Goal: Task Accomplishment & Management: Manage account settings

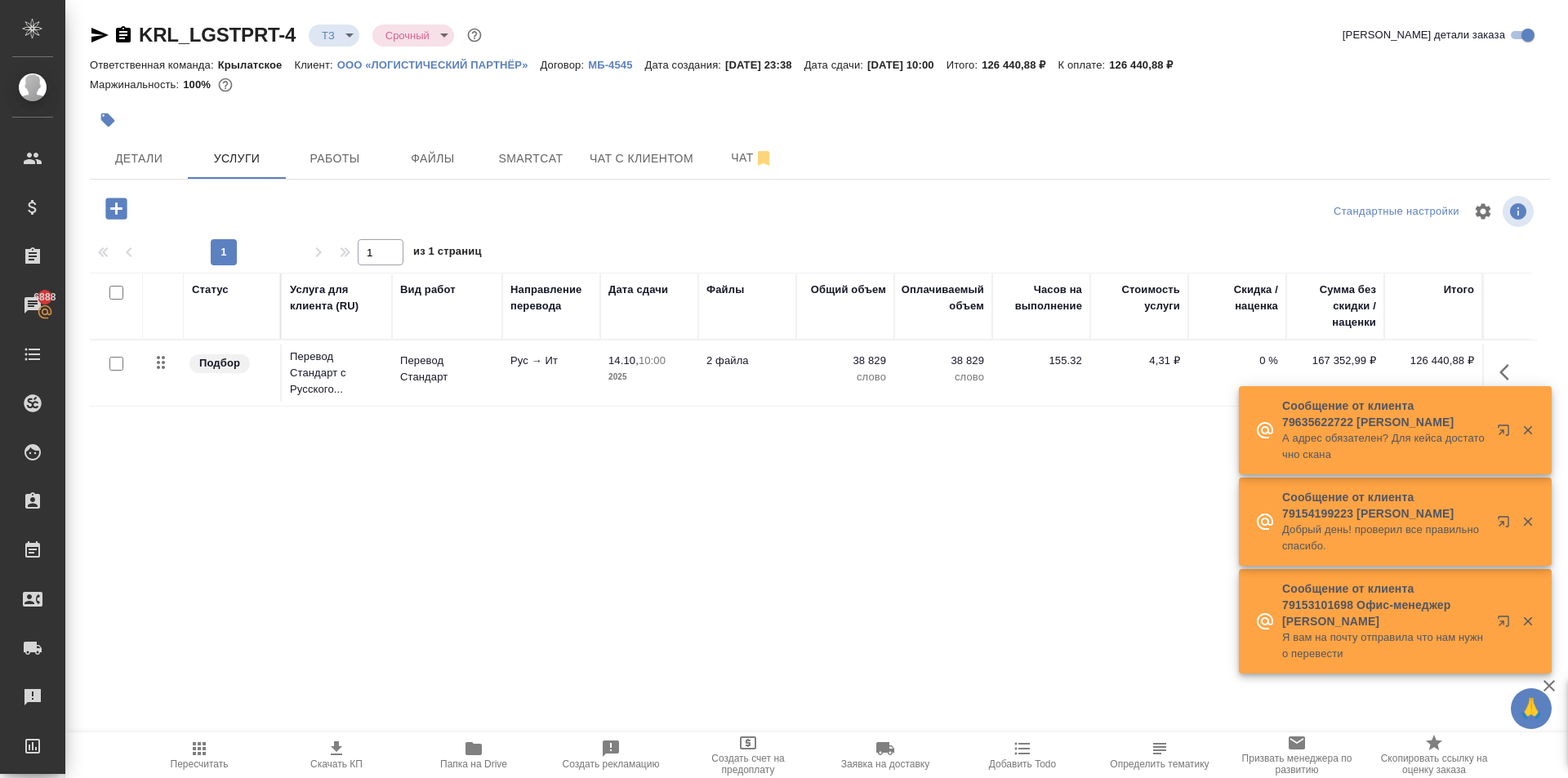
click at [1090, 697] on div ".cls-1 fill:#fff; AWATERA Kasymov Timur Клиенты Спецификации Заказы 6888 Чаты T…" at bounding box center [784, 389] width 1568 height 778
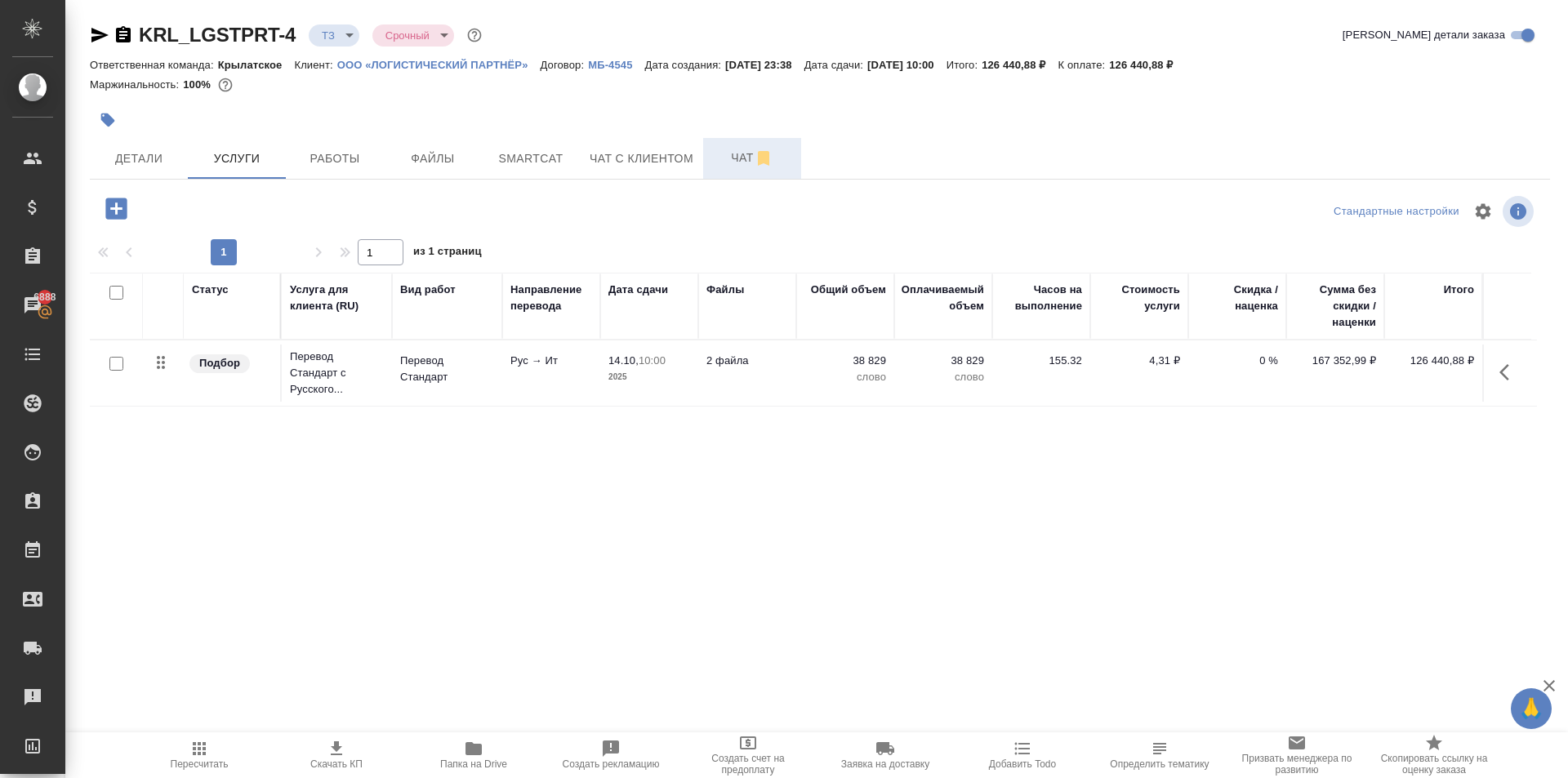
click at [738, 153] on span "Чат" at bounding box center [752, 158] width 79 height 20
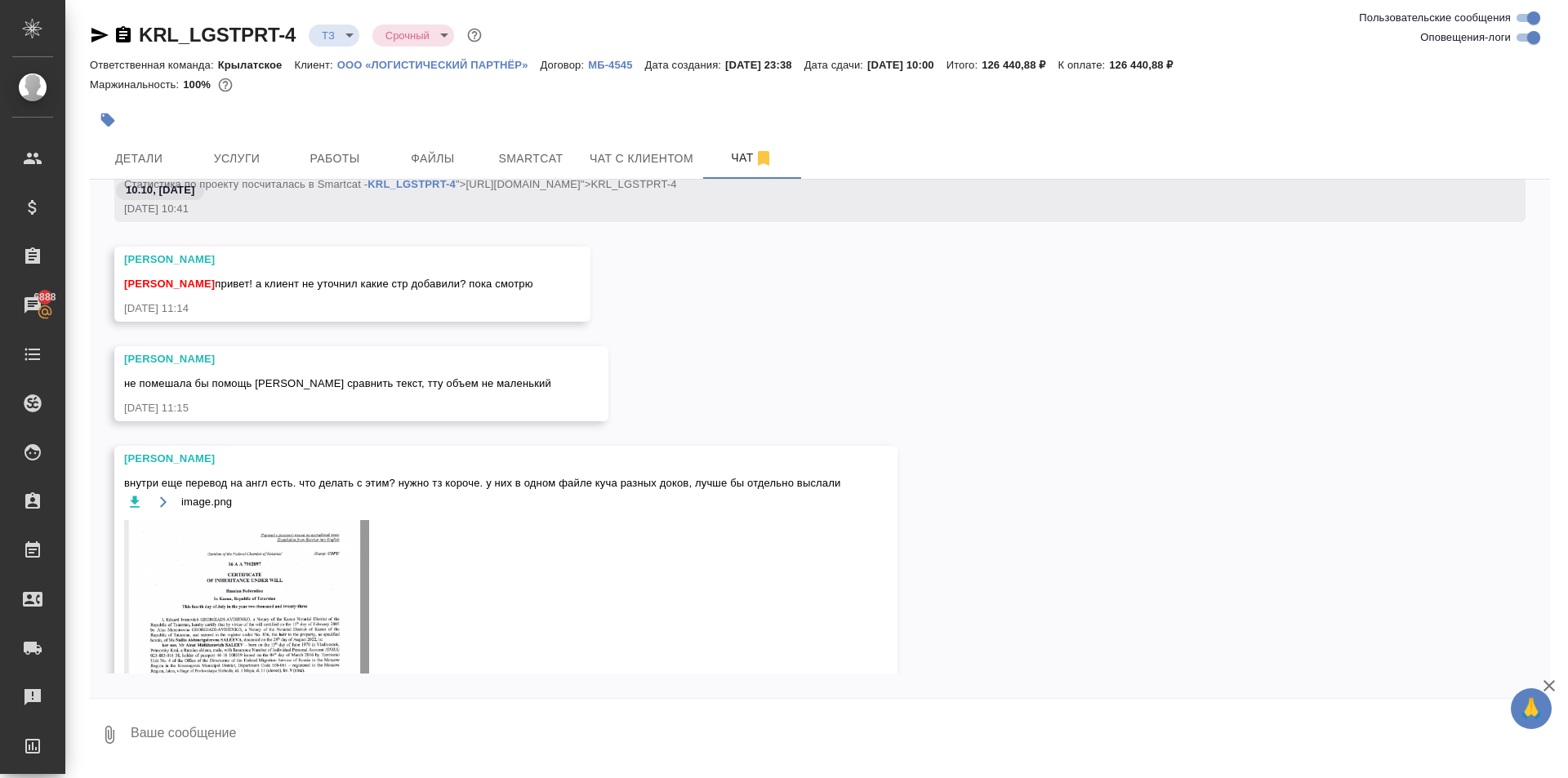
scroll to position [958, 0]
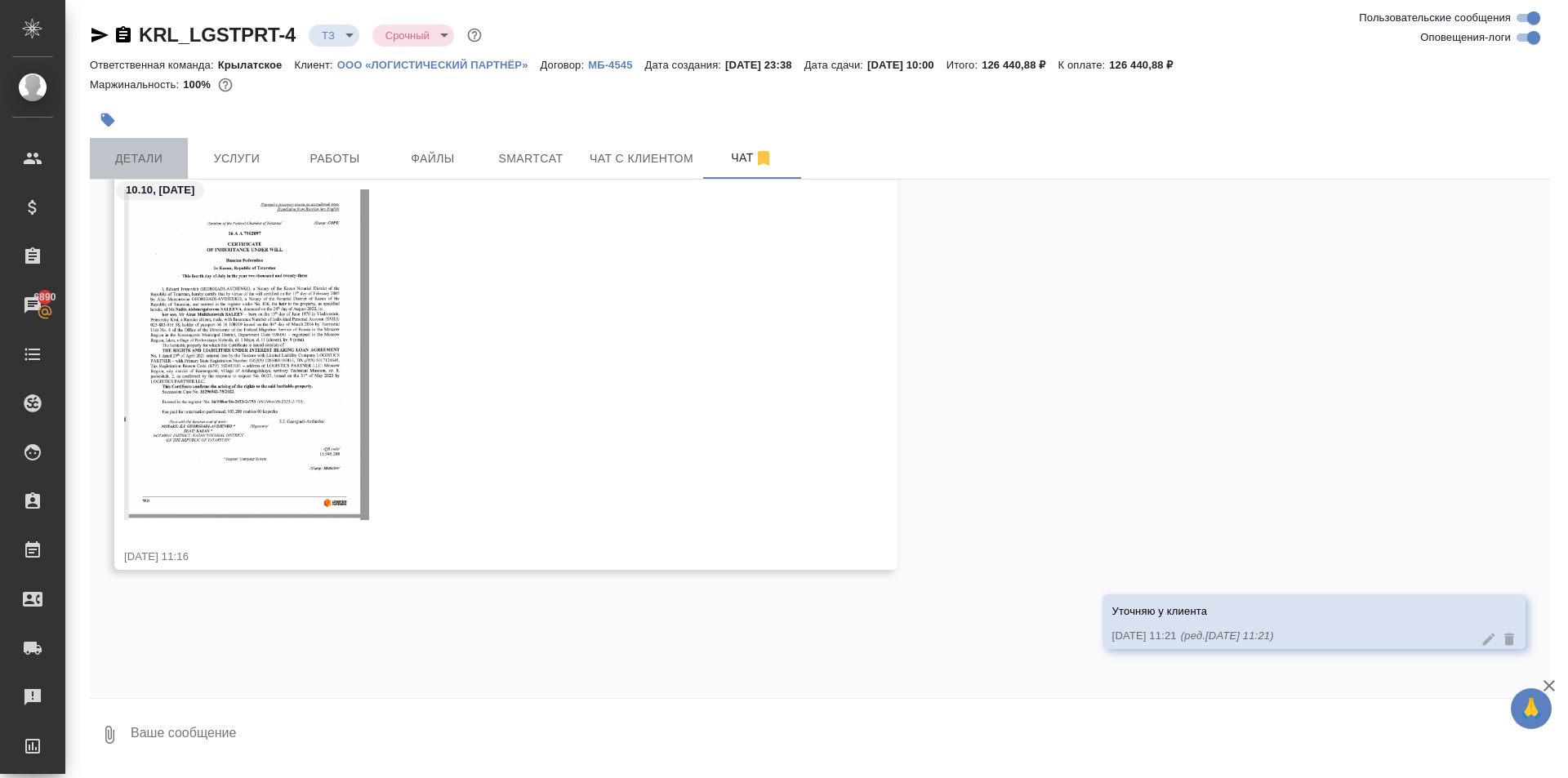
click at [152, 149] on span "Детали" at bounding box center [139, 158] width 79 height 20
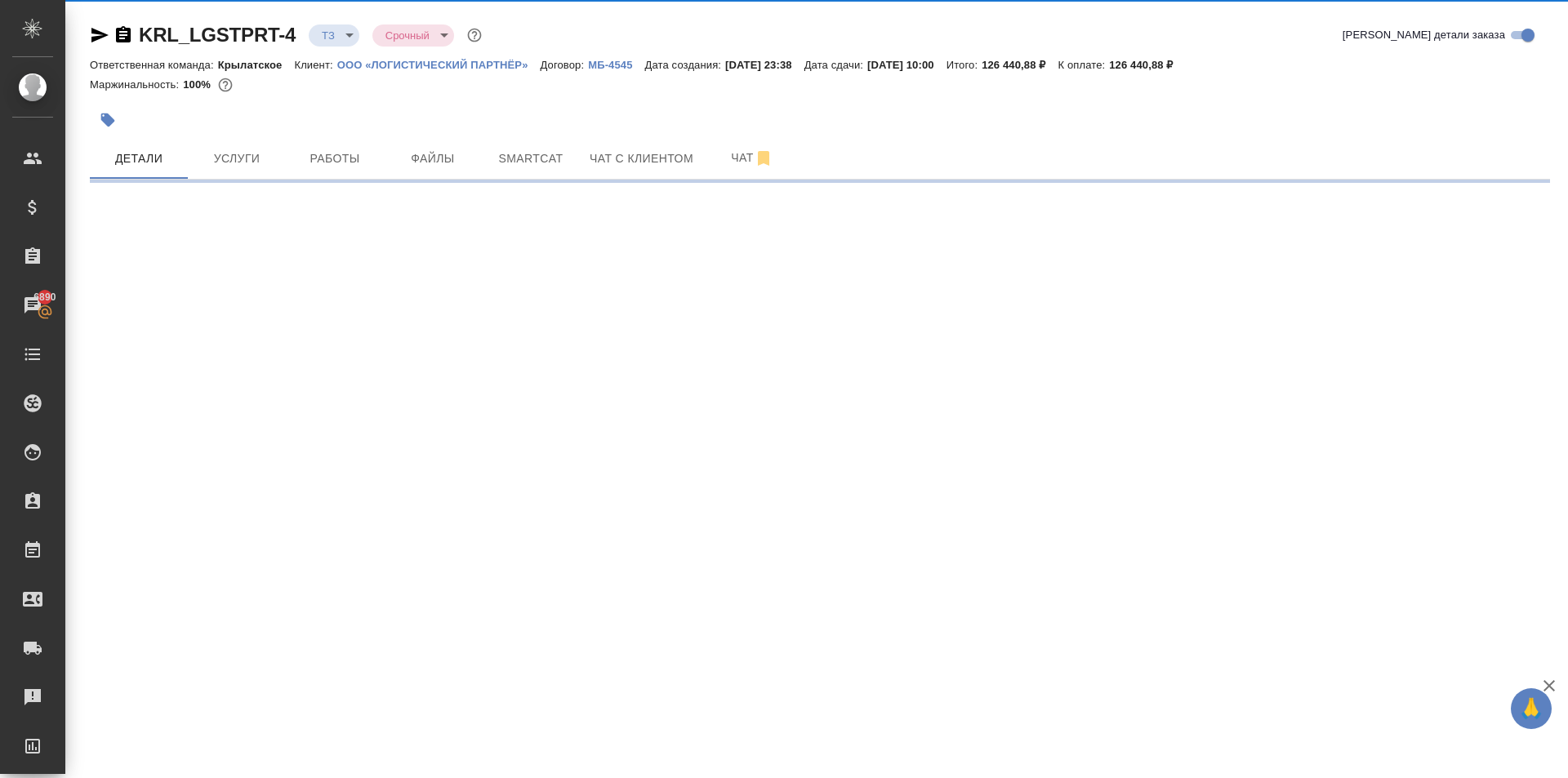
select select "RU"
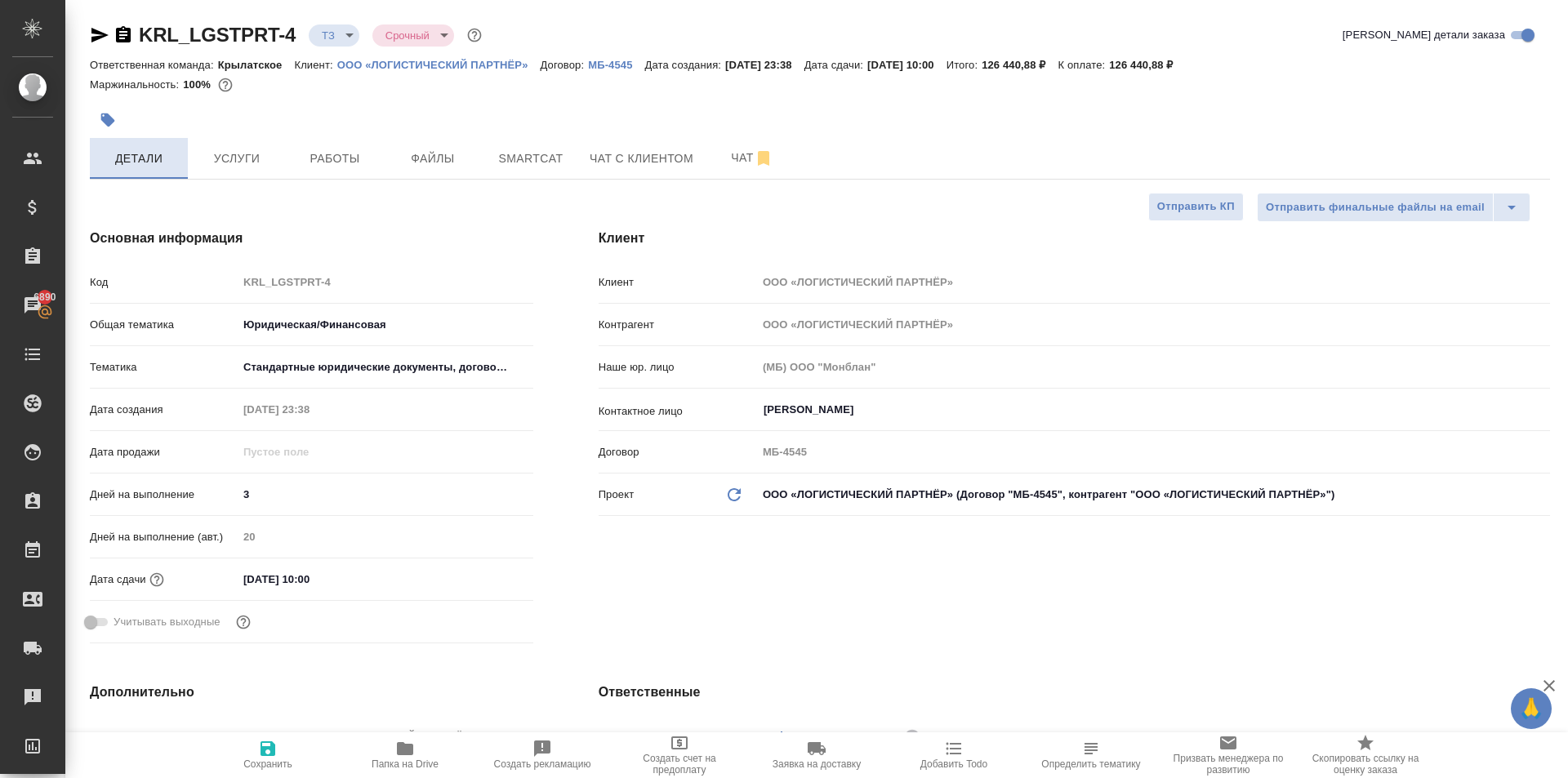
type textarea "x"
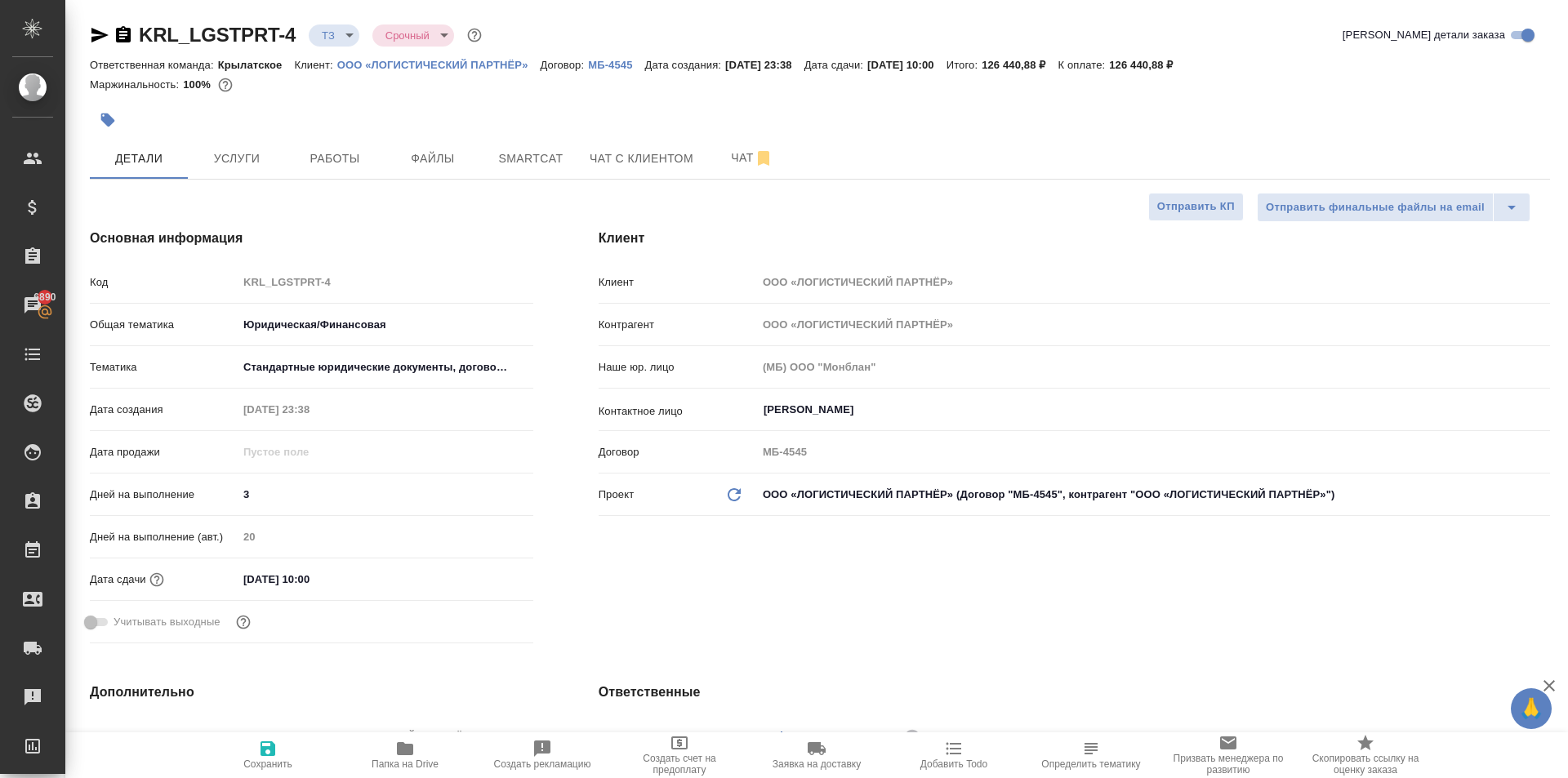
type textarea "x"
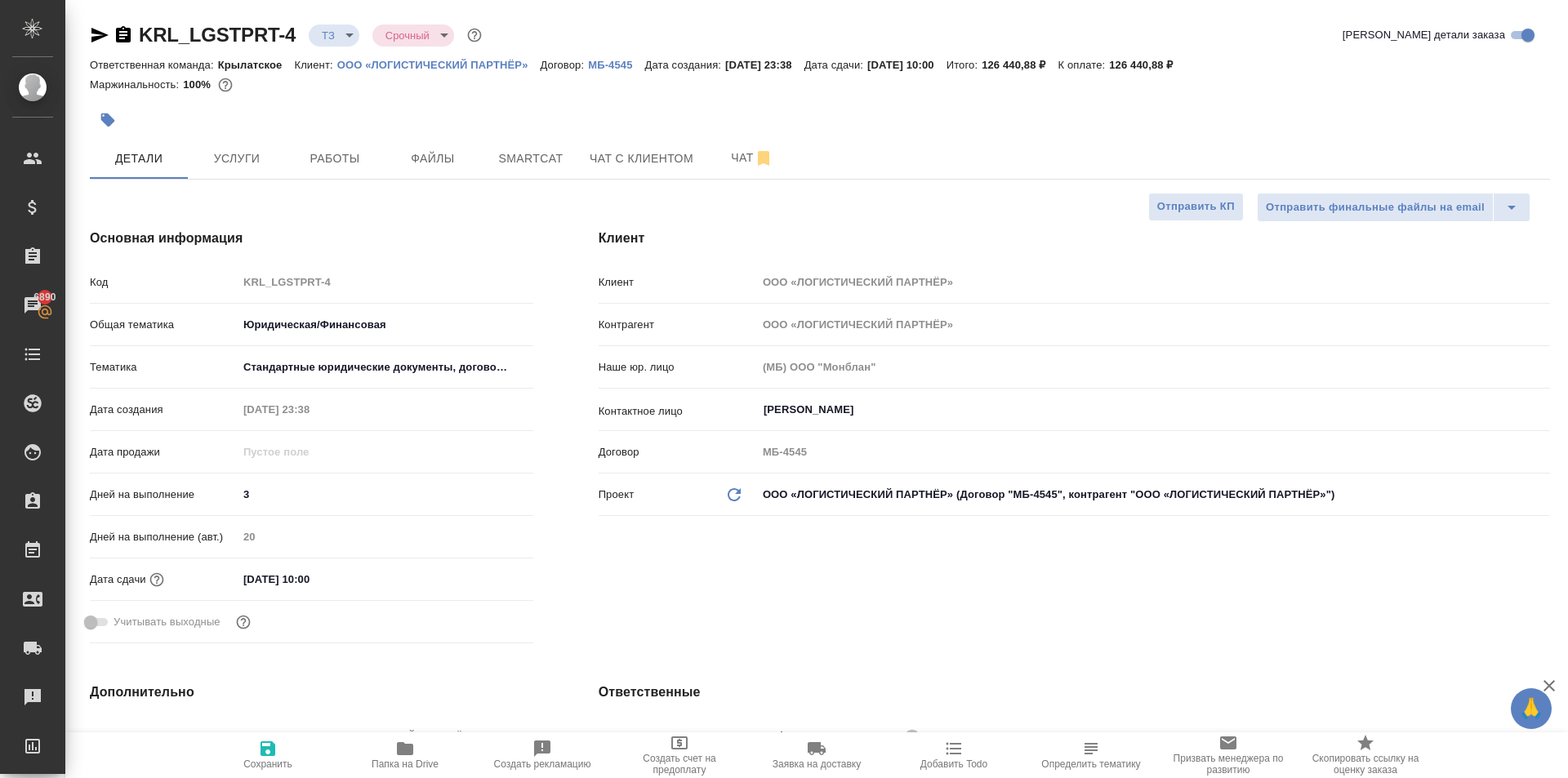
type textarea "x"
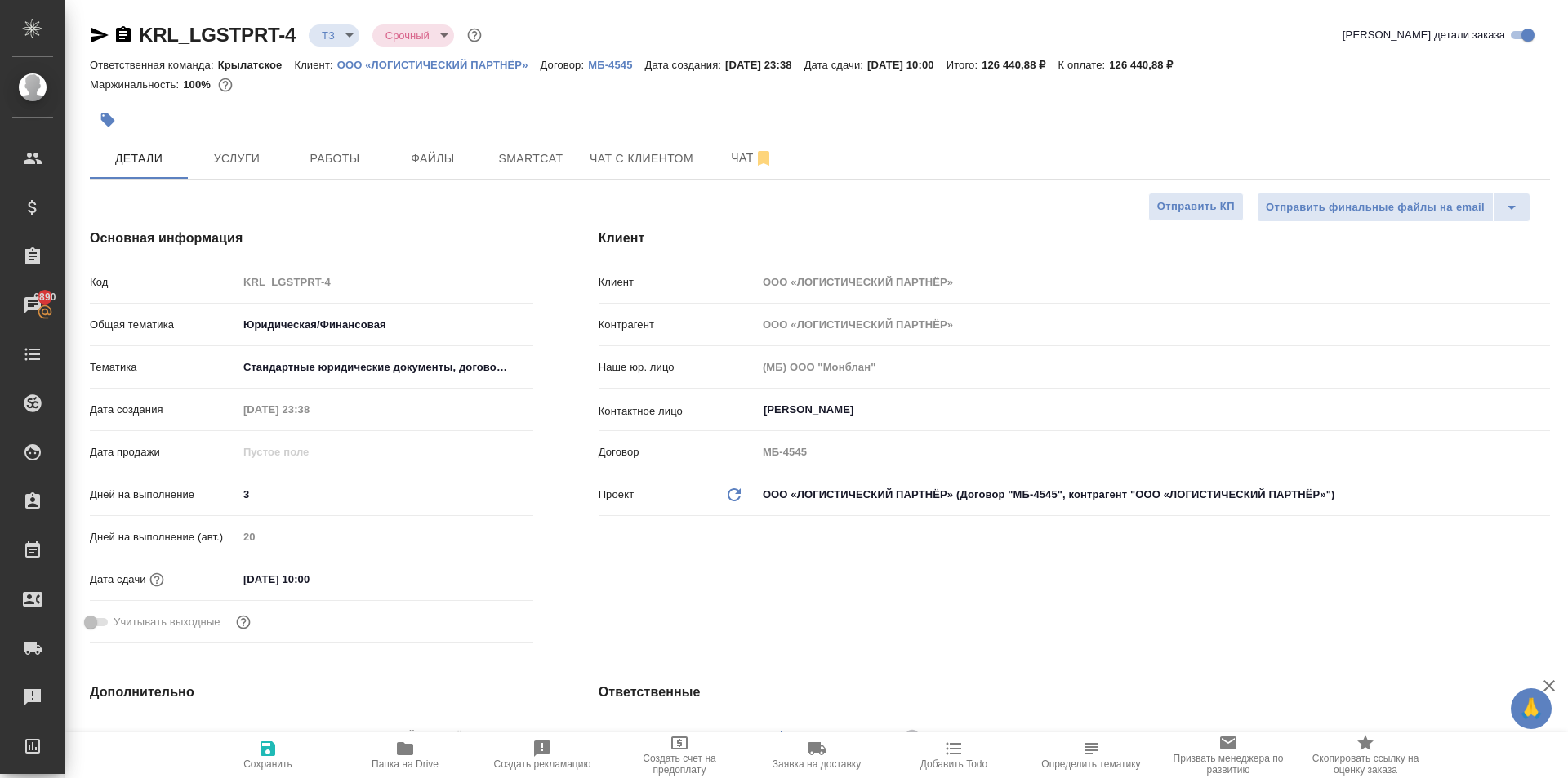
type textarea "x"
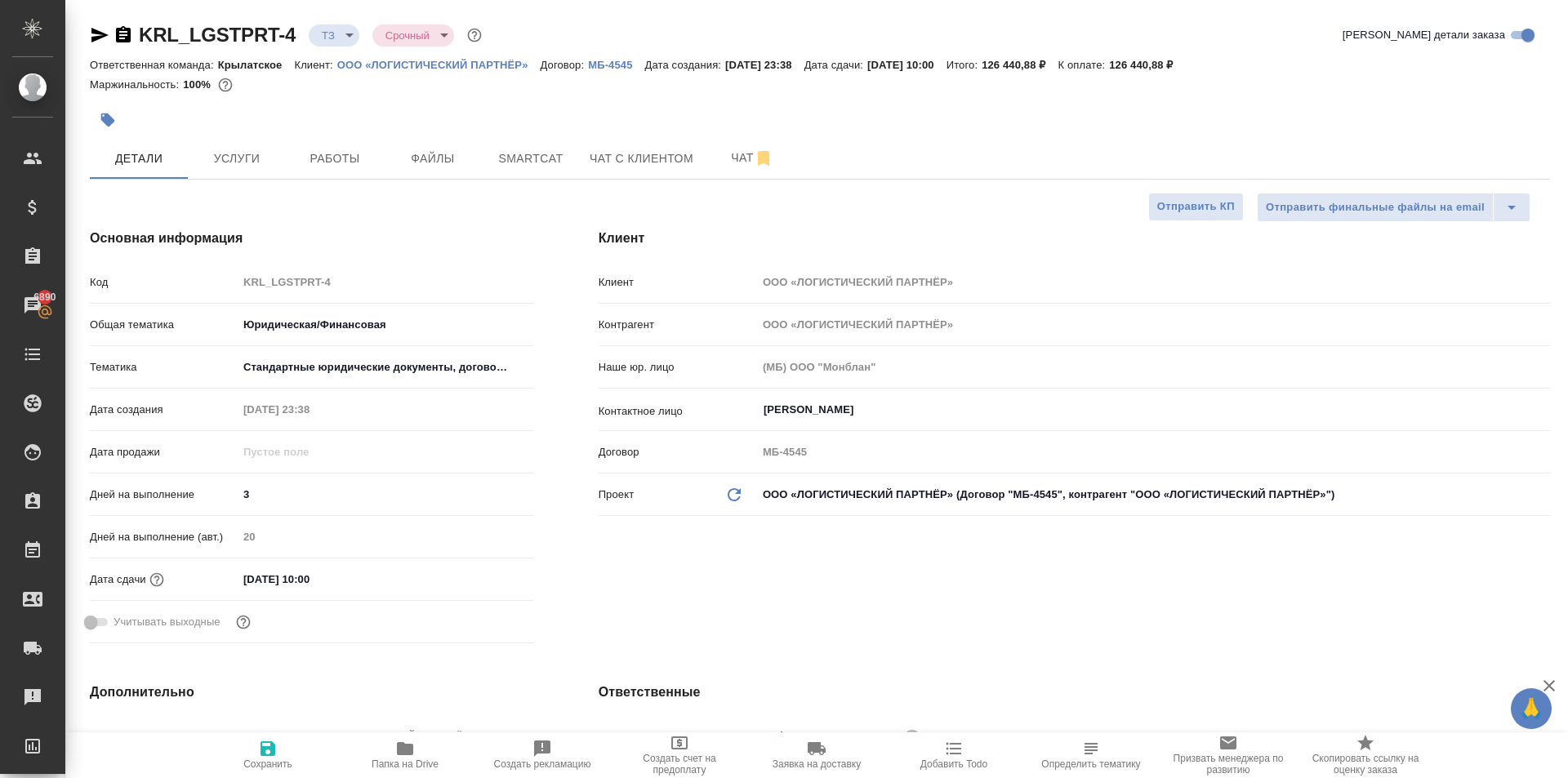
type textarea "x"
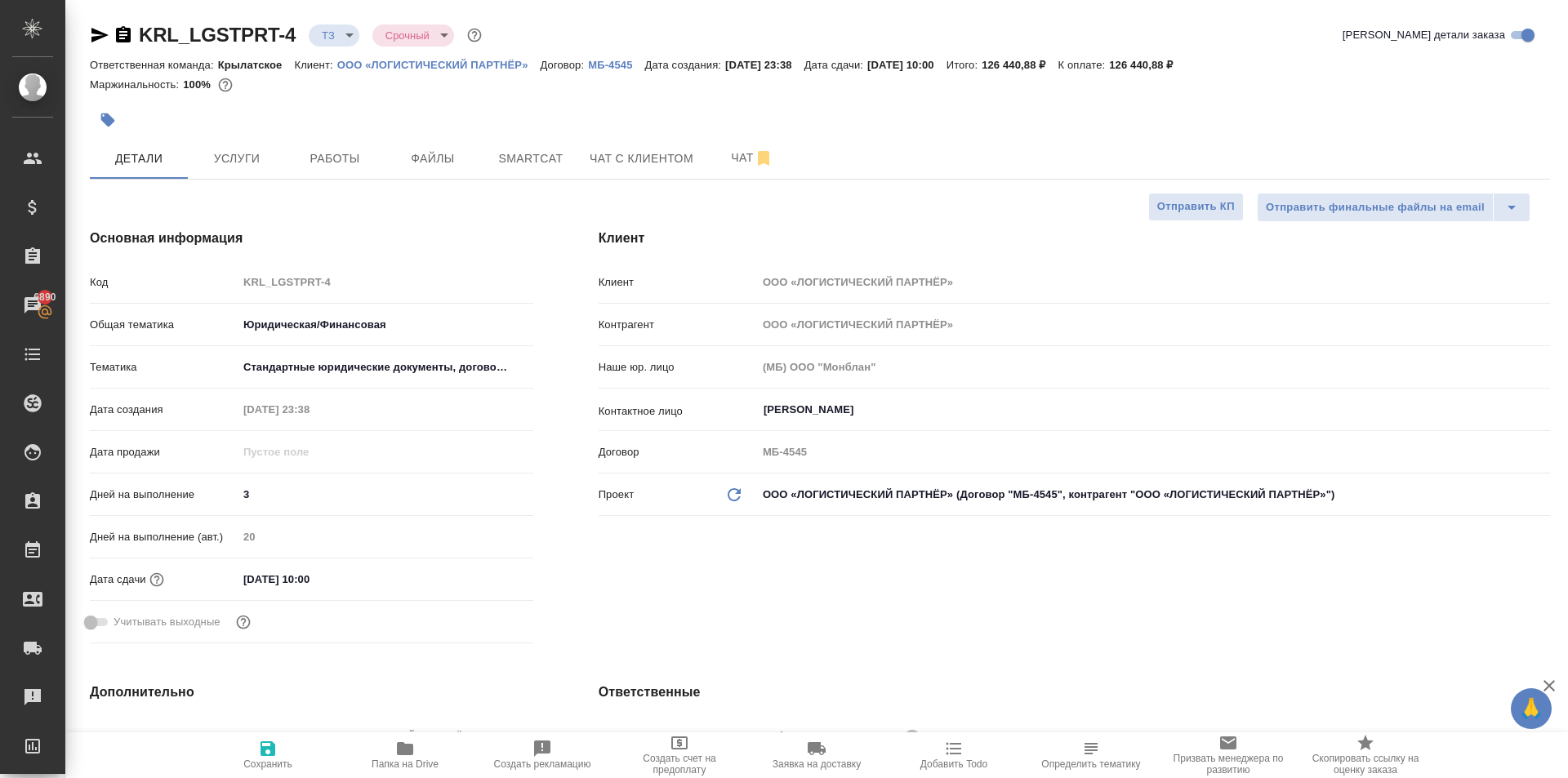
type textarea "x"
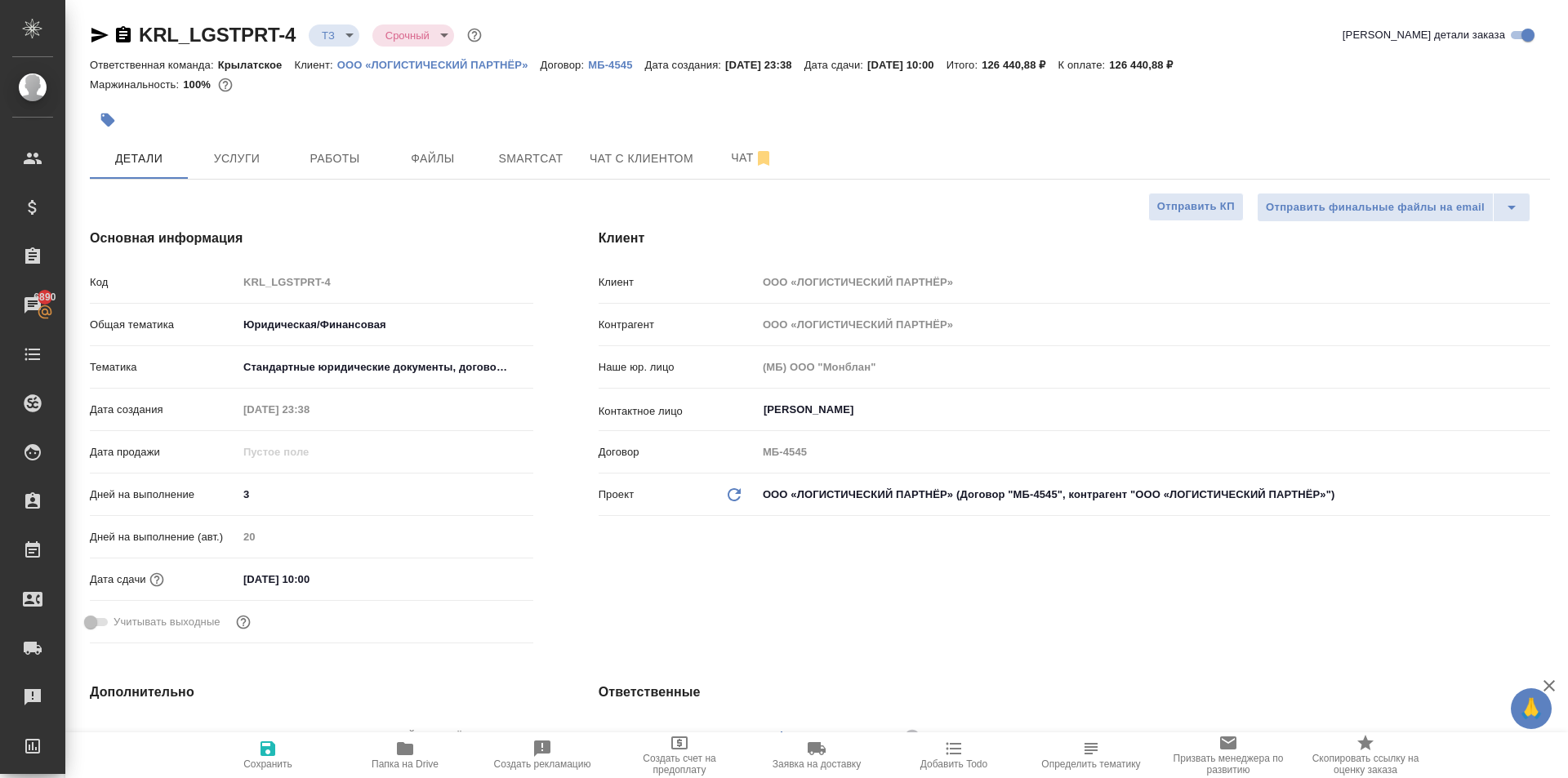
type textarea "x"
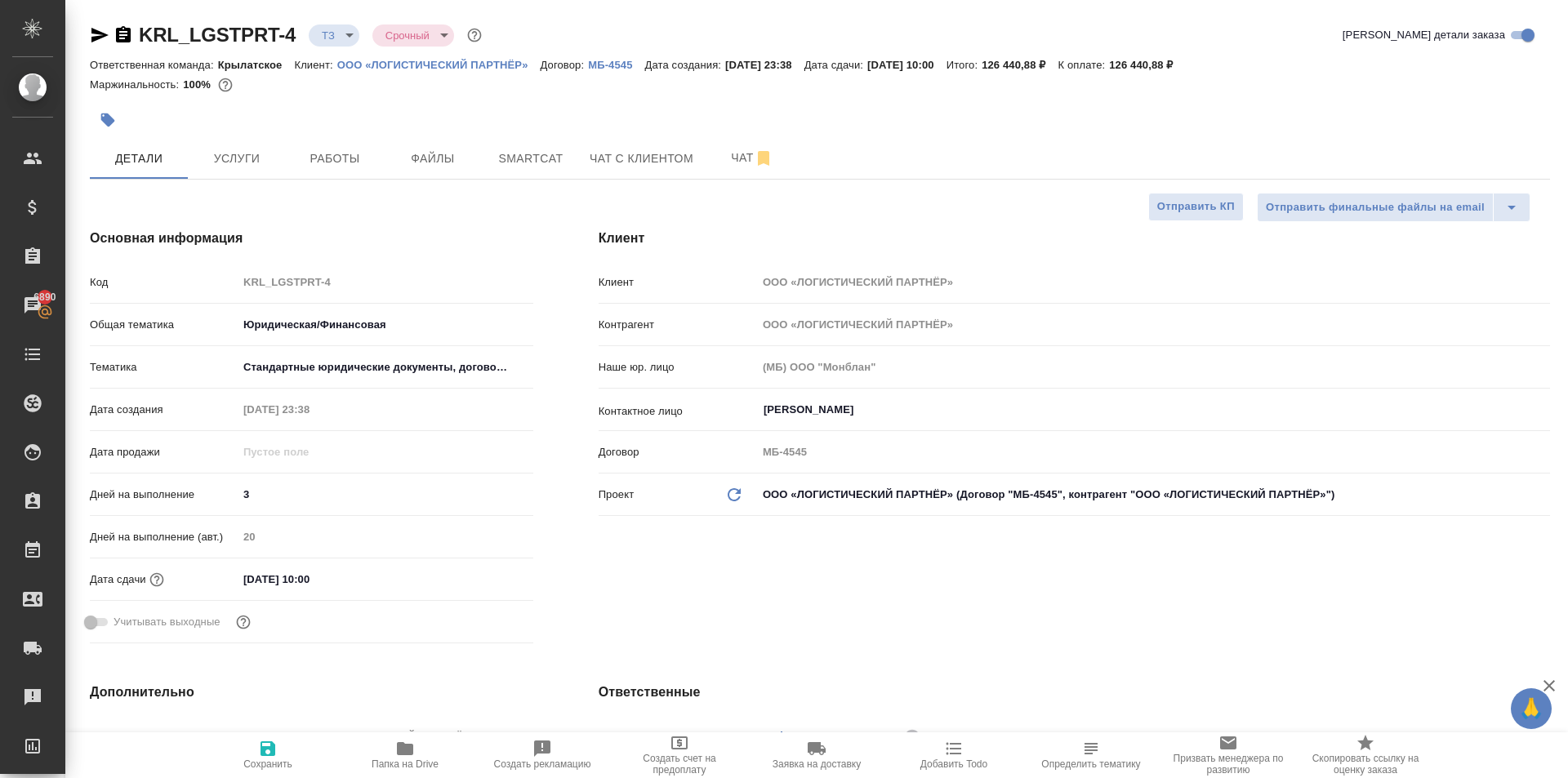
type textarea "x"
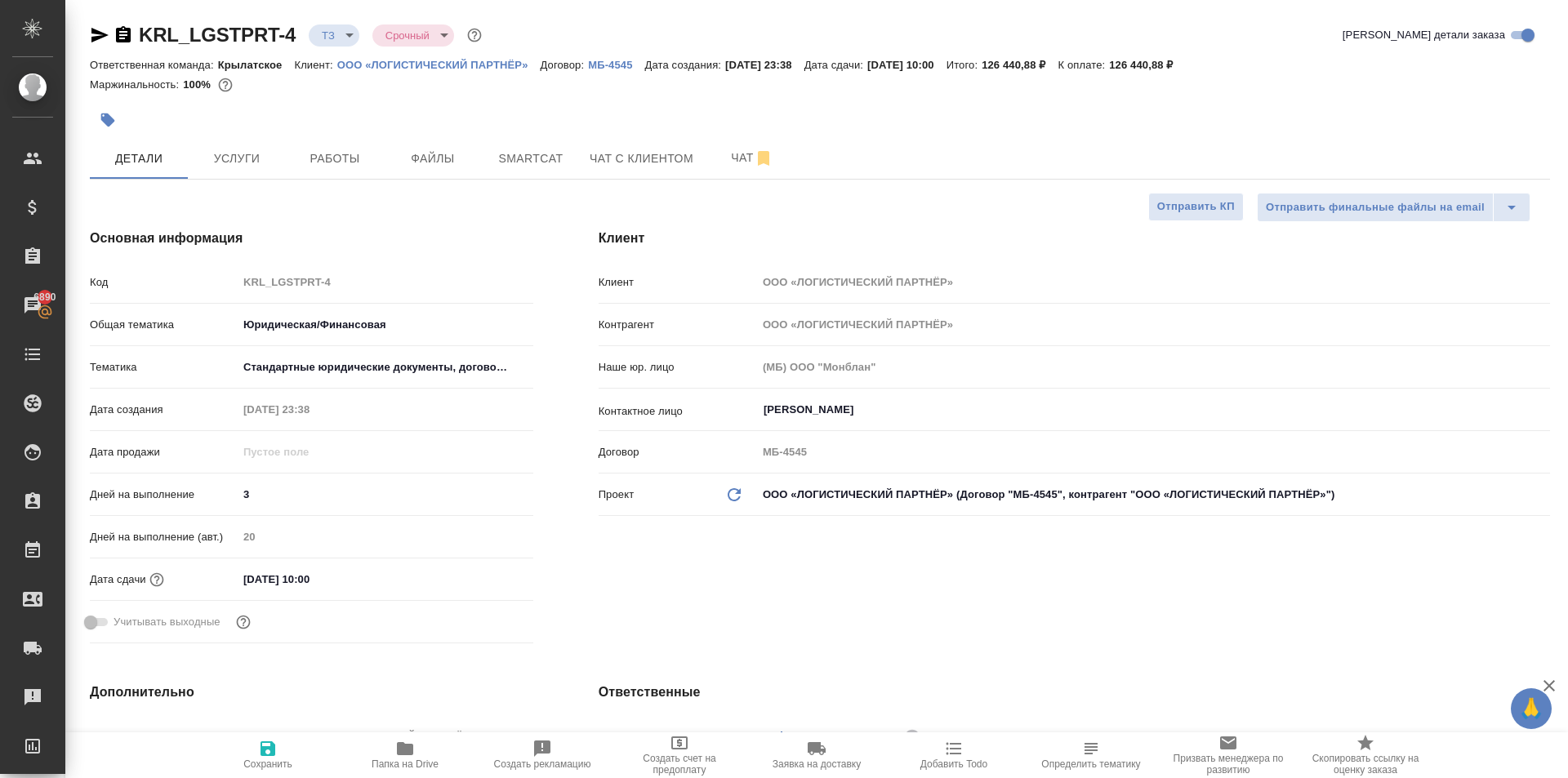
type textarea "x"
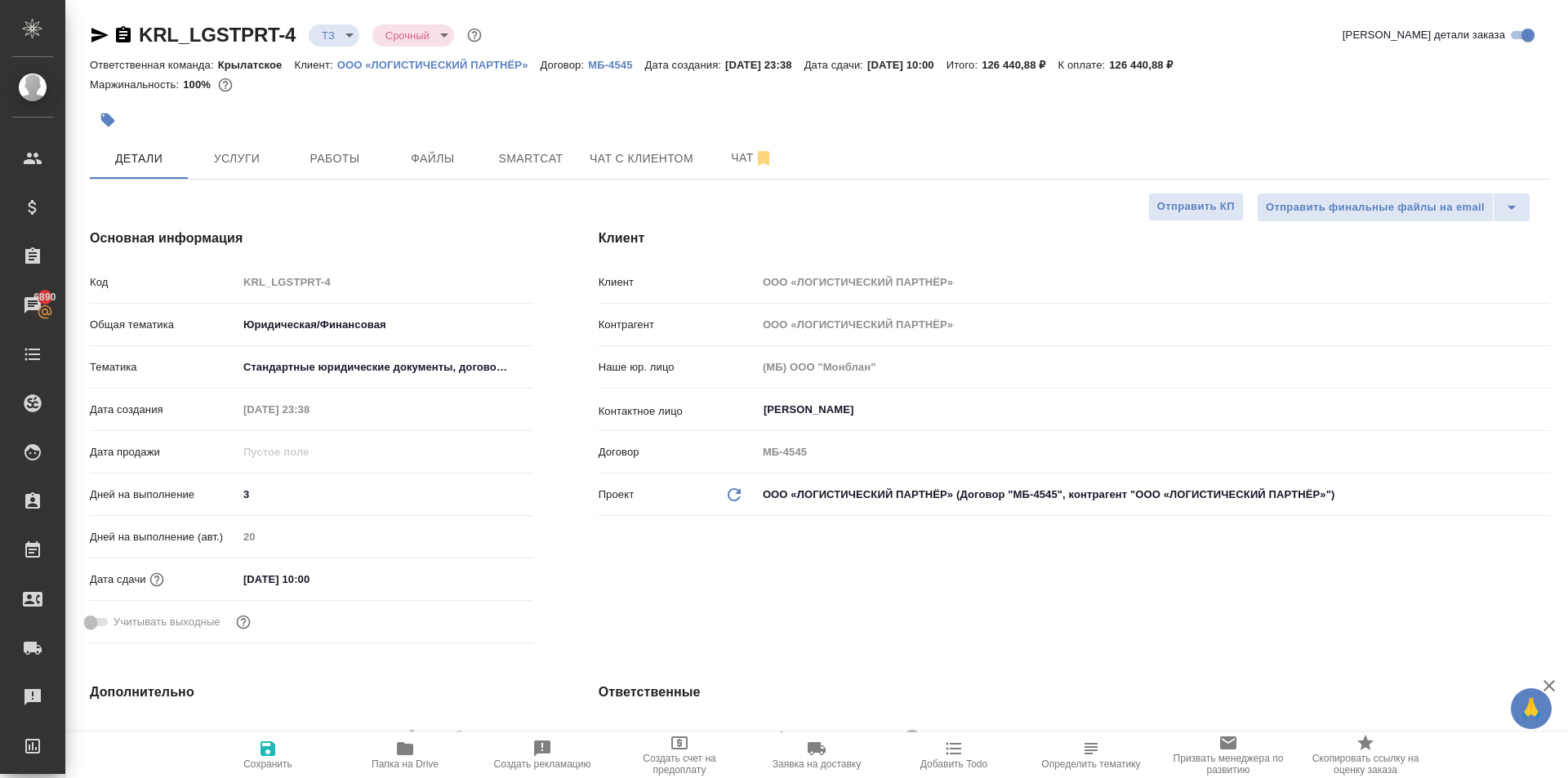
type textarea "x"
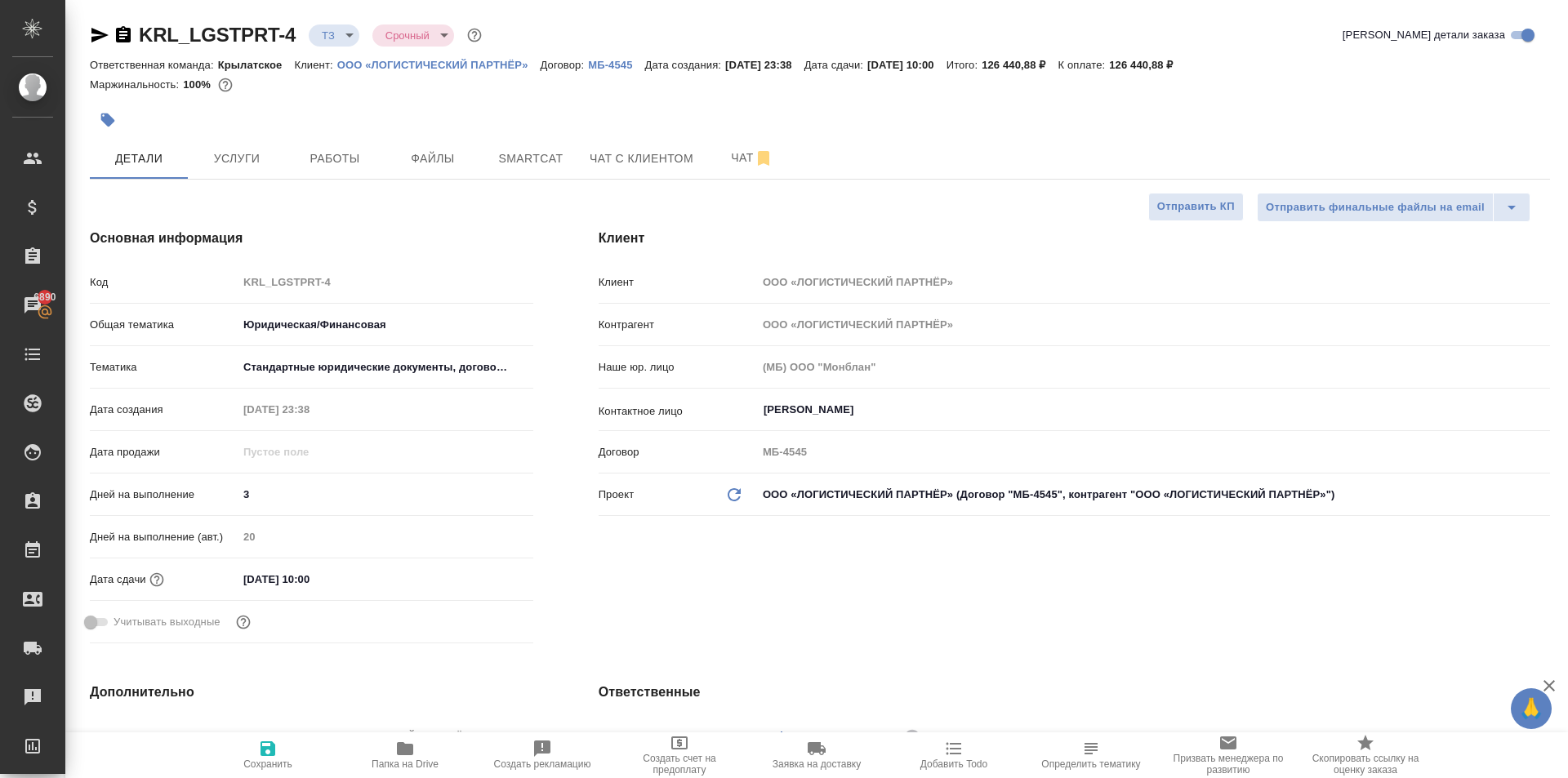
type textarea "x"
click at [996, 618] on div "Клиент Клиент ООО «ЛОГИСТИЧЕСКИЙ ПАРТНЁР» Контрагент ООО «ЛОГИСТИЧЕСКИЙ ПАРТНЁР…" at bounding box center [1074, 439] width 1016 height 487
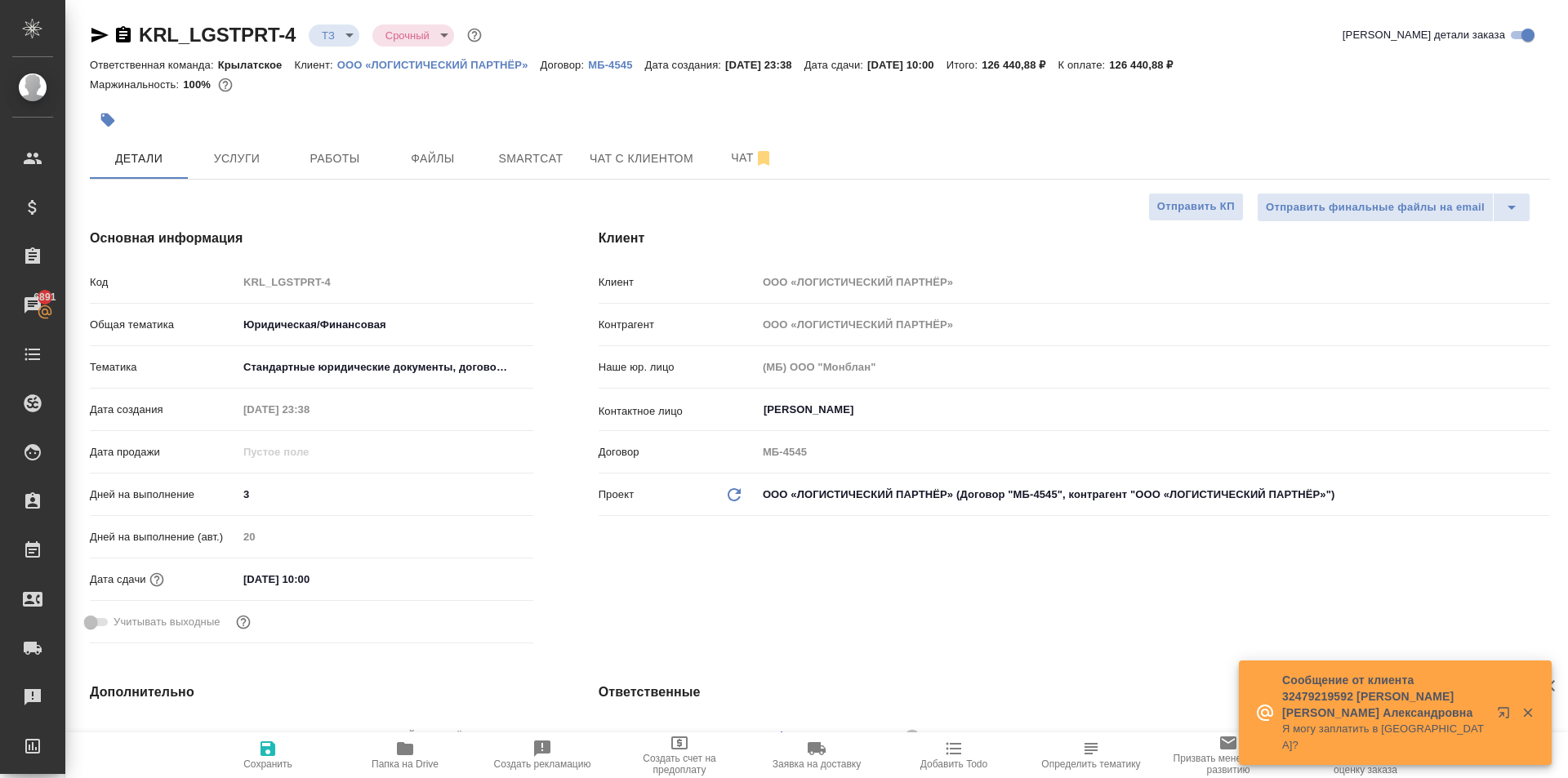
type textarea "x"
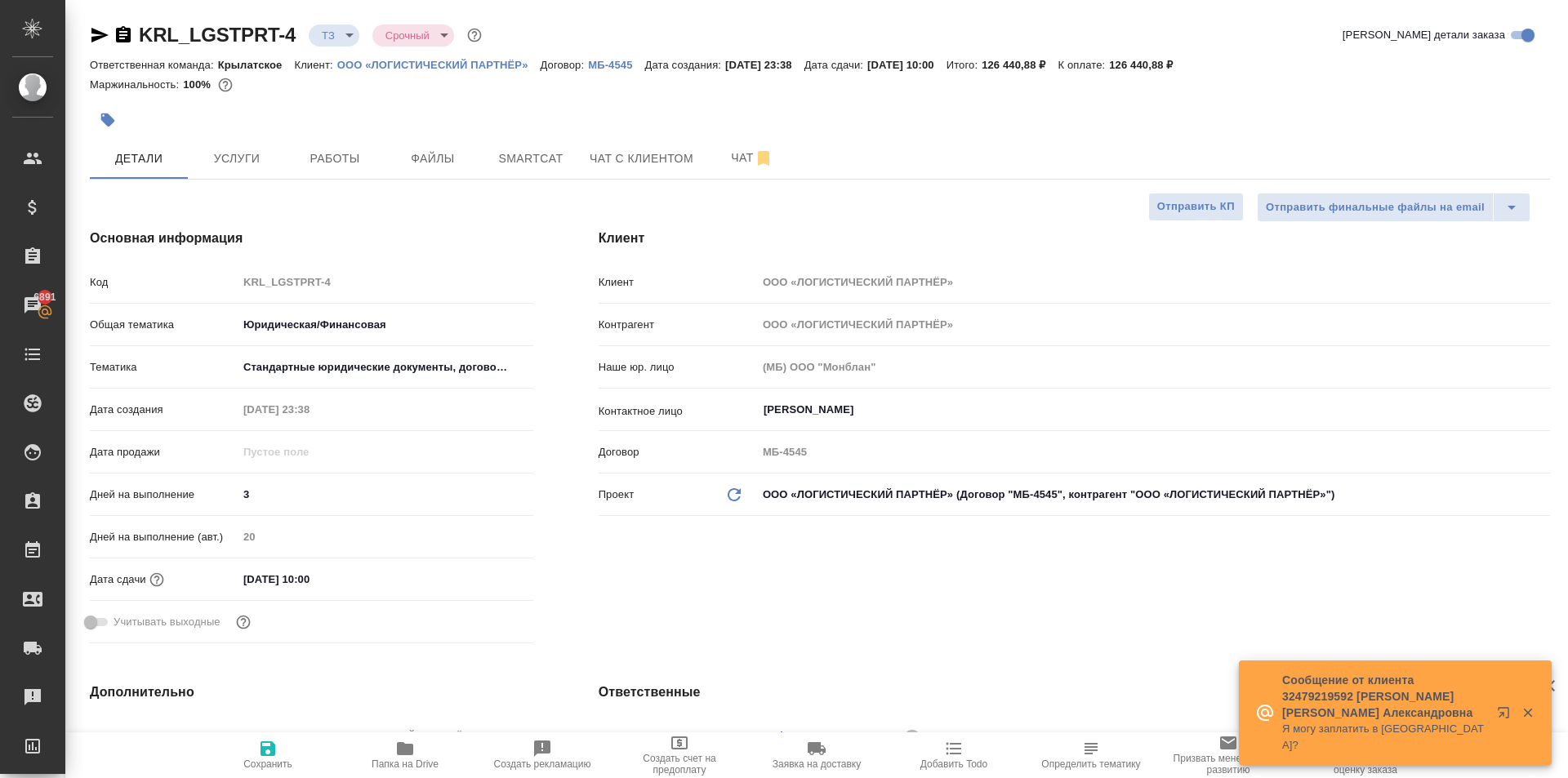
type textarea "x"
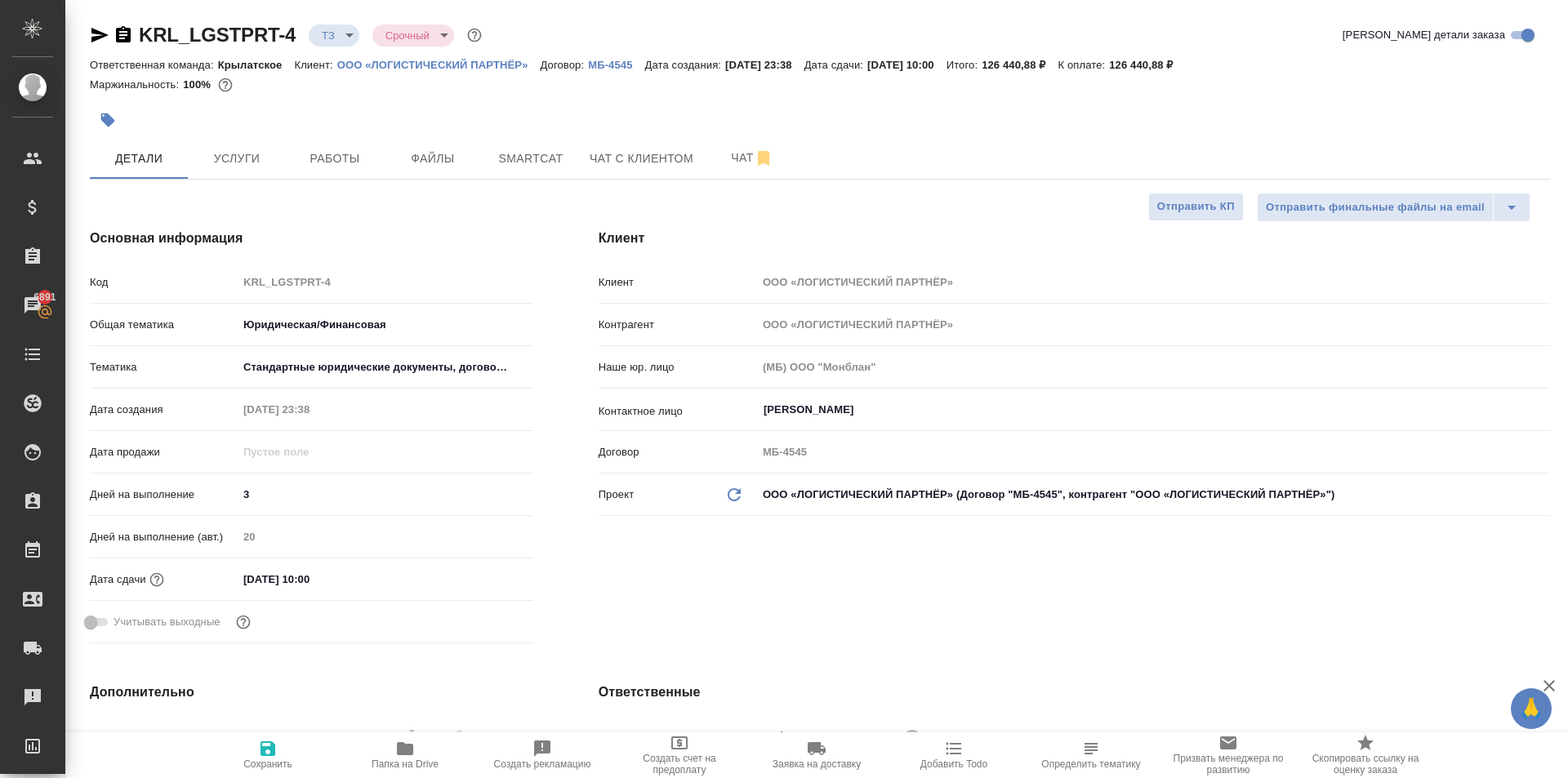
type textarea "x"
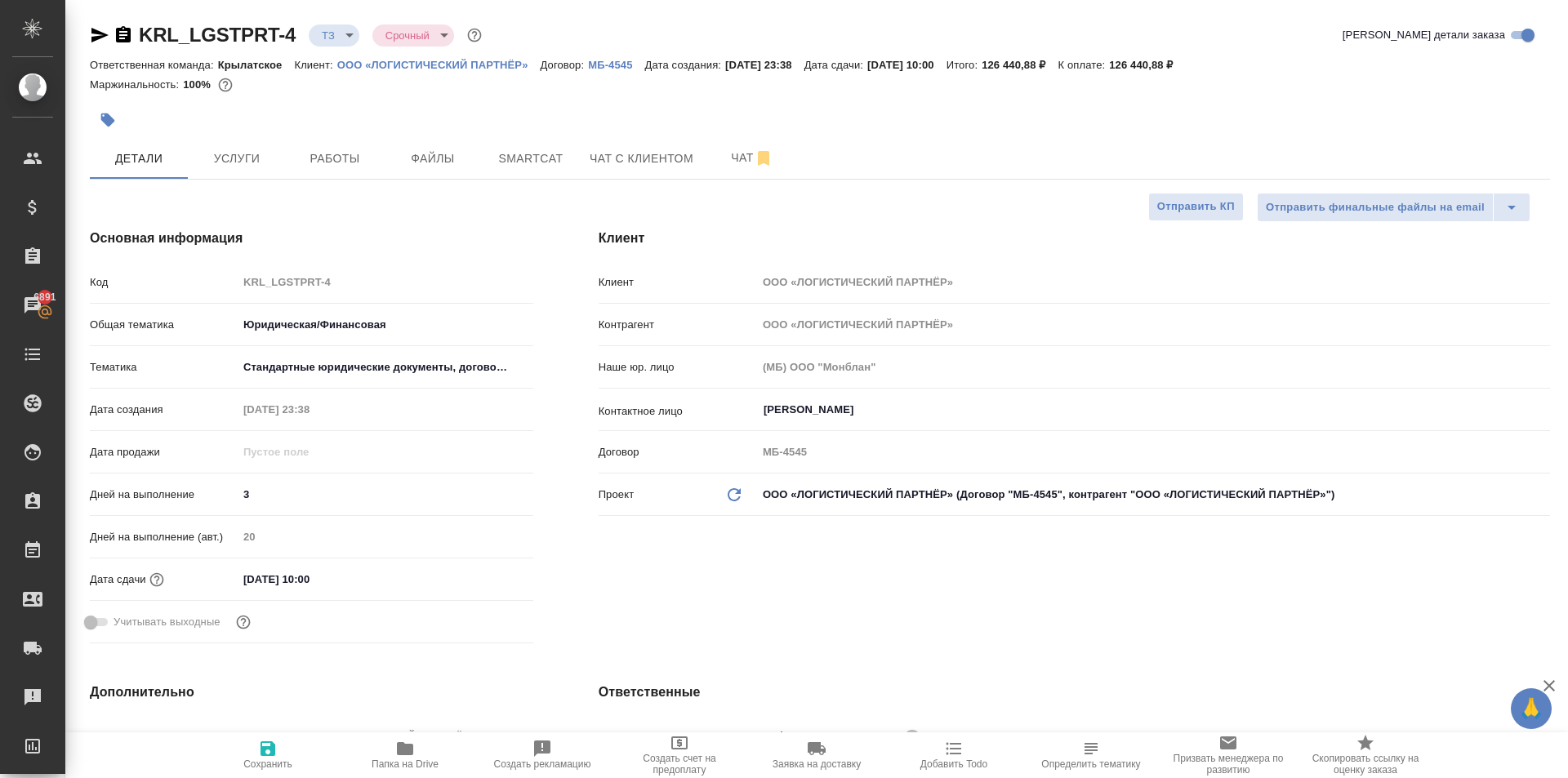
type textarea "x"
click at [270, 160] on span "Услуги" at bounding box center [236, 158] width 79 height 20
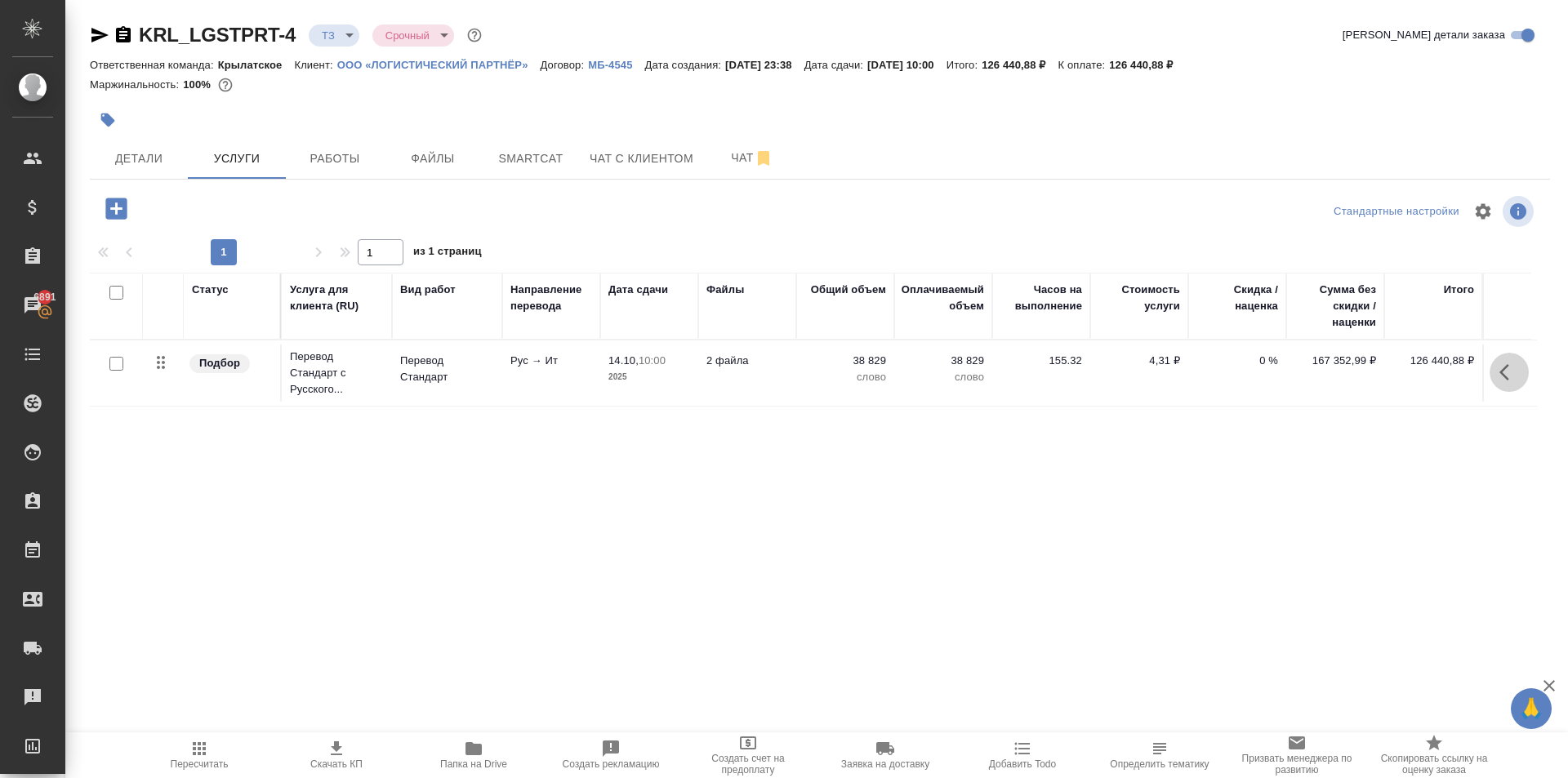
click at [1514, 386] on button "button" at bounding box center [1510, 372] width 39 height 39
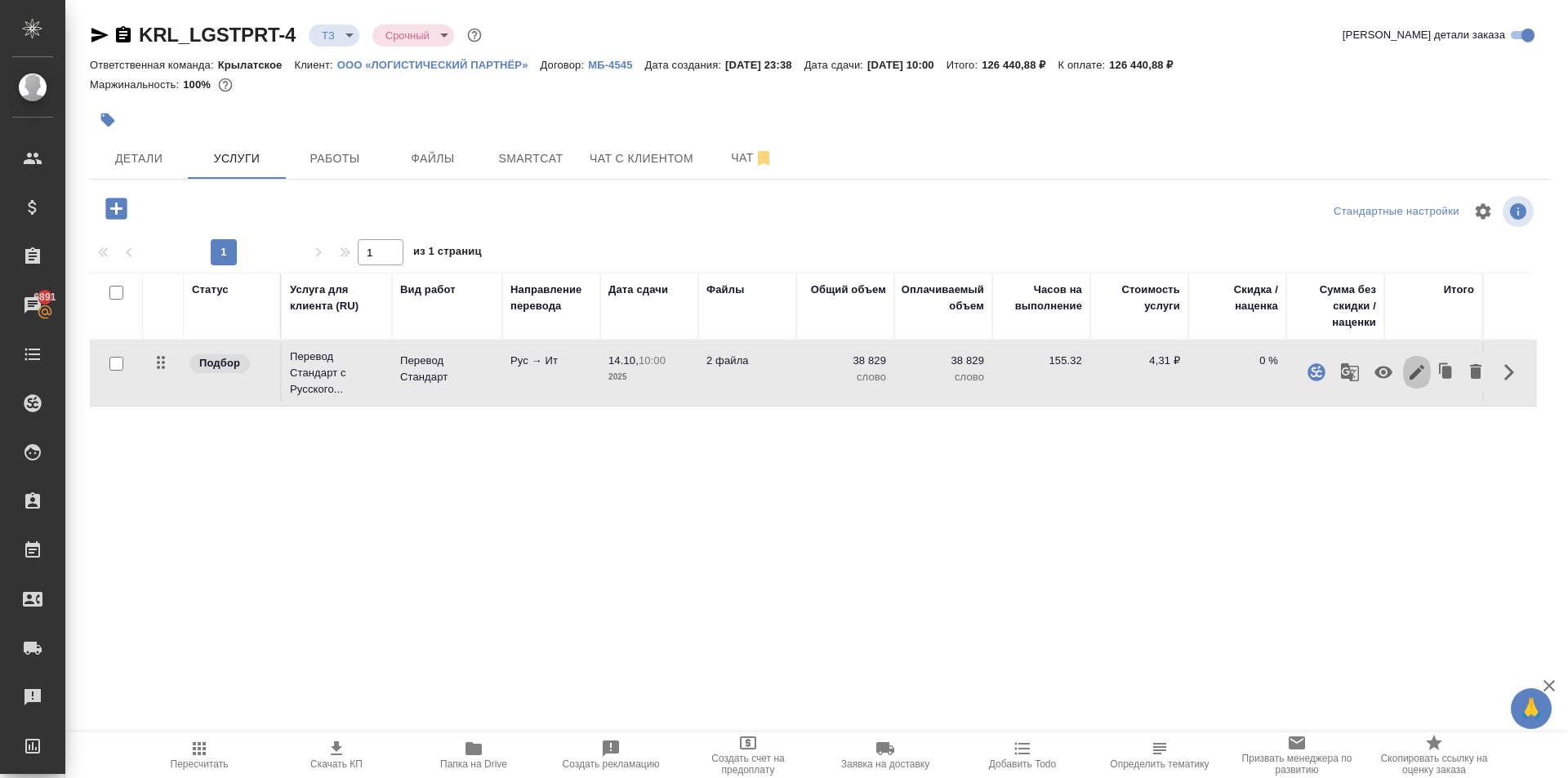
click at [1424, 382] on button "button" at bounding box center [1417, 372] width 27 height 39
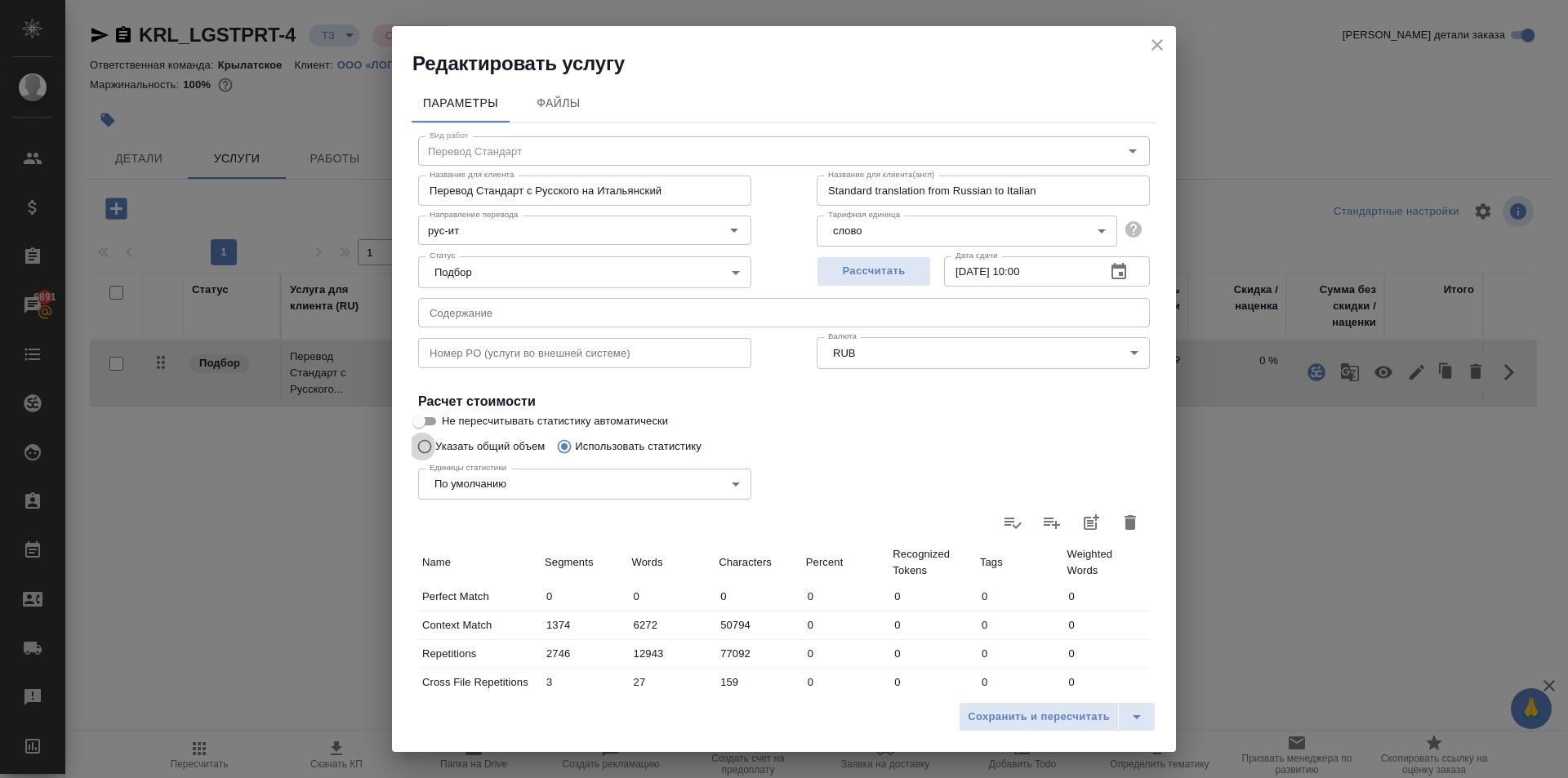
click at [426, 444] on input "Указать общий объем" at bounding box center [422, 446] width 27 height 31
radio input "true"
radio input "false"
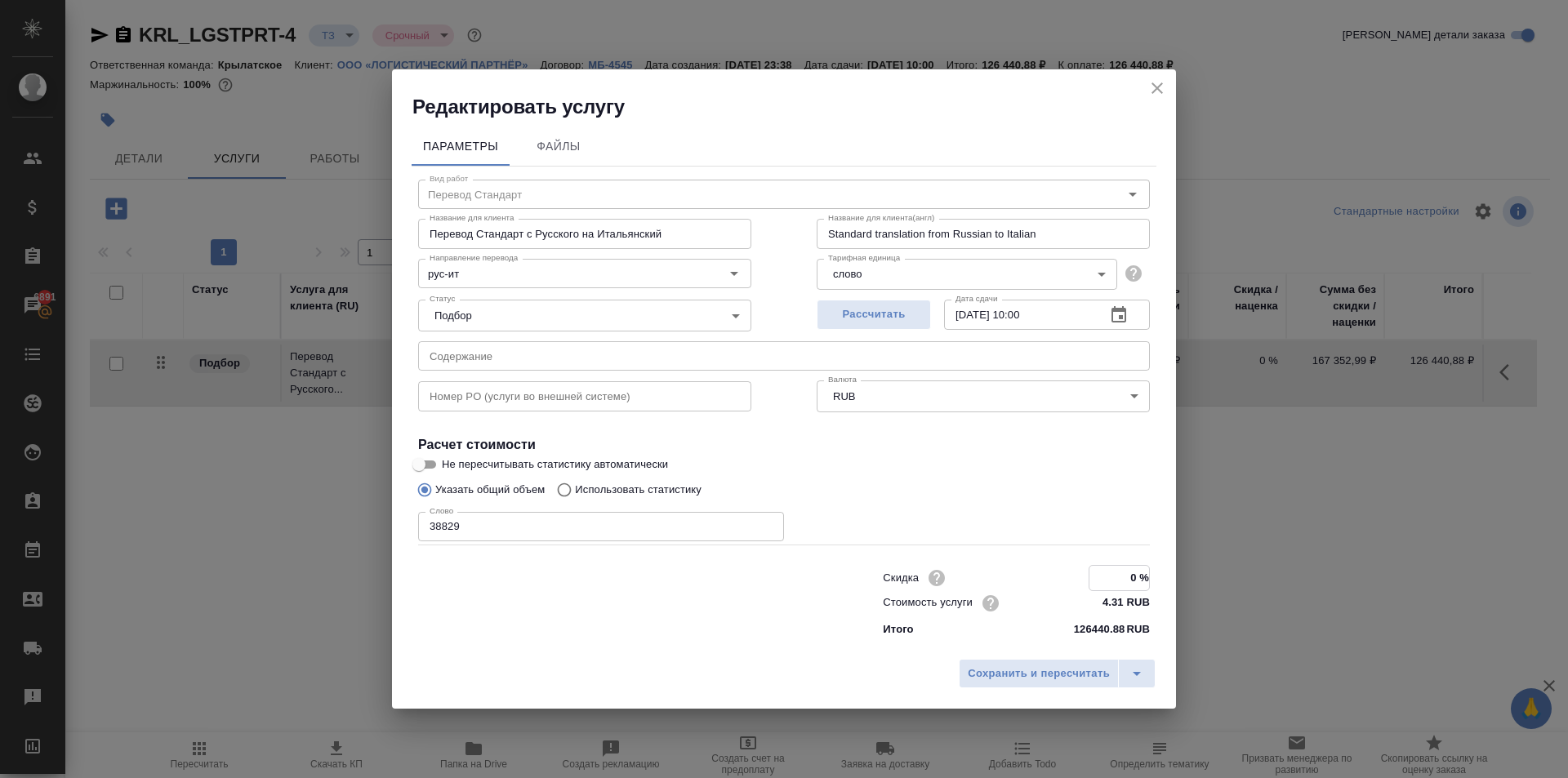
drag, startPoint x: 1226, startPoint y: 583, endPoint x: 1267, endPoint y: 582, distance: 41.0
click at [1267, 582] on div "Редактировать услугу Параметры Файлы Вид работ Перевод Стандарт Вид работ Назва…" at bounding box center [784, 389] width 1568 height 778
type input "20 %"
drag, startPoint x: 1076, startPoint y: 677, endPoint x: 919, endPoint y: 589, distance: 180.0
click at [919, 589] on div "Редактировать услугу Параметры Файлы Вид работ Перевод Стандарт Вид работ Назва…" at bounding box center [784, 389] width 784 height 637
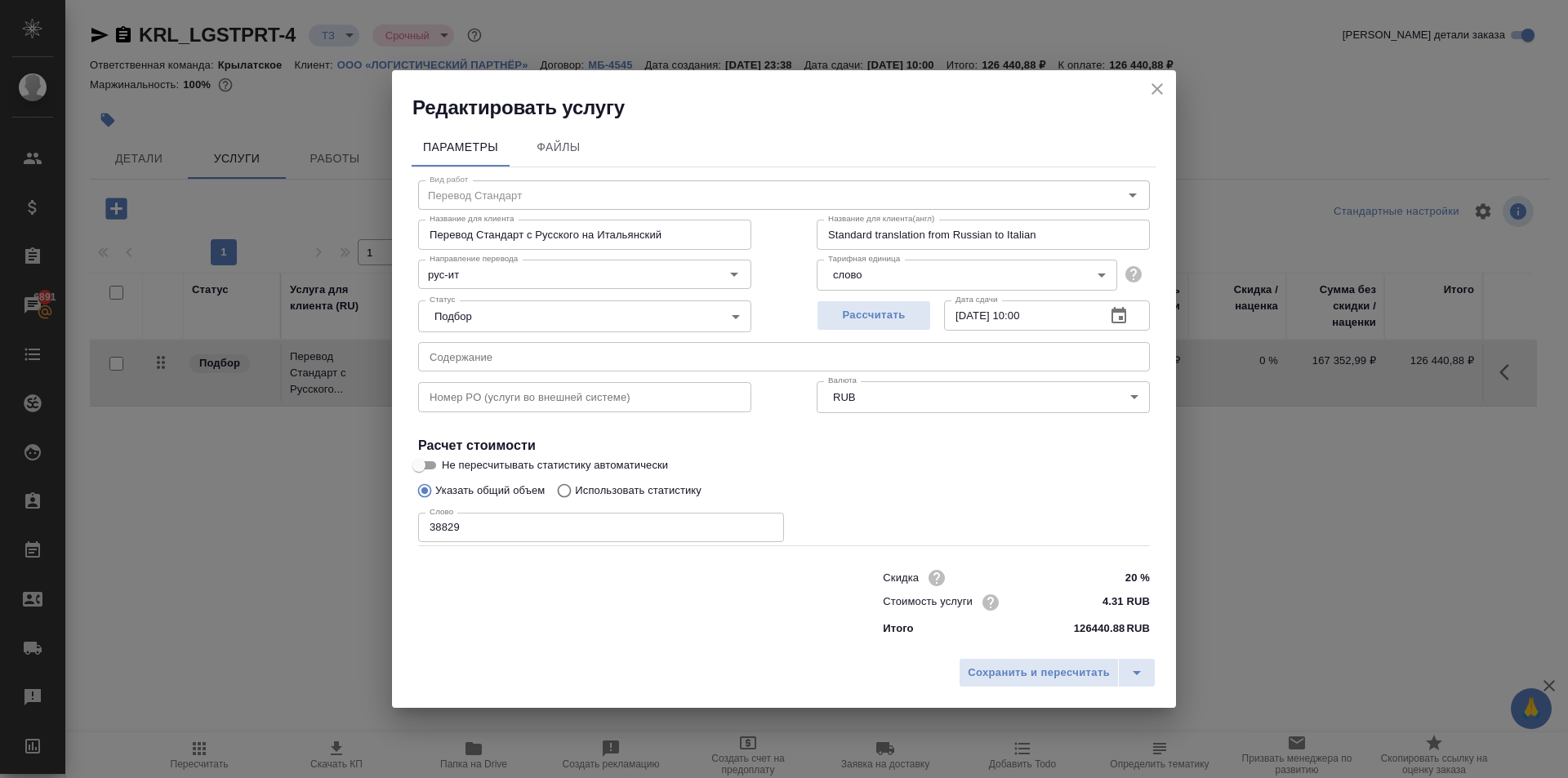
click at [1088, 650] on div "Сохранить и пересчитать" at bounding box center [784, 678] width 784 height 58
click at [1088, 660] on button "Сохранить и пересчитать" at bounding box center [1039, 672] width 160 height 29
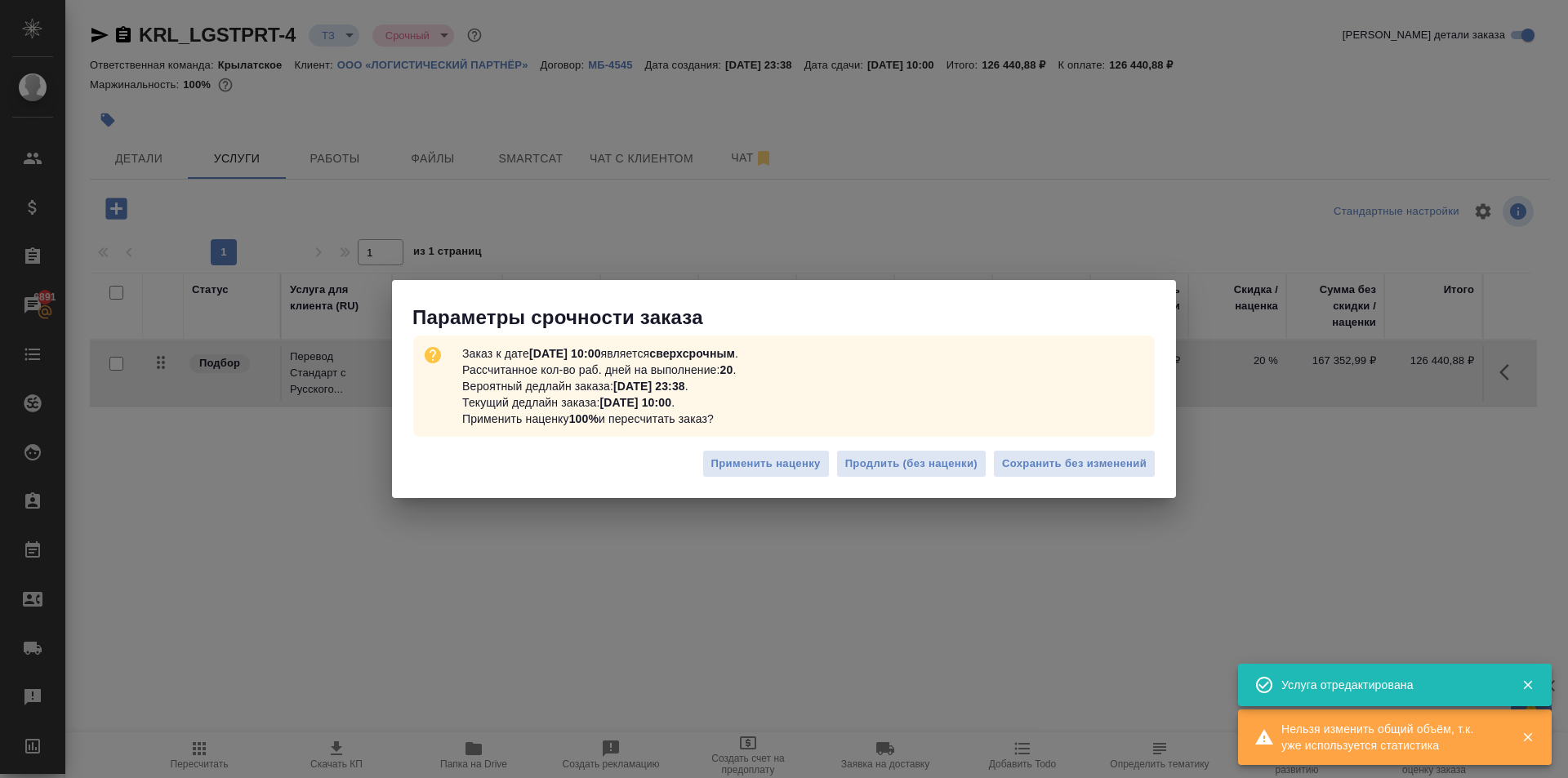
click at [1111, 442] on div "Применить наценку Продлить (без наценки) Сохранить без изменений" at bounding box center [784, 470] width 784 height 58
click at [1118, 451] on div "Применить наценку Продлить (без наценки) Сохранить без изменений" at bounding box center [784, 470] width 784 height 58
click at [1120, 452] on button "Сохранить без изменений" at bounding box center [1075, 464] width 163 height 28
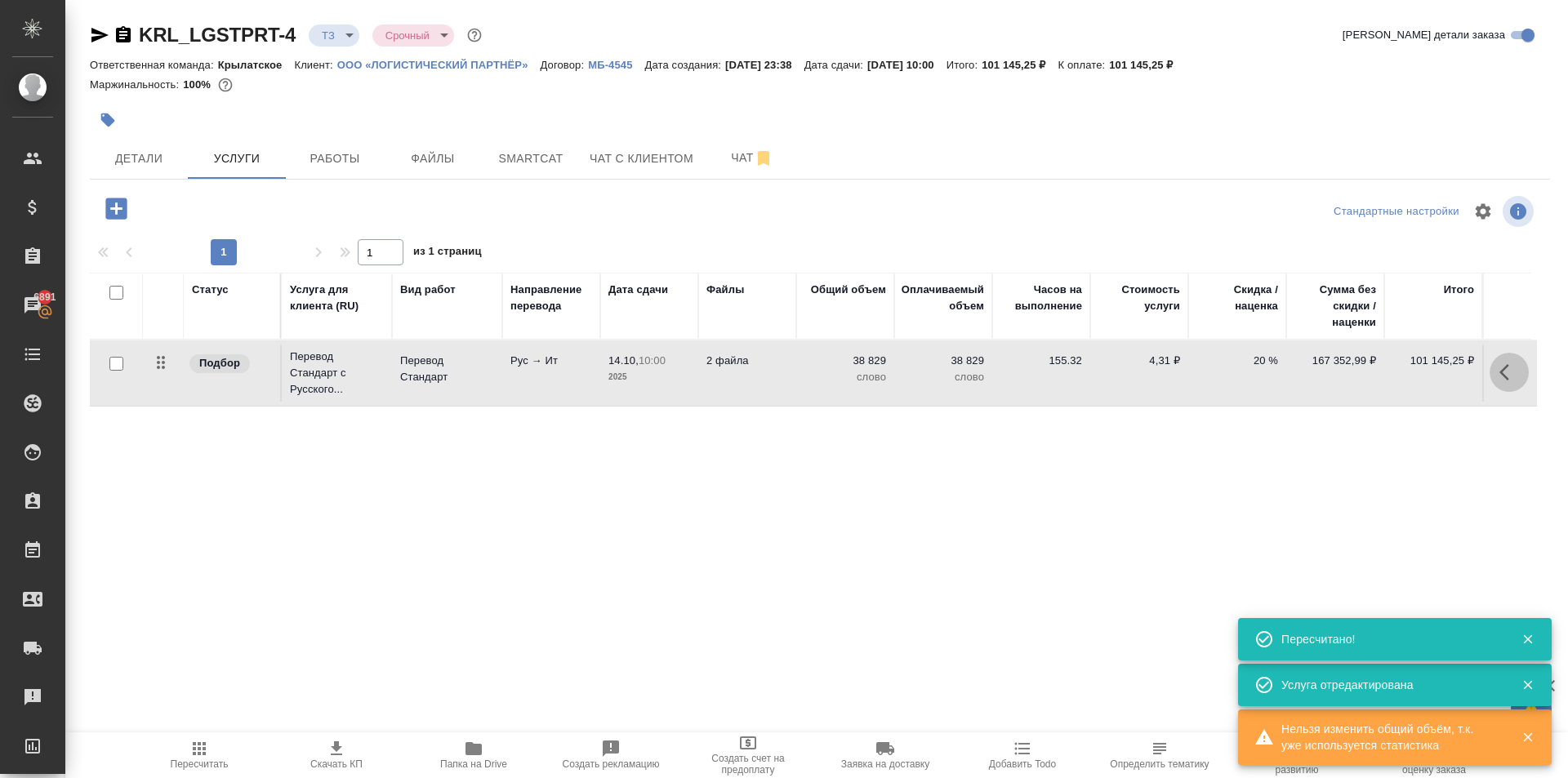
click at [1507, 374] on icon "button" at bounding box center [1510, 373] width 19 height 19
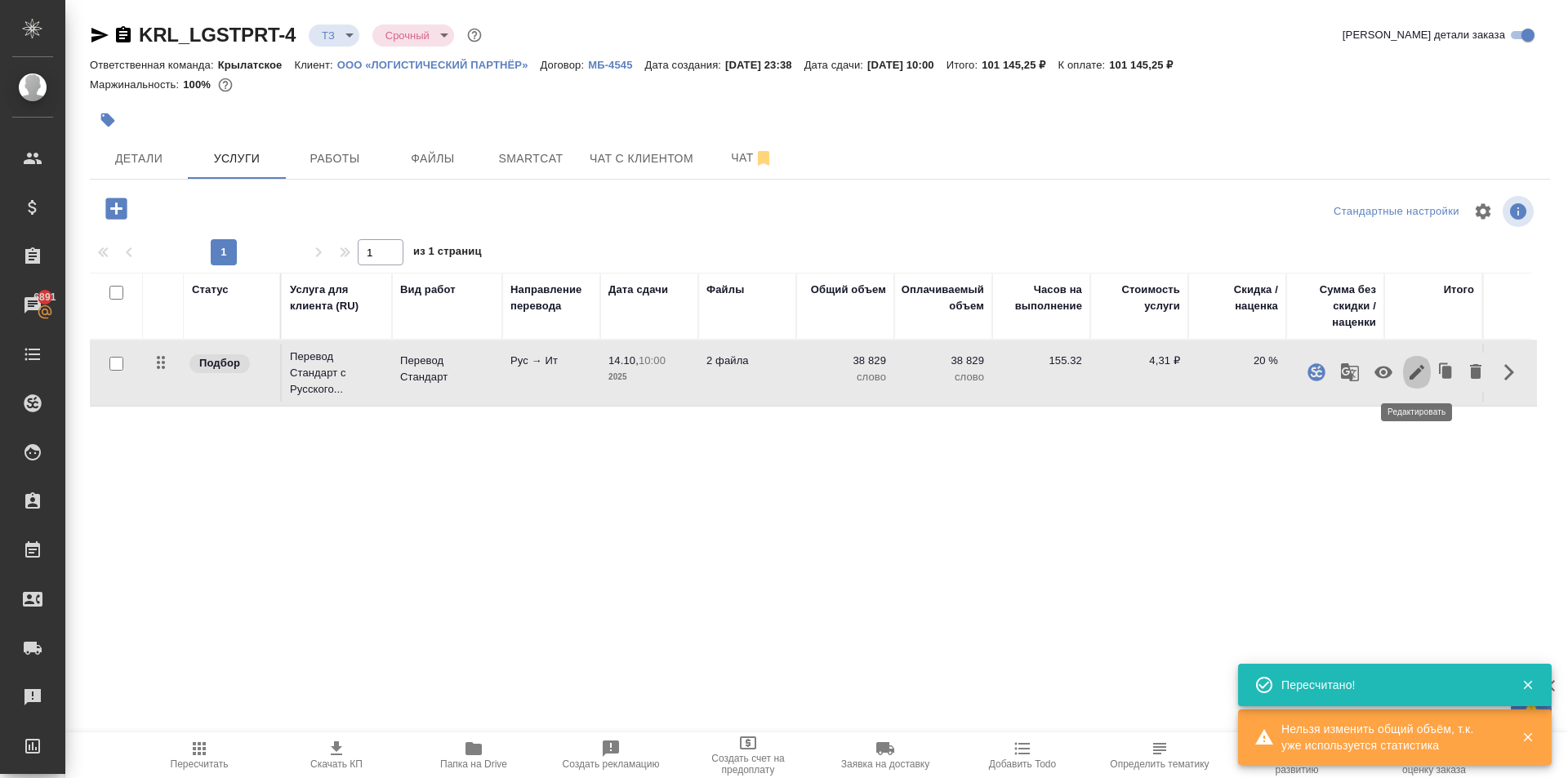
click at [1417, 374] on icon "button" at bounding box center [1417, 372] width 15 height 15
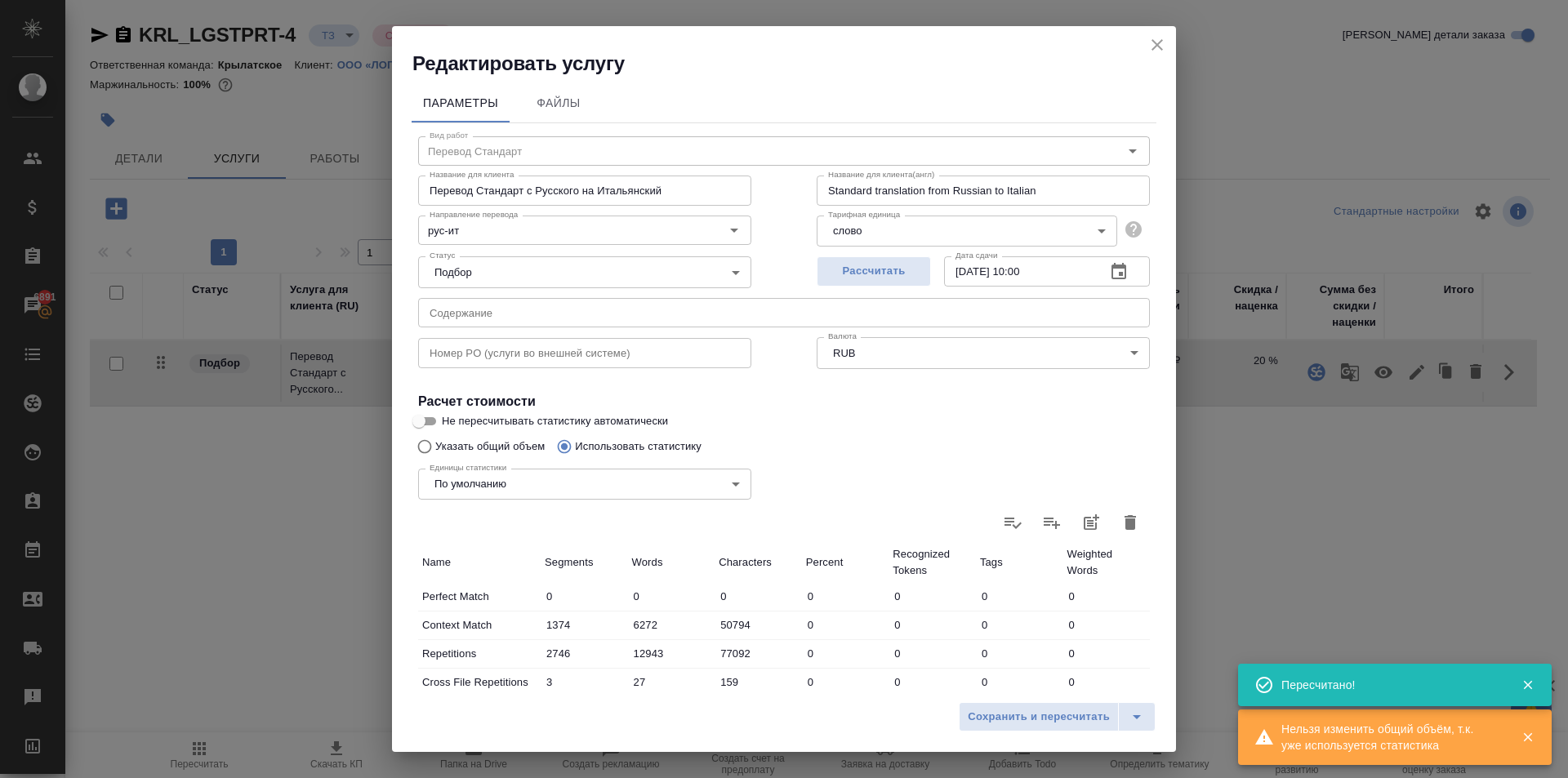
click at [433, 447] on input "Указать общий объем" at bounding box center [422, 446] width 27 height 31
radio input "true"
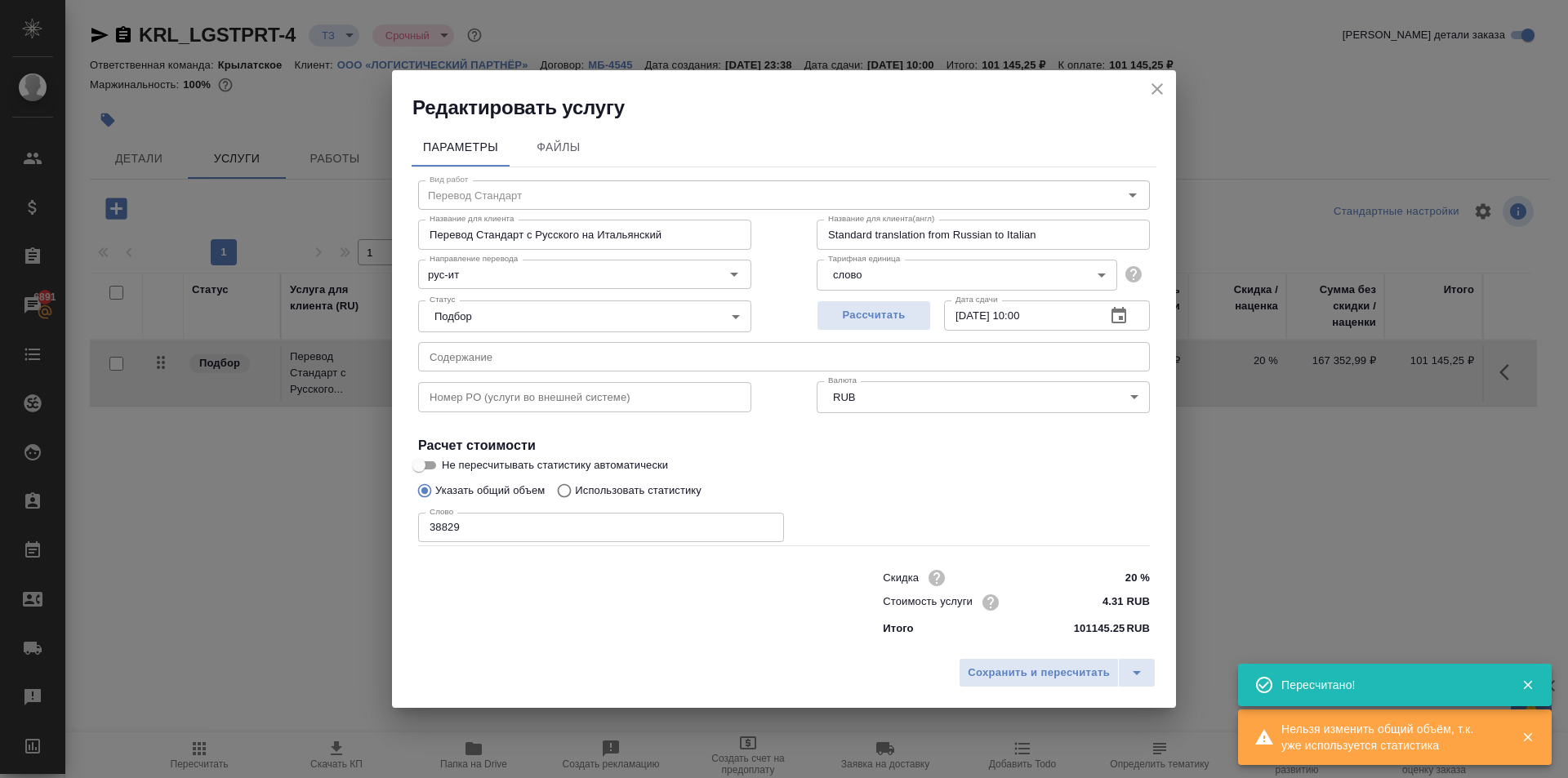
radio input "false"
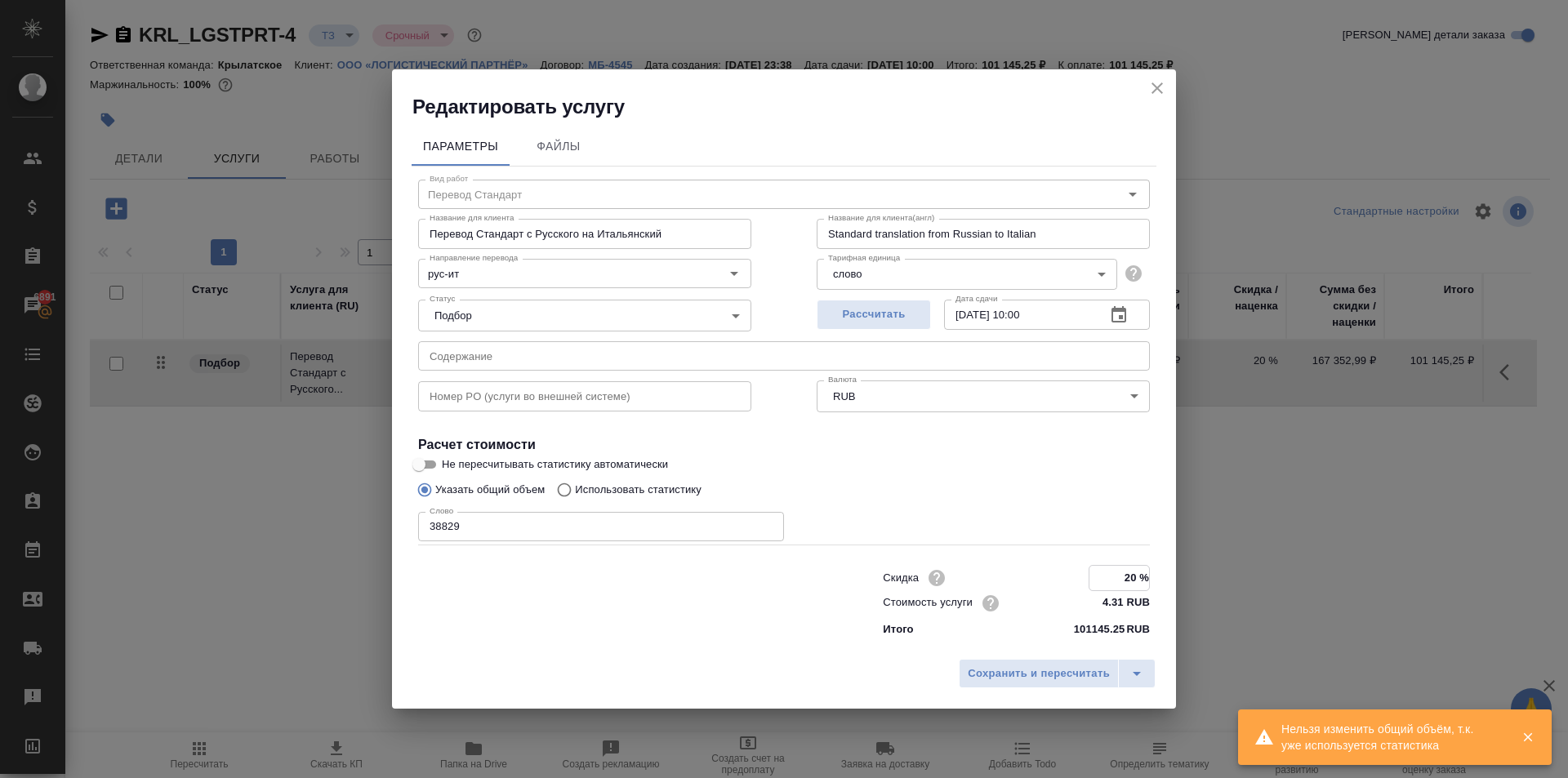
drag, startPoint x: 1115, startPoint y: 571, endPoint x: 1205, endPoint y: 574, distance: 90.0
click at [1205, 574] on div "Редактировать услугу Параметры Файлы Вид работ Перевод Стандарт Вид работ Назва…" at bounding box center [784, 389] width 1568 height 778
type input "30 %"
click at [1074, 674] on span "Сохранить и пересчитать" at bounding box center [1039, 673] width 143 height 19
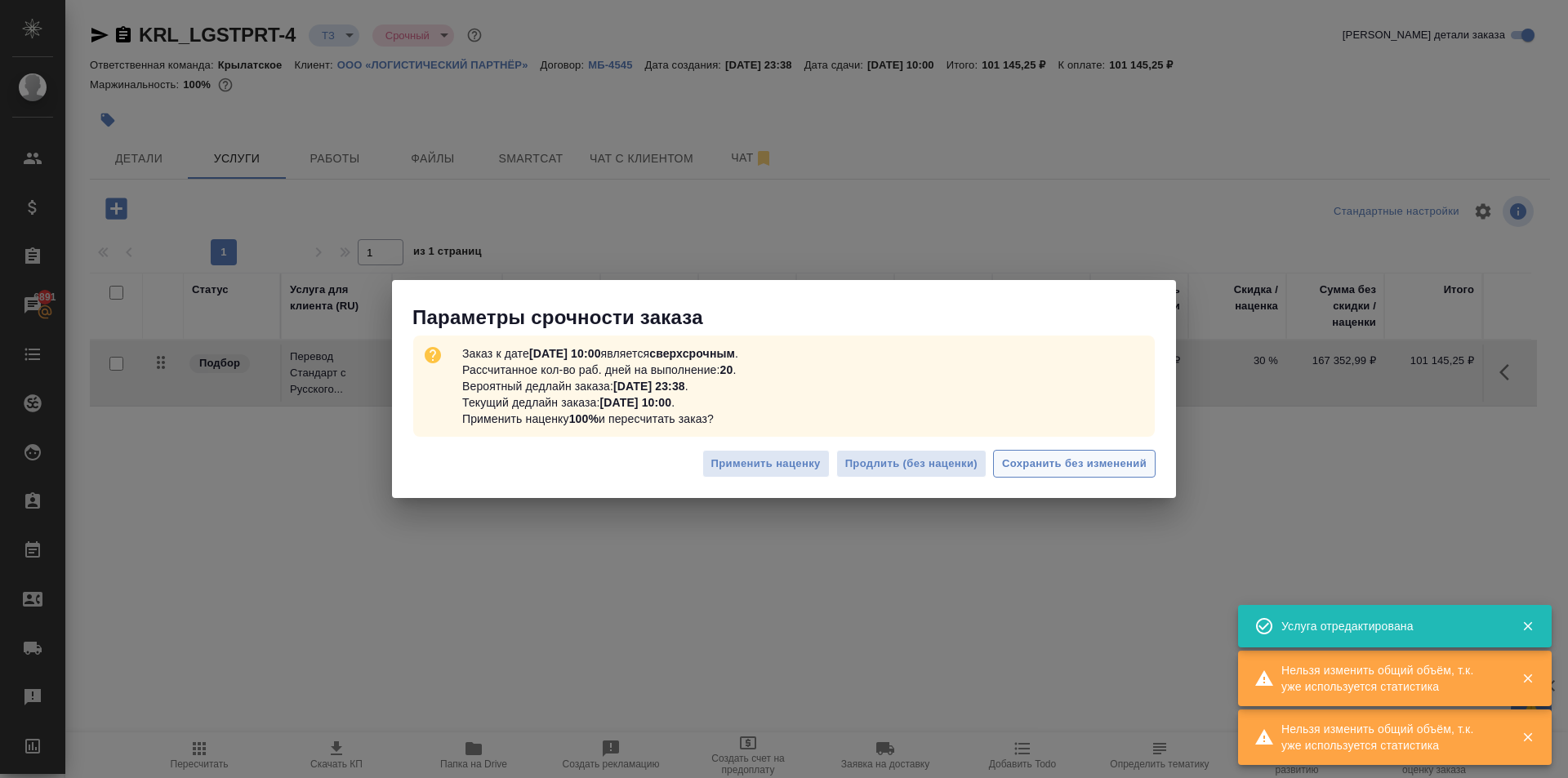
click at [1129, 461] on span "Сохранить без изменений" at bounding box center [1074, 464] width 144 height 19
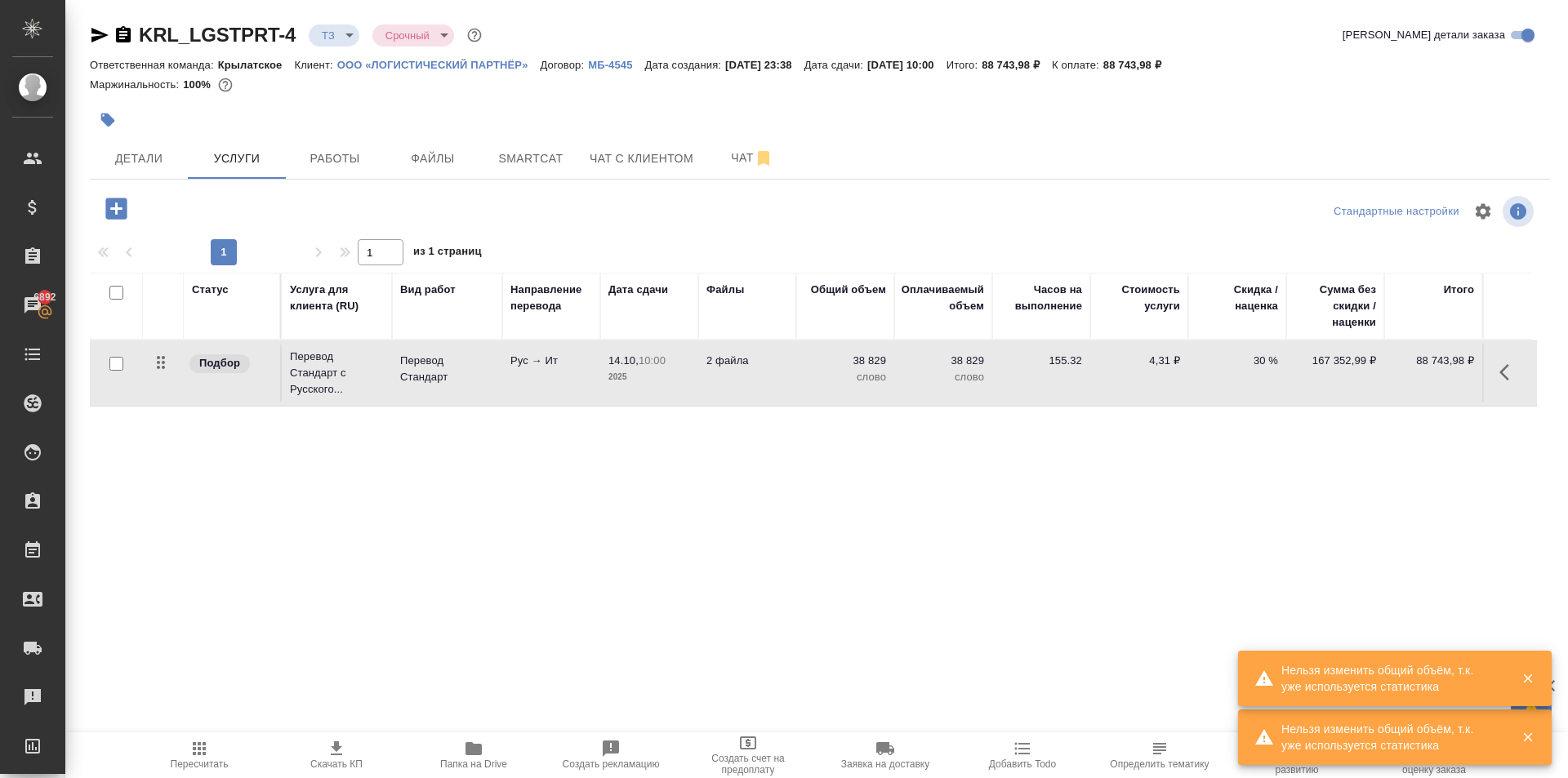
click at [1029, 207] on div at bounding box center [820, 212] width 487 height 39
click at [206, 746] on icon "button" at bounding box center [199, 749] width 19 height 19
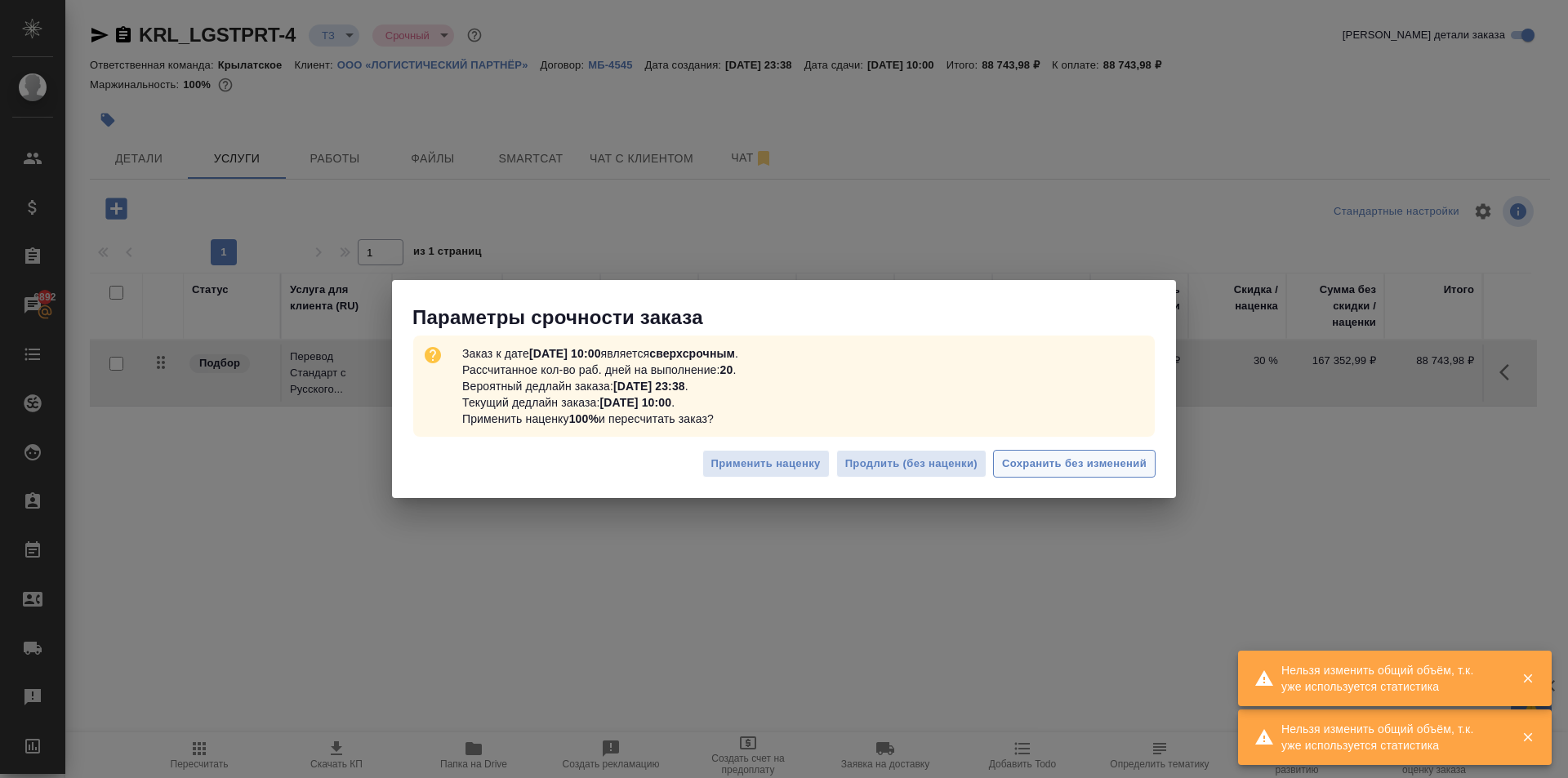
drag, startPoint x: 1156, startPoint y: 488, endPoint x: 1148, endPoint y: 476, distance: 14.4
click at [1153, 484] on div "Применить наценку Продлить (без наценки) Сохранить без изменений" at bounding box center [784, 470] width 784 height 58
click at [1144, 470] on span "Сохранить без изменений" at bounding box center [1074, 464] width 144 height 19
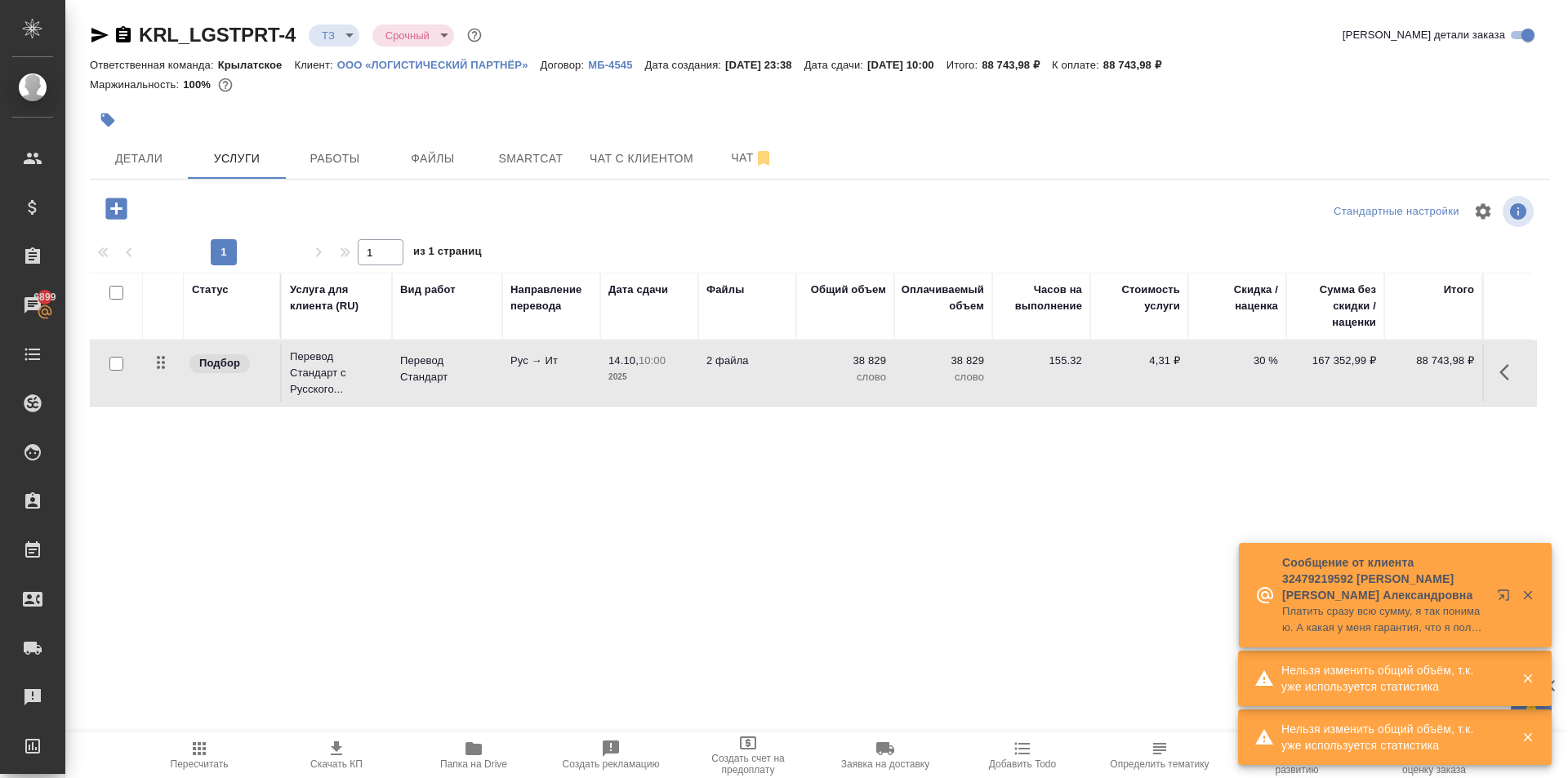
click at [105, 210] on icon "button" at bounding box center [116, 209] width 28 height 28
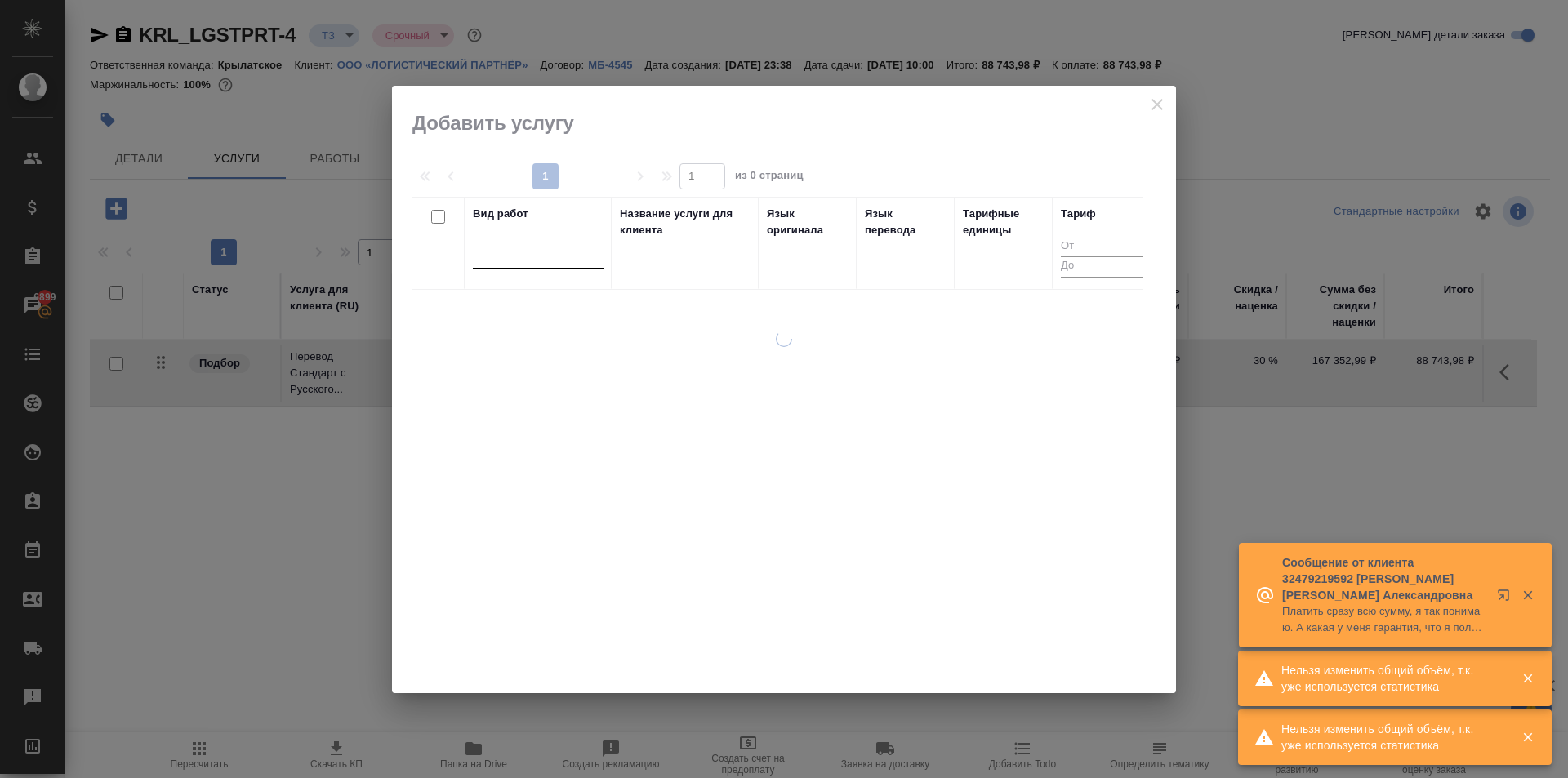
click at [531, 250] on div at bounding box center [538, 252] width 131 height 24
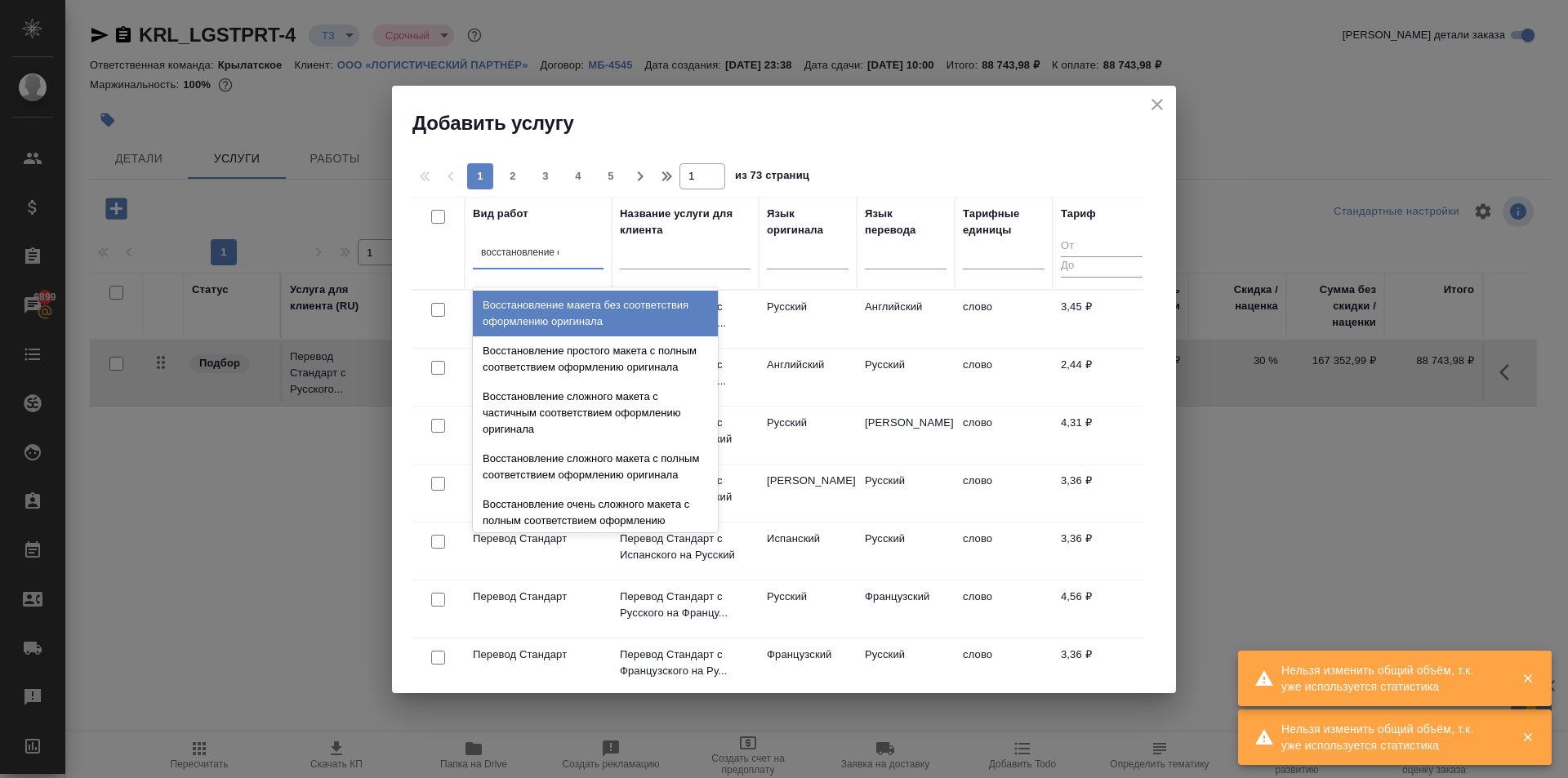
type input "восстановление сл"
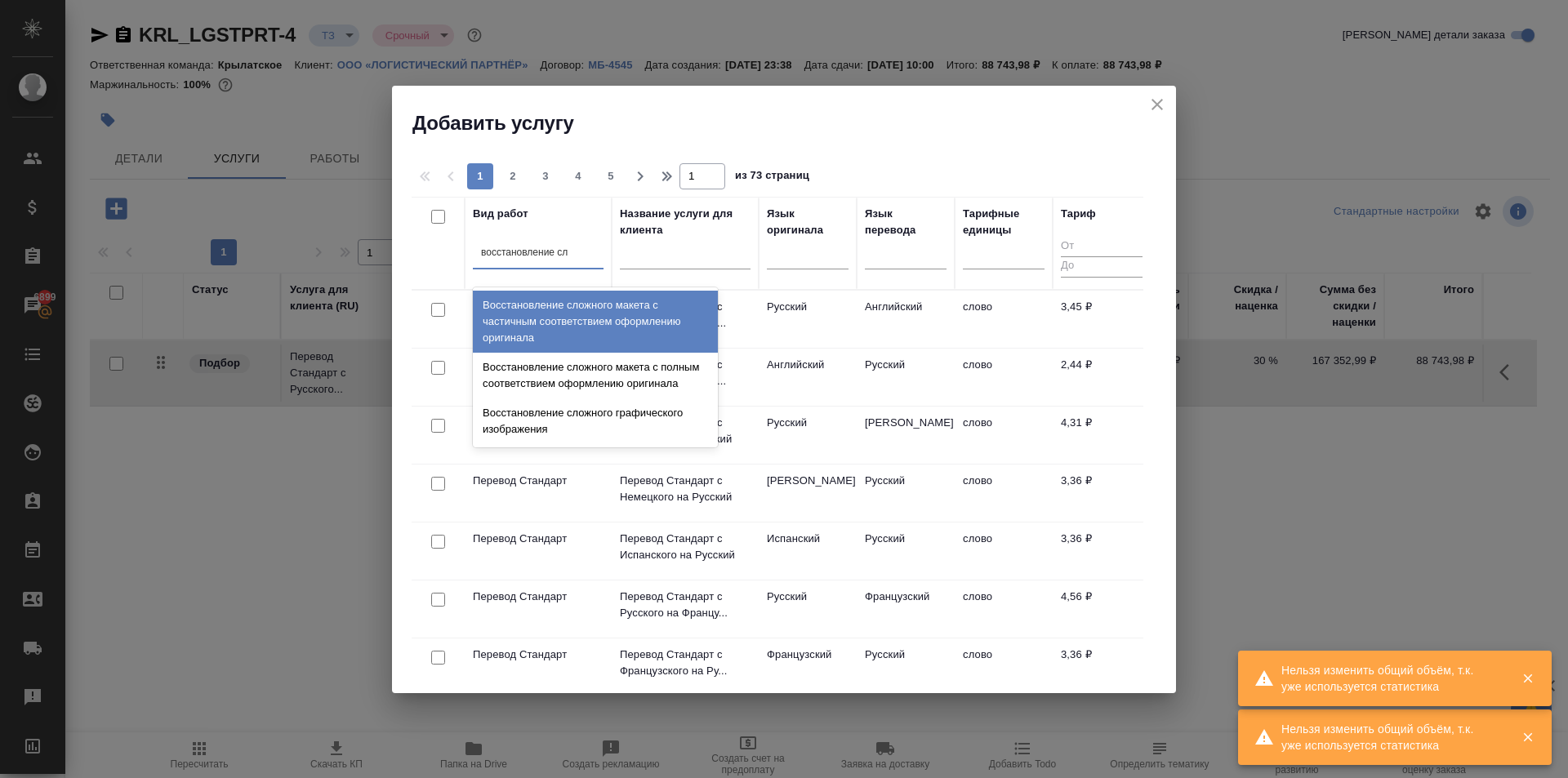
click at [626, 334] on div "Восстановление сложного макета с частичным соответствием оформлению оригинала" at bounding box center [595, 321] width 245 height 62
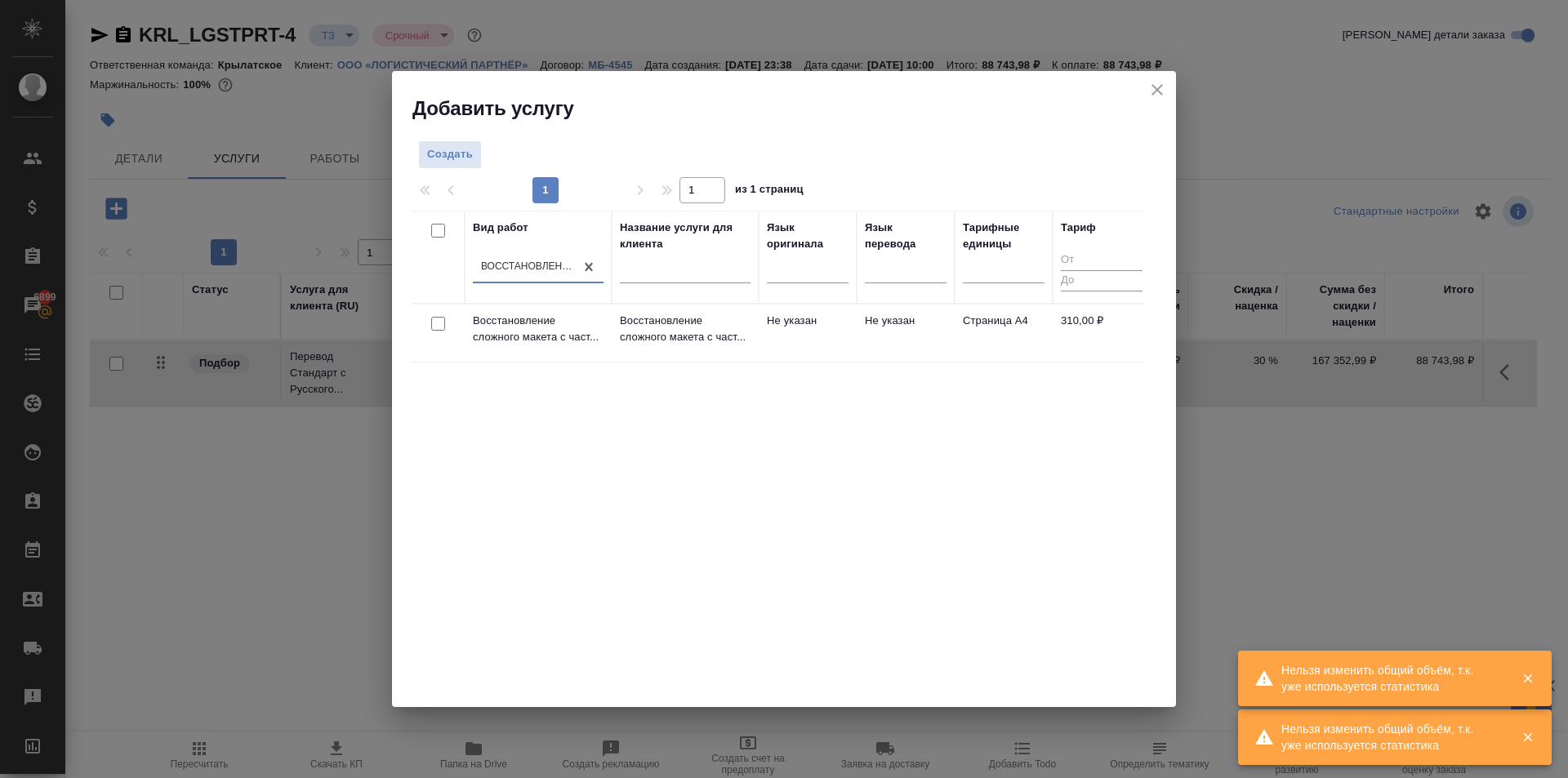
click at [720, 352] on td "Восстановление сложного макета с част..." at bounding box center [685, 333] width 147 height 58
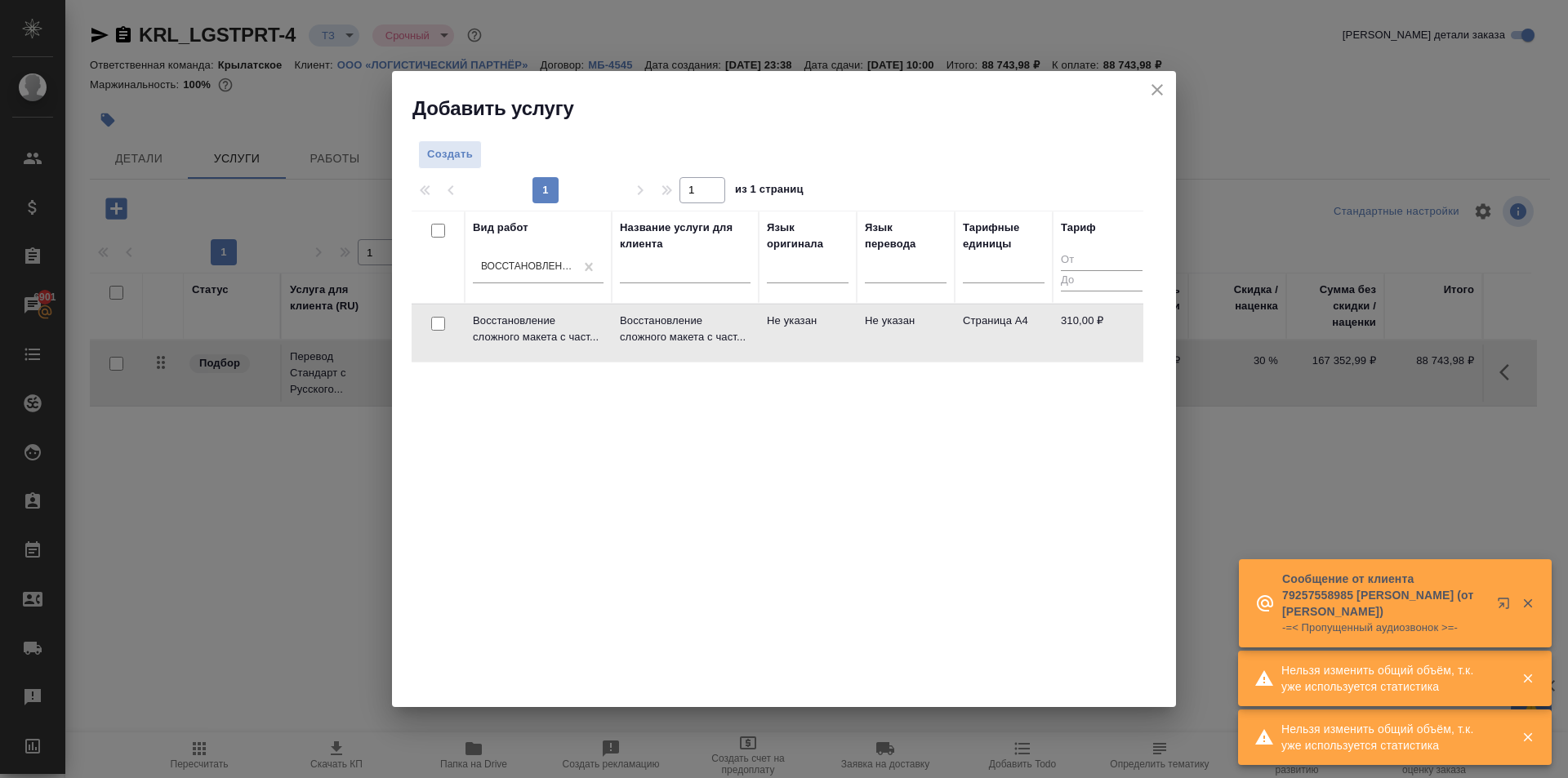
click at [690, 346] on td "Восстановление сложного макета с част..." at bounding box center [685, 333] width 147 height 58
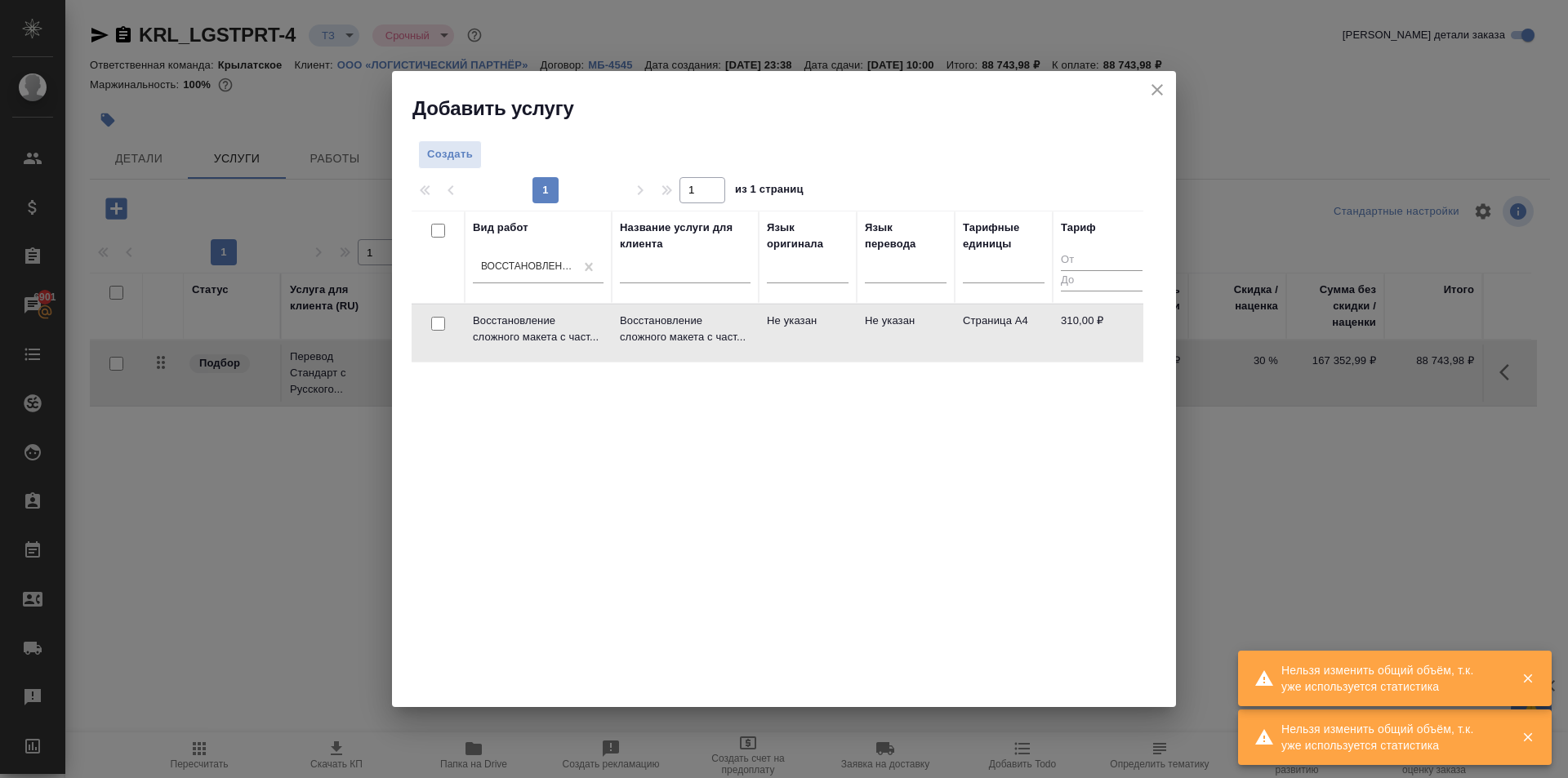
click at [690, 346] on td "Восстановление сложного макета с част..." at bounding box center [685, 333] width 147 height 58
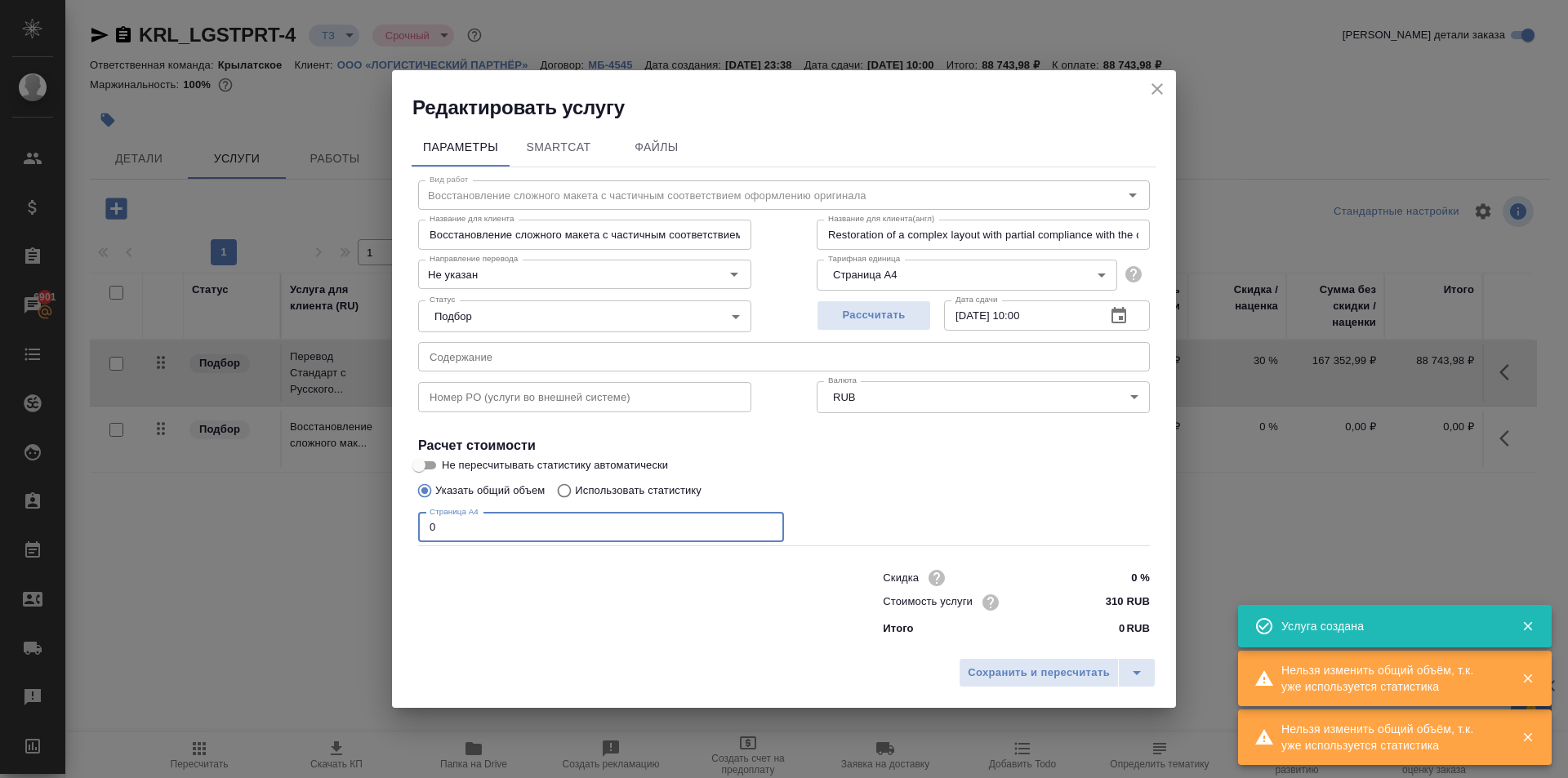
drag, startPoint x: 406, startPoint y: 512, endPoint x: 395, endPoint y: 507, distance: 12.1
click at [390, 508] on div "Редактировать услугу Параметры SmartCat Файлы Вид работ Восстановление сложного…" at bounding box center [784, 389] width 1568 height 778
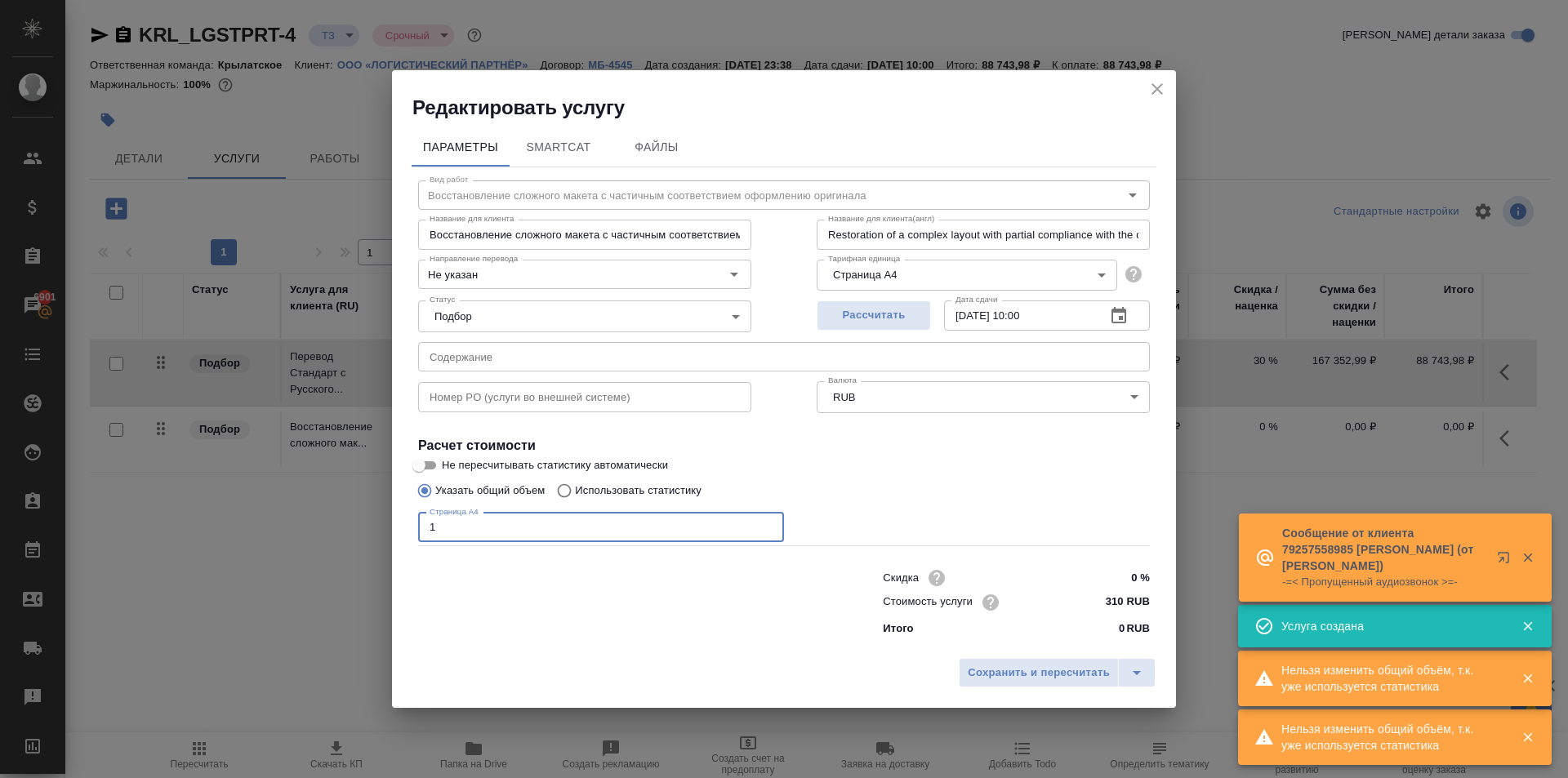
type input "1"
click at [1162, 95] on icon "close" at bounding box center [1157, 89] width 19 height 19
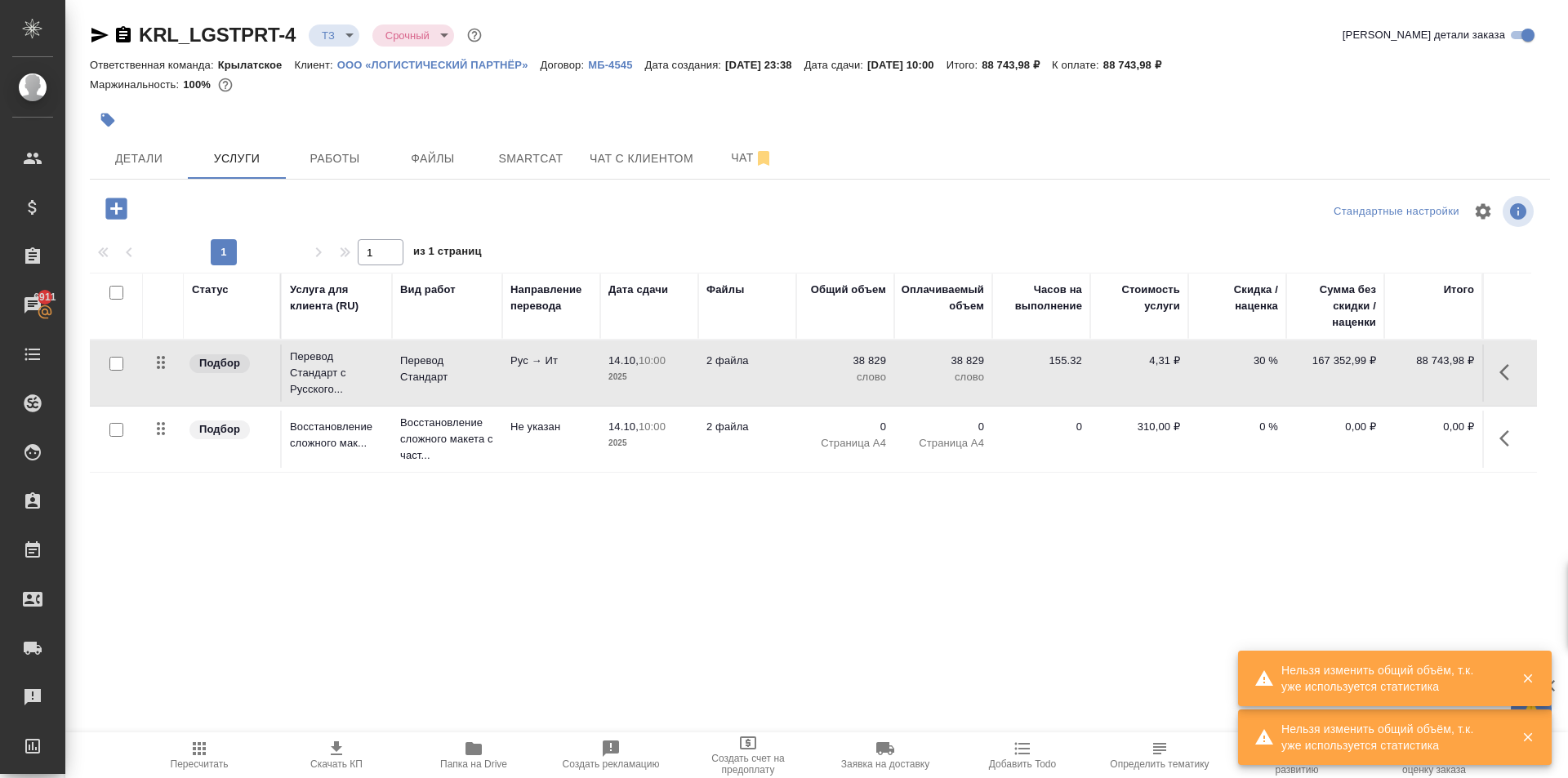
drag, startPoint x: 637, startPoint y: 155, endPoint x: 727, endPoint y: 183, distance: 94.3
click at [720, 205] on div "KRL_LGSTPRT-4 ТЗ tz Срочный urgent Кратко детали заказа Ответственная команда: …" at bounding box center [820, 333] width 1479 height 666
click at [728, 182] on div "KRL_LGSTPRT-4 ТЗ tz Срочный urgent Кратко детали заказа Ответственная команда: …" at bounding box center [820, 333] width 1479 height 666
click at [729, 172] on button "Чат" at bounding box center [752, 158] width 98 height 41
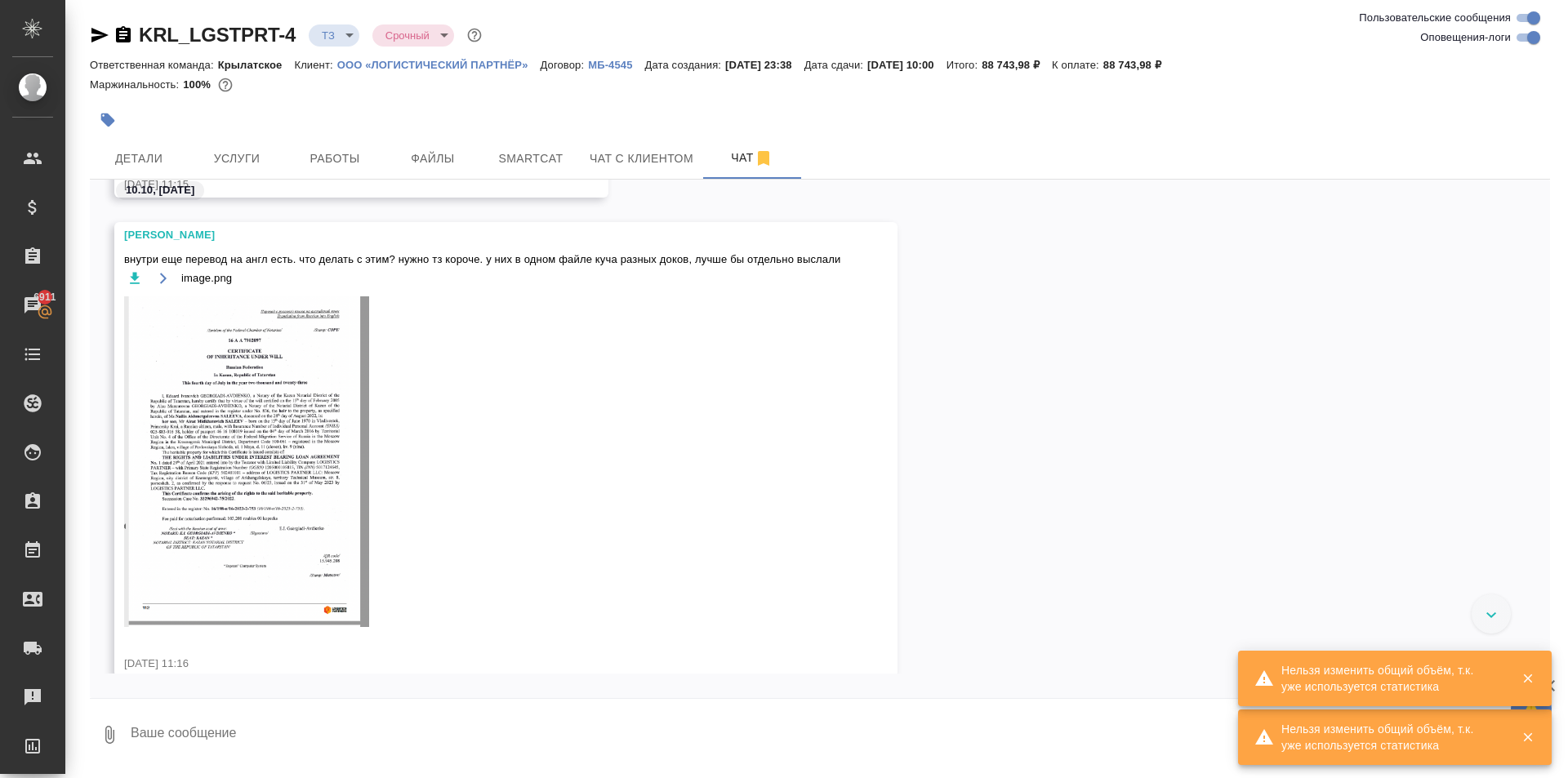
scroll to position [813, 0]
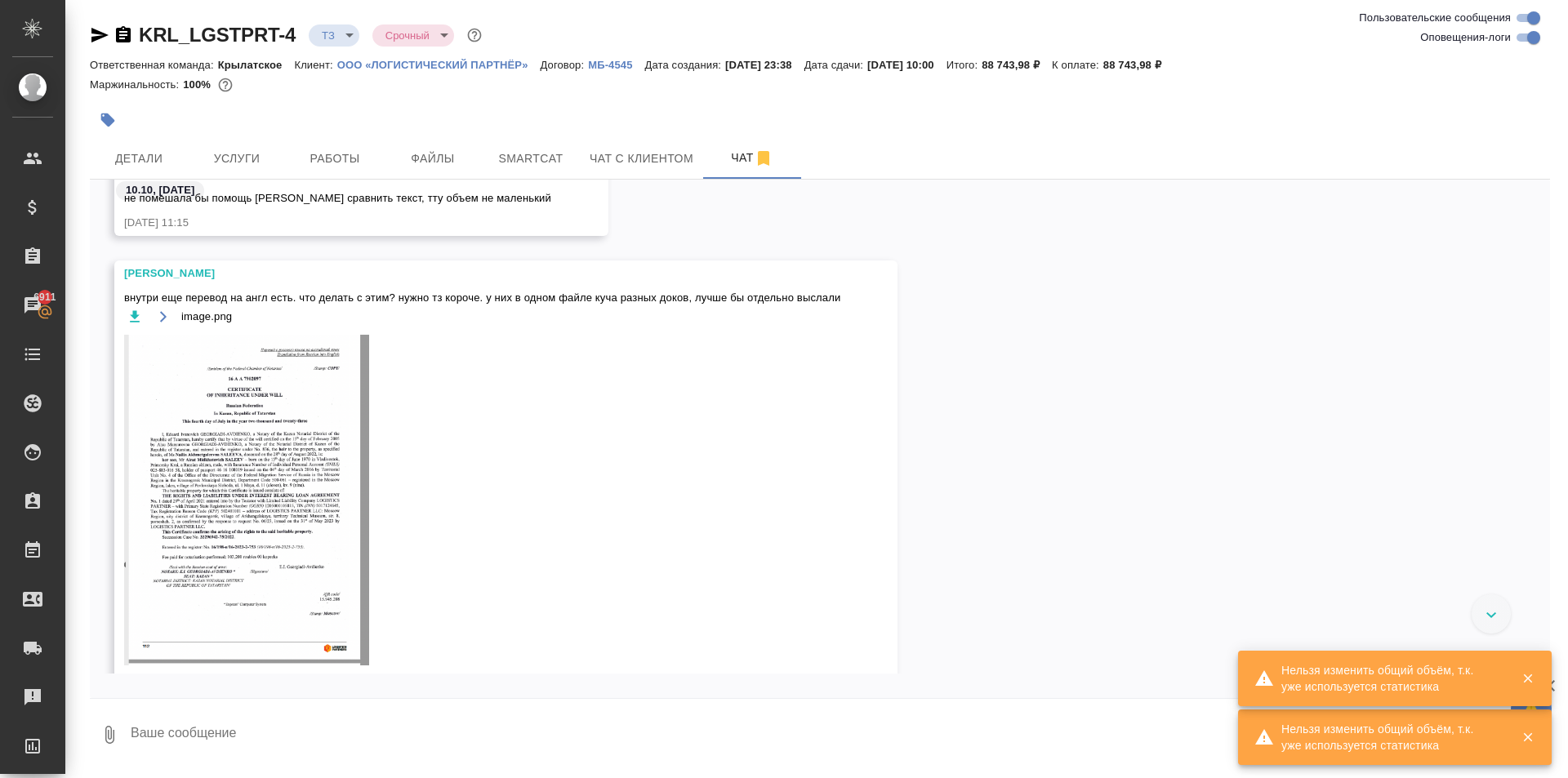
click at [238, 505] on img at bounding box center [246, 500] width 245 height 331
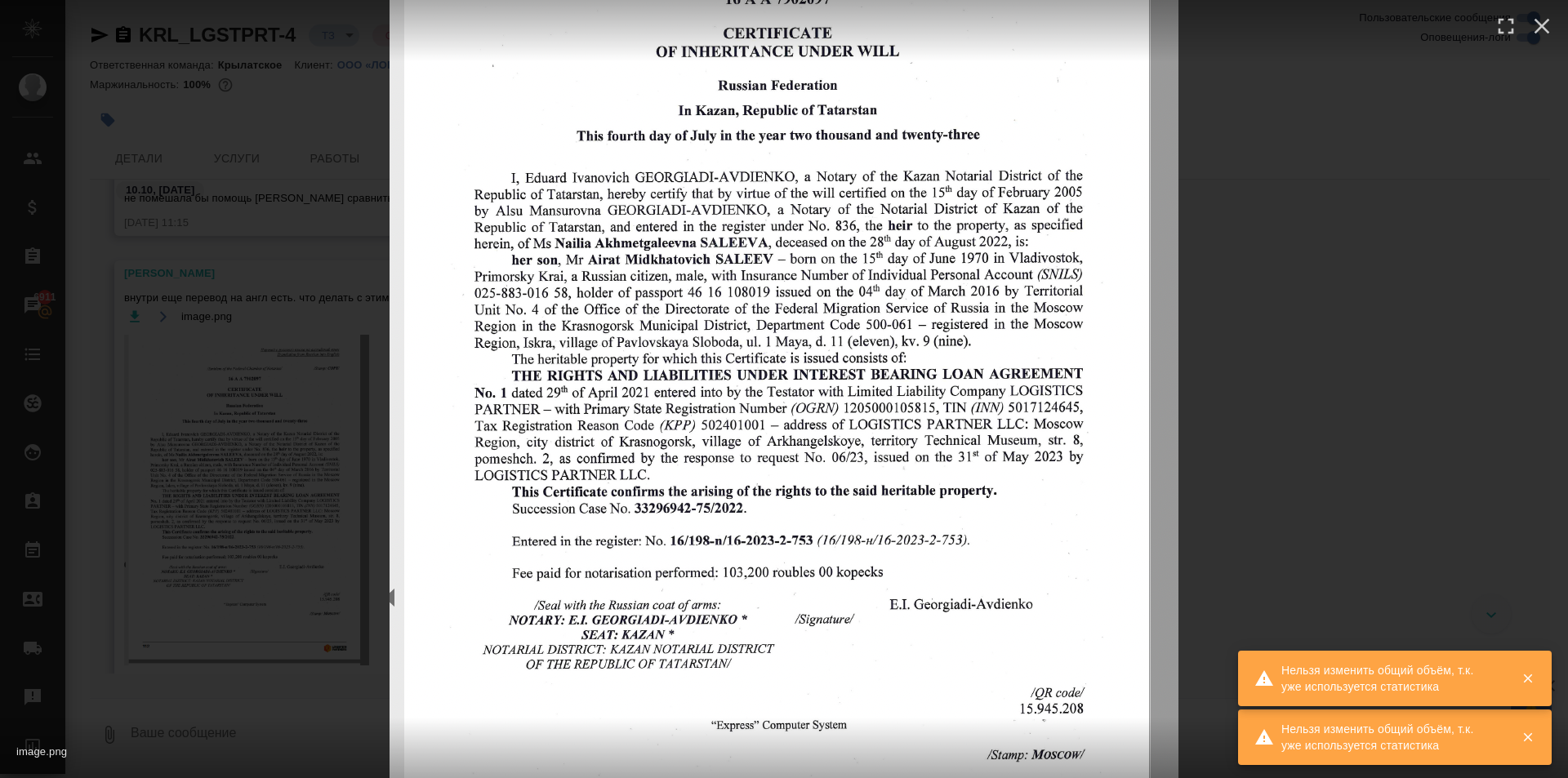
click at [1363, 412] on div "image.png 1 of 1" at bounding box center [784, 389] width 1568 height 778
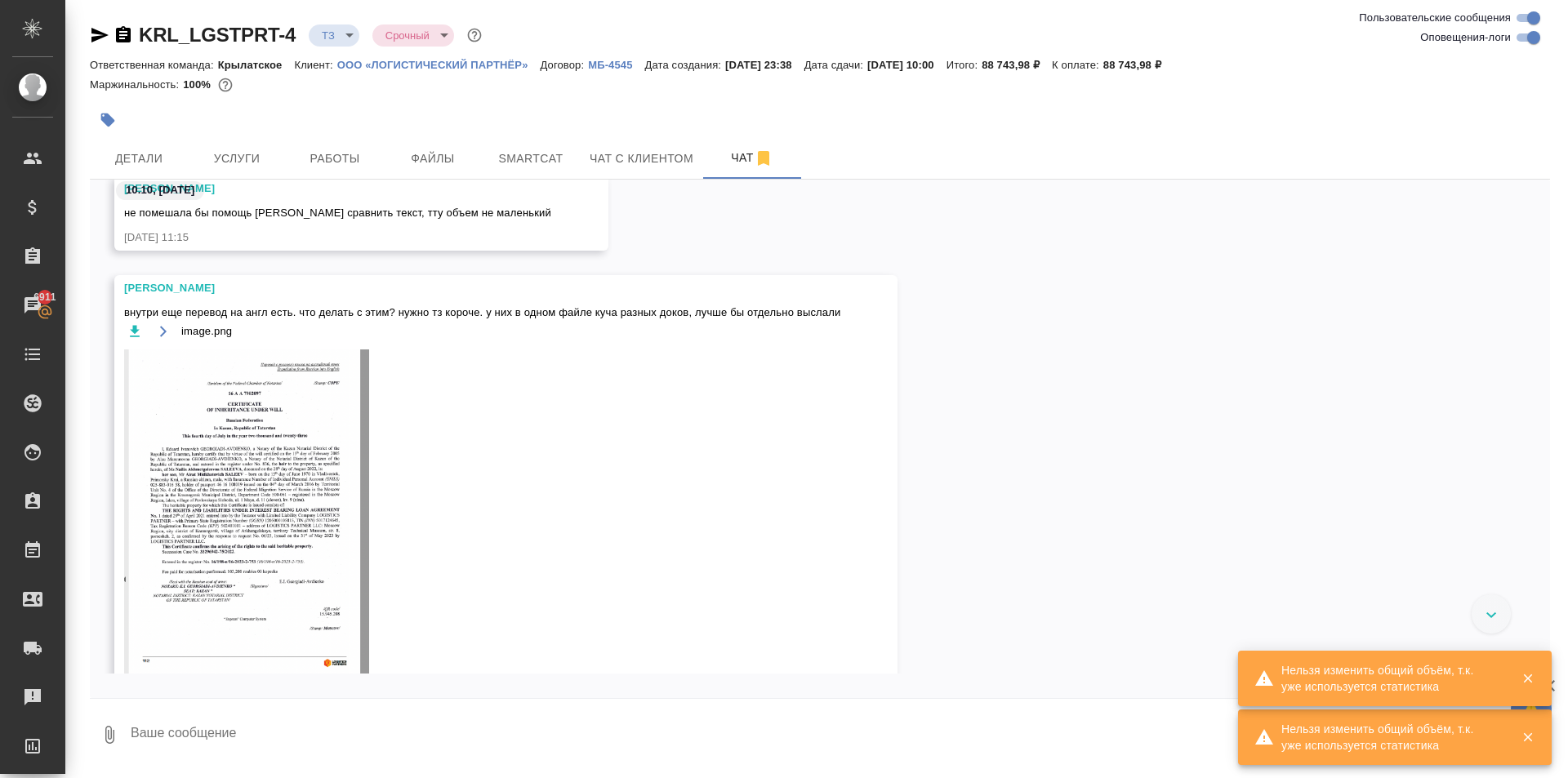
scroll to position [1269, 0]
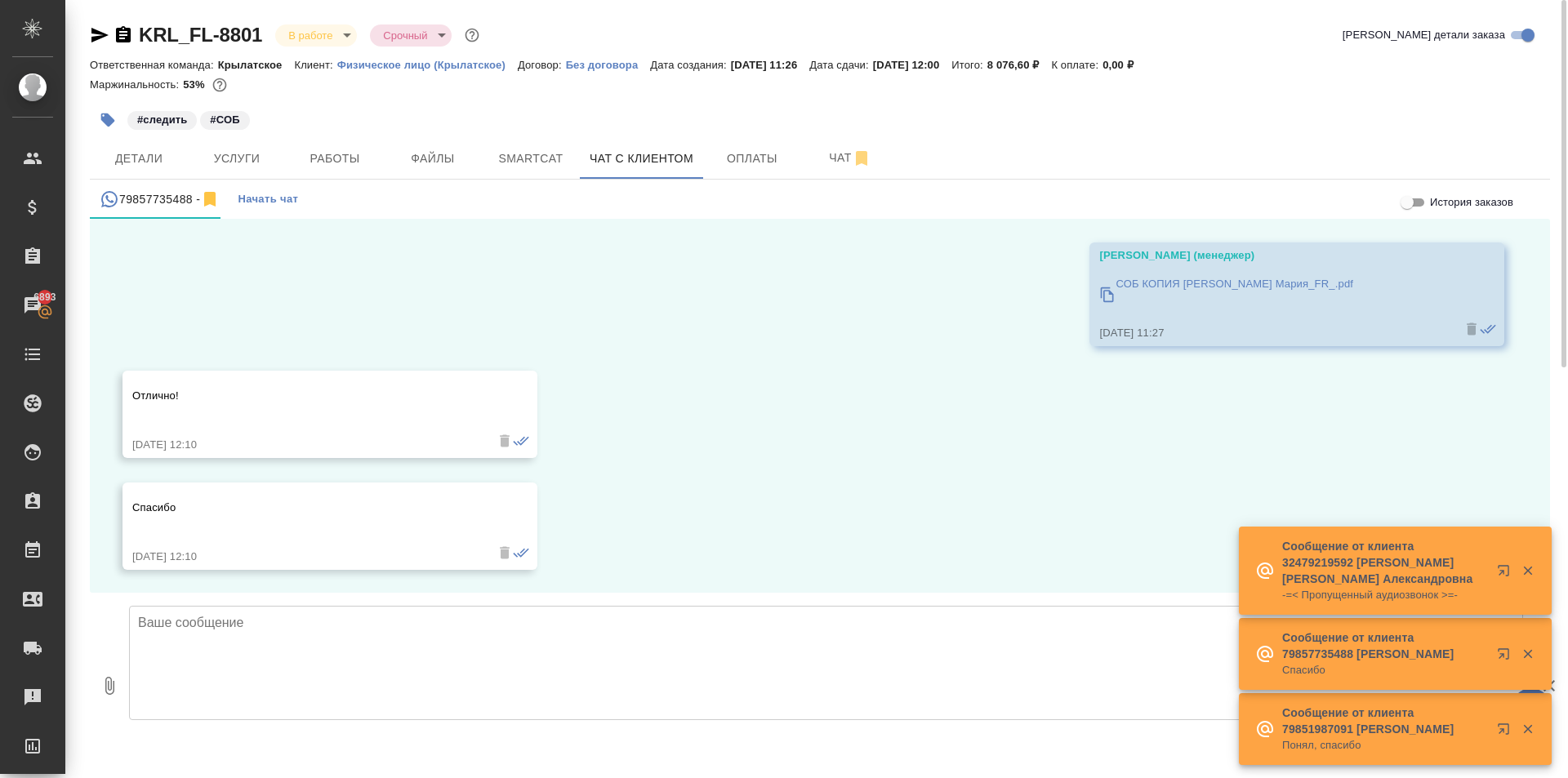
scroll to position [489, 0]
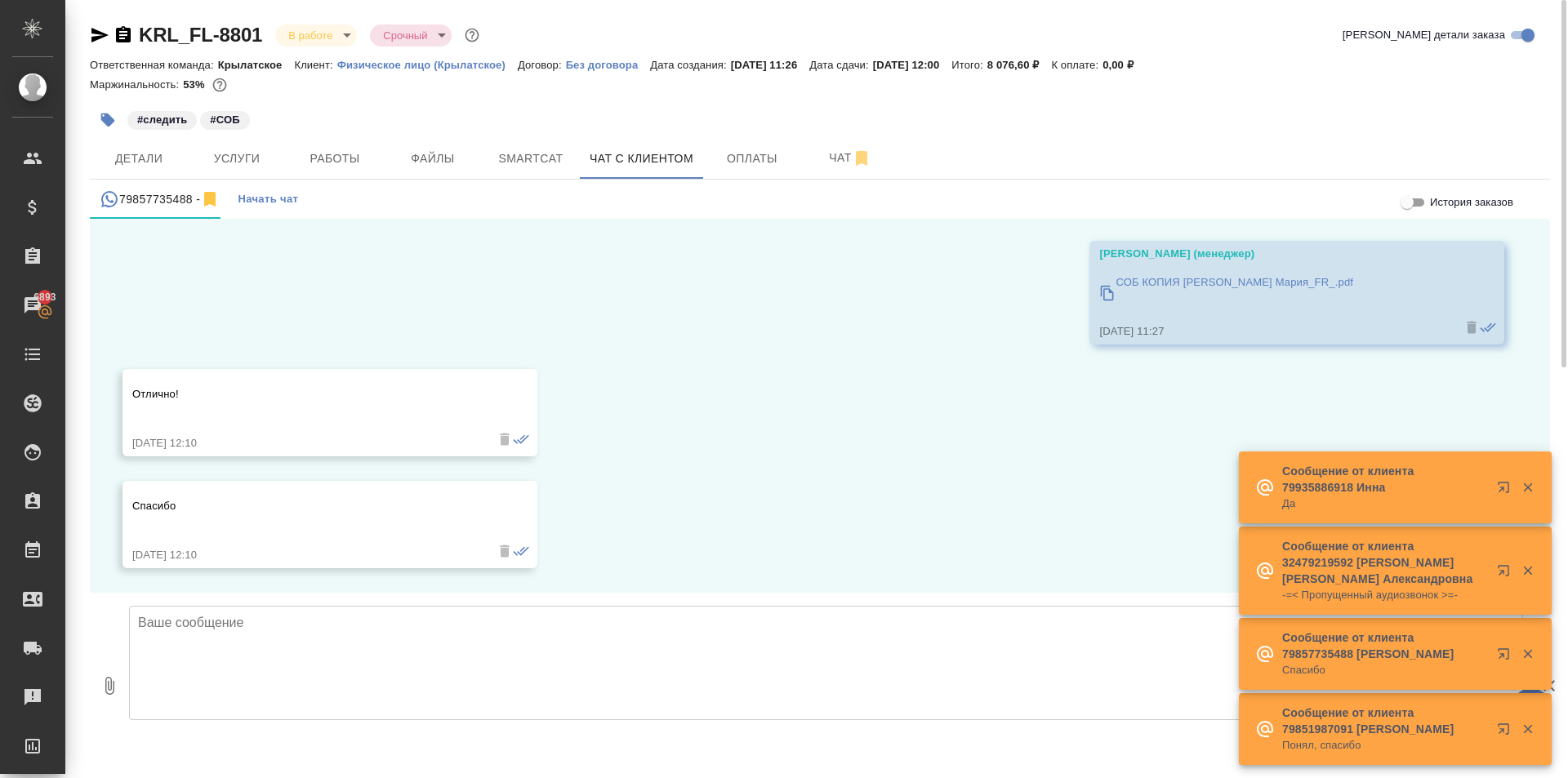
click at [654, 422] on div "09.10, четверг Гудина Александра (менеджер) Мария, добрый день! Направьте, пожа…" at bounding box center [819, 405] width 1460 height 374
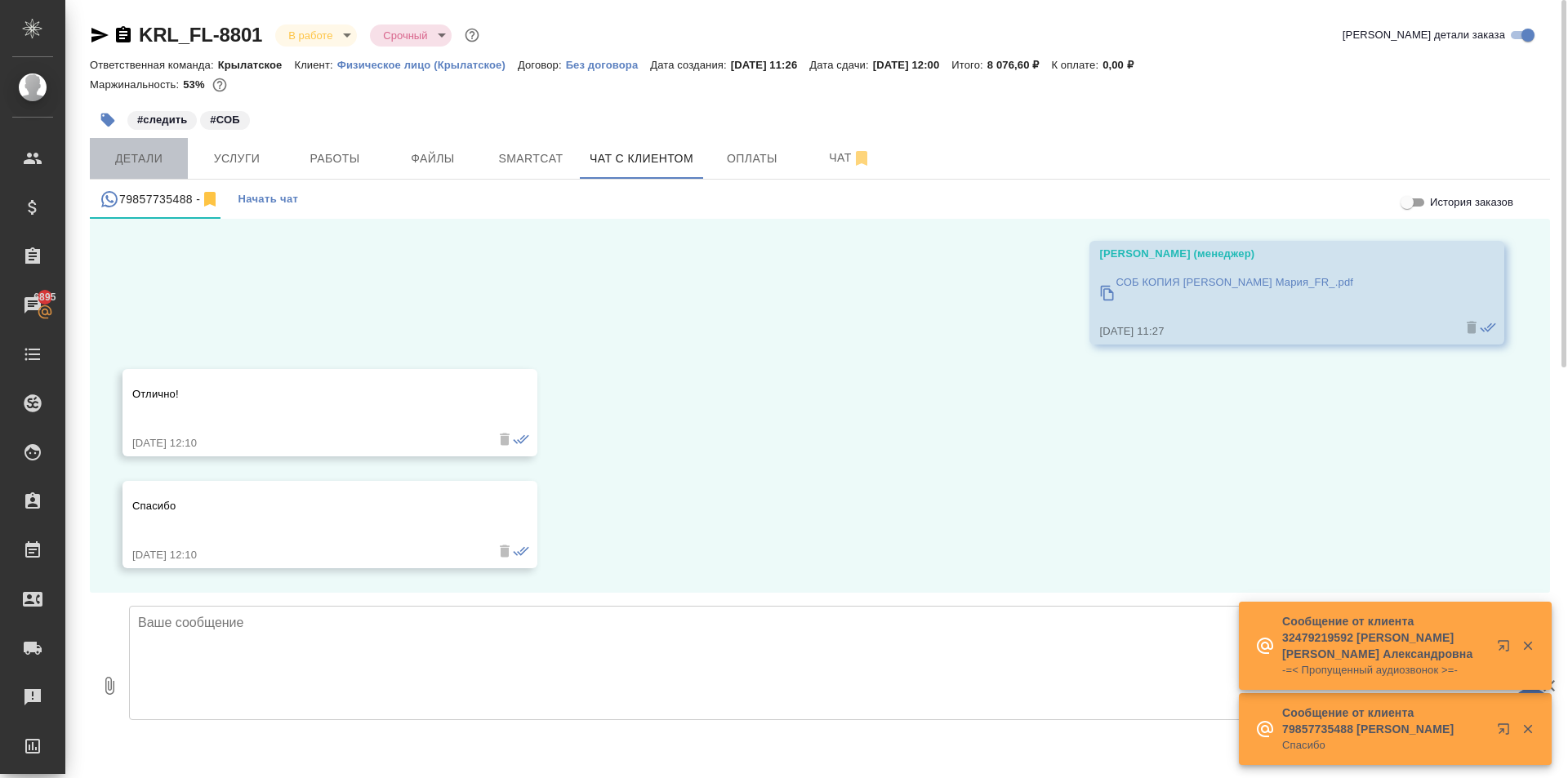
click at [166, 177] on button "Детали" at bounding box center [138, 158] width 98 height 41
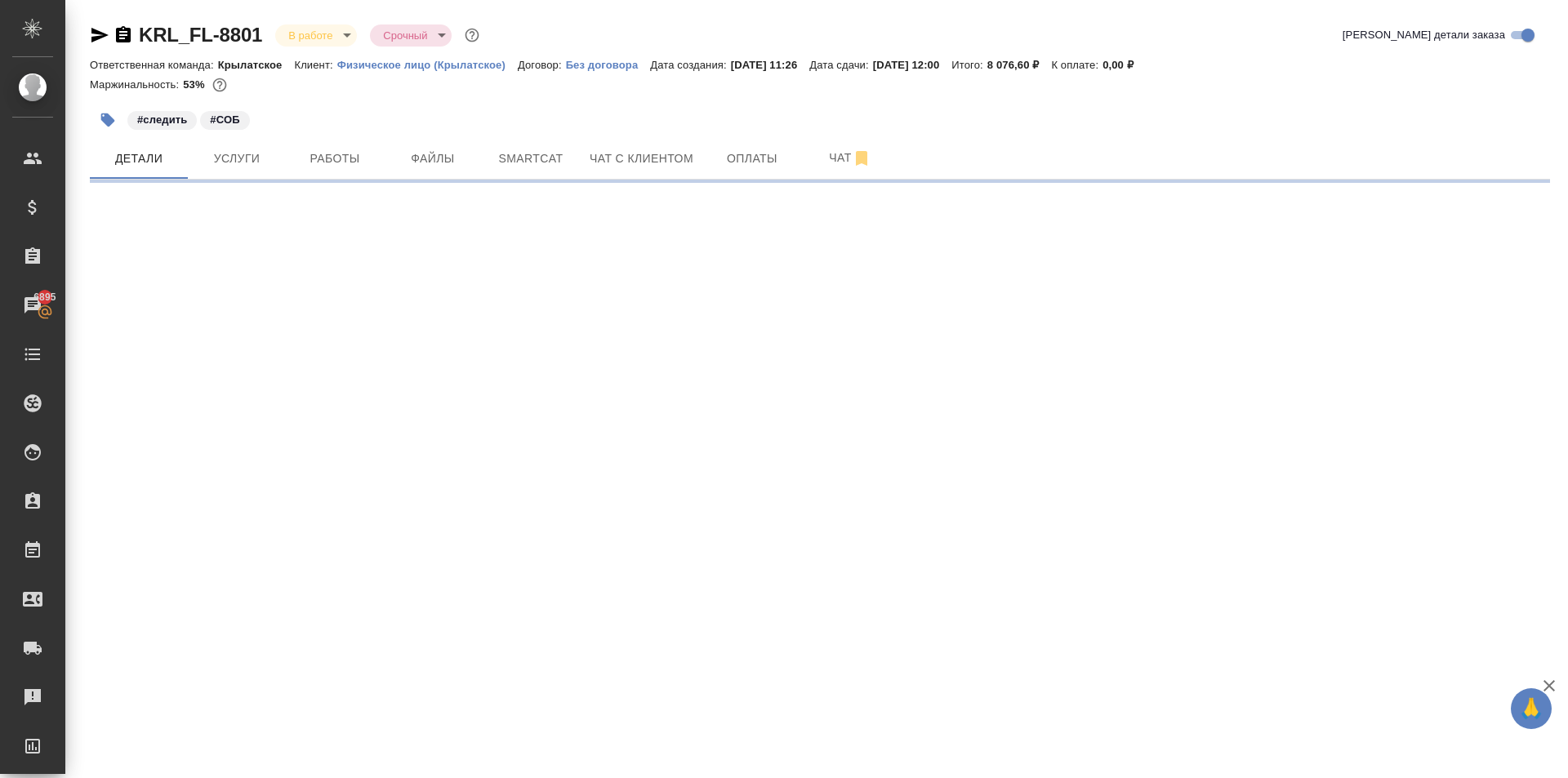
select select "RU"
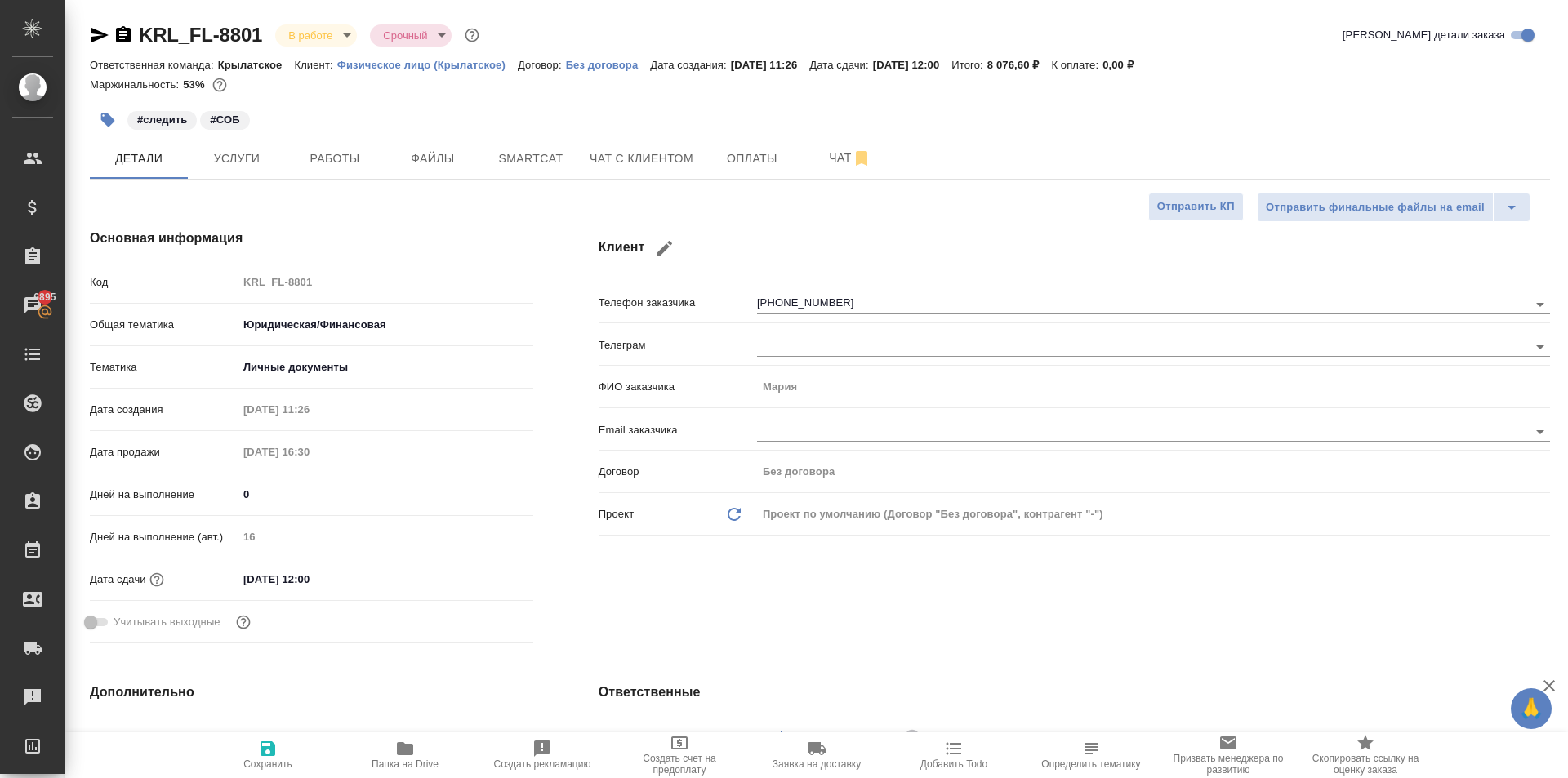
type textarea "x"
click at [99, 38] on icon "button" at bounding box center [99, 35] width 17 height 15
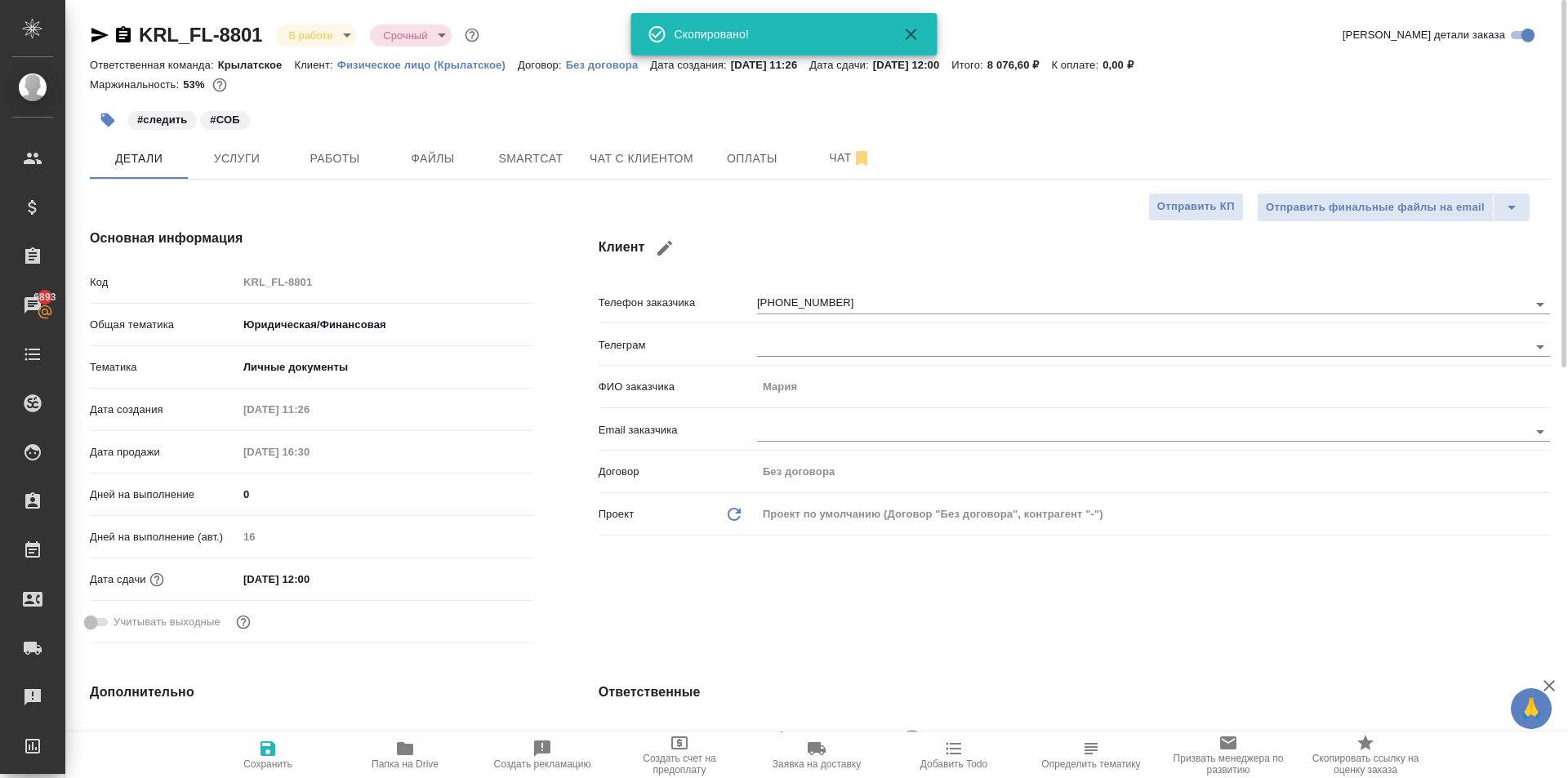
type textarea "x"
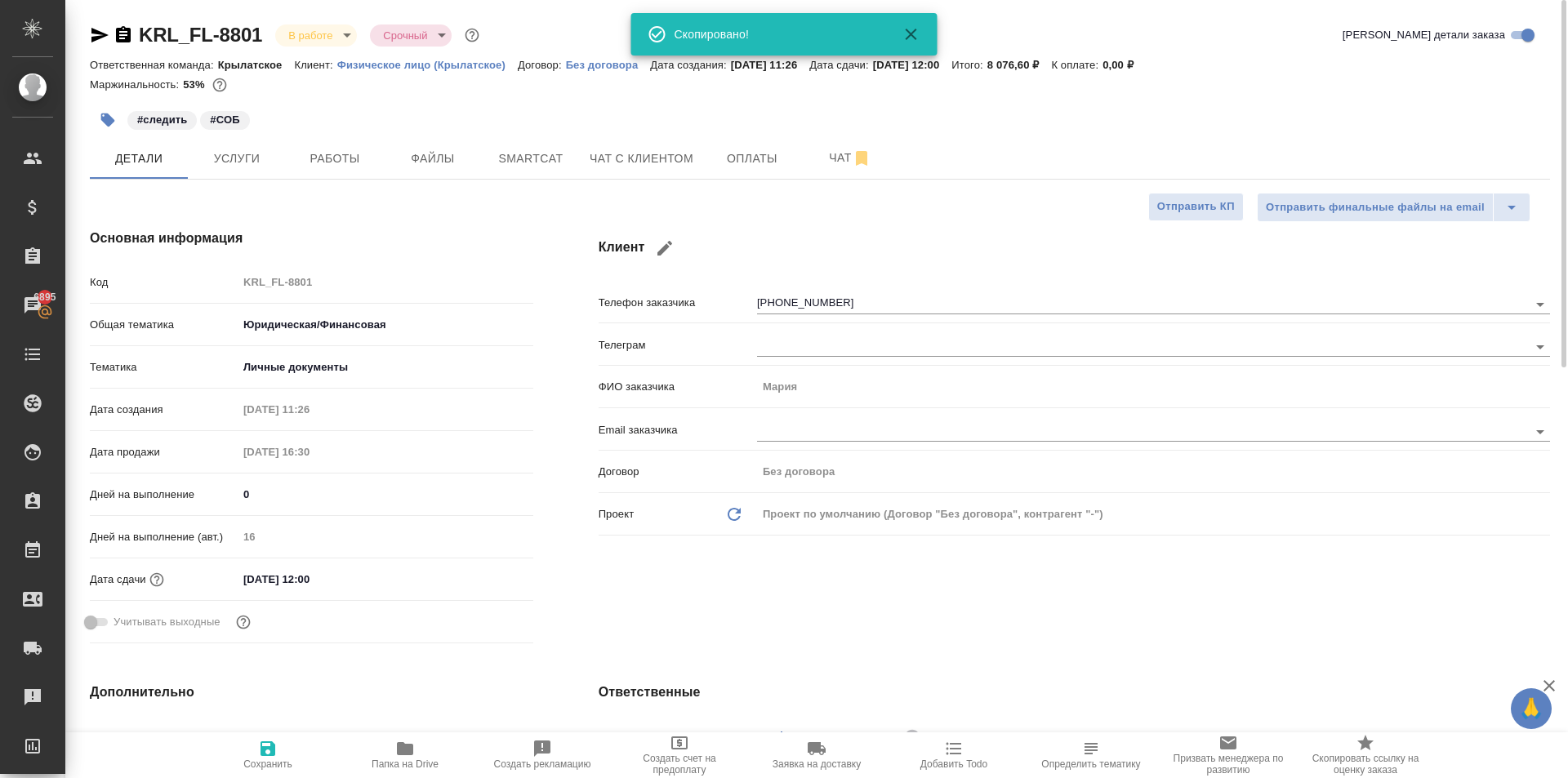
type textarea "x"
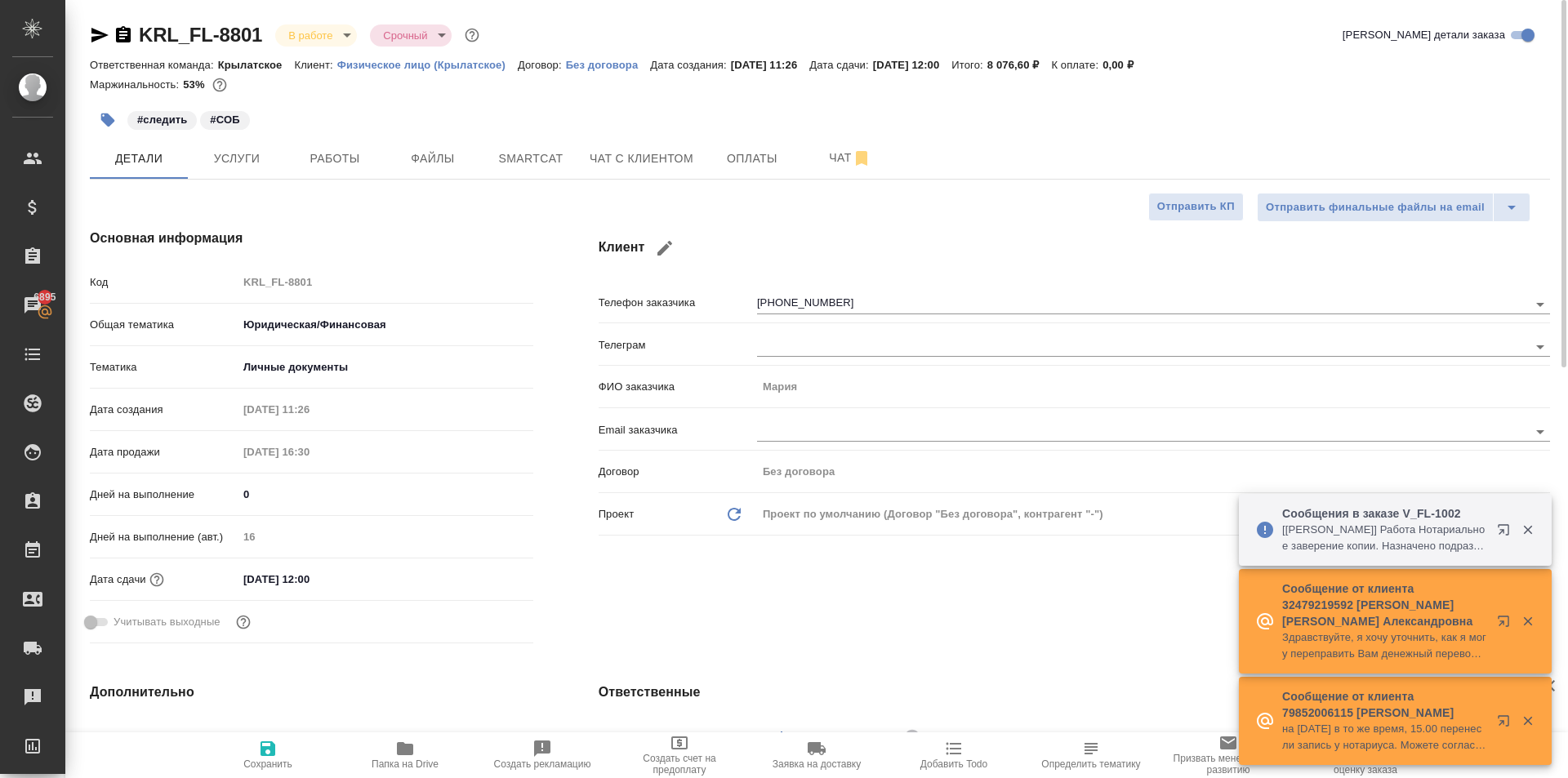
type textarea "x"
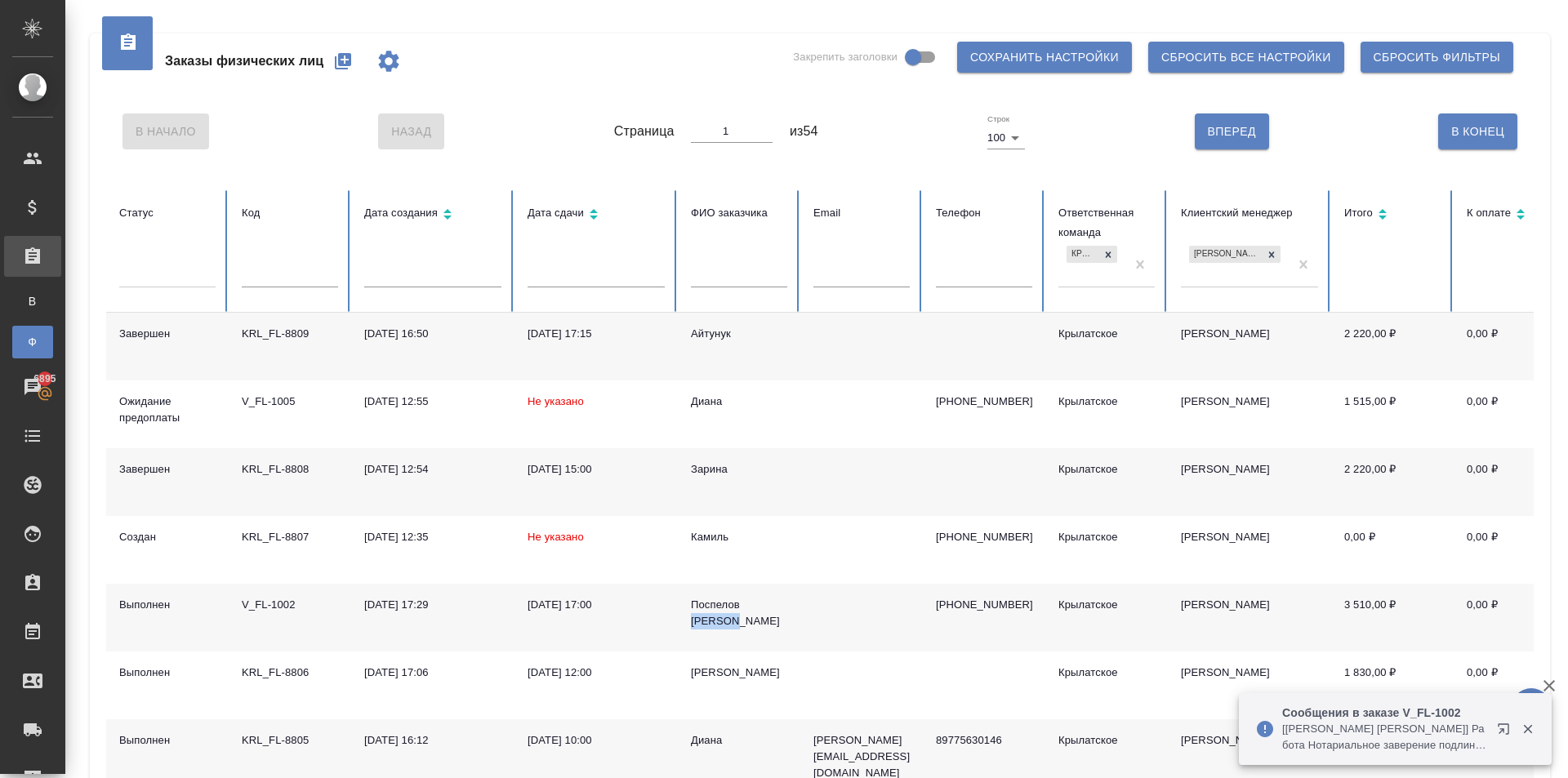
scroll to position [489, 0]
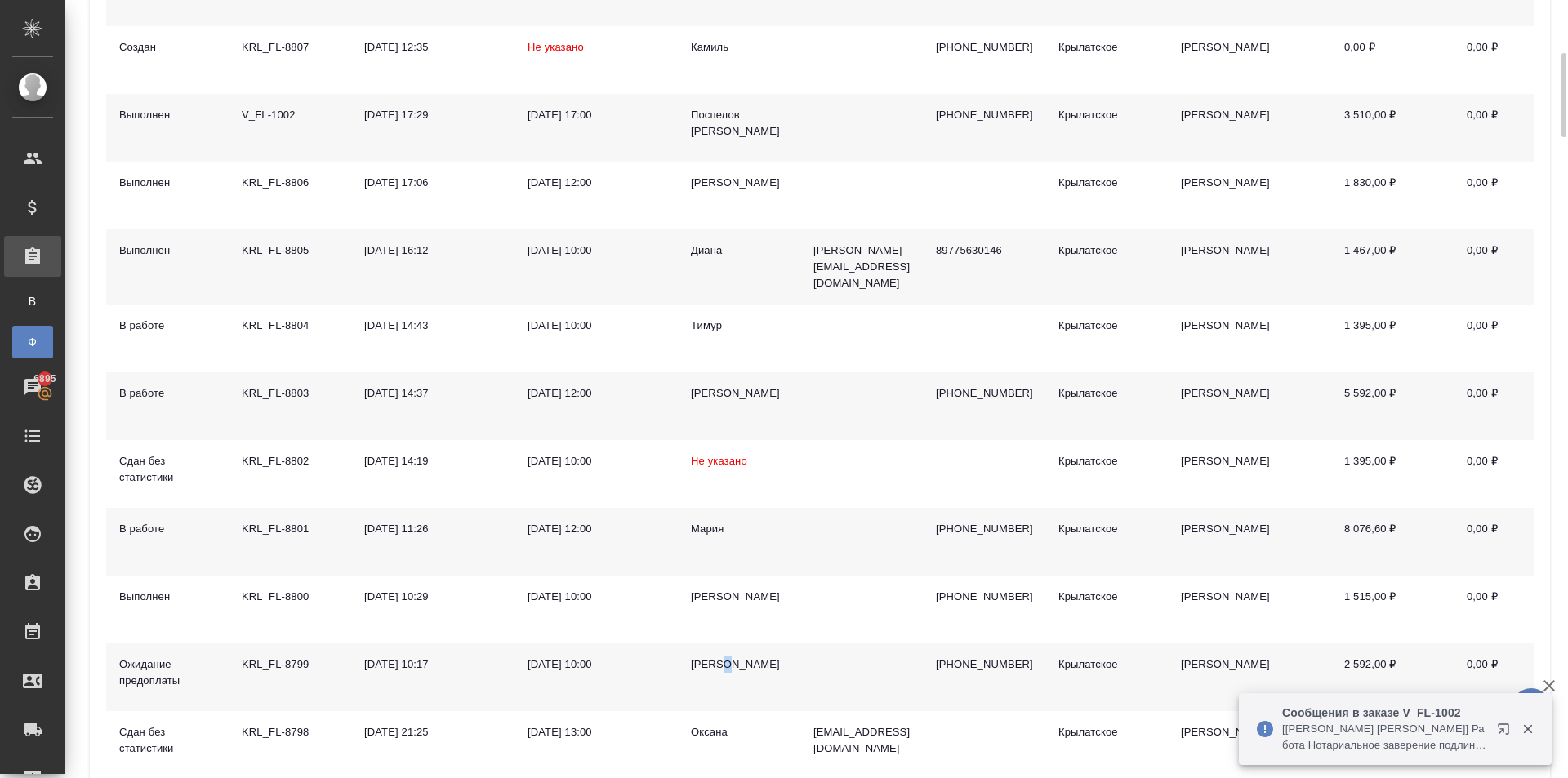
click at [724, 658] on div "[PERSON_NAME]" at bounding box center [738, 665] width 97 height 16
click at [725, 658] on div "[PERSON_NAME]" at bounding box center [738, 665] width 97 height 16
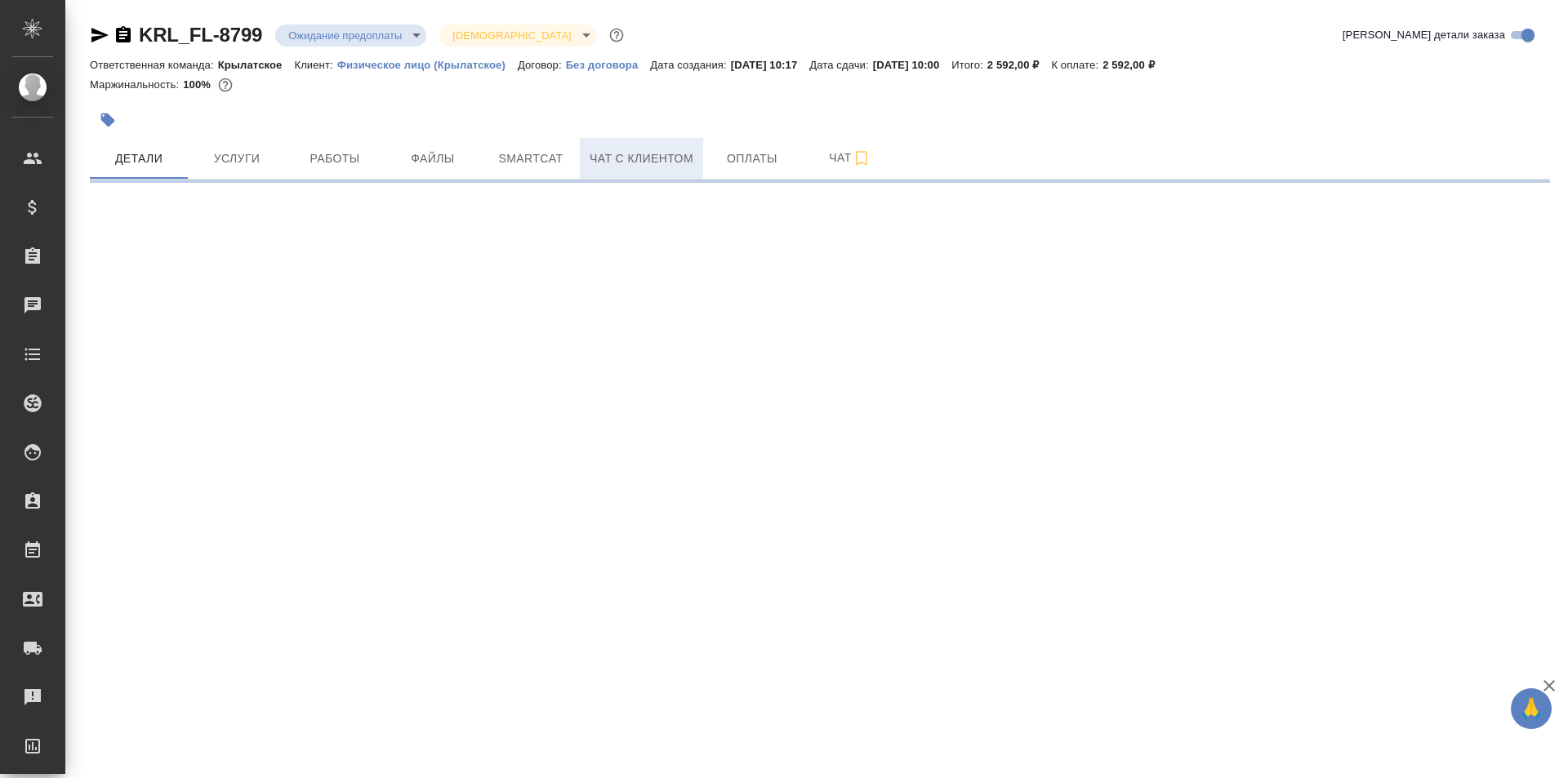
click at [628, 159] on span "Чат с клиентом" at bounding box center [641, 158] width 104 height 20
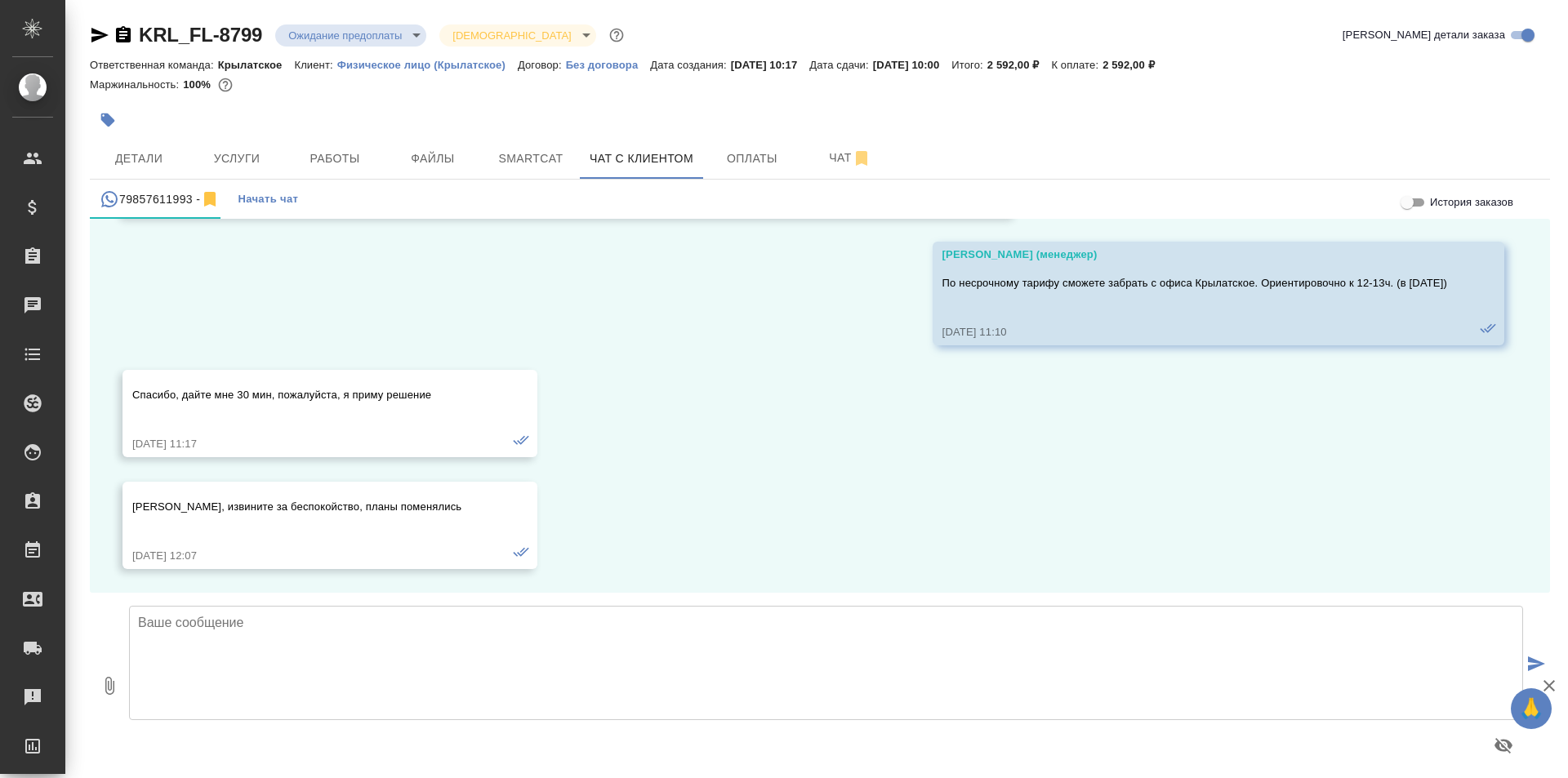
scroll to position [1469, 0]
click at [345, 31] on body "🙏 .cls-1 fill:#fff; AWATERA [PERSON_NAME] Клиенты Спецификации Заказы 6895 Чаты…" at bounding box center [784, 389] width 1568 height 778
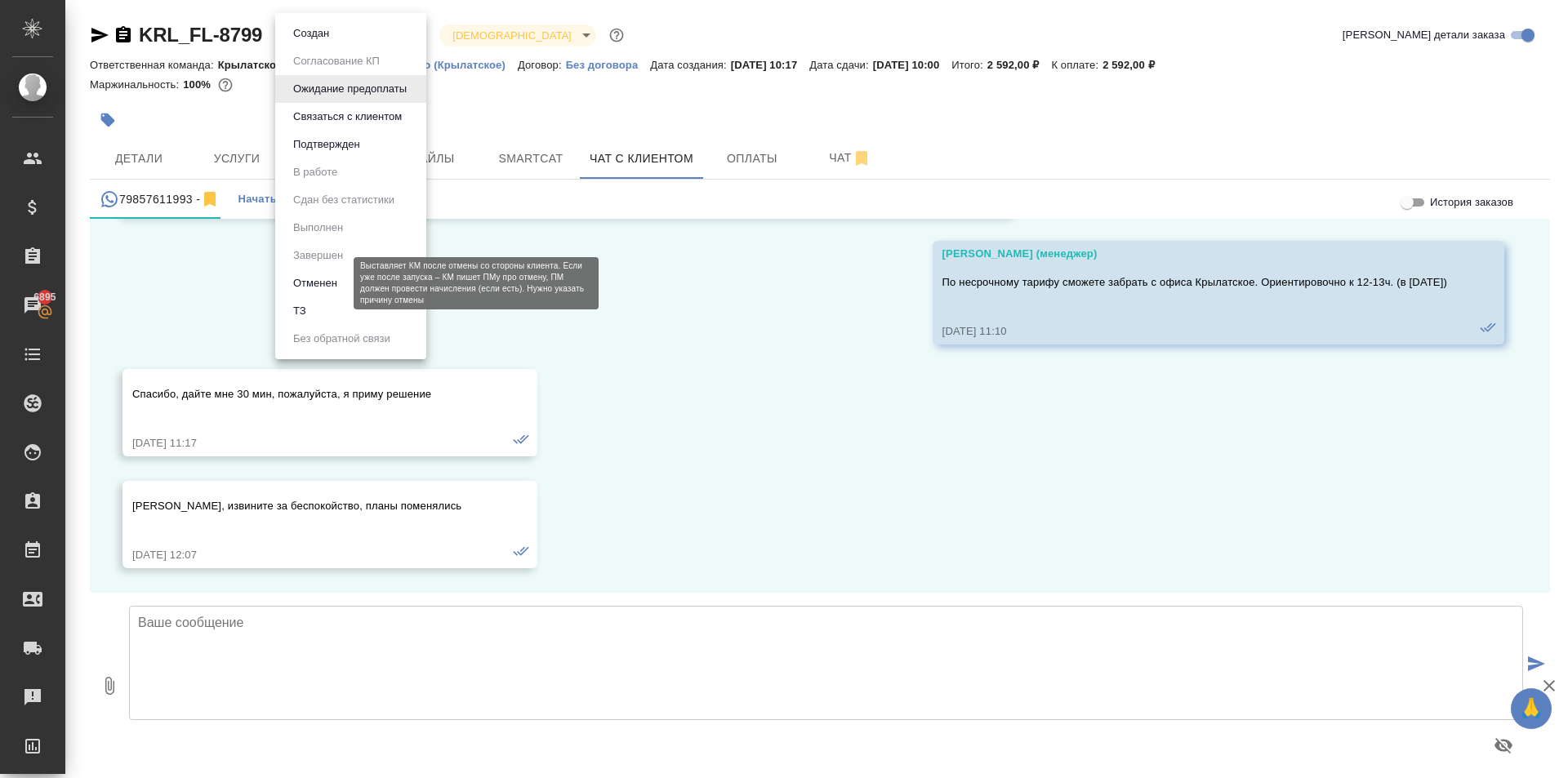
click at [325, 288] on button "Отменен" at bounding box center [315, 283] width 54 height 18
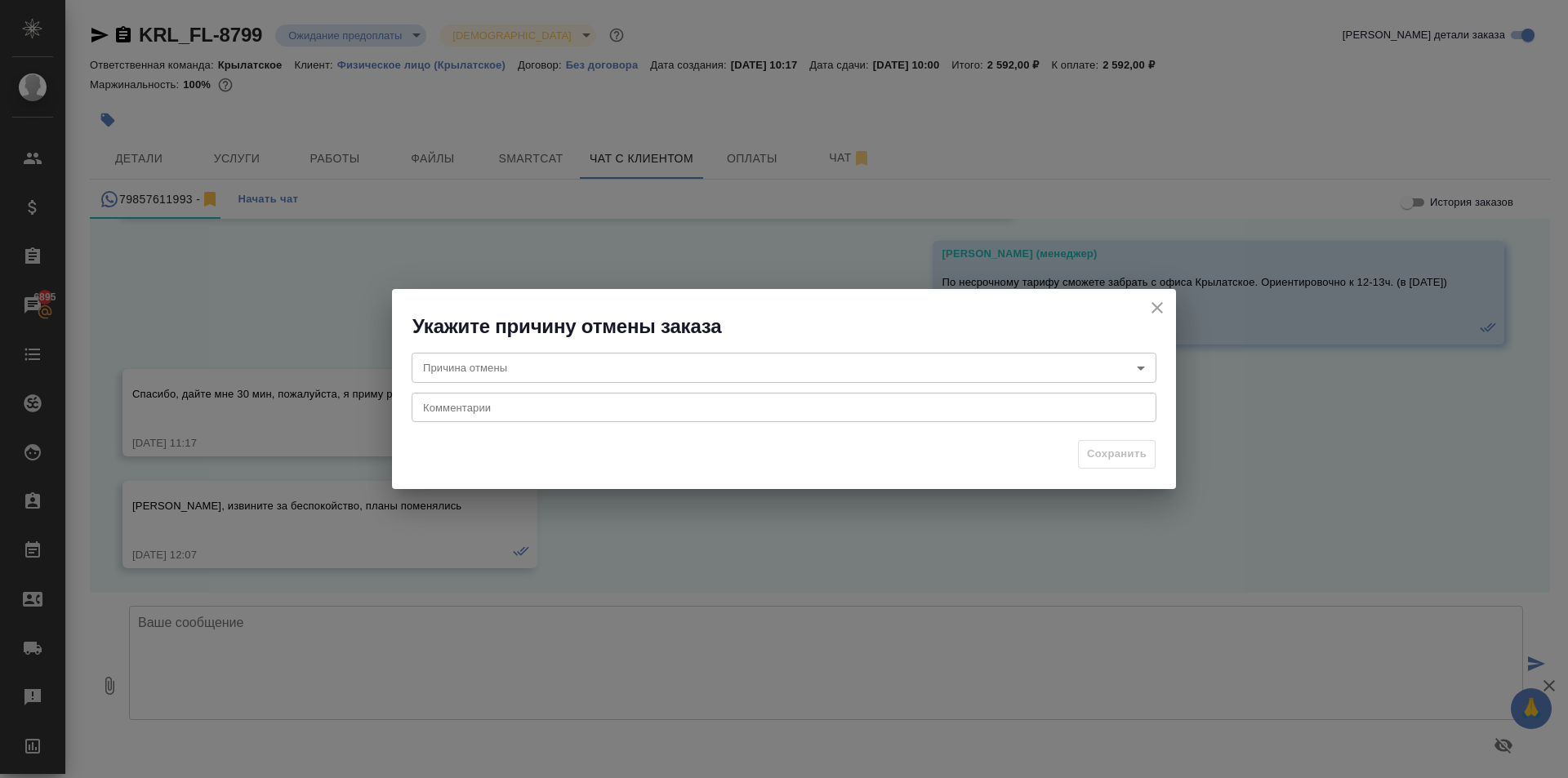
click at [531, 357] on body "🙏 .cls-1 fill:#fff; AWATERA Kasymov Timur Клиенты Спецификации Заказы 6895 Чаты…" at bounding box center [784, 389] width 1568 height 778
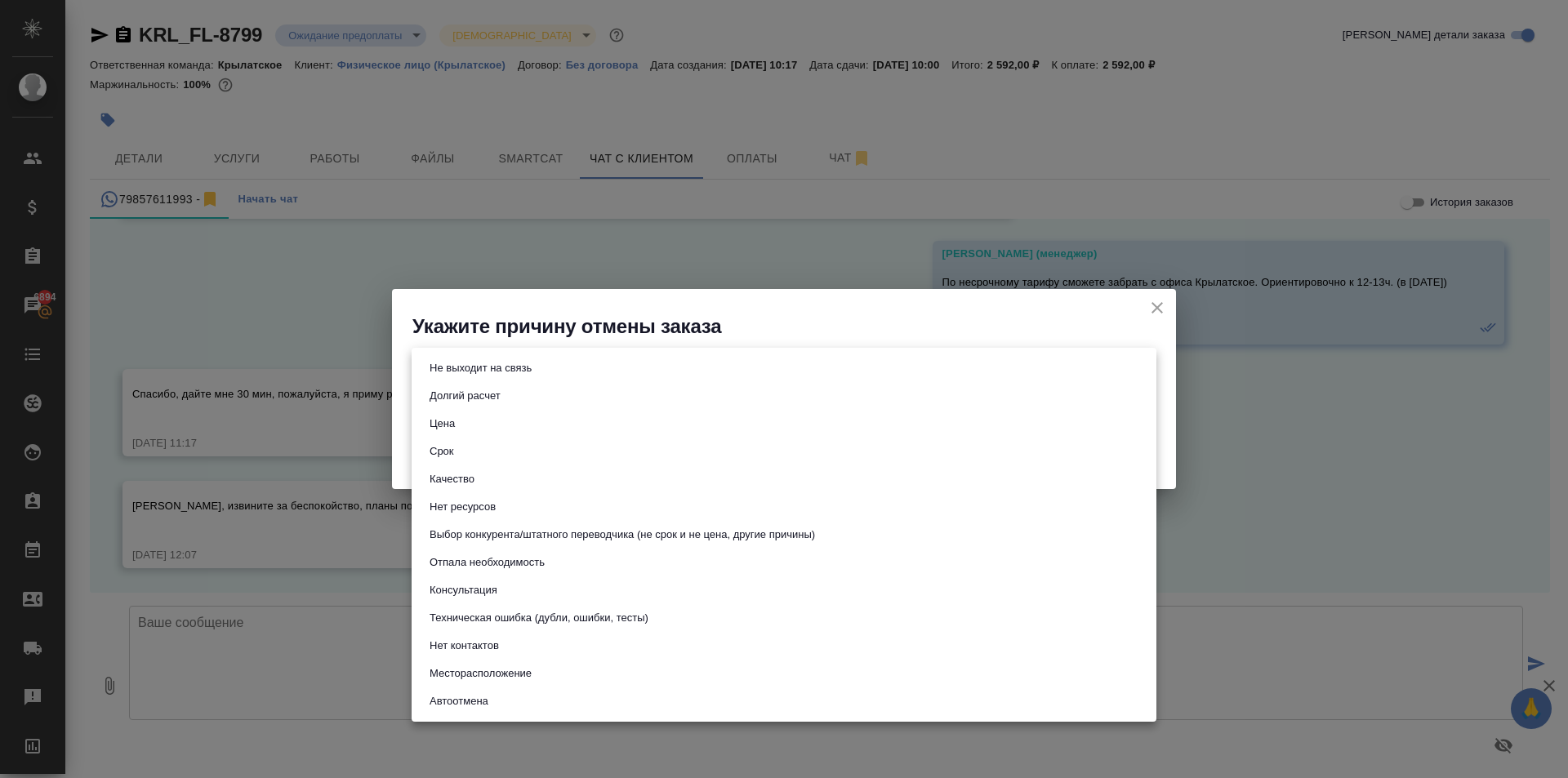
click at [384, 566] on div at bounding box center [784, 389] width 1568 height 778
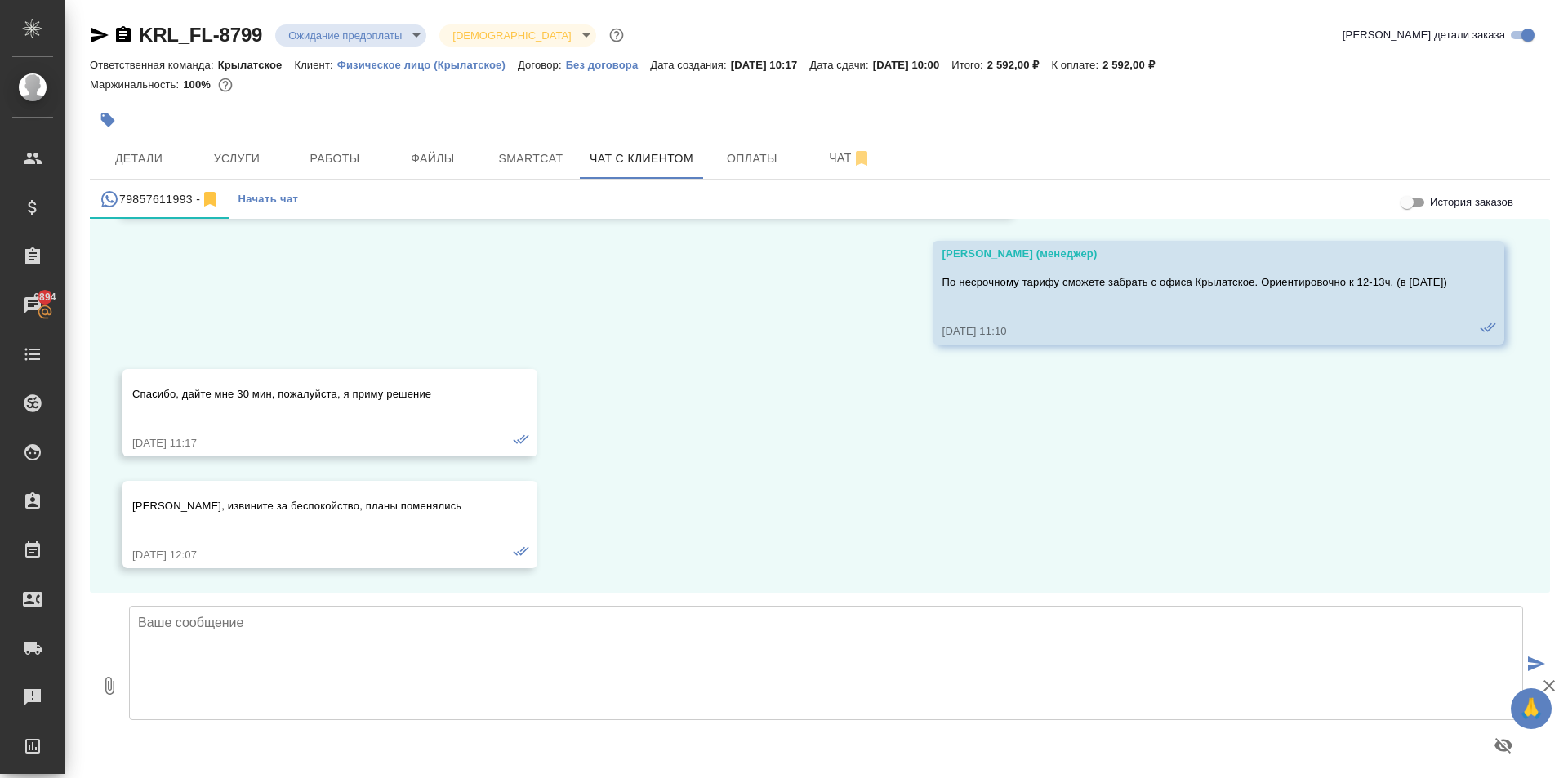
click at [389, 499] on p "Спасибо, извините за беспокойство, планы поменялись" at bounding box center [305, 506] width 348 height 16
copy p "Спасибо, извините за беспокойство, планы поменялись"
click at [321, 23] on div "KRL_FL-8799 Ожидание предоплаты waitingForPrepayment Святая троица holyTrinity" at bounding box center [358, 35] width 537 height 27
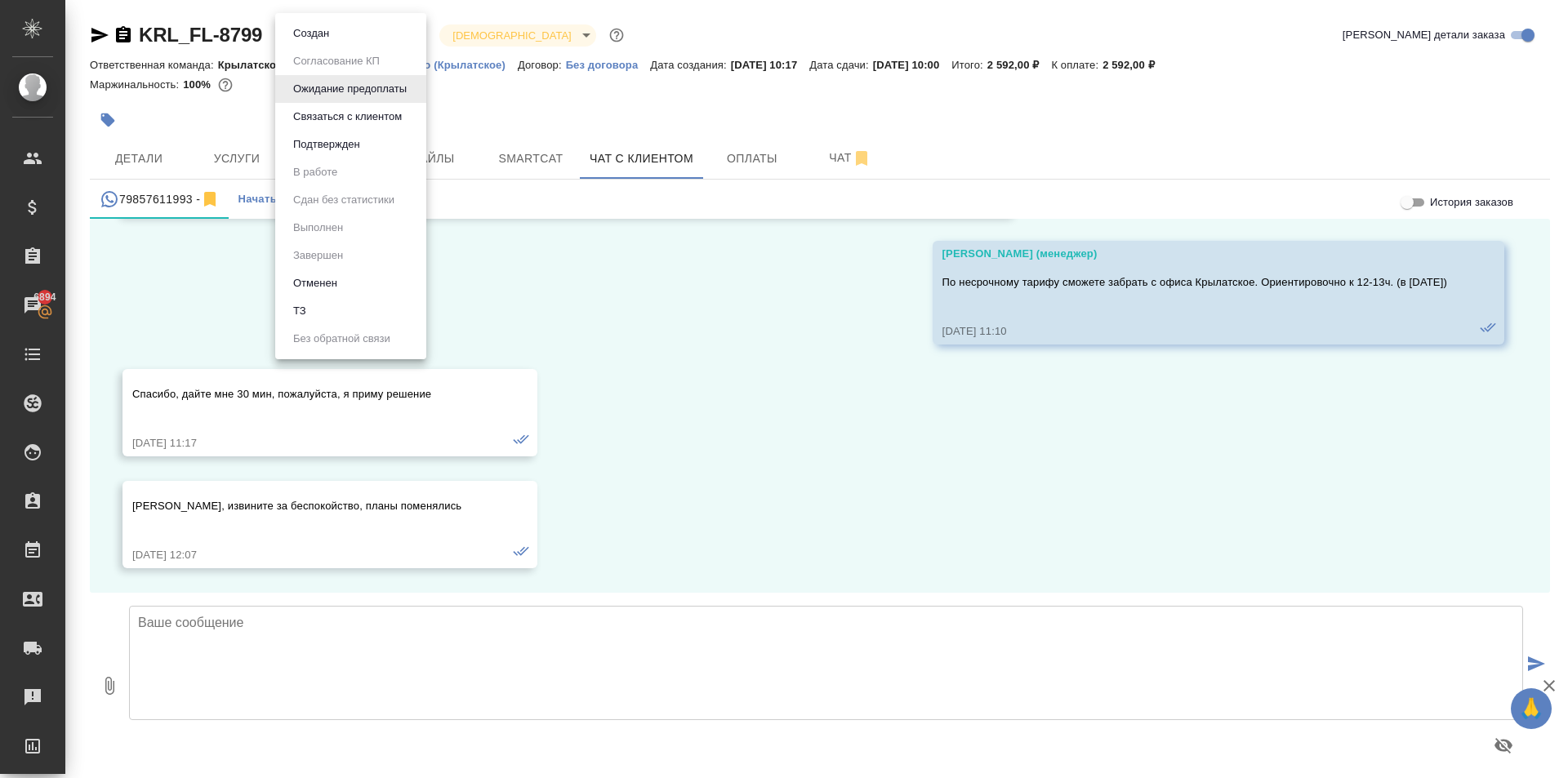
click at [322, 27] on body "🙏 .cls-1 fill:#fff; AWATERA Kasymov Timur Клиенты Спецификации Заказы 6894 Чаты…" at bounding box center [784, 389] width 1568 height 778
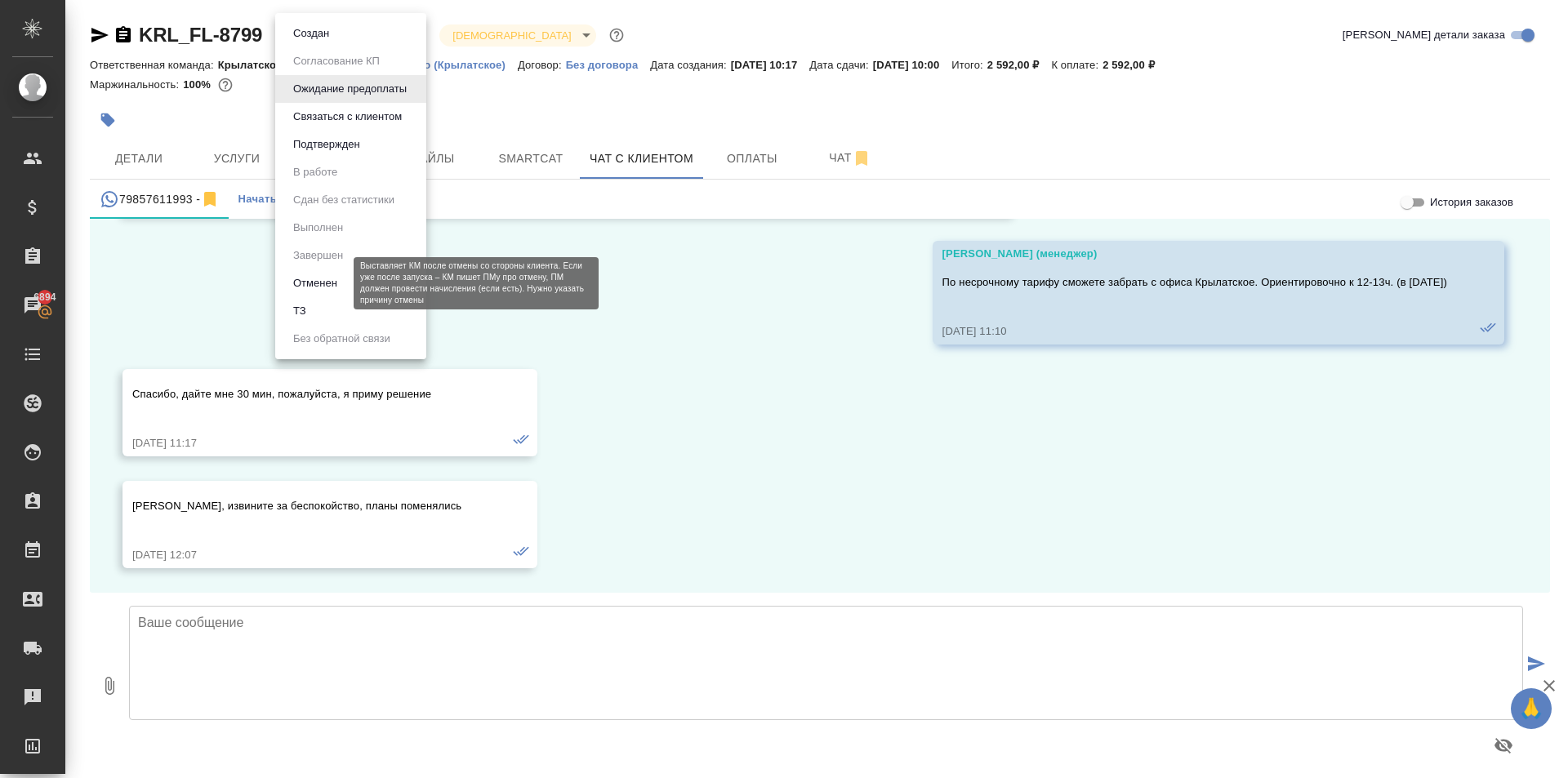
click at [332, 289] on button "Отменен" at bounding box center [315, 283] width 54 height 18
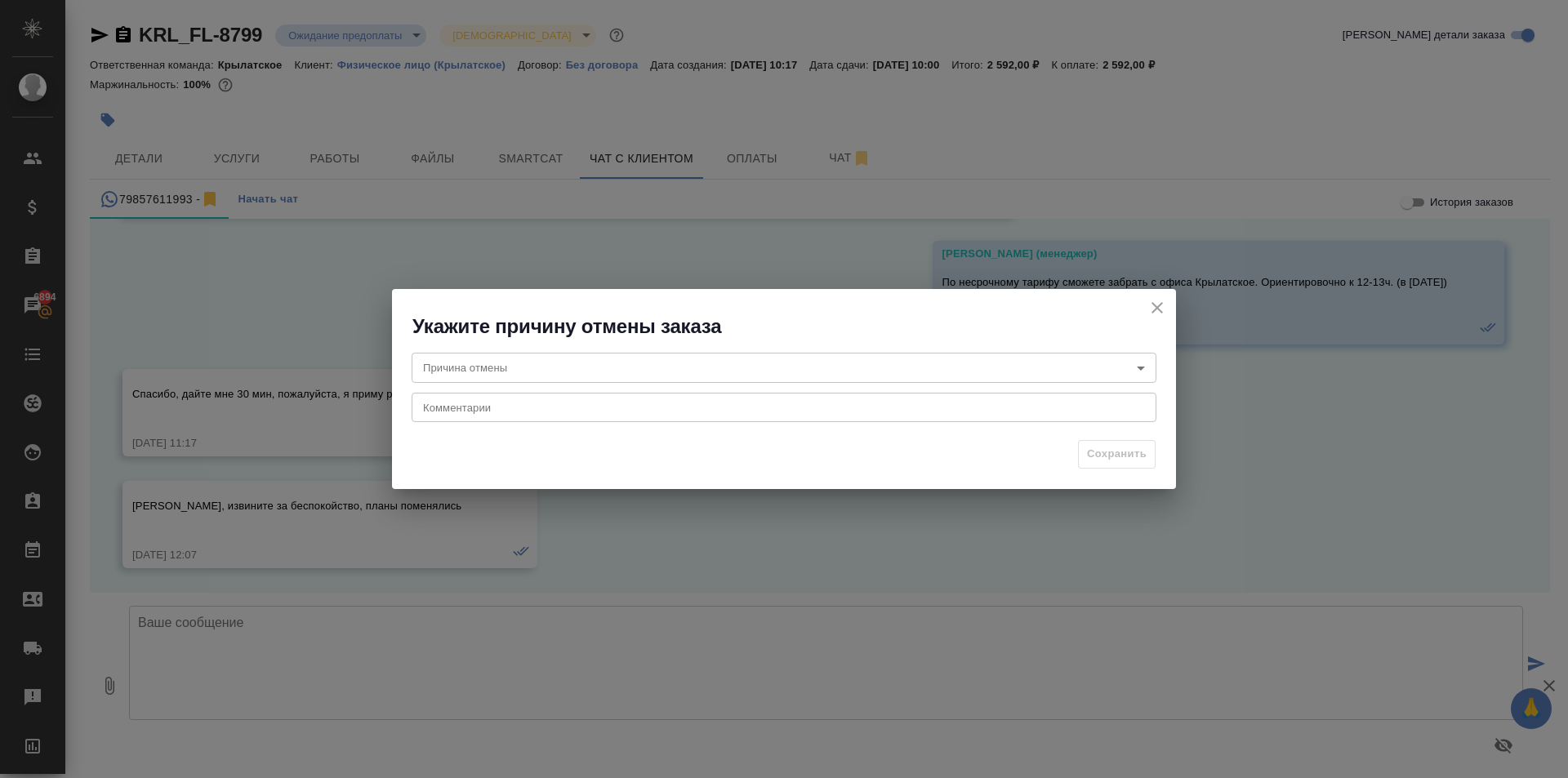
click at [621, 381] on body "🙏 .cls-1 fill:#fff; AWATERA Kasymov Timur Клиенты Спецификации Заказы 6894 Чаты…" at bounding box center [784, 389] width 1568 height 778
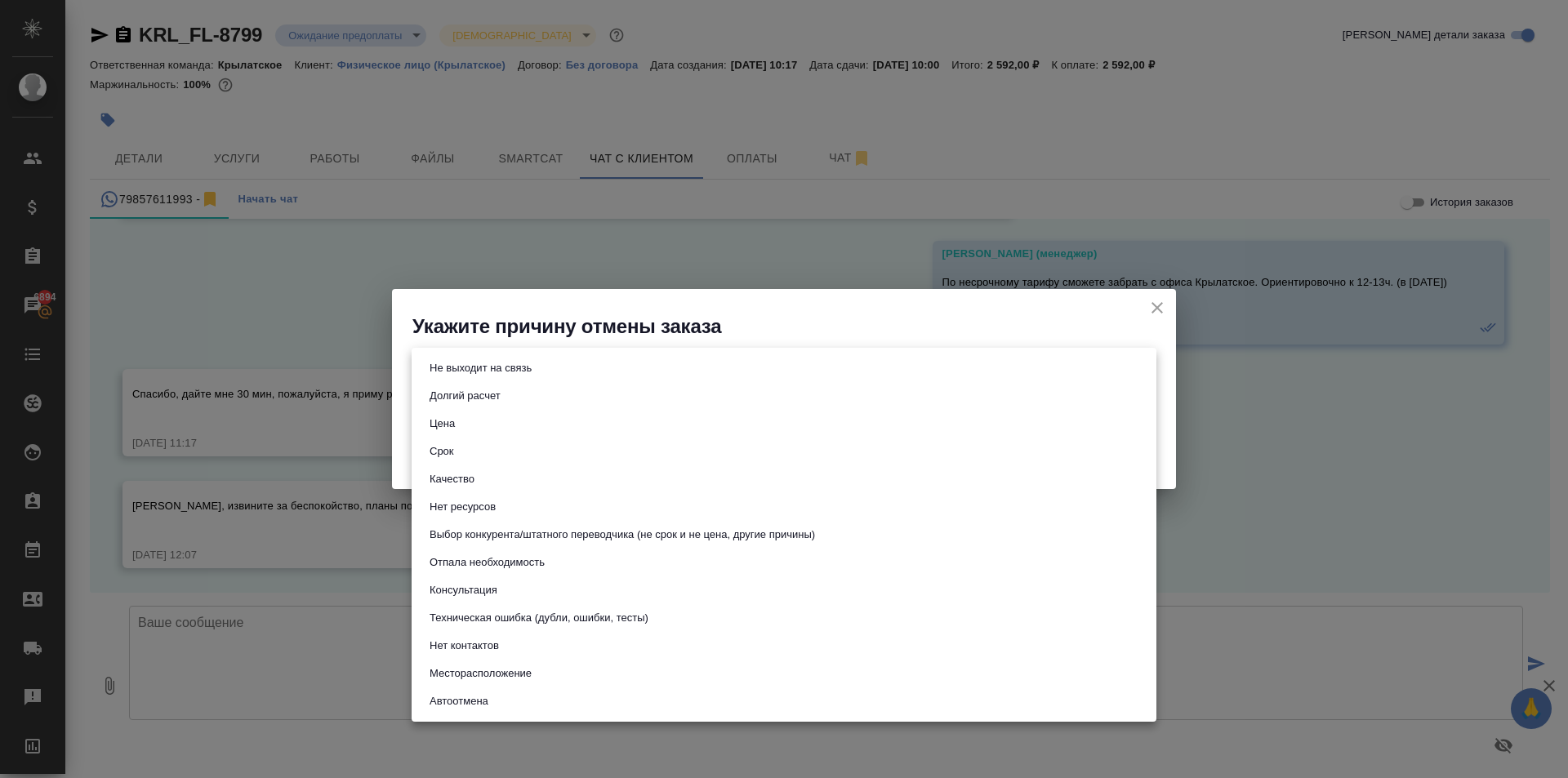
click at [513, 560] on button "Отпала необходимость" at bounding box center [487, 562] width 125 height 18
type input "noNeed"
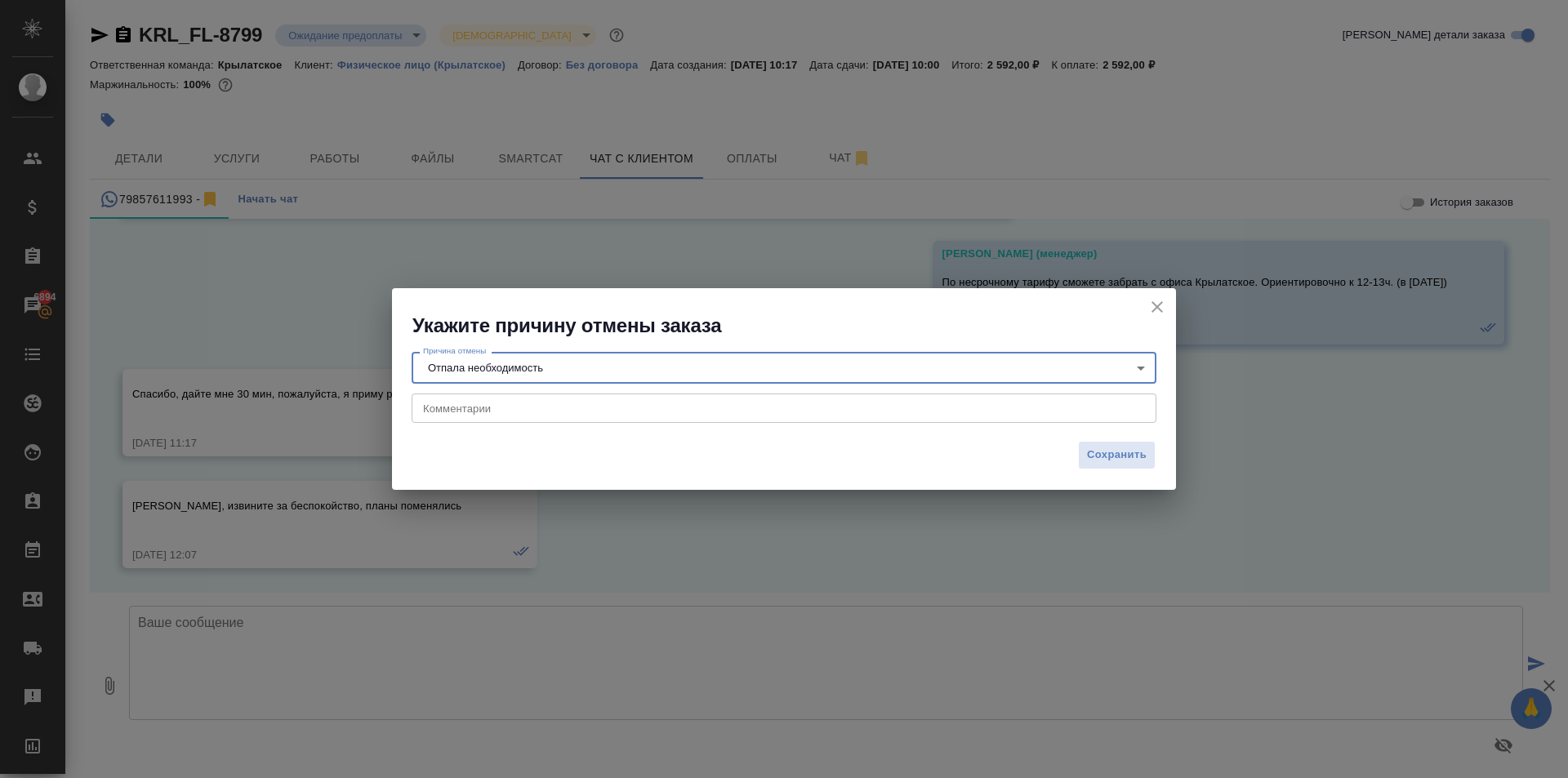
click at [489, 391] on div "Причина отмены Отпала необходимость noNeed Причина отмены Комментарии x Коммент…" at bounding box center [784, 385] width 784 height 93
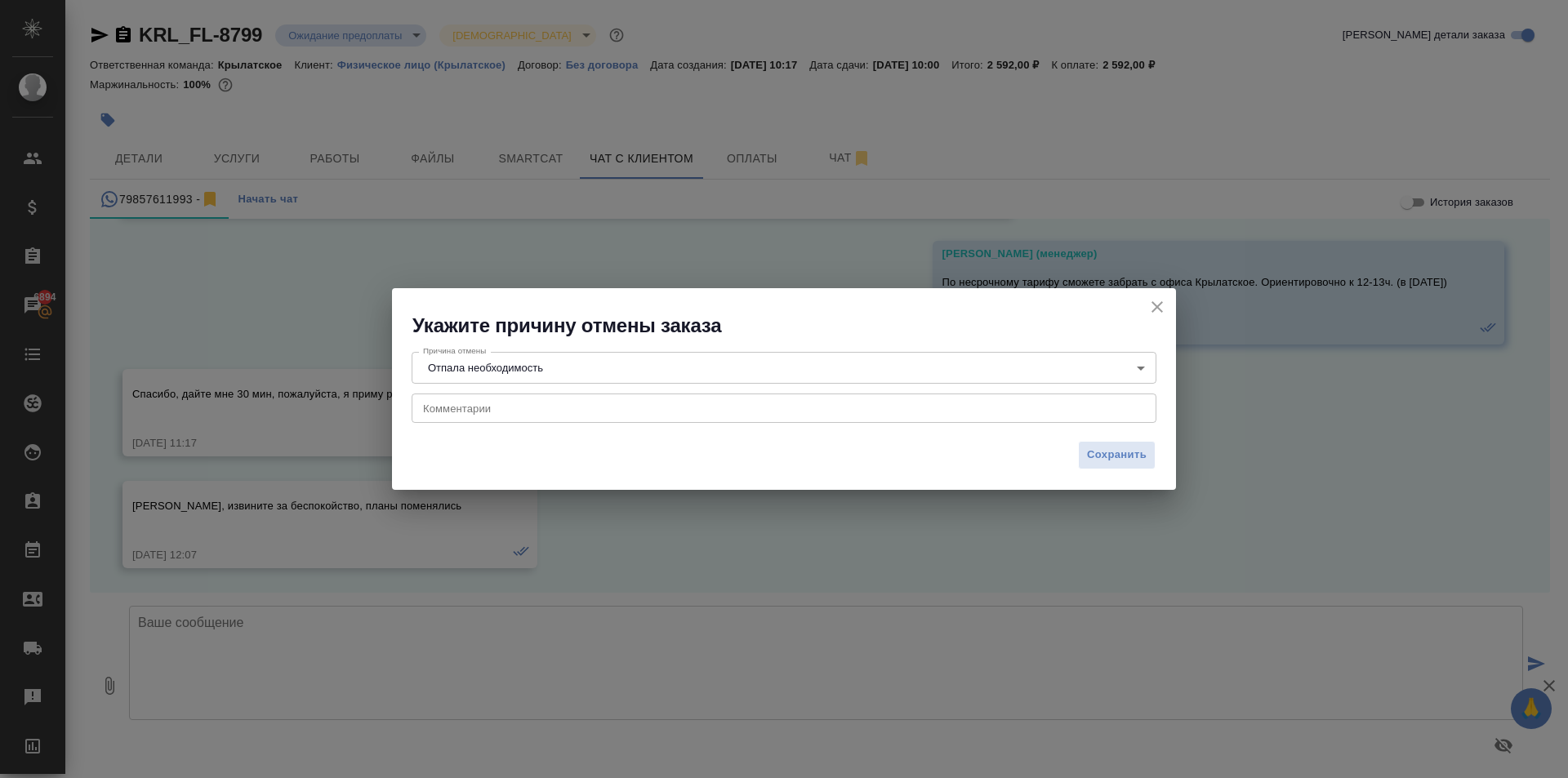
click at [495, 416] on div "x Комментарии" at bounding box center [784, 408] width 745 height 29
paste textarea "Спасибо, извините за беспокойство, планы поменялись"
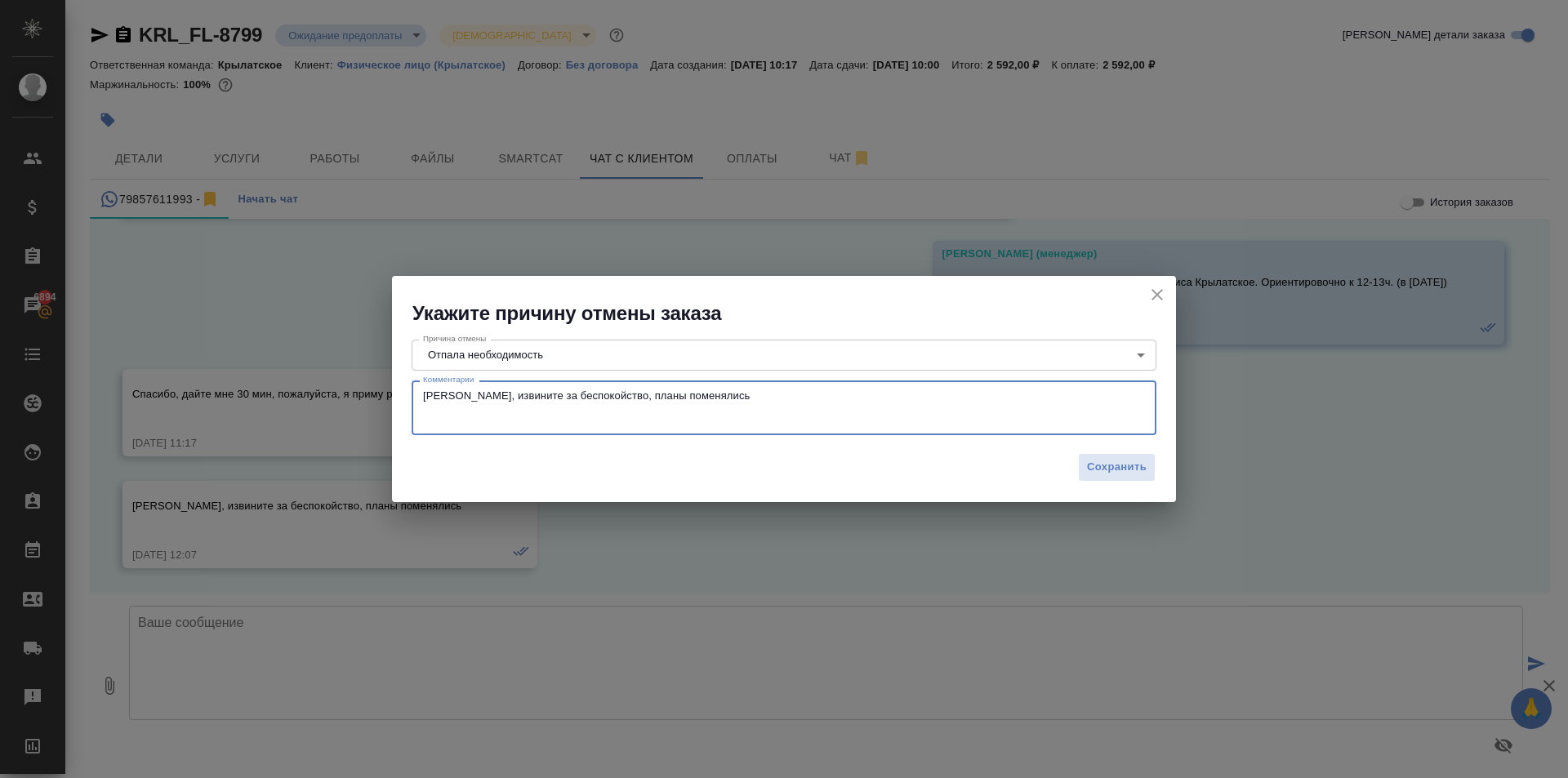
type textarea "Спасибо, извините за беспокойство, планы поменялись"
click at [1125, 447] on div "Сохранить" at bounding box center [784, 474] width 784 height 58
click at [1122, 455] on button "Сохранить" at bounding box center [1117, 467] width 78 height 28
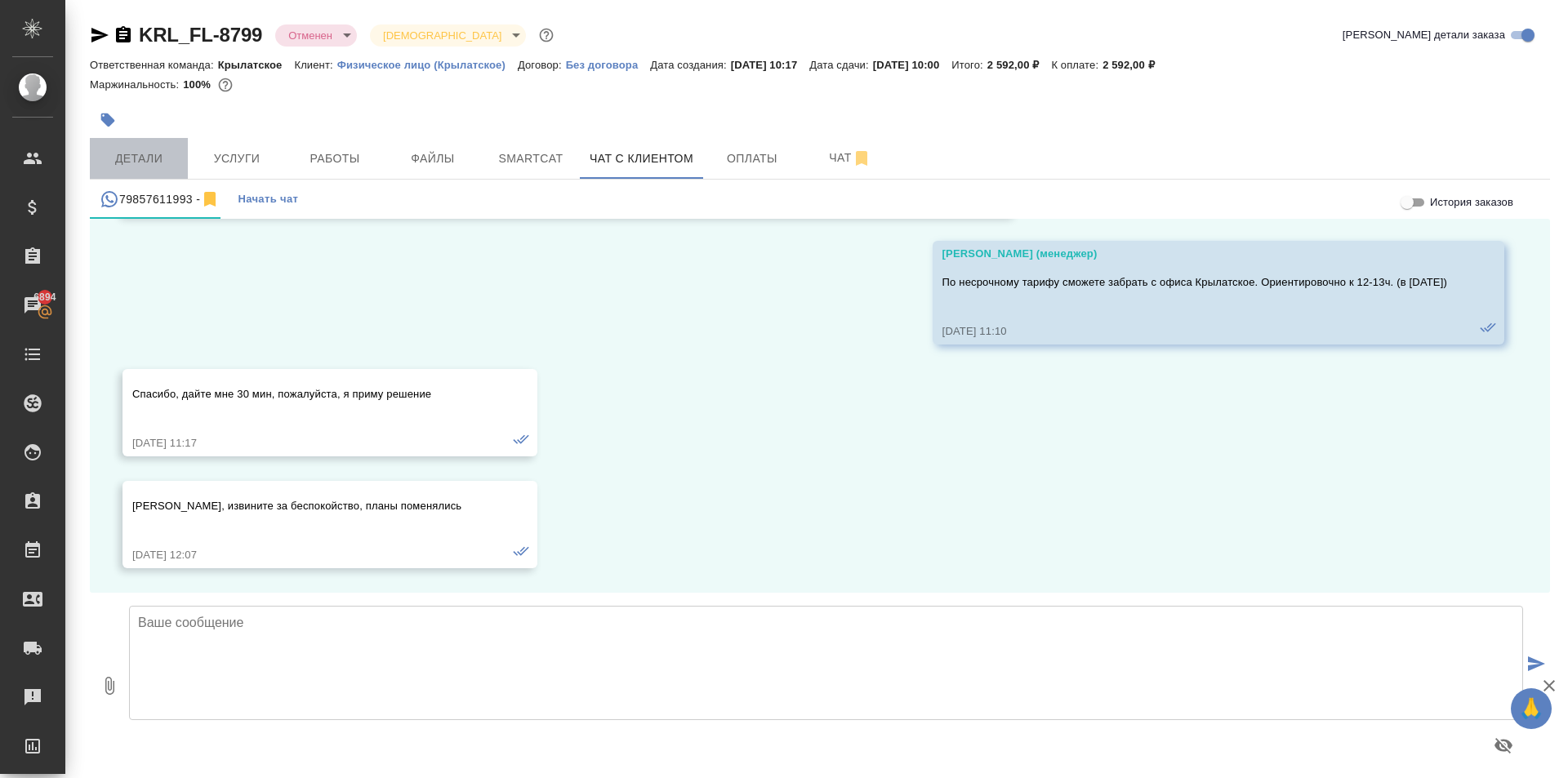
click at [169, 140] on button "Детали" at bounding box center [138, 158] width 98 height 41
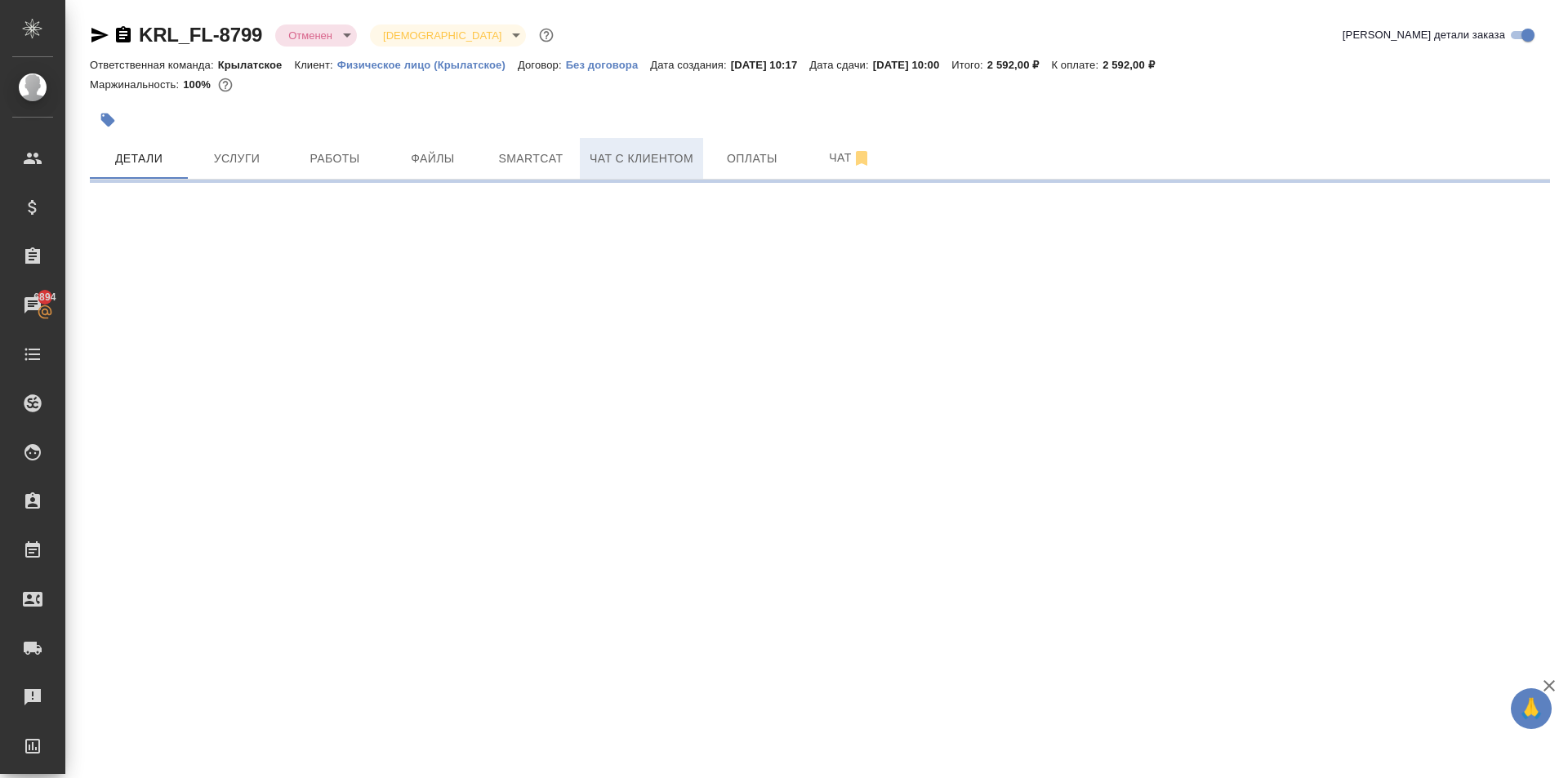
click at [610, 170] on button "Чат с клиентом" at bounding box center [641, 158] width 123 height 41
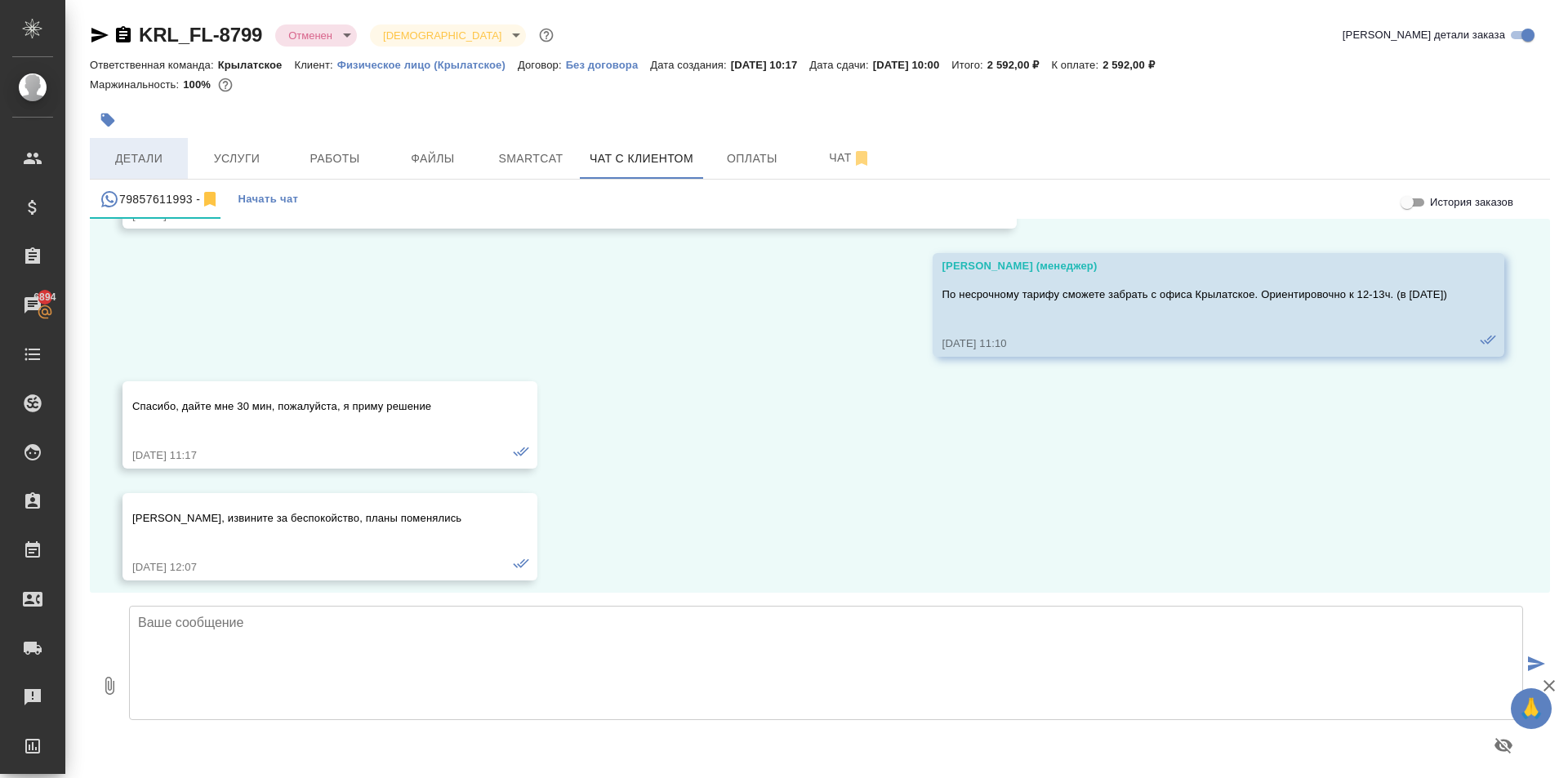
scroll to position [1469, 0]
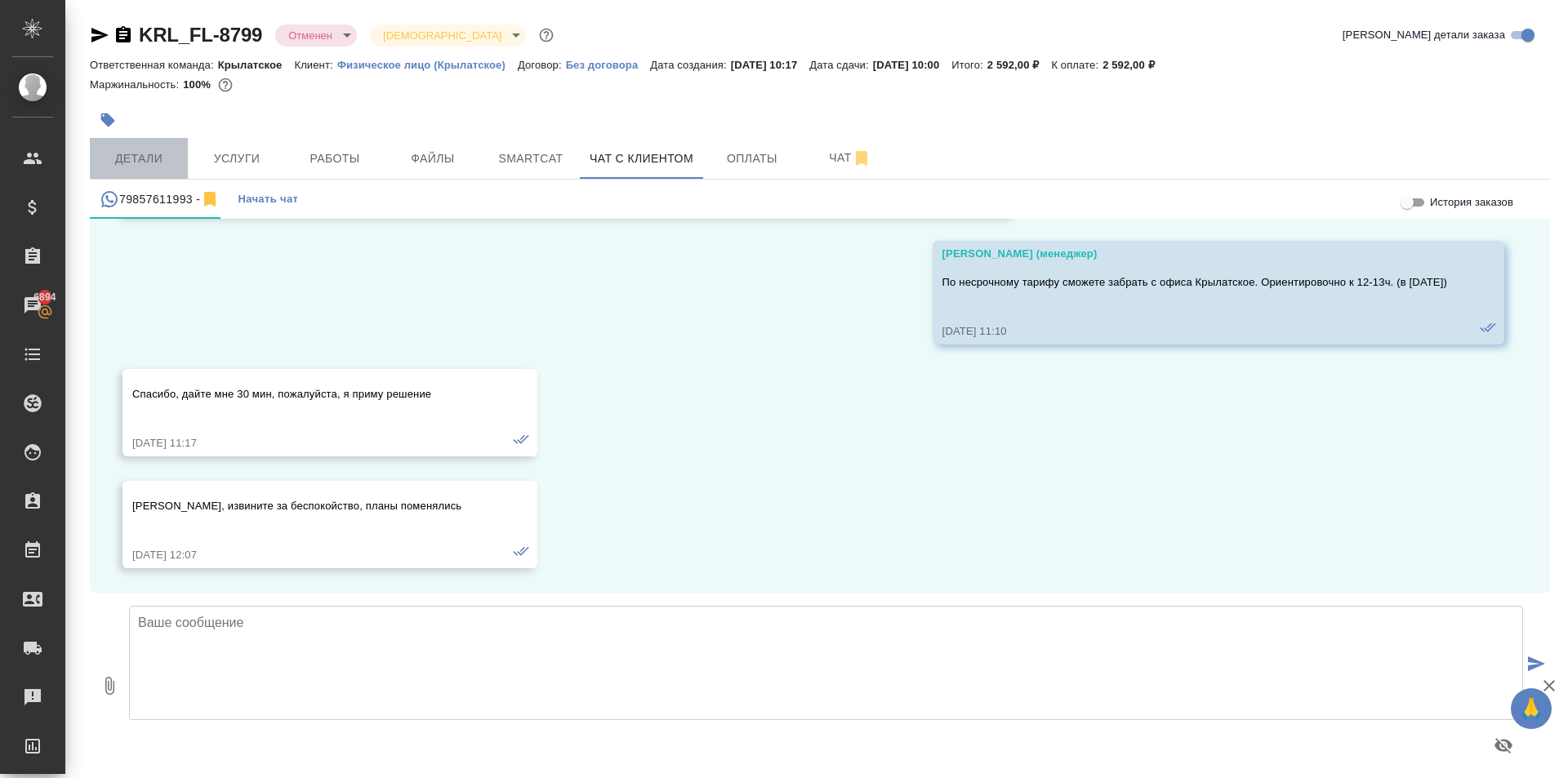
click at [120, 158] on span "Детали" at bounding box center [139, 158] width 79 height 20
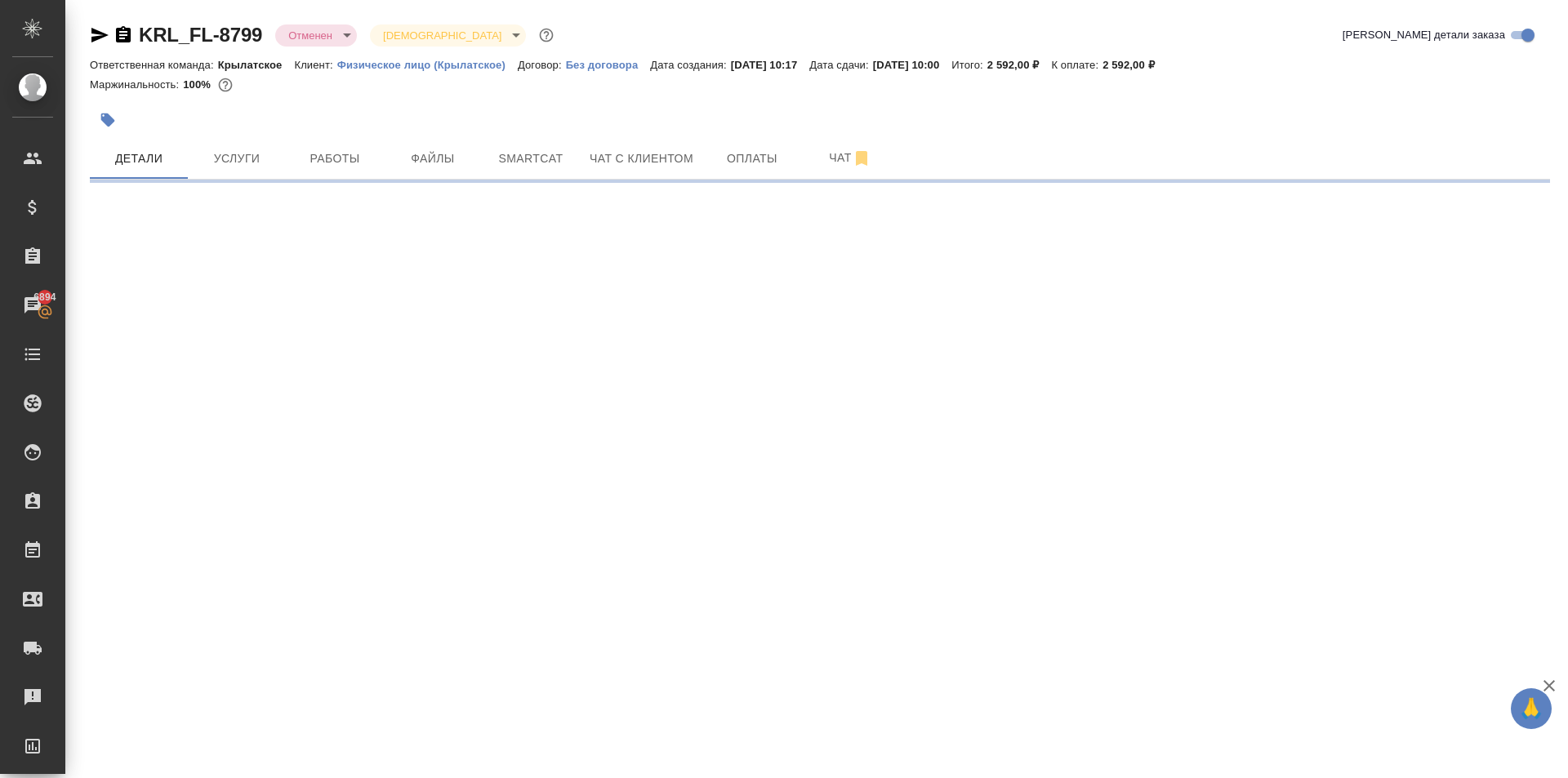
select select "RU"
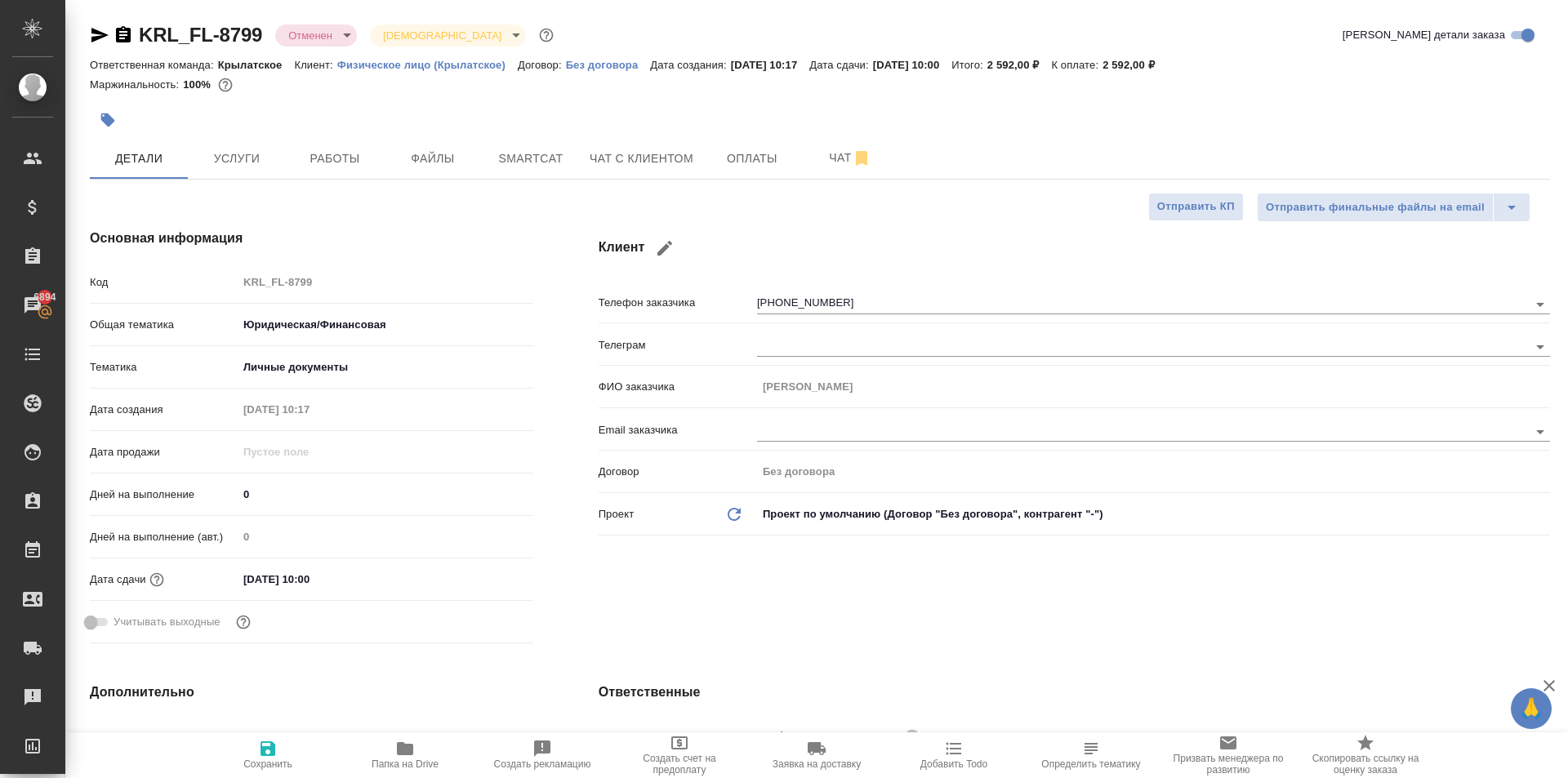
type textarea "x"
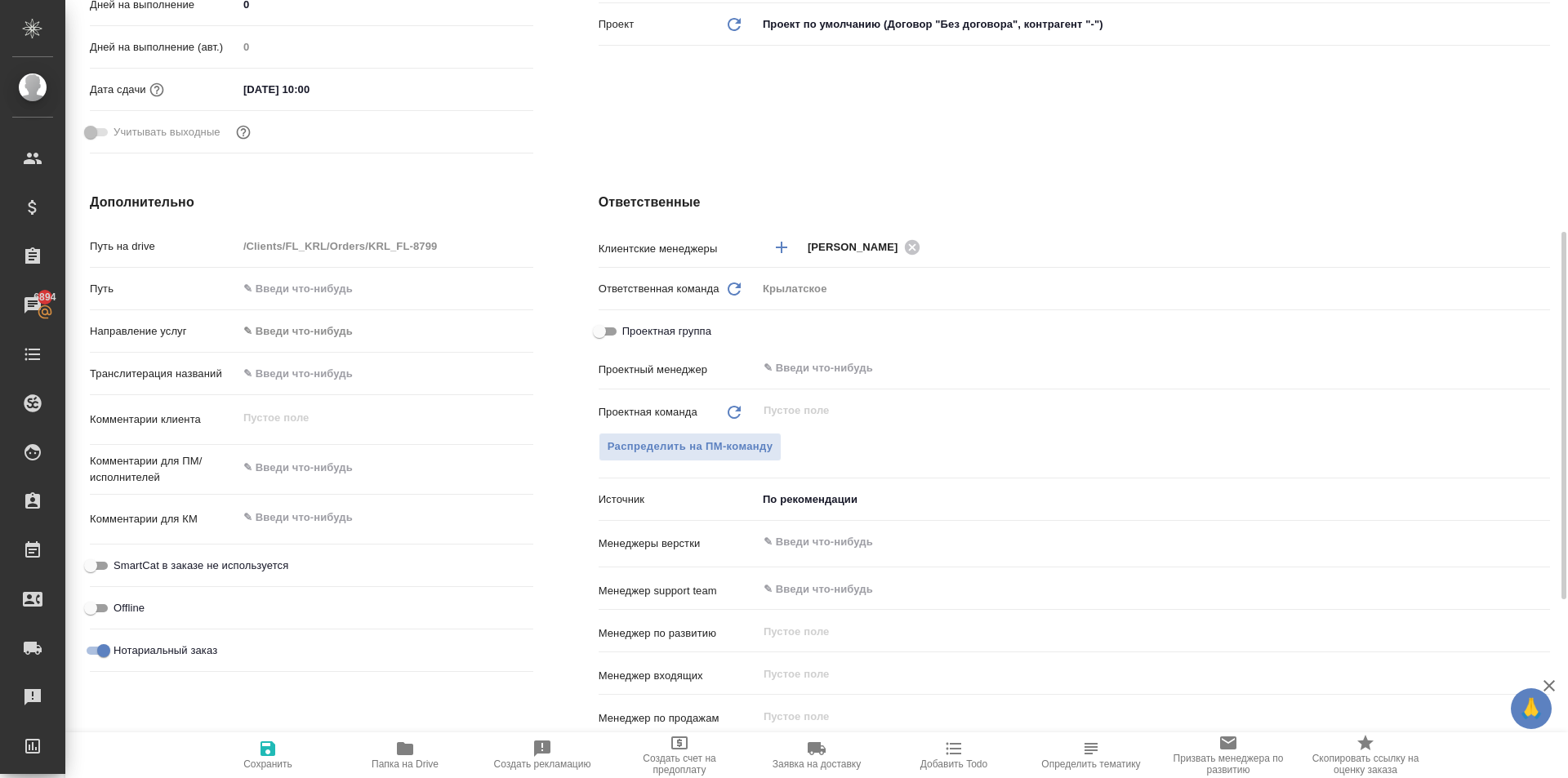
type textarea "x"
click at [389, 519] on textarea at bounding box center [385, 517] width 296 height 27
type textarea "x"
type textarea "О"
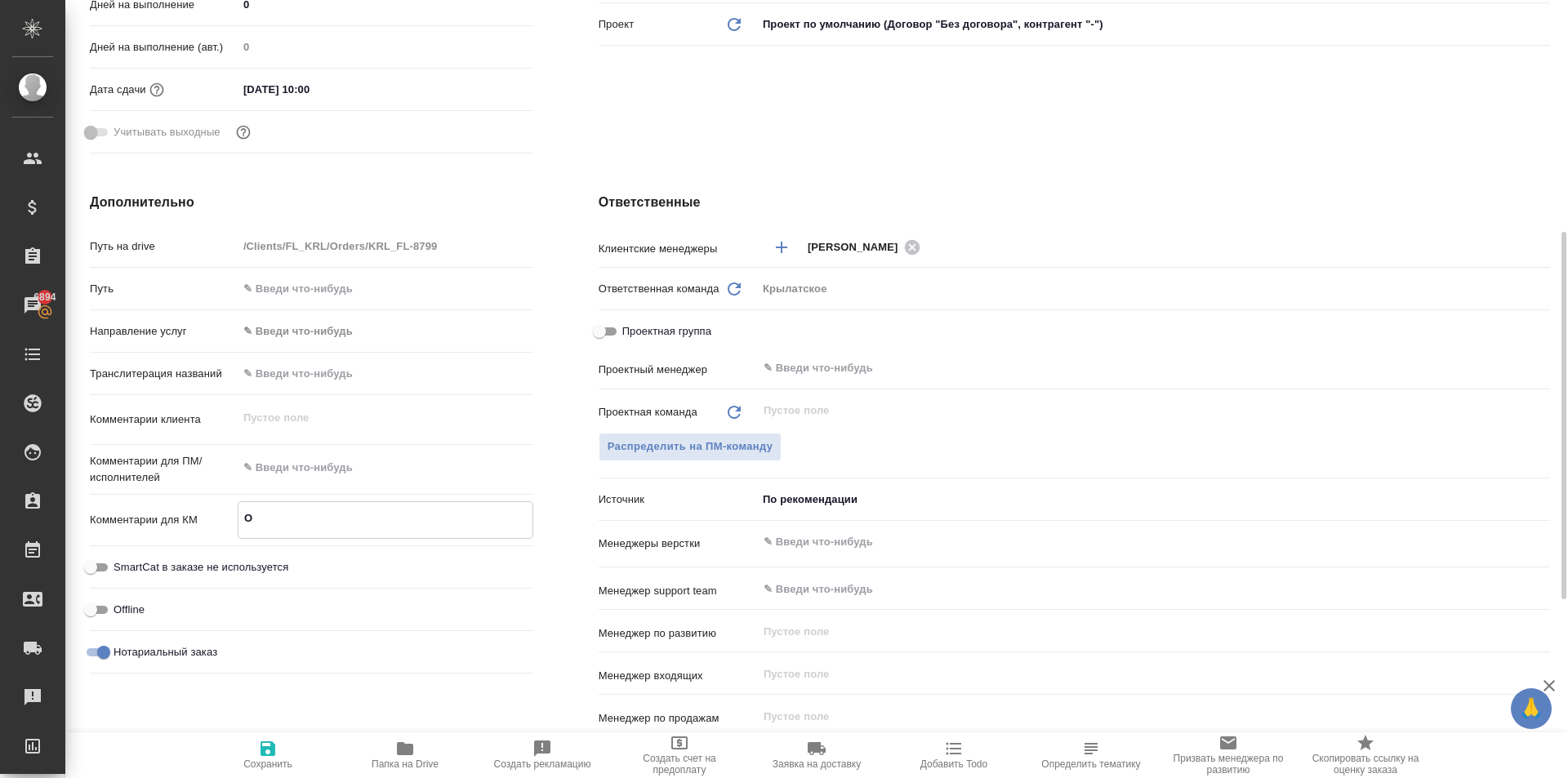
type textarea "x"
type textarea "От"
type textarea "x"
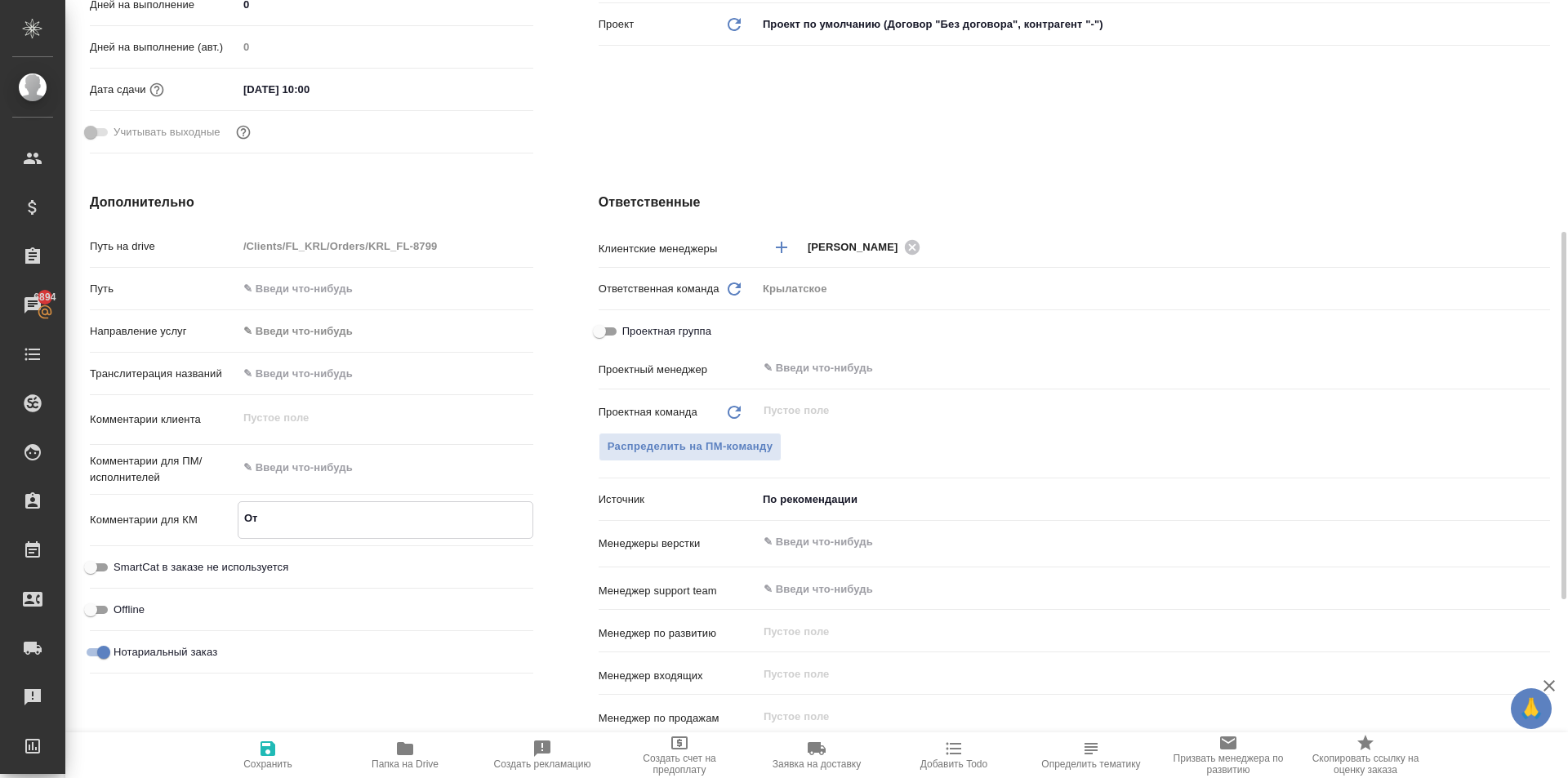
type textarea "x"
type textarea "Оти"
type textarea "x"
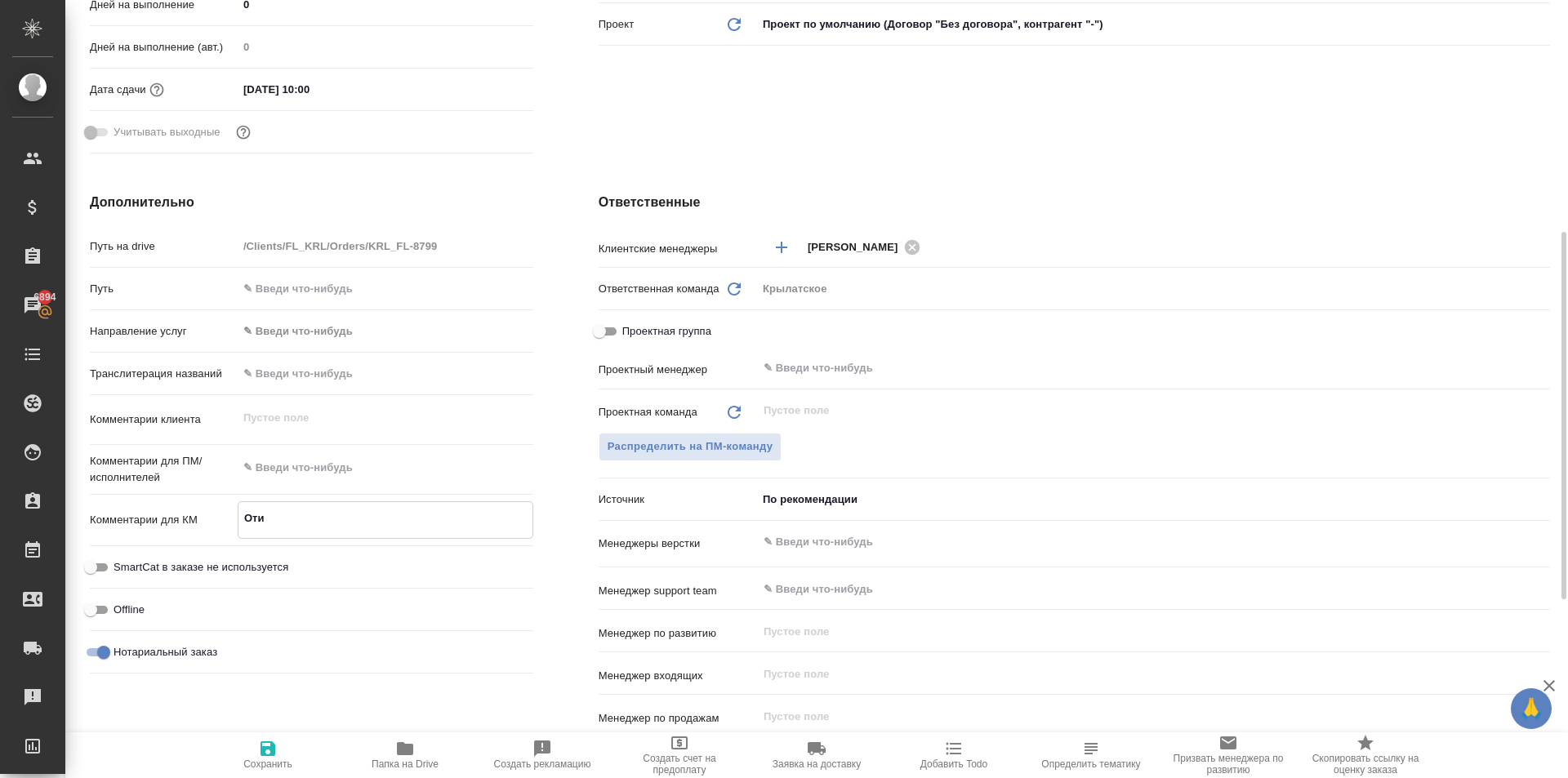
type textarea "x"
type textarea "От"
type textarea "x"
type textarea "Отм"
type textarea "x"
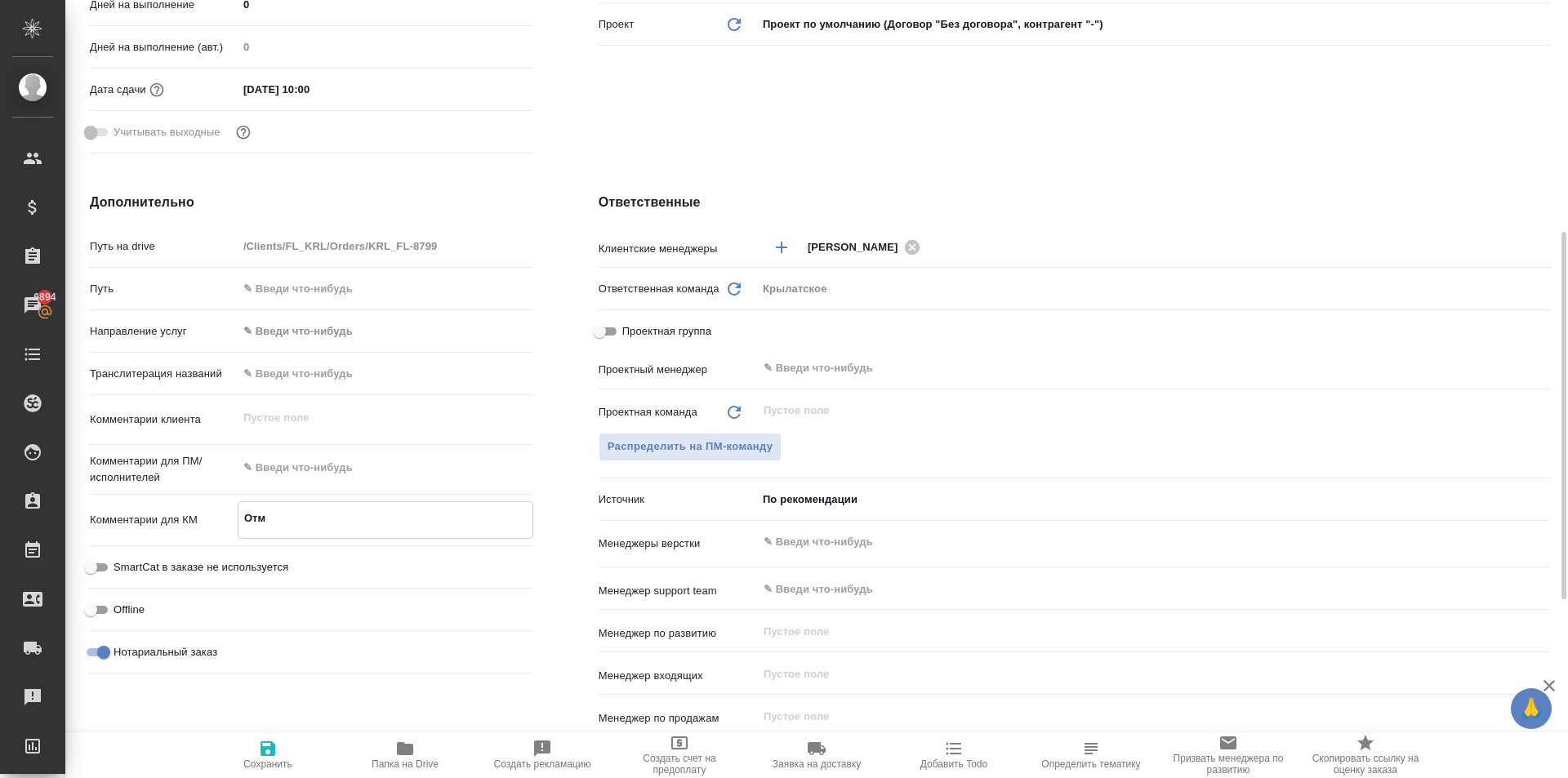
type textarea "x"
type textarea "Отме"
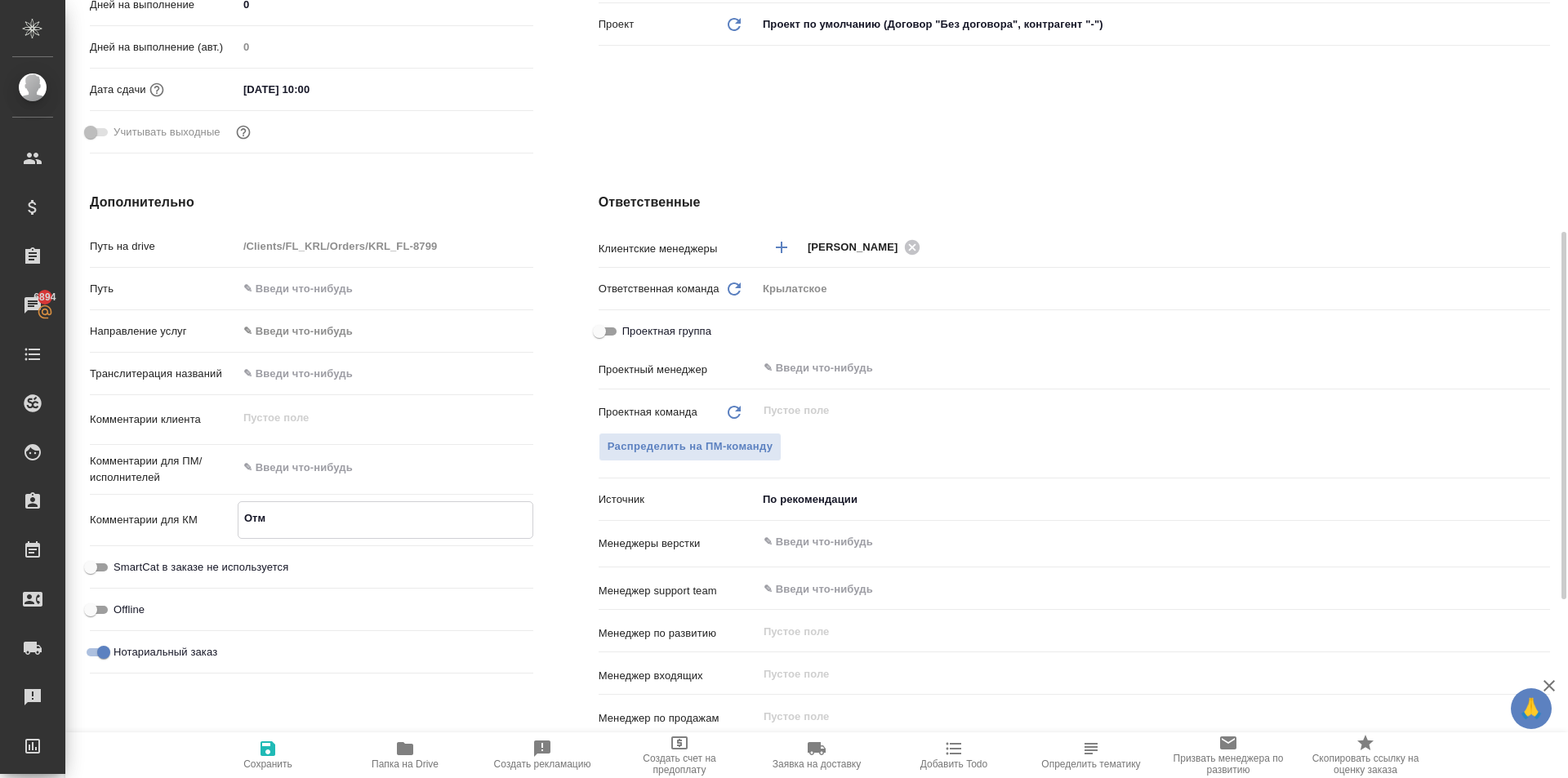
type textarea "x"
type textarea "Отмен"
type textarea "x"
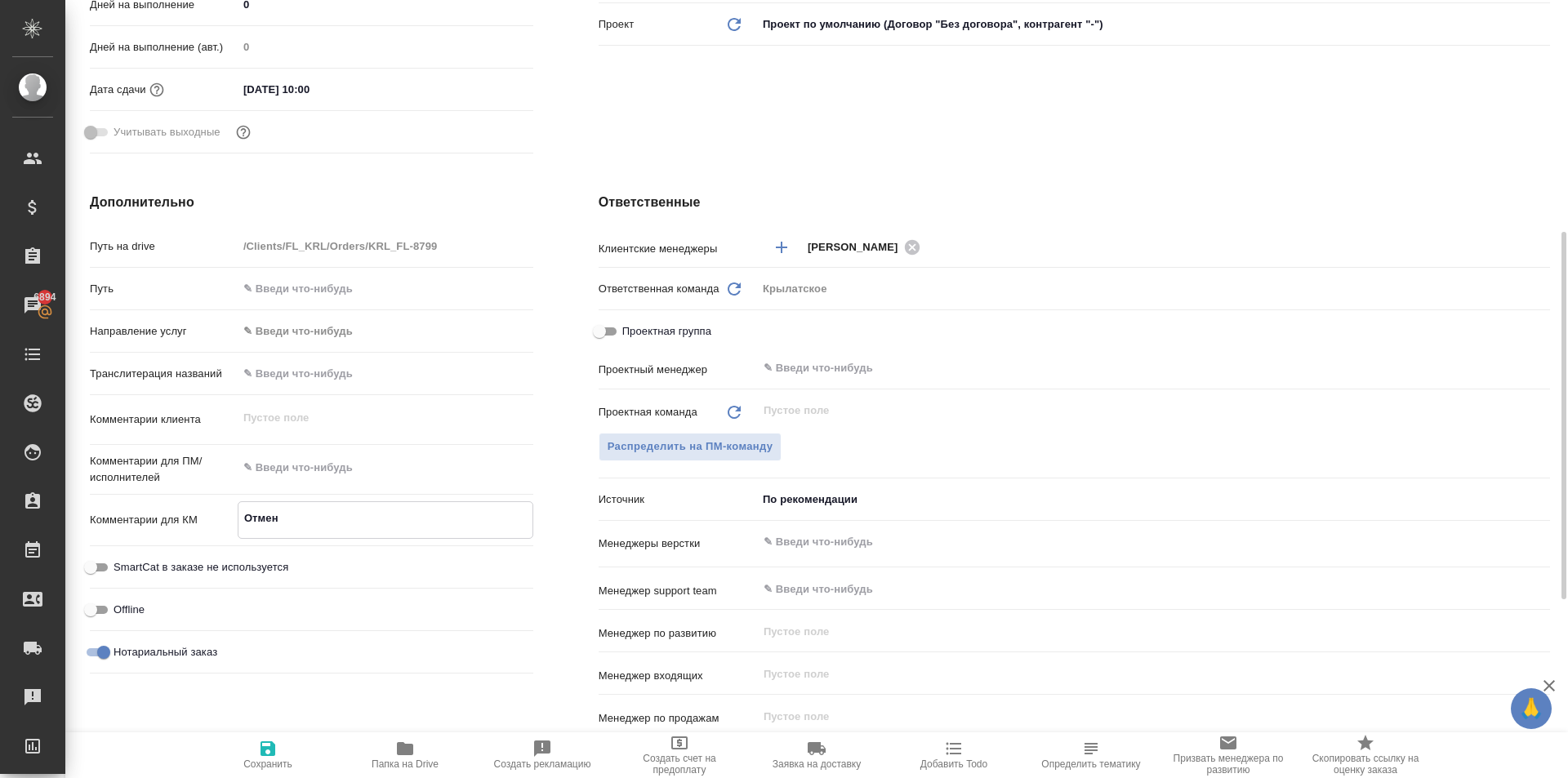
type textarea "x"
type textarea "Отмена"
type textarea "x"
type textarea "Отмена6"
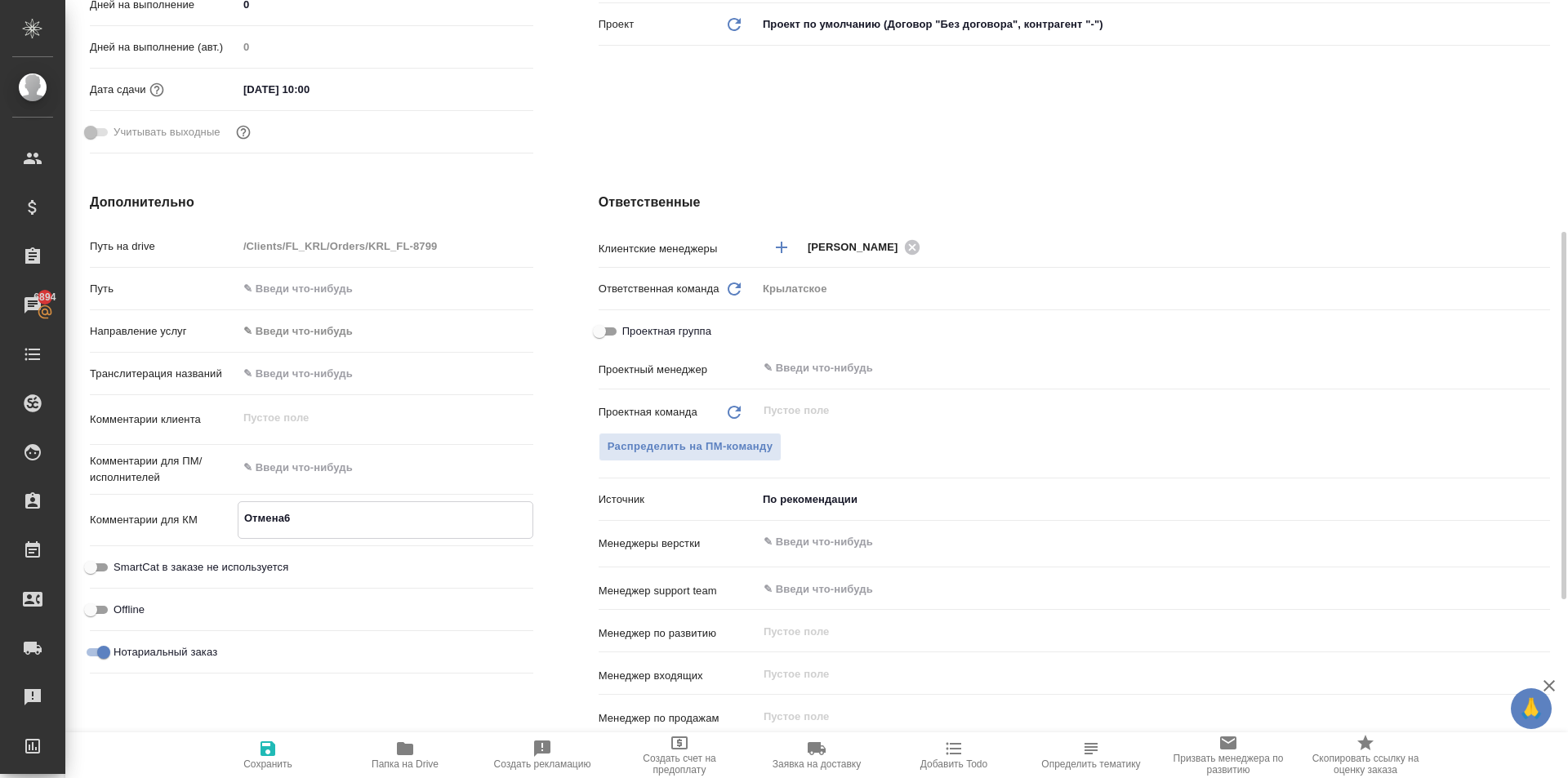
type textarea "x"
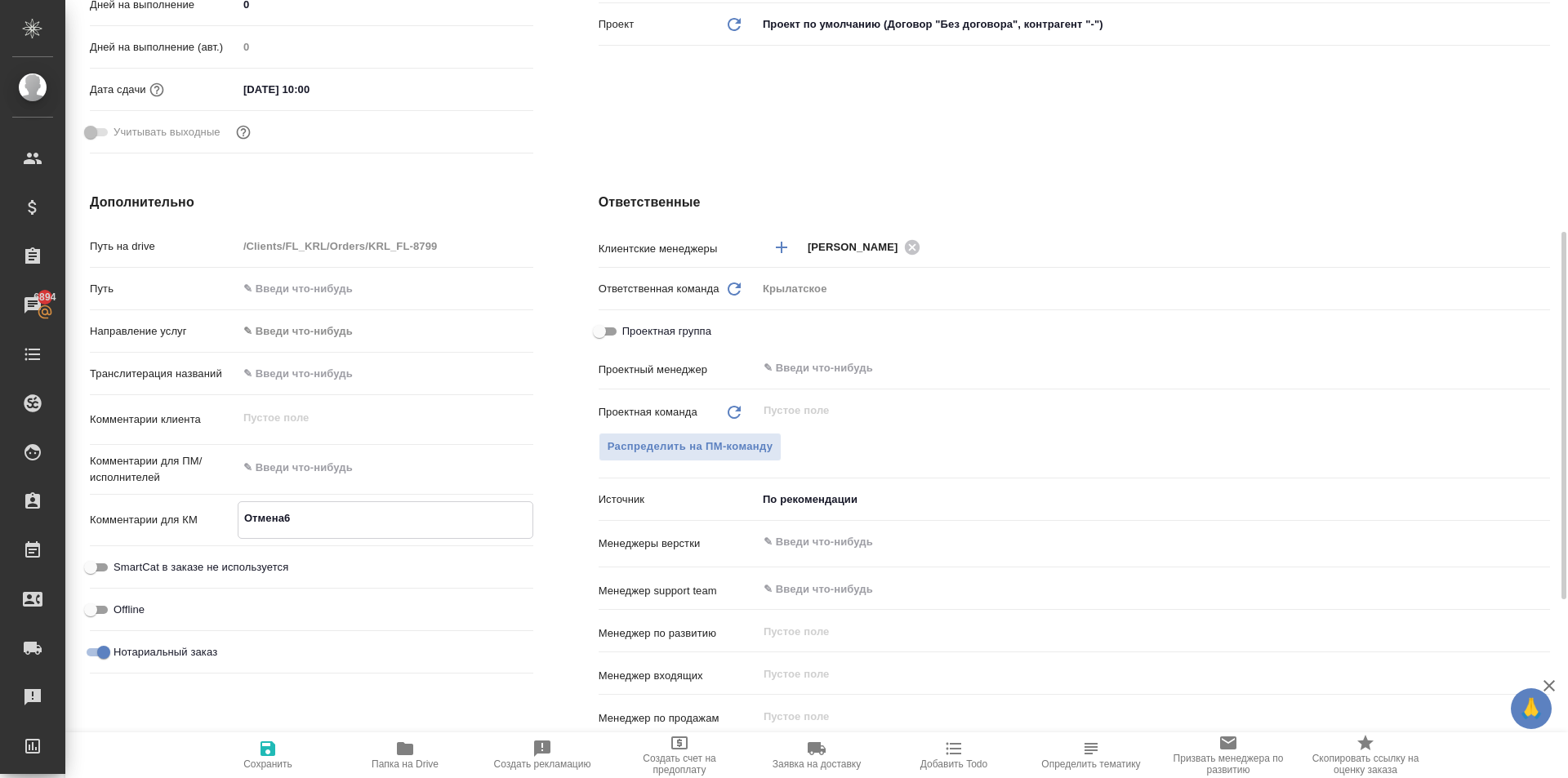
type textarea "Отмена"
type textarea "x"
type textarea "Отмена:"
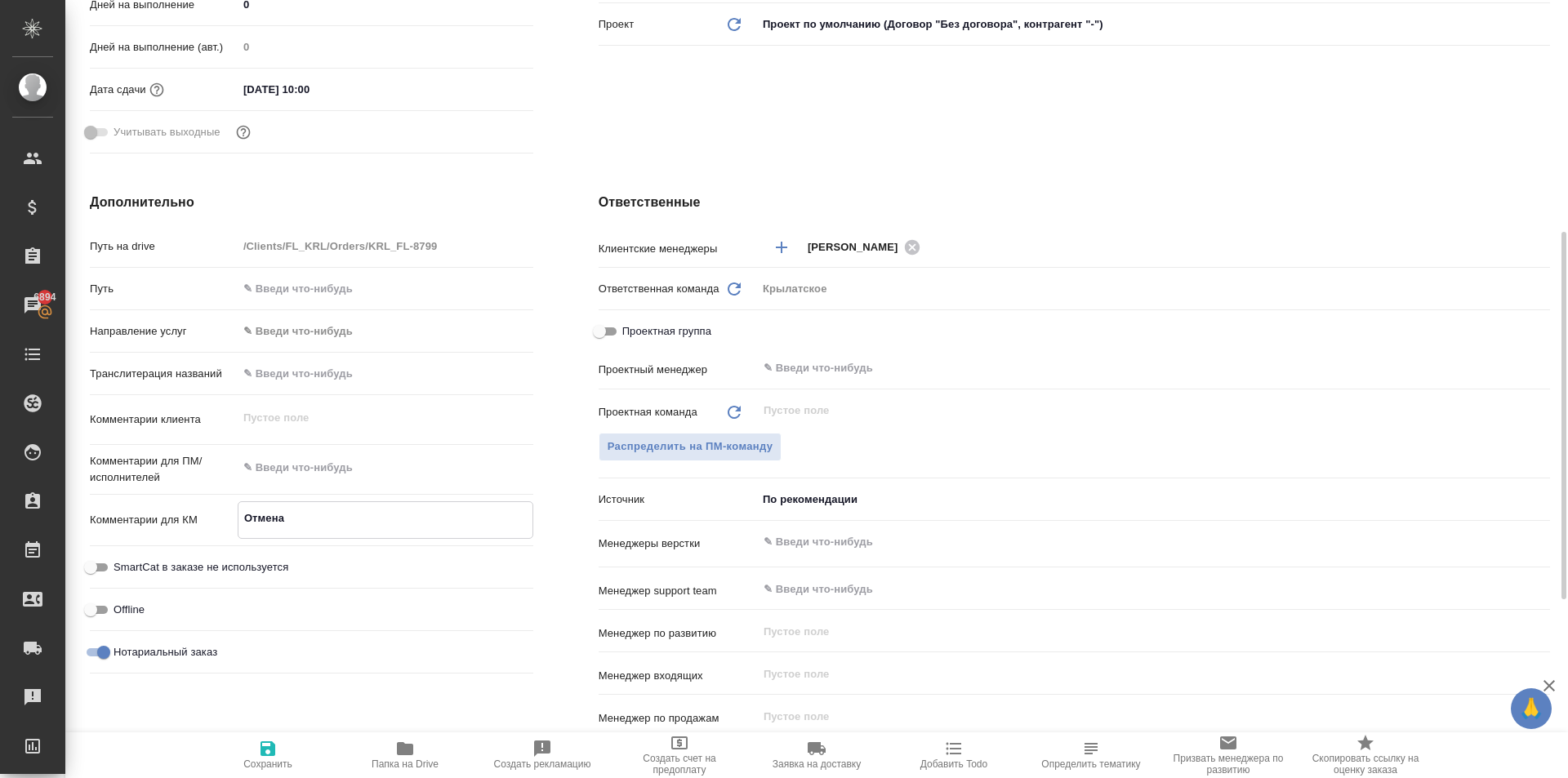
type textarea "x"
type textarea "Отмена:"
type textarea "x"
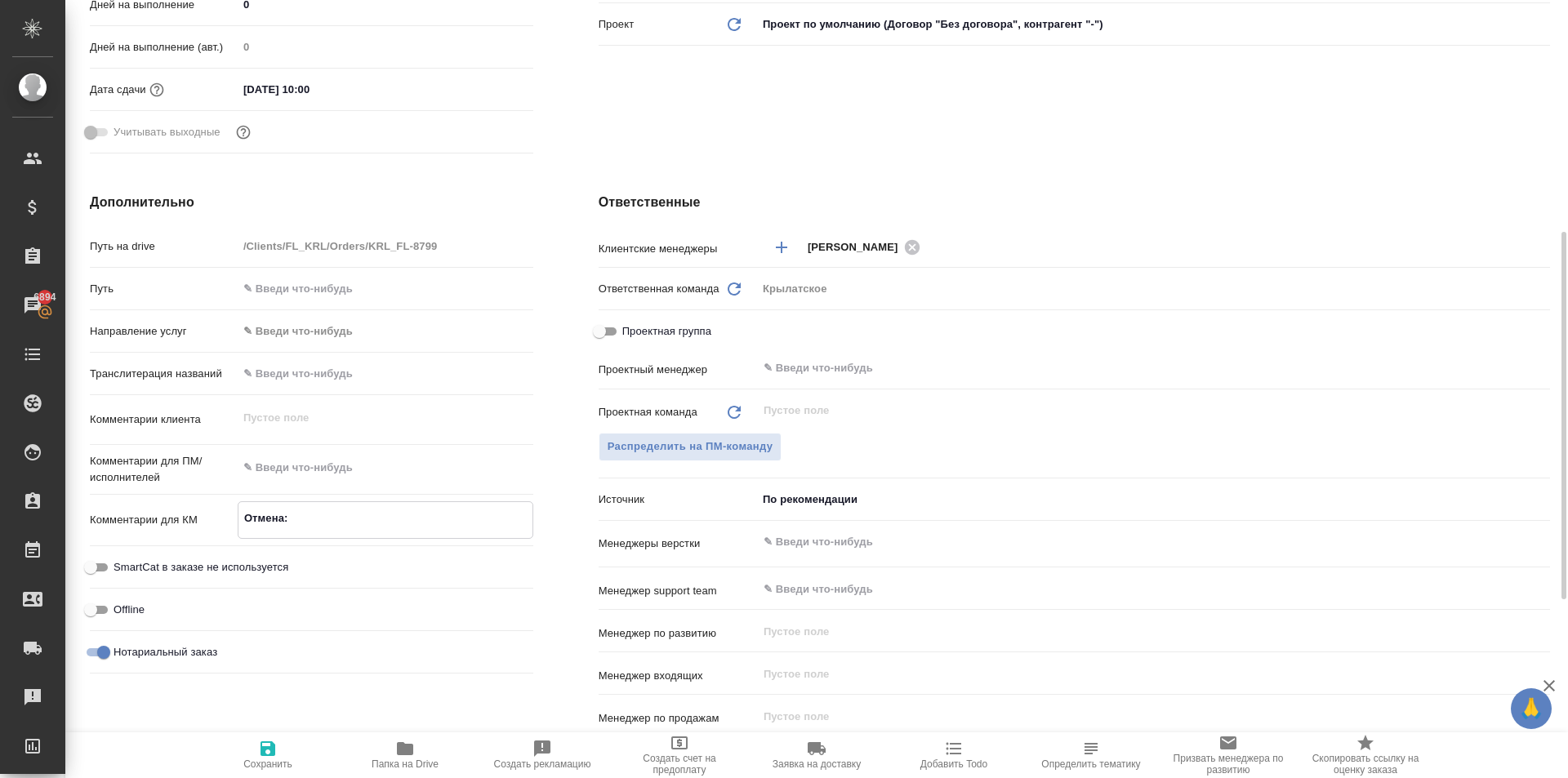
type textarea "x"
type textarea "Отмена:"
type textarea "x"
paste textarea "Спасибо, извините за беспокойство, планы поменялись"
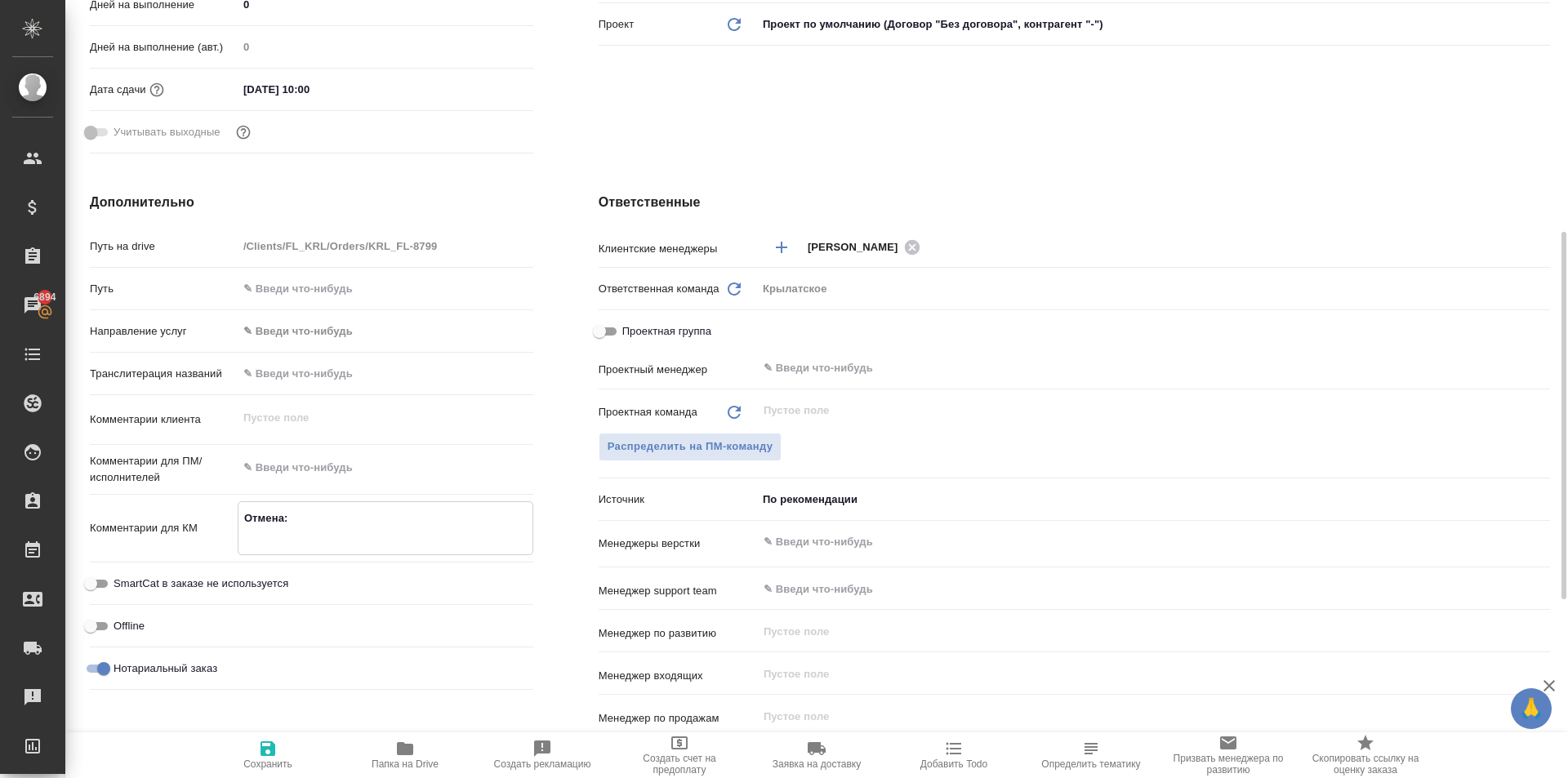
type textarea "x"
type textarea "Отмена: Спасибо, извините за беспокойство, планы поменялись"
type textarea "x"
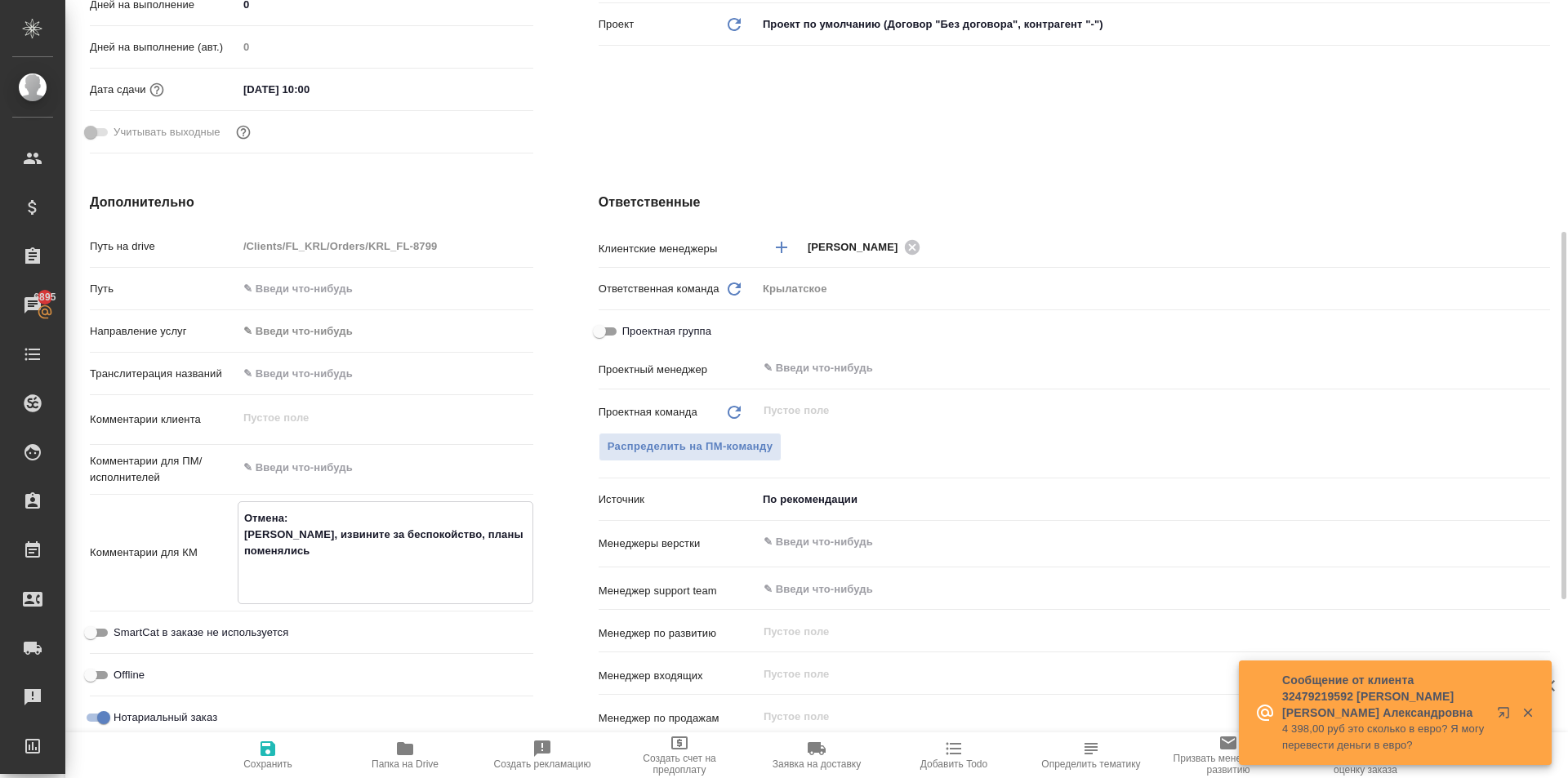
type textarea "Отмена: Спасибо, извините за беспокойство, планы поменялись"
type textarea "x"
click at [297, 752] on span "Сохранить" at bounding box center [267, 754] width 118 height 31
type textarea "x"
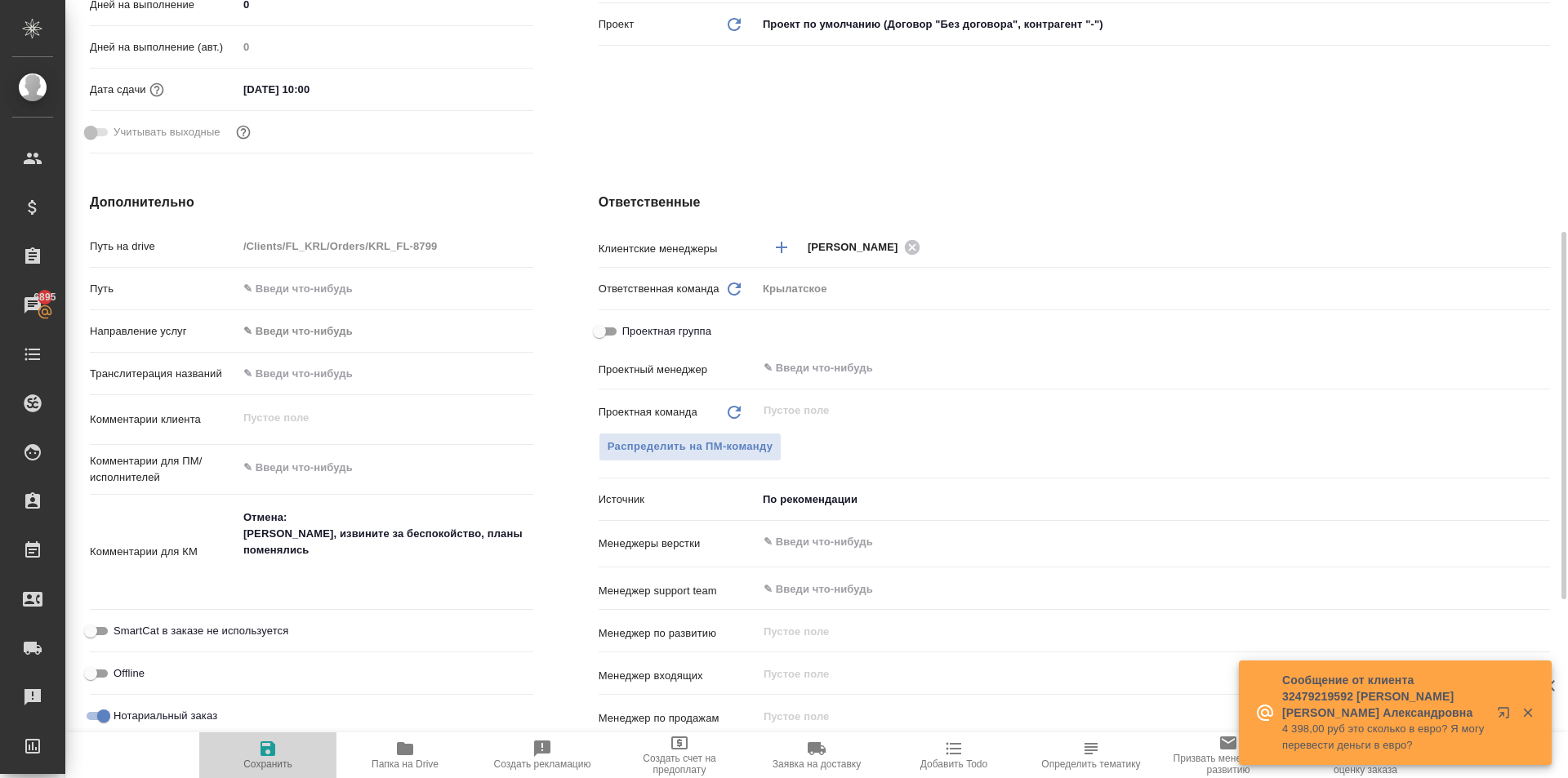
type textarea "x"
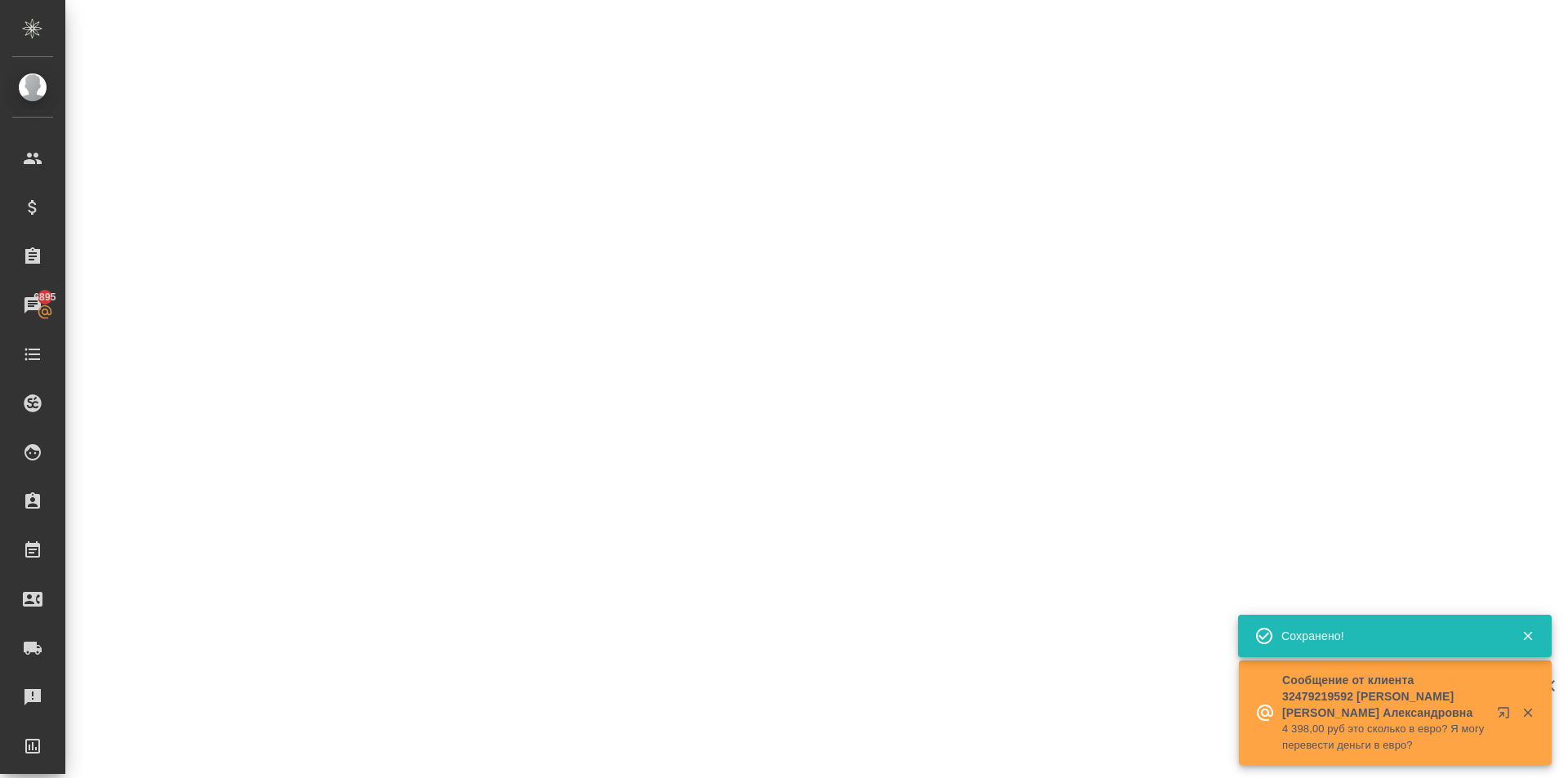
select select "RU"
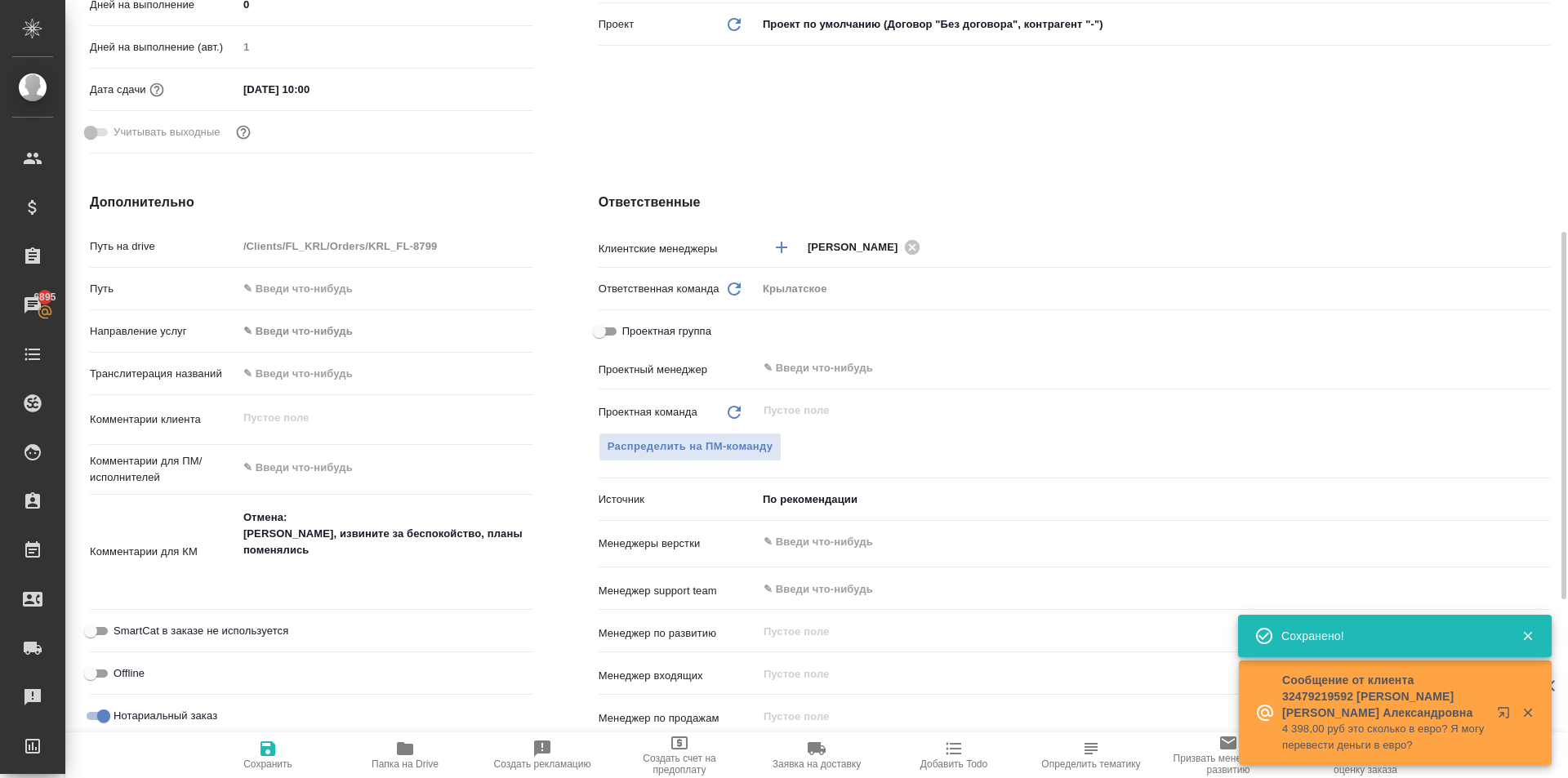
type textarea "x"
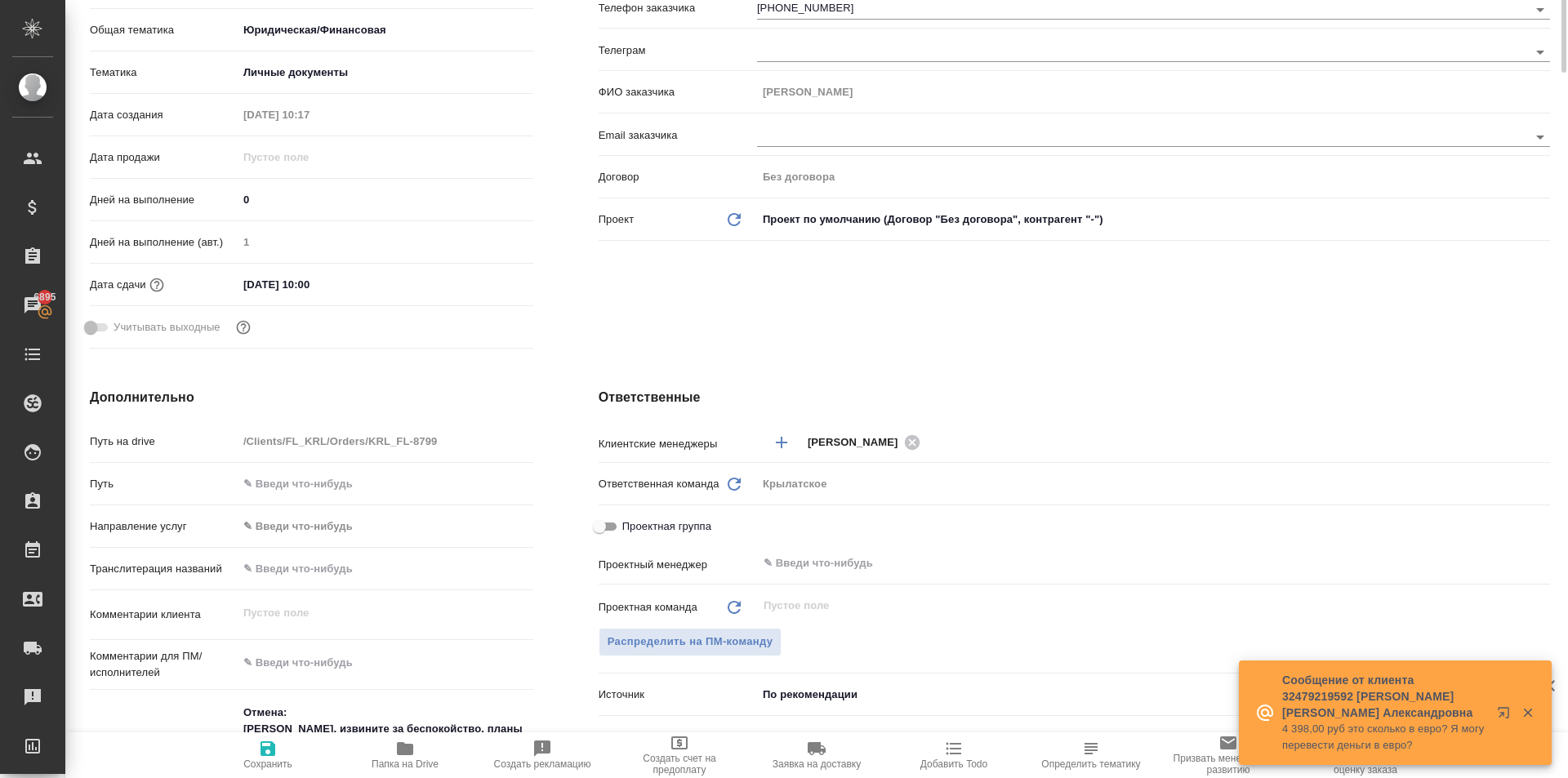
scroll to position [0, 0]
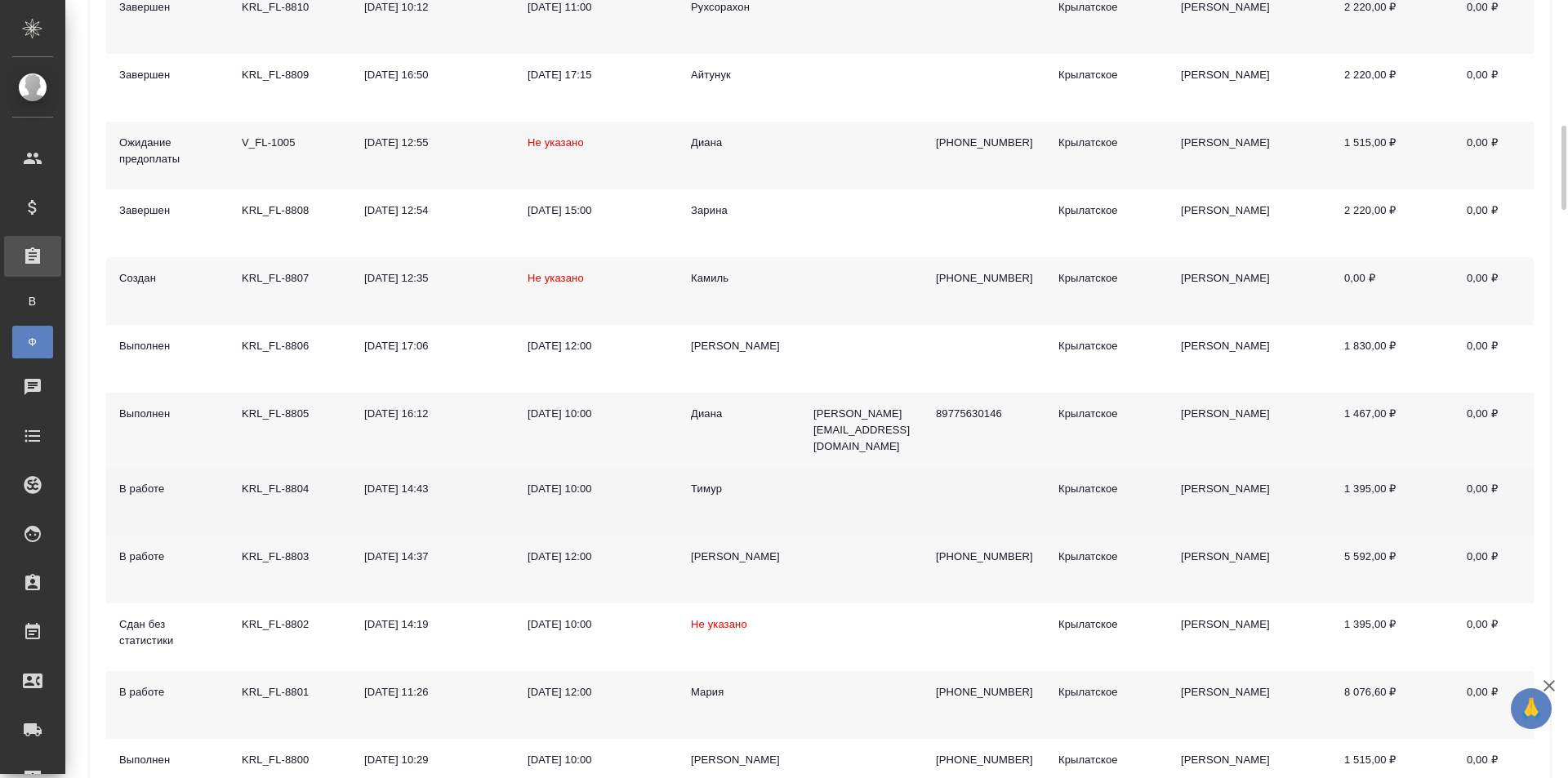
scroll to position [408, 0]
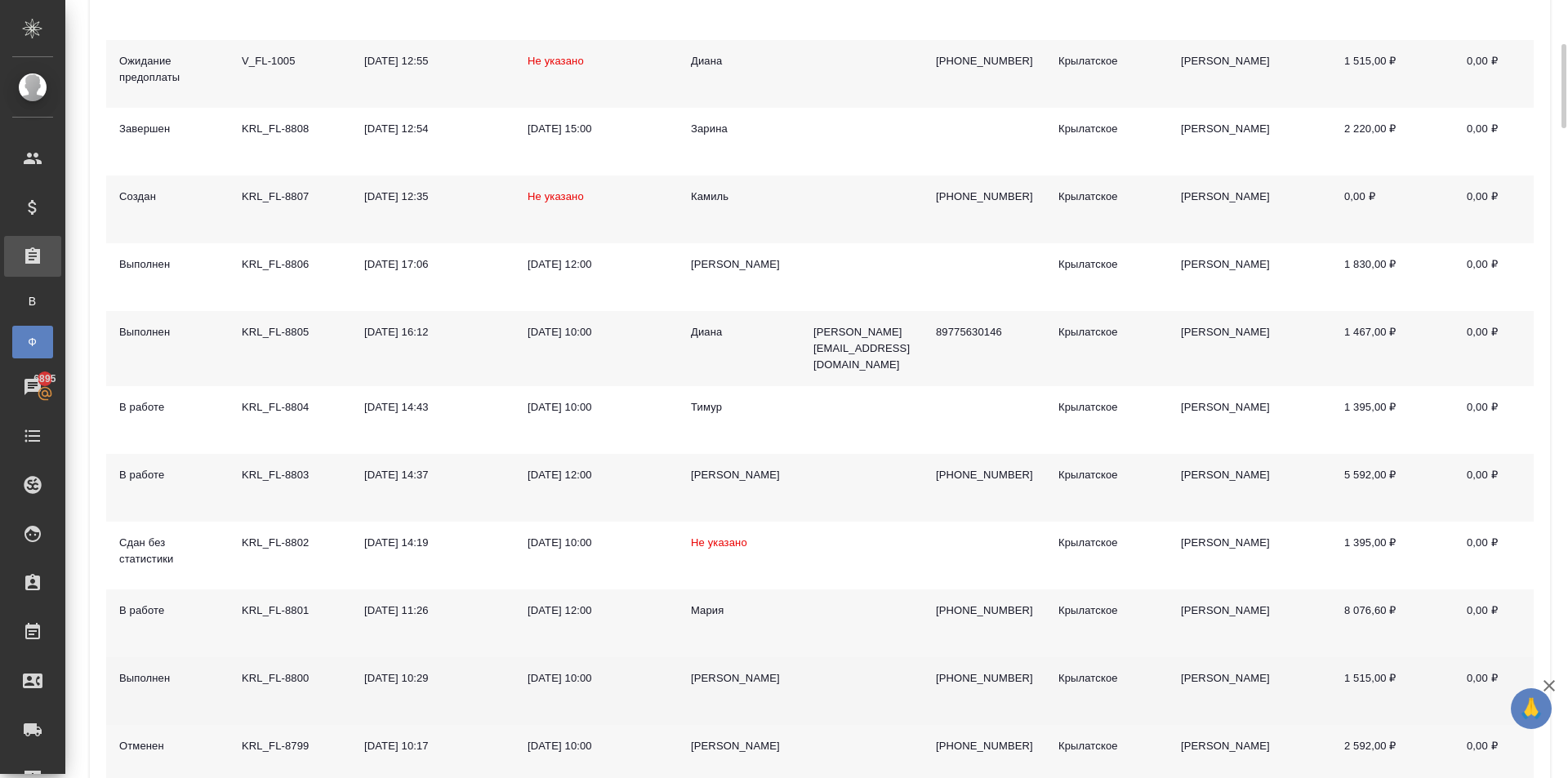
click at [707, 670] on div "[PERSON_NAME]" at bounding box center [738, 678] width 97 height 16
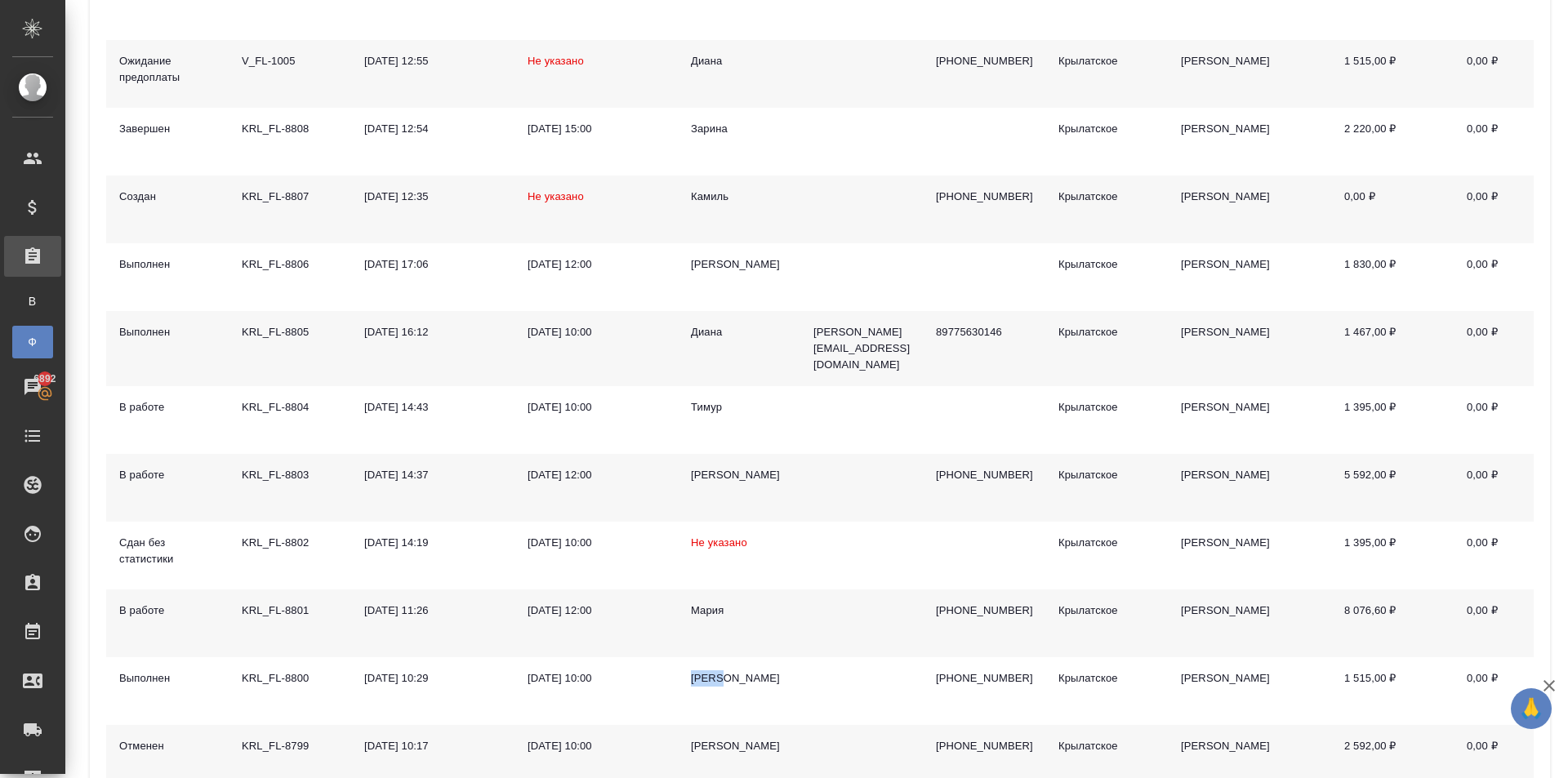
scroll to position [0, 0]
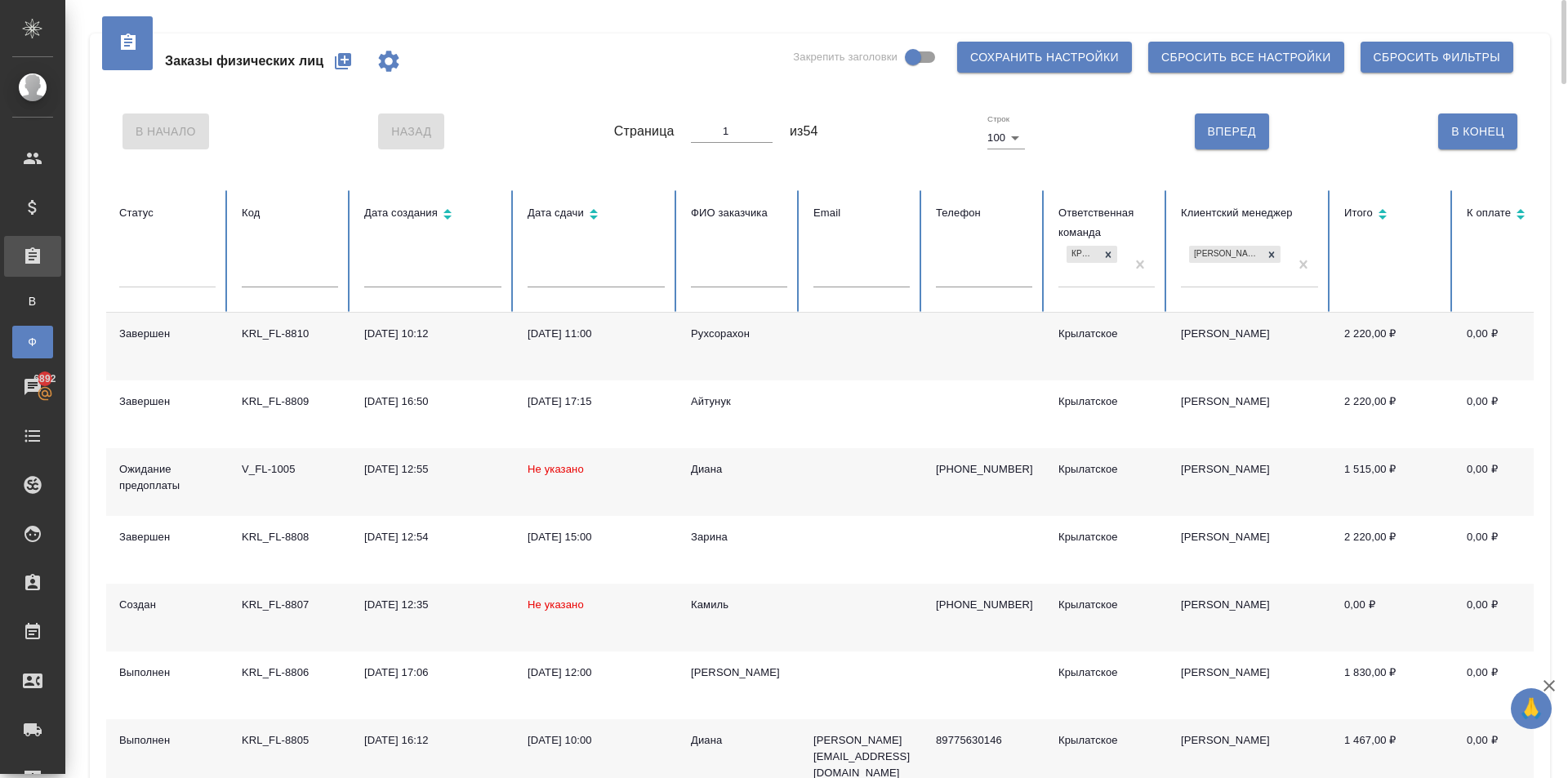
click at [328, 61] on div "Заказы физических лиц" at bounding box center [266, 61] width 297 height 39
click at [336, 65] on icon "button" at bounding box center [343, 61] width 16 height 16
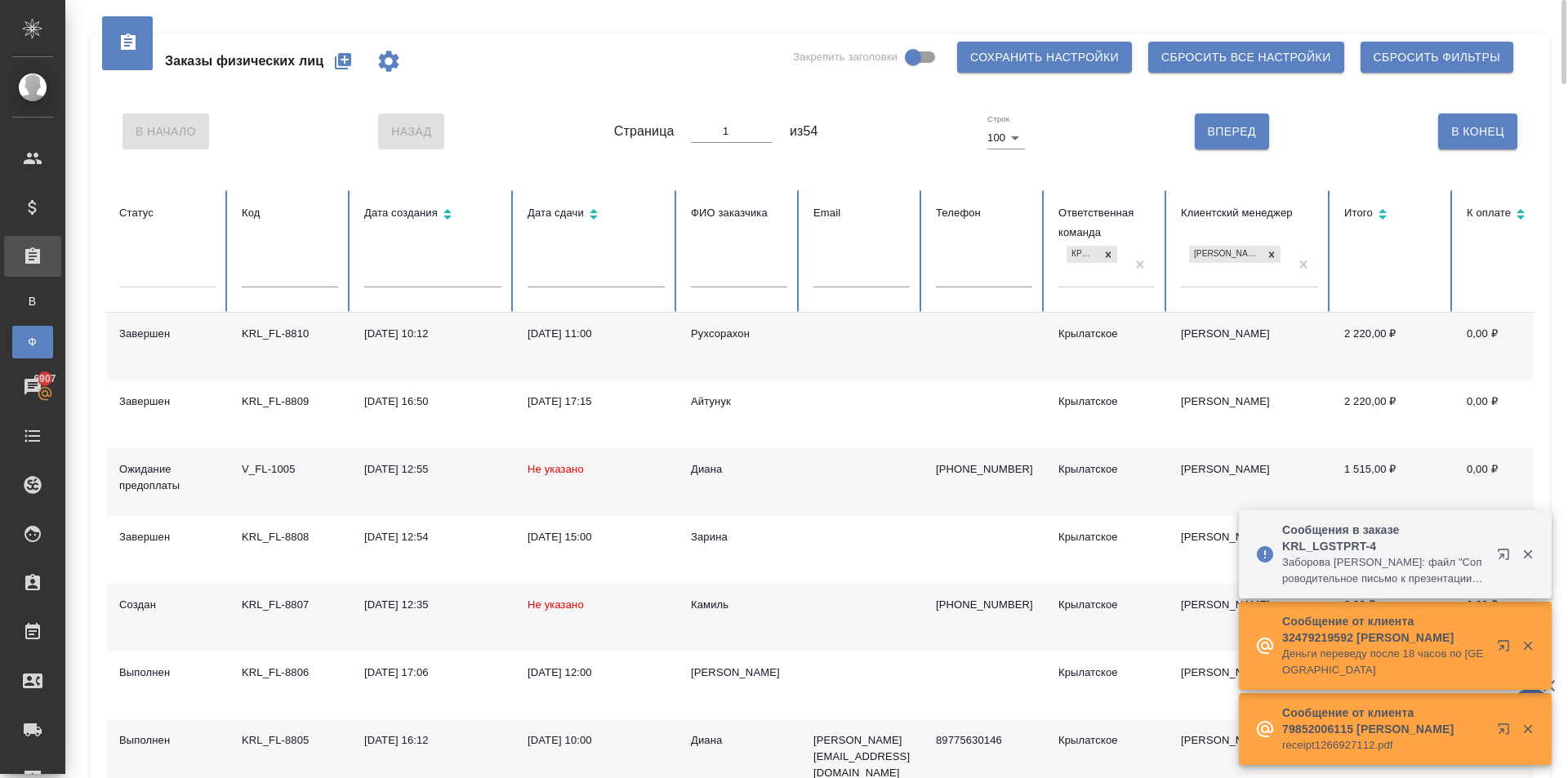
click at [346, 65] on icon "button" at bounding box center [343, 61] width 16 height 16
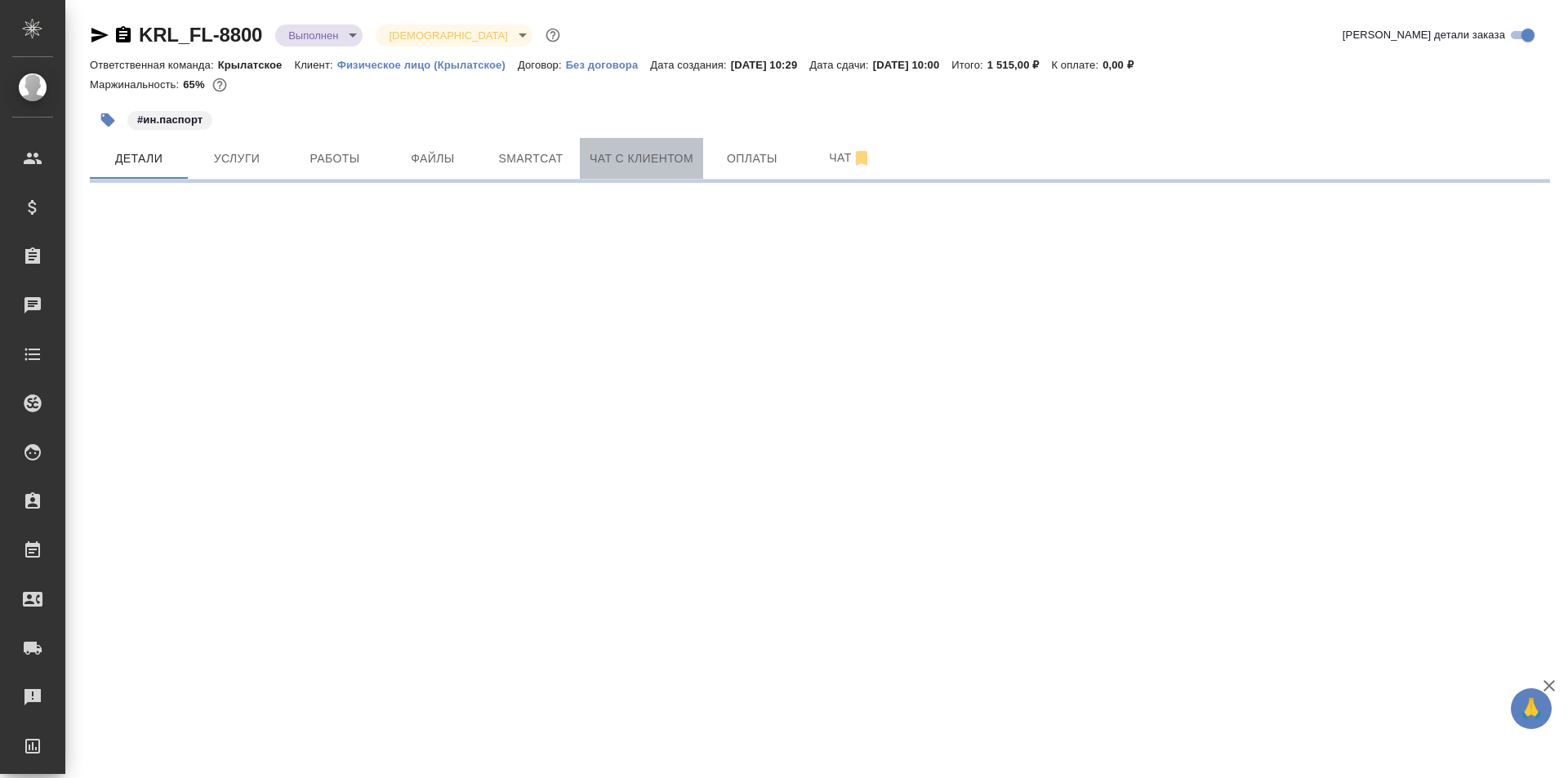
click at [601, 162] on span "Чат с клиентом" at bounding box center [641, 158] width 104 height 20
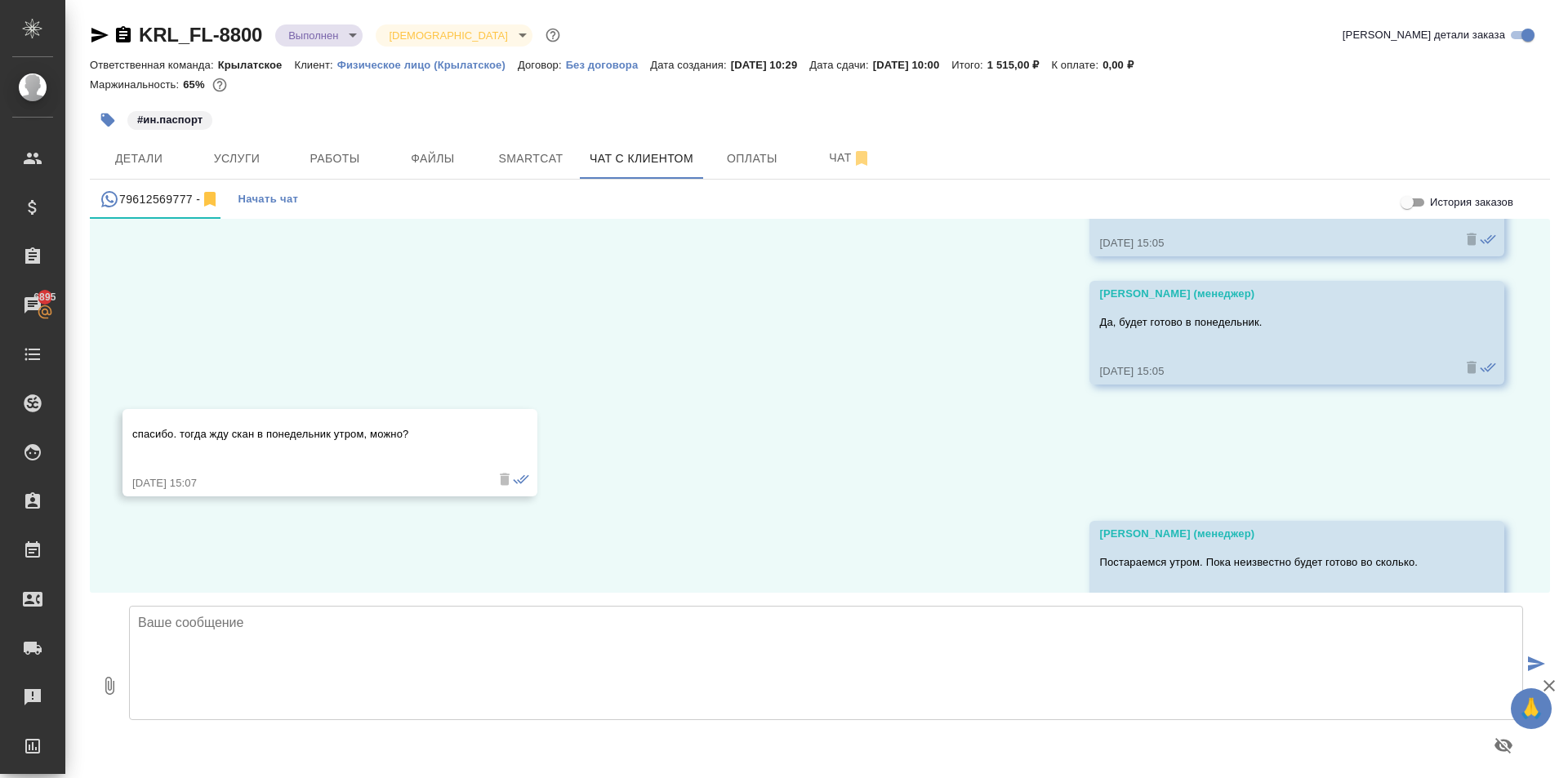
scroll to position [2684, 0]
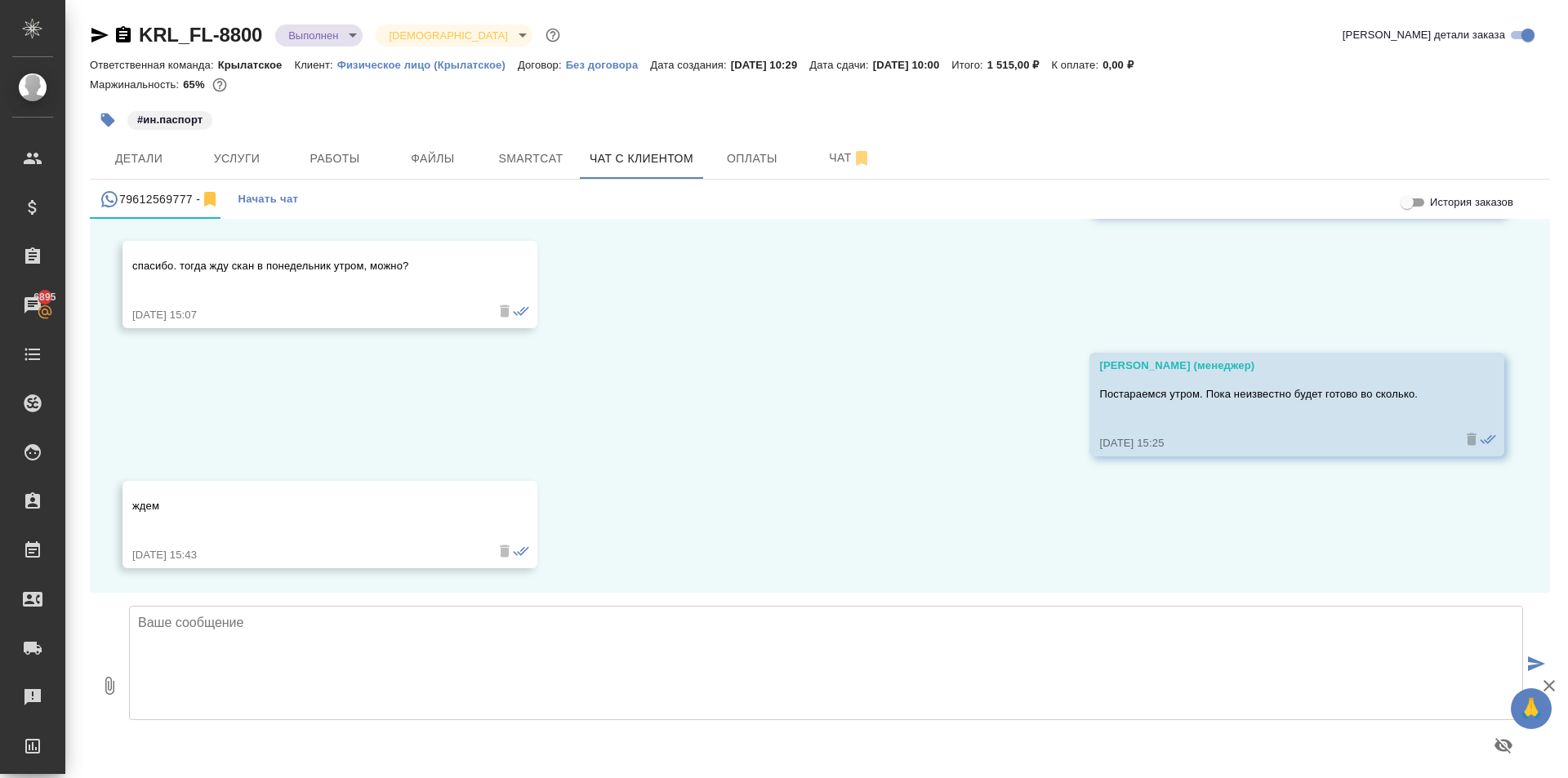
click at [332, 653] on textarea at bounding box center [826, 662] width 1394 height 114
type textarea "Добрый день! Направляем перевод на ознакомление. Если всё верно - будем нотариа…"
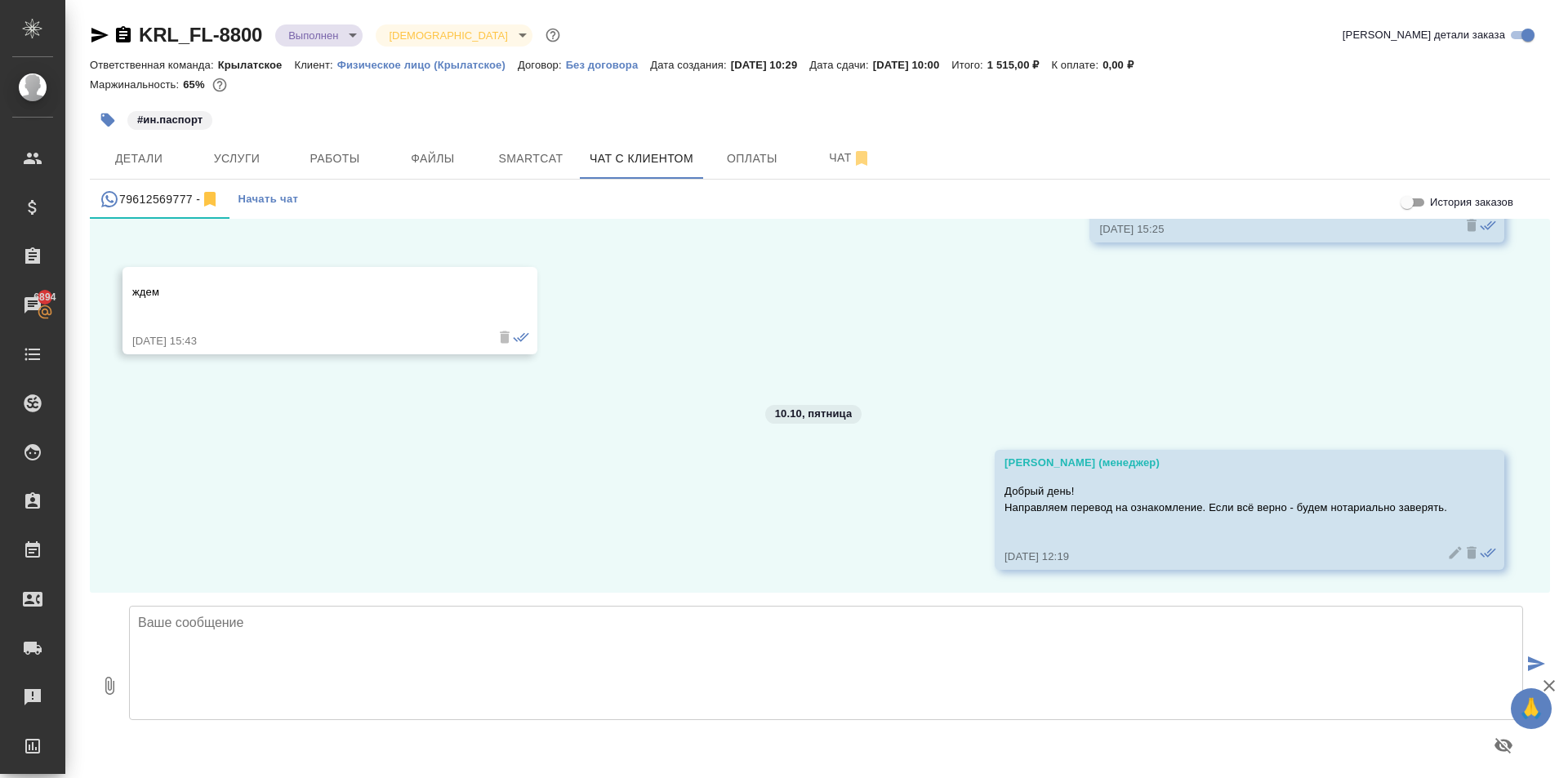
scroll to position [2900, 0]
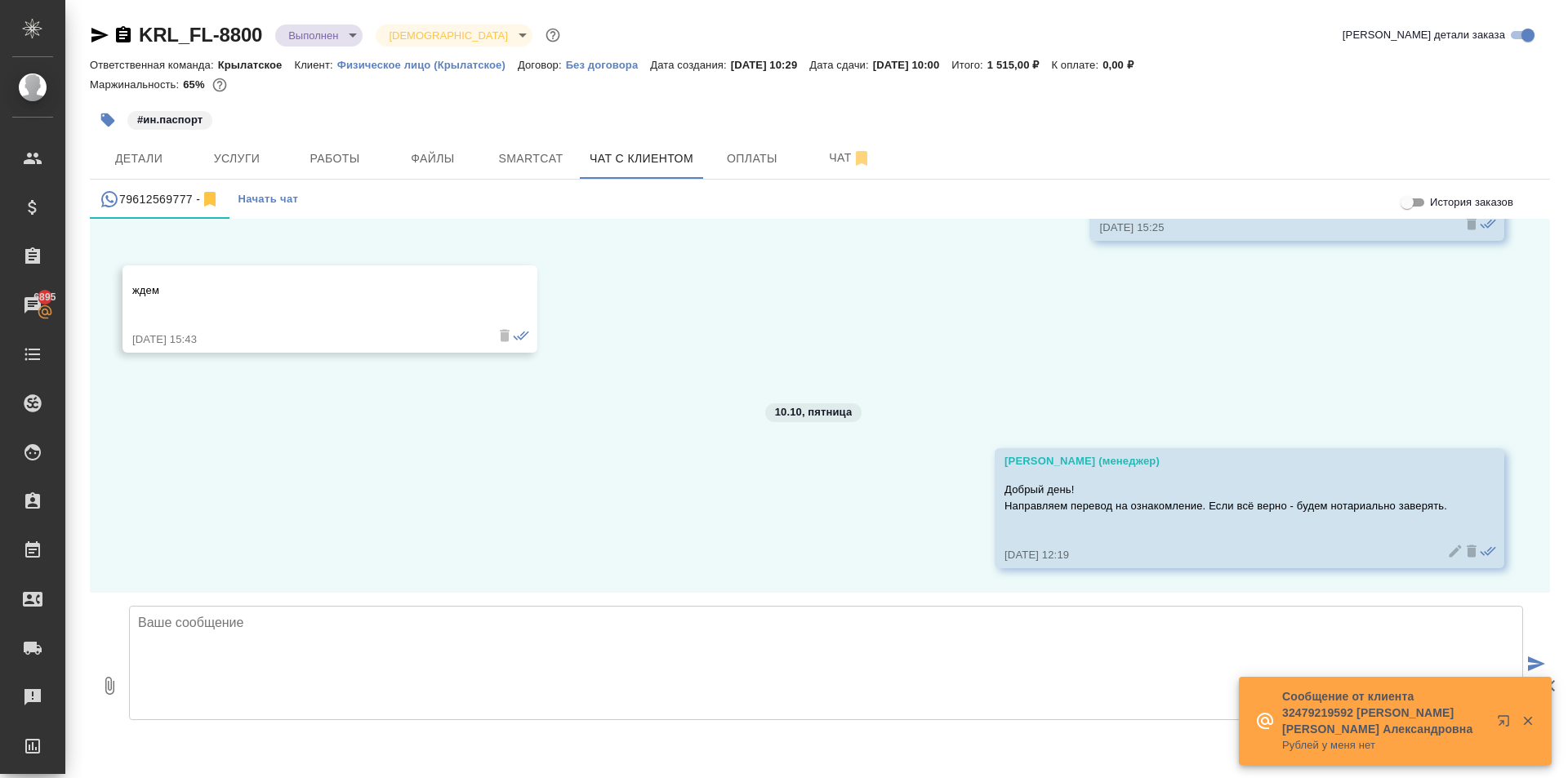
click at [1501, 713] on button "button" at bounding box center [1507, 724] width 39 height 39
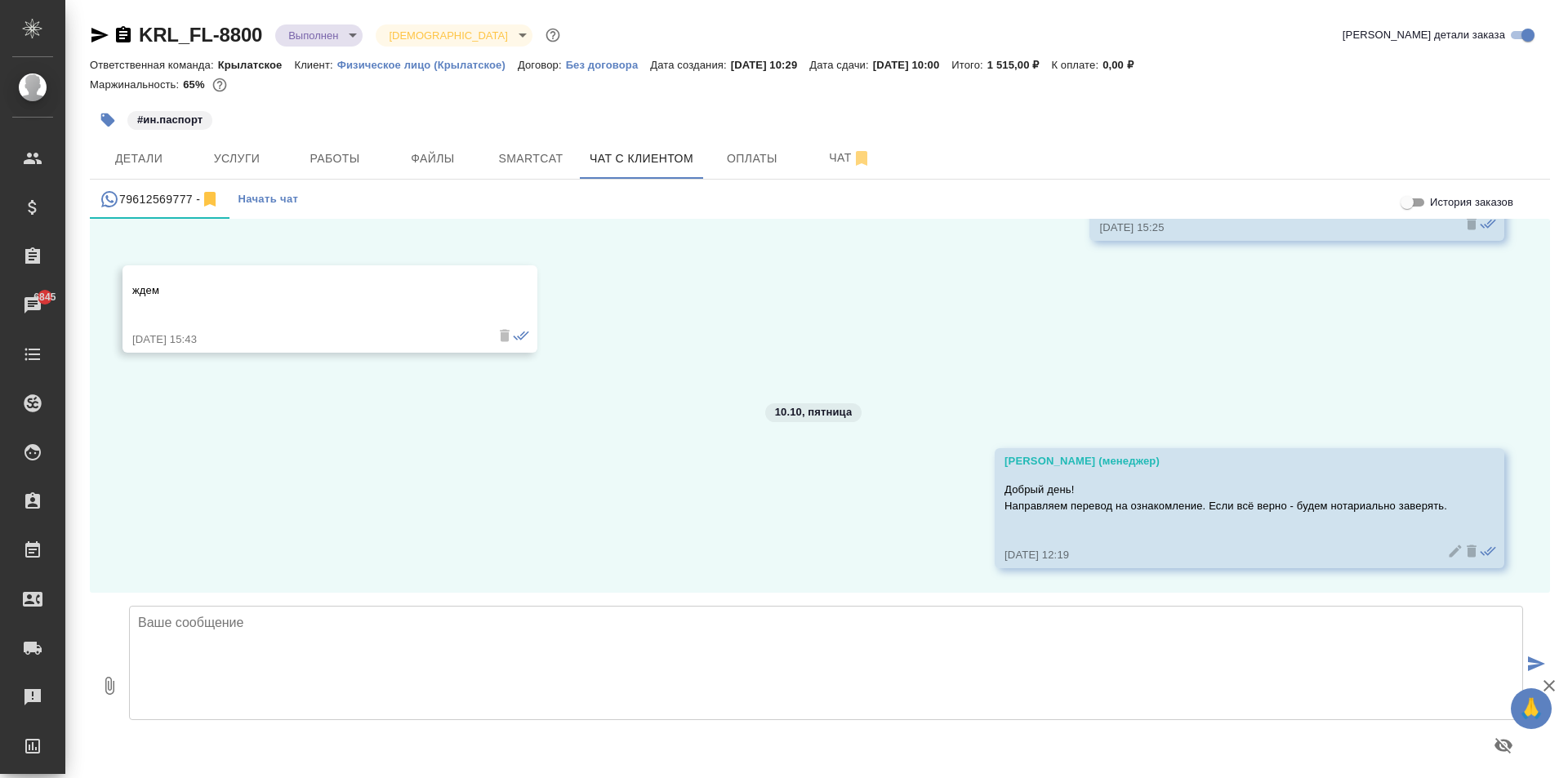
drag, startPoint x: 131, startPoint y: 668, endPoint x: 119, endPoint y: 674, distance: 13.4
click at [130, 669] on textarea at bounding box center [826, 662] width 1394 height 114
click at [119, 674] on button "0" at bounding box center [109, 685] width 39 height 185
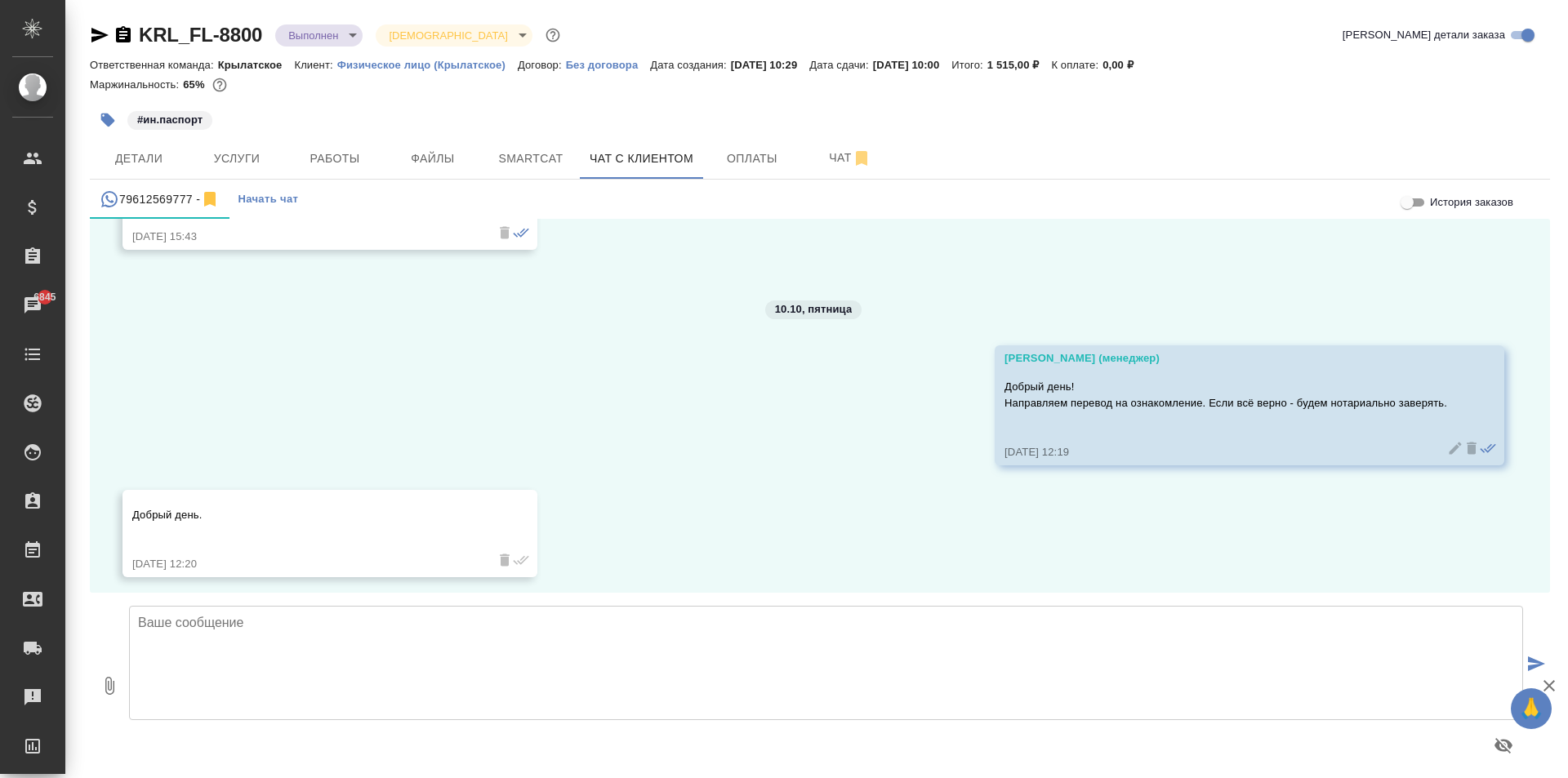
scroll to position [3012, 0]
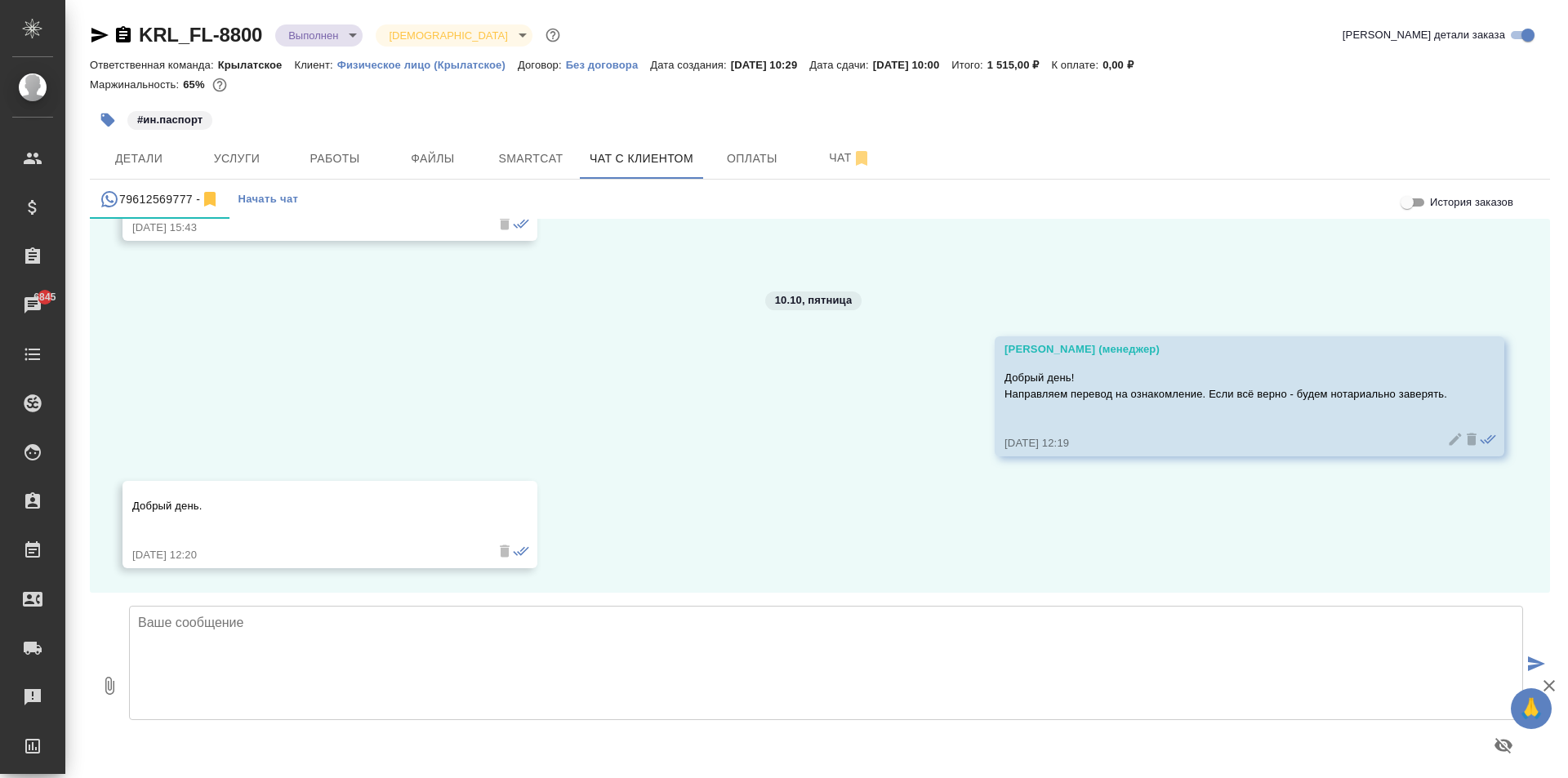
type input "C:\fakepath\Пасп. Респ. Вануату_ru (1).pdf"
click at [182, 668] on textarea at bounding box center [826, 662] width 1394 height 114
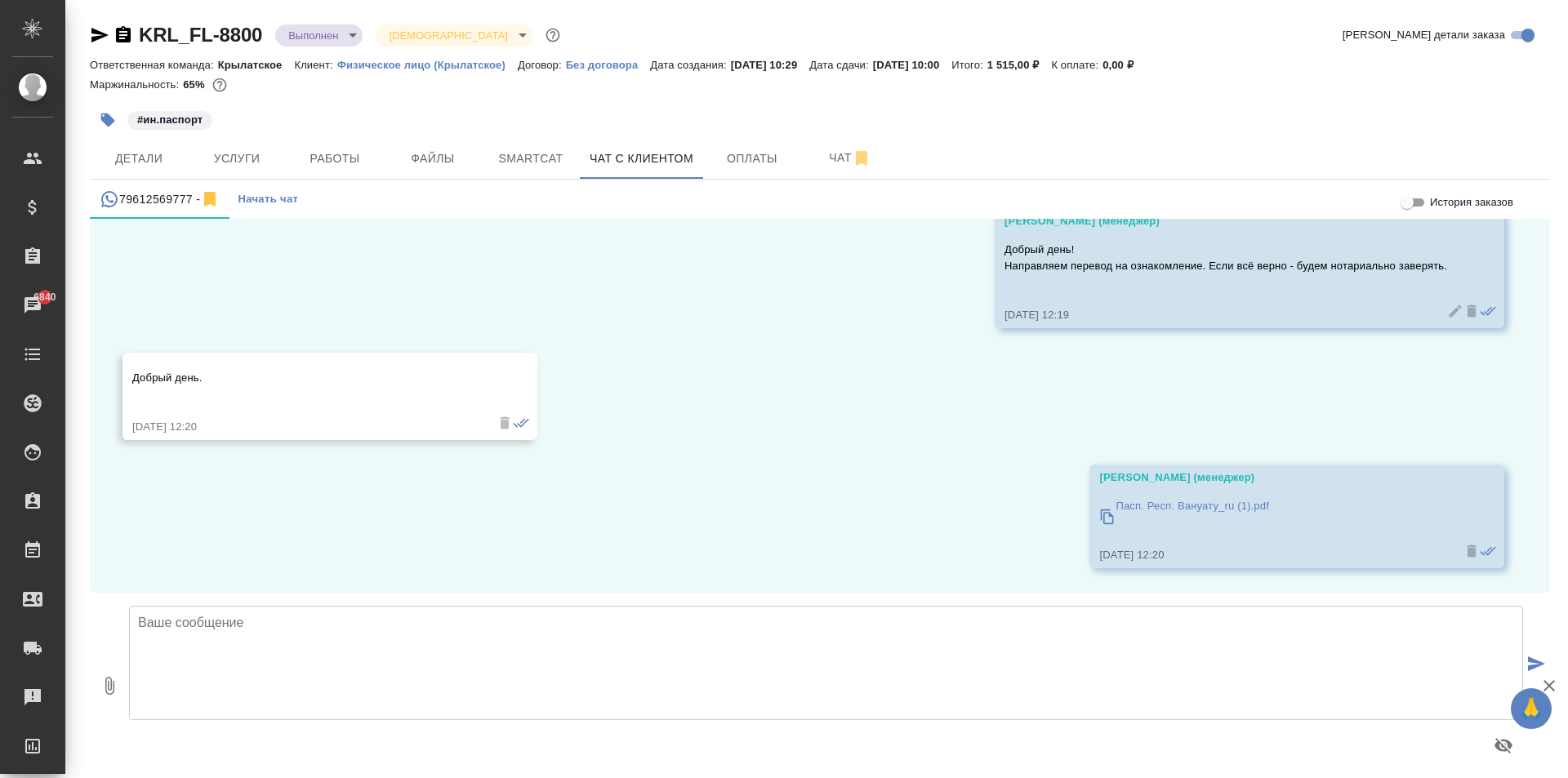
click at [847, 669] on textarea at bounding box center [826, 662] width 1394 height 114
click at [840, 564] on div "08.10, [DATE] [PERSON_NAME] (менеджер) Добрый день, [PERSON_NAME]! Ожидаем скан…" at bounding box center [819, 405] width 1460 height 374
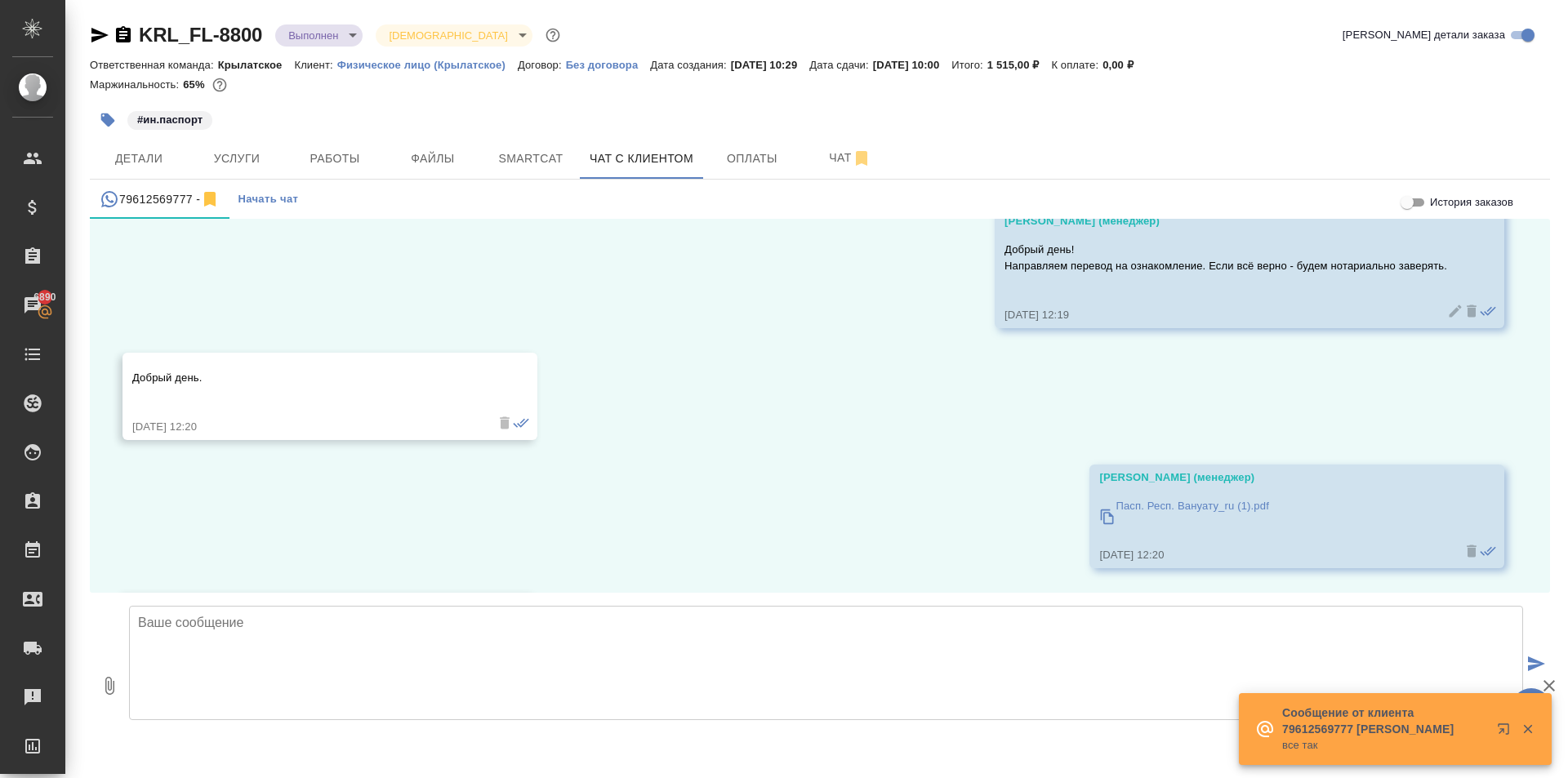
scroll to position [3252, 0]
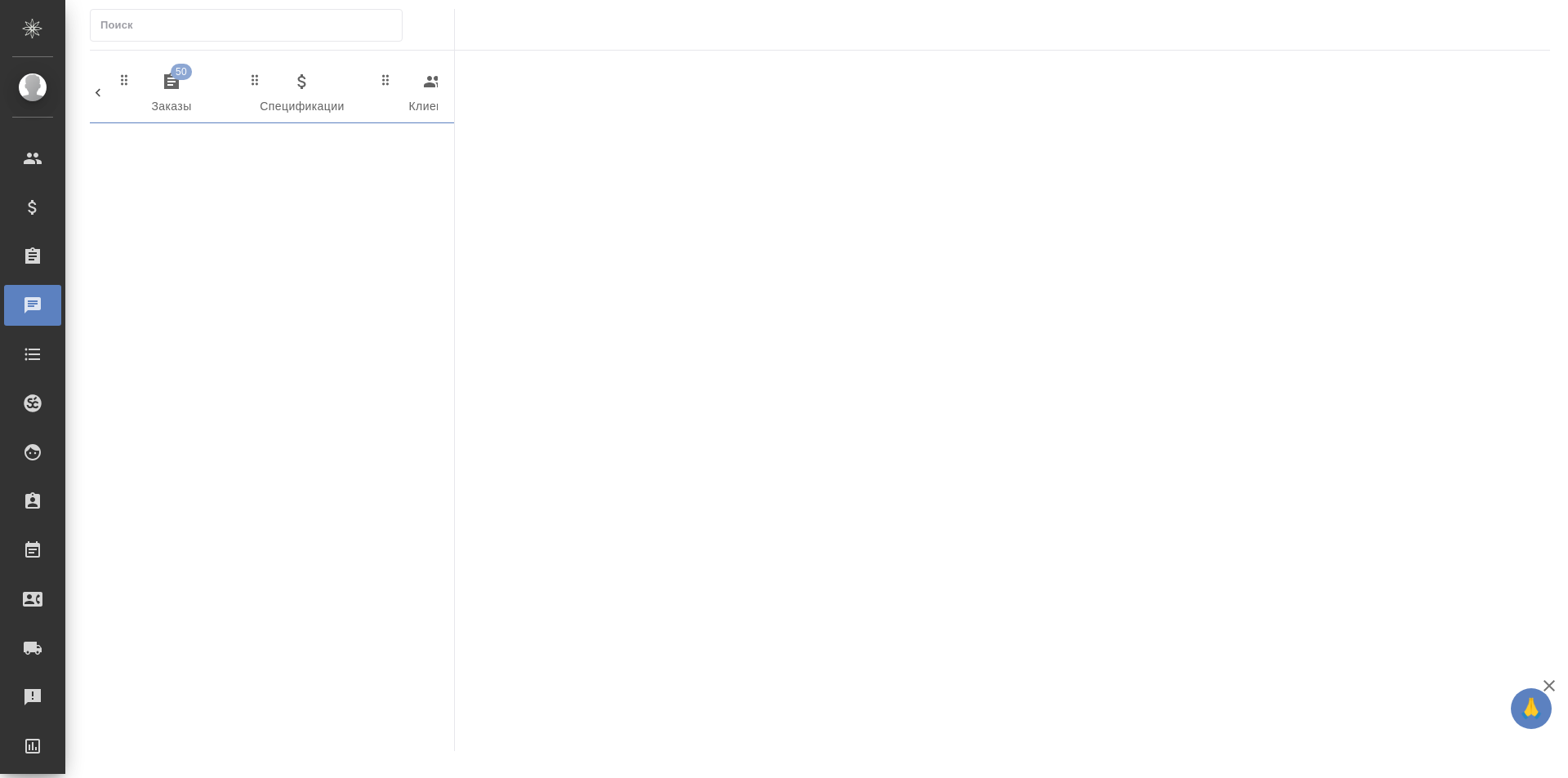
scroll to position [0, 858]
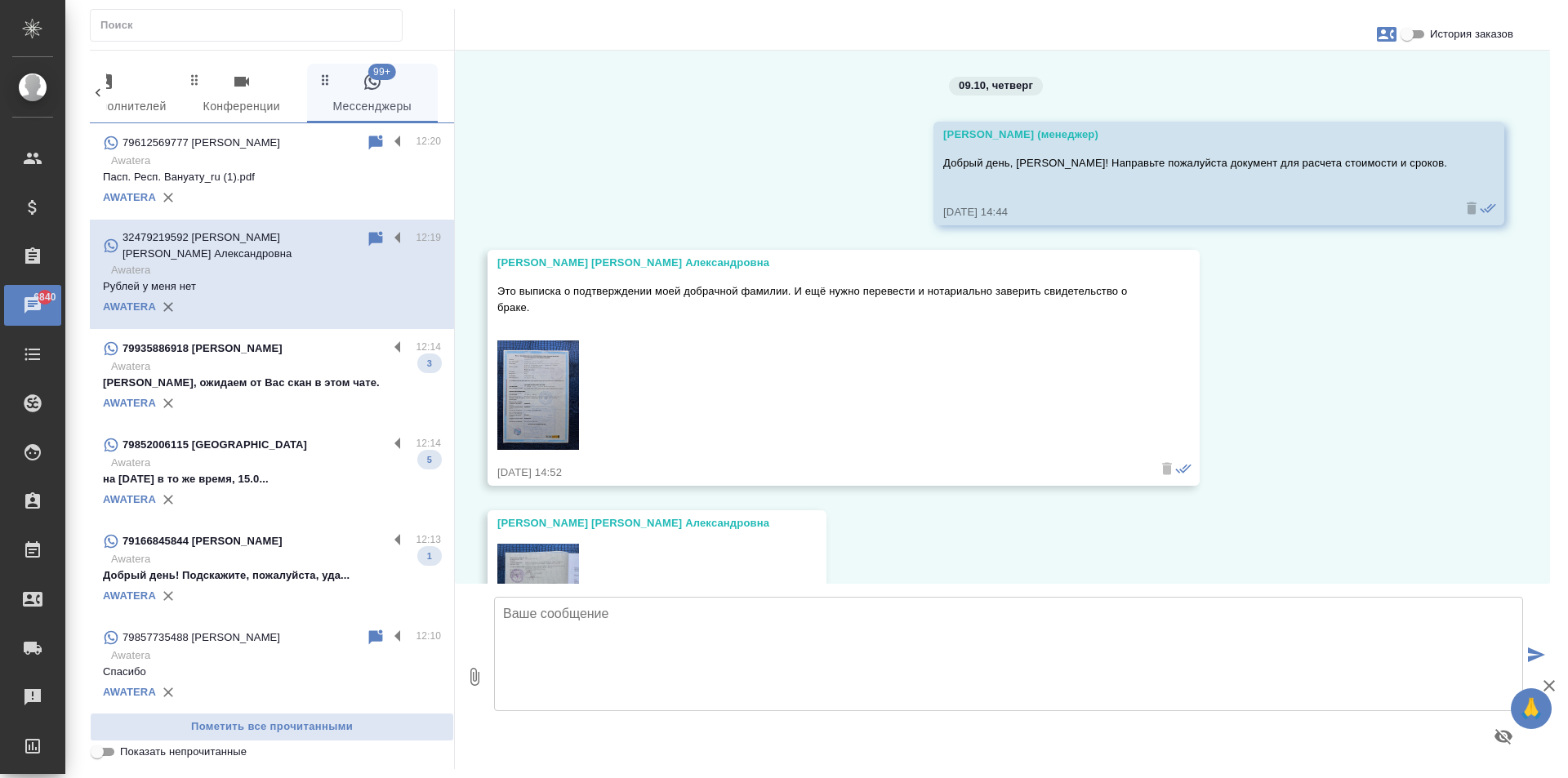
click at [557, 381] on img at bounding box center [538, 396] width 81 height 110
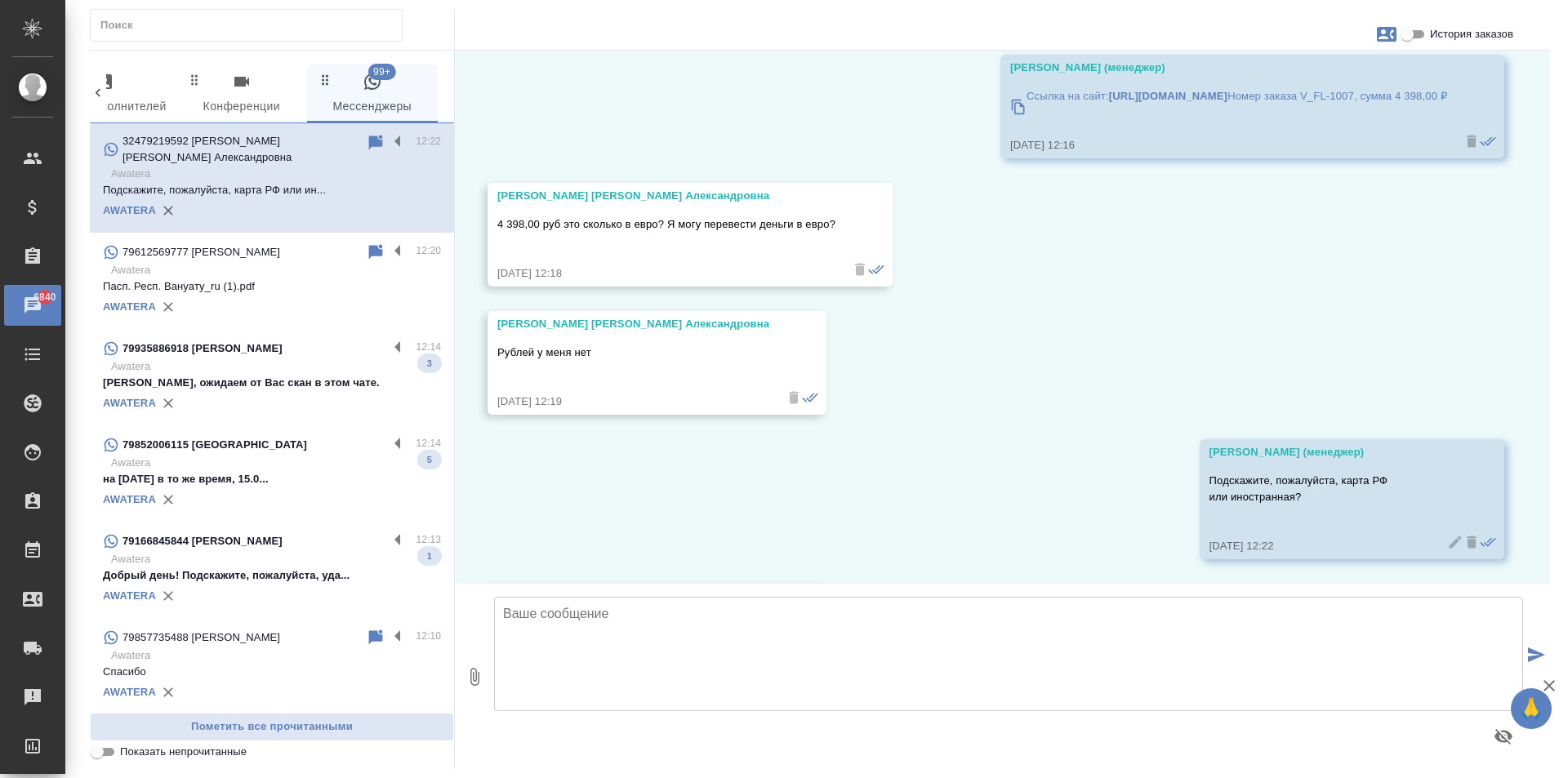
scroll to position [2499, 0]
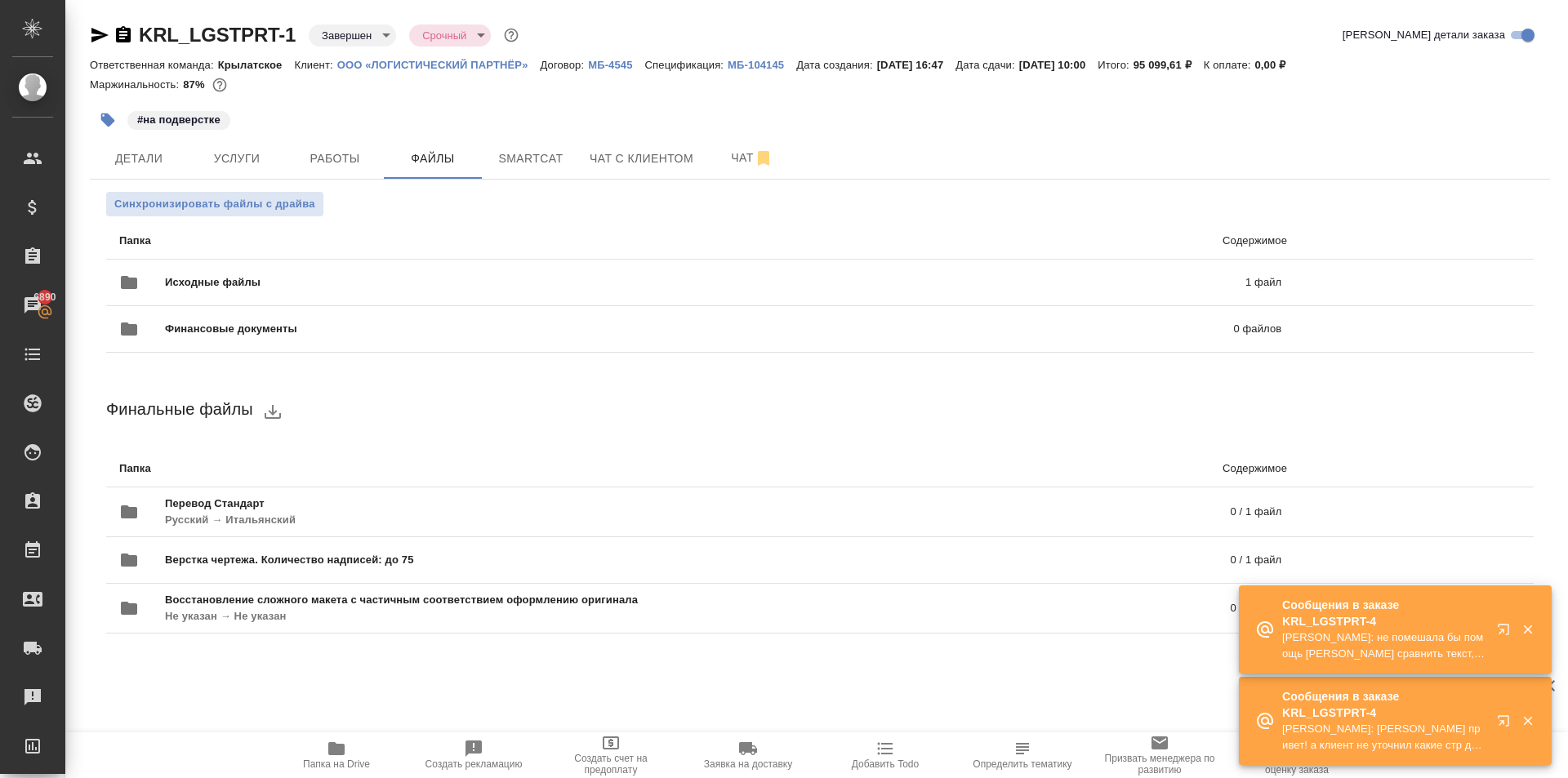
click at [1072, 100] on div at bounding box center [819, 101] width 1460 height 4
click at [352, 173] on button "Работы" at bounding box center [335, 158] width 98 height 41
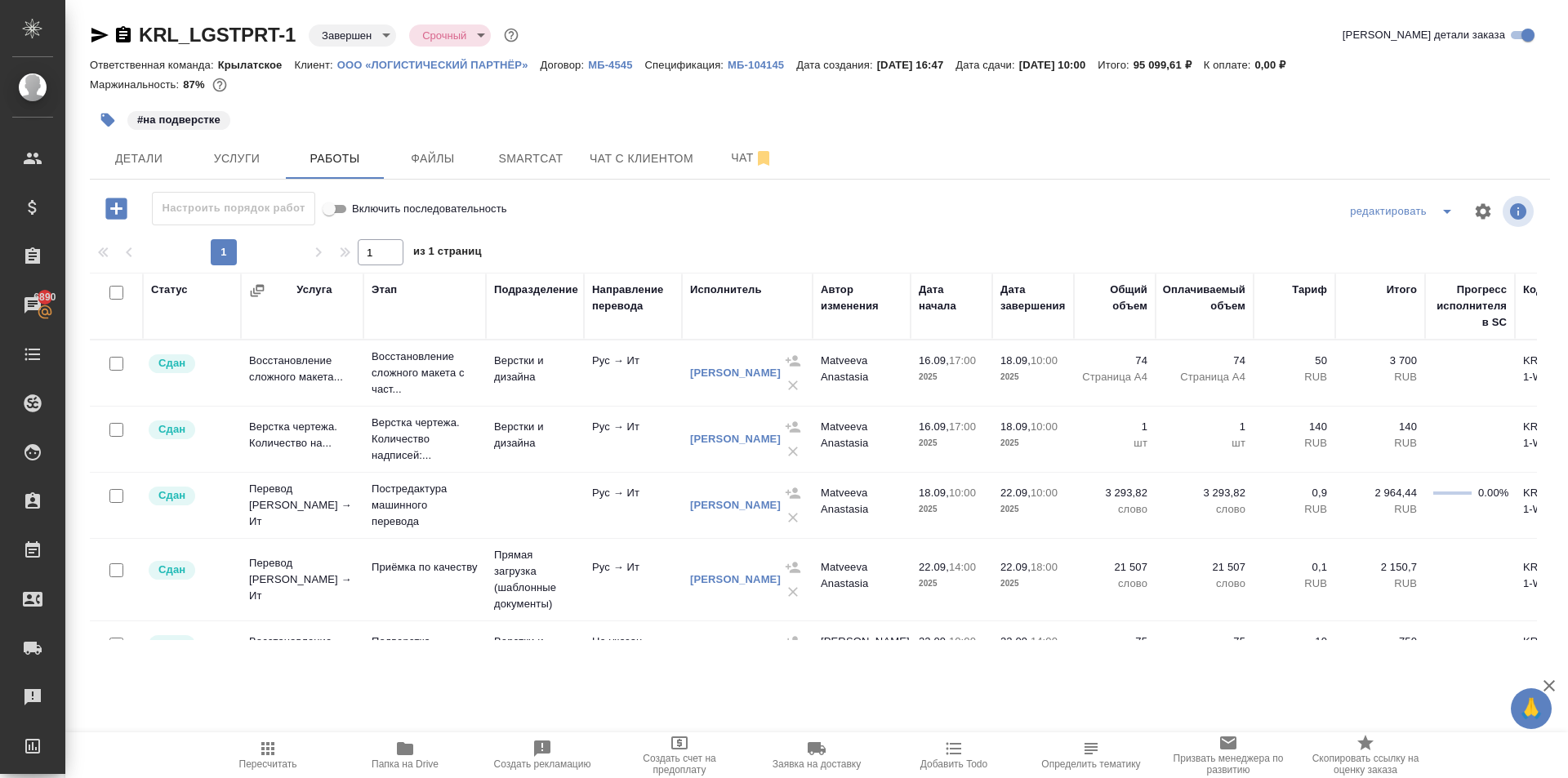
click at [708, 223] on div at bounding box center [820, 212] width 487 height 39
click at [801, 199] on div at bounding box center [820, 212] width 487 height 39
click at [381, 745] on span "Папка на Drive" at bounding box center [405, 754] width 118 height 31
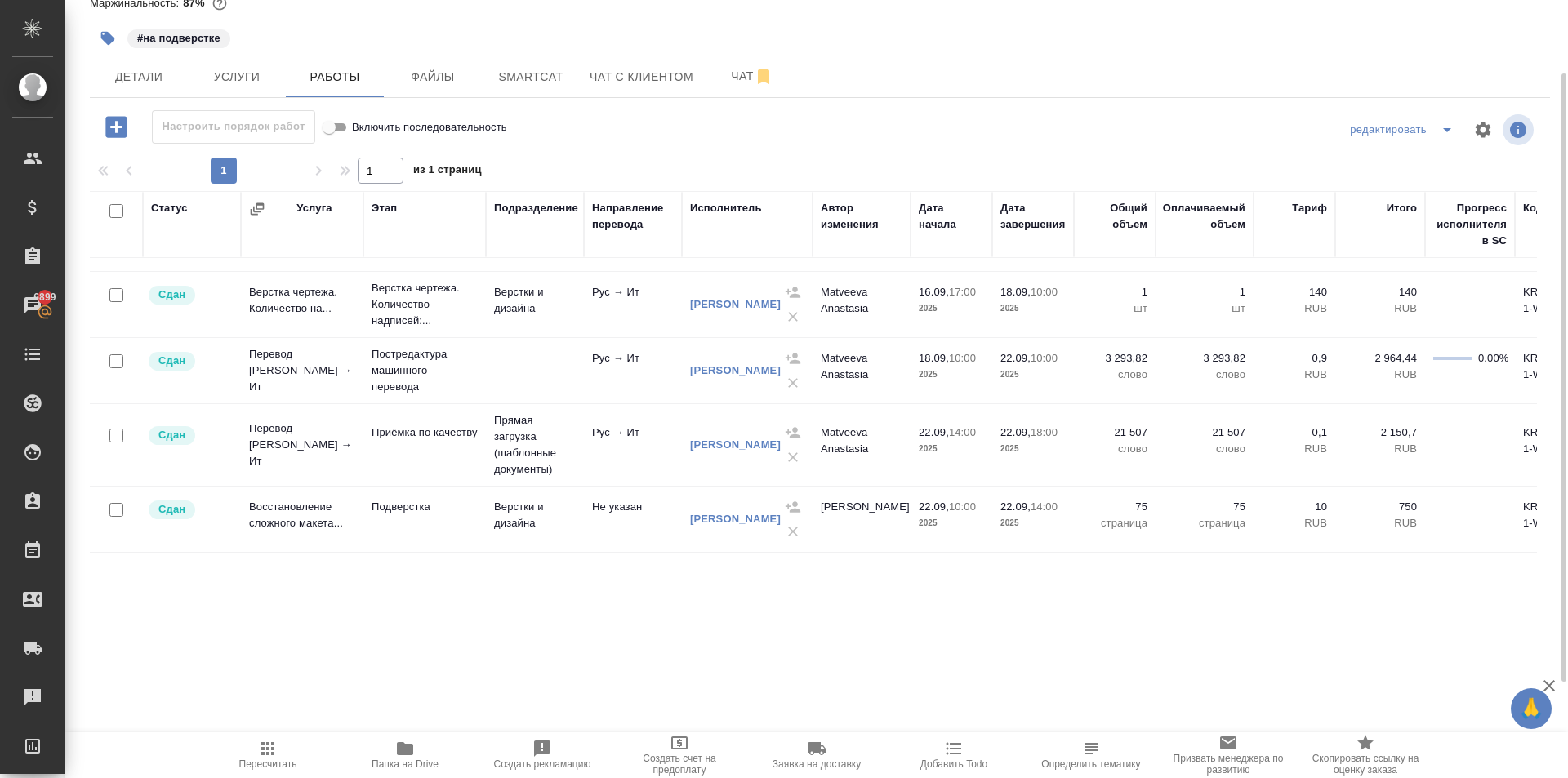
scroll to position [126, 0]
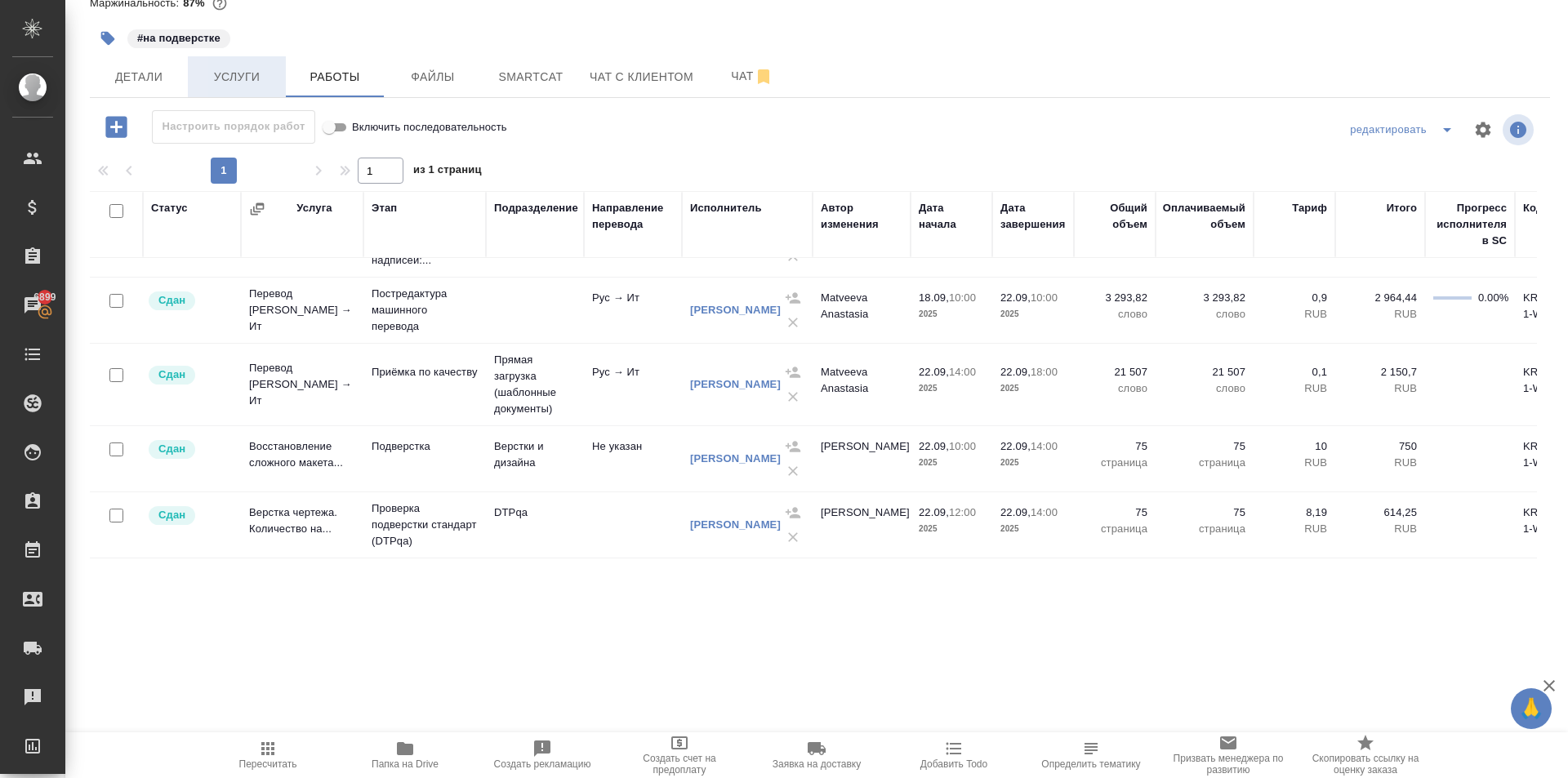
click at [268, 73] on span "Услуги" at bounding box center [236, 77] width 79 height 20
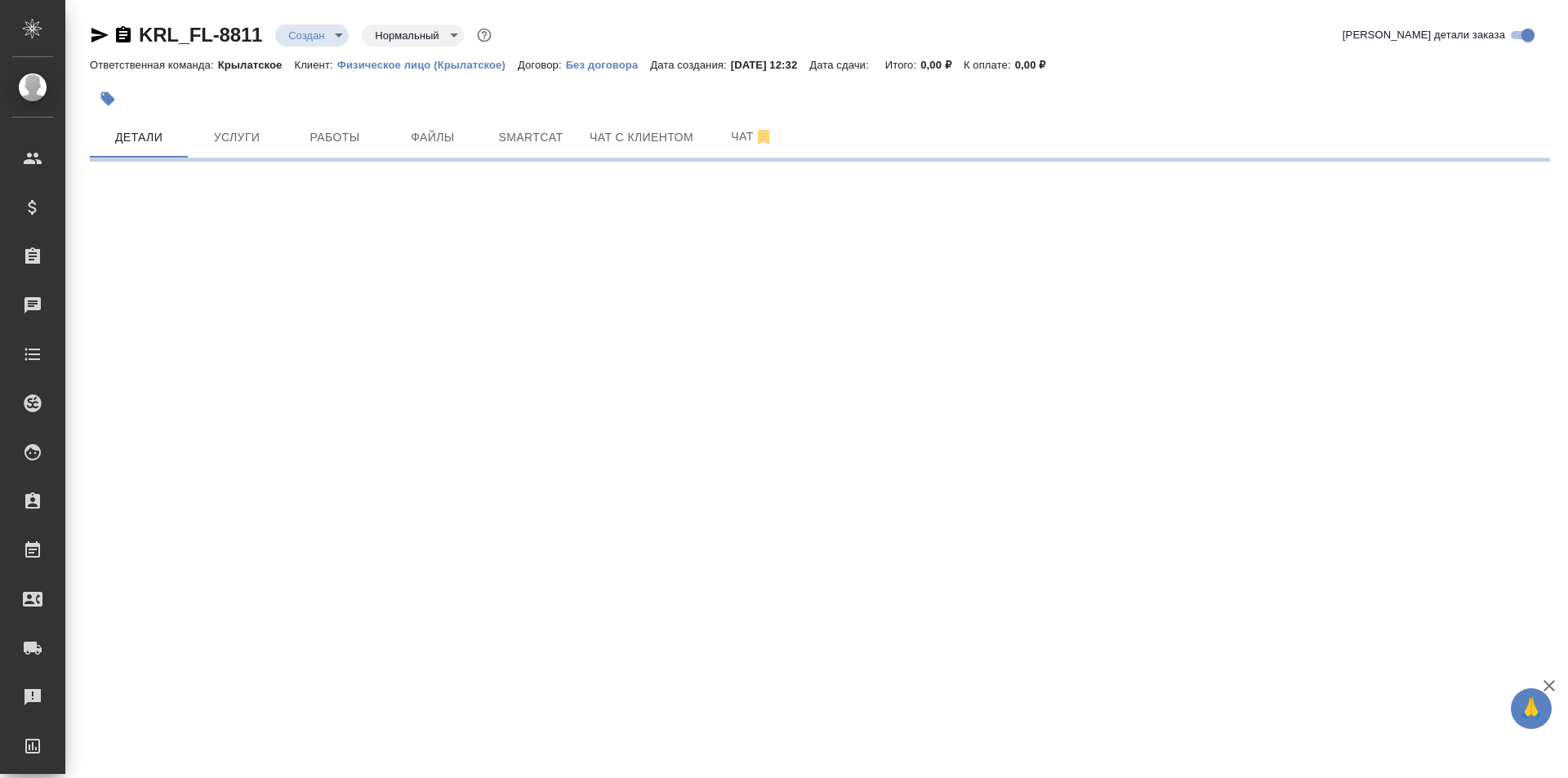
select select "RU"
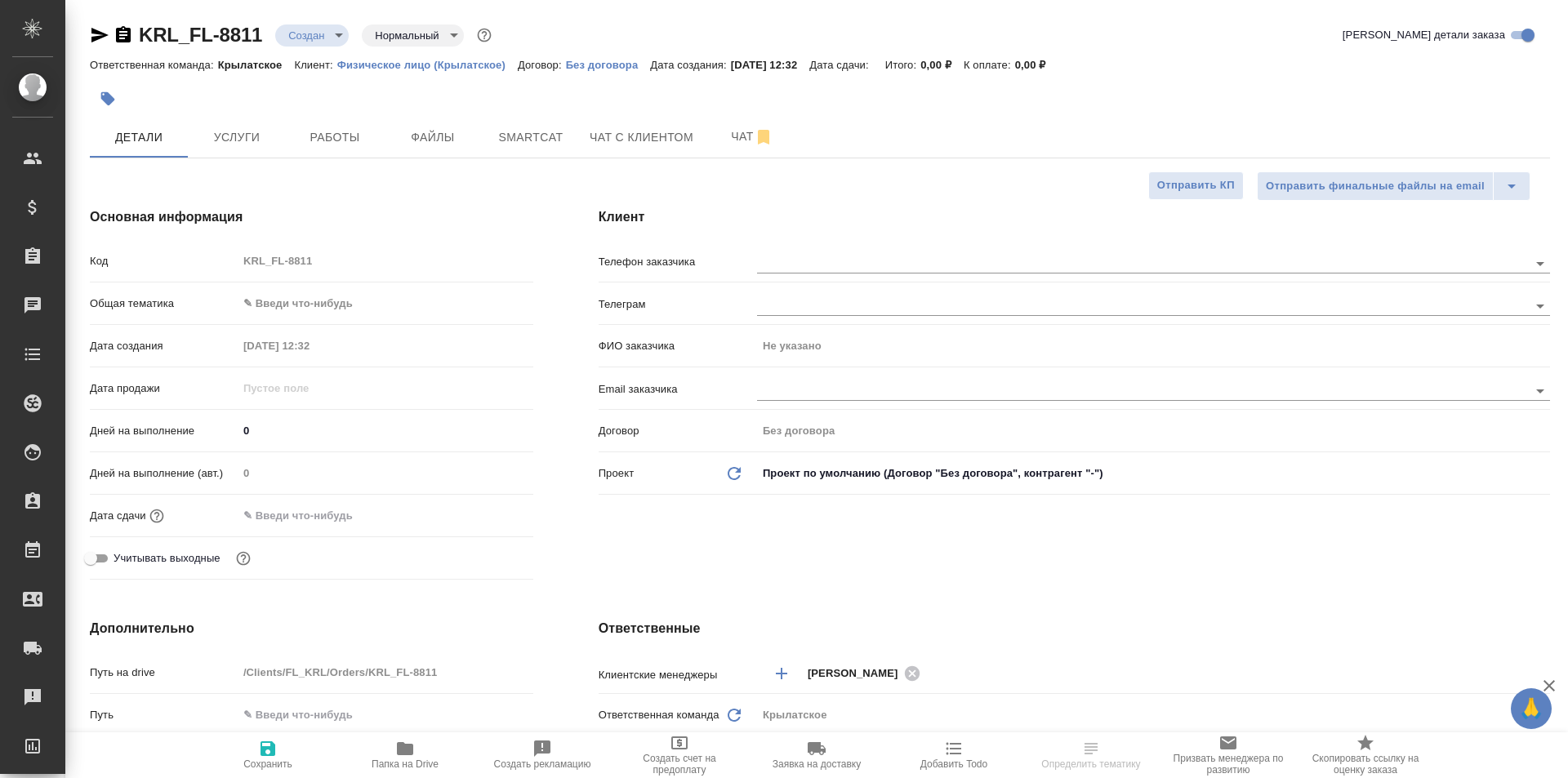
type textarea "x"
click at [257, 156] on button "Услуги" at bounding box center [236, 137] width 98 height 41
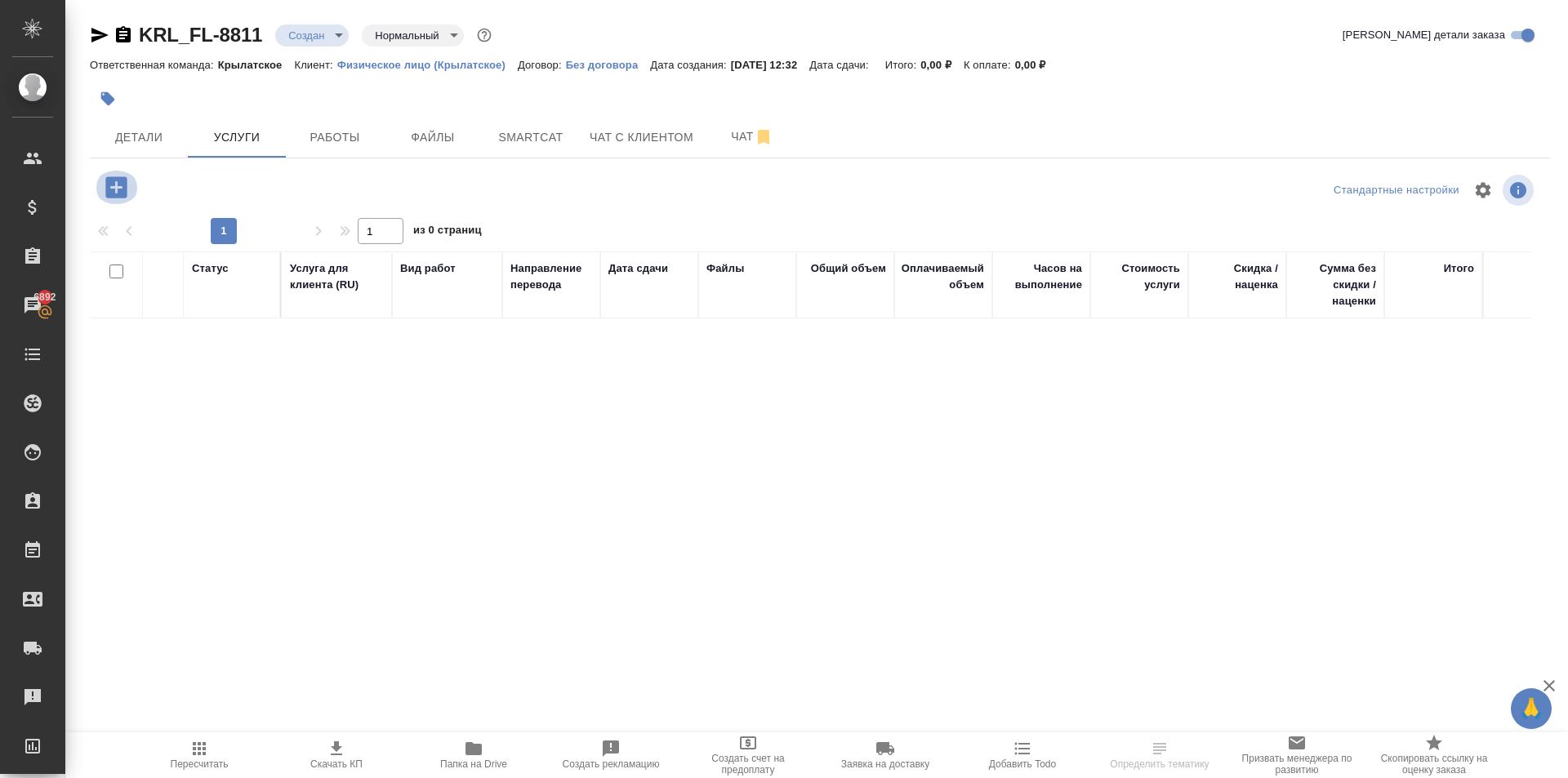
click at [121, 192] on icon "button" at bounding box center [116, 187] width 21 height 21
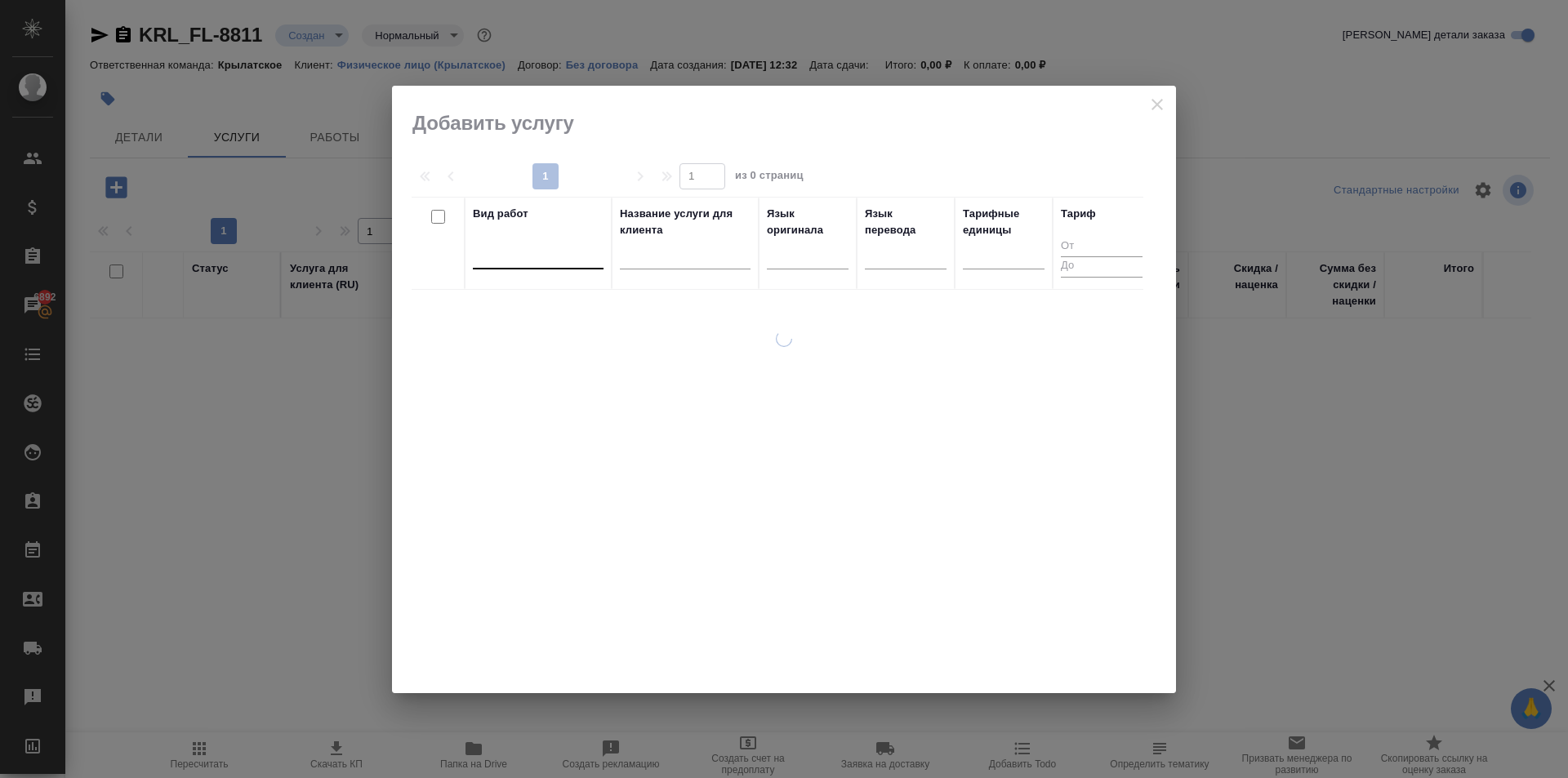
click at [563, 240] on div at bounding box center [538, 253] width 131 height 31
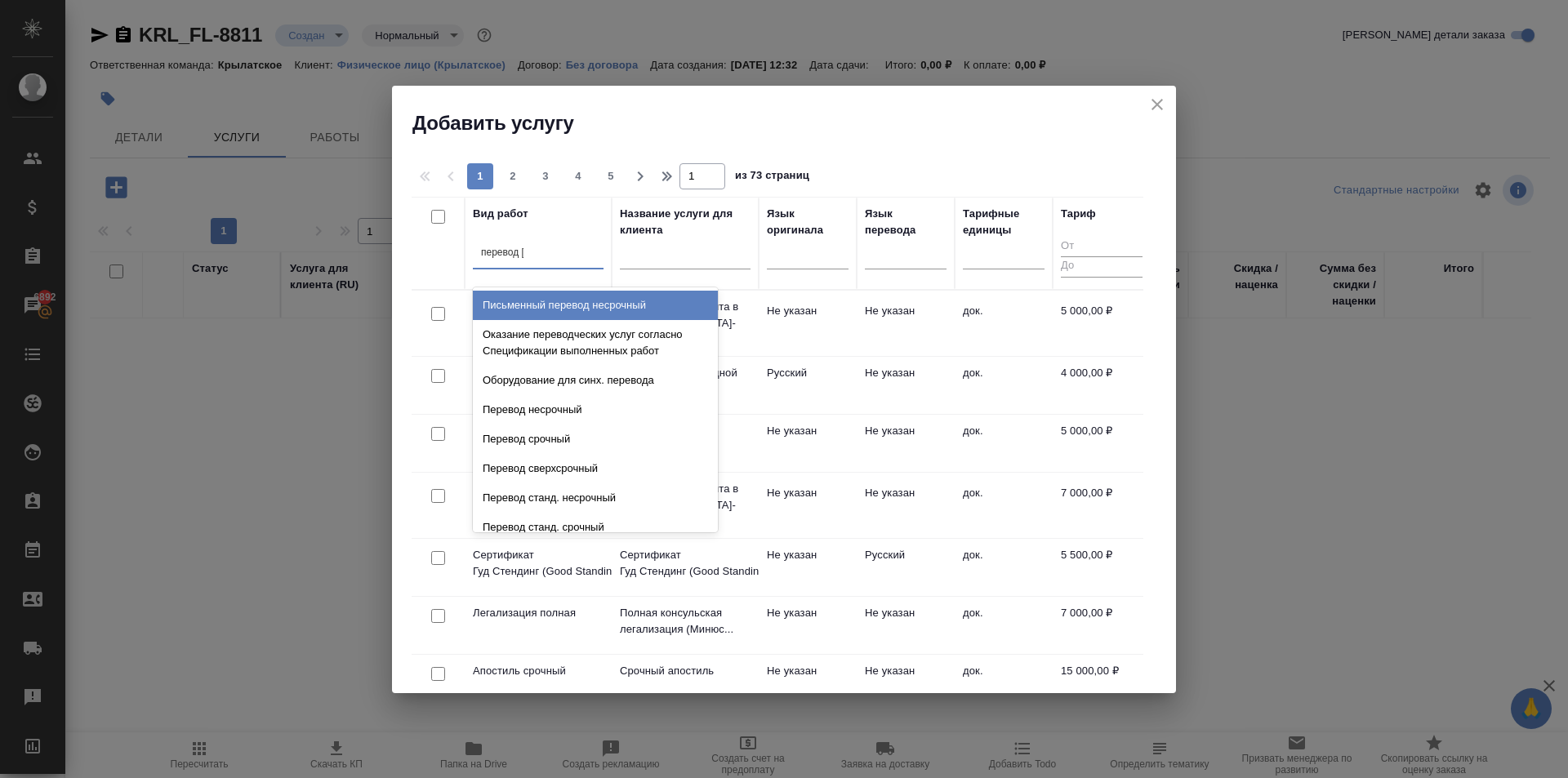
type input "перевод ст"
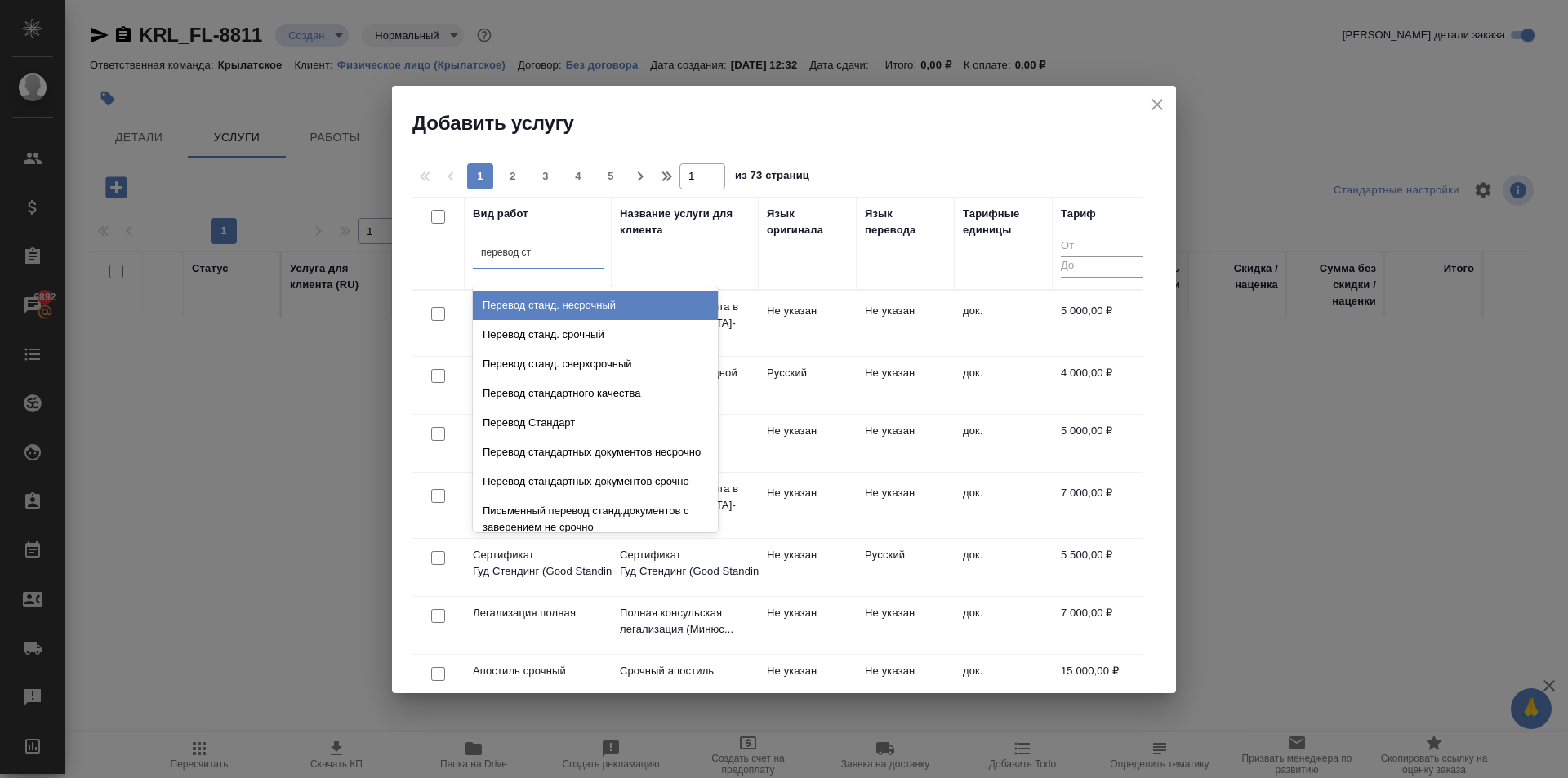
click at [612, 301] on div "Перевод станд. несрочный" at bounding box center [595, 304] width 245 height 29
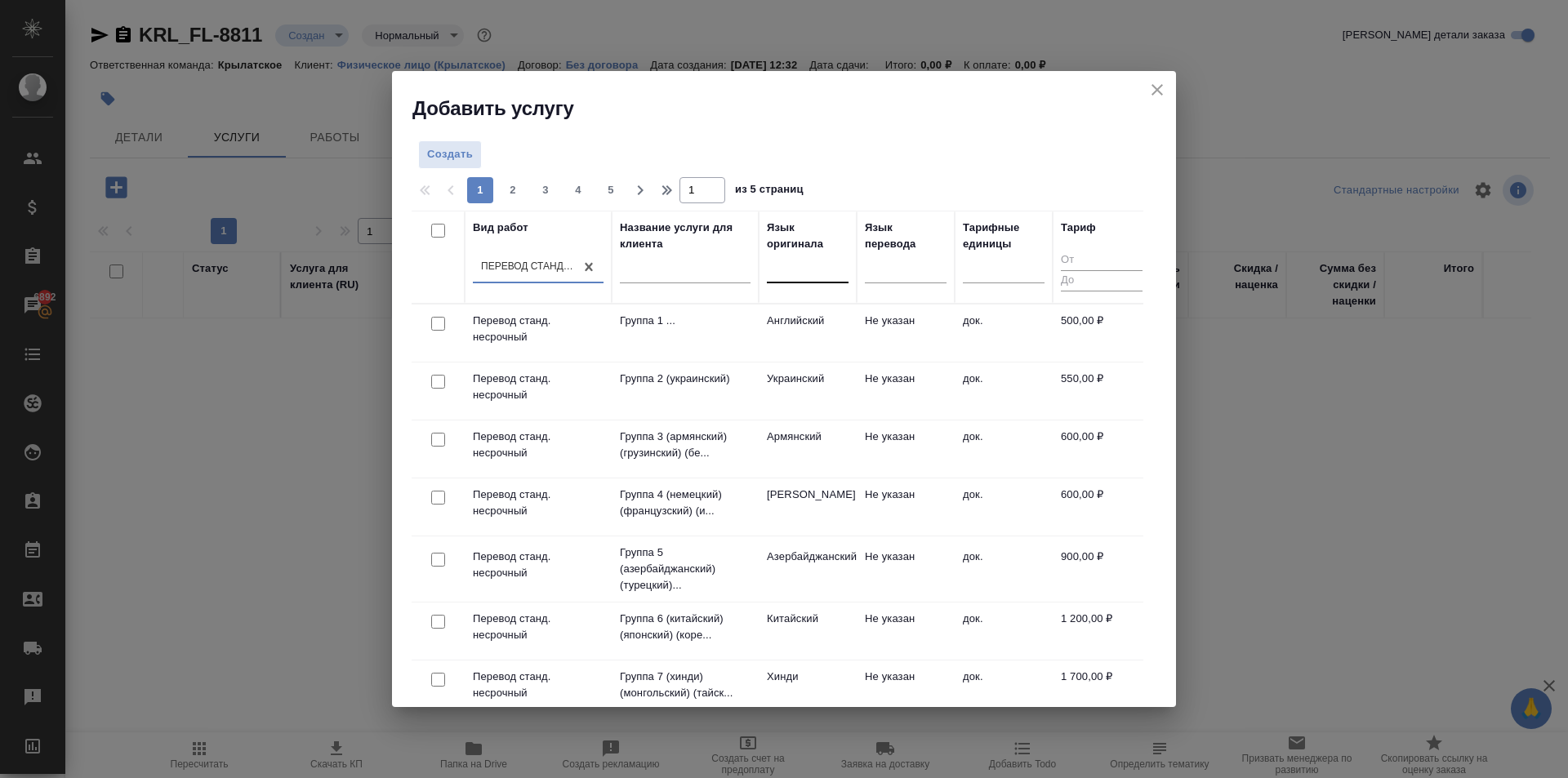
click at [820, 274] on div at bounding box center [807, 266] width 81 height 24
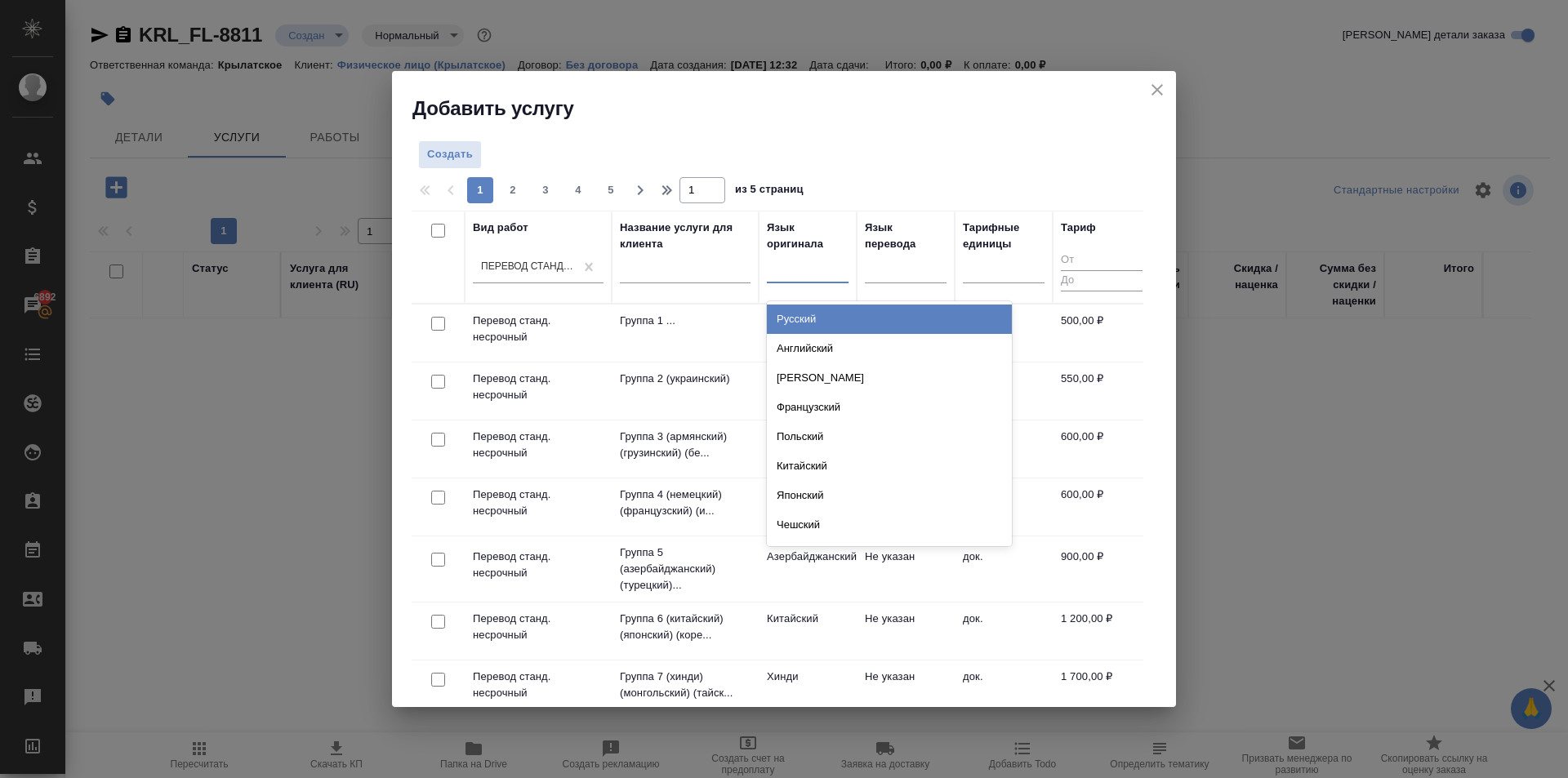
click at [821, 309] on div "Русский" at bounding box center [889, 319] width 245 height 29
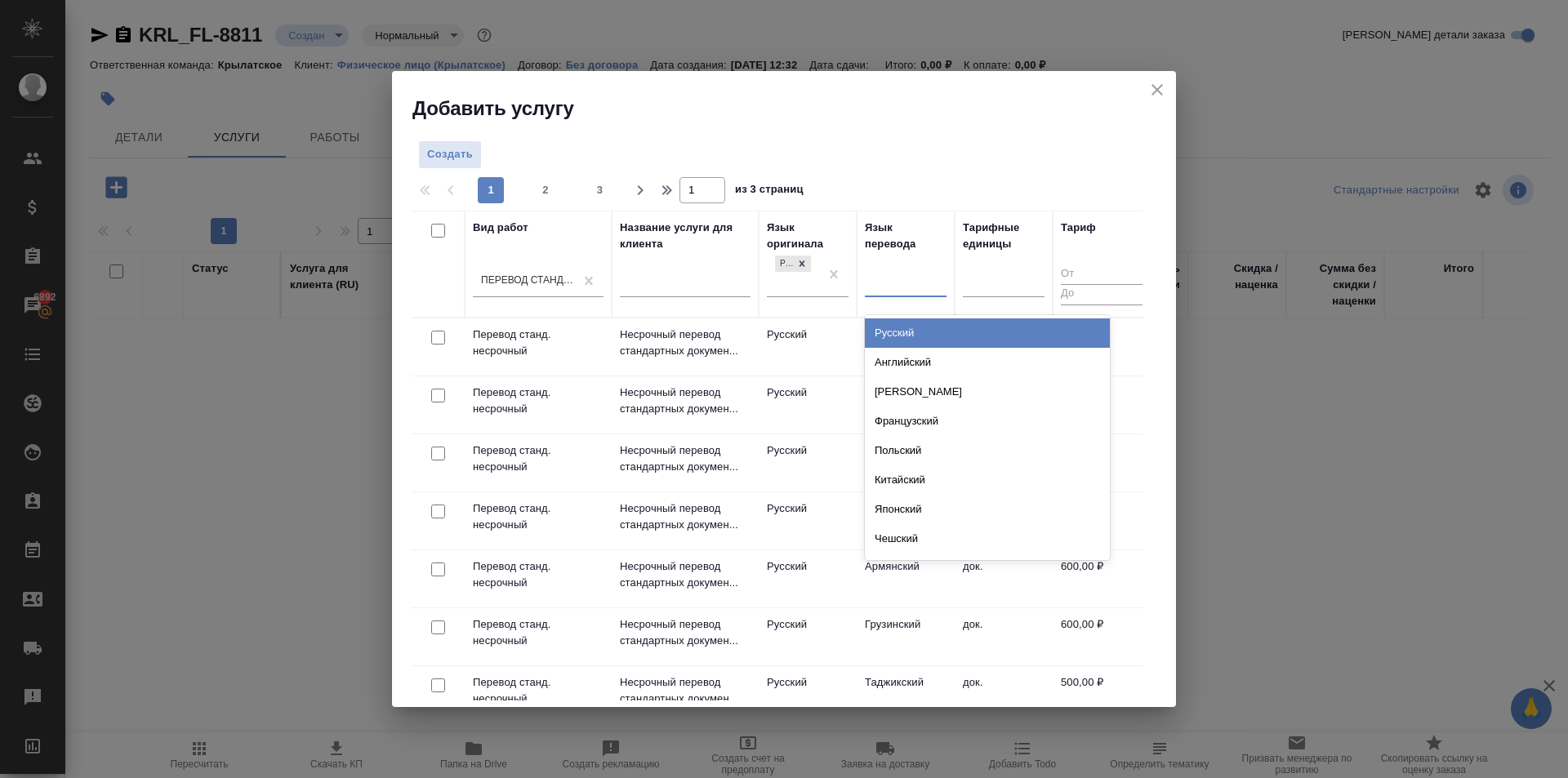
click at [910, 285] on div at bounding box center [906, 280] width 81 height 24
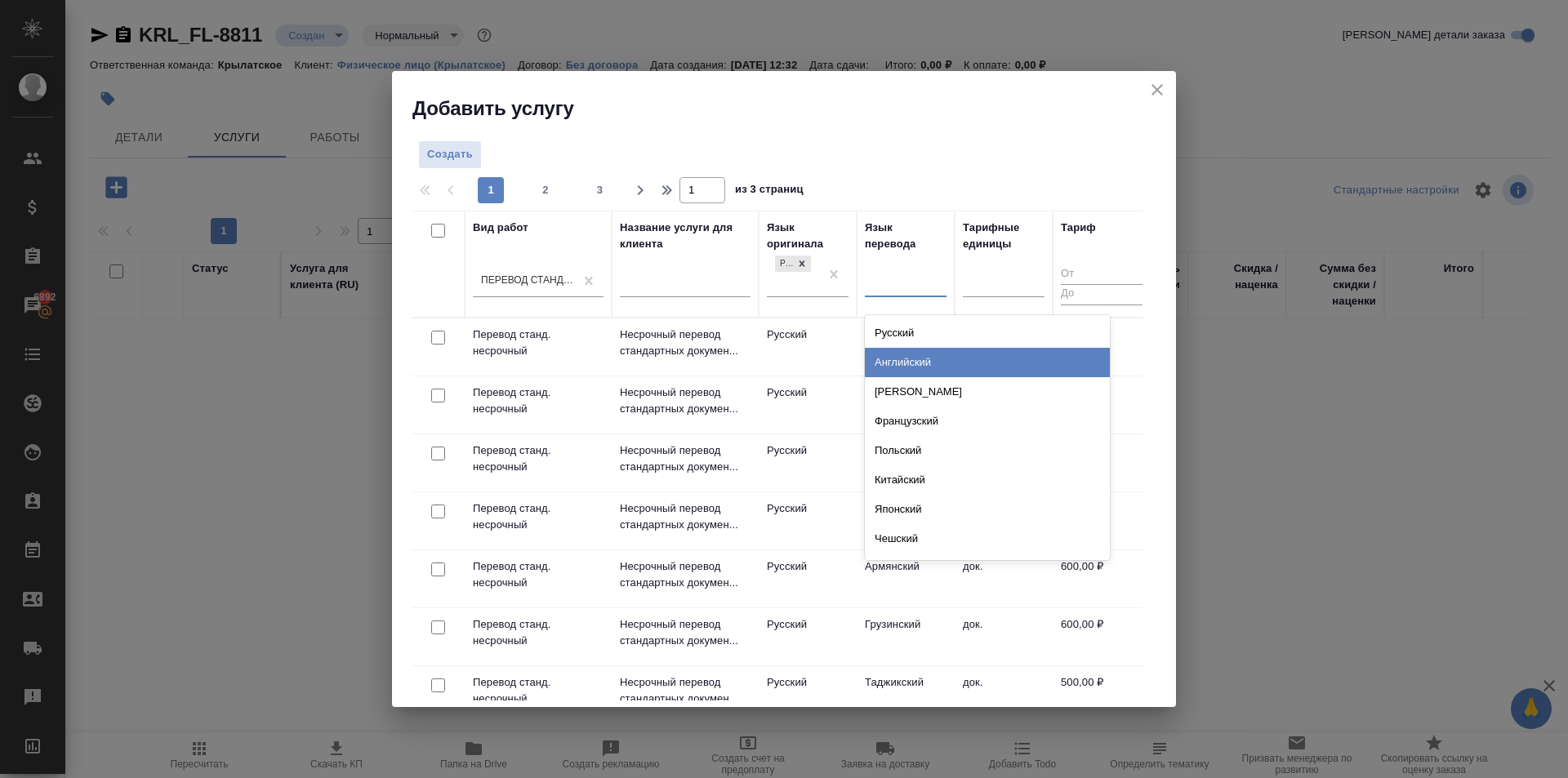
click at [915, 361] on div "Английский" at bounding box center [987, 362] width 245 height 29
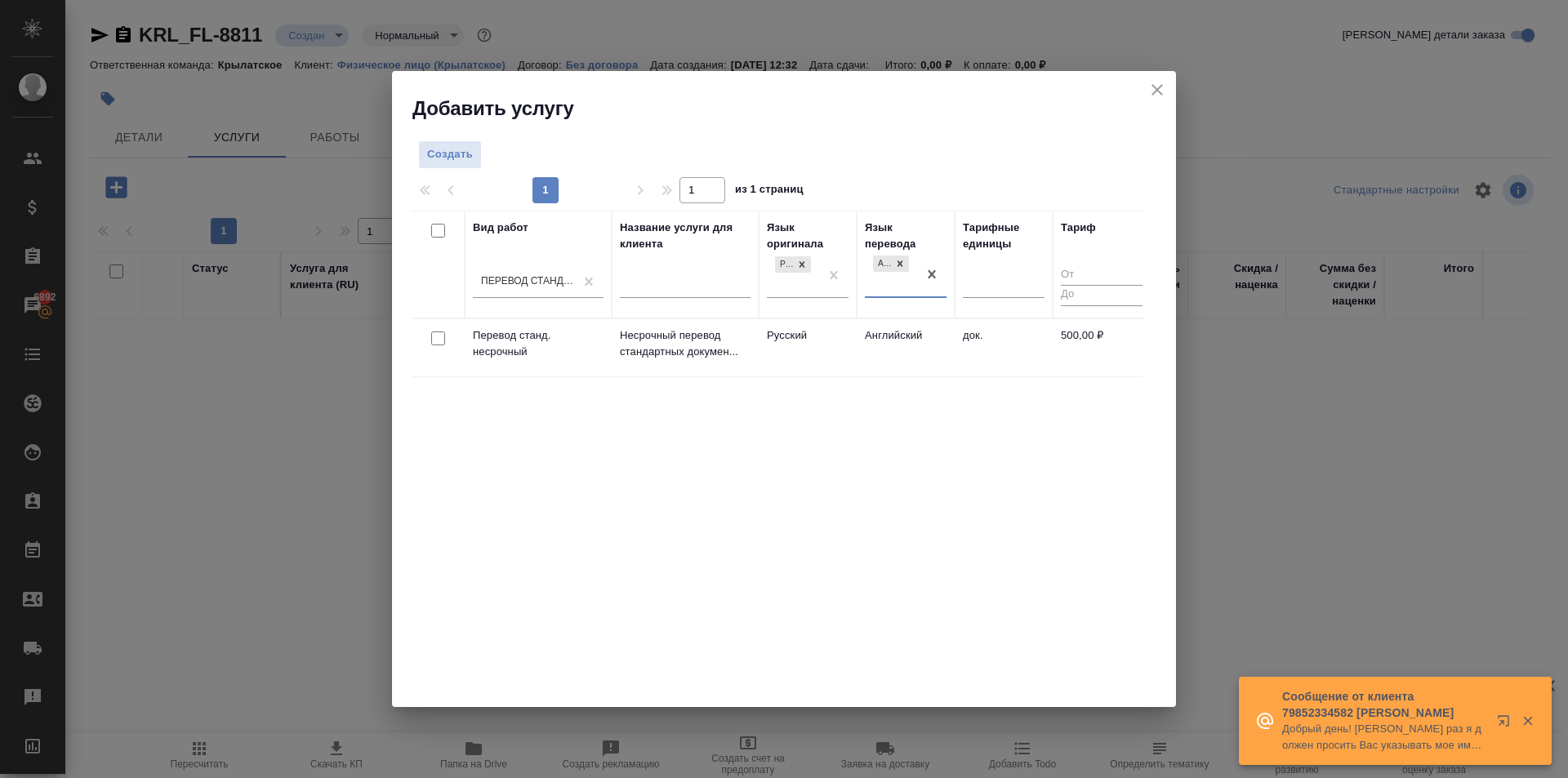
click at [877, 340] on td "Английский" at bounding box center [906, 348] width 98 height 58
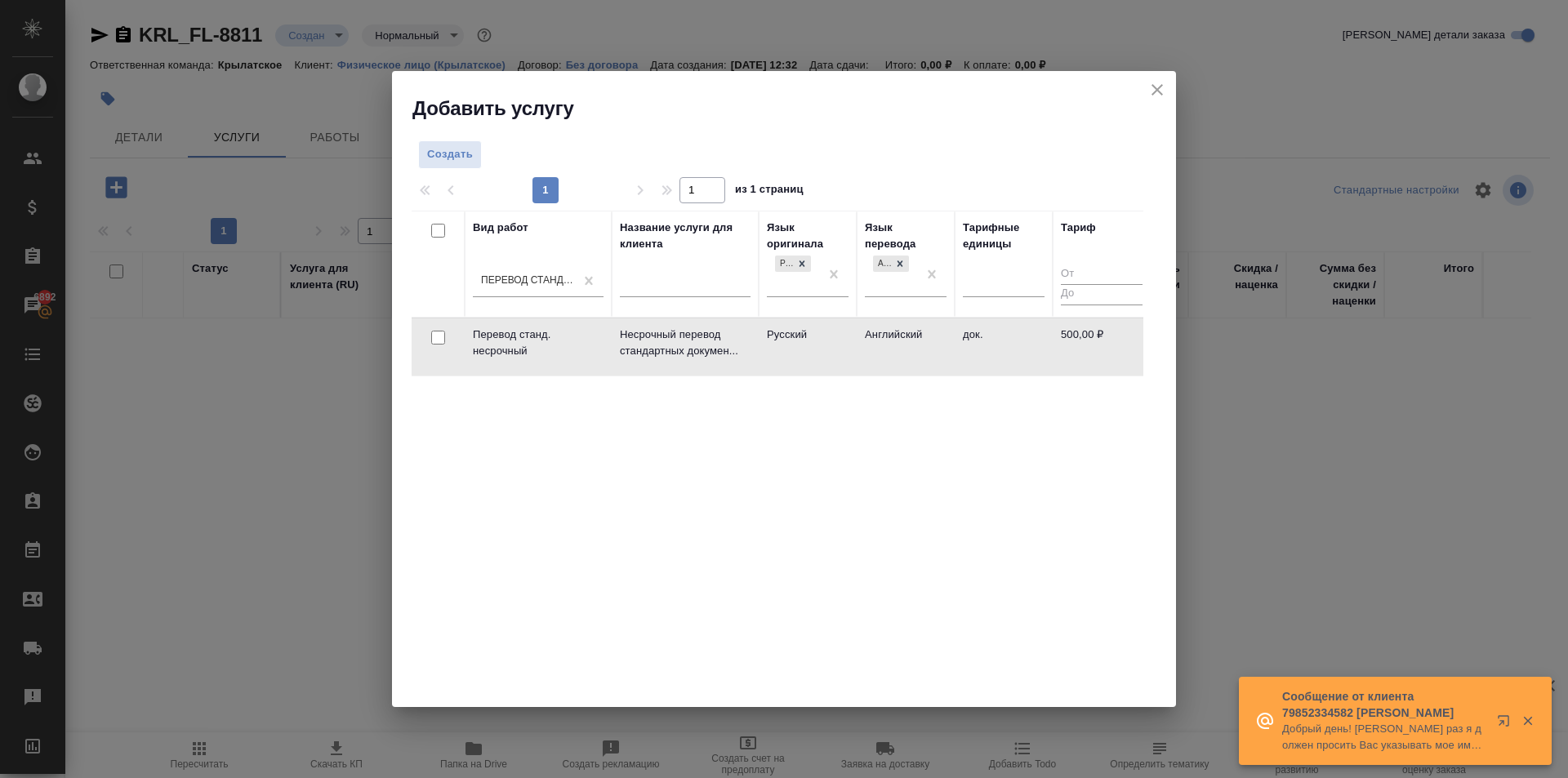
click at [876, 340] on td "Английский" at bounding box center [906, 347] width 98 height 58
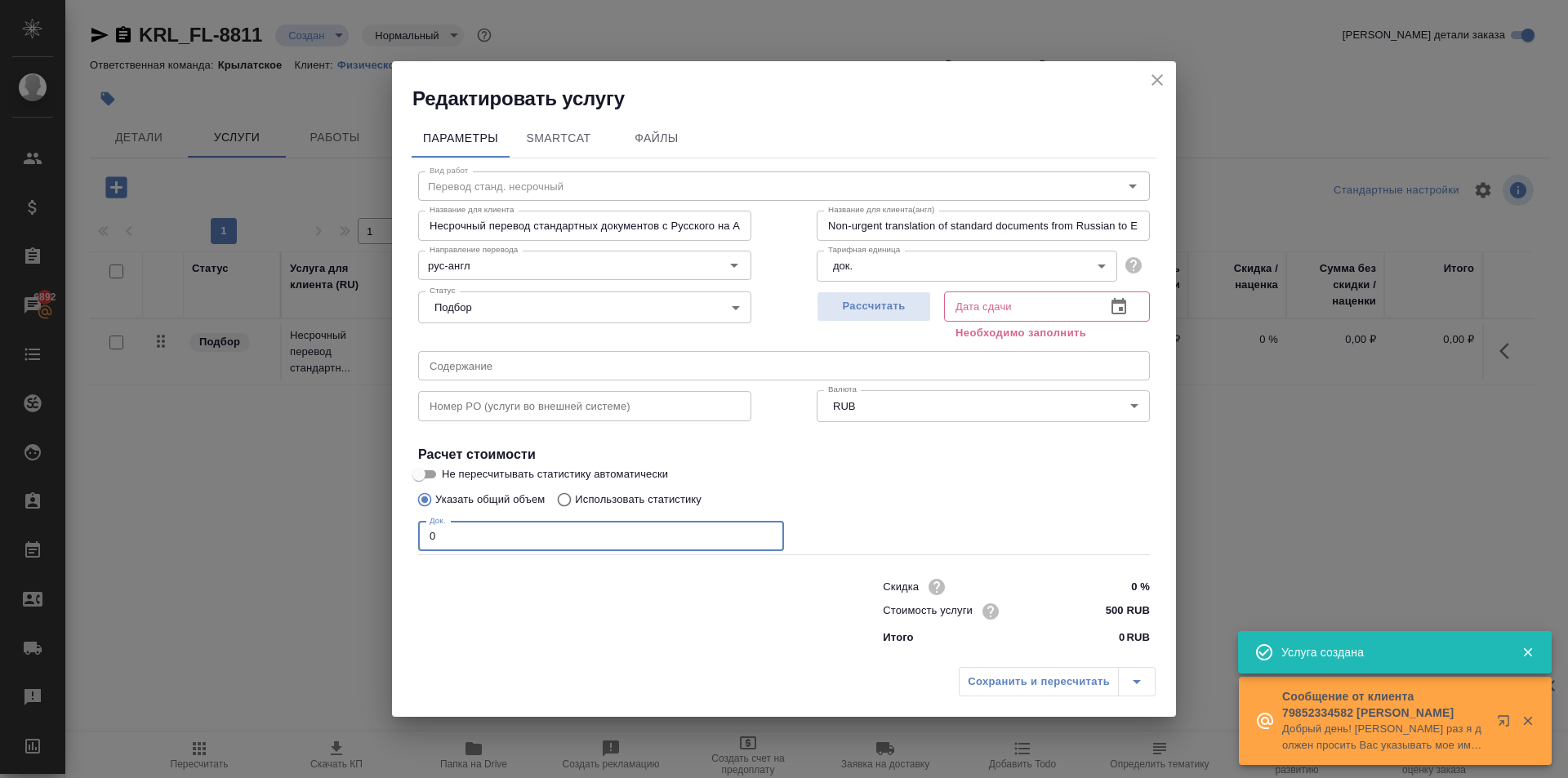
drag, startPoint x: 568, startPoint y: 531, endPoint x: 409, endPoint y: 543, distance: 159.5
click at [406, 543] on div "Параметры SmartCat Файлы Вид работ Перевод станд. несрочный Вид работ Название …" at bounding box center [784, 385] width 784 height 547
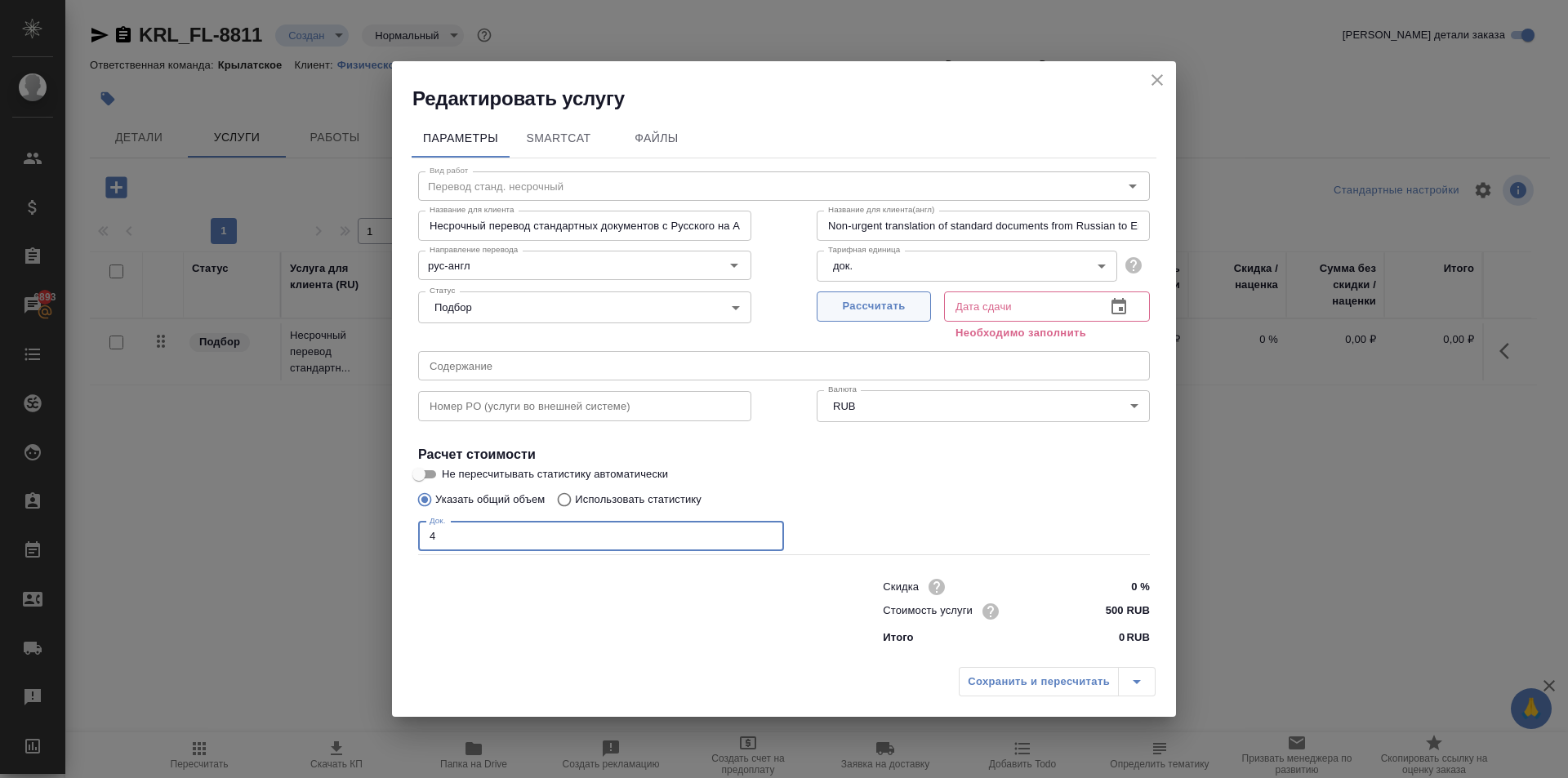
type input "4"
click at [908, 311] on span "Рассчитать" at bounding box center [874, 306] width 97 height 19
type input "10.10.2025 12:34"
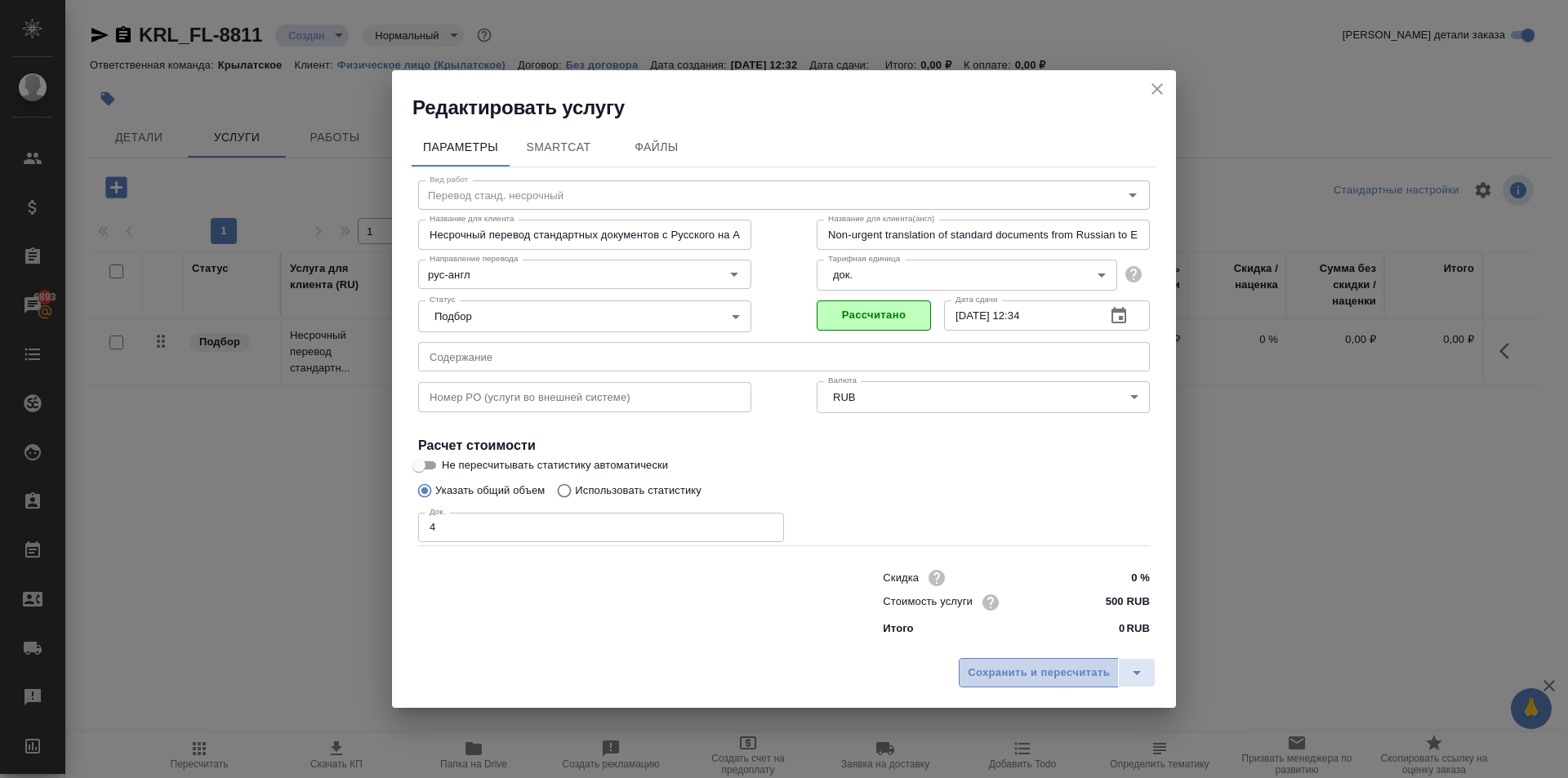
click at [1047, 677] on span "Сохранить и пересчитать" at bounding box center [1039, 673] width 143 height 19
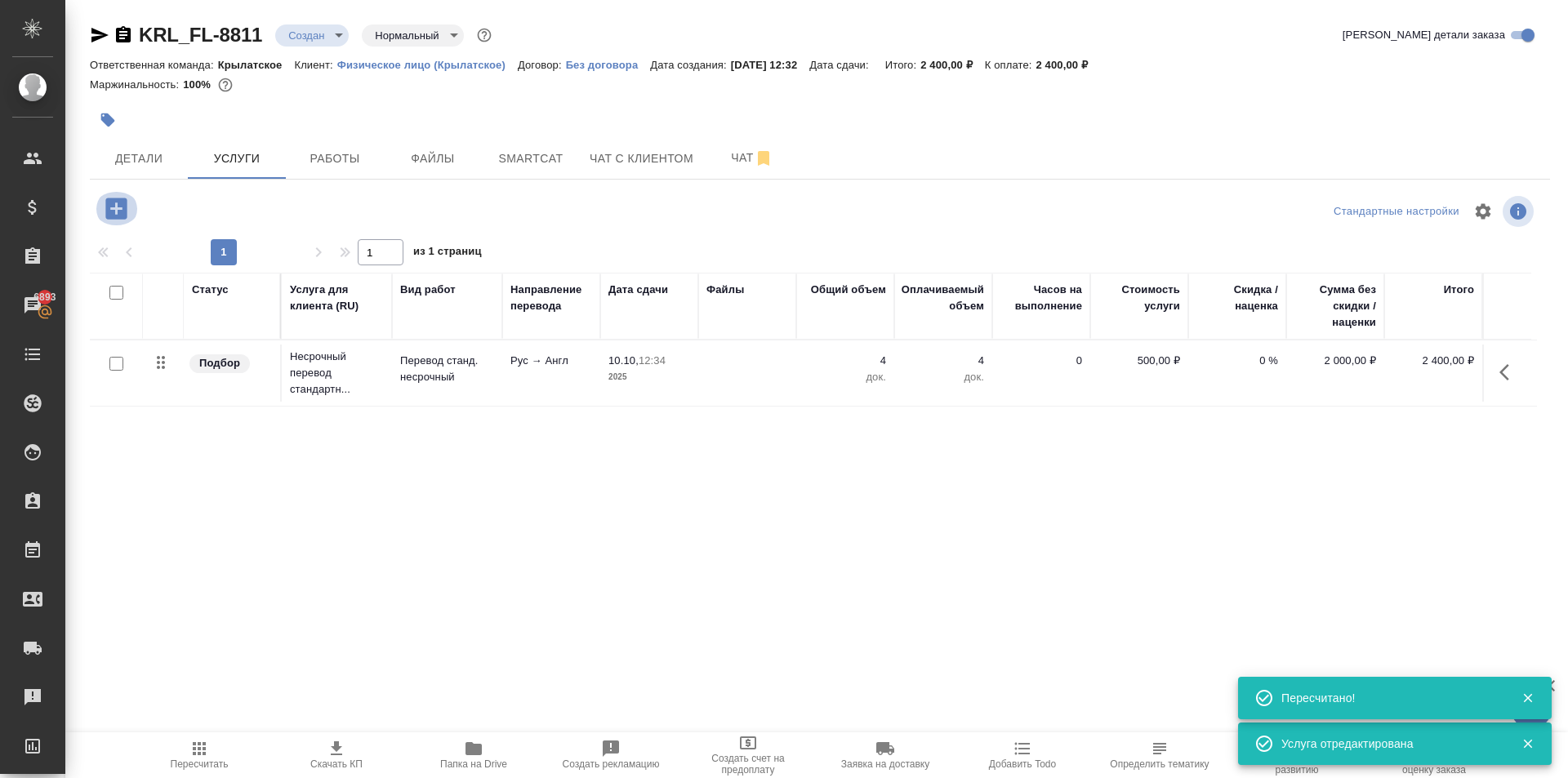
click at [119, 212] on icon "button" at bounding box center [116, 208] width 21 height 21
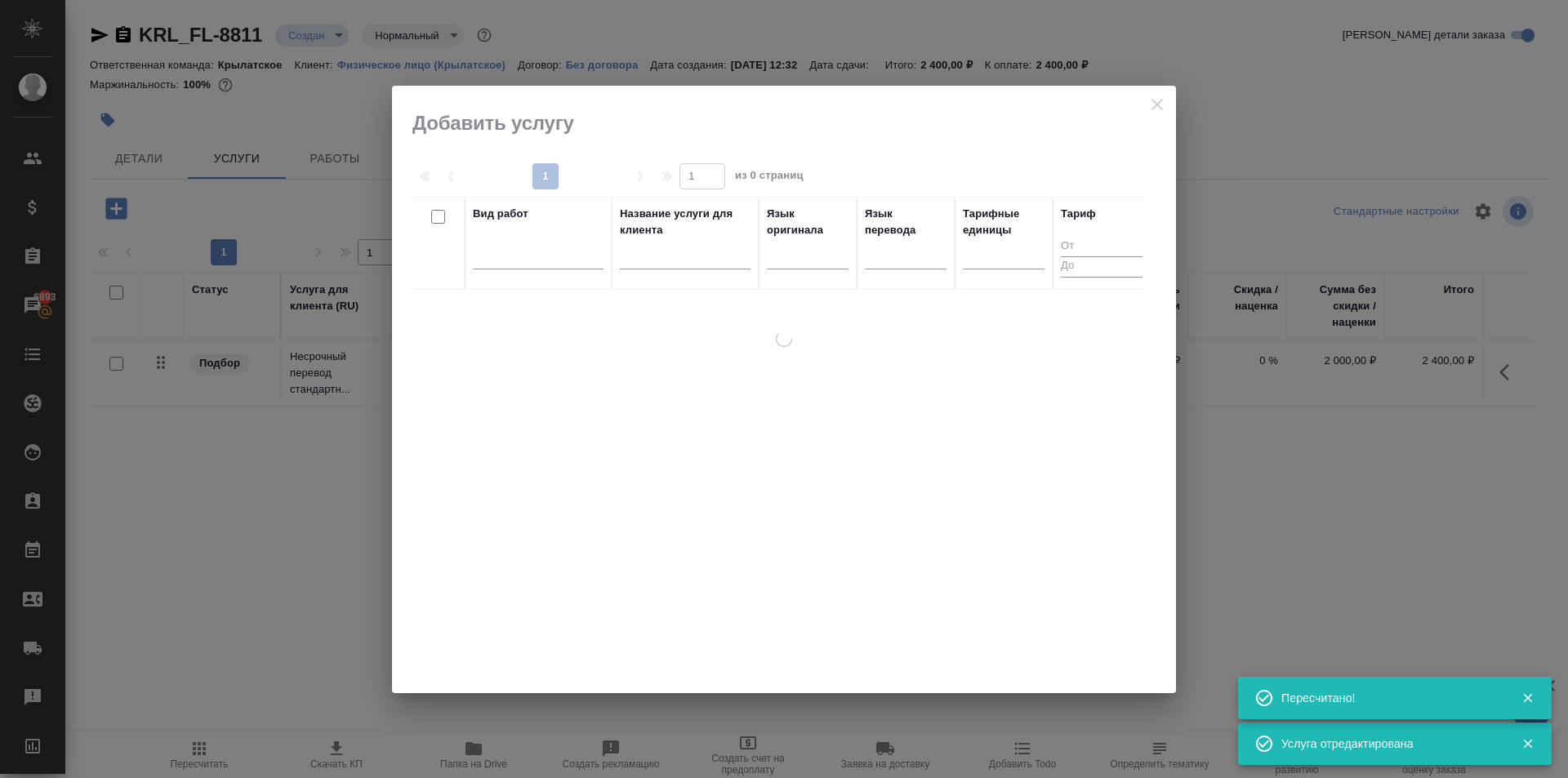
click at [544, 230] on div "Вид работ" at bounding box center [538, 243] width 131 height 75
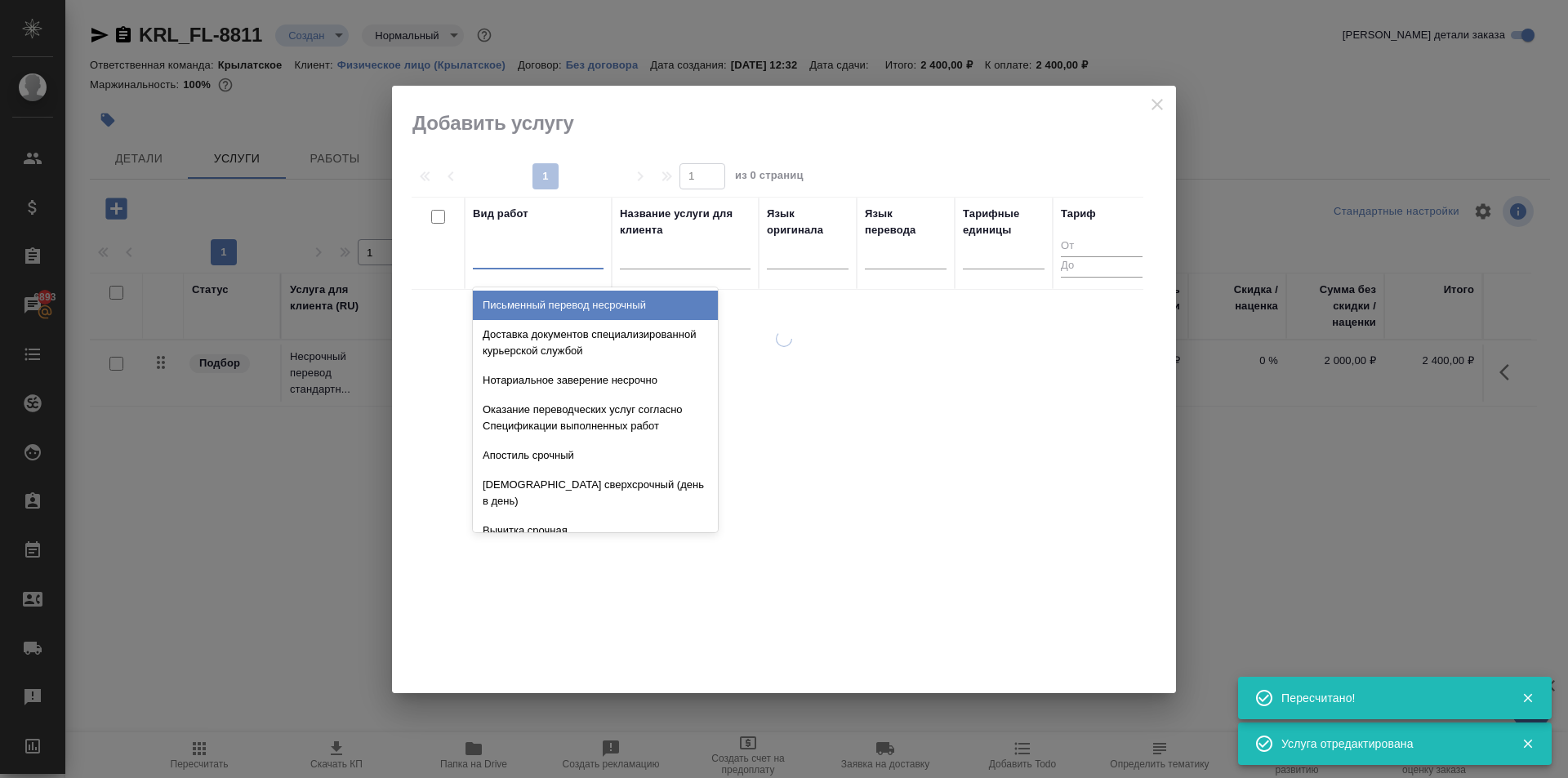
click at [546, 254] on div at bounding box center [538, 252] width 131 height 24
type input "а"
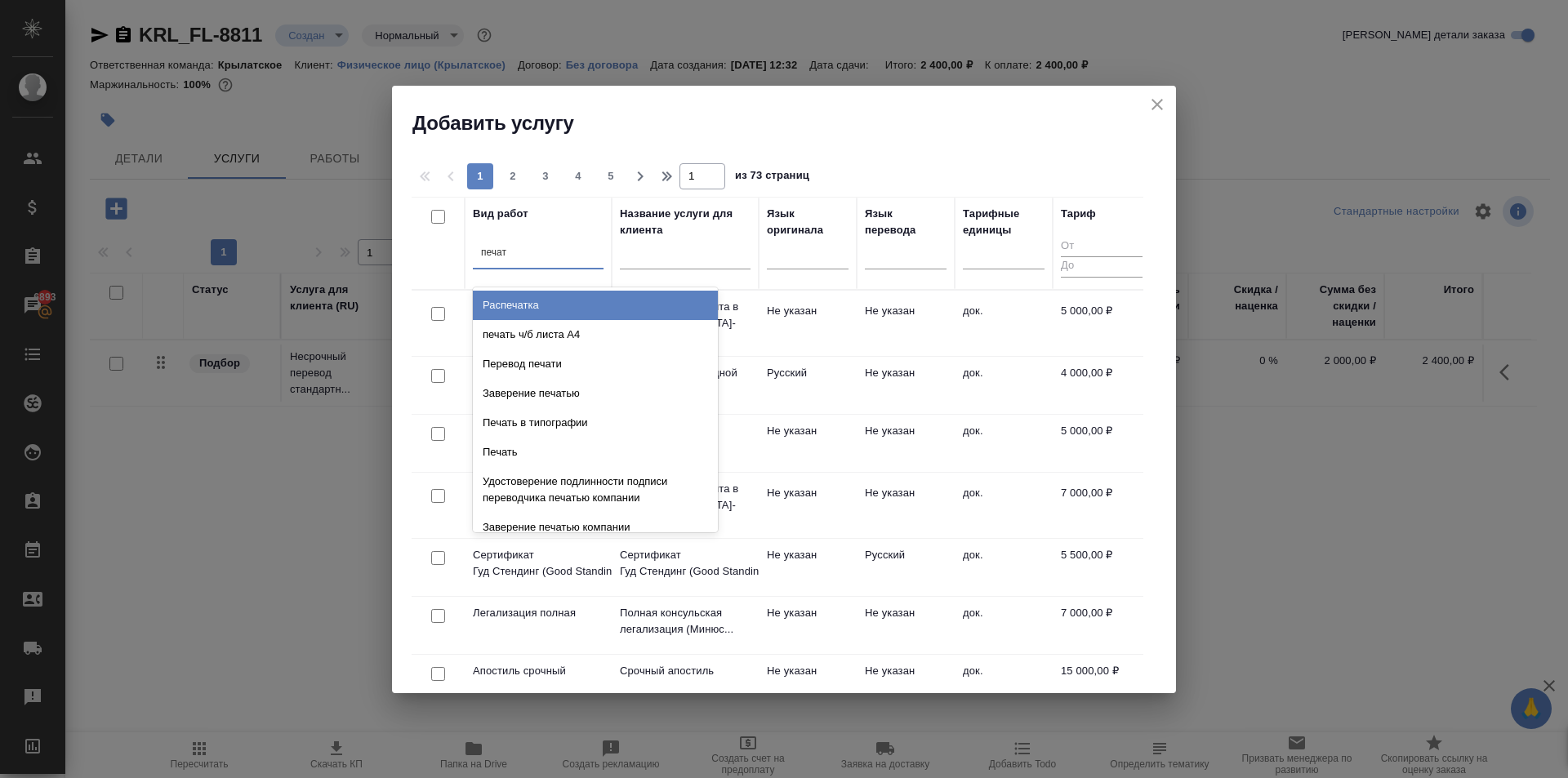
type input "печать"
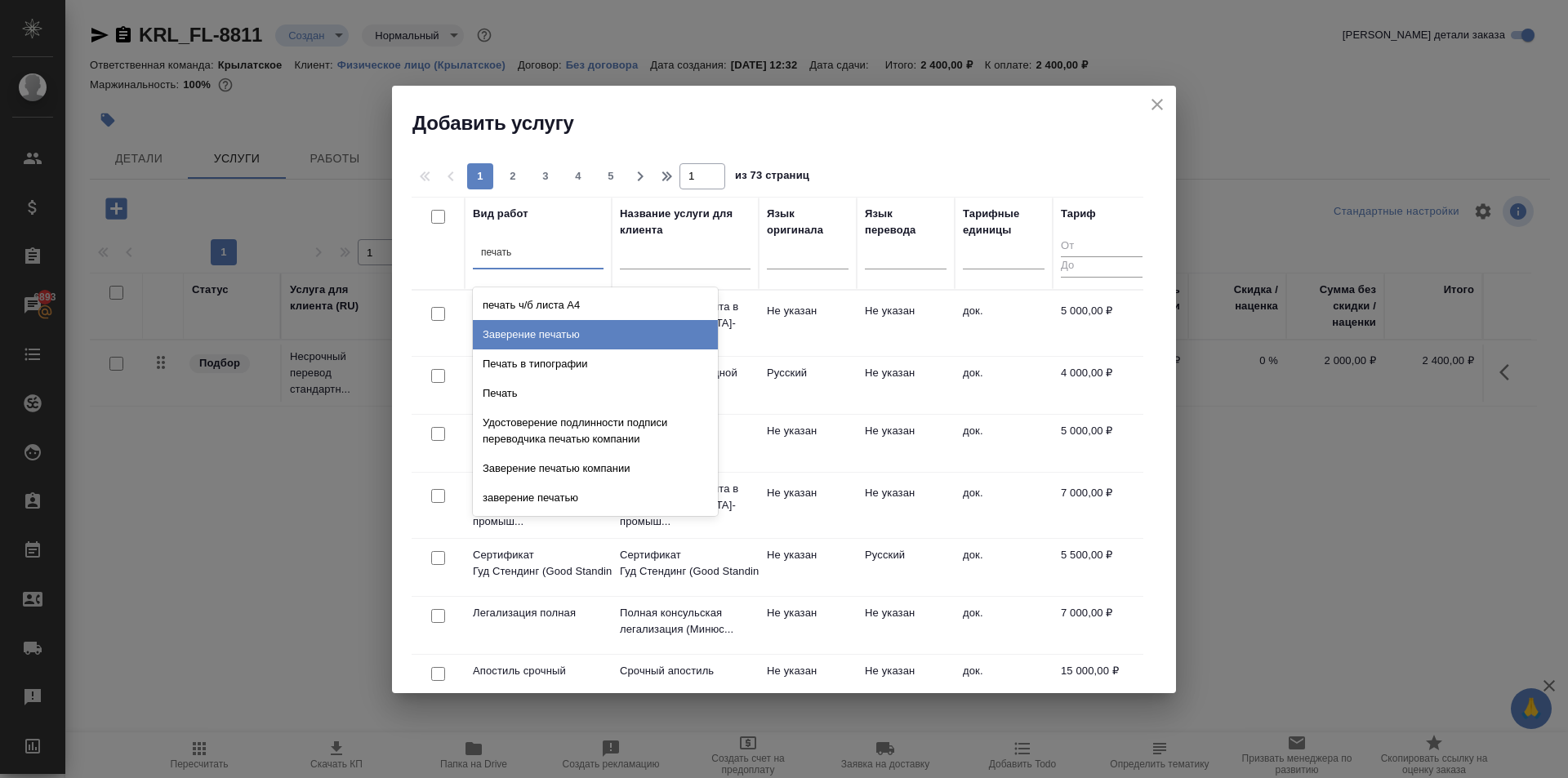
click at [627, 332] on div "Заверение печатью" at bounding box center [595, 335] width 245 height 29
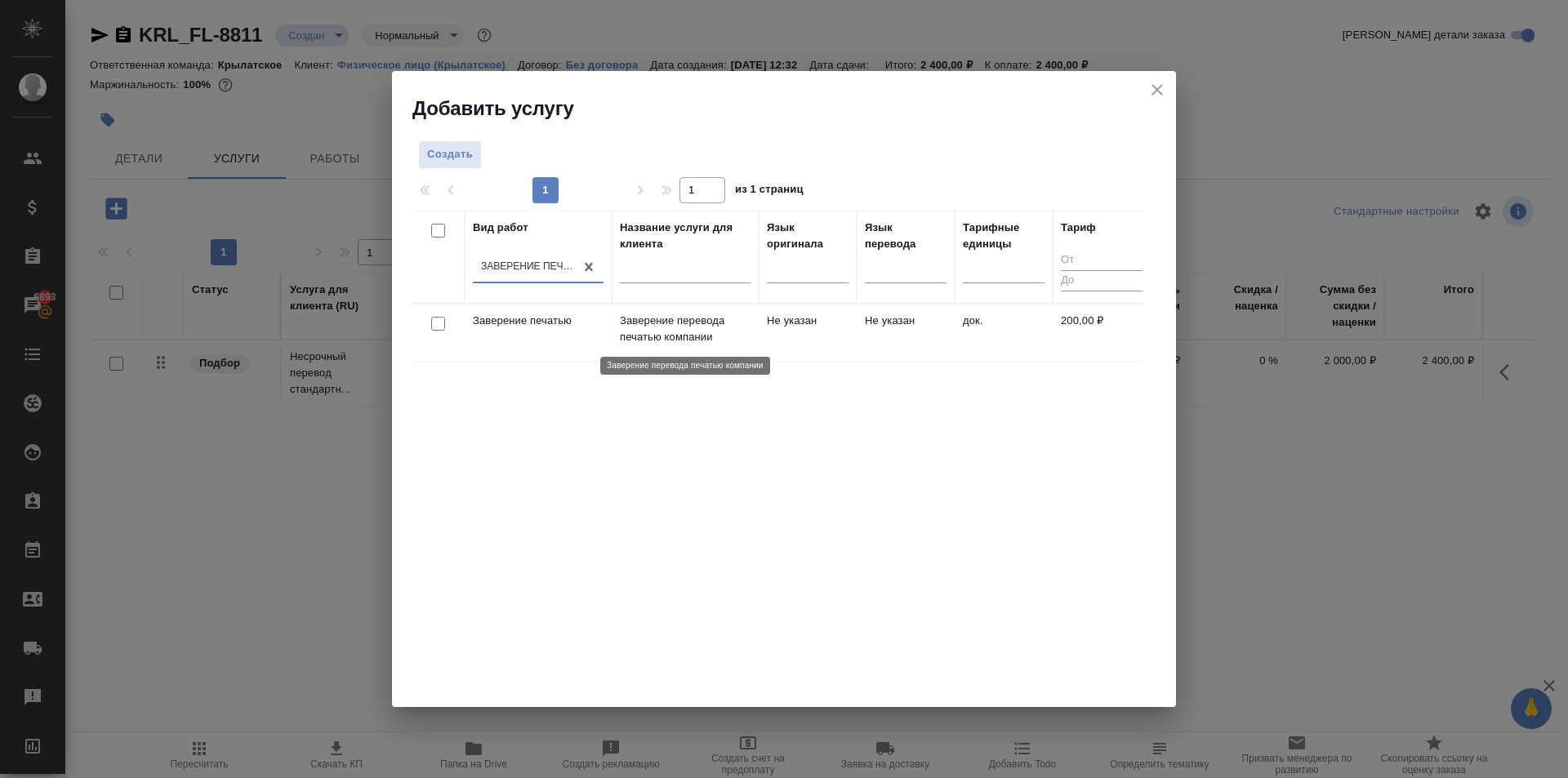
click at [751, 318] on td "Заверение перевода печатью компании" at bounding box center [685, 333] width 147 height 58
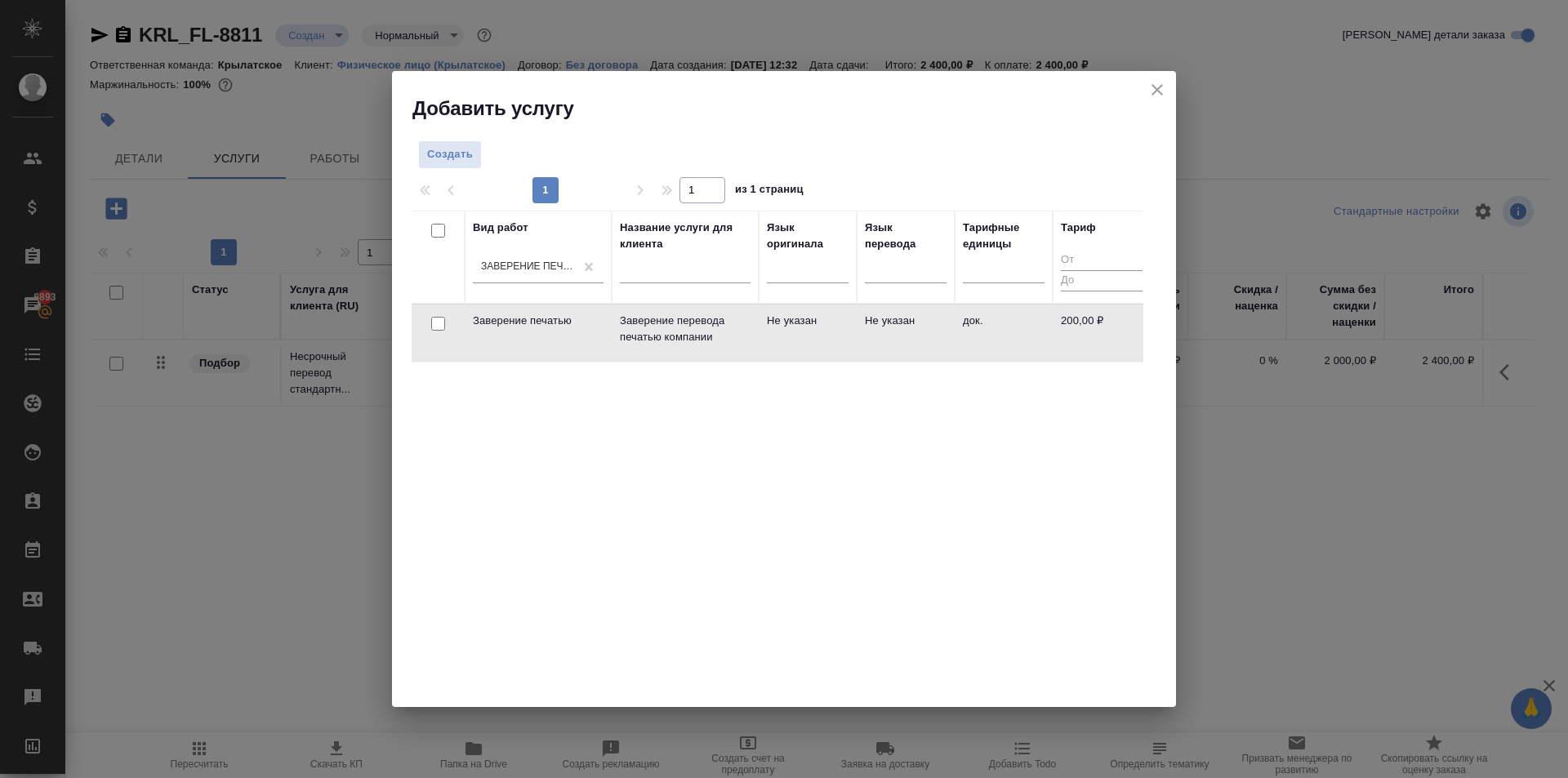
click at [751, 318] on td "Заверение перевода печатью компании" at bounding box center [685, 333] width 147 height 58
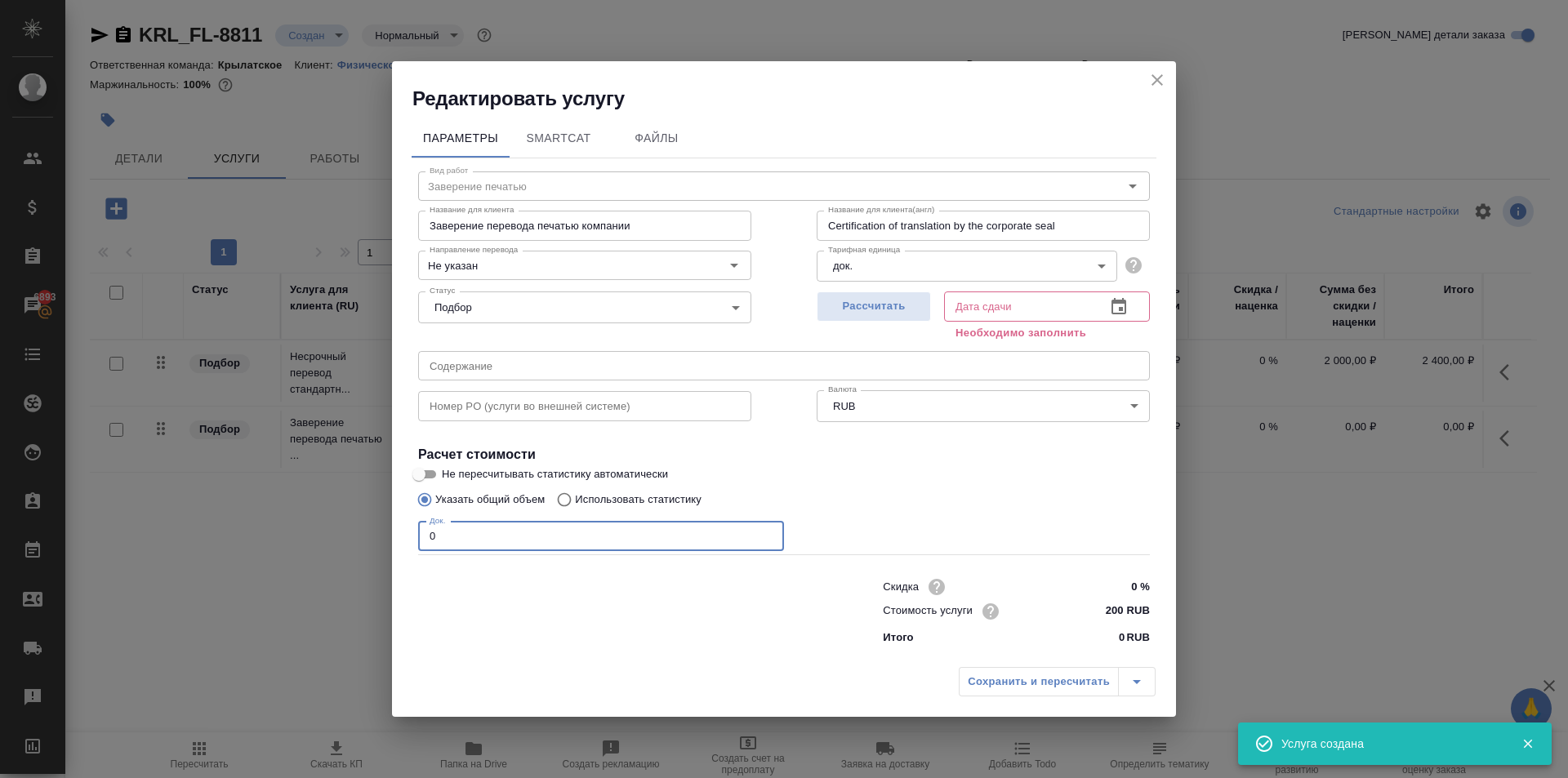
drag, startPoint x: 510, startPoint y: 535, endPoint x: 284, endPoint y: 478, distance: 233.1
click at [284, 478] on div "Редактировать услугу Параметры SmartCat Файлы Вид работ Заверение печатью Вид р…" at bounding box center [784, 389] width 1568 height 778
type input "4"
click at [888, 316] on span "Рассчитать" at bounding box center [874, 306] width 97 height 19
type input "10.10.2025 12:42"
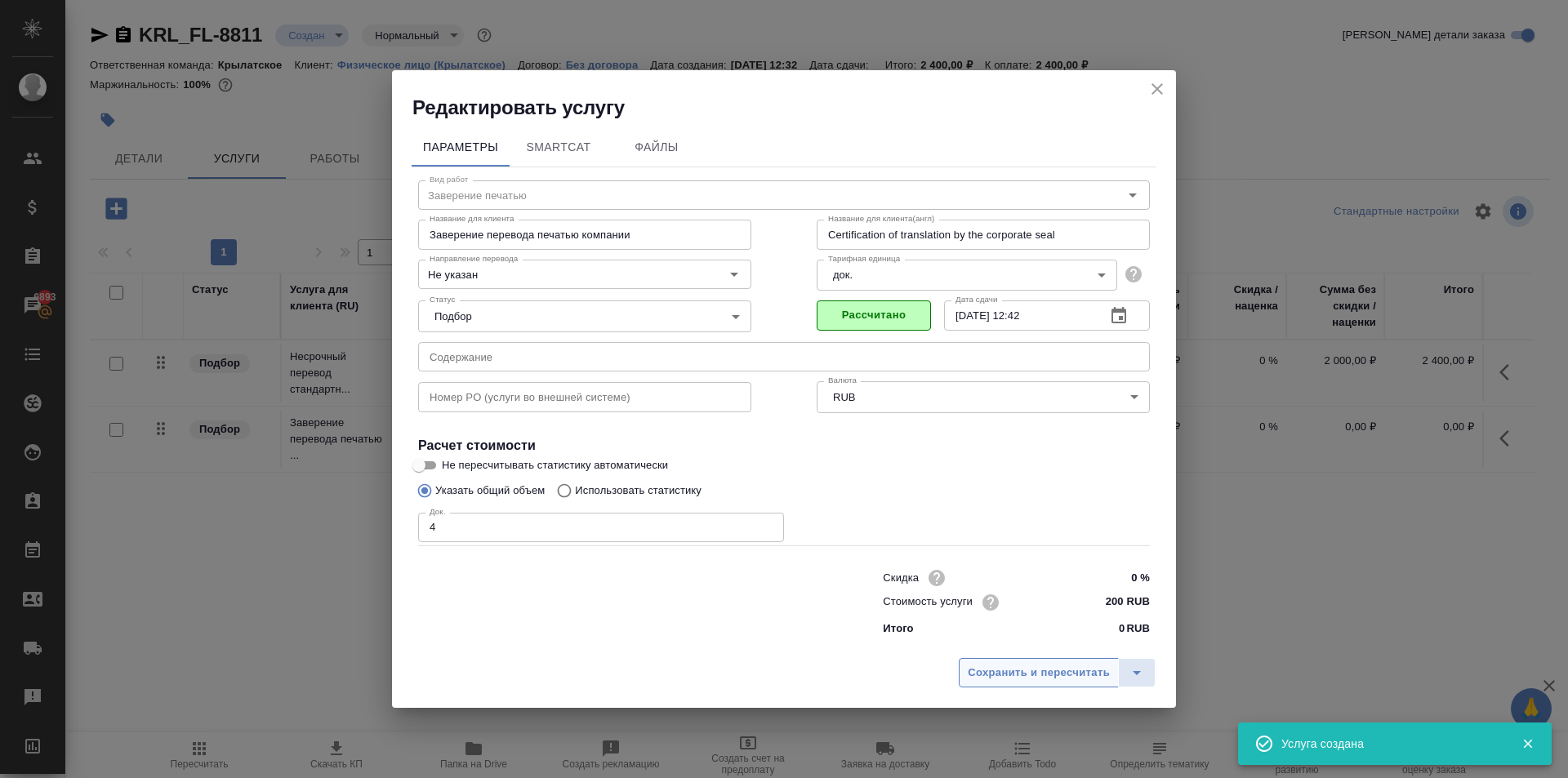
click at [1070, 675] on span "Сохранить и пересчитать" at bounding box center [1039, 673] width 143 height 19
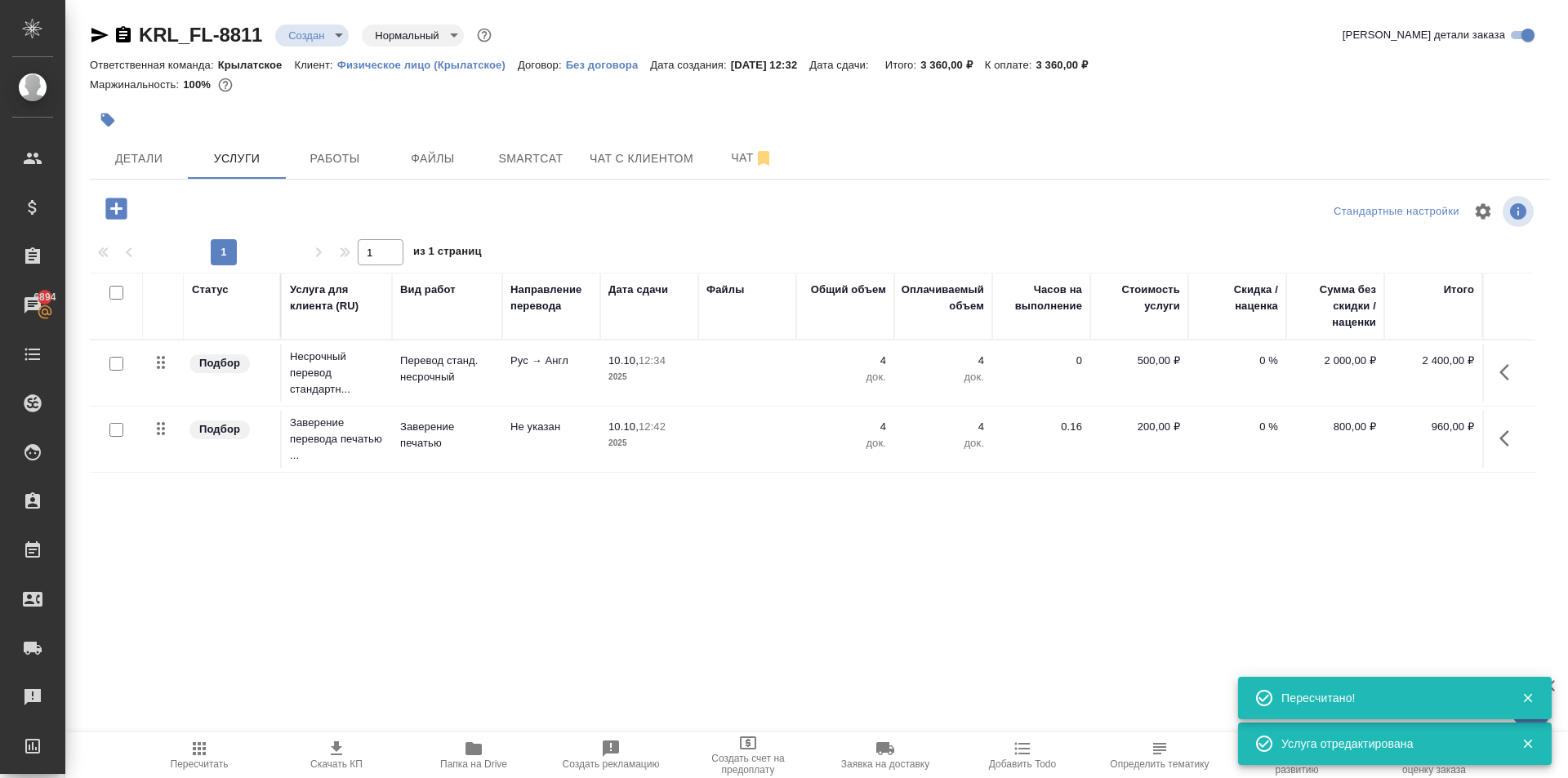
click at [1096, 625] on div "KRL_FL-8811 Создан new Нормальный normal Кратко детали заказа Ответственная ком…" at bounding box center [820, 333] width 1479 height 666
drag, startPoint x: 205, startPoint y: 758, endPoint x: 775, endPoint y: 711, distance: 571.9
click at [206, 755] on icon "button" at bounding box center [199, 749] width 19 height 19
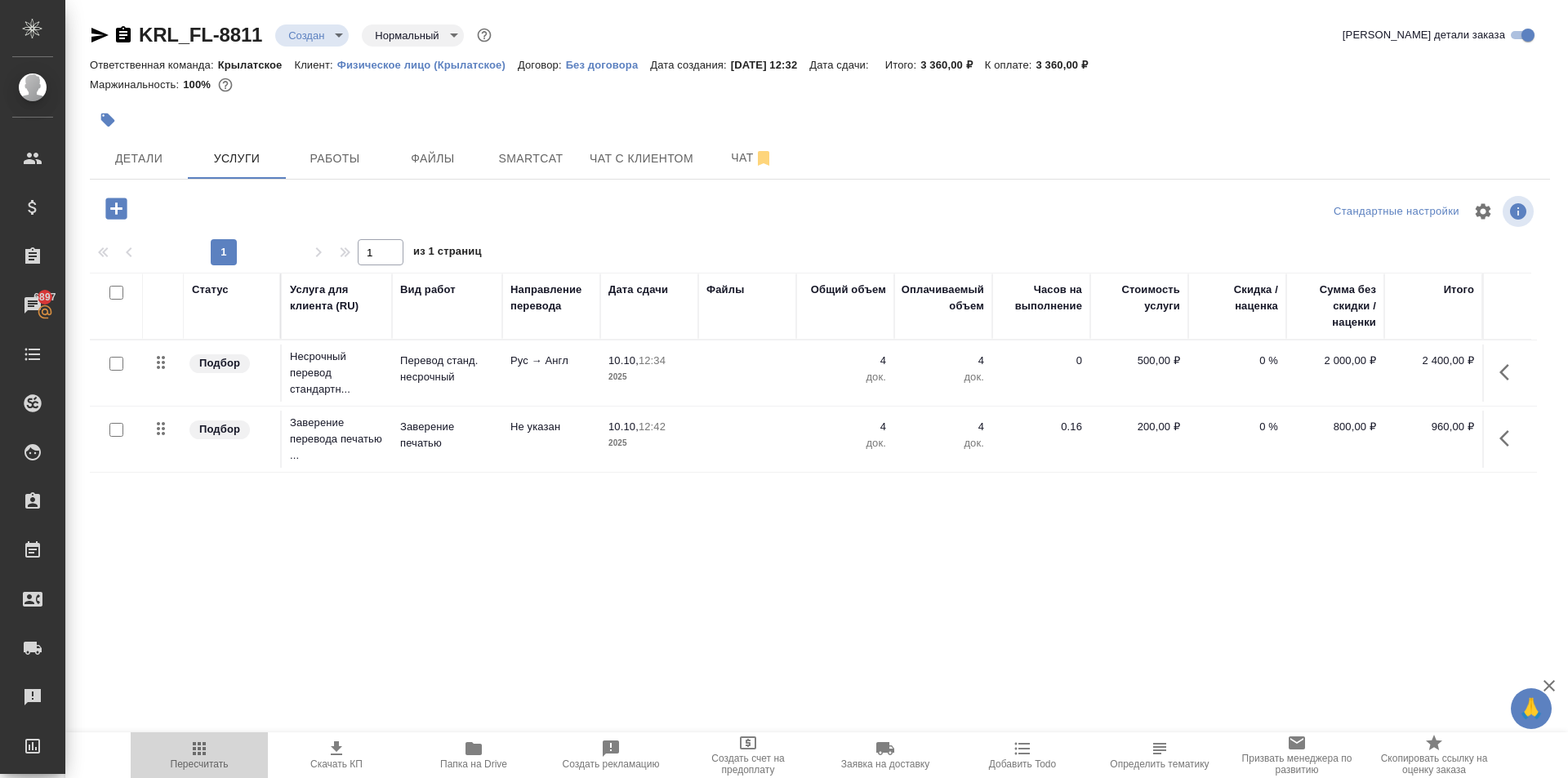
click at [205, 748] on icon "button" at bounding box center [199, 749] width 13 height 13
click at [310, 584] on div "Статус Услуга для клиента (RU) Вид работ Направление перевода Дата сдачи Файлы …" at bounding box center [813, 448] width 1448 height 351
click at [140, 164] on span "Детали" at bounding box center [139, 158] width 79 height 20
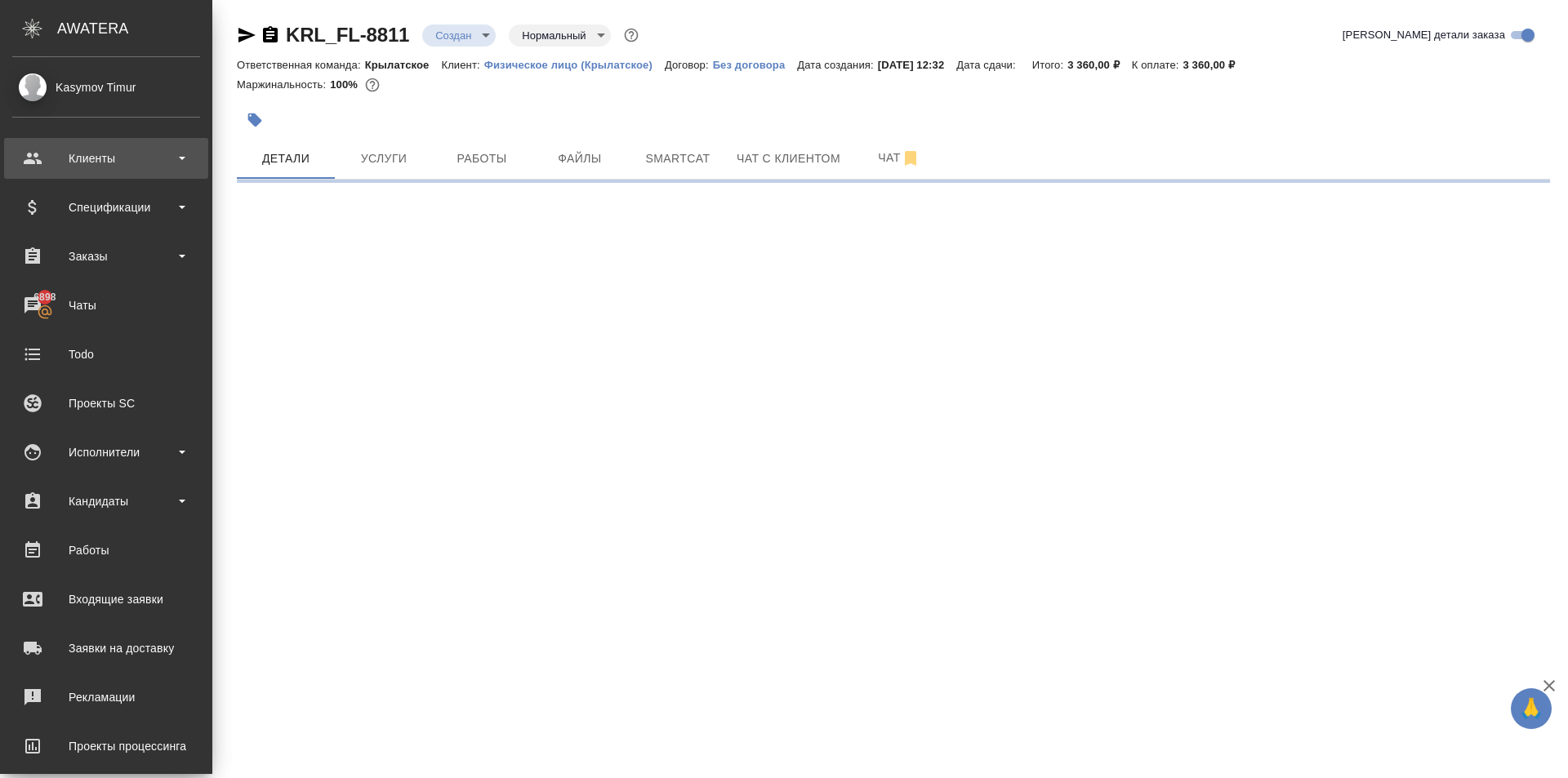
select select "RU"
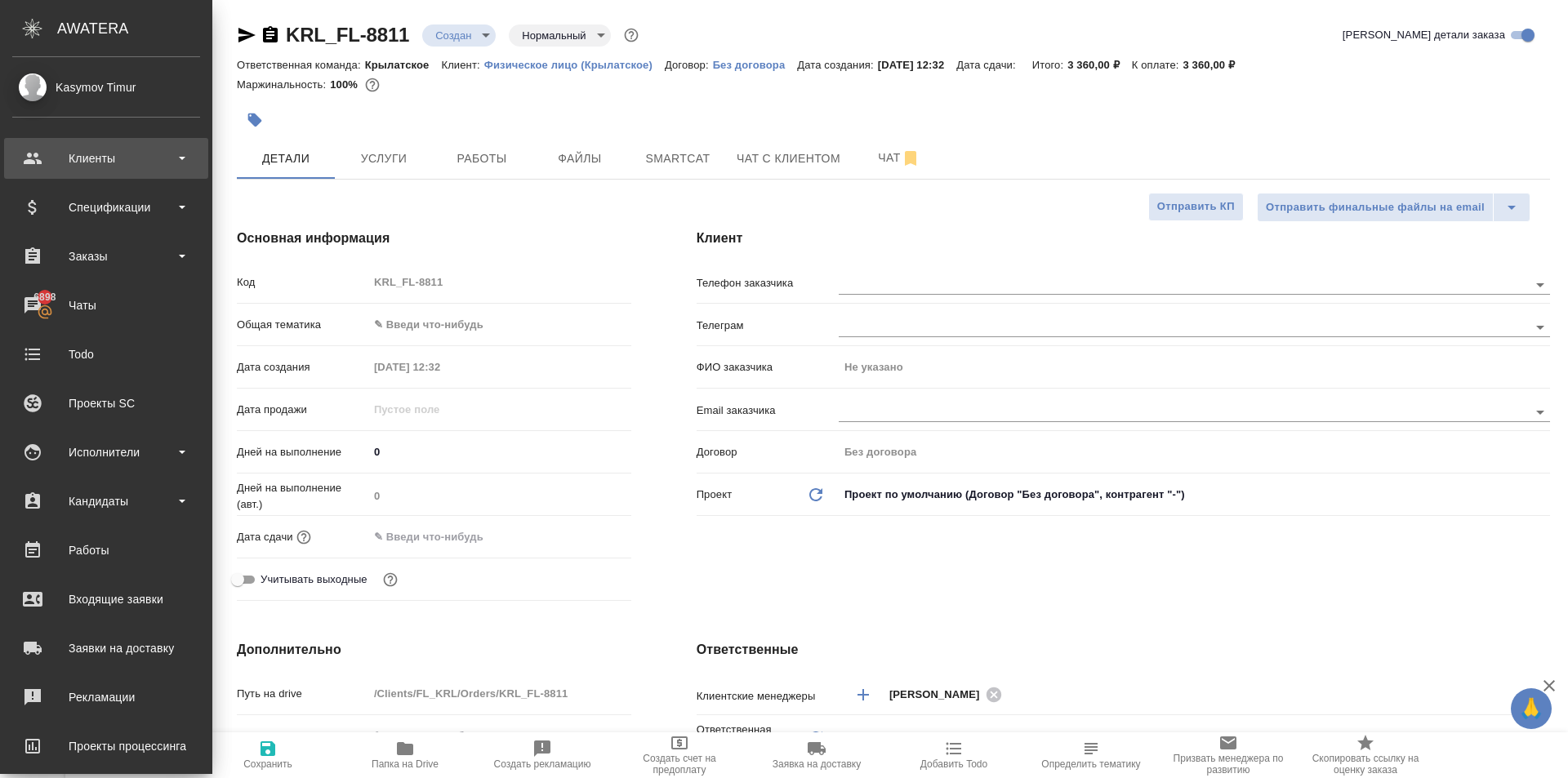
type textarea "x"
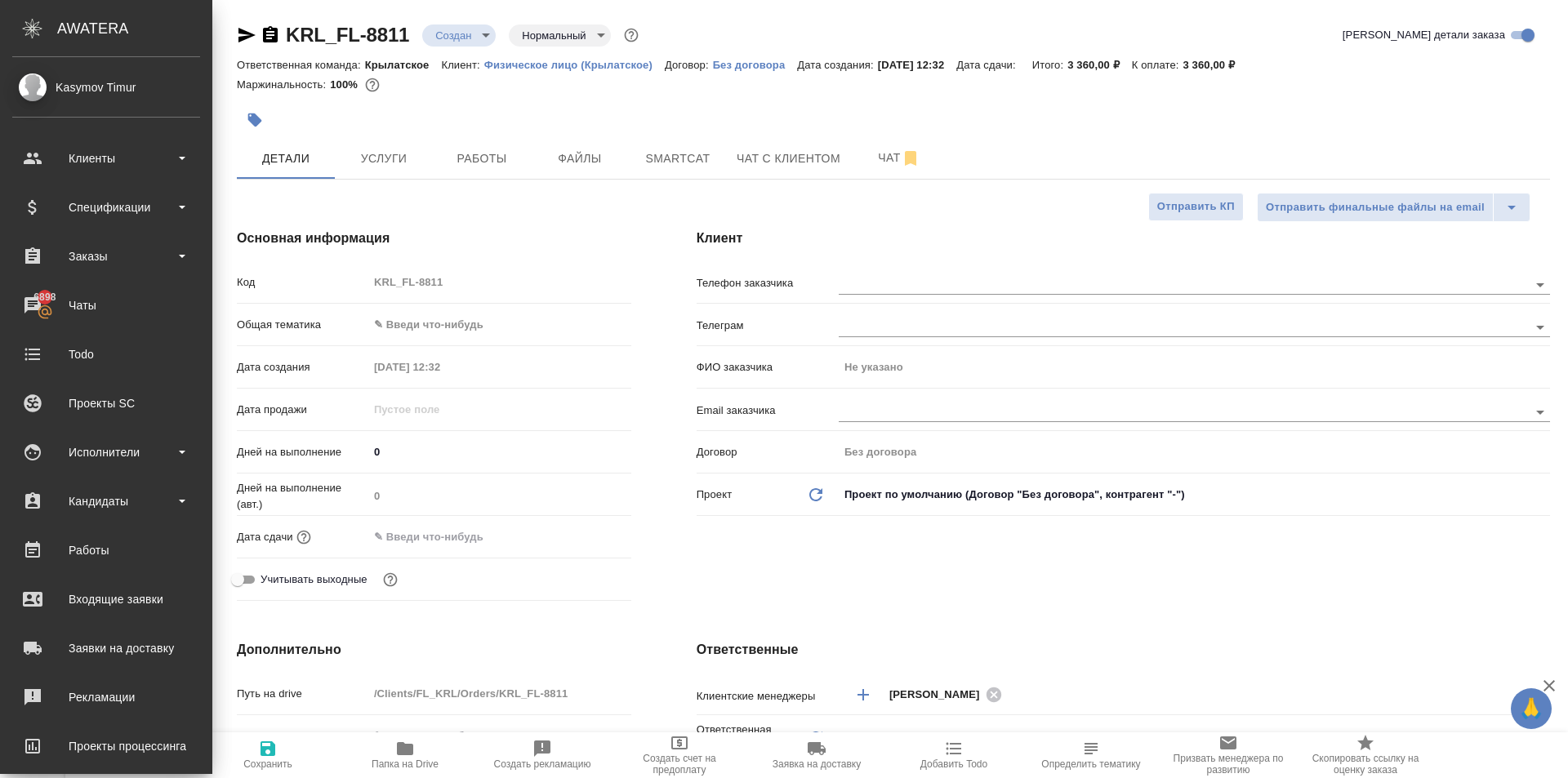
type textarea "x"
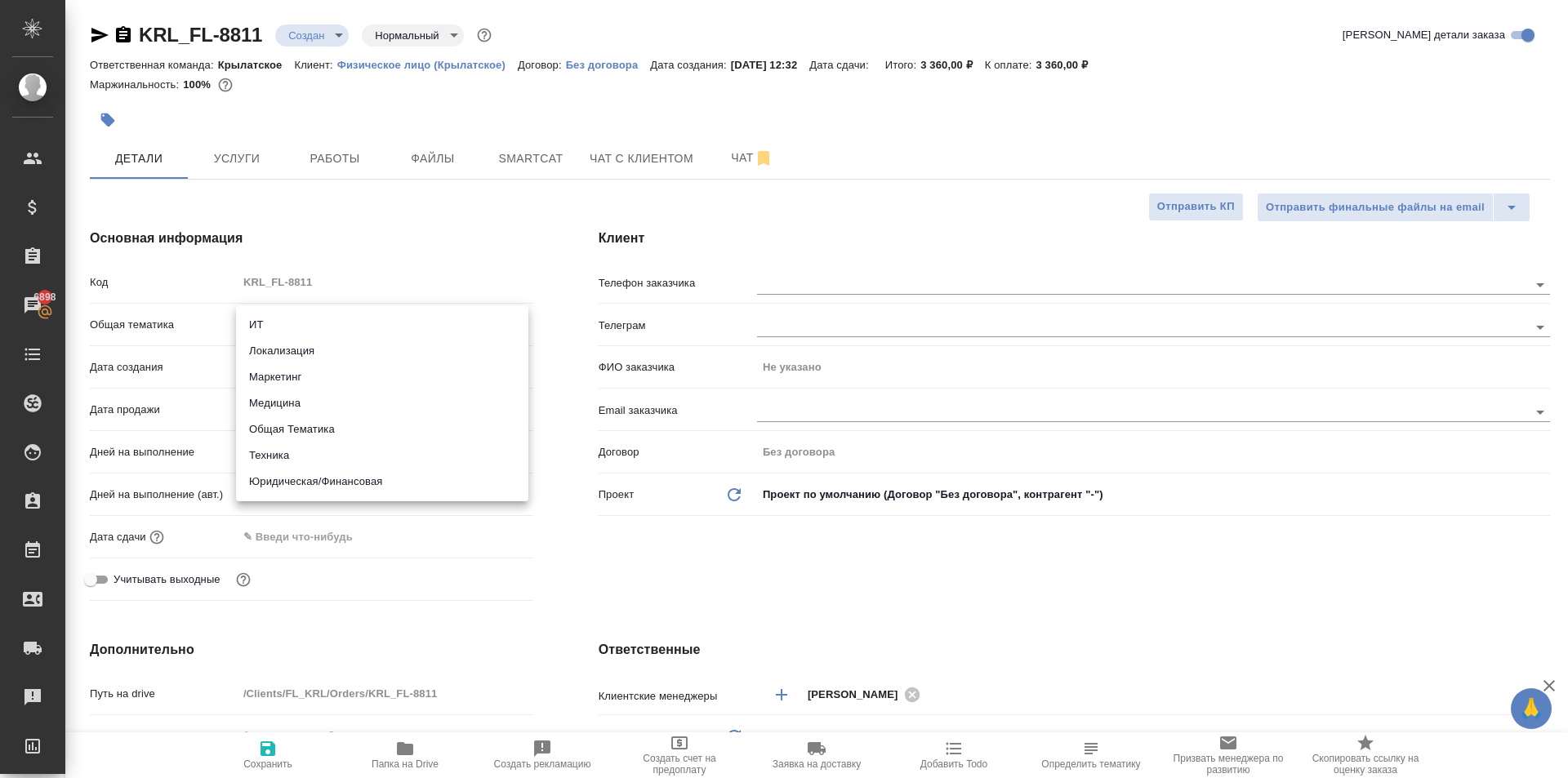
click at [331, 312] on body "🙏 .cls-1 fill:#fff; AWATERA Kasymov Timur Клиенты Спецификации Заказы 6898 Чаты…" at bounding box center [784, 389] width 1568 height 778
click at [356, 489] on li "Юридическая/Финансовая" at bounding box center [382, 481] width 292 height 27
type input "yr-fn"
type textarea "x"
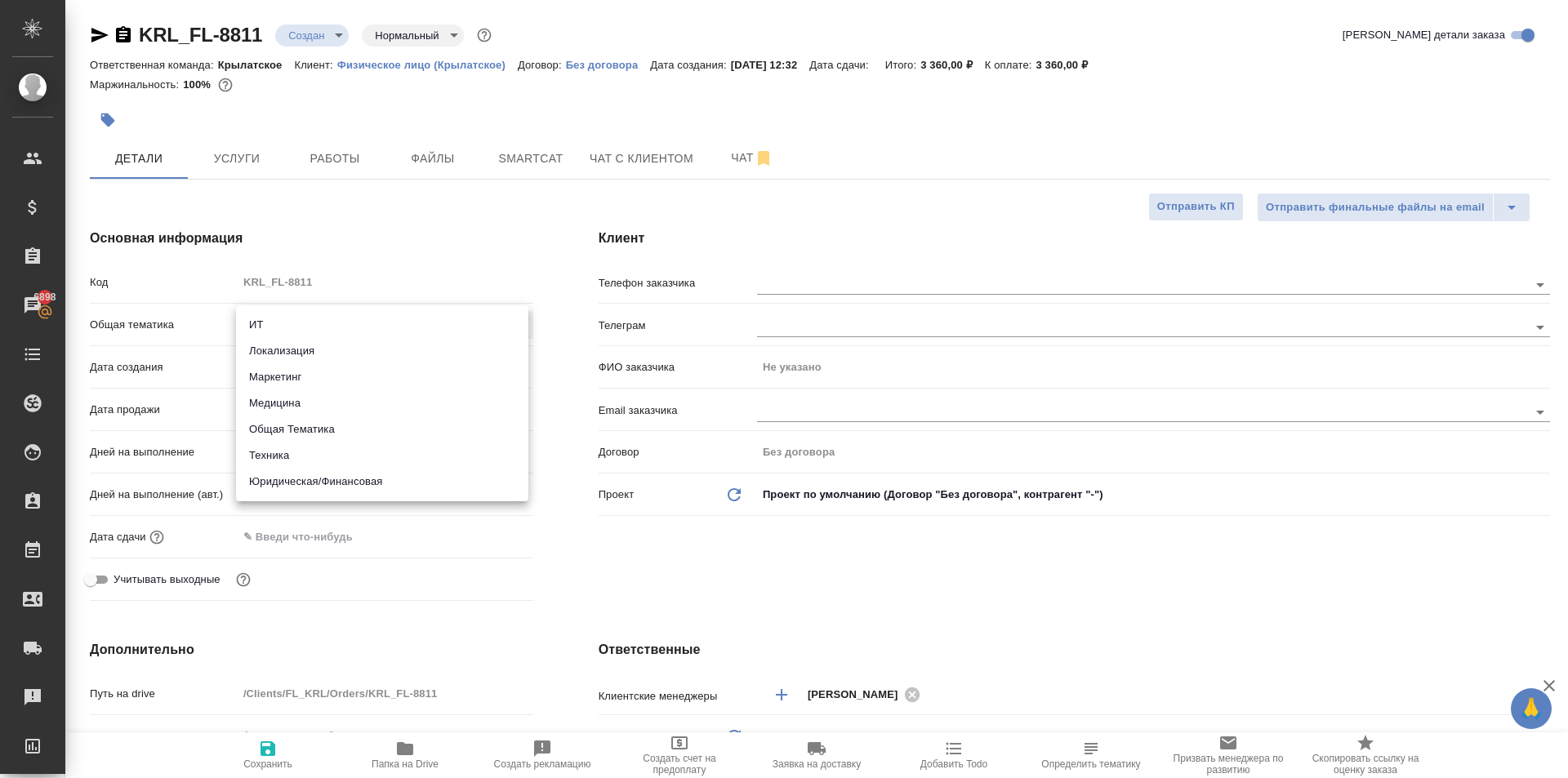
type textarea "x"
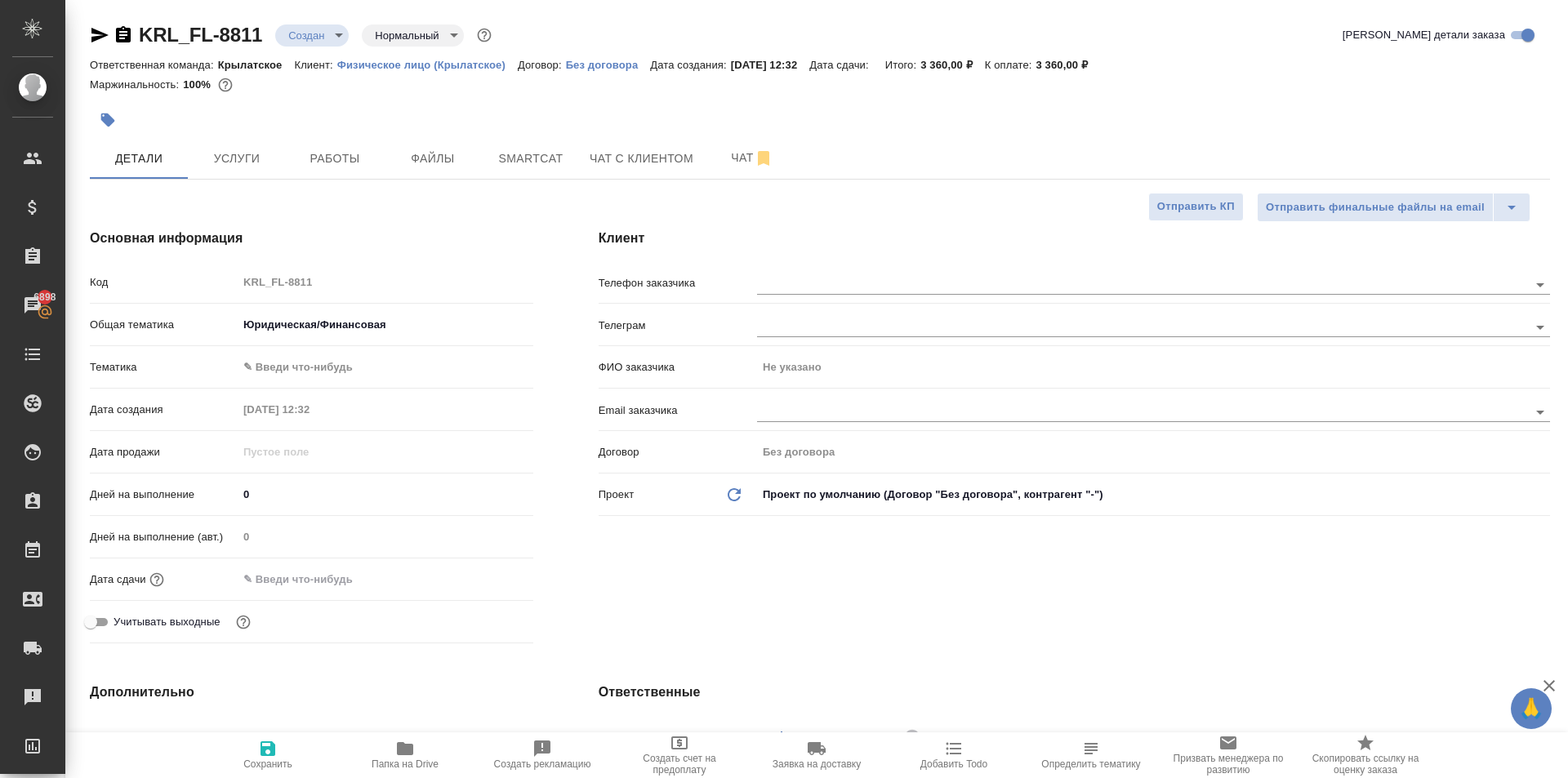
click at [276, 370] on body "🙏 .cls-1 fill:#fff; AWATERA Kasymov Timur Клиенты Спецификации Заказы 6898 Чаты…" at bounding box center [784, 389] width 1568 height 778
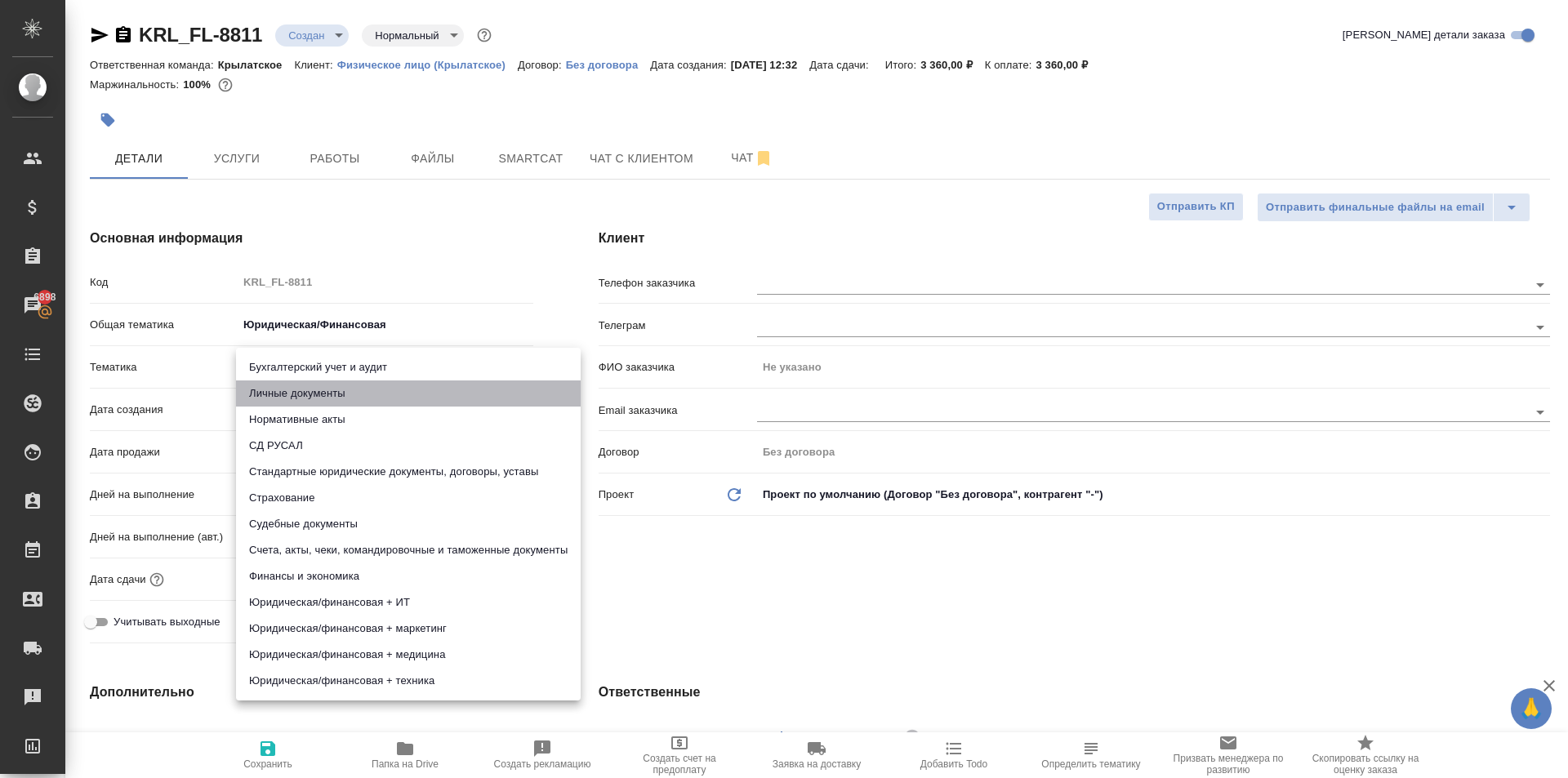
click at [279, 394] on li "Личные документы" at bounding box center [408, 394] width 344 height 27
type textarea "x"
type input "5a8b8b956a9677013d343cfe"
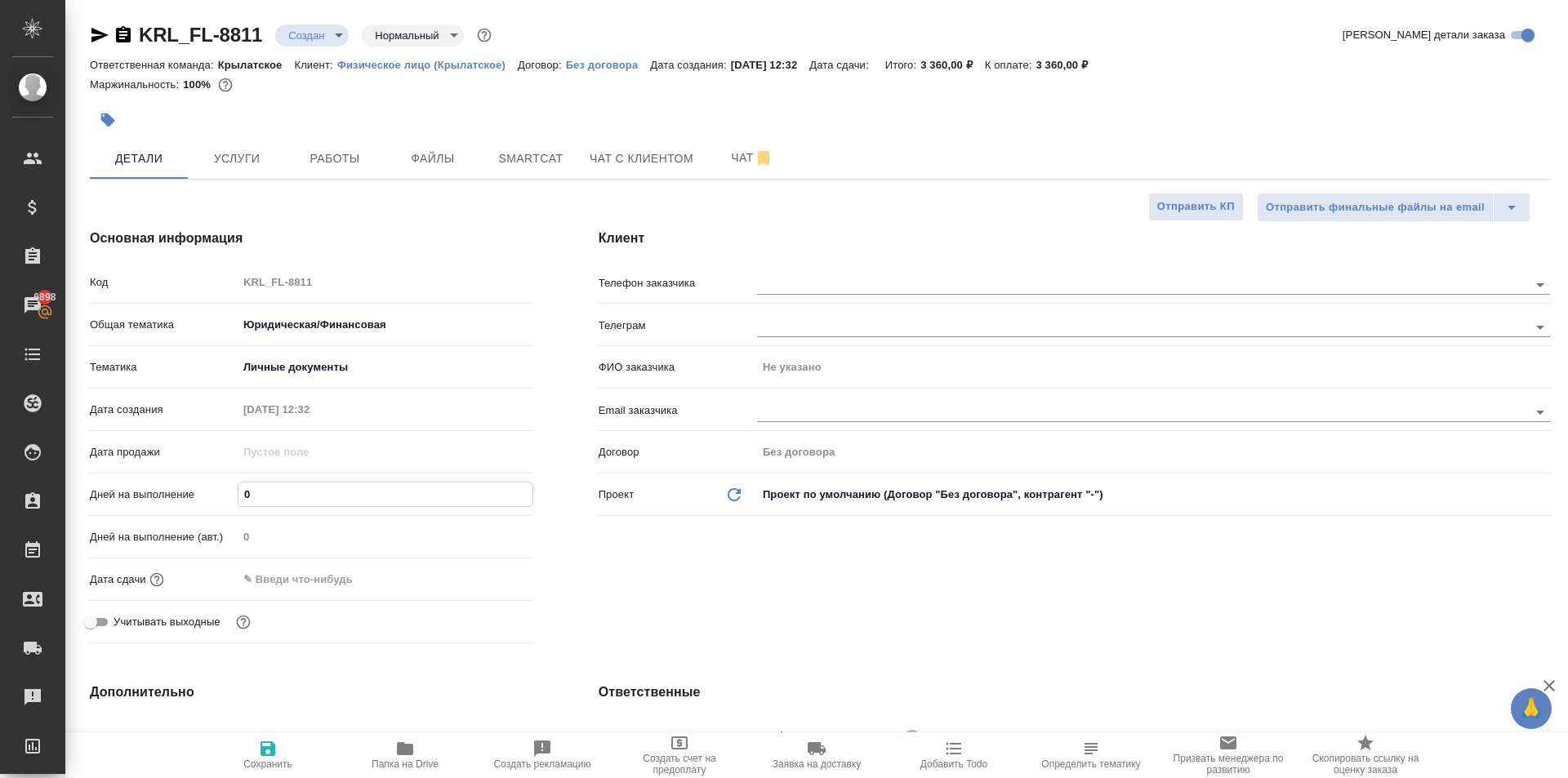
drag, startPoint x: 286, startPoint y: 496, endPoint x: 193, endPoint y: 489, distance: 93.3
click at [193, 489] on div "Дней на выполнение 0" at bounding box center [311, 494] width 444 height 28
type input "1"
type textarea "x"
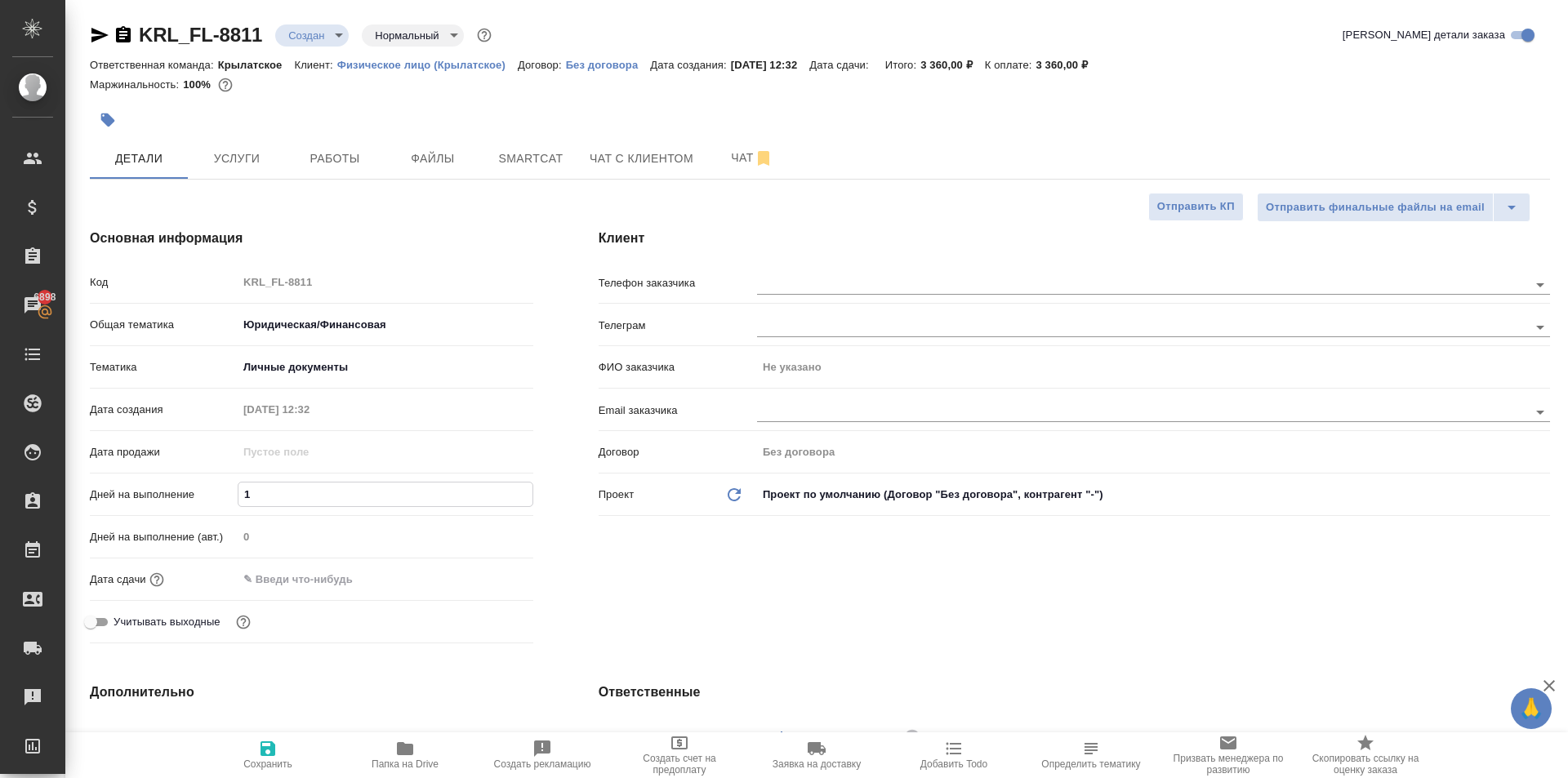
type textarea "x"
type input "1"
drag, startPoint x: 279, startPoint y: 599, endPoint x: 328, endPoint y: 602, distance: 49.1
click at [279, 599] on div "Дата сдачи" at bounding box center [311, 586] width 444 height 42
click at [382, 584] on input "text" at bounding box center [309, 579] width 143 height 24
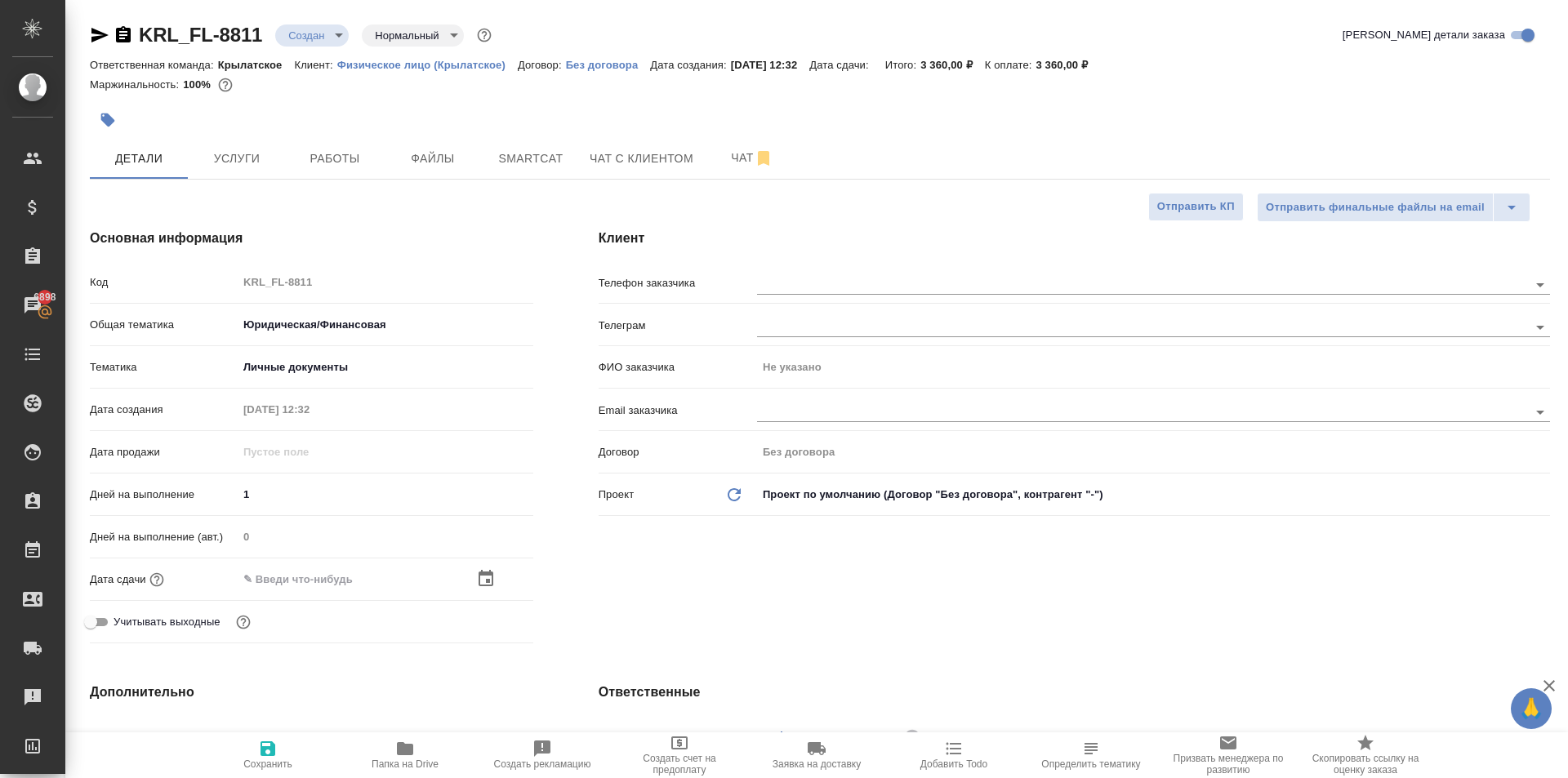
drag, startPoint x: 468, startPoint y: 578, endPoint x: 490, endPoint y: 583, distance: 22.6
click at [488, 584] on div at bounding box center [385, 579] width 296 height 24
click at [489, 582] on icon "button" at bounding box center [486, 579] width 19 height 19
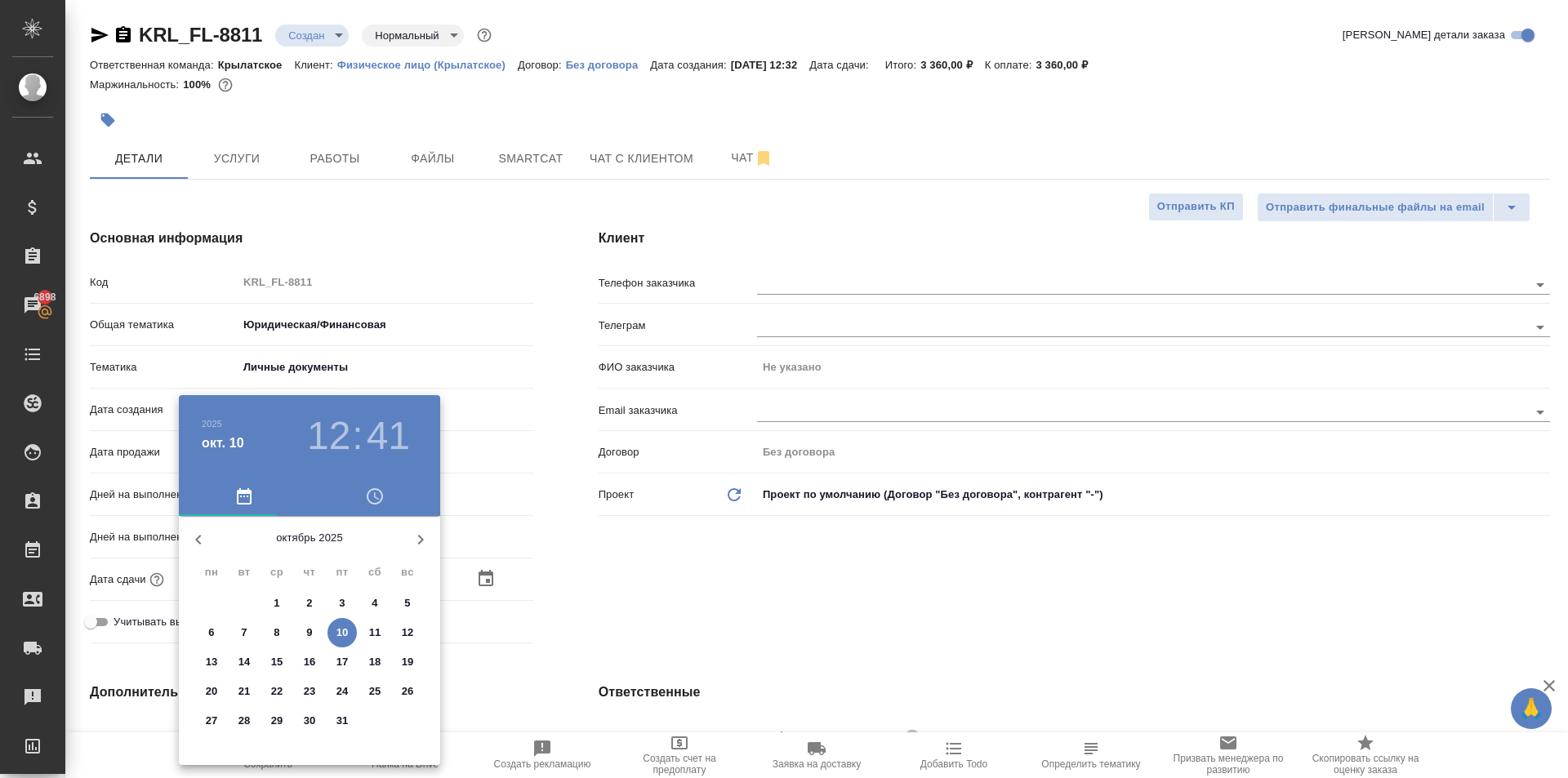
click at [216, 667] on p "13" at bounding box center [212, 662] width 12 height 16
type input "13.10.2025 12:41"
type textarea "x"
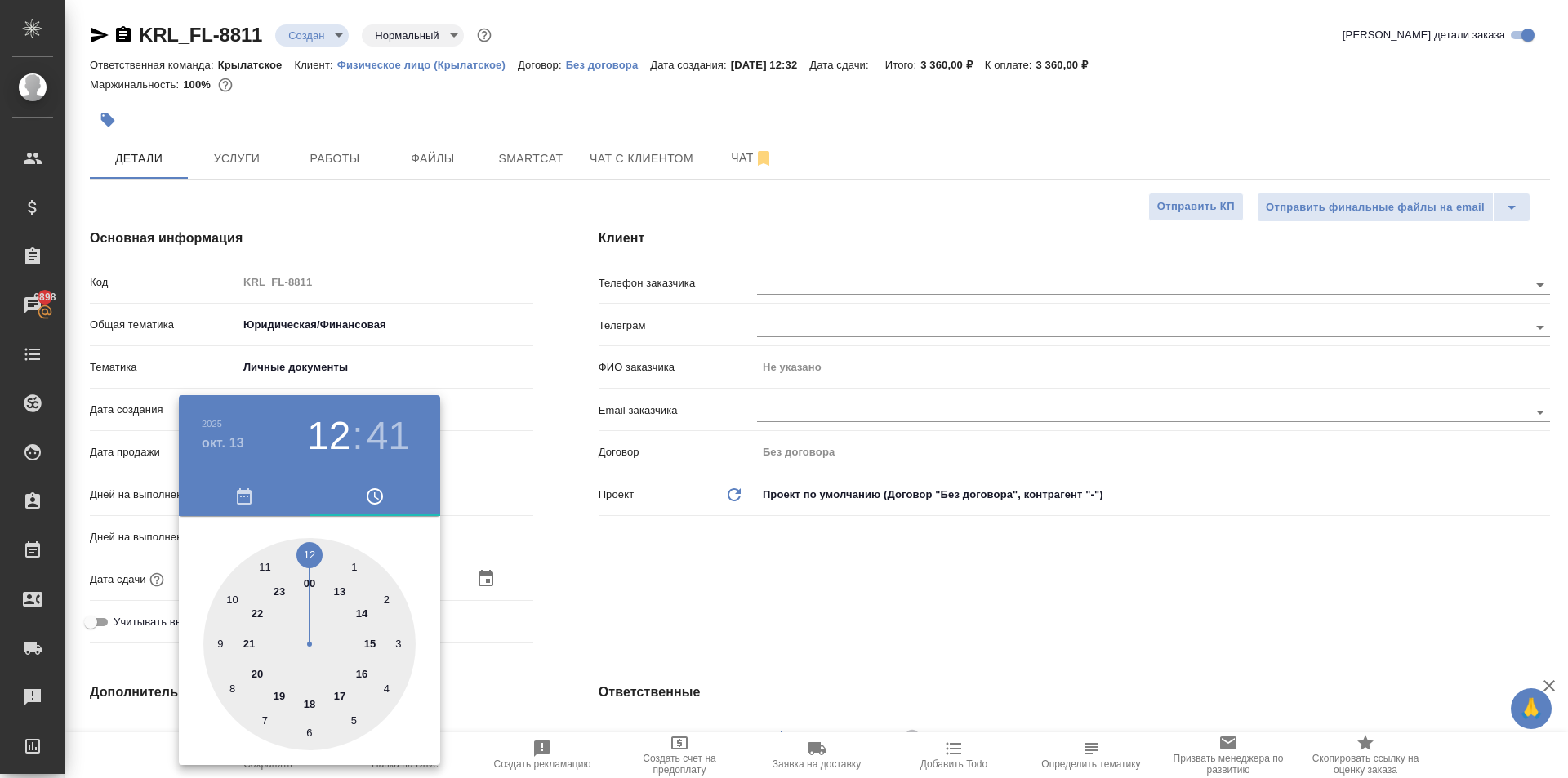
click at [237, 594] on div at bounding box center [310, 644] width 212 height 212
type input "13.10.2025 10:41"
type textarea "x"
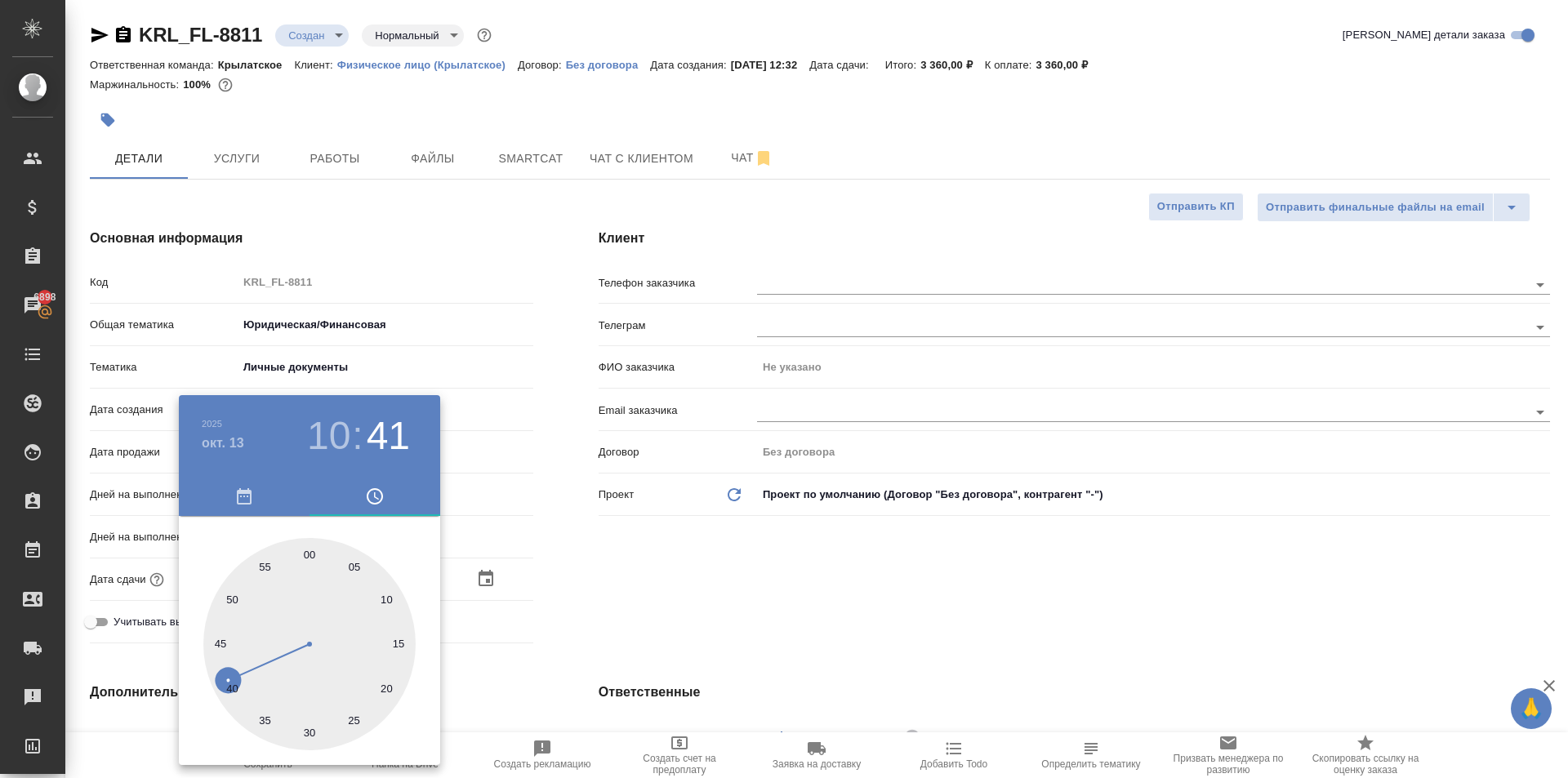
click at [305, 540] on div at bounding box center [310, 644] width 212 height 212
type input "[DATE] 10:00"
type textarea "x"
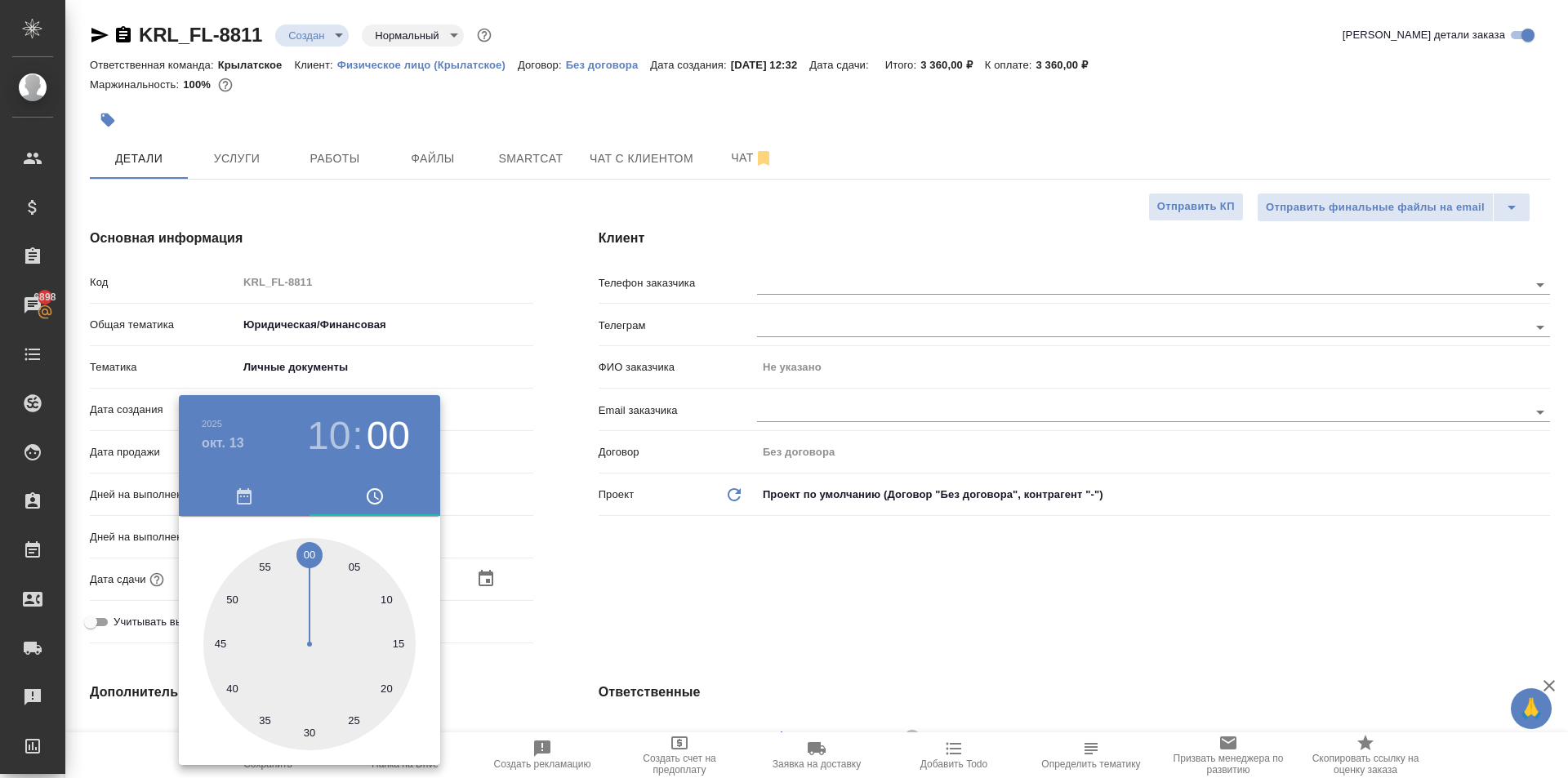
drag, startPoint x: 624, startPoint y: 550, endPoint x: 336, endPoint y: 574, distance: 289.0
click at [623, 550] on div at bounding box center [784, 389] width 1568 height 778
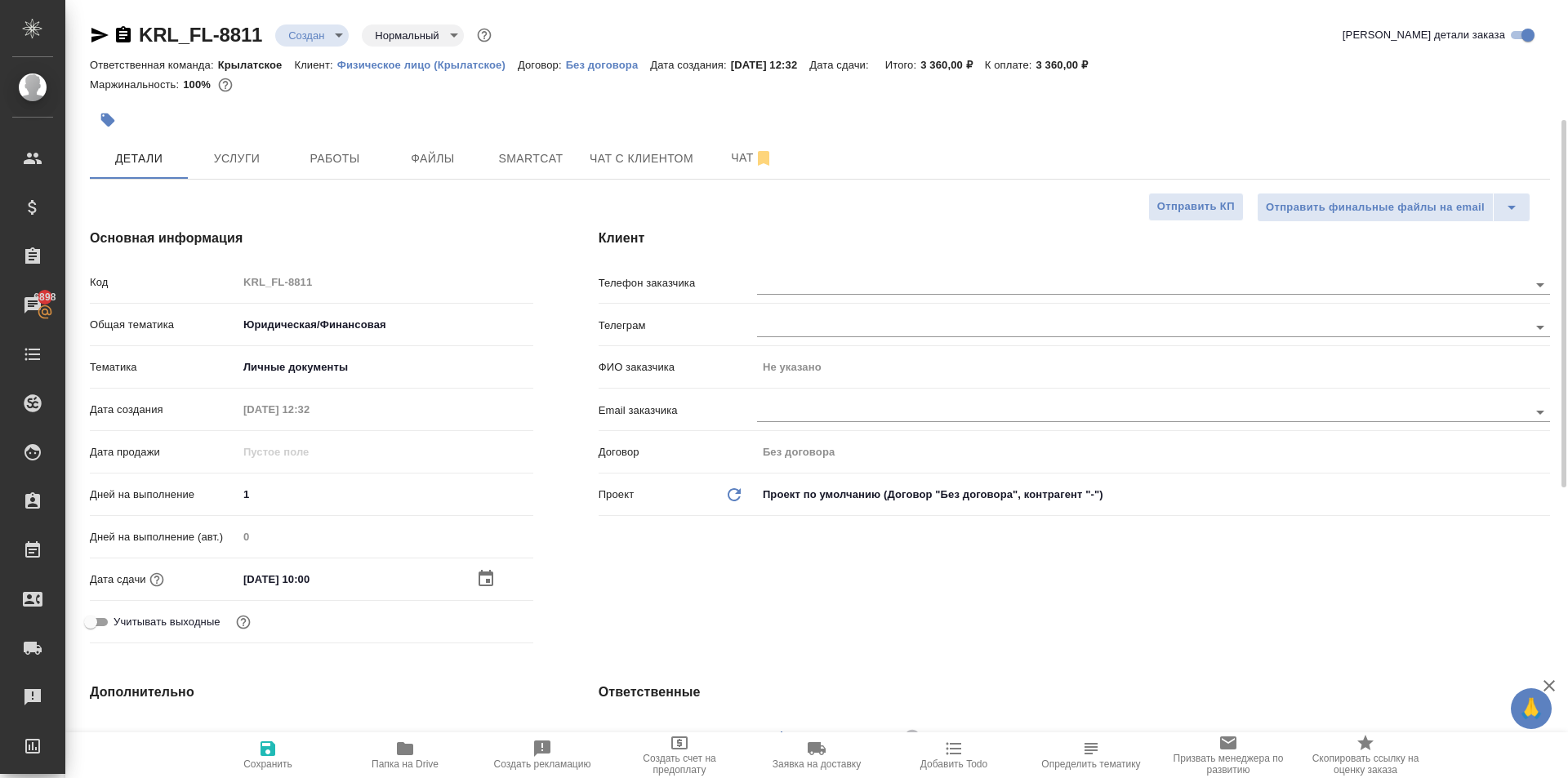
scroll to position [408, 0]
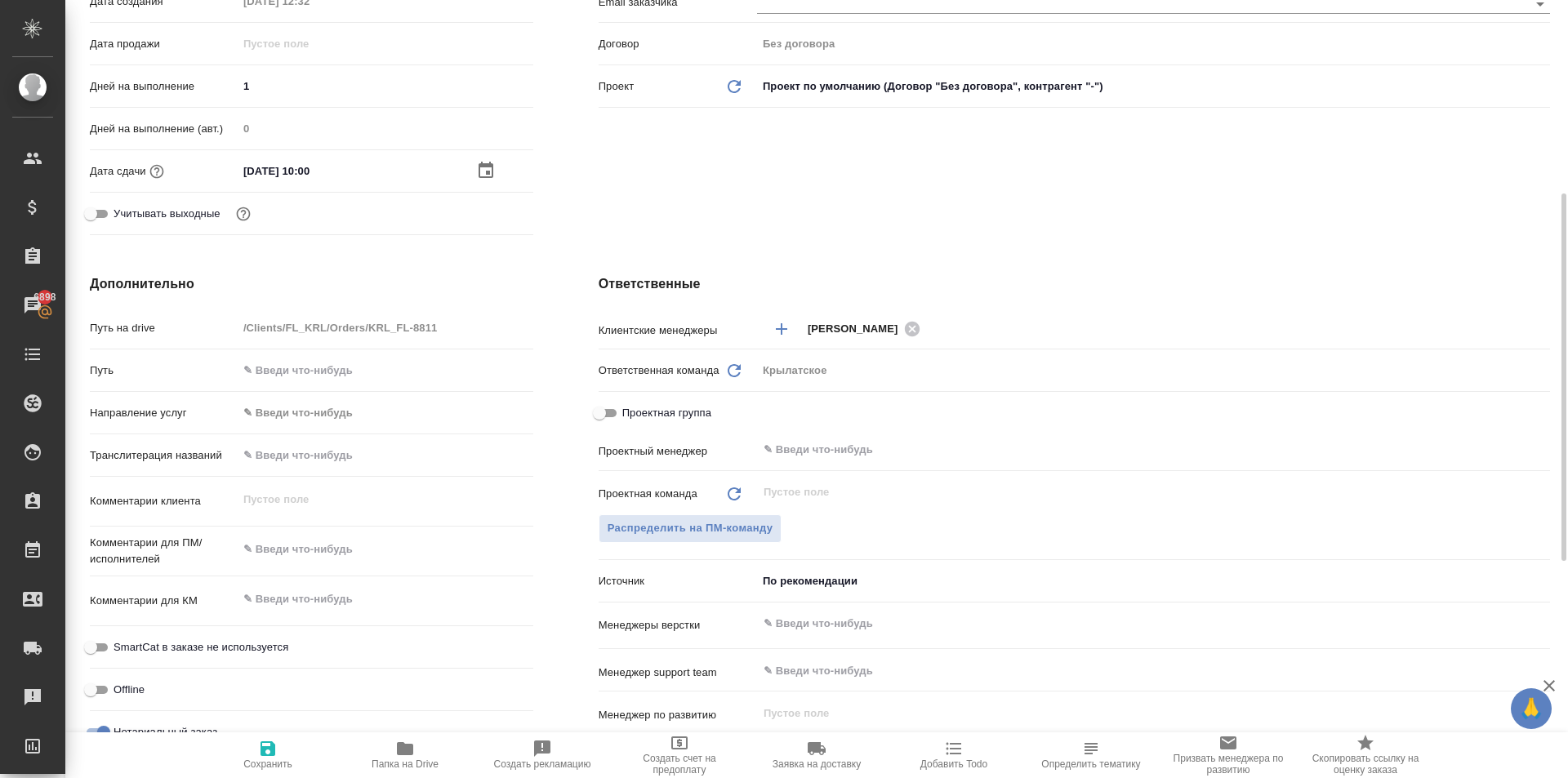
click at [363, 427] on div "Направление услуг ✎ Введи что-нибудь" at bounding box center [311, 420] width 444 height 42
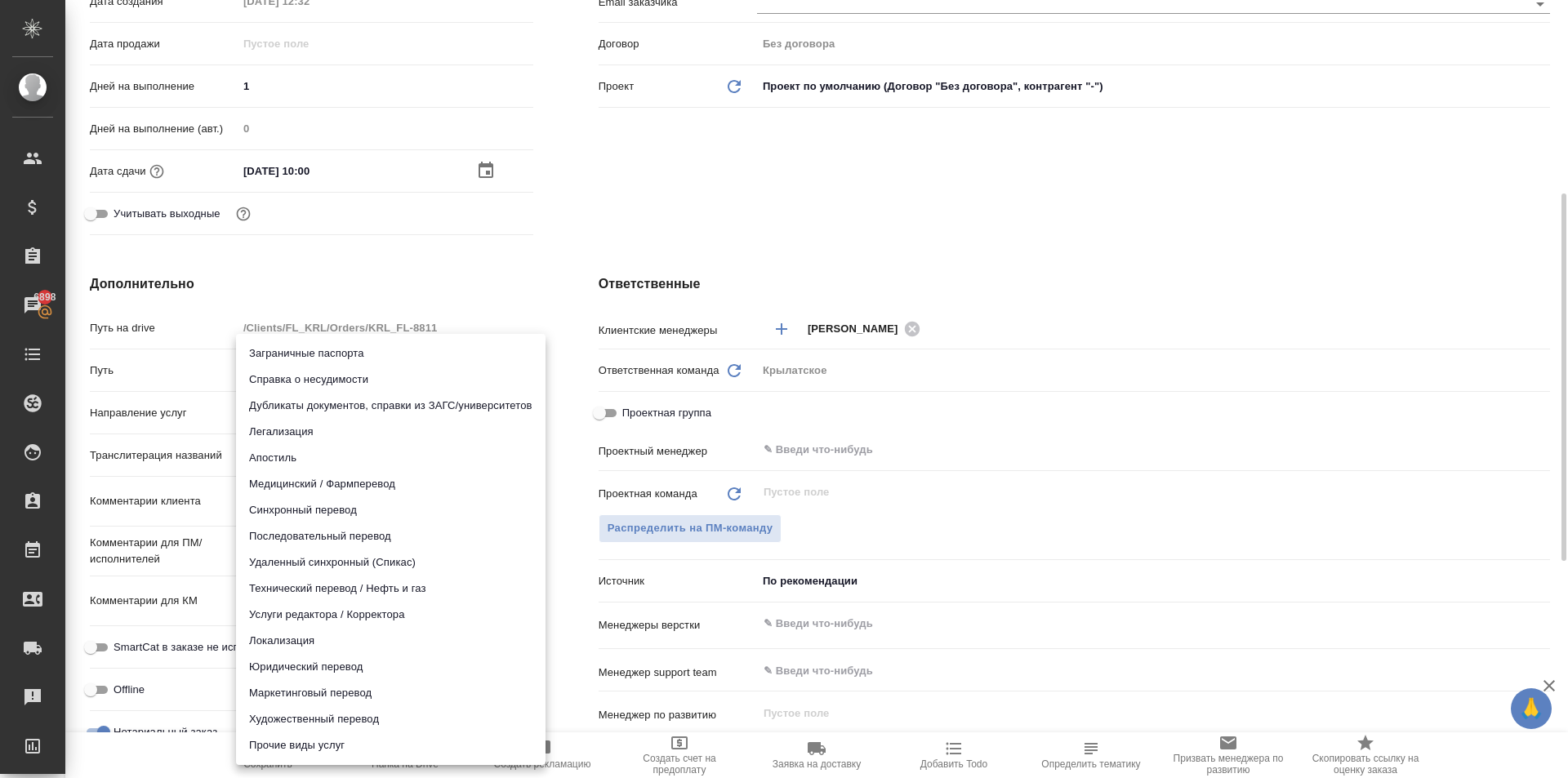
click at [359, 419] on body "🙏 .cls-1 fill:#fff; AWATERA Kasymov Timur Клиенты Спецификации Заказы 6898 Чаты…" at bounding box center [784, 389] width 1568 height 778
click at [297, 663] on li "Юридический перевод" at bounding box center [391, 667] width 310 height 27
type input "legalTranslation"
type textarea "x"
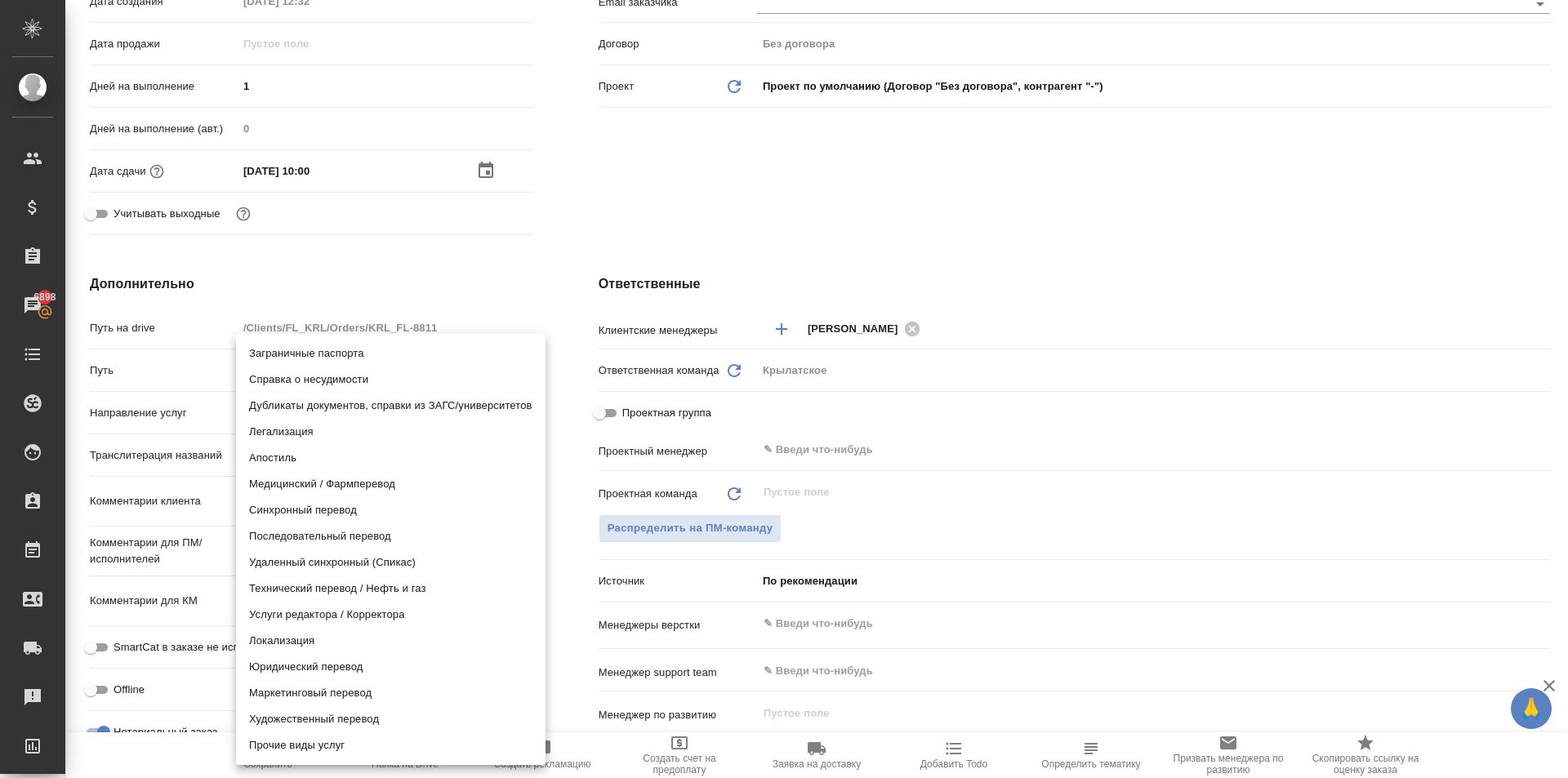
type textarea "x"
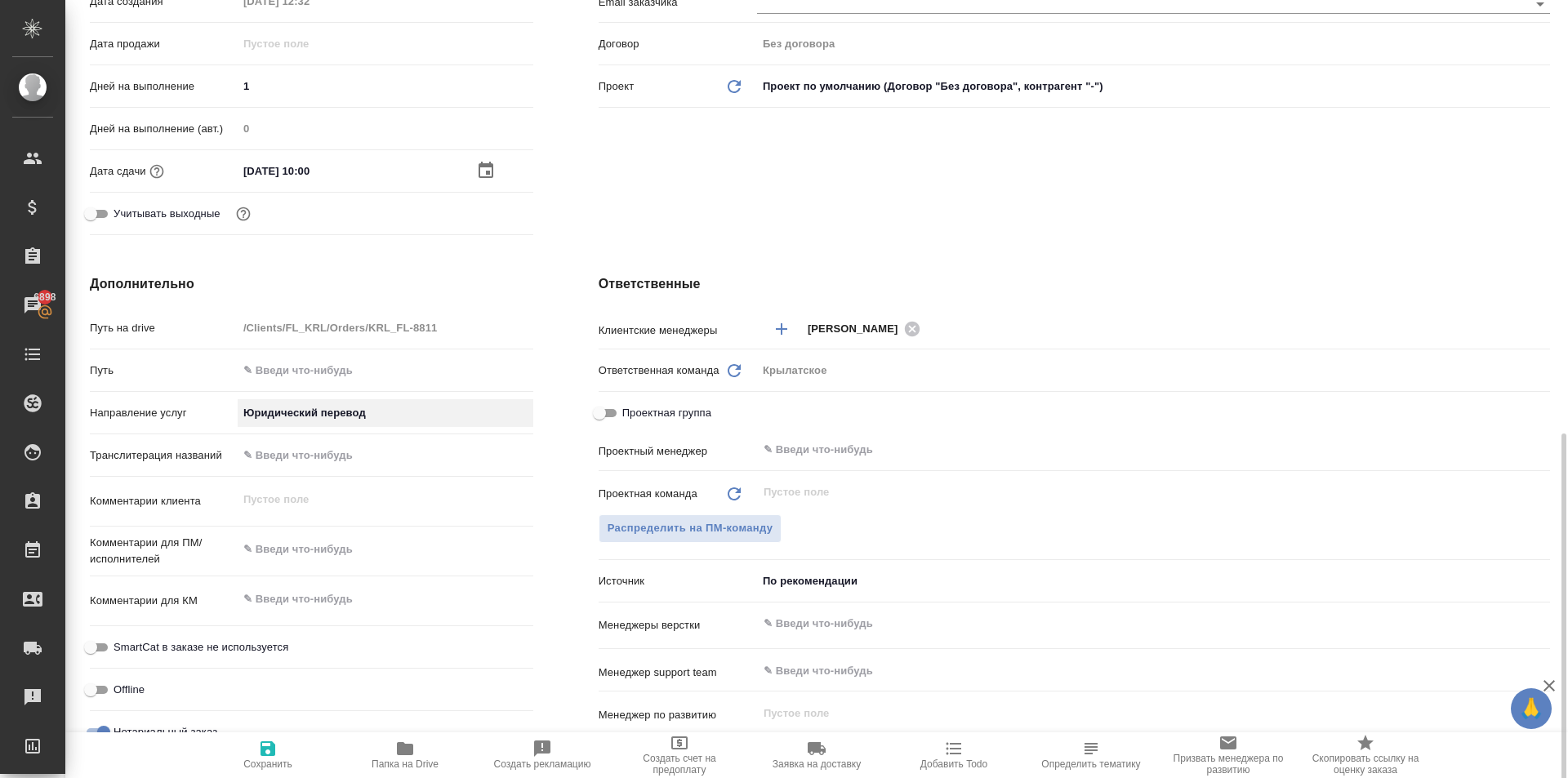
scroll to position [890, 0]
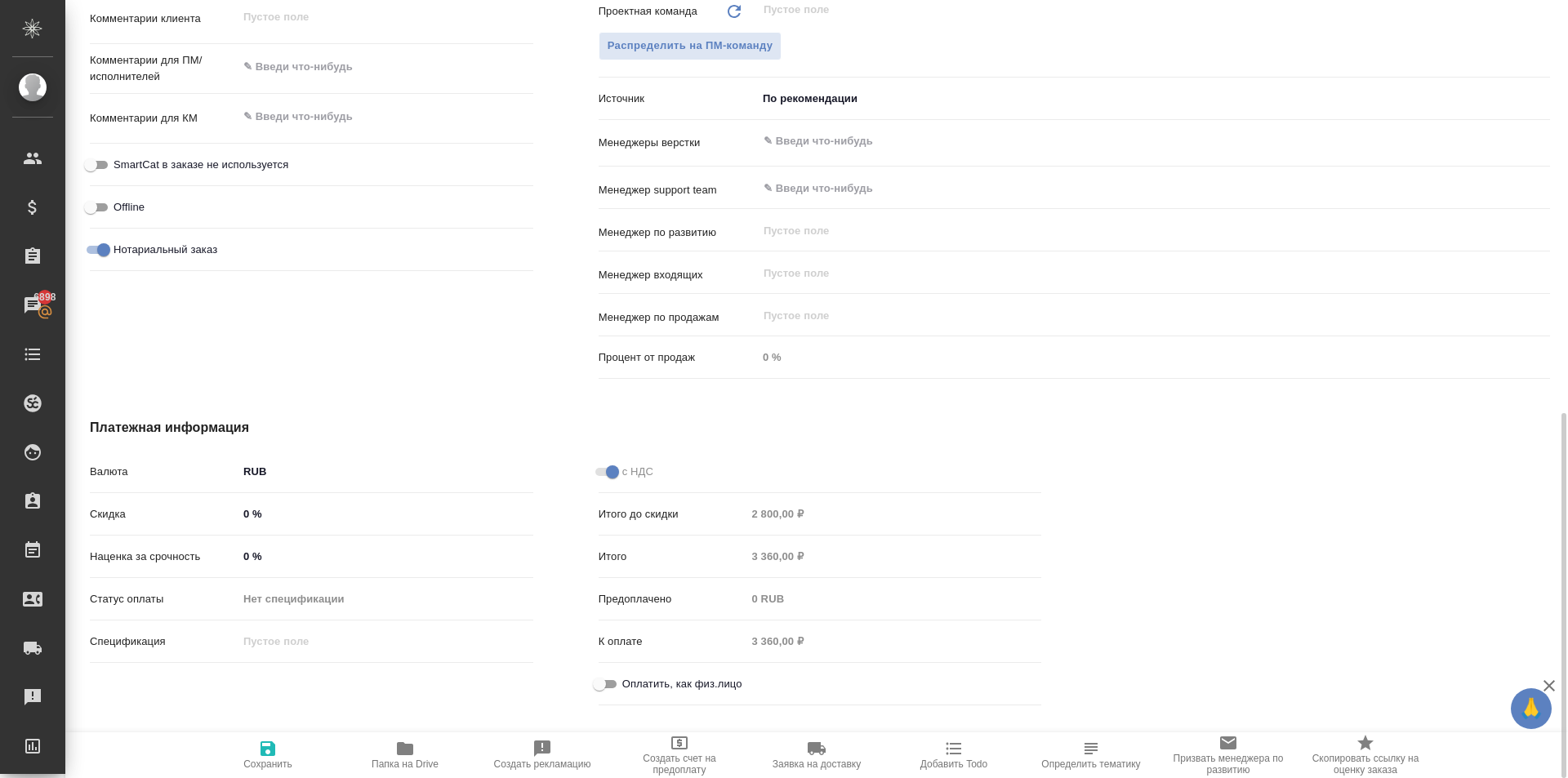
click at [213, 160] on span "SmartCat в заказе не используется" at bounding box center [200, 165] width 174 height 16
click at [120, 160] on input "SmartCat в заказе не используется" at bounding box center [90, 165] width 58 height 19
checkbox input "true"
type textarea "x"
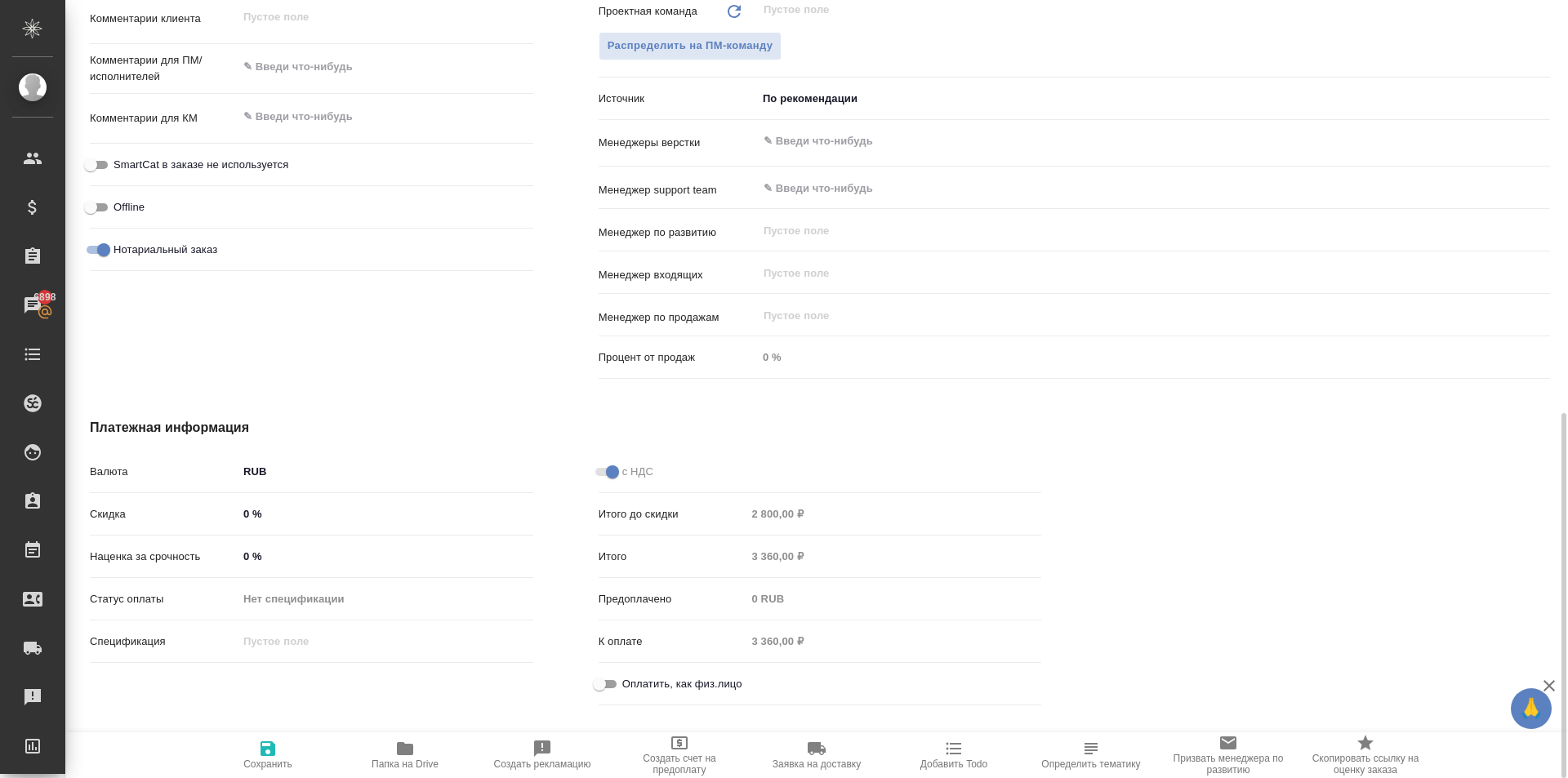
type textarea "x"
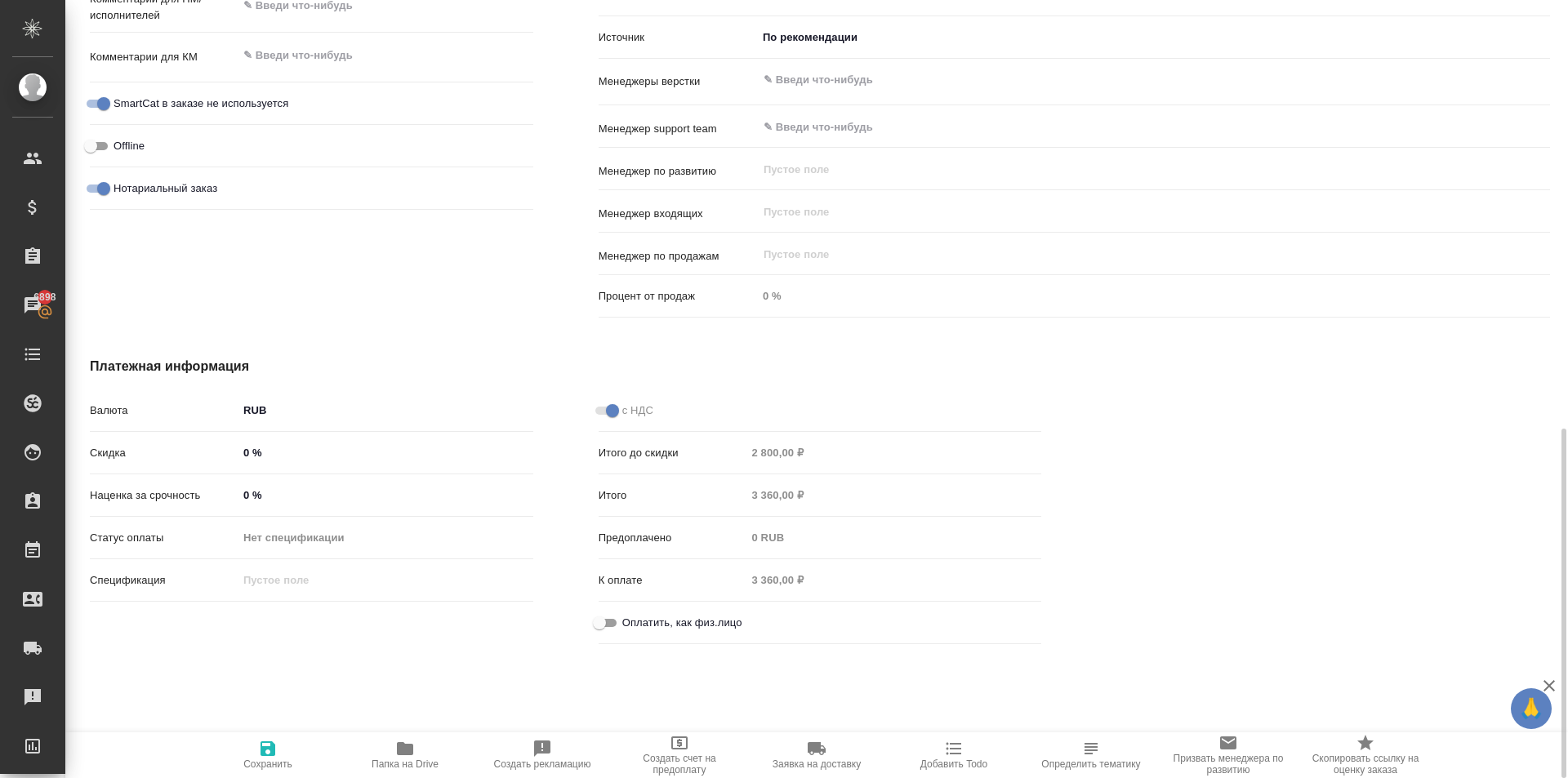
click at [632, 616] on span "Оплатить, как физ.лицо" at bounding box center [683, 623] width 120 height 16
click at [629, 616] on input "Оплатить, как физ.лицо" at bounding box center [599, 623] width 58 height 19
checkbox input "true"
type textarea "x"
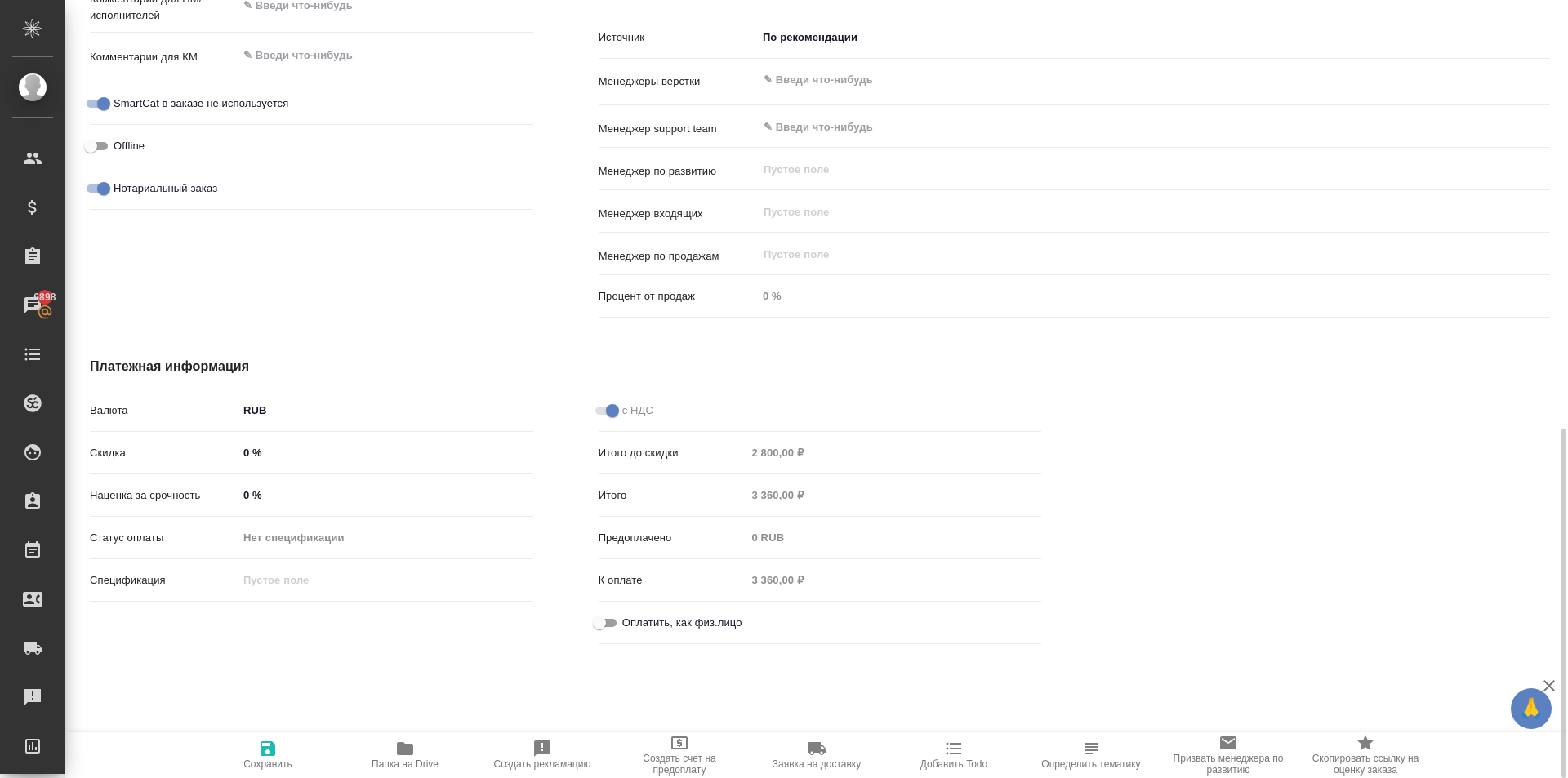
type textarea "x"
click at [270, 742] on icon "button" at bounding box center [267, 749] width 15 height 15
type textarea "x"
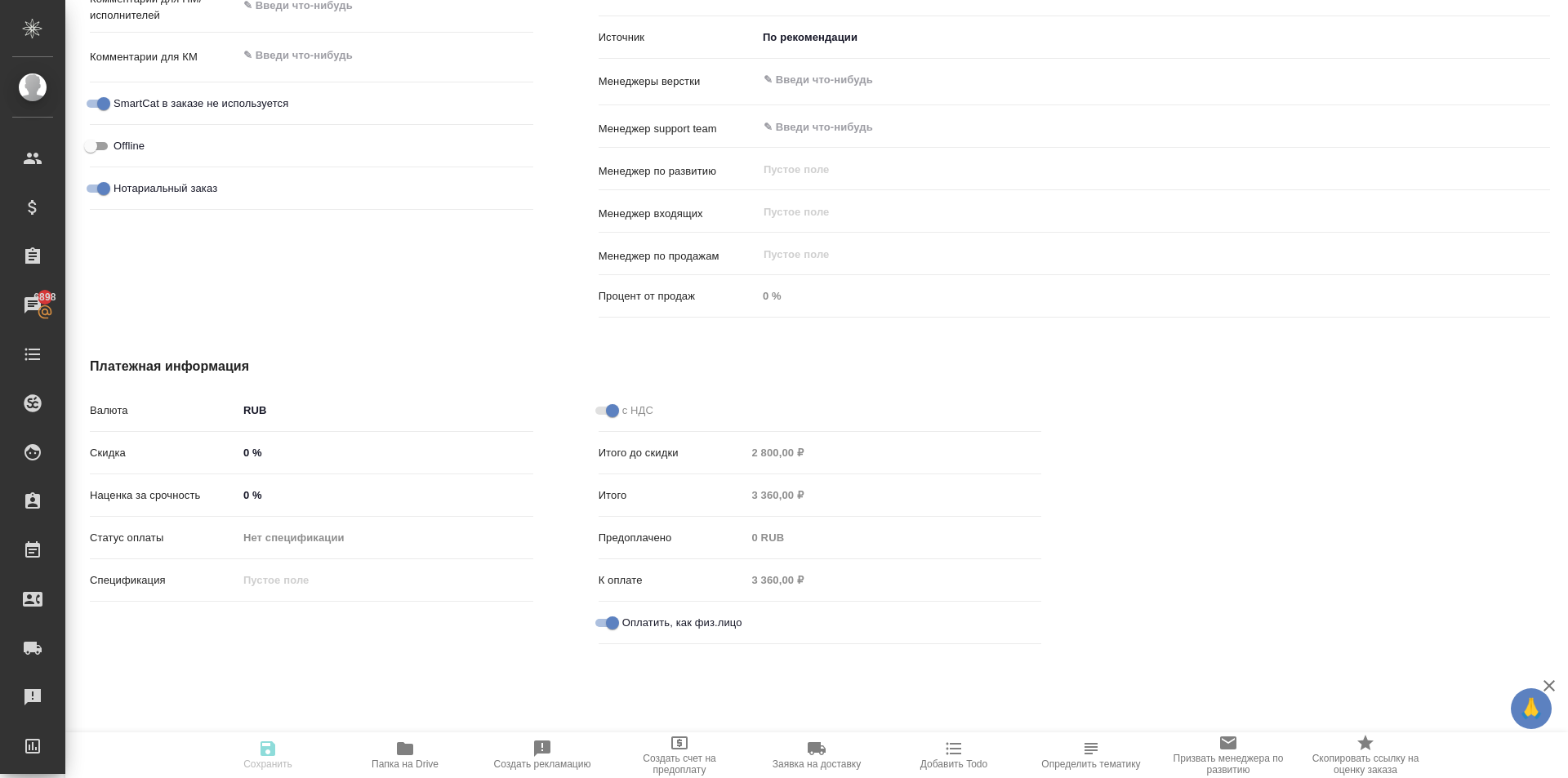
type textarea "x"
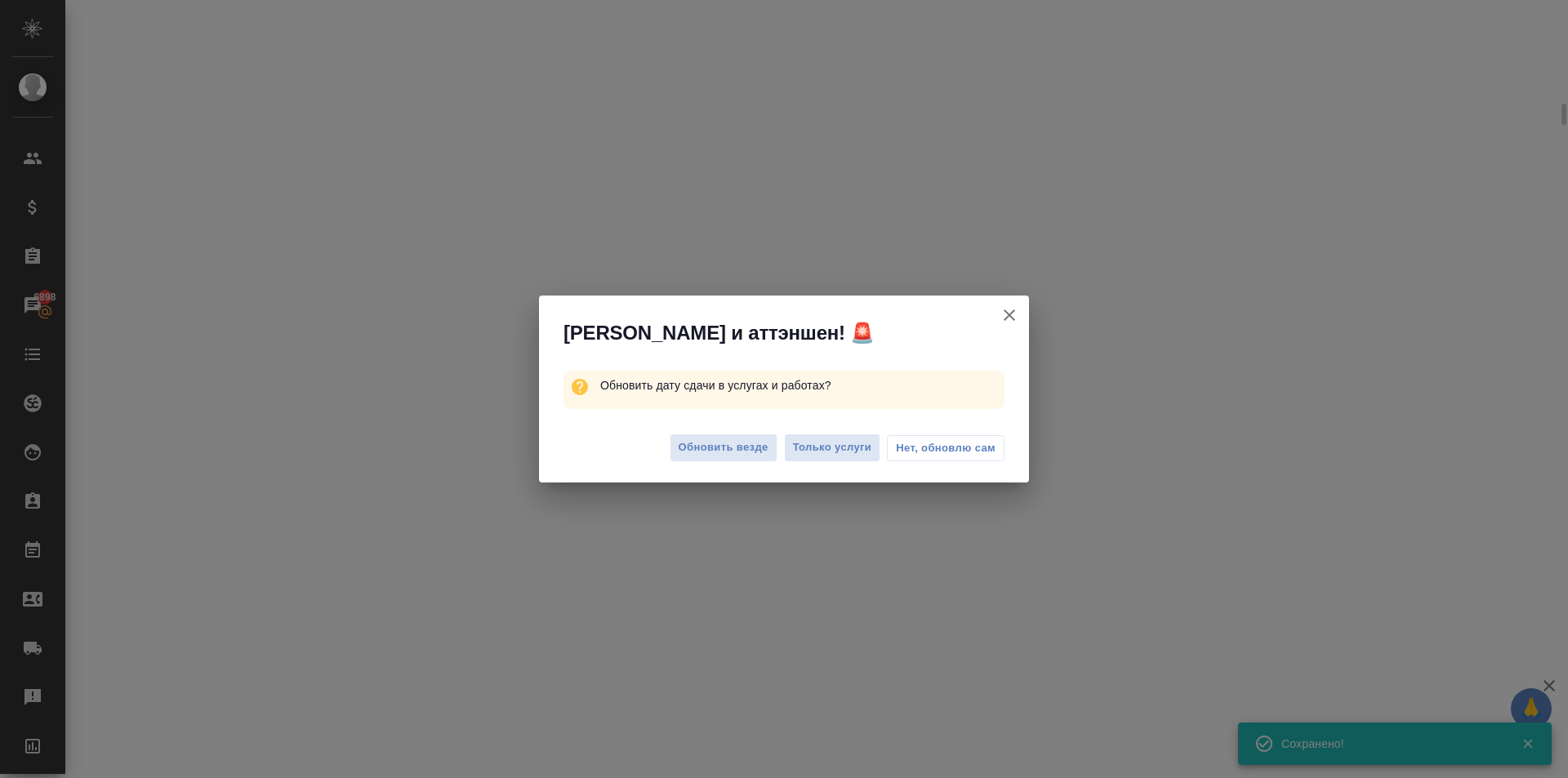
scroll to position [939, 0]
click at [744, 447] on span "Обновить везде" at bounding box center [723, 447] width 89 height 19
select select "RU"
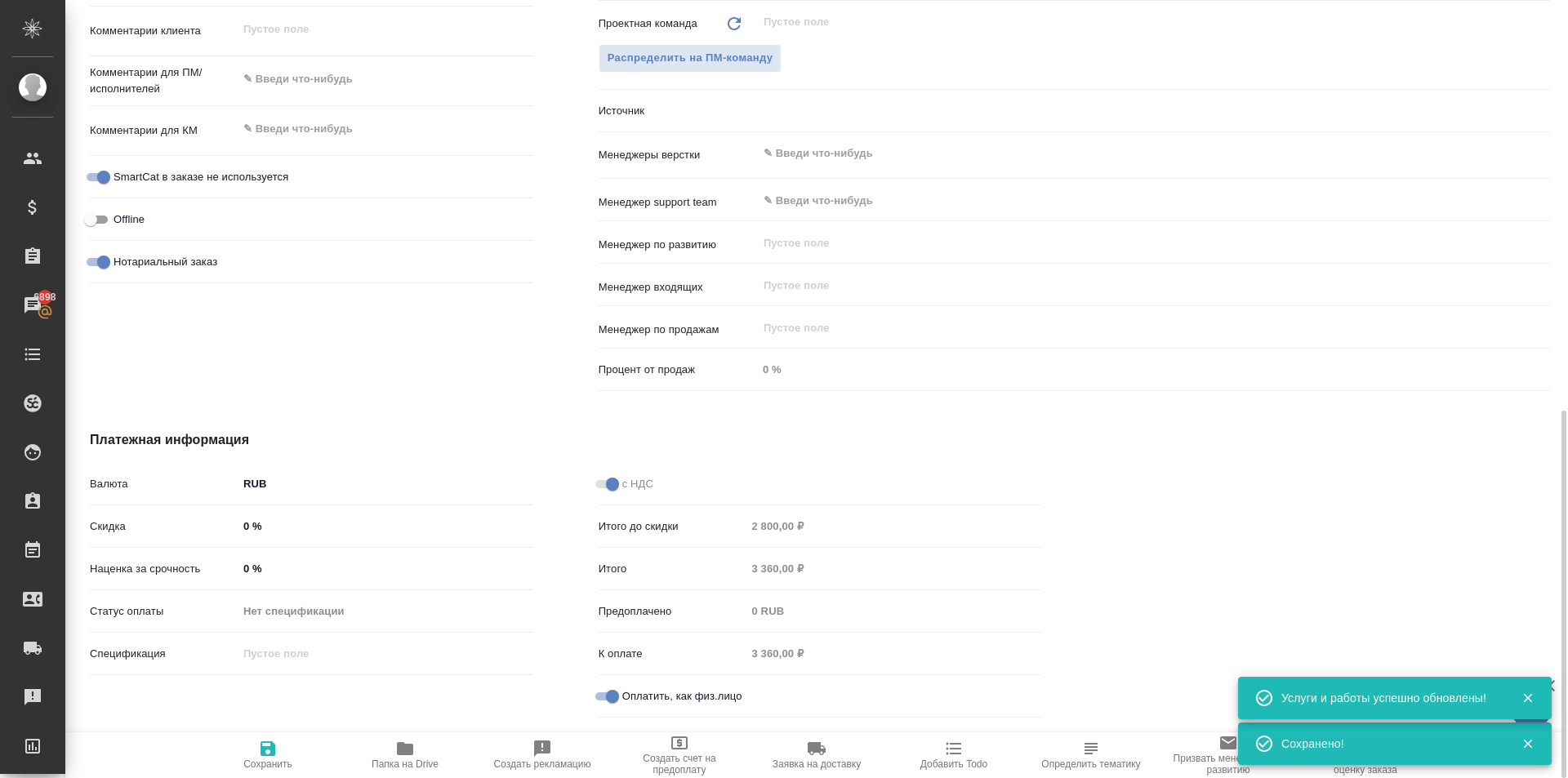
type textarea "x"
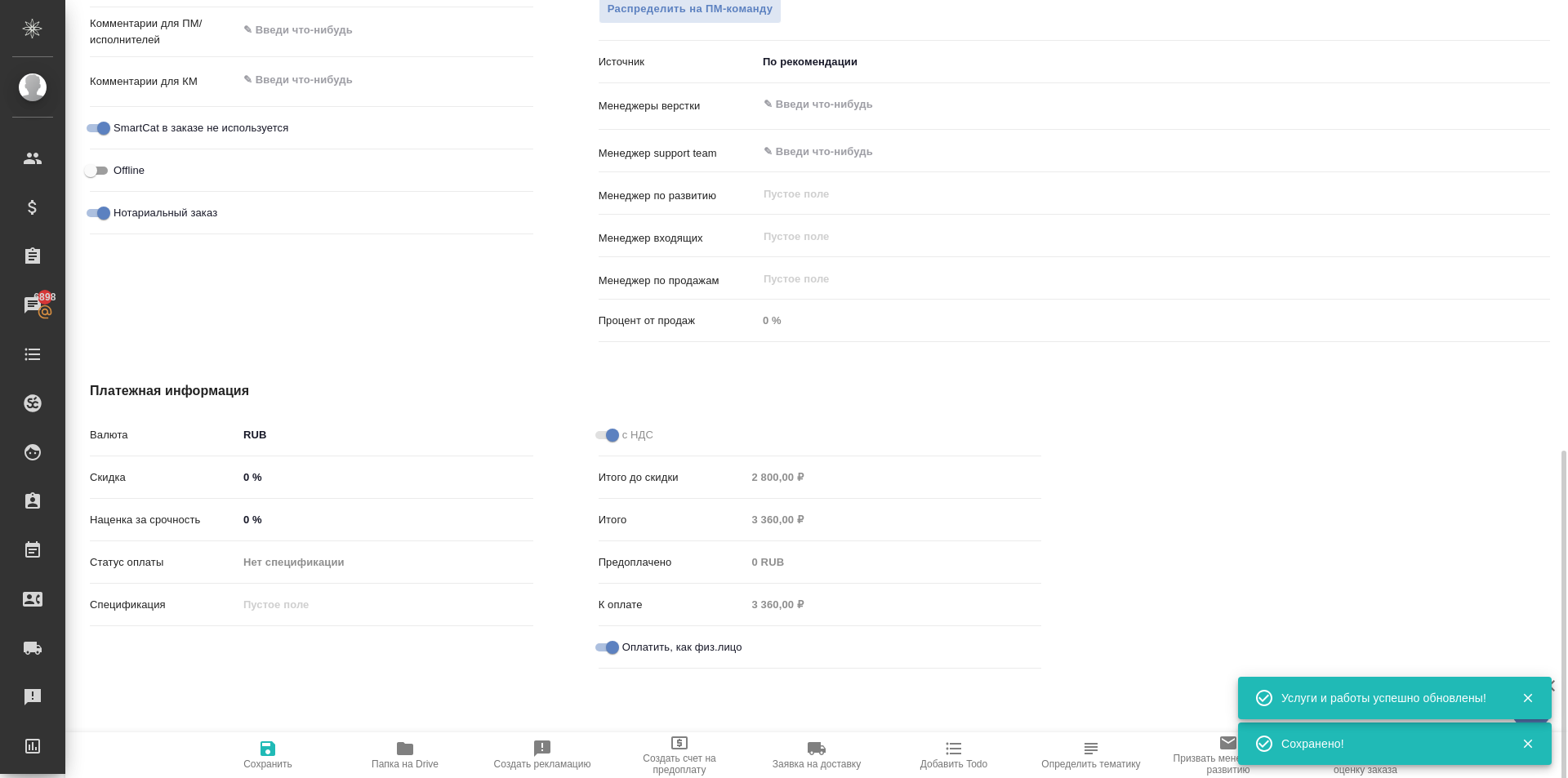
scroll to position [952, 0]
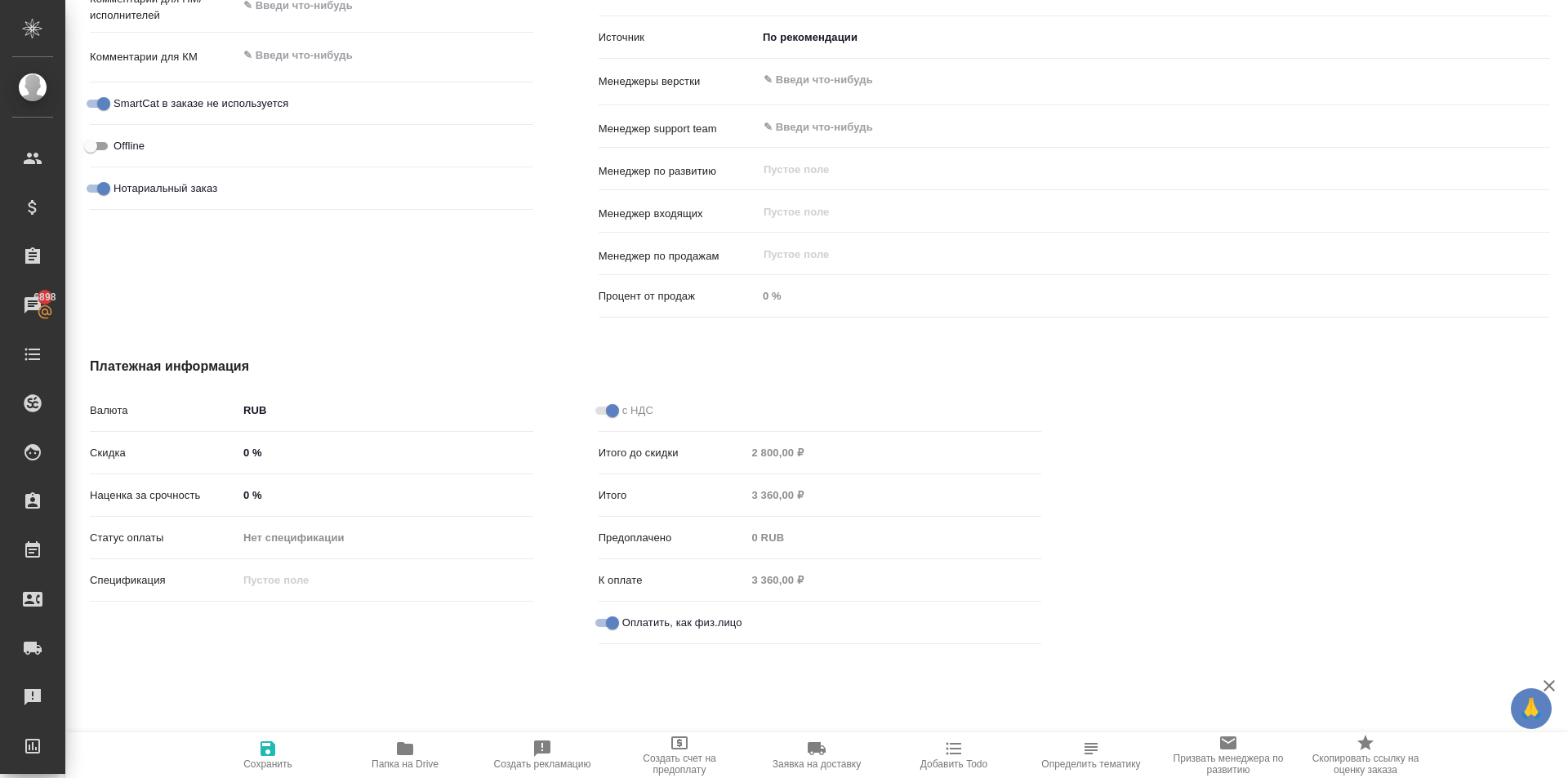
type textarea "x"
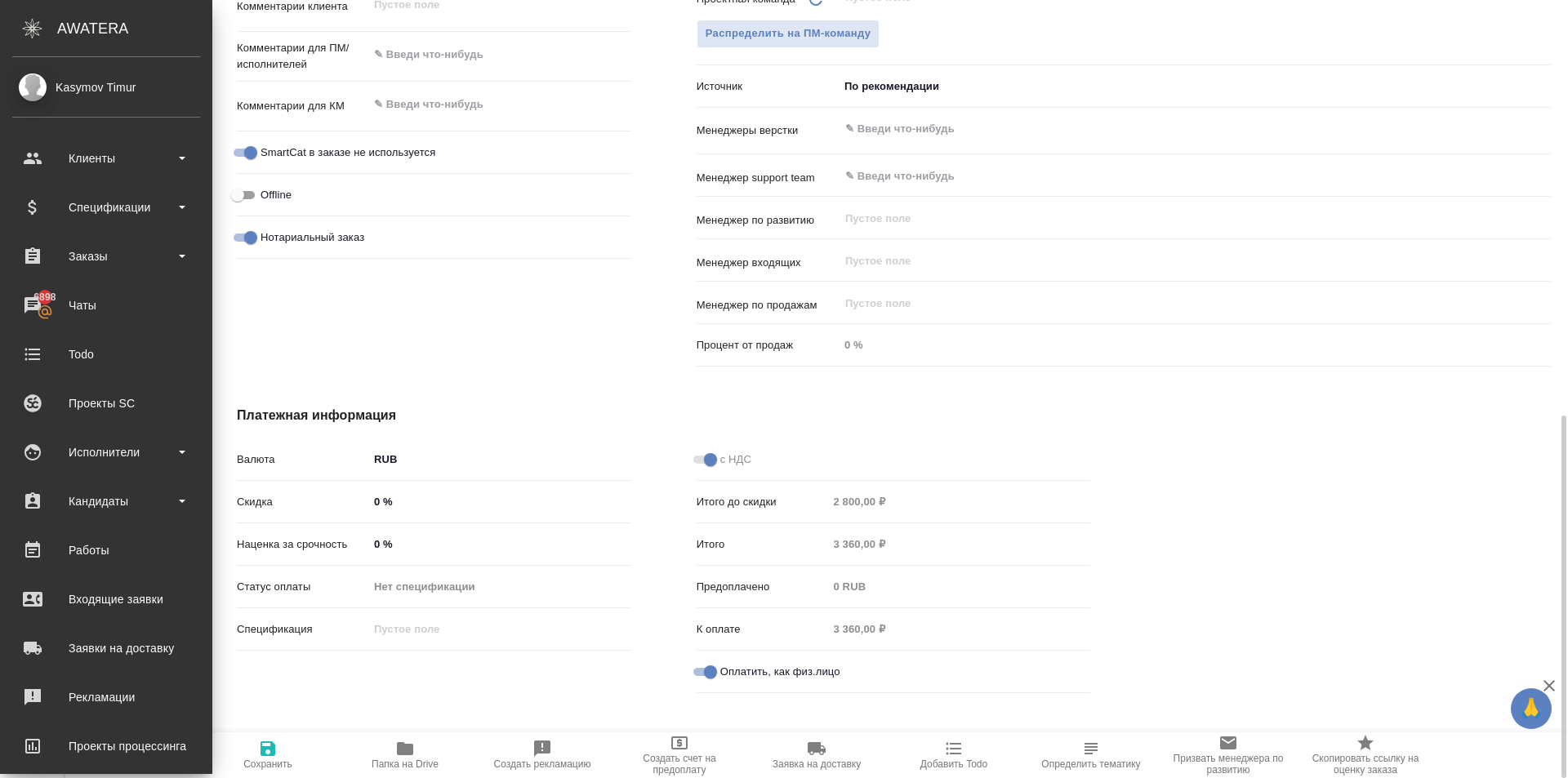
type textarea "x"
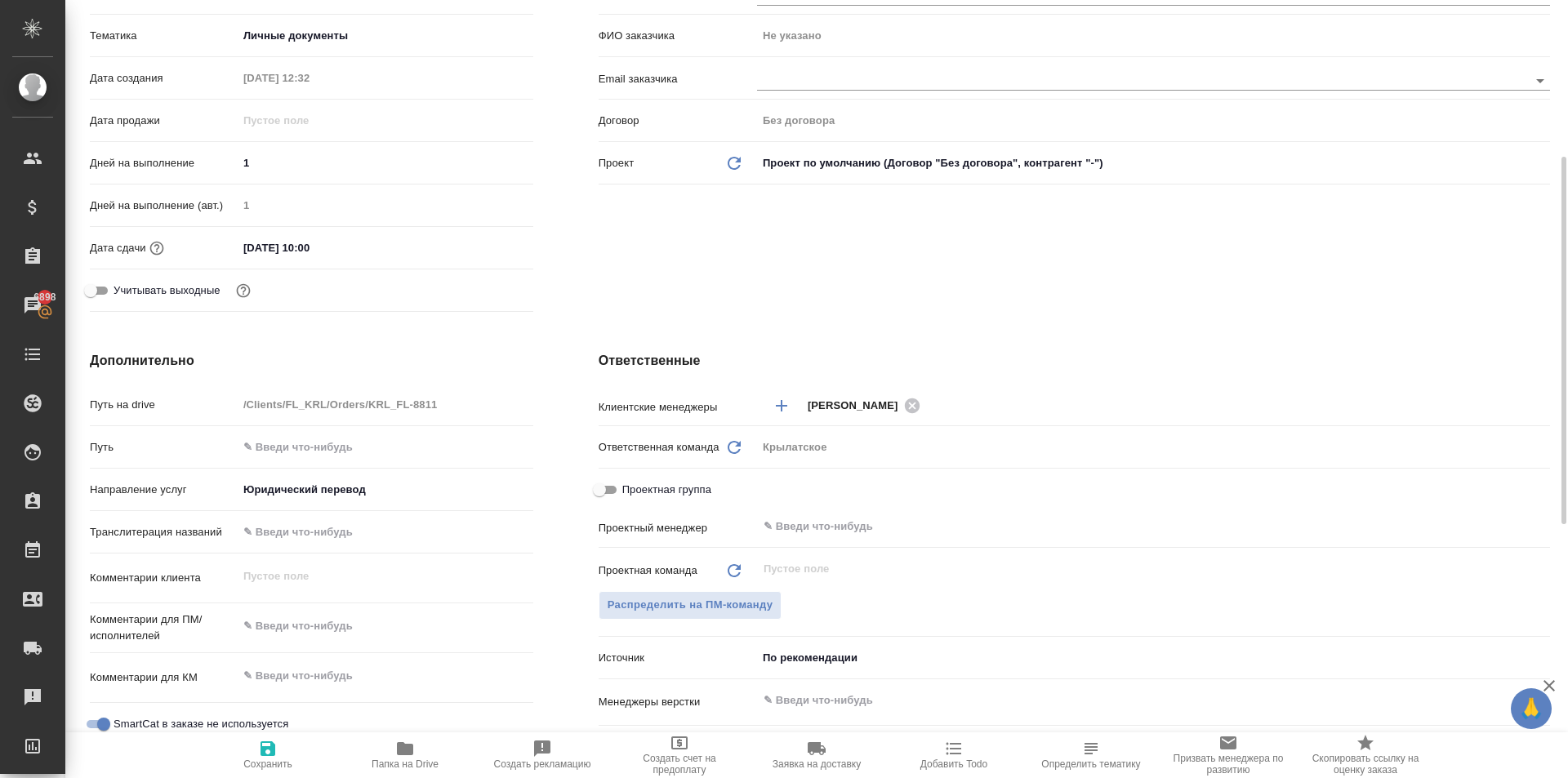
scroll to position [0, 0]
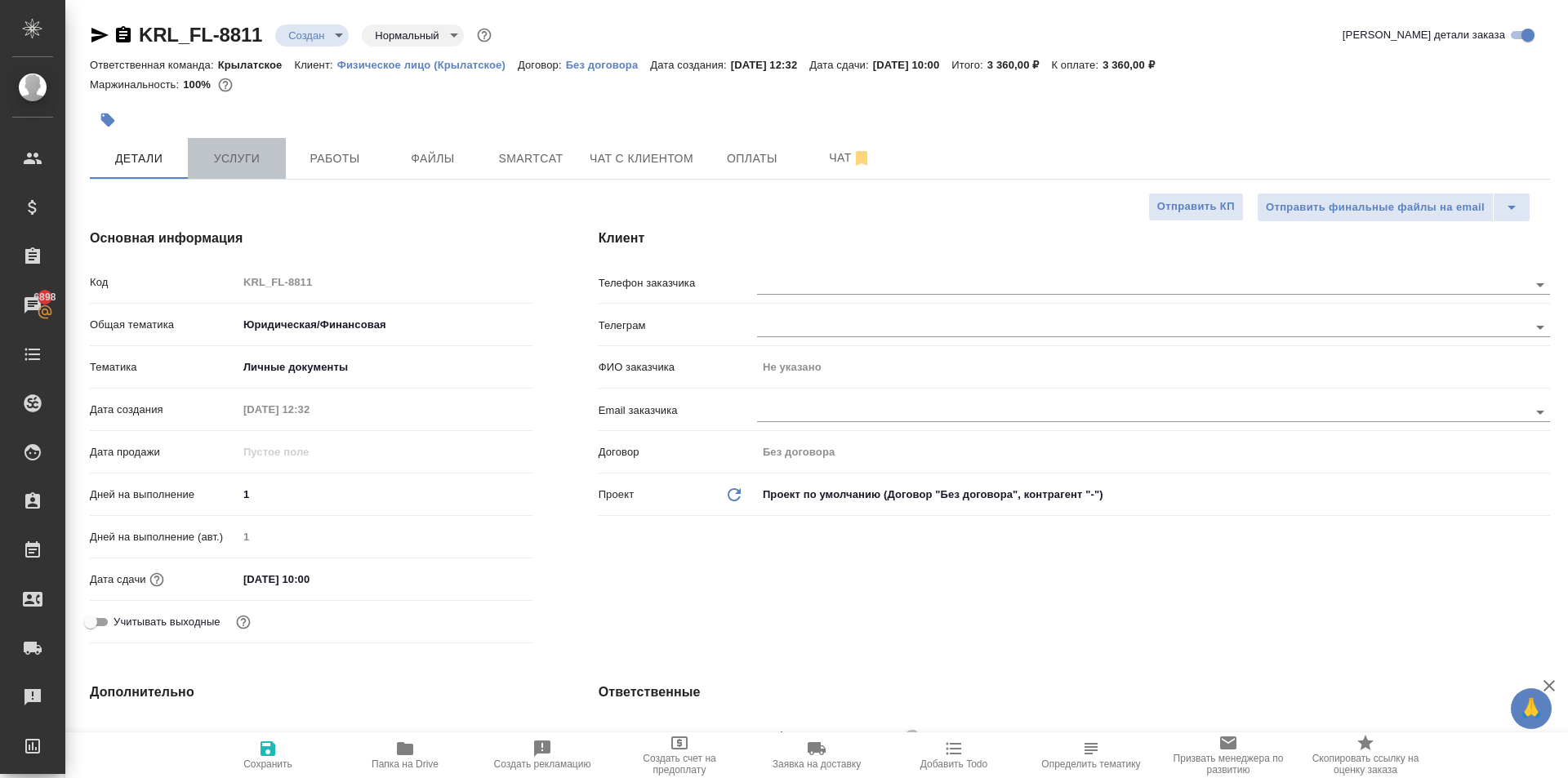
click at [264, 162] on span "Услуги" at bounding box center [236, 158] width 79 height 20
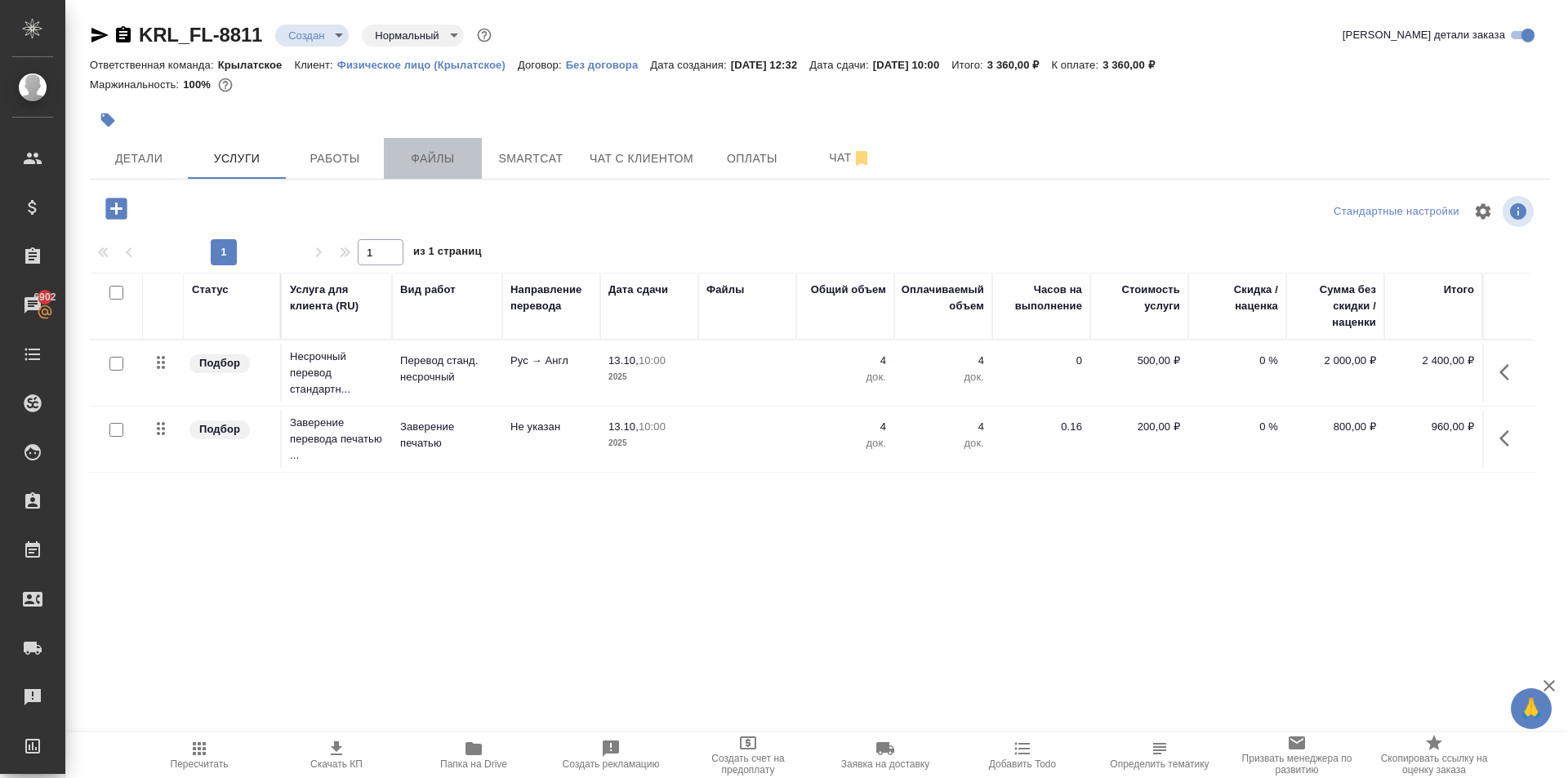
click at [446, 149] on span "Файлы" at bounding box center [433, 158] width 79 height 20
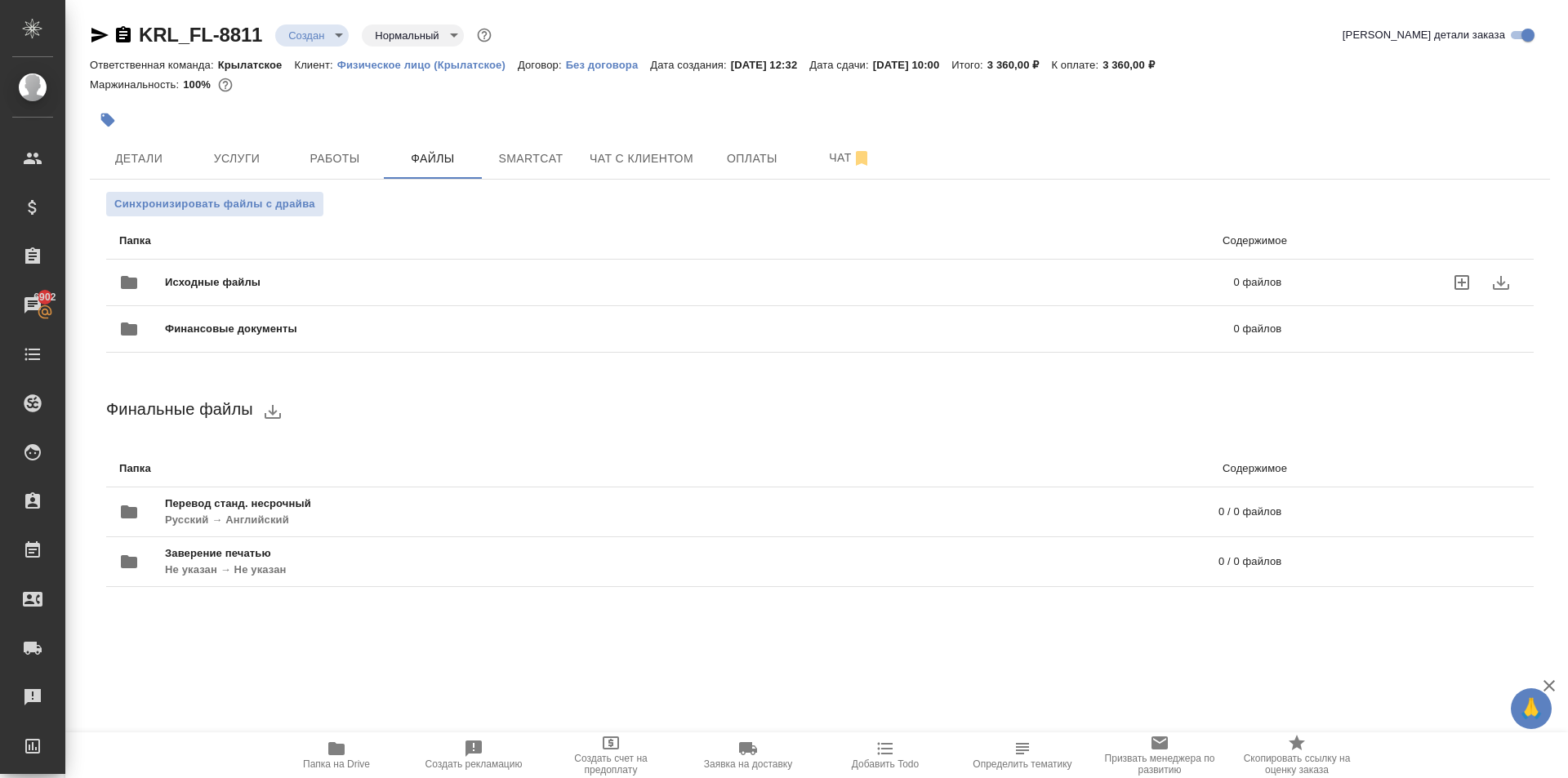
click at [328, 269] on div "Исходные файлы 0 файлов" at bounding box center [700, 282] width 1162 height 39
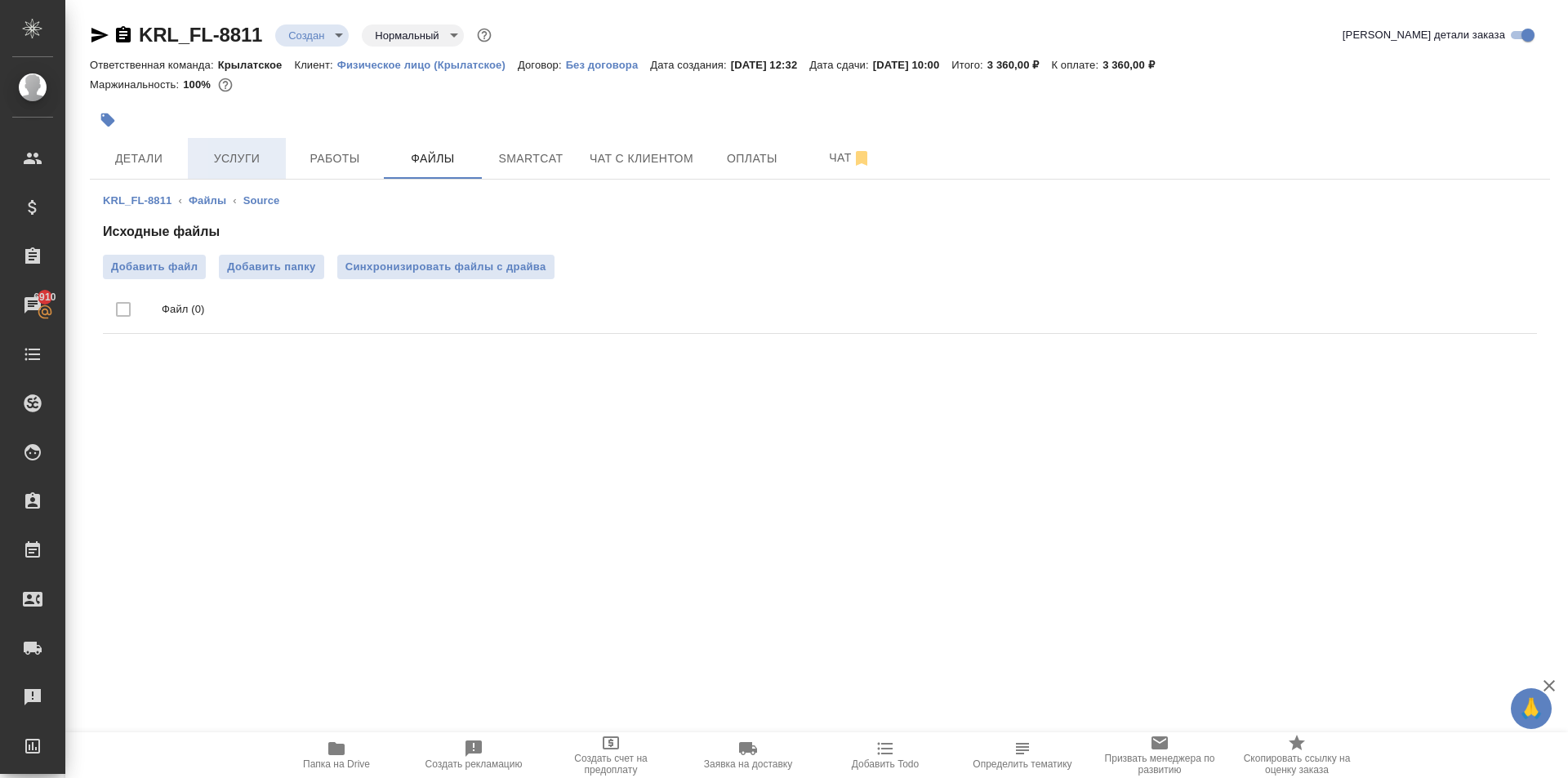
drag, startPoint x: 181, startPoint y: 143, endPoint x: 191, endPoint y: 155, distance: 15.6
click at [188, 151] on div "Детали Услуги Работы Файлы Smartcat Чат с клиентом Оплаты Чат" at bounding box center [819, 158] width 1460 height 41
click at [429, 157] on span "Файлы" at bounding box center [433, 158] width 79 height 20
click at [178, 258] on label "Добавить файл" at bounding box center [154, 267] width 103 height 25
click at [0, 0] on input "Добавить файл" at bounding box center [0, 0] width 0 height 0
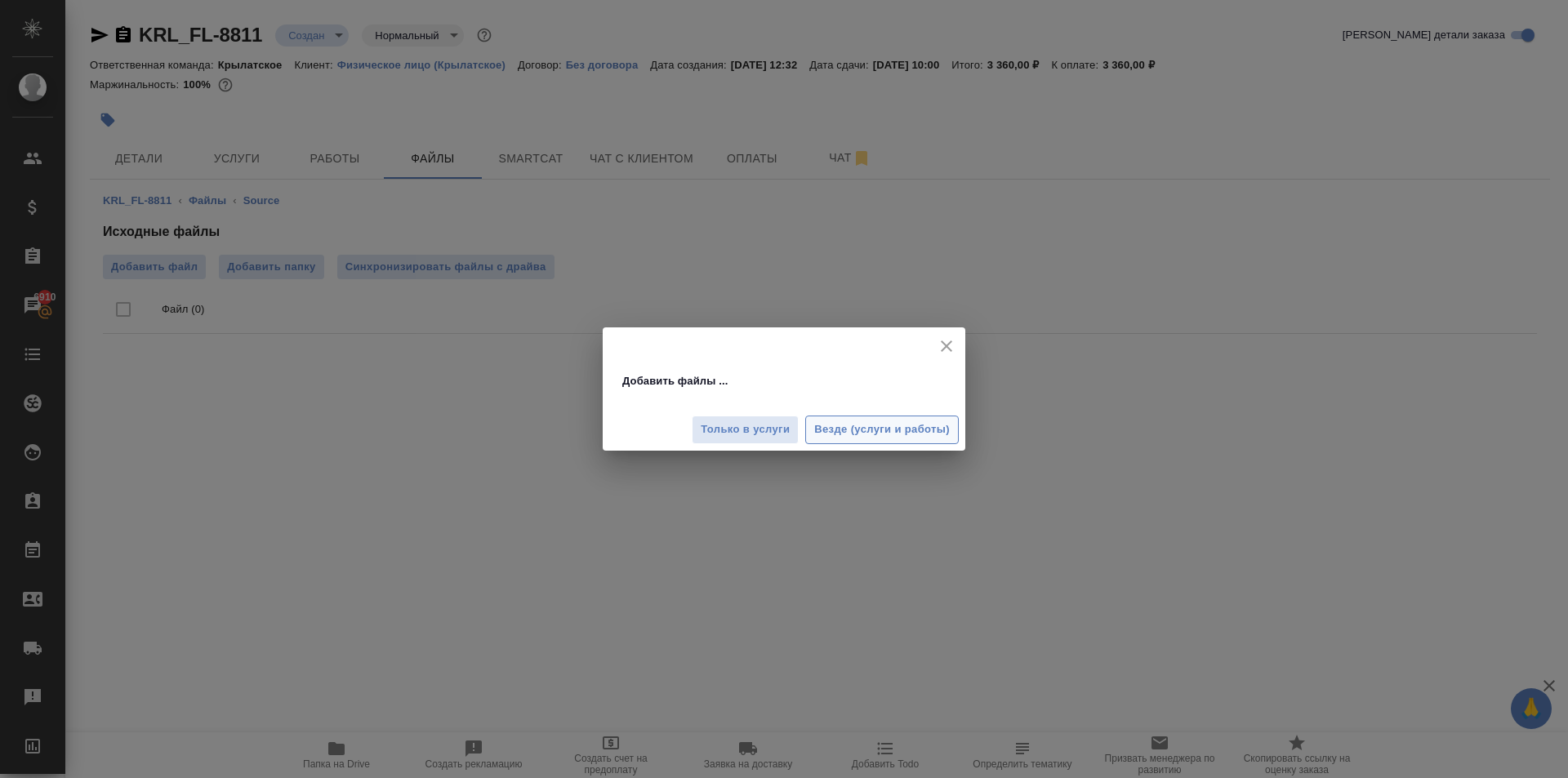
click at [839, 427] on span "Везде (услуги и работы)" at bounding box center [882, 429] width 135 height 19
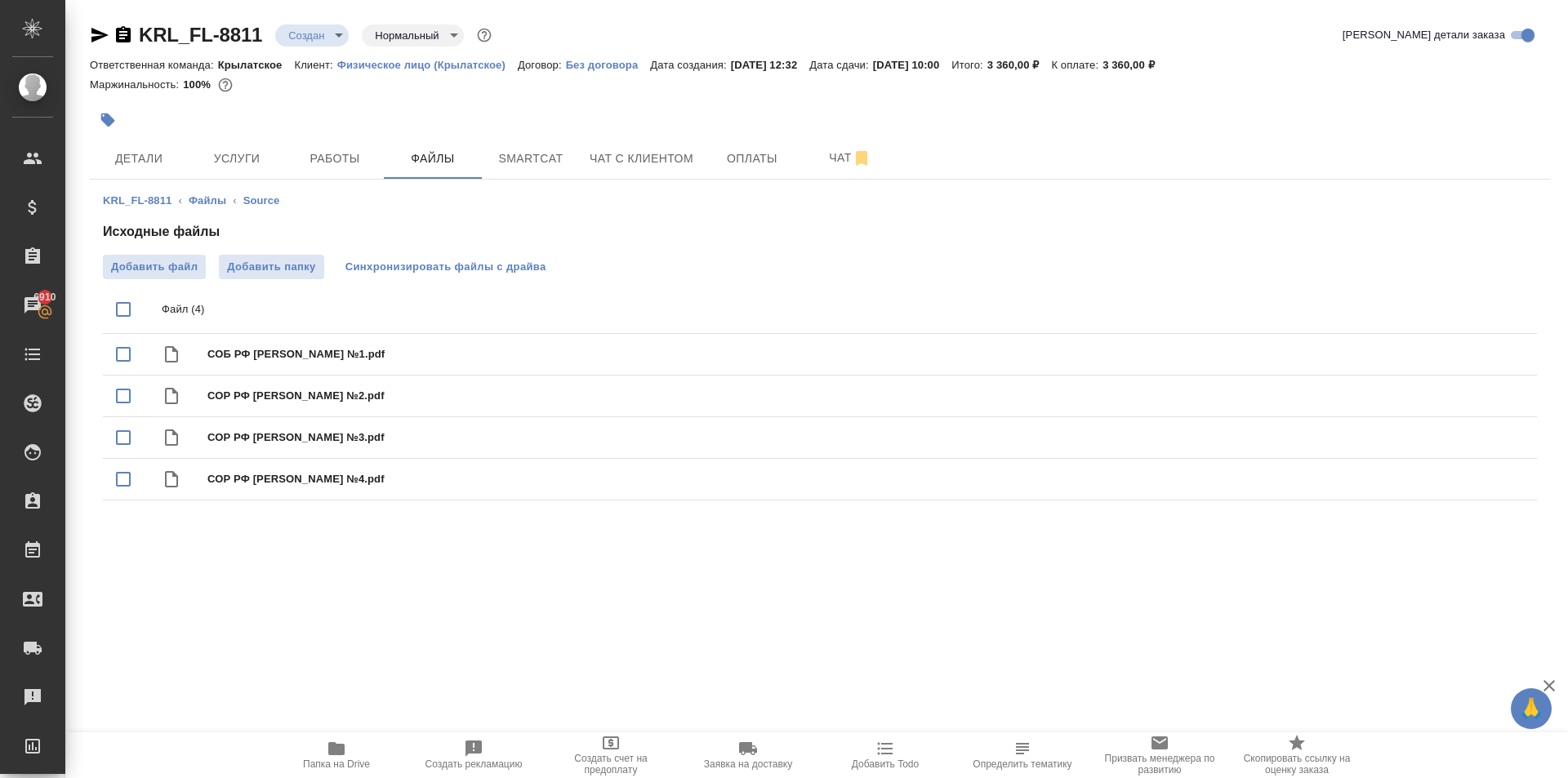
click at [436, 268] on span "Синхронизировать файлы с драйва" at bounding box center [445, 266] width 201 height 16
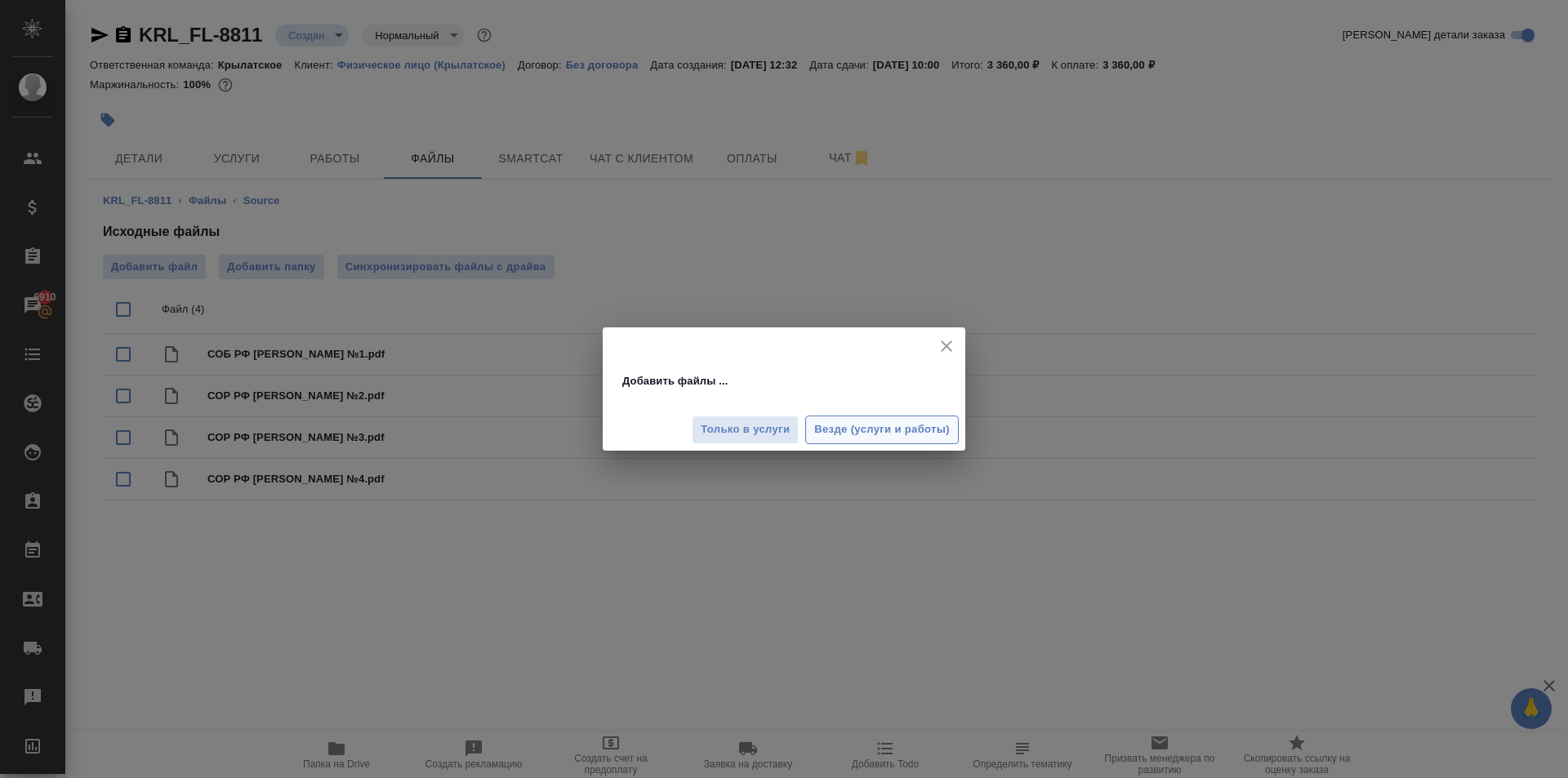
click at [949, 419] on button "Везде (услуги и работы)" at bounding box center [882, 430] width 153 height 28
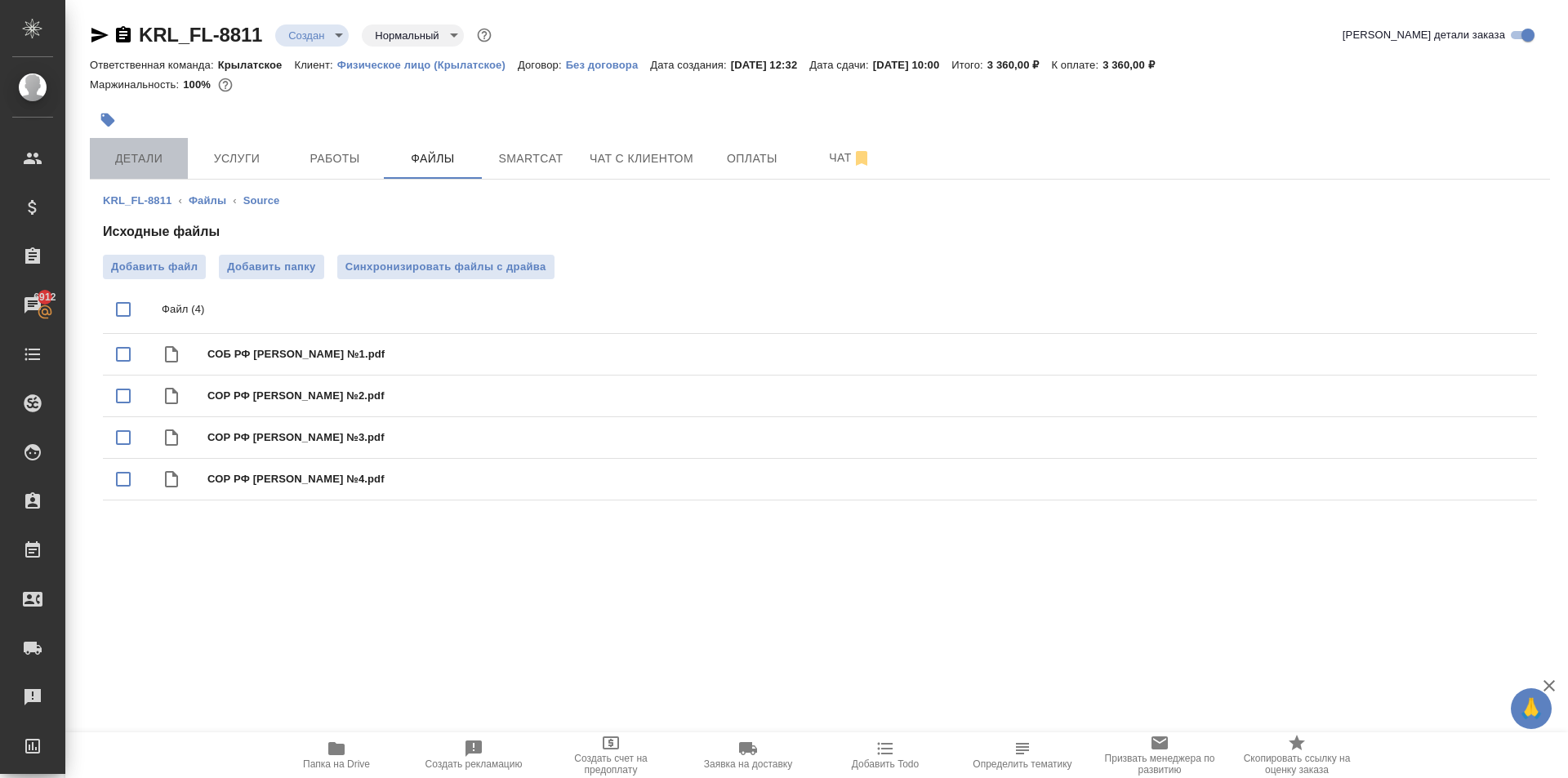
click at [143, 156] on span "Детали" at bounding box center [139, 158] width 79 height 20
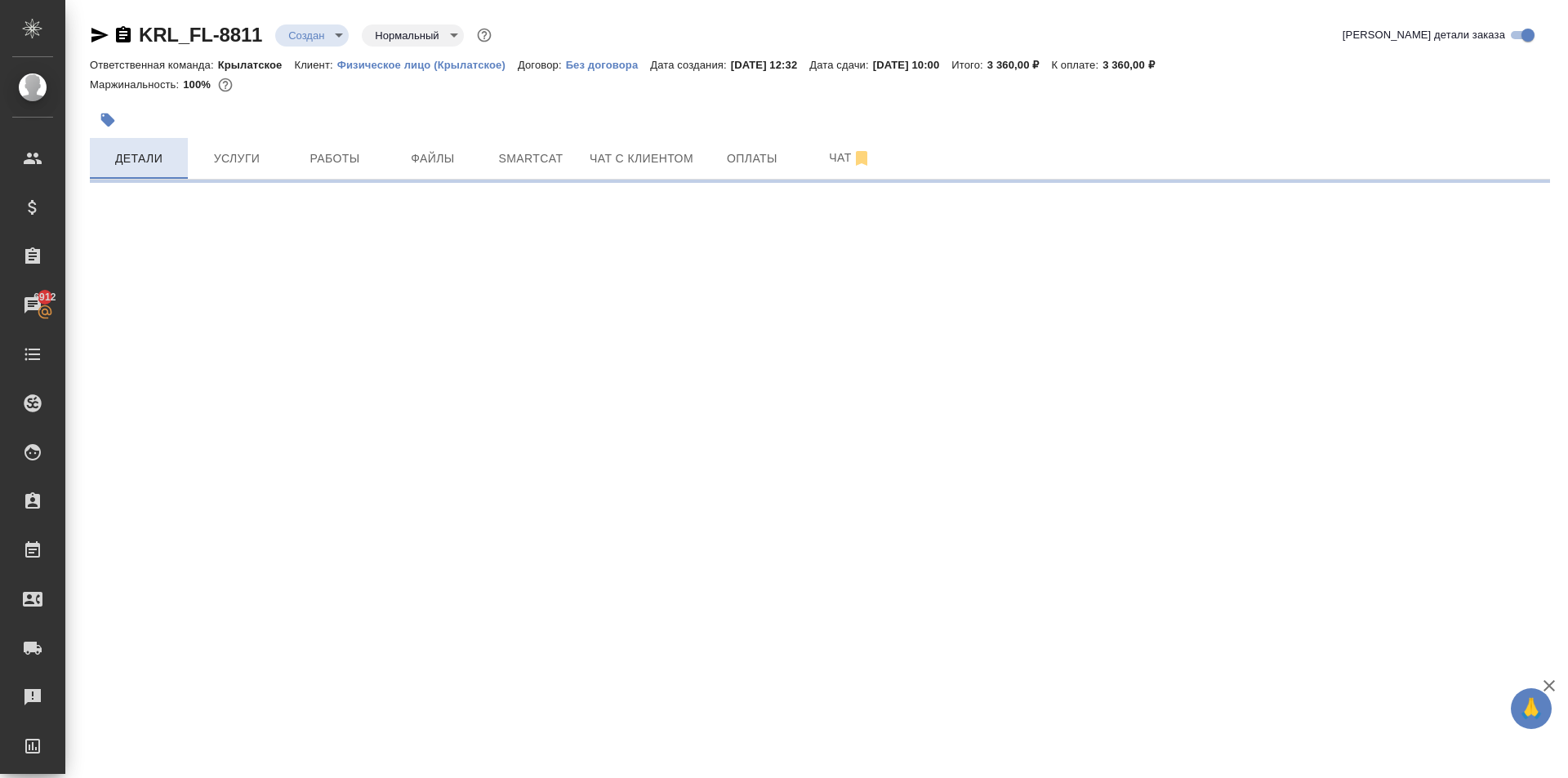
select select "RU"
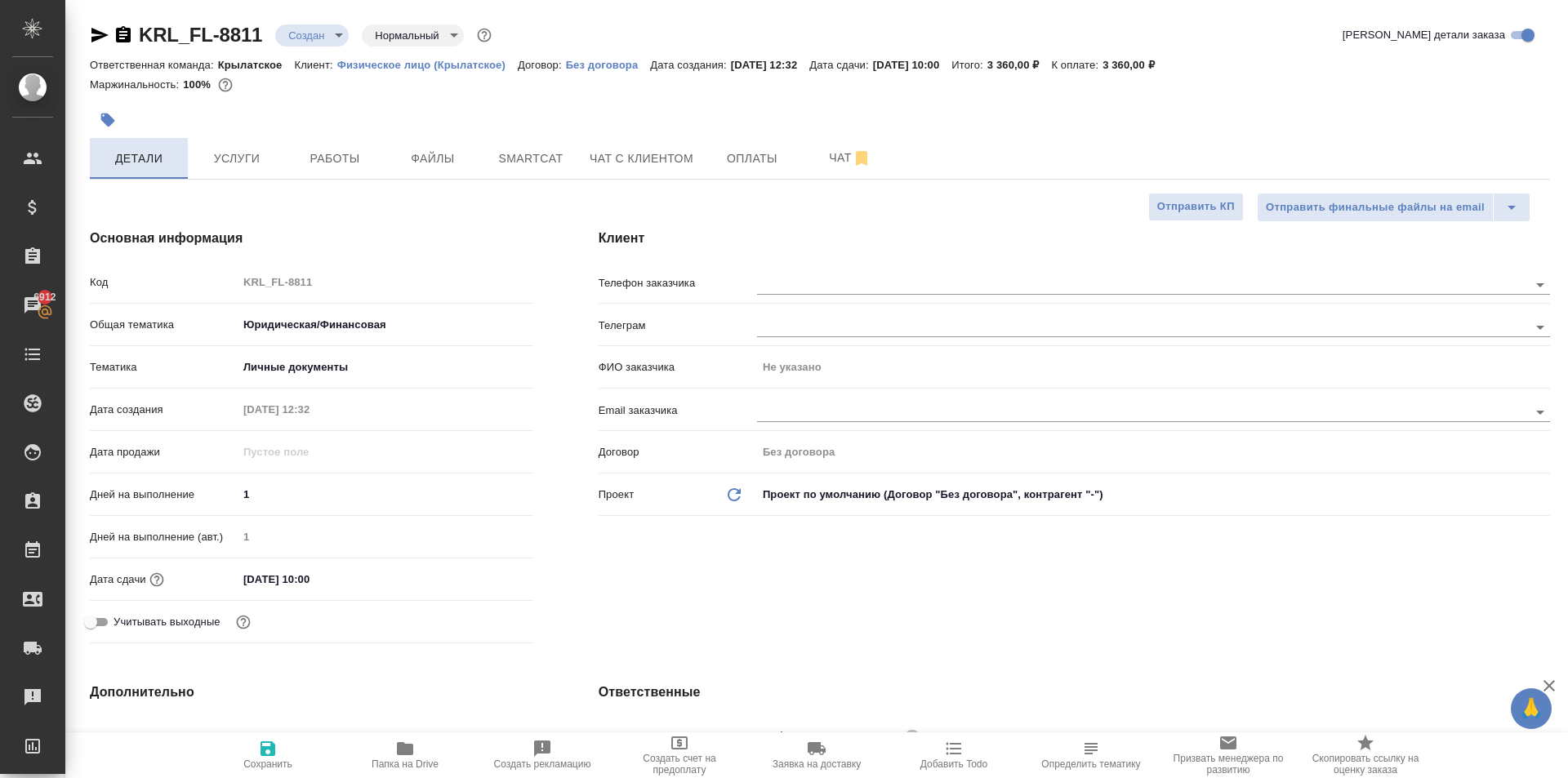
type textarea "x"
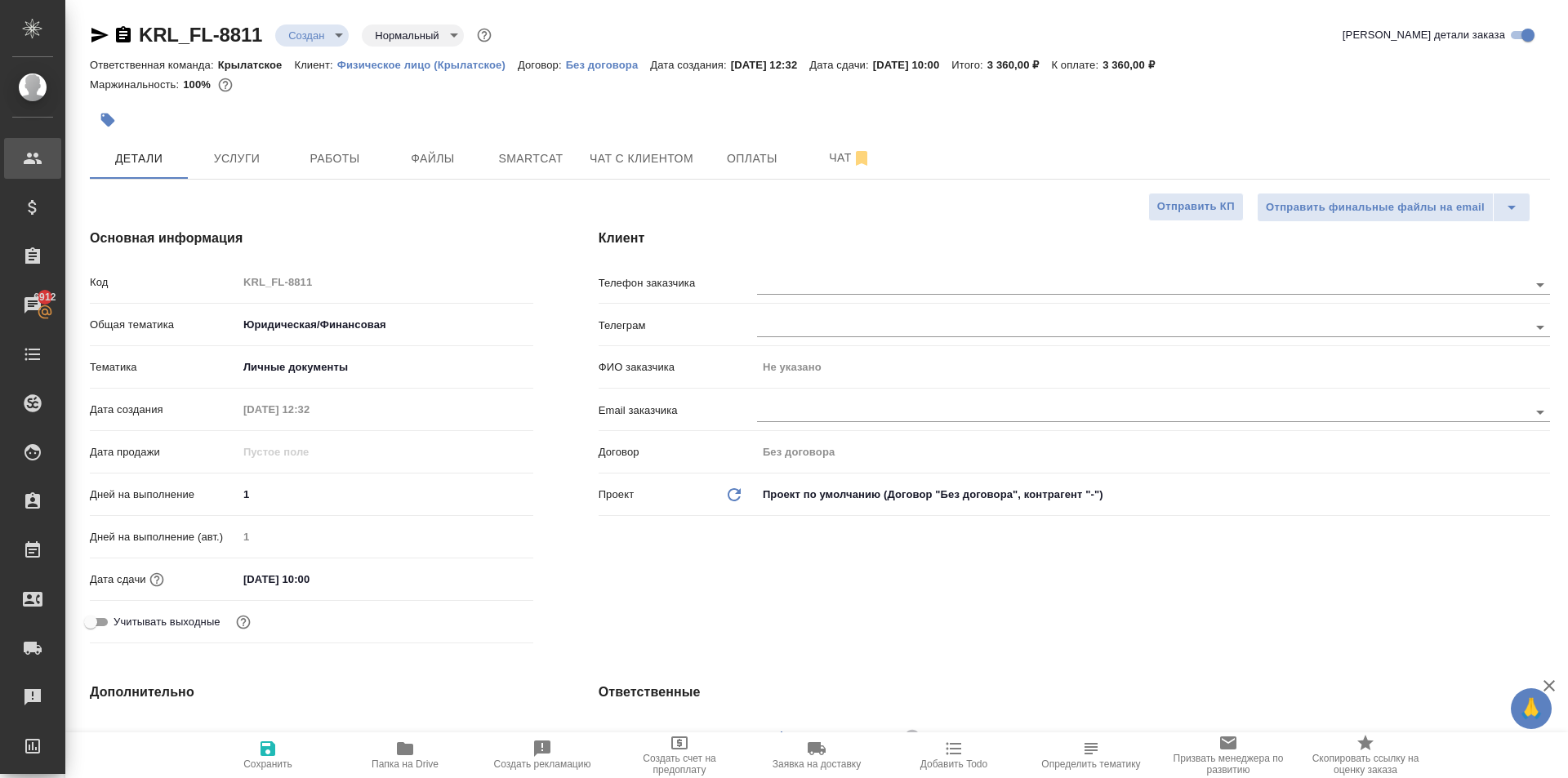
type textarea "x"
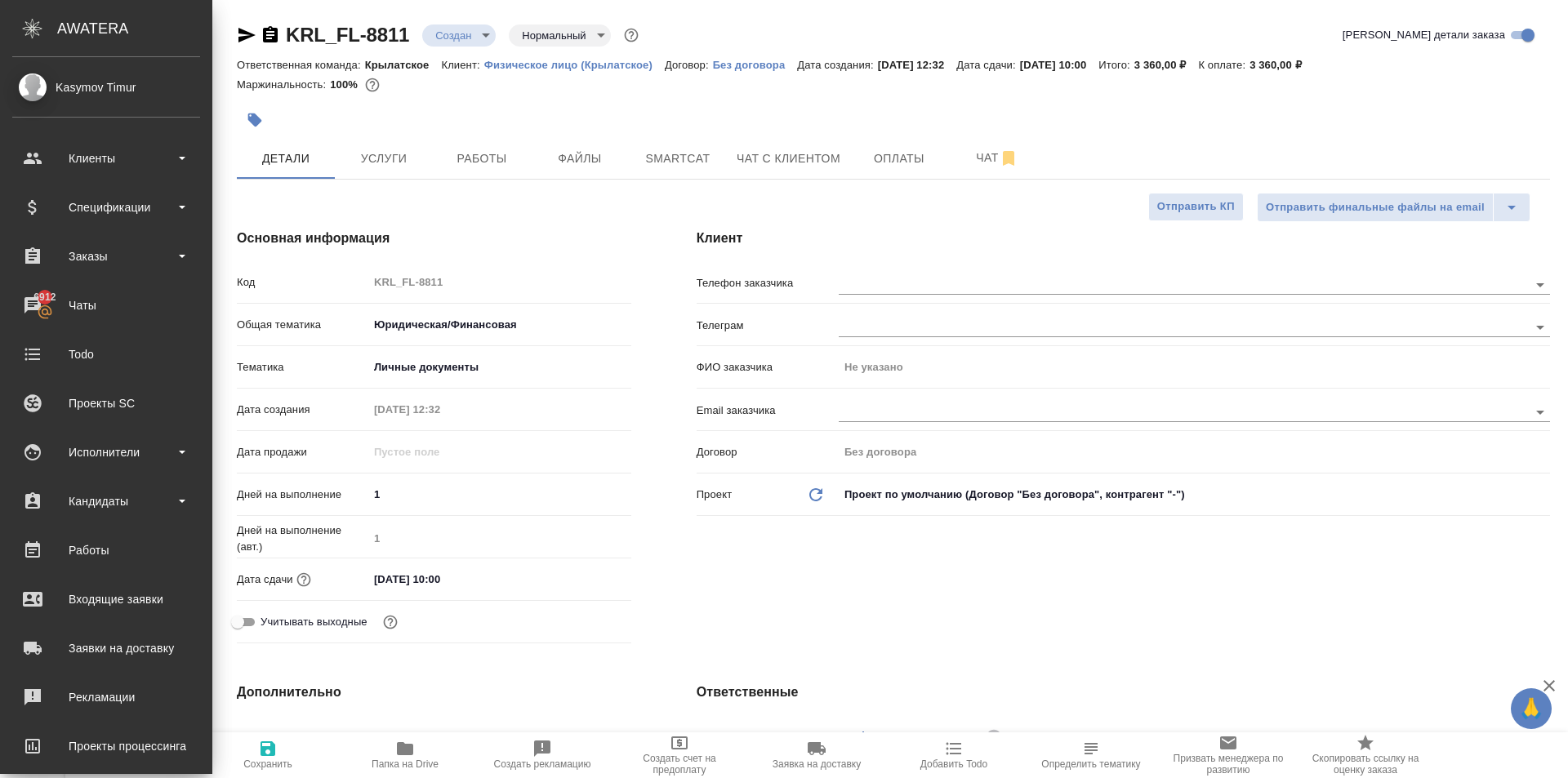
type textarea "x"
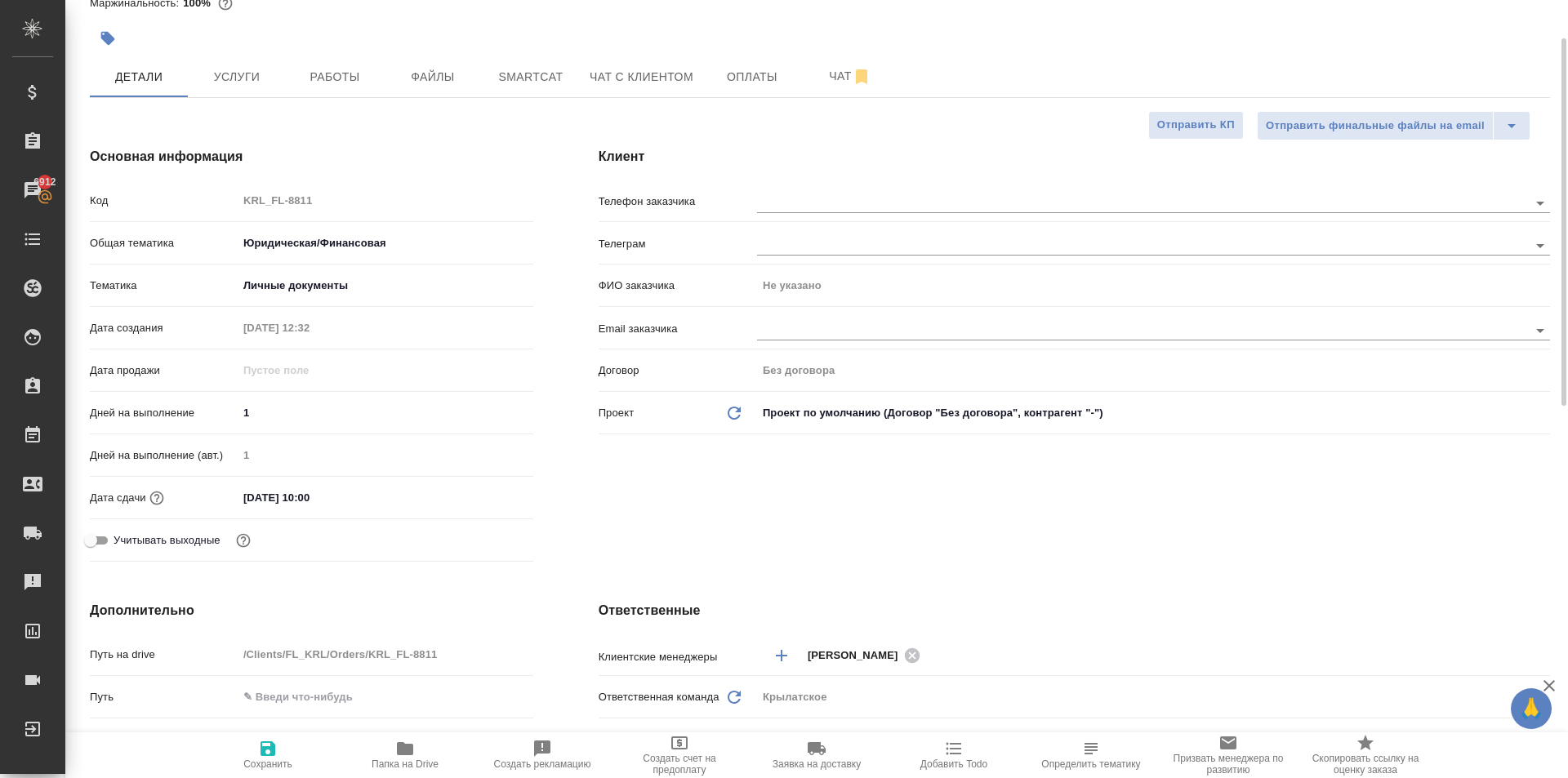
scroll to position [489, 0]
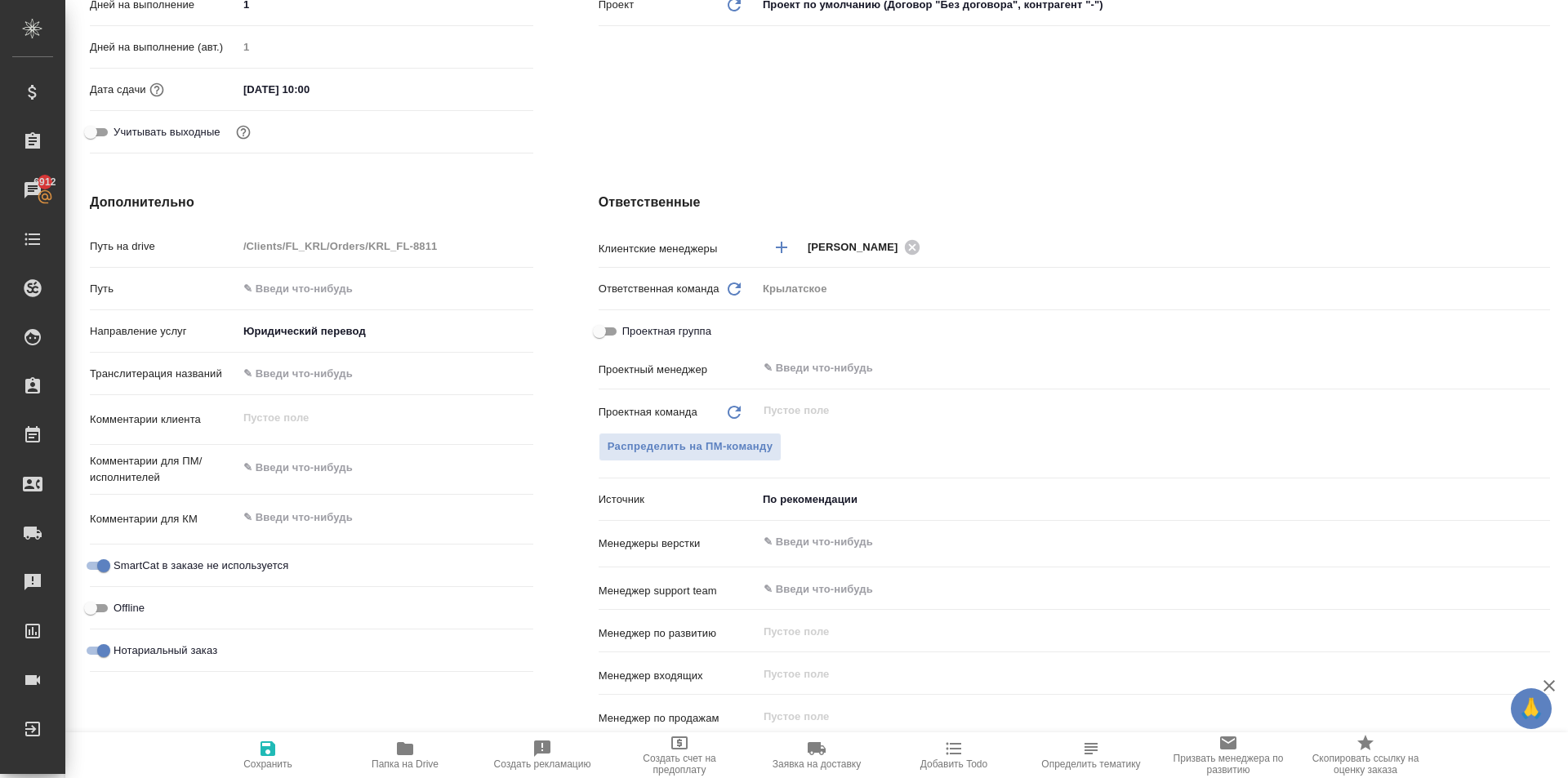
type textarea "x"
click at [292, 464] on textarea at bounding box center [385, 468] width 294 height 27
type textarea "x"
type textarea "н"
type textarea "x"
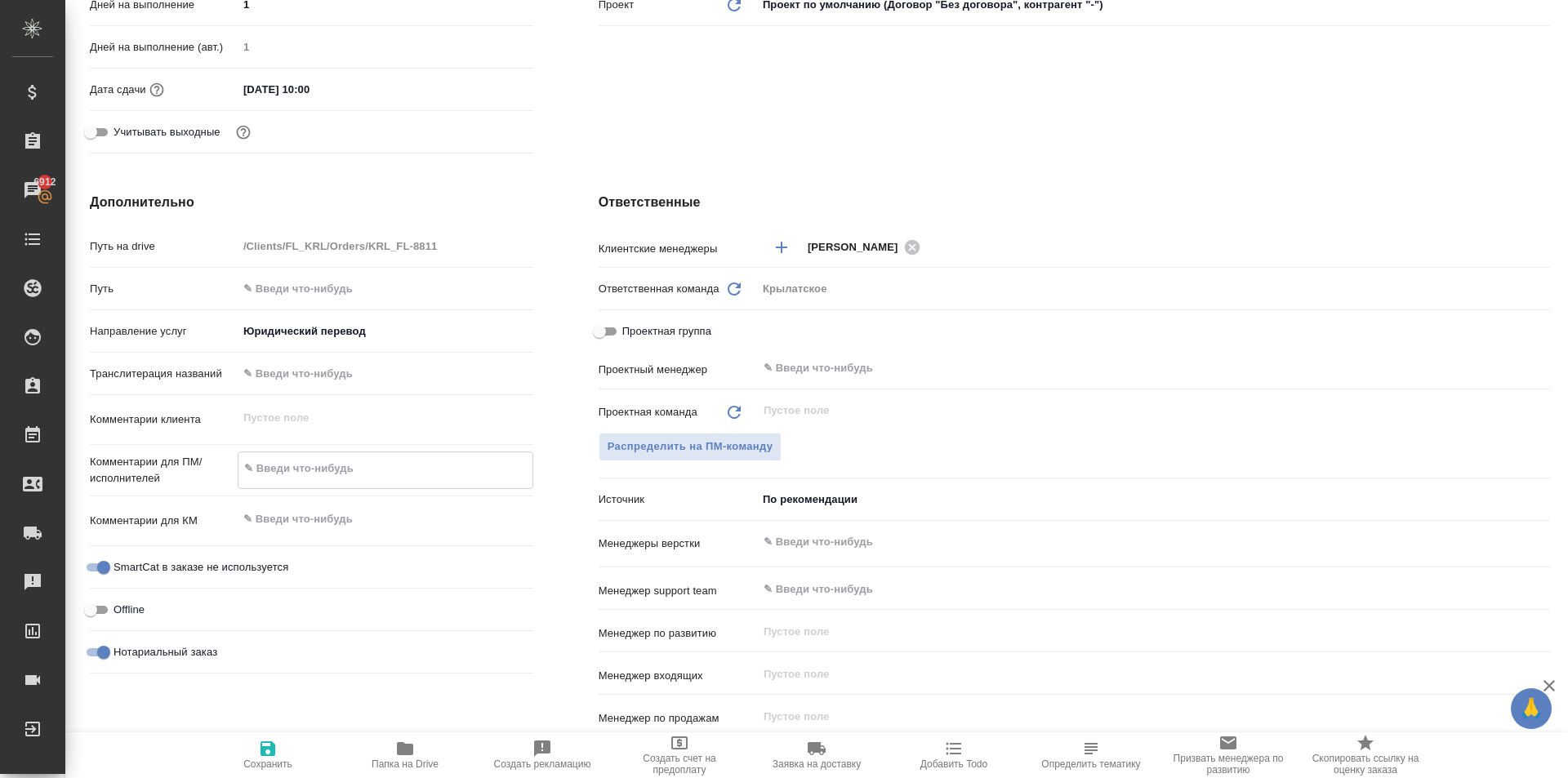
type textarea "x"
type textarea "не"
type textarea "x"
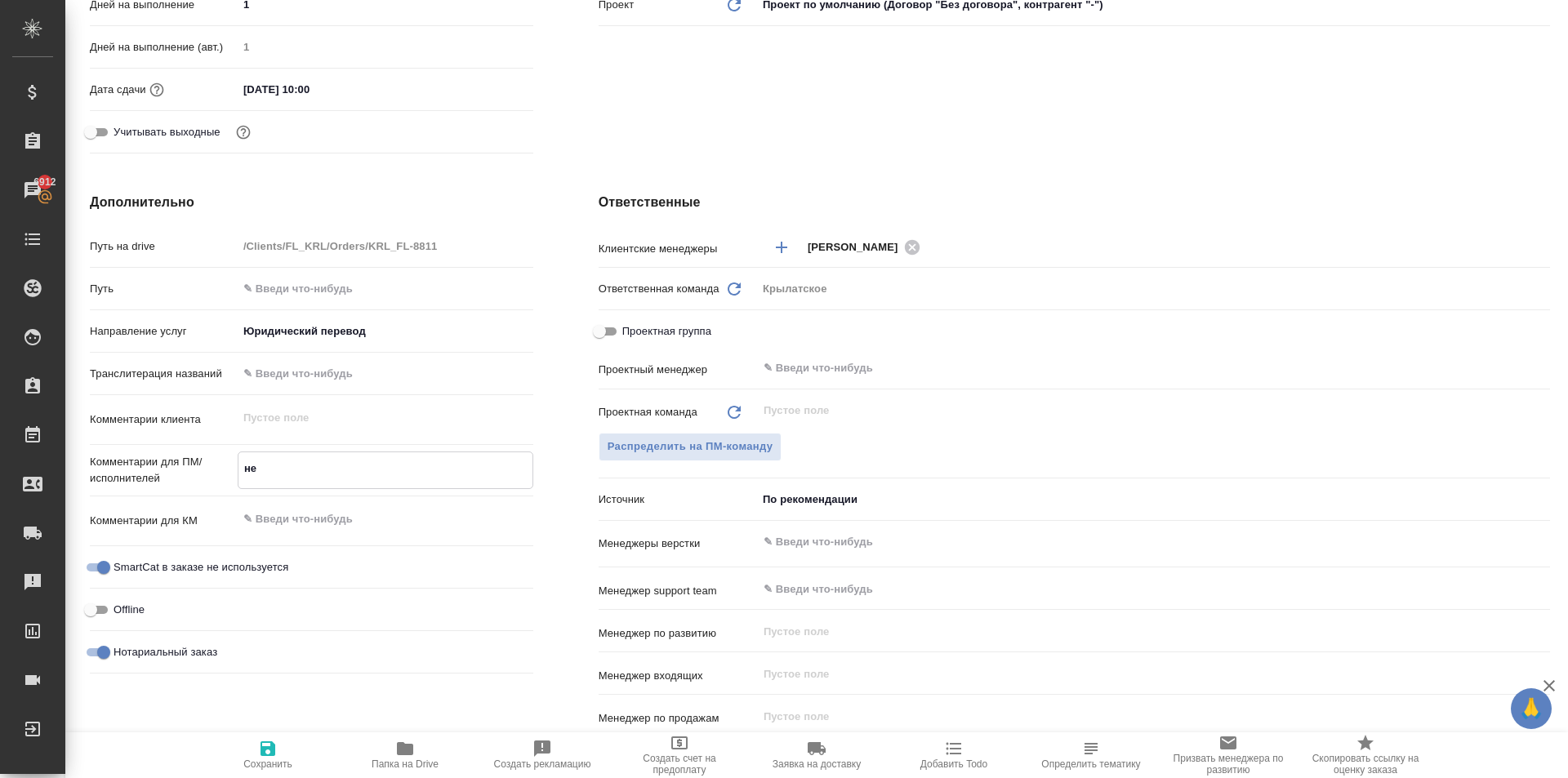
type textarea "не"
type textarea "x"
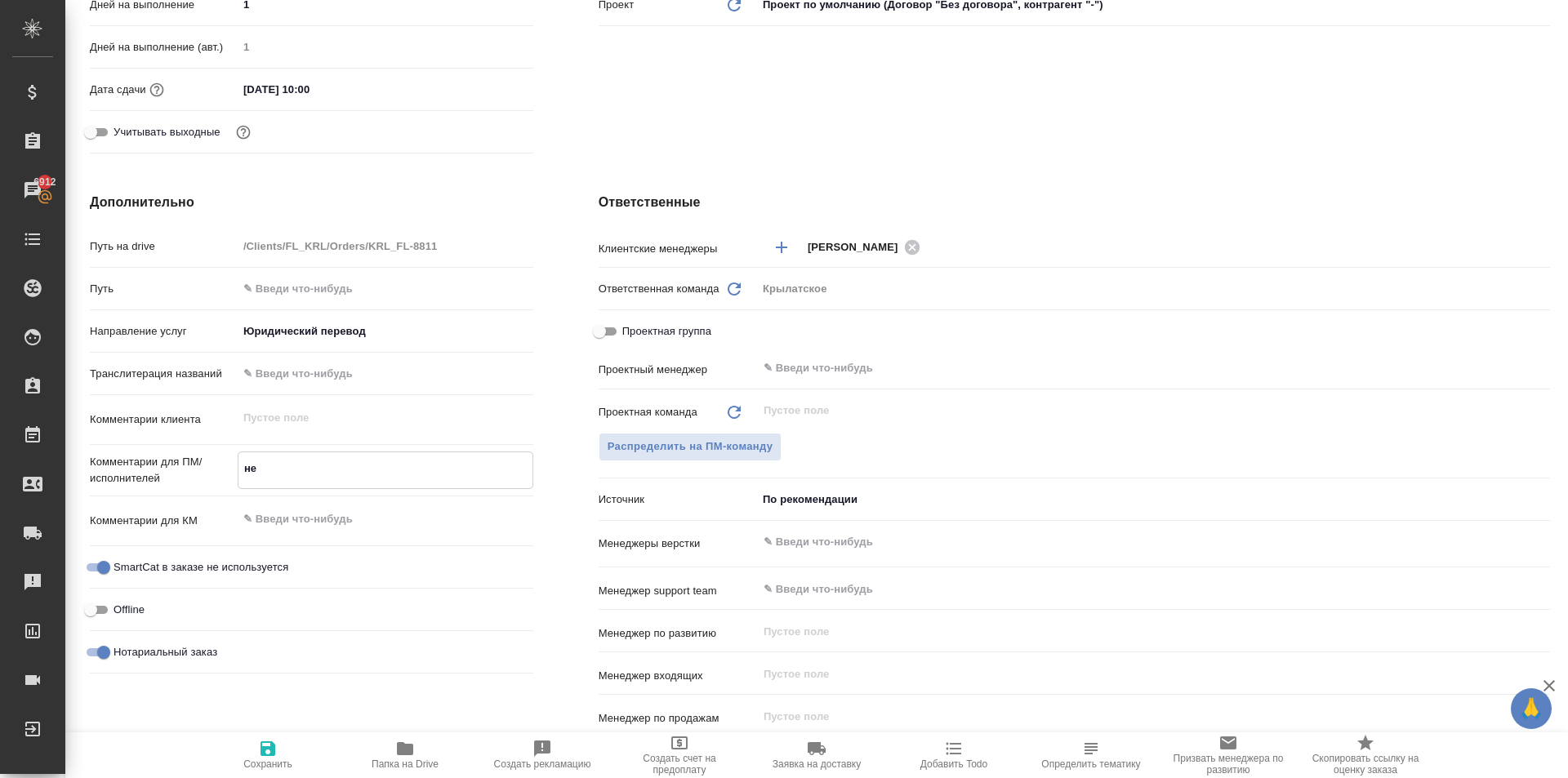
type textarea "не Н"
type textarea "x"
type textarea "не НО"
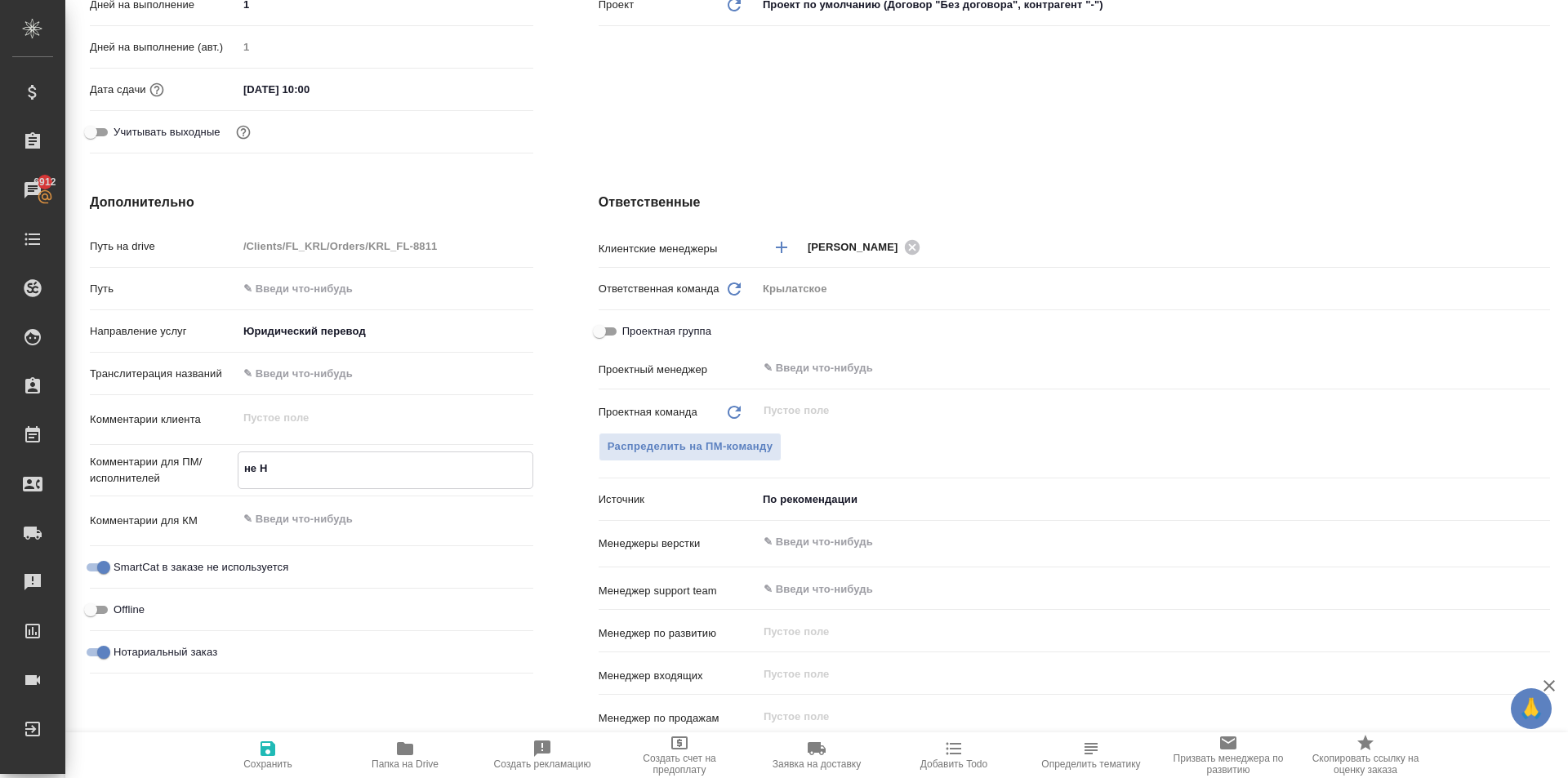
type textarea "x"
type textarea "не НОТ"
type textarea "x"
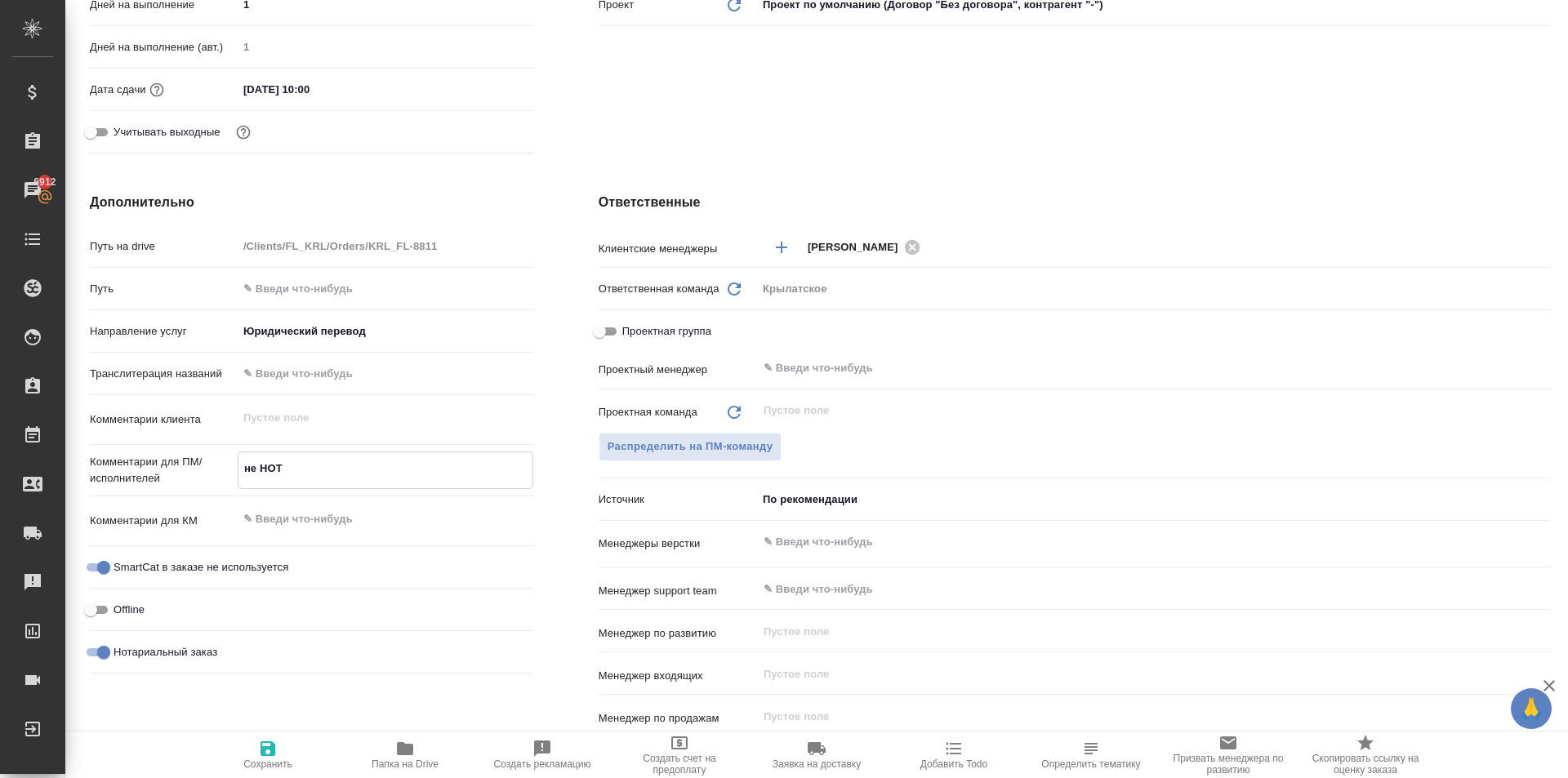
type textarea "x"
type textarea "не НОТ"
type textarea "x"
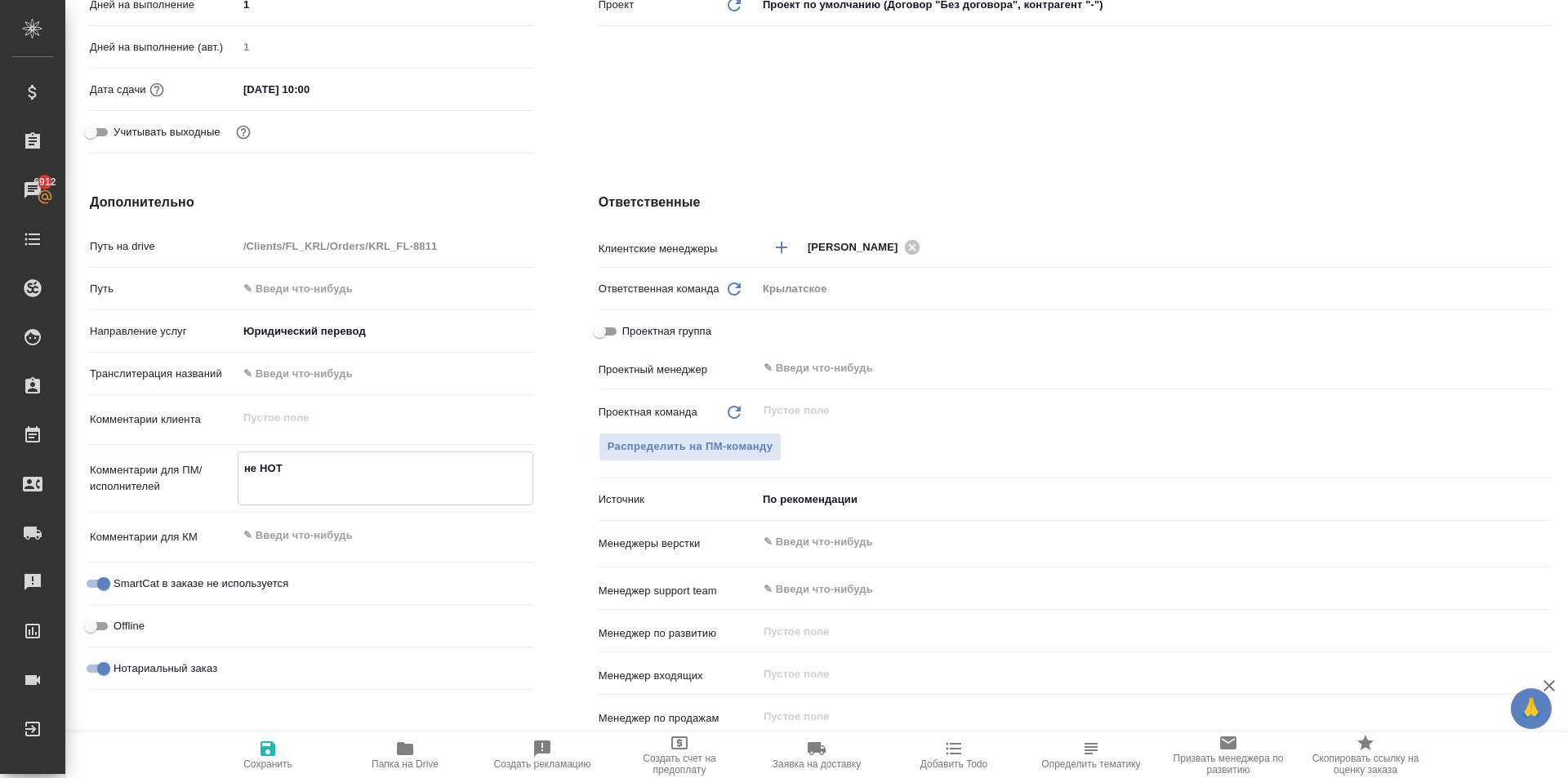
type textarea "не НОТ"
type textarea "x"
click at [187, 668] on span "Нотариальный заказ" at bounding box center [165, 668] width 104 height 16
click at [185, 673] on span "Нотариальный заказ" at bounding box center [165, 666] width 104 height 16
click at [133, 673] on input "Нотариальный заказ" at bounding box center [104, 667] width 58 height 19
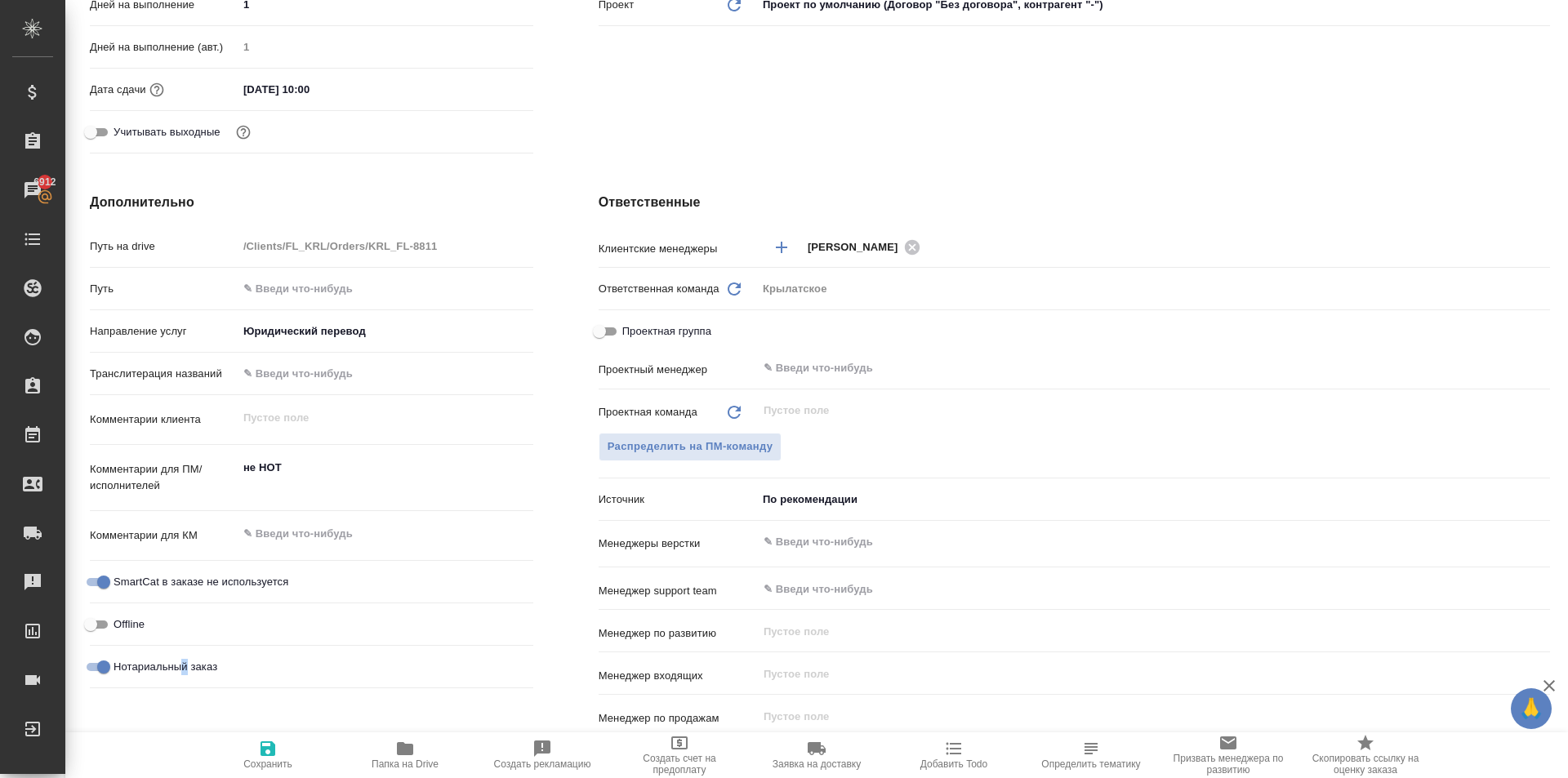
checkbox input "false"
type textarea "x"
click at [244, 741] on span "Сохранить" at bounding box center [267, 754] width 118 height 31
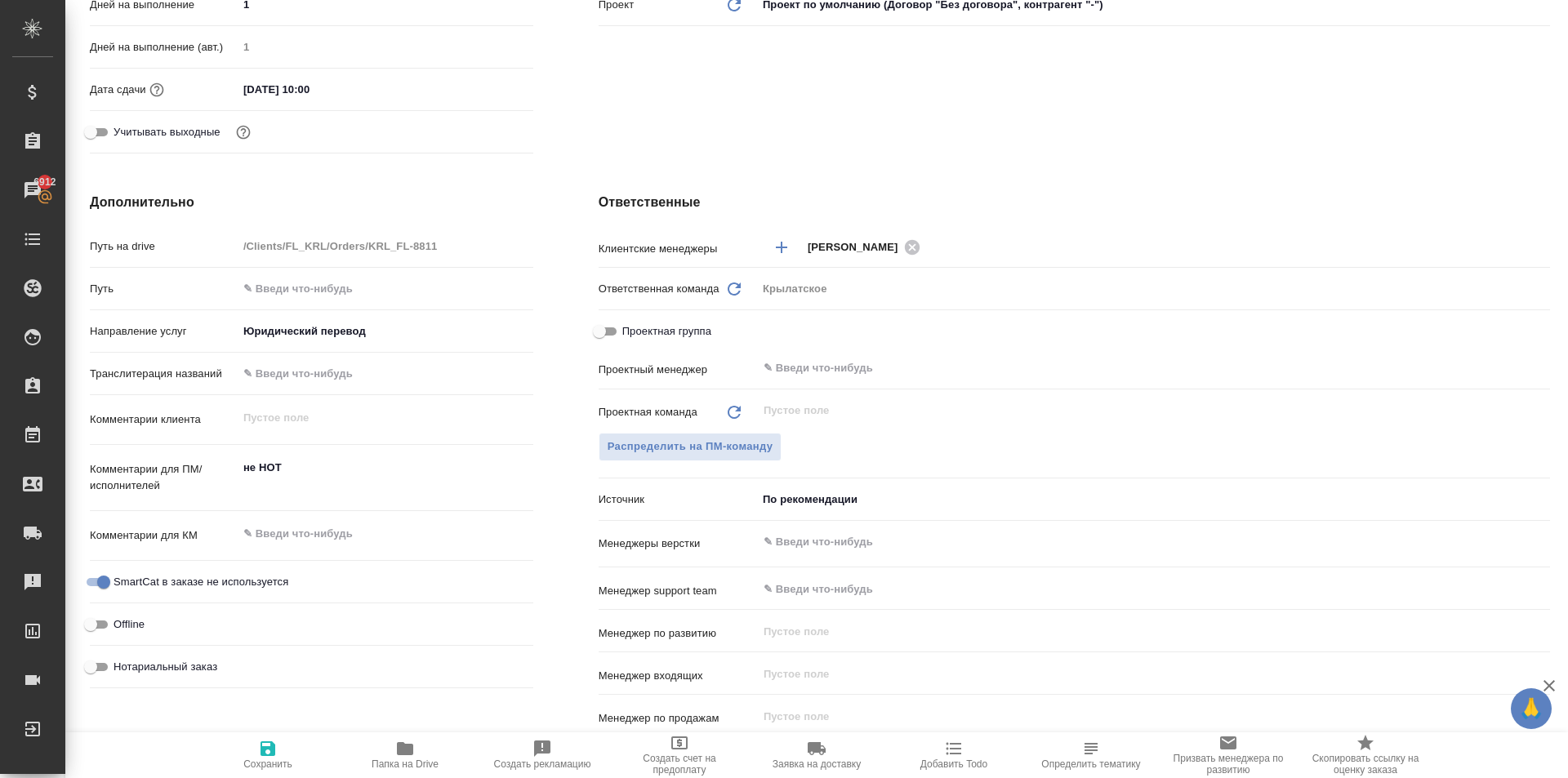
type textarea "x"
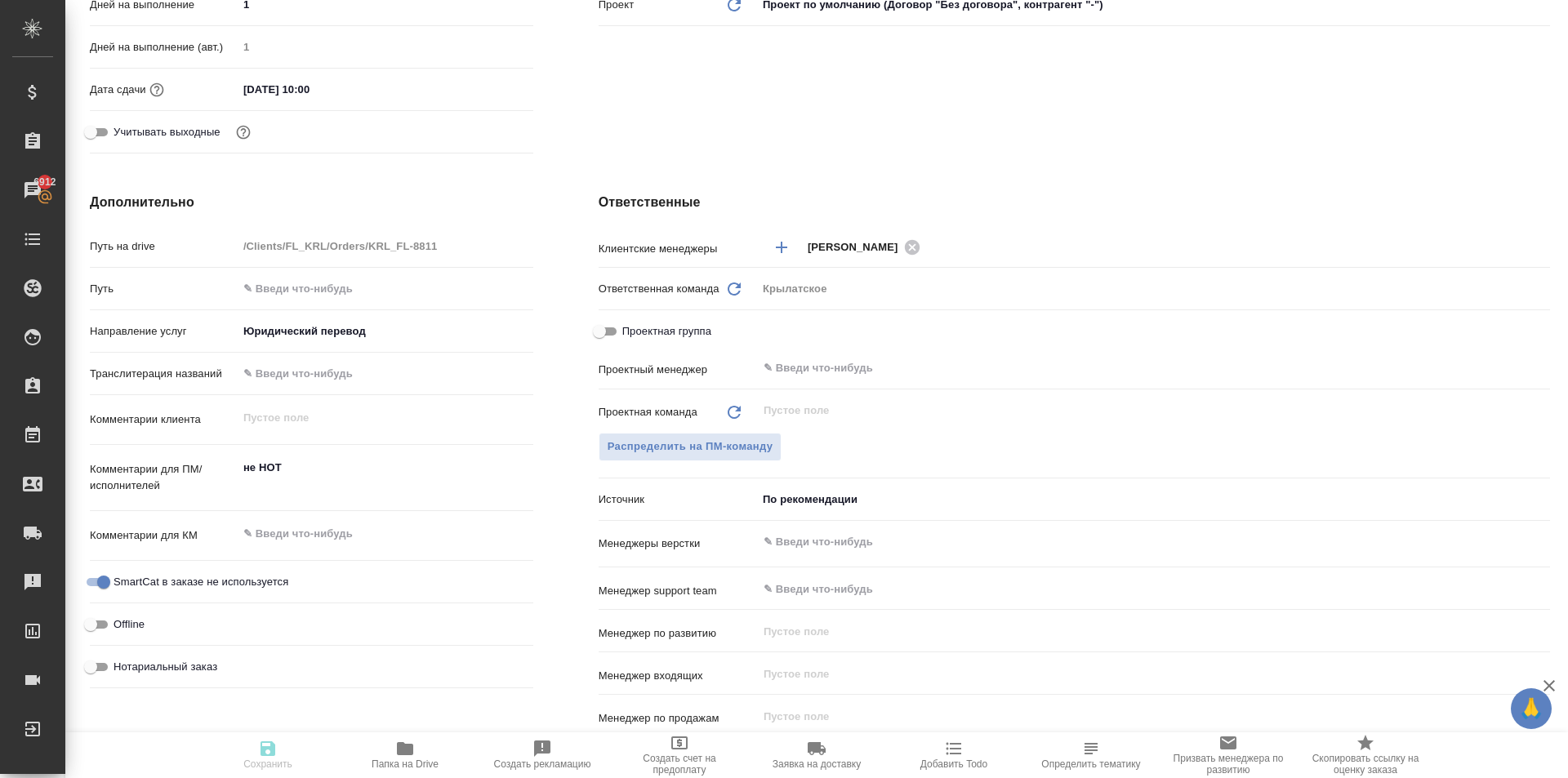
type textarea "x"
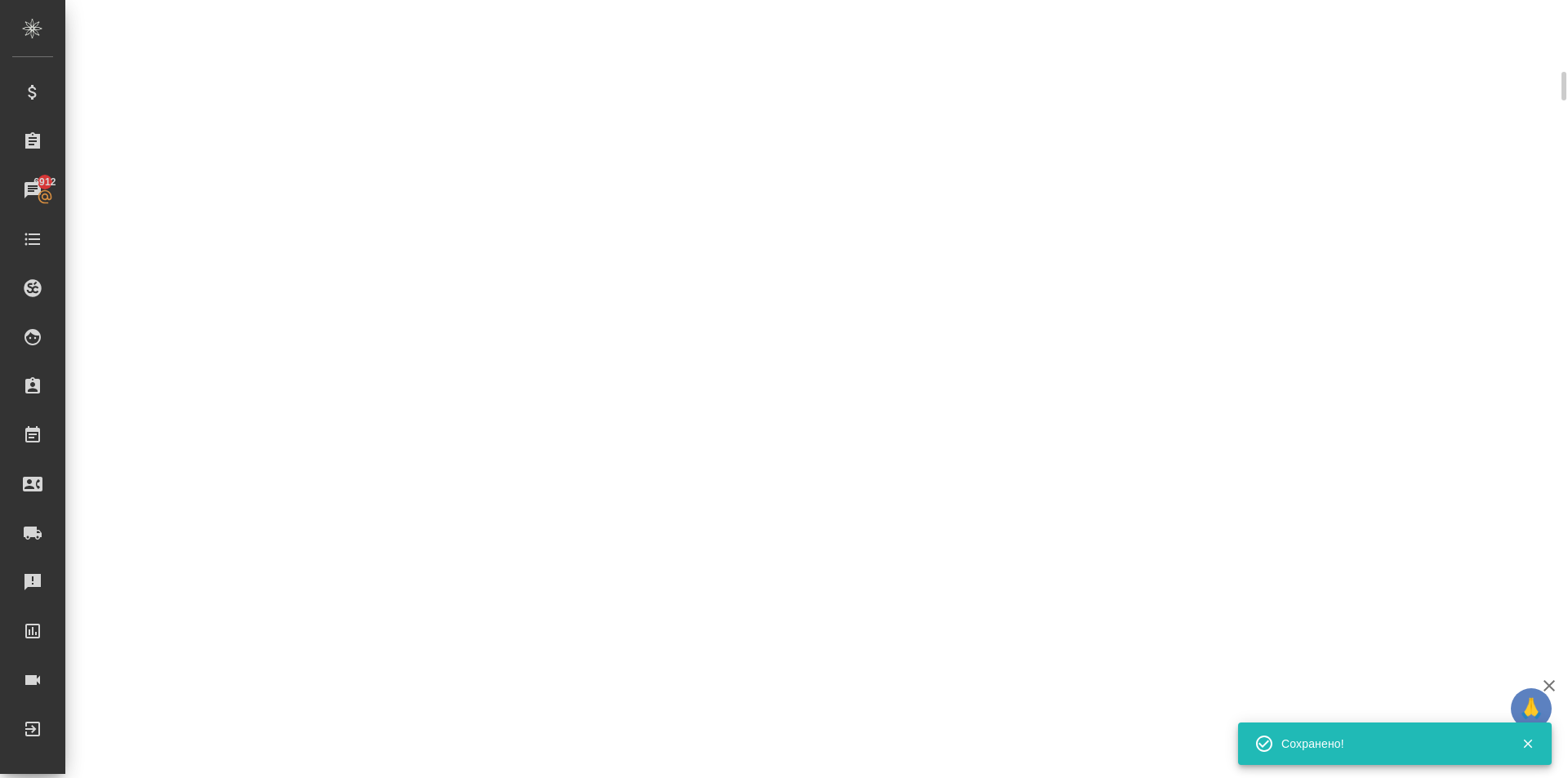
scroll to position [477, 0]
select select "RU"
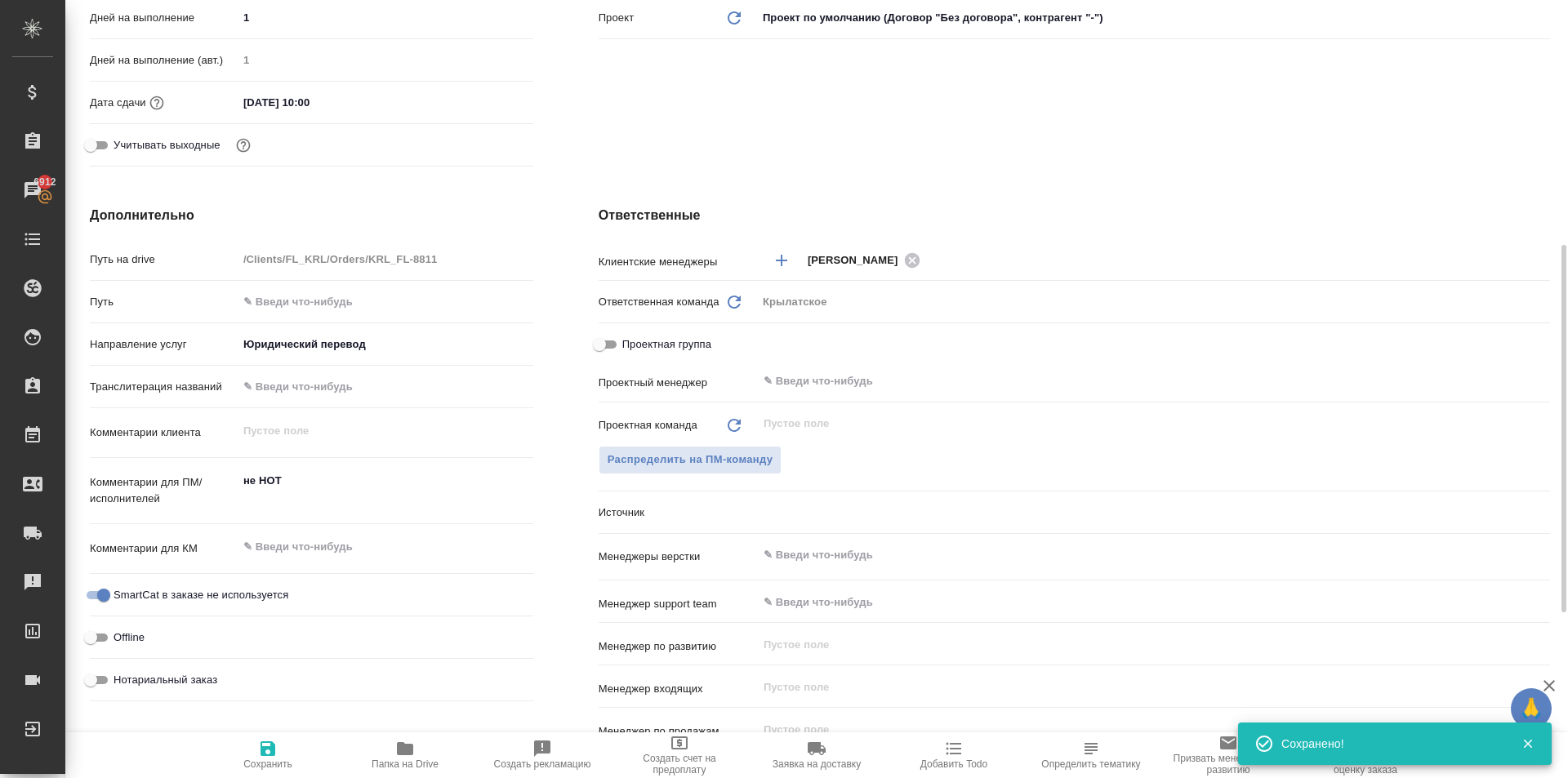
scroll to position [489, 0]
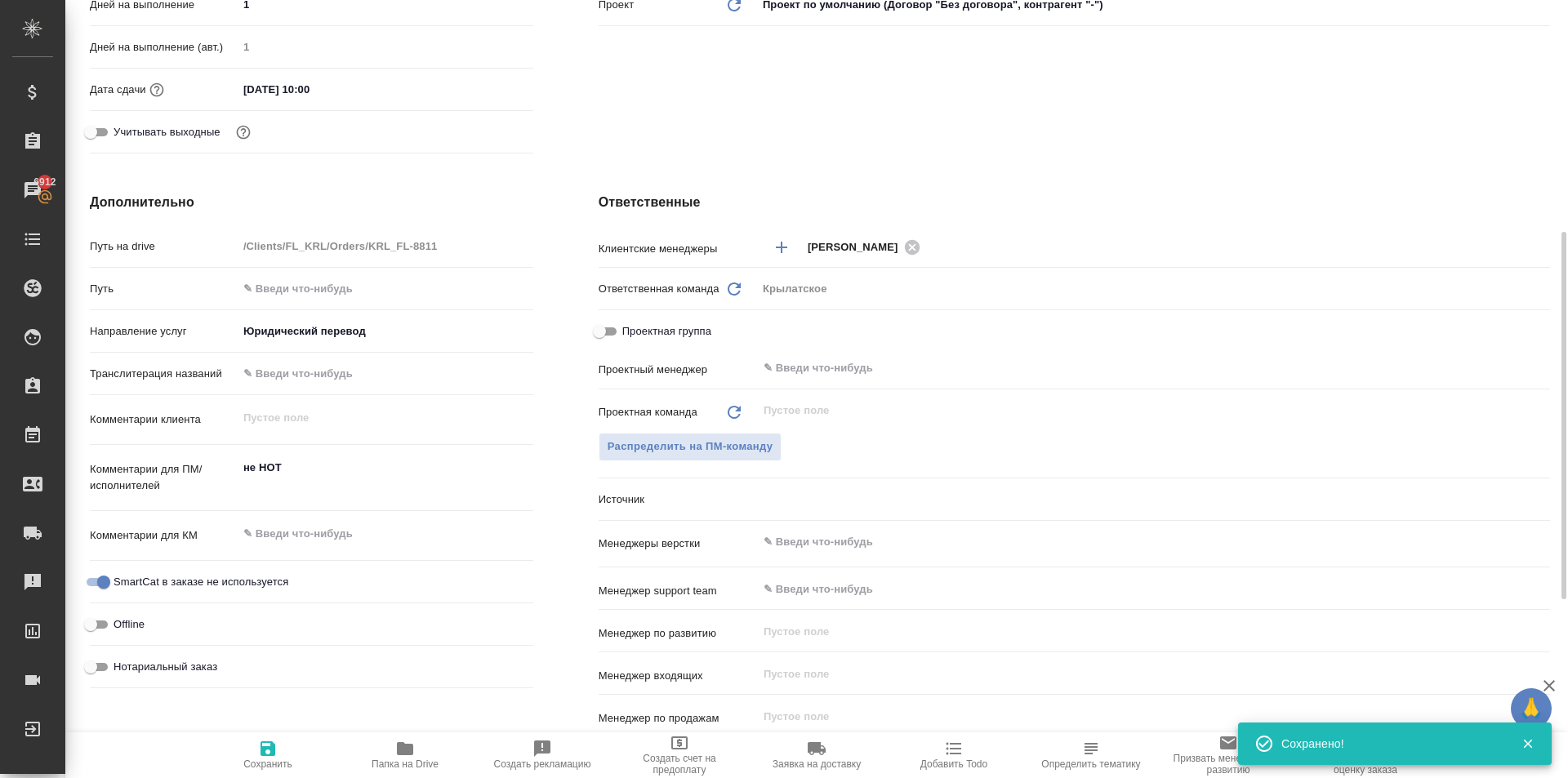
type textarea "x"
click at [374, 489] on textarea "не НОТ" at bounding box center [385, 477] width 294 height 44
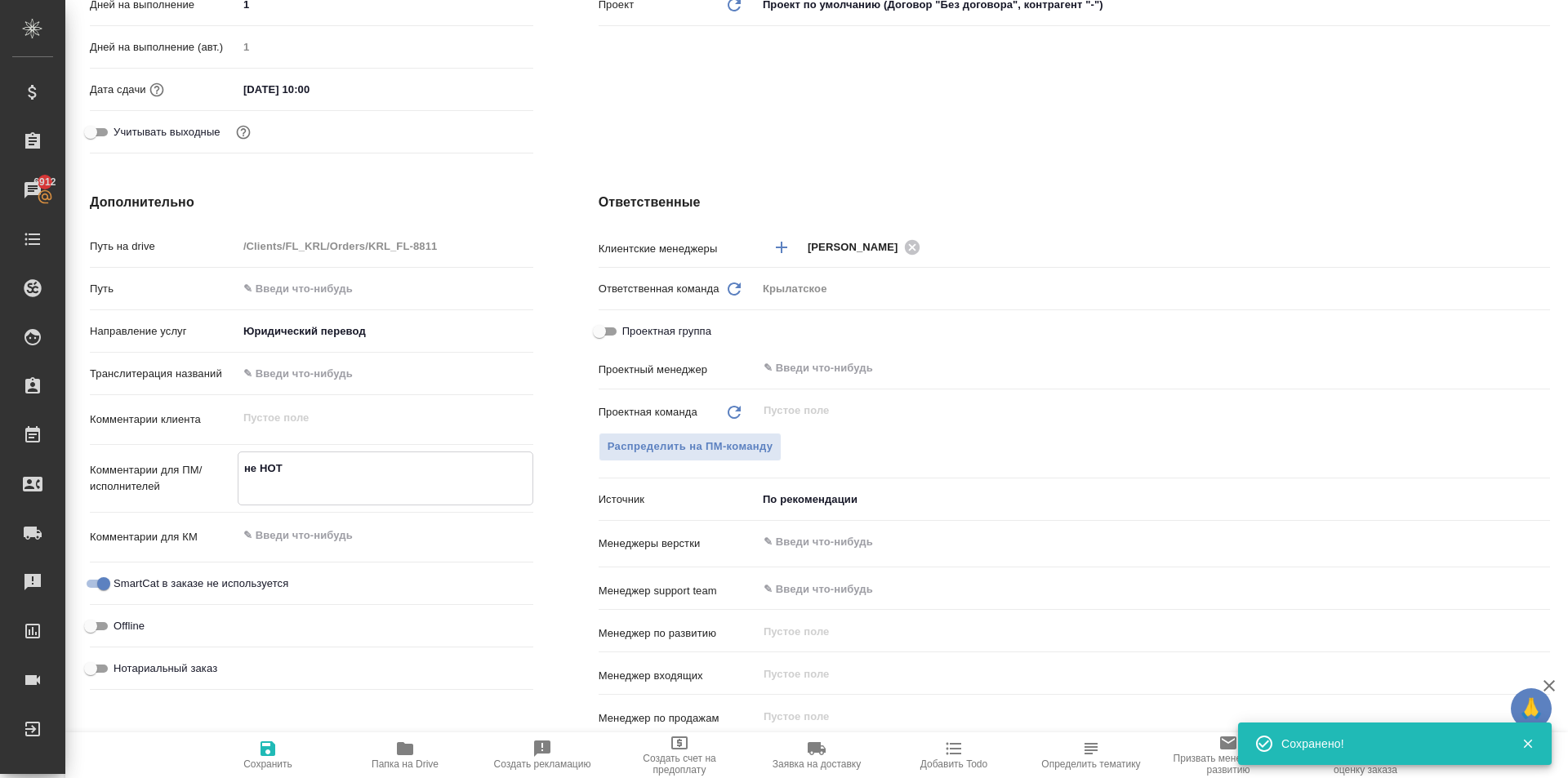
type textarea "x"
type textarea "не НОТ"
type textarea "x"
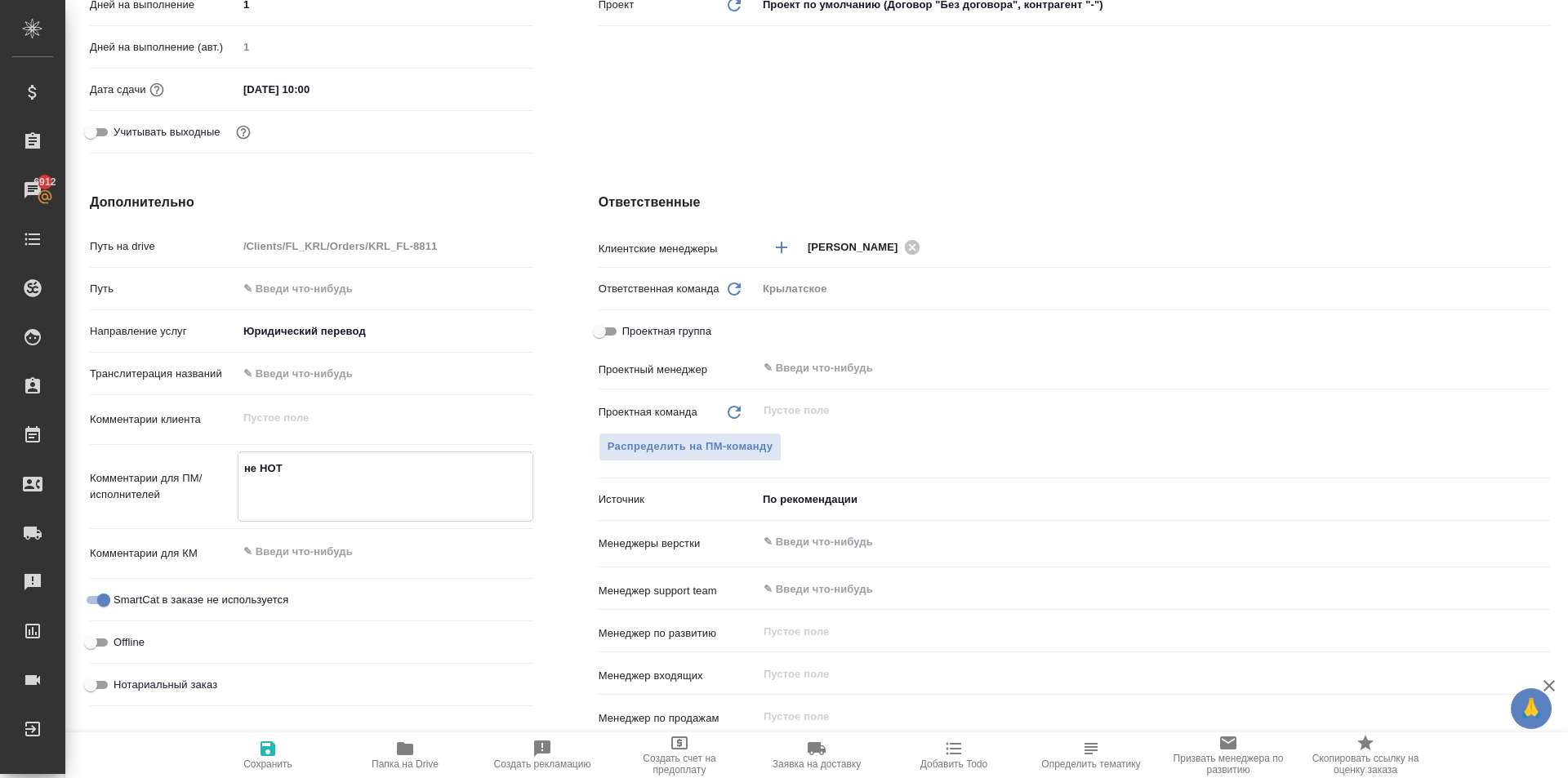
type textarea "x"
type textarea "не НОТ E"
type textarea "x"
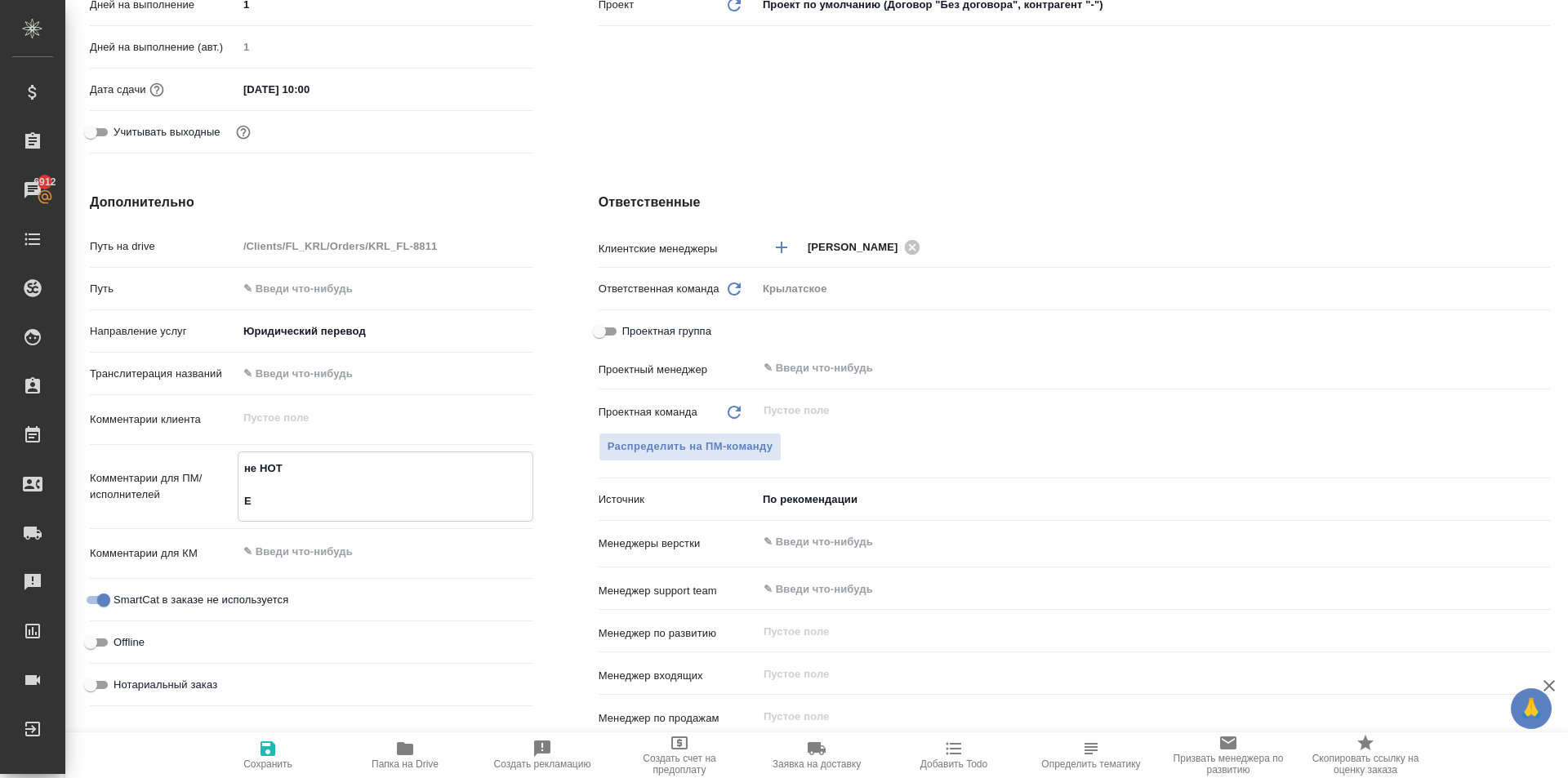
type textarea "не НОТ ER"
type textarea "x"
type textarea "не НОТ ERM"
type textarea "x"
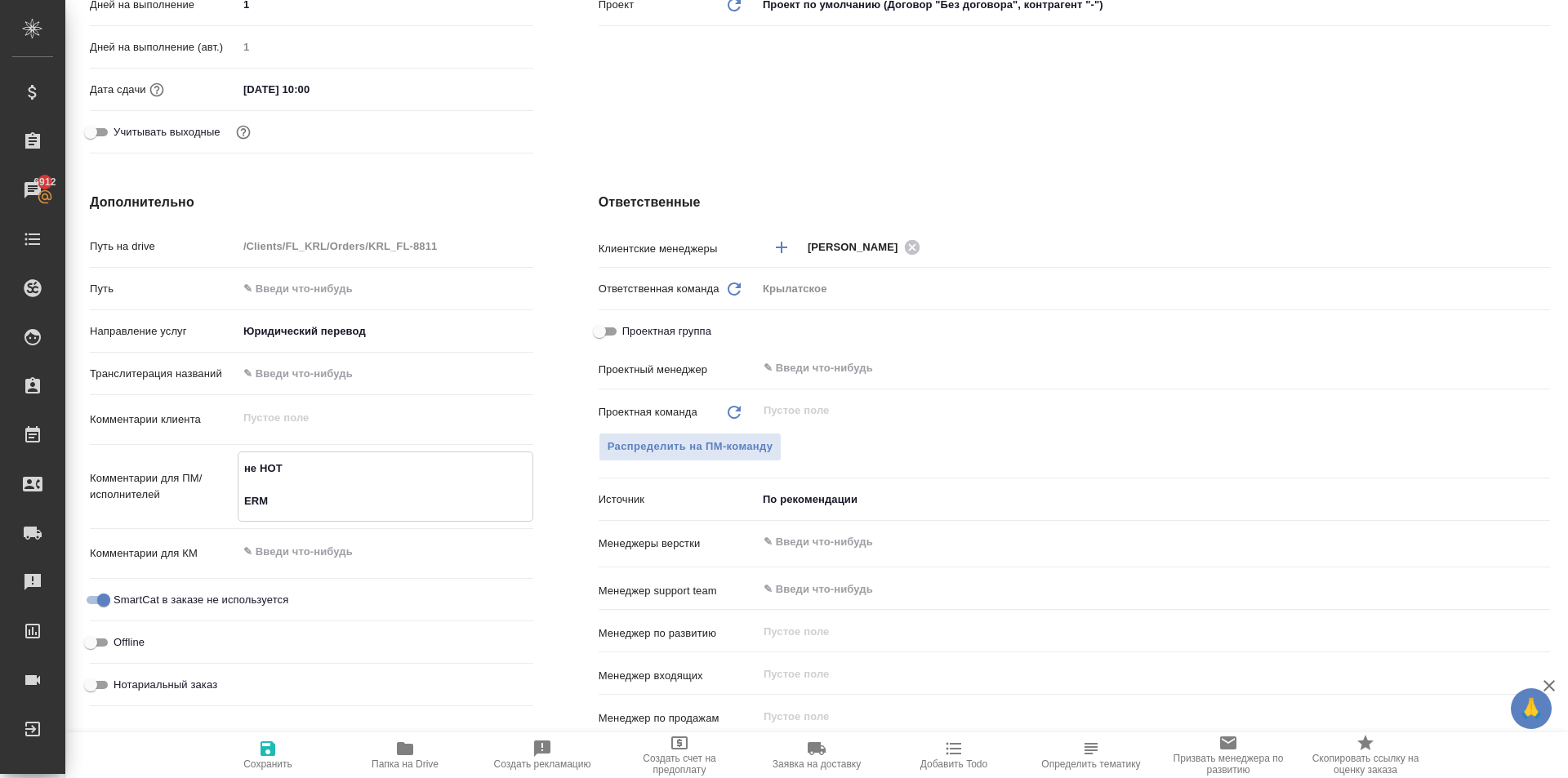
type textarea "x"
type textarea "не НОТ ERMI"
type textarea "x"
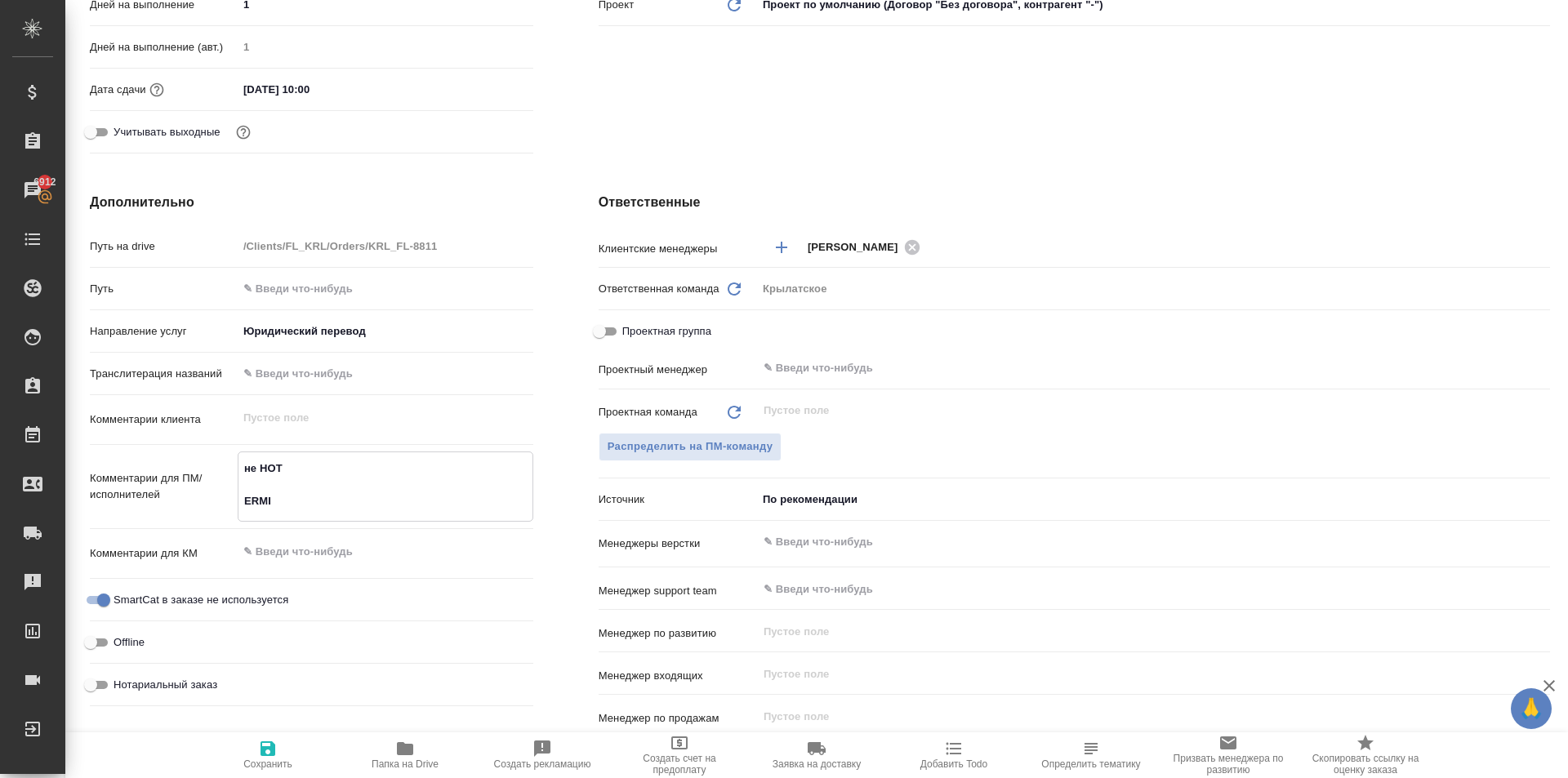
type textarea "x"
type textarea "не НОТ ERMIL"
type textarea "x"
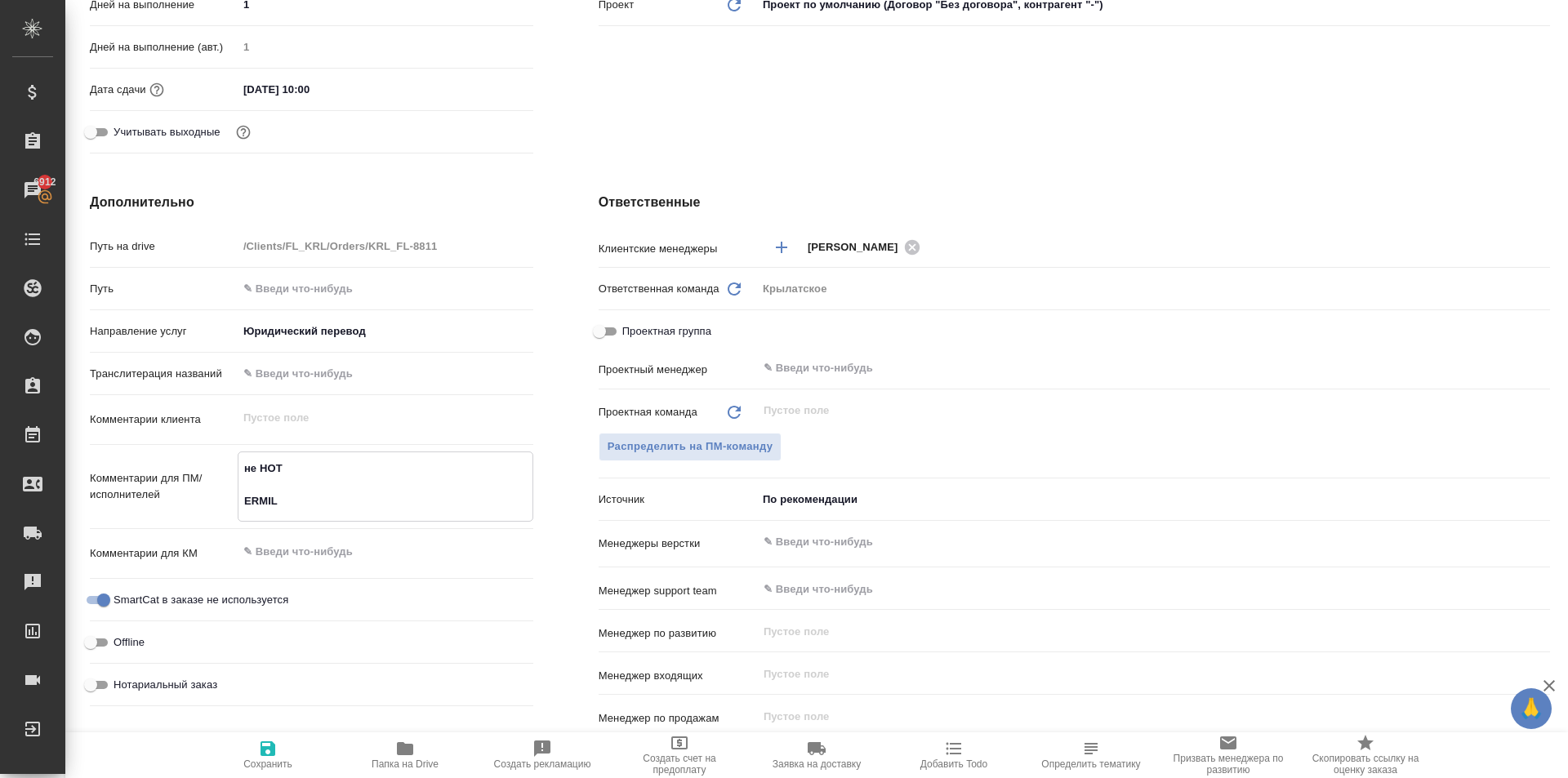
type textarea "x"
type textarea "не НОТ ERMILO"
type textarea "x"
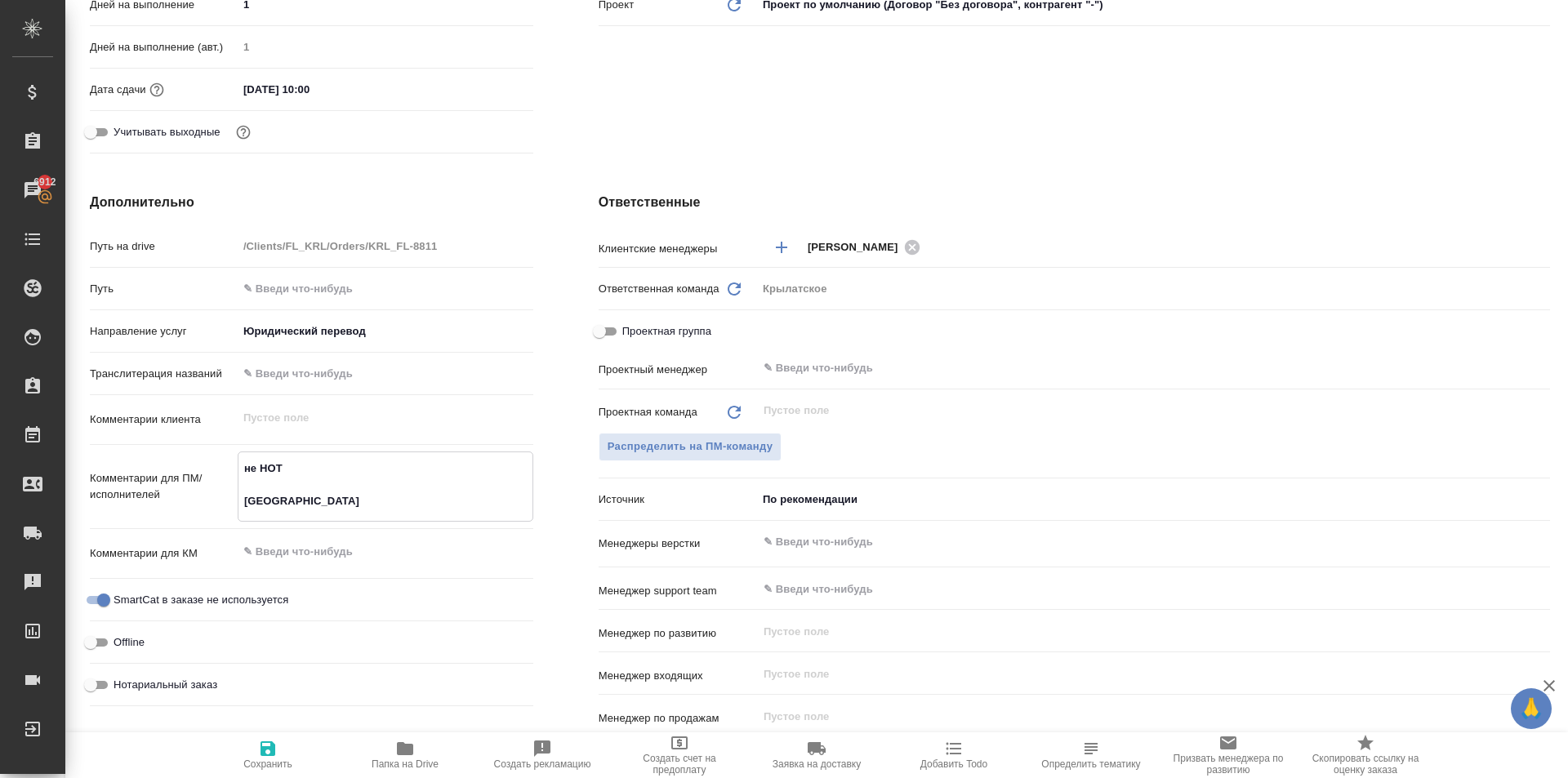
type textarea "не НОТ ERMILOV"
type textarea "x"
type textarea "не НОТ ERMILOV"
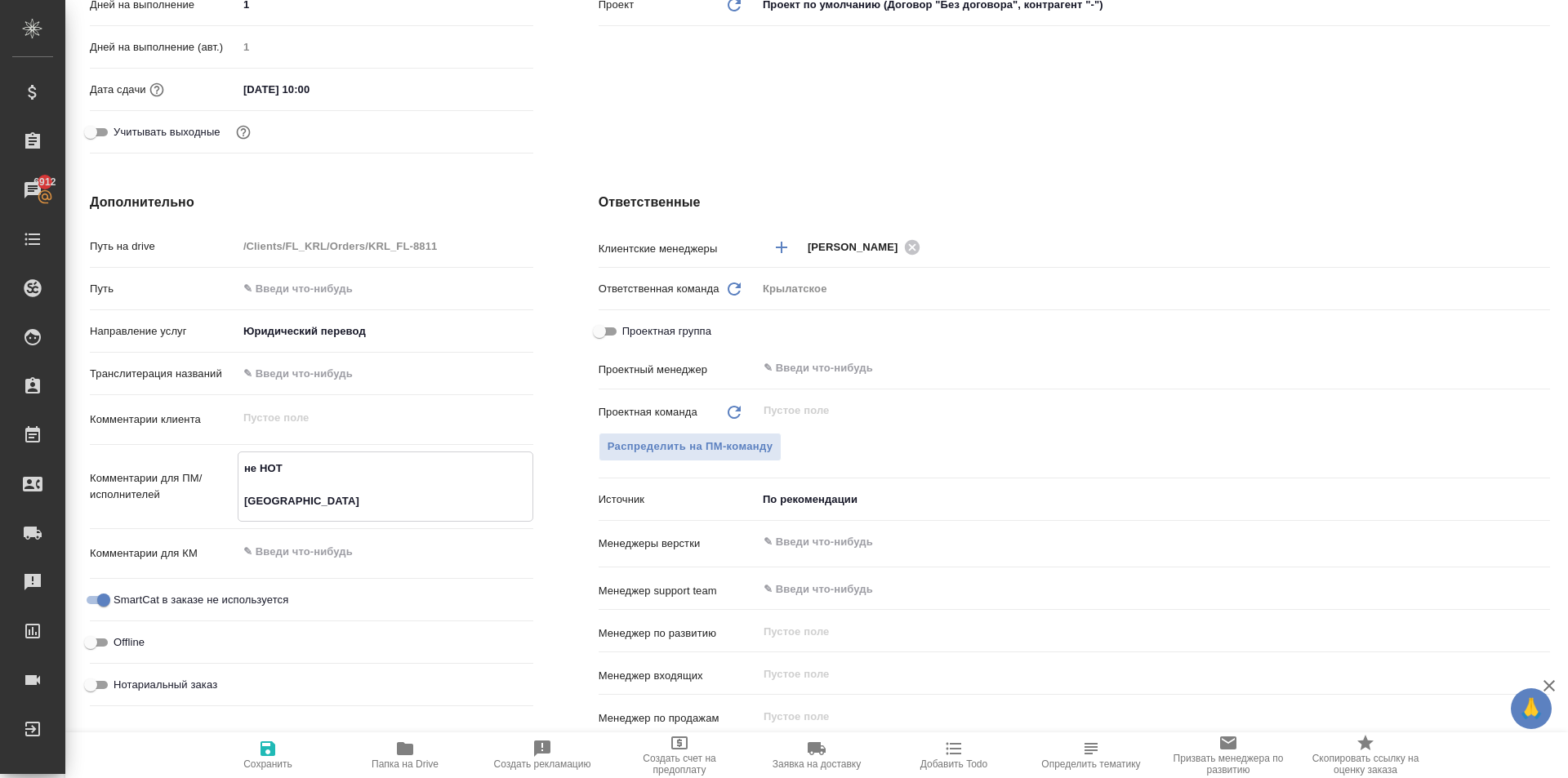
type textarea "x"
type textarea "не НОТ ERMILOV M"
type textarea "x"
type textarea "не НОТ ERMILOV MA"
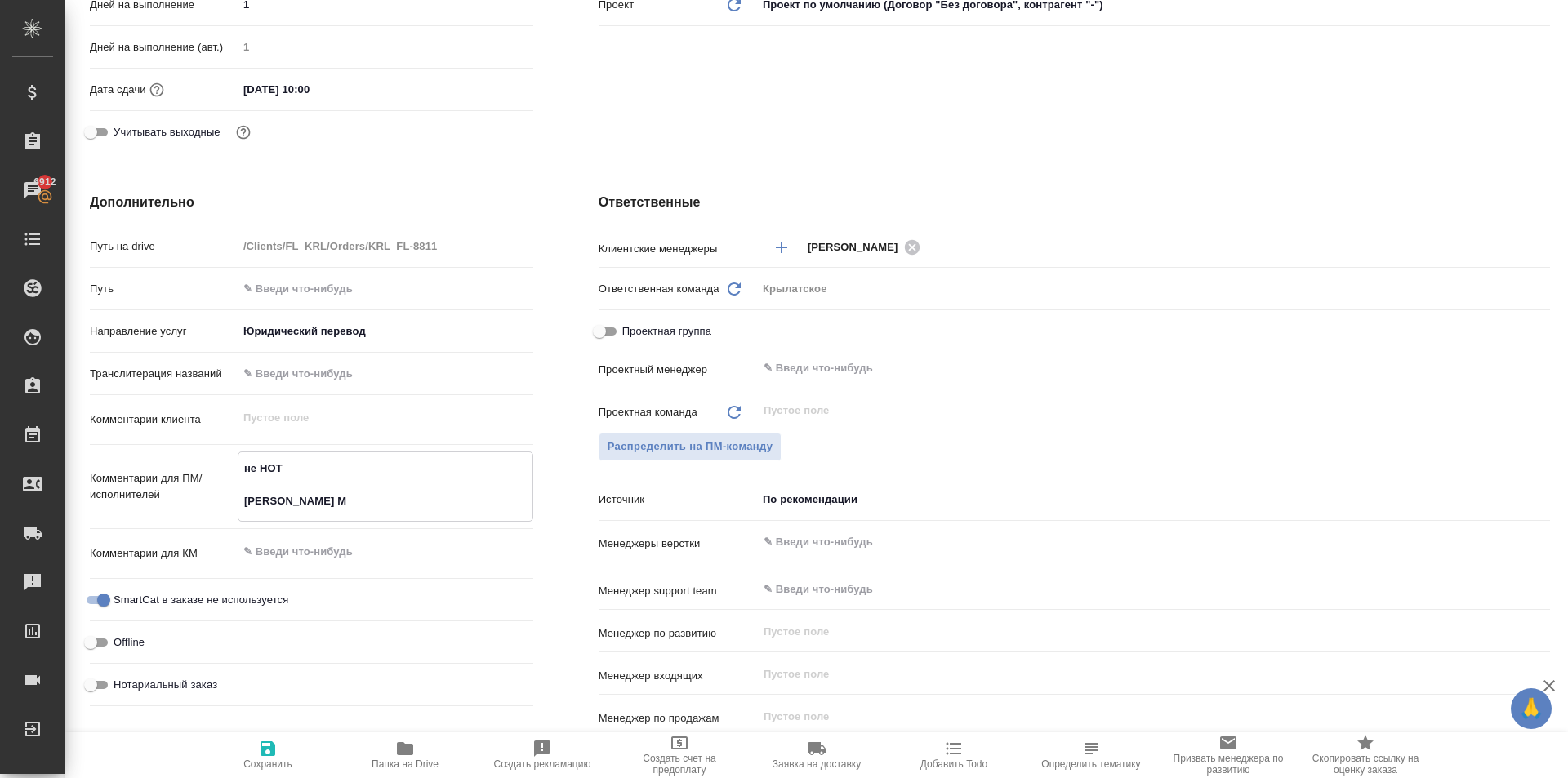
type textarea "x"
type textarea "не НОТ ERMILOV MAX"
type textarea "x"
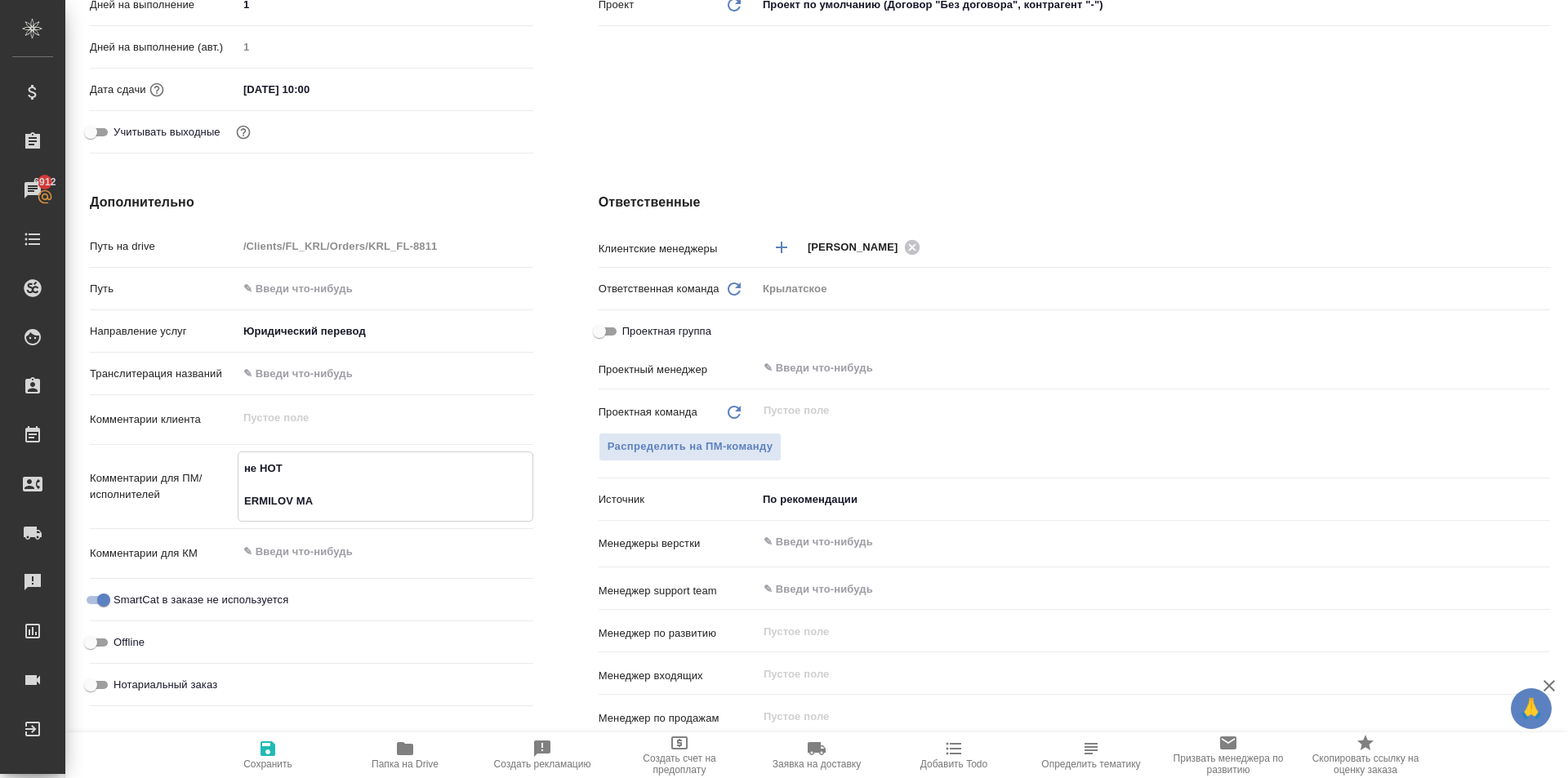
type textarea "x"
type textarea "не НОТ ERMILOV MAXI"
type textarea "x"
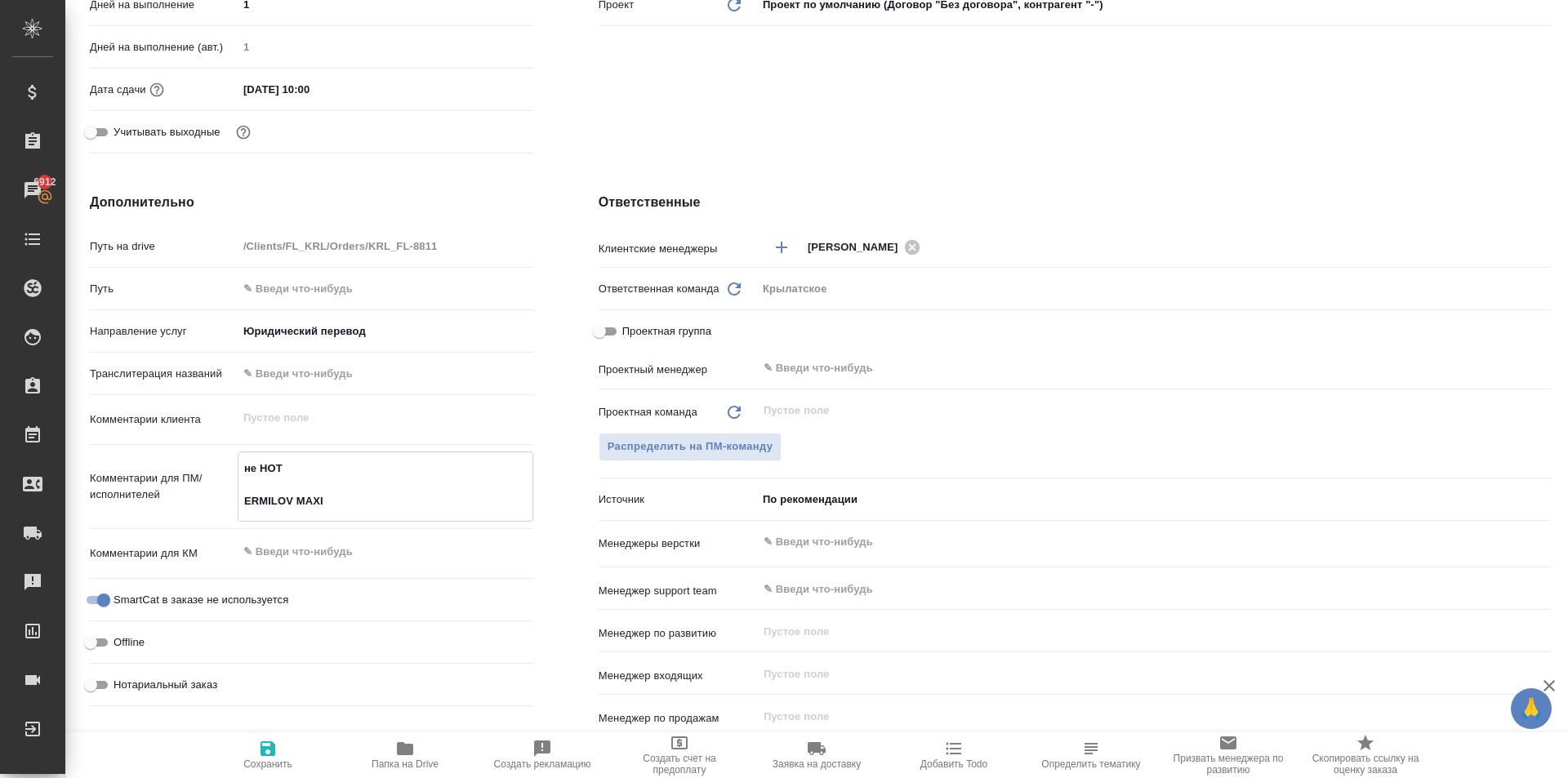
type textarea "x"
type textarea "не НОТ ERMILOV MAXIM"
type textarea "x"
type textarea "не НОТ ERMILOV MAXIM,"
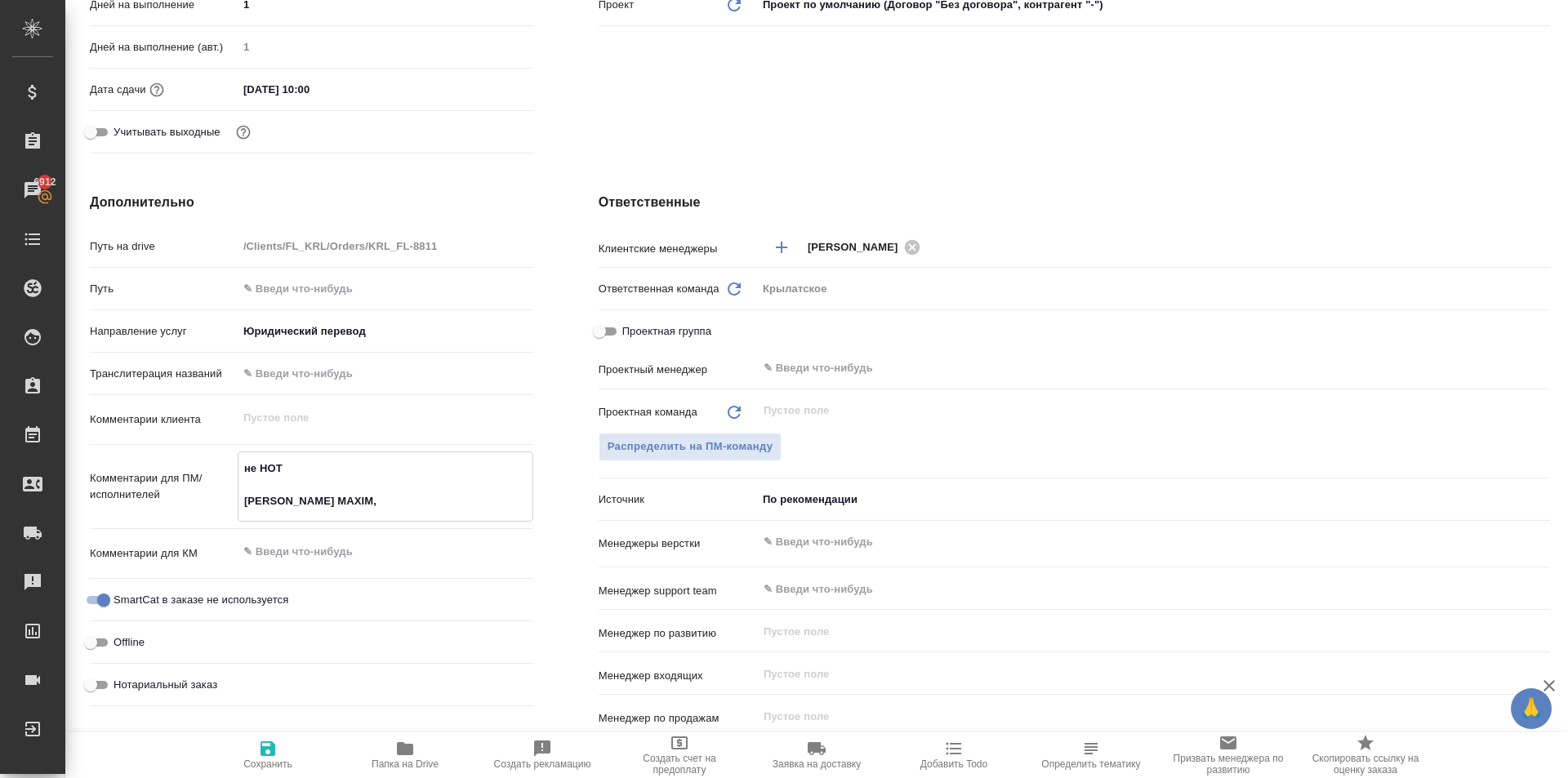
type textarea "x"
type textarea "не НОТ ERMILOV MAXIM,"
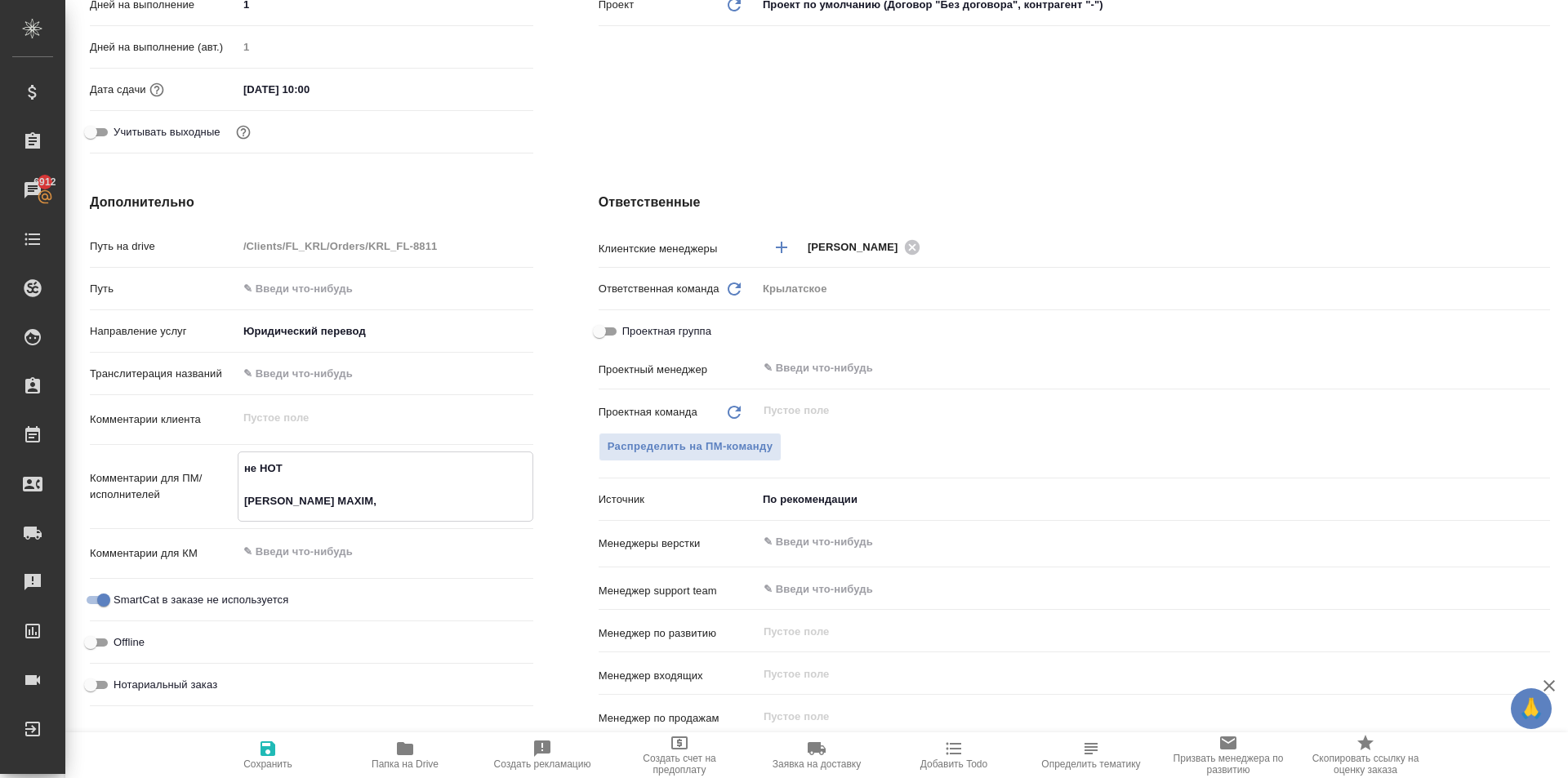
type textarea "x"
type textarea "не НОТ ERMILOV MAXIM, A"
type textarea "x"
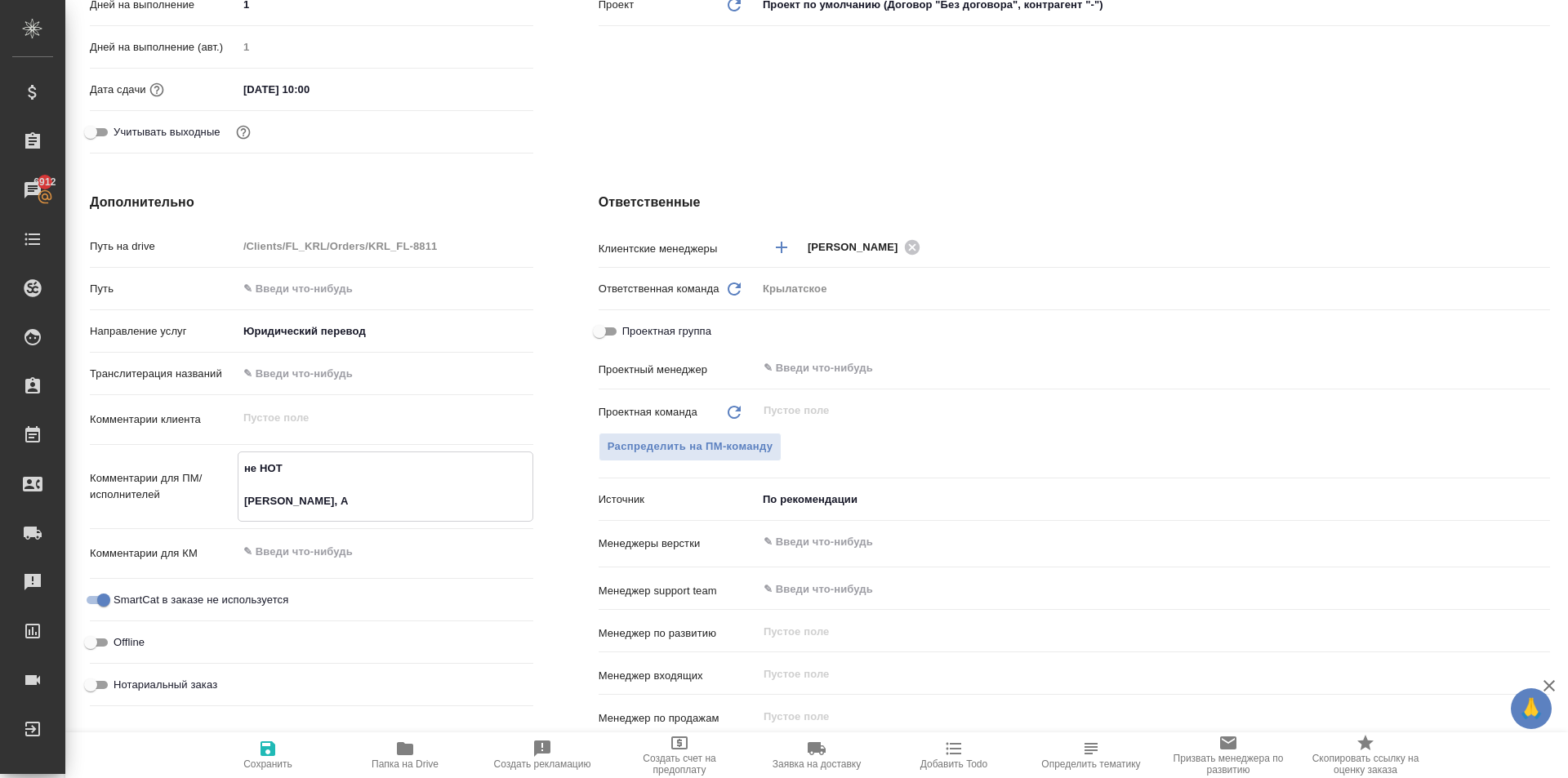
type textarea "x"
type textarea "не НОТ ERMILOV MAXIM, AL"
type textarea "x"
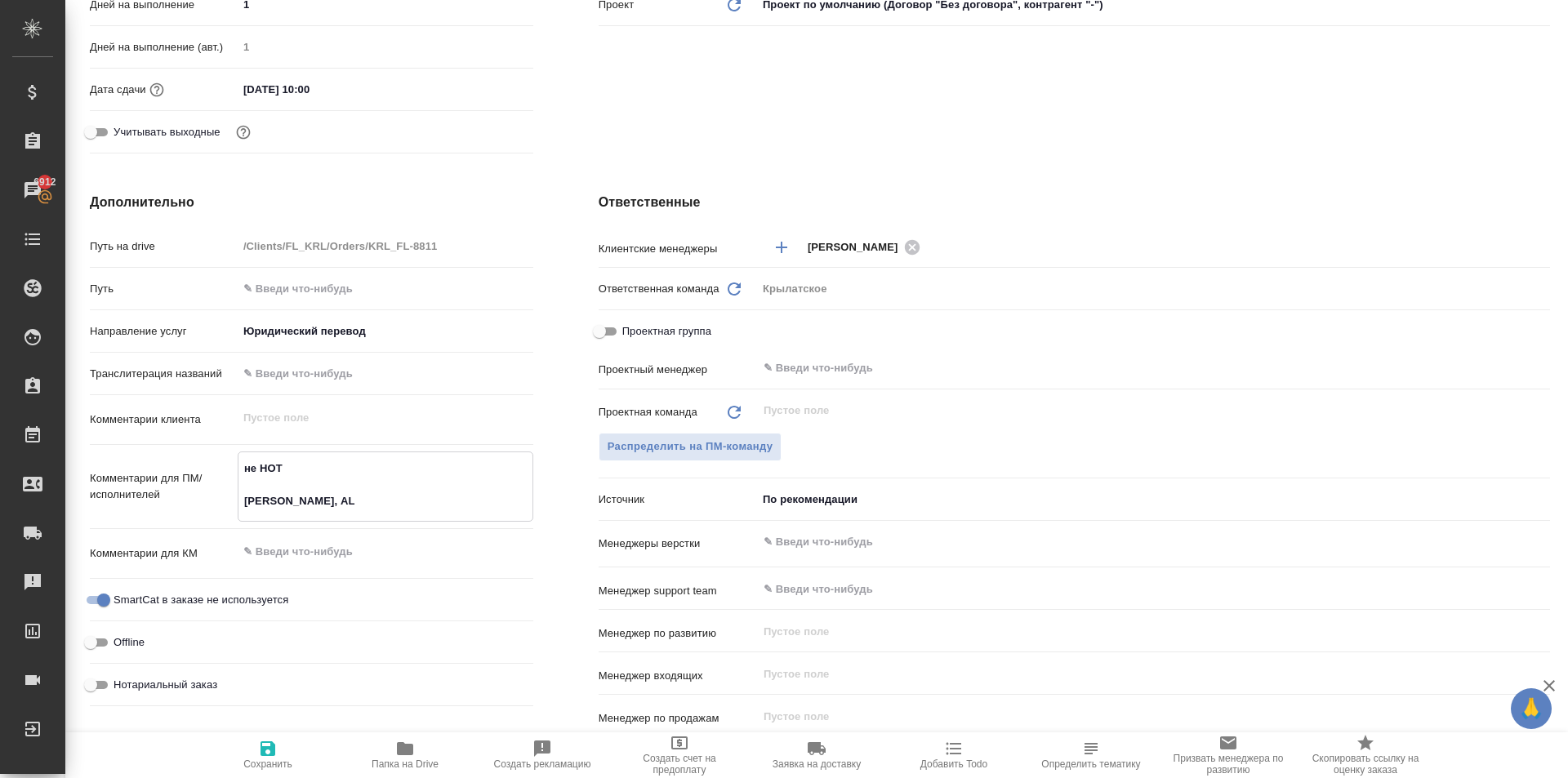
type textarea "не НОТ ERMILOV MAXIM, ALE"
type textarea "x"
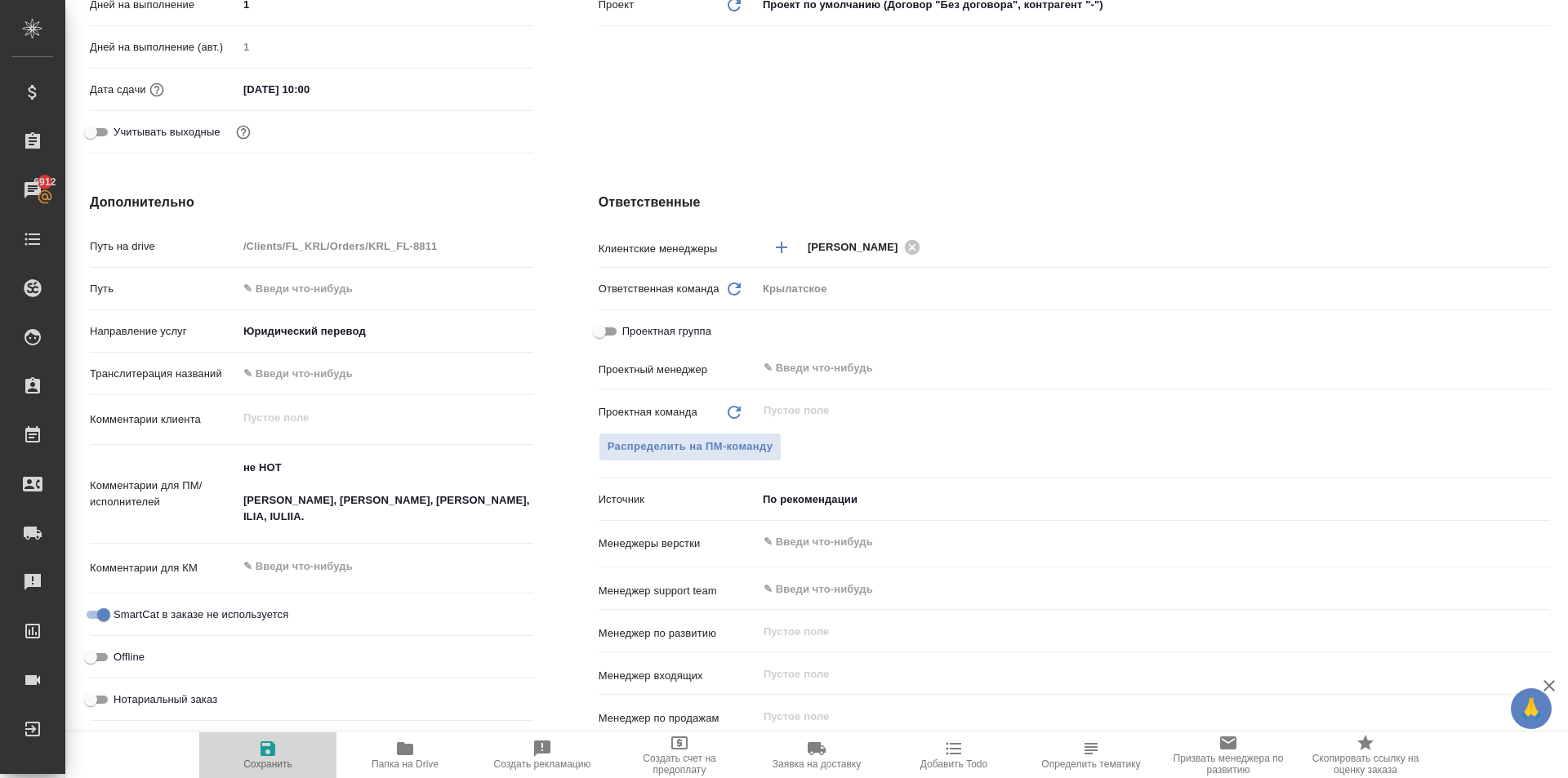
click at [266, 743] on icon "button" at bounding box center [267, 749] width 15 height 15
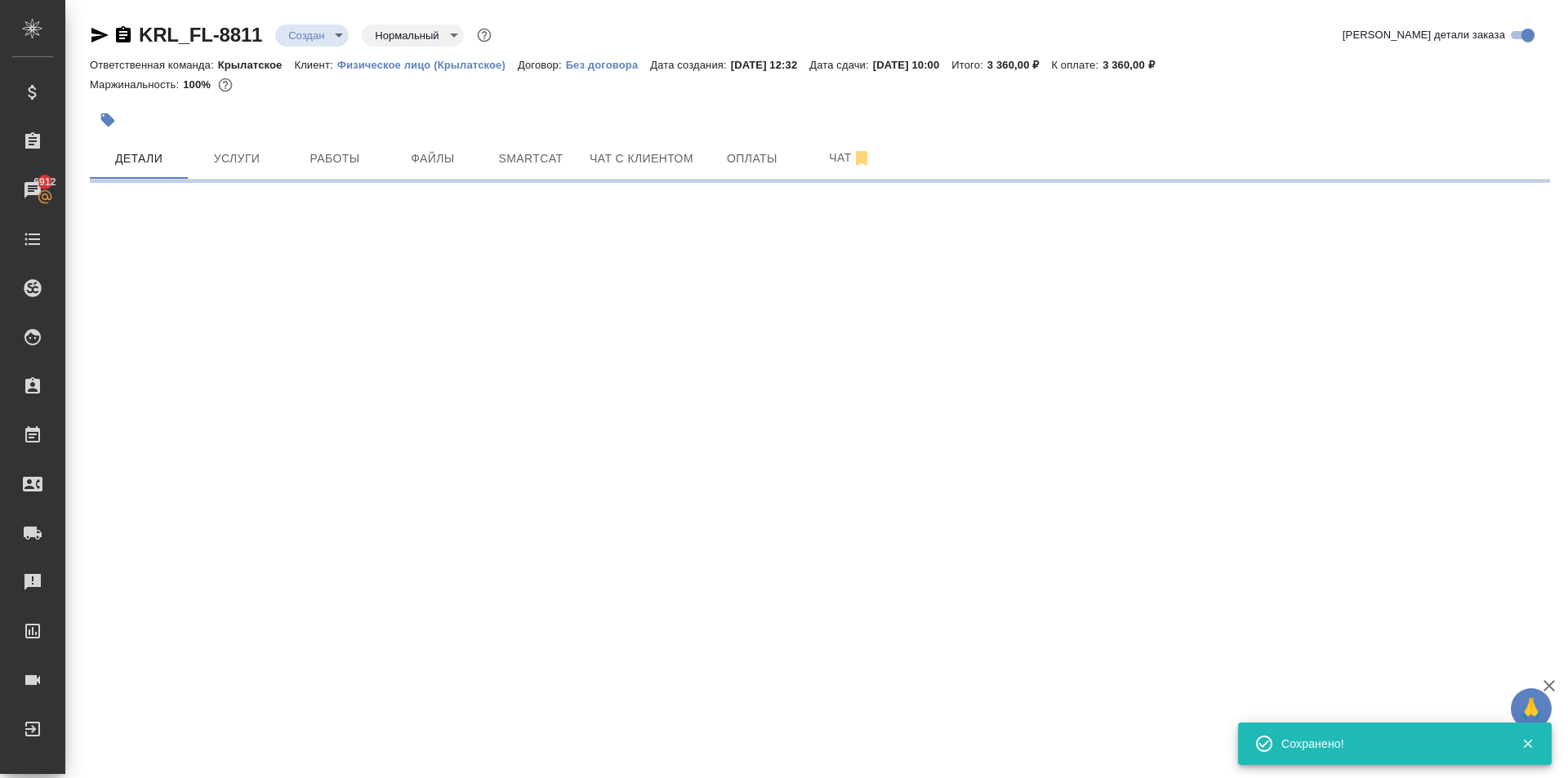
scroll to position [0, 0]
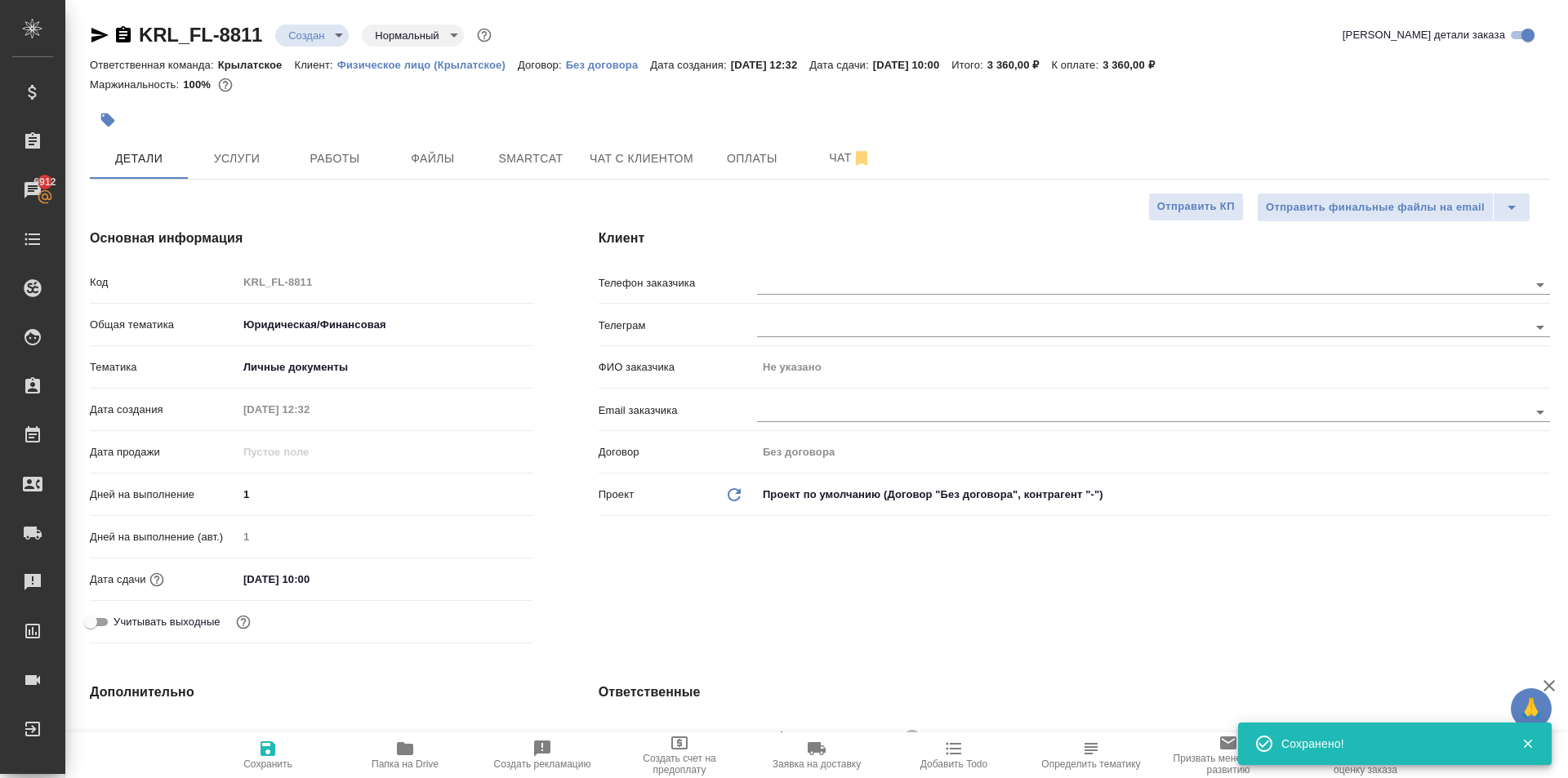
click at [271, 777] on button "Сохранить" at bounding box center [267, 755] width 137 height 46
click at [827, 294] on input "text" at bounding box center [1115, 284] width 716 height 19
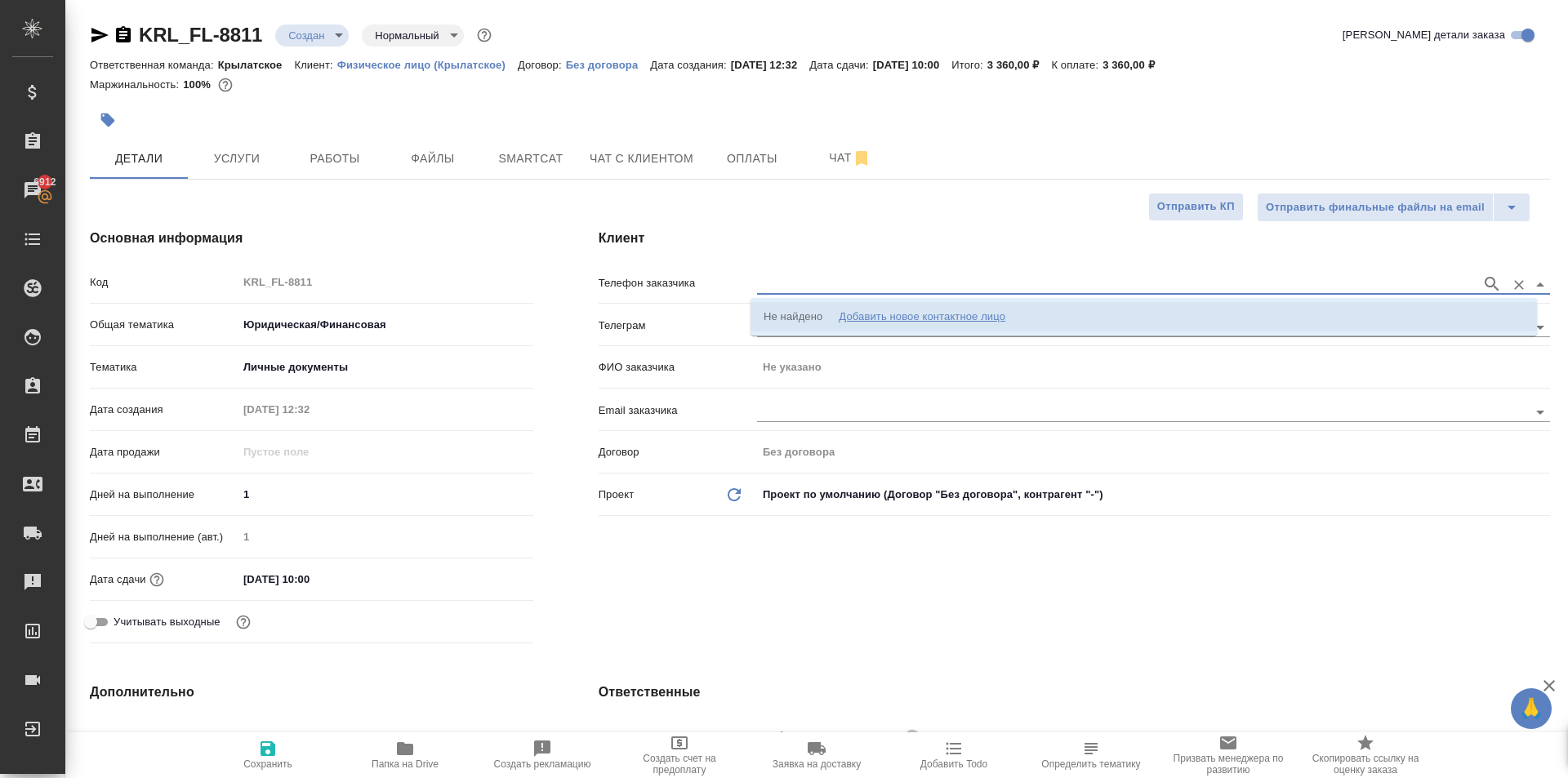
click at [843, 323] on div "Добавить новое контактное лицо" at bounding box center [922, 317] width 166 height 16
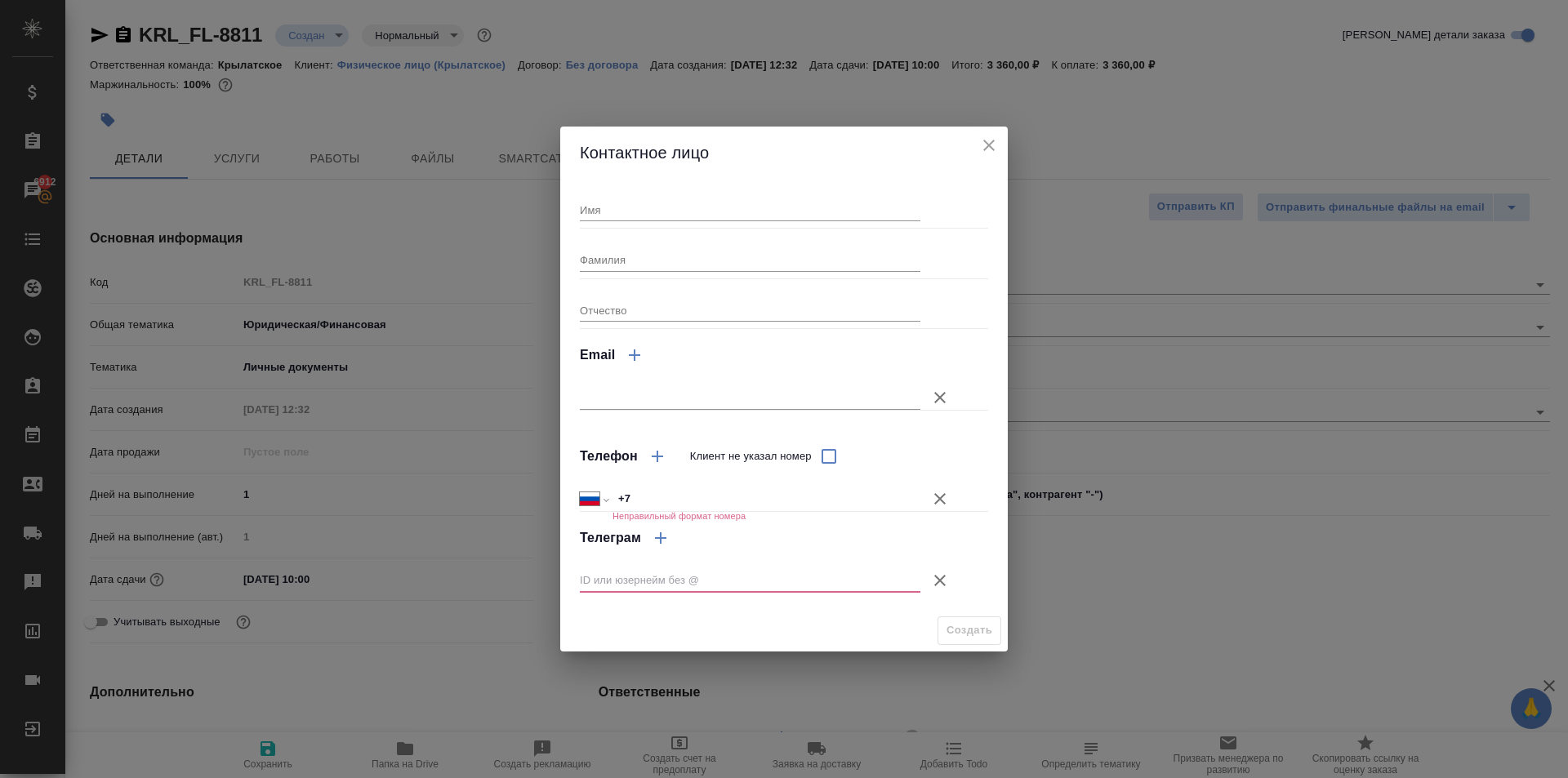
click at [663, 208] on input "Имя" at bounding box center [750, 210] width 341 height 23
click at [603, 270] on input "Фамилия" at bounding box center [750, 259] width 341 height 23
drag, startPoint x: 932, startPoint y: 491, endPoint x: 945, endPoint y: 525, distance: 36.4
click at [935, 492] on icon "button" at bounding box center [940, 499] width 19 height 19
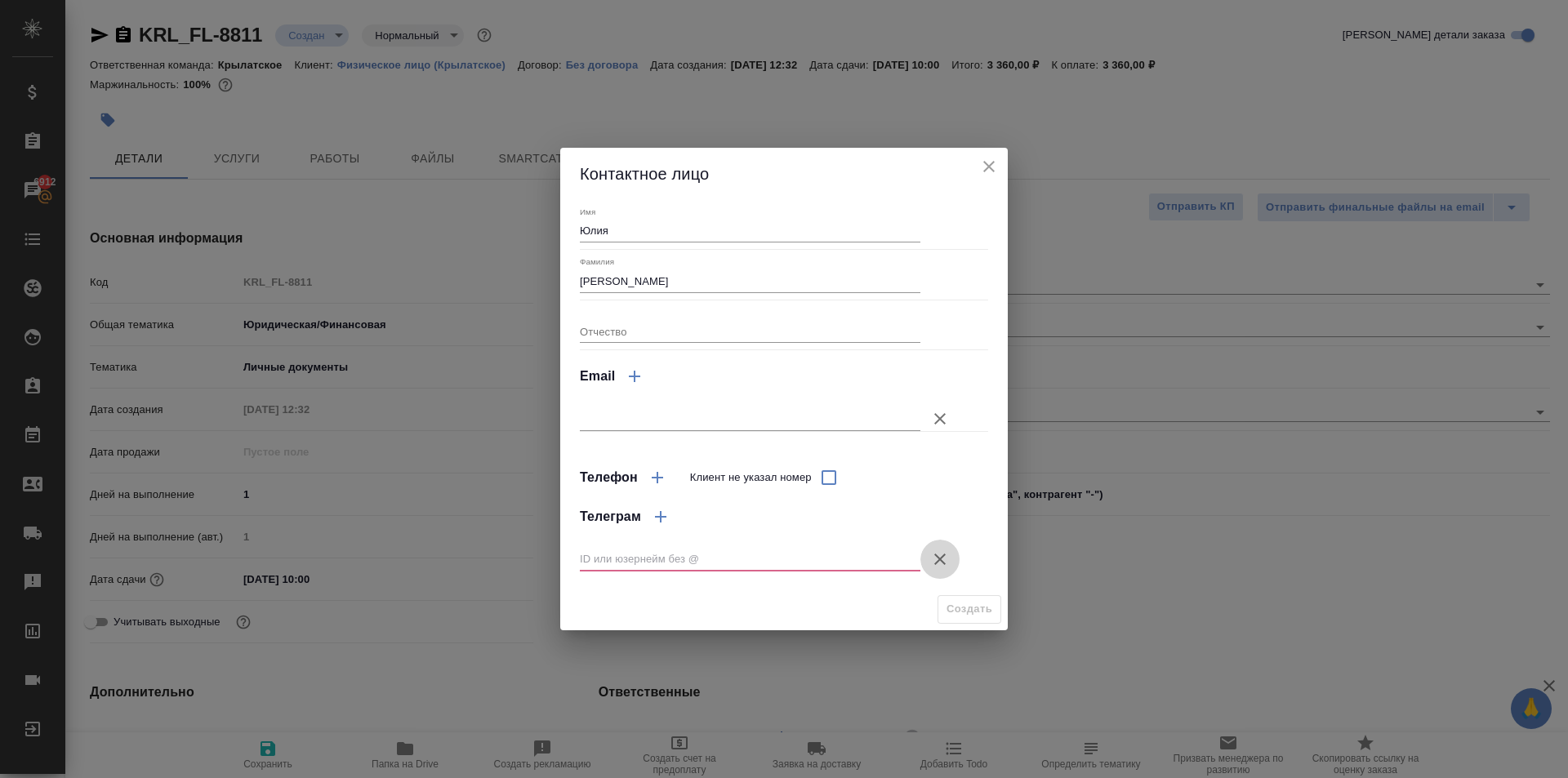
click at [943, 561] on icon "button" at bounding box center [939, 558] width 12 height 12
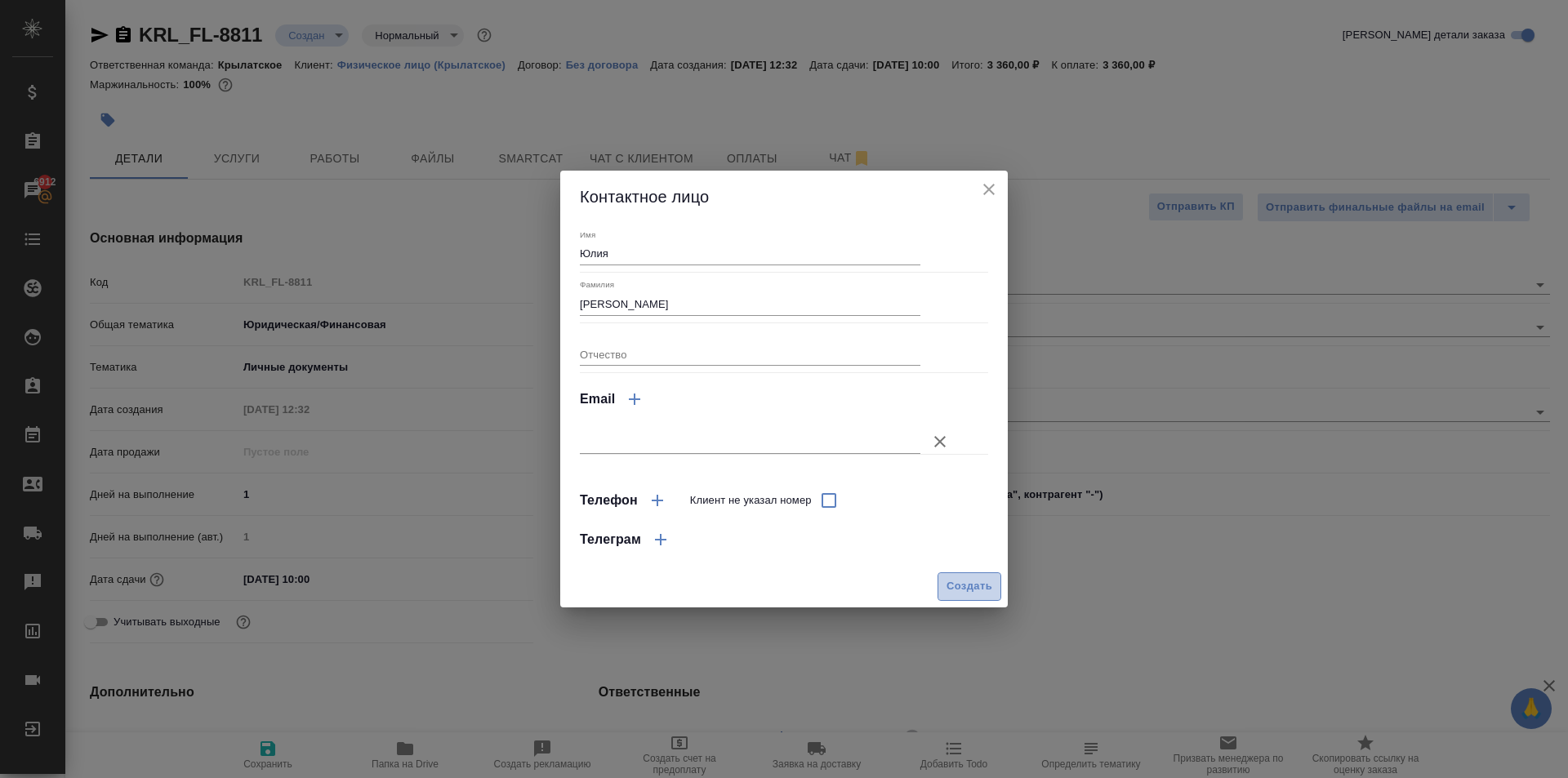
click at [958, 582] on span "Создать" at bounding box center [969, 586] width 46 height 19
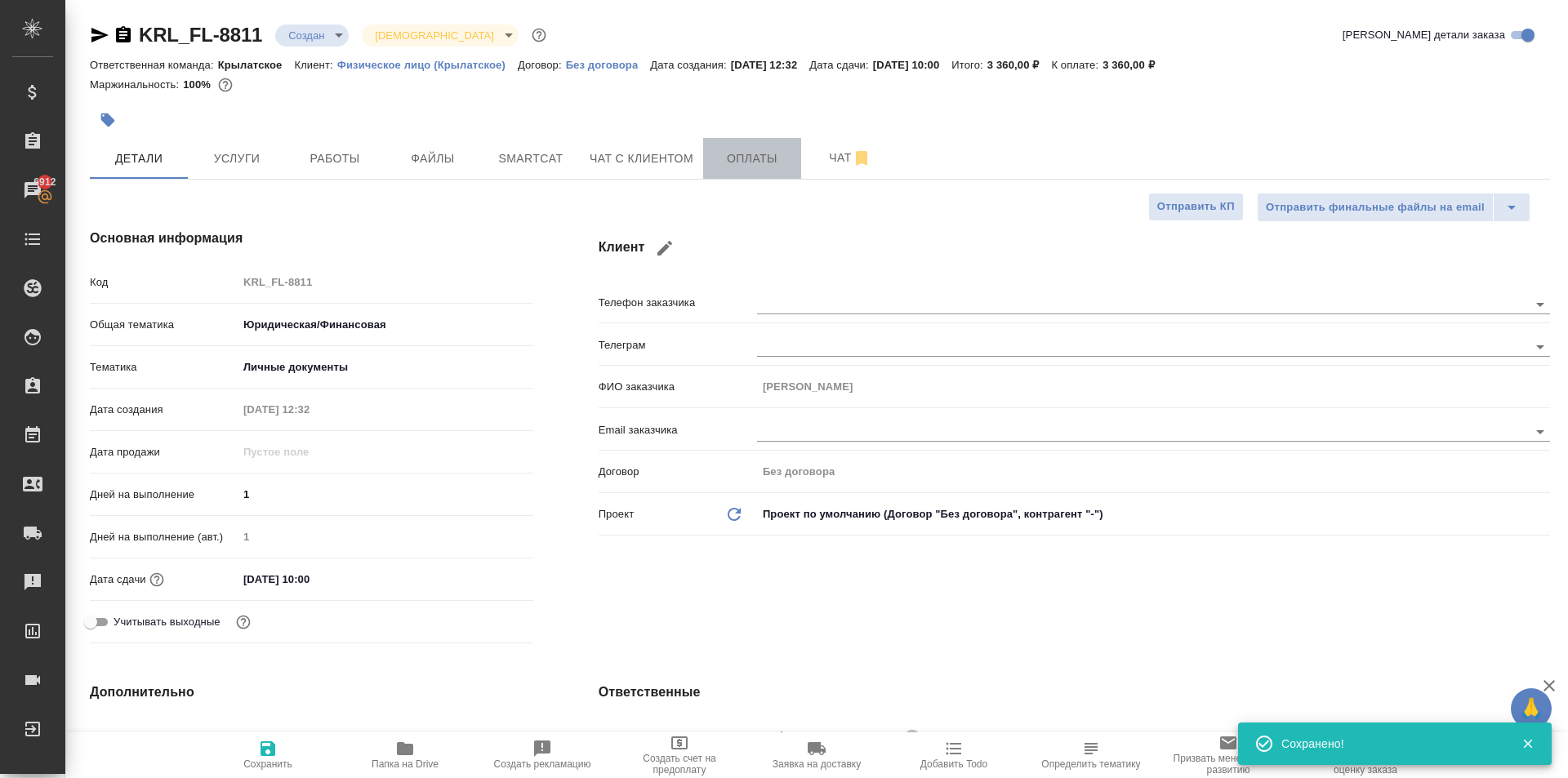
click at [746, 160] on span "Оплаты" at bounding box center [752, 158] width 79 height 20
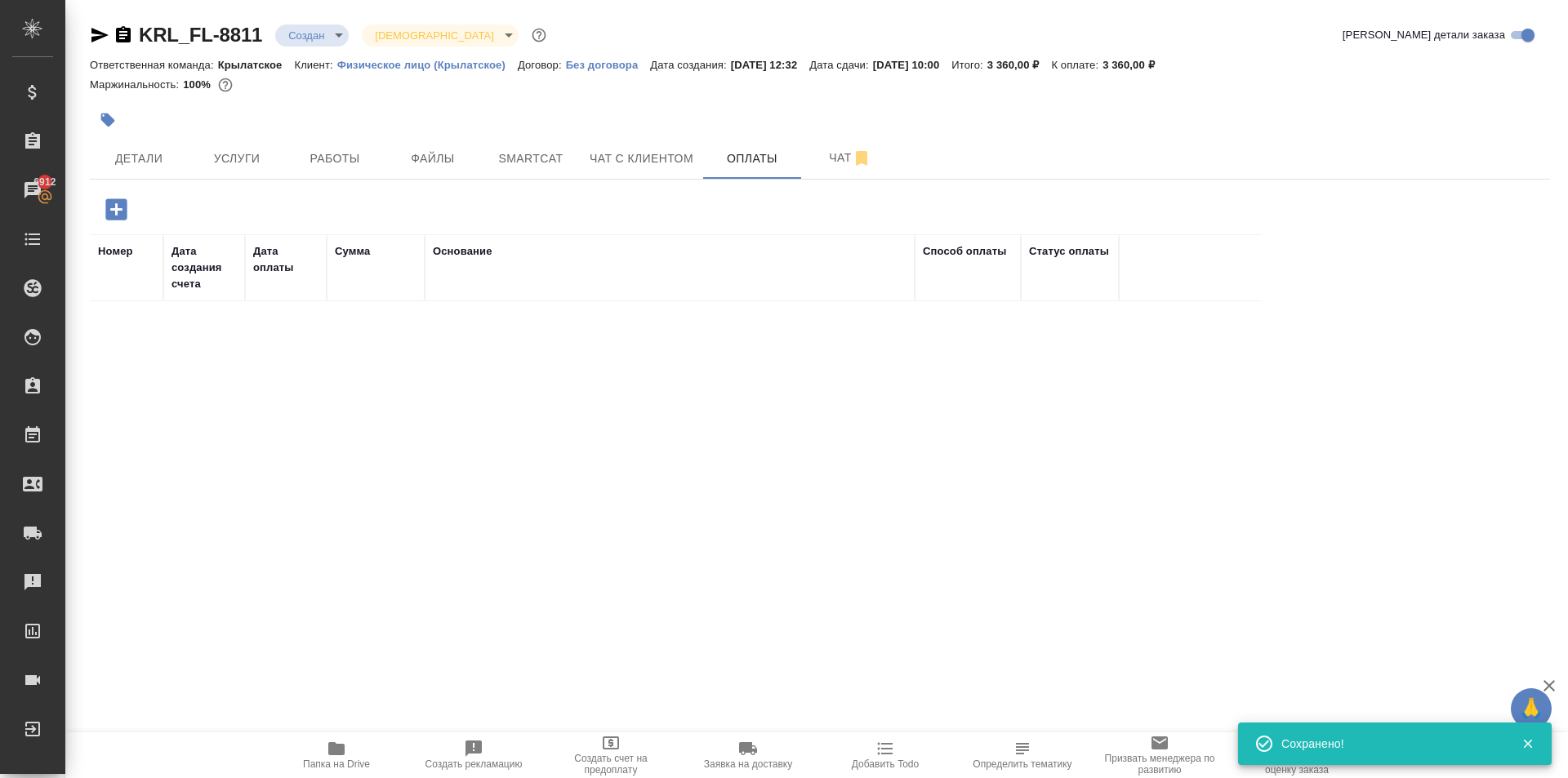
click at [114, 207] on icon "button" at bounding box center [116, 209] width 21 height 21
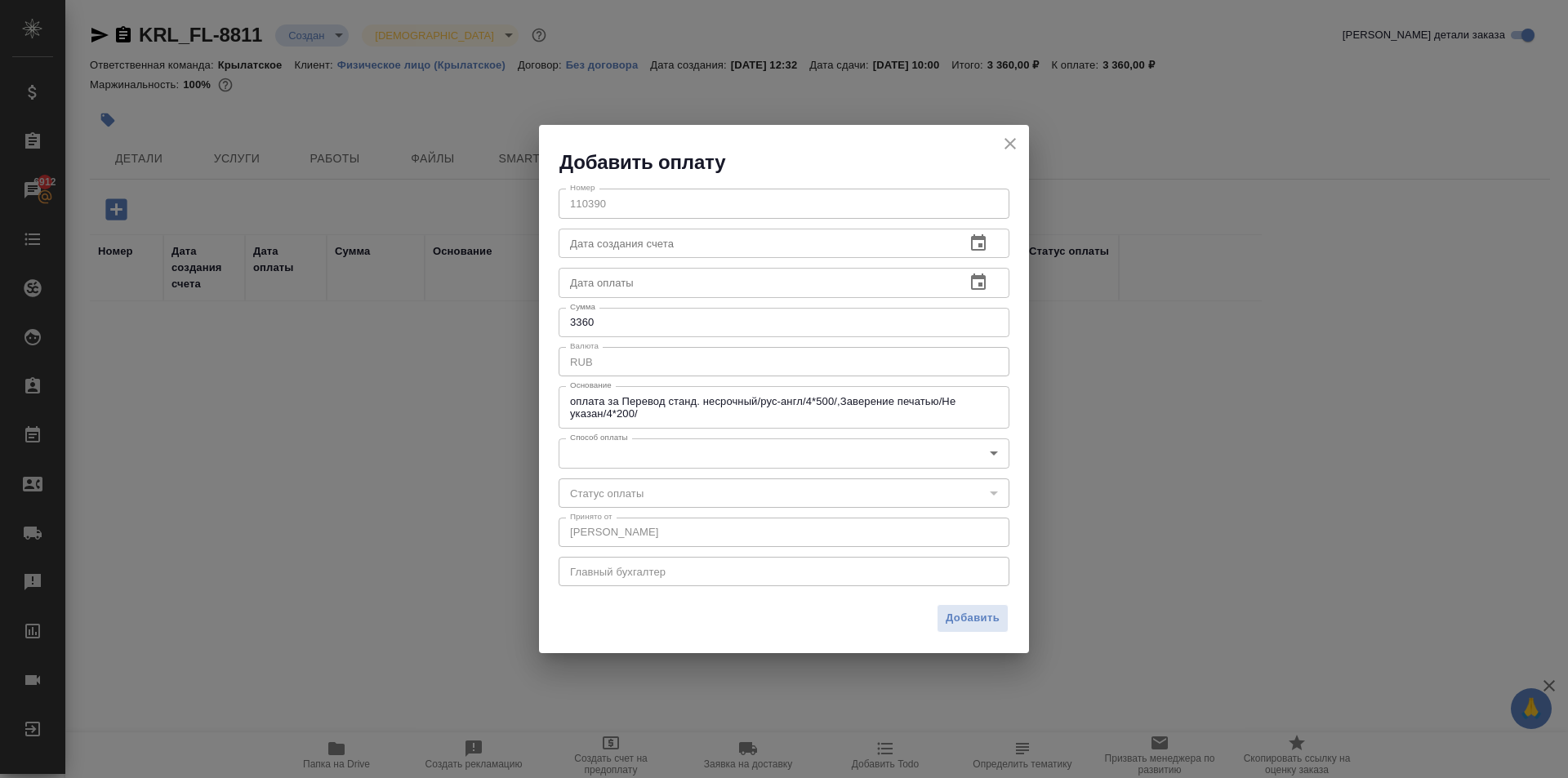
click at [599, 441] on body "🙏 .cls-1 fill:#fff; AWATERA Kasymov Timur Клиенты Спецификации Заказы 6912 Чаты…" at bounding box center [784, 389] width 1568 height 778
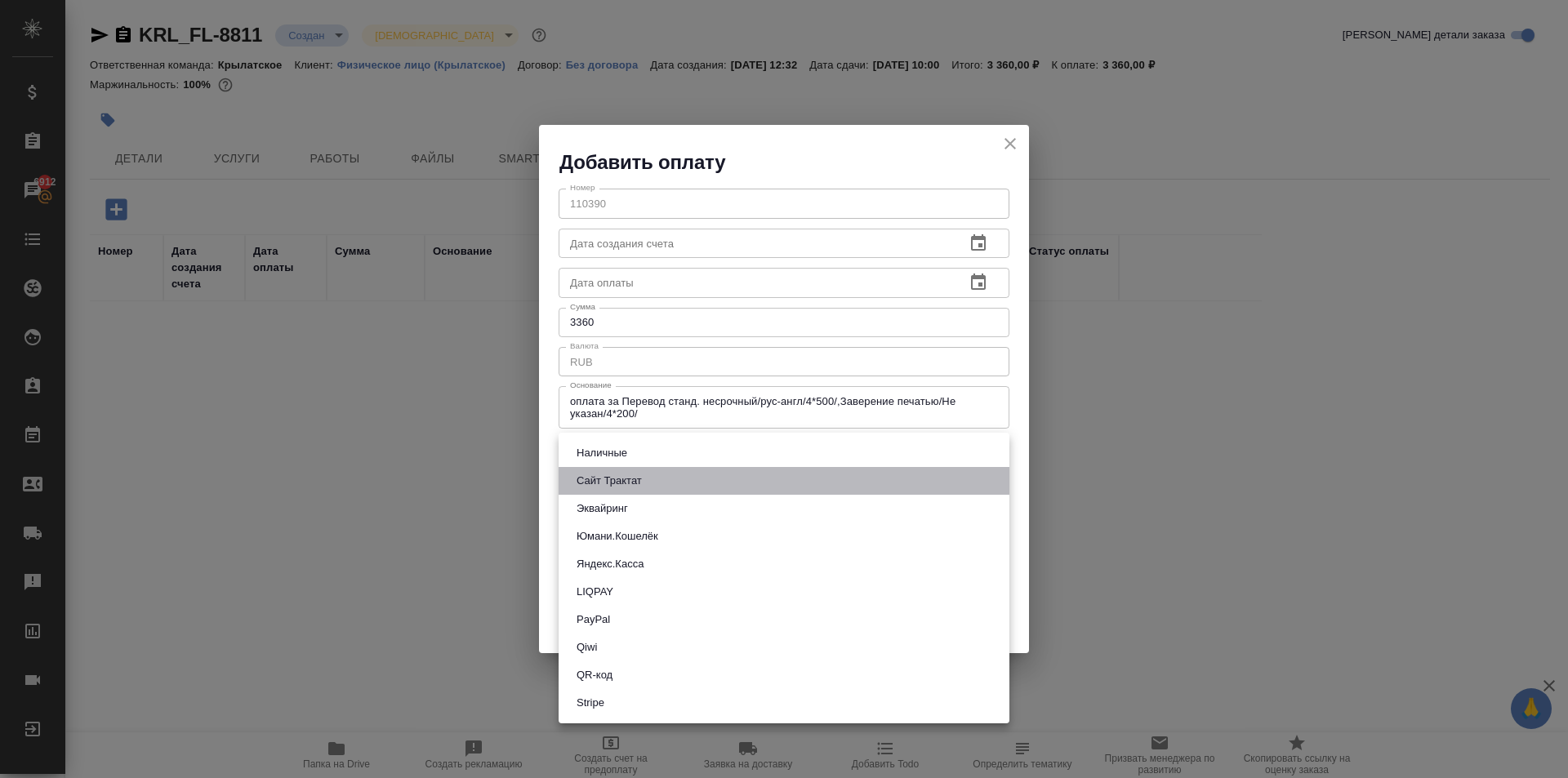
drag, startPoint x: 620, startPoint y: 494, endPoint x: 606, endPoint y: 509, distance: 20.5
click at [606, 509] on ul "Наличные Сайт Трактат Эквайринг Юмани.Кошелёк Яндекс.Касса LIQPAY PayPal Qiwi Q…" at bounding box center [784, 578] width 451 height 290
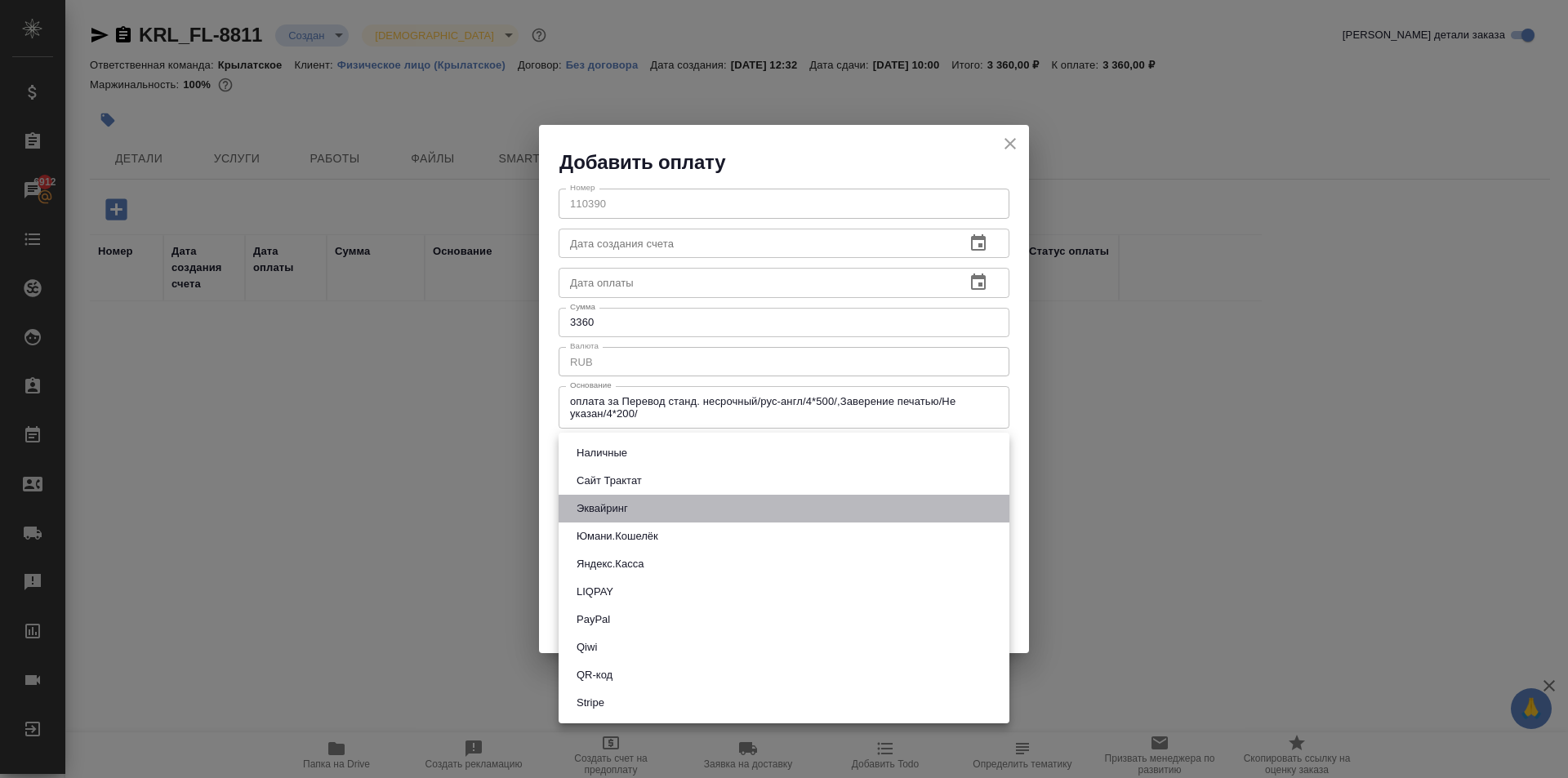
click at [606, 509] on button "Эквайринг" at bounding box center [602, 509] width 61 height 18
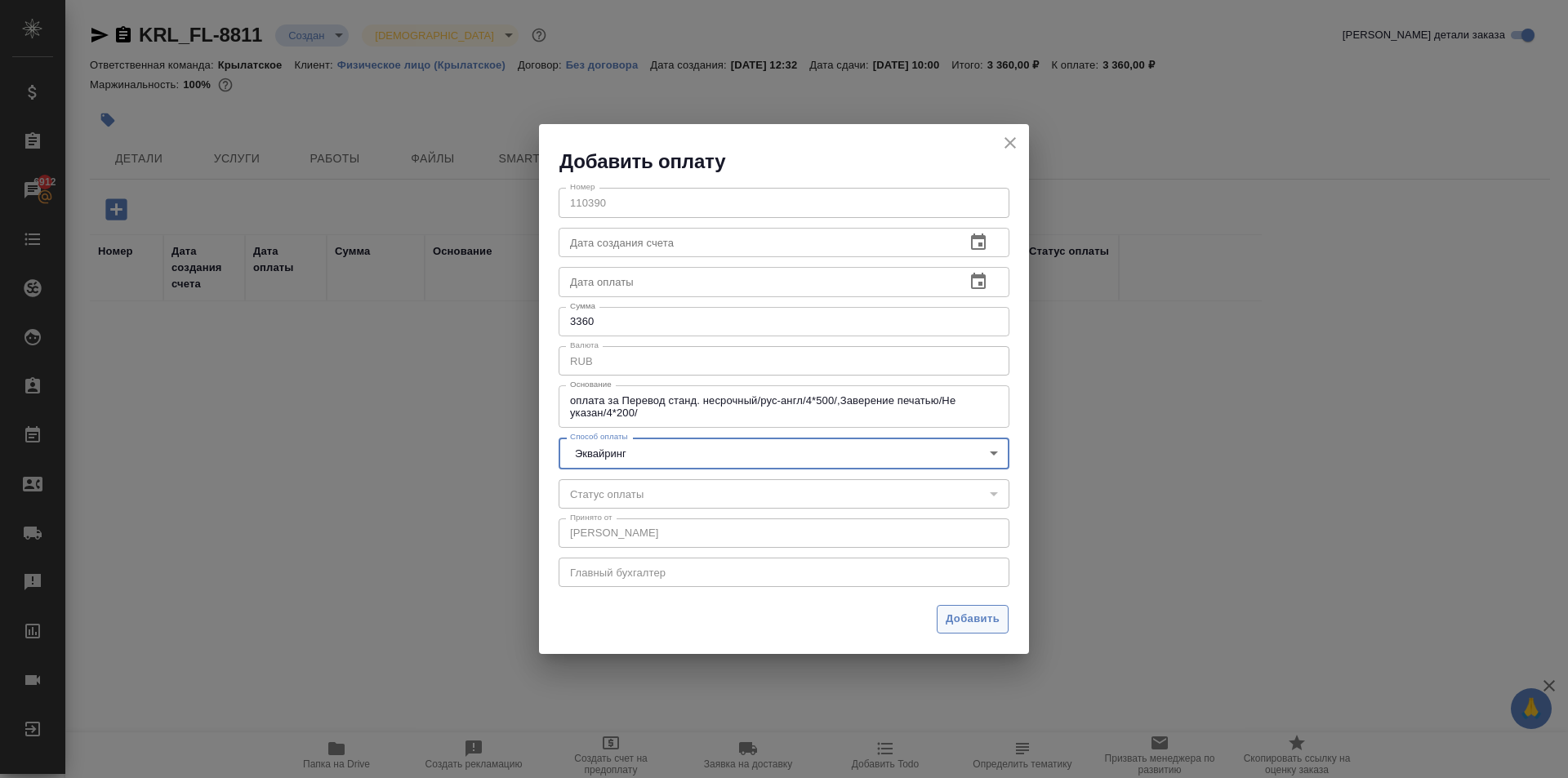
drag, startPoint x: 1036, startPoint y: 620, endPoint x: 995, endPoint y: 621, distance: 41.0
click at [998, 623] on div "Добавить оплату Номер 110390 Номер Дата создания счета Дата создания счета Дата…" at bounding box center [784, 389] width 1568 height 778
click at [994, 621] on span "Добавить" at bounding box center [972, 619] width 54 height 19
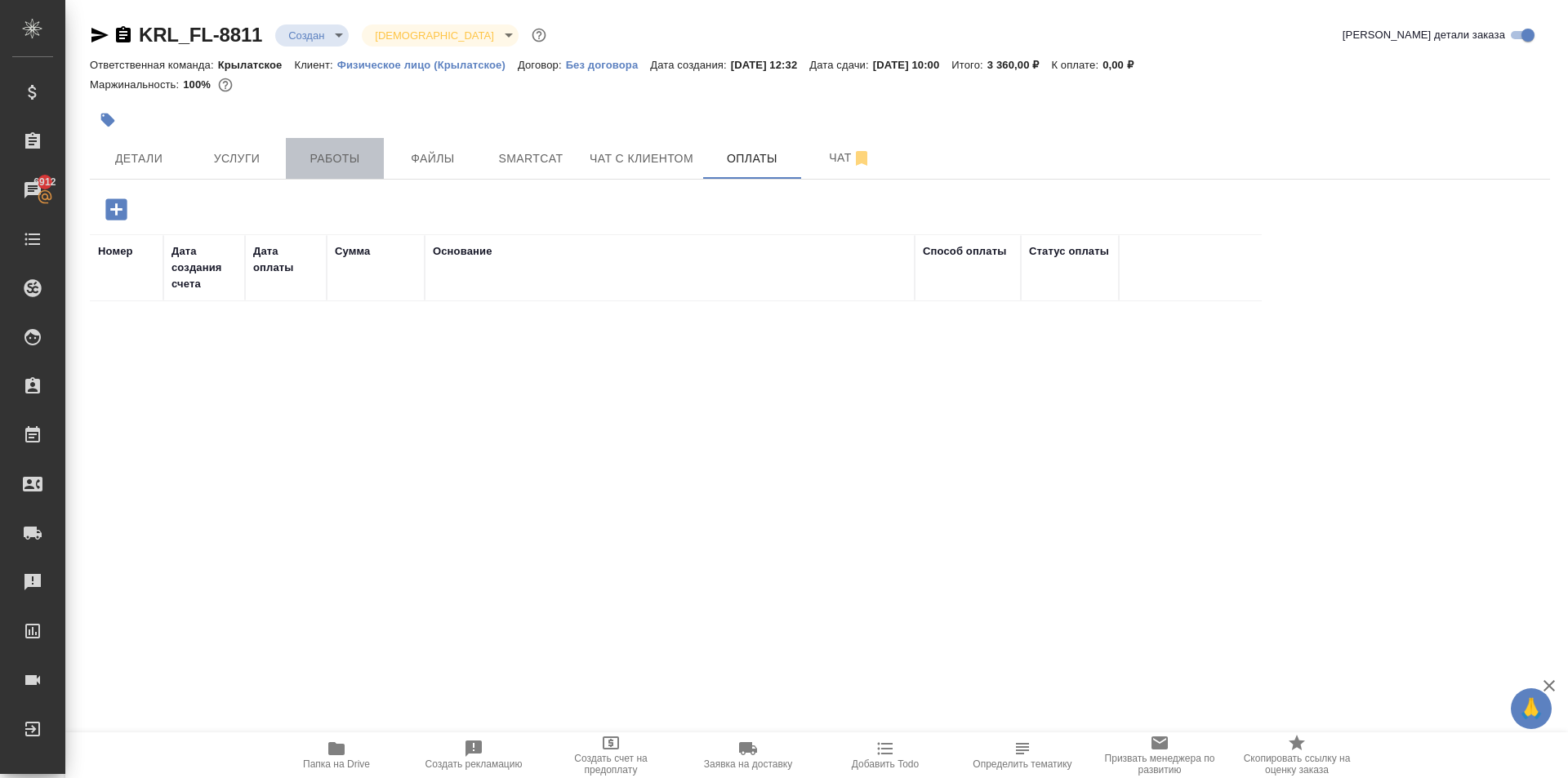
click at [367, 158] on span "Работы" at bounding box center [335, 158] width 79 height 20
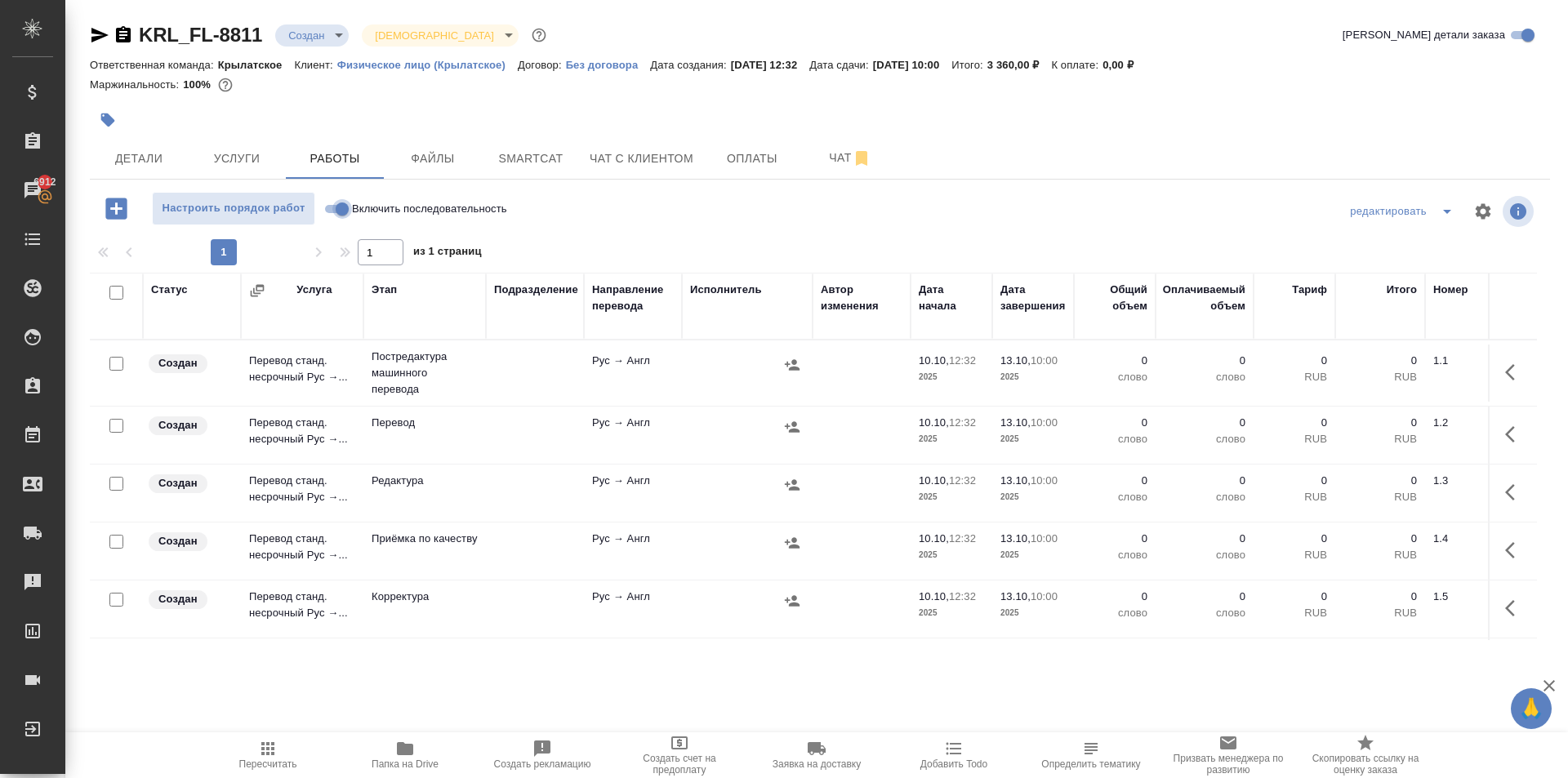
drag, startPoint x: 345, startPoint y: 214, endPoint x: 247, endPoint y: 313, distance: 139.3
click at [344, 214] on input "Включить последовательность" at bounding box center [342, 209] width 58 height 19
click at [117, 293] on input "checkbox" at bounding box center [117, 293] width 14 height 14
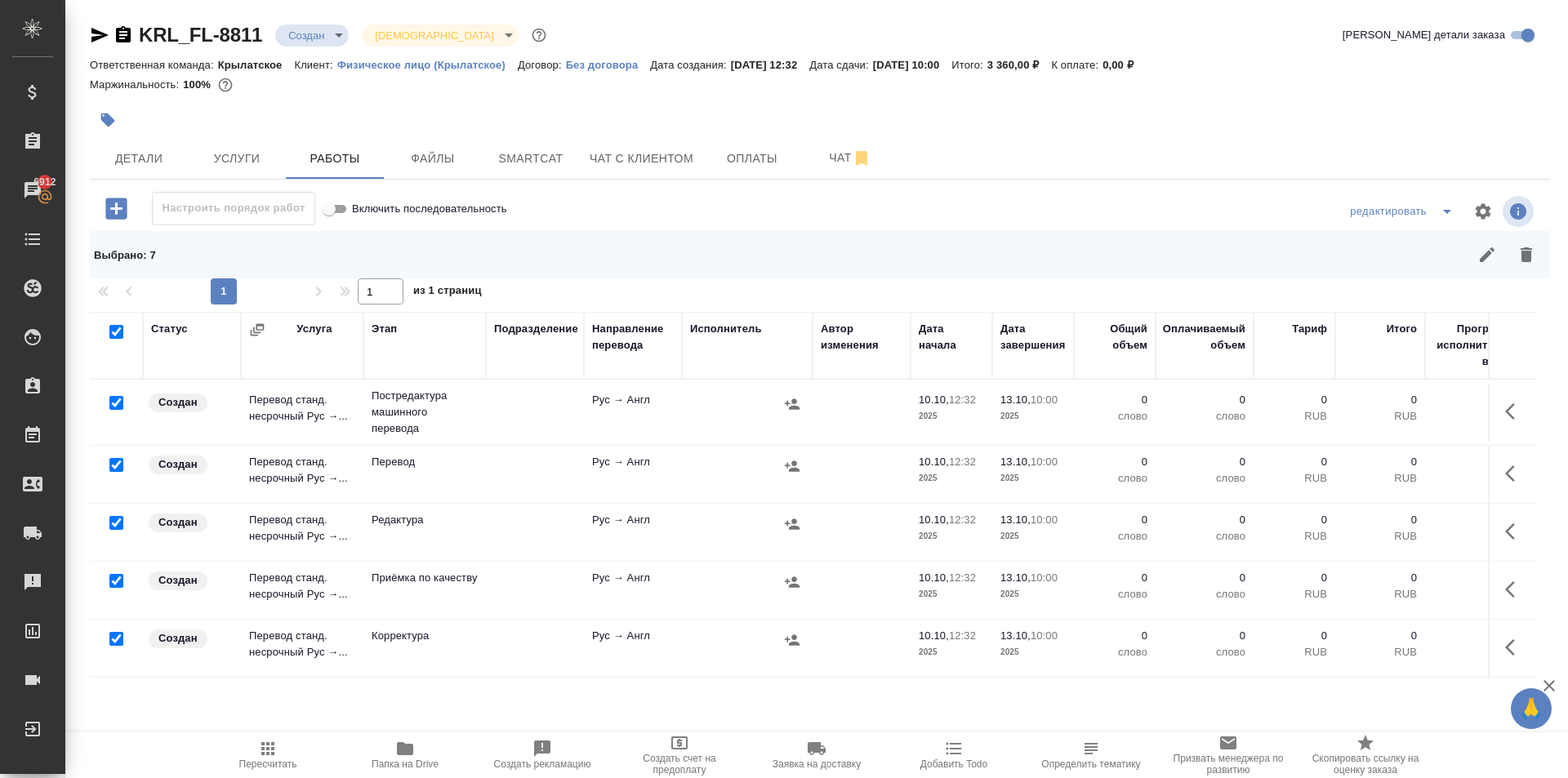
click at [115, 465] on input "checkbox" at bounding box center [117, 465] width 14 height 14
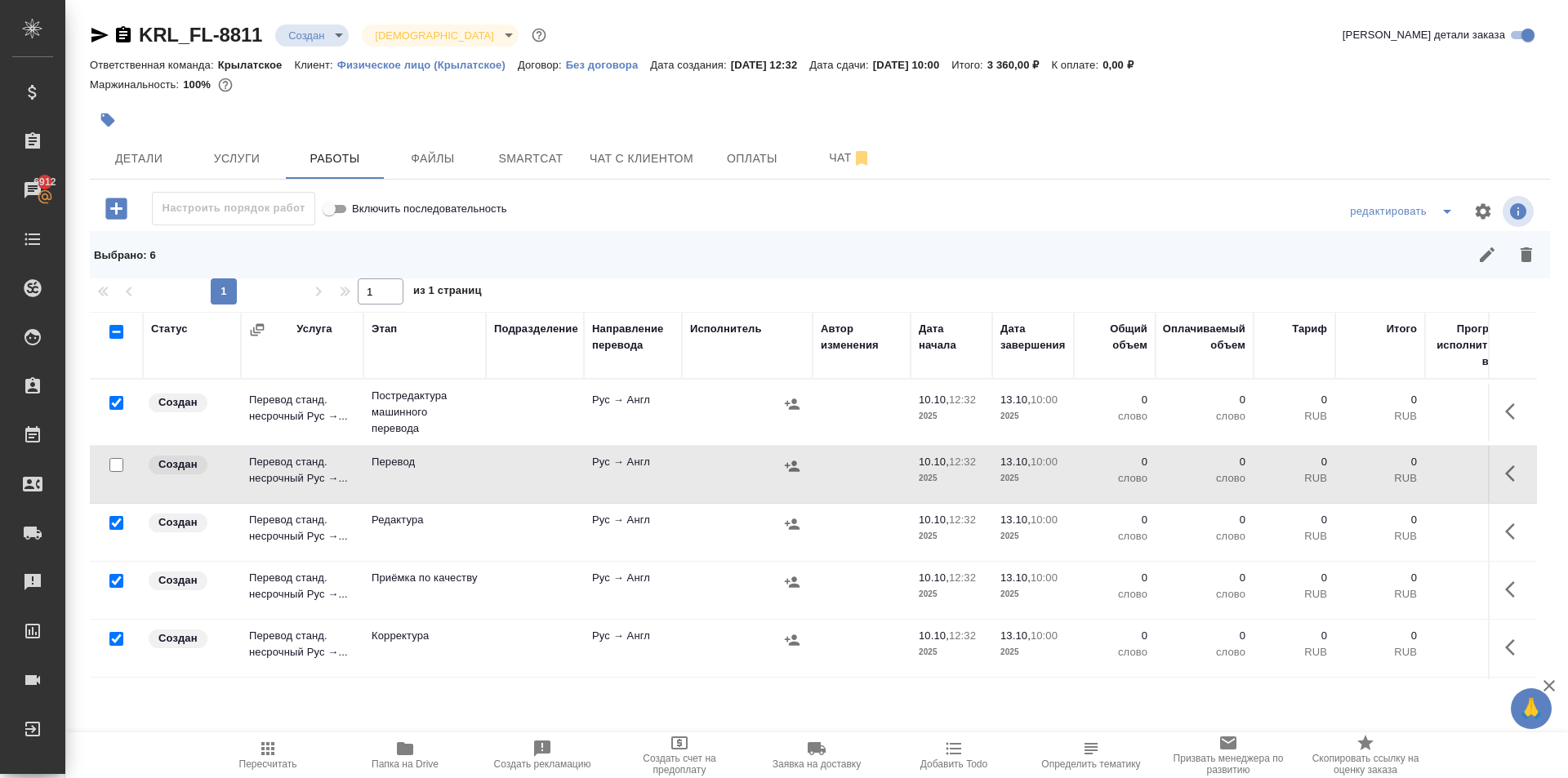
click at [112, 583] on input "checkbox" at bounding box center [117, 581] width 14 height 14
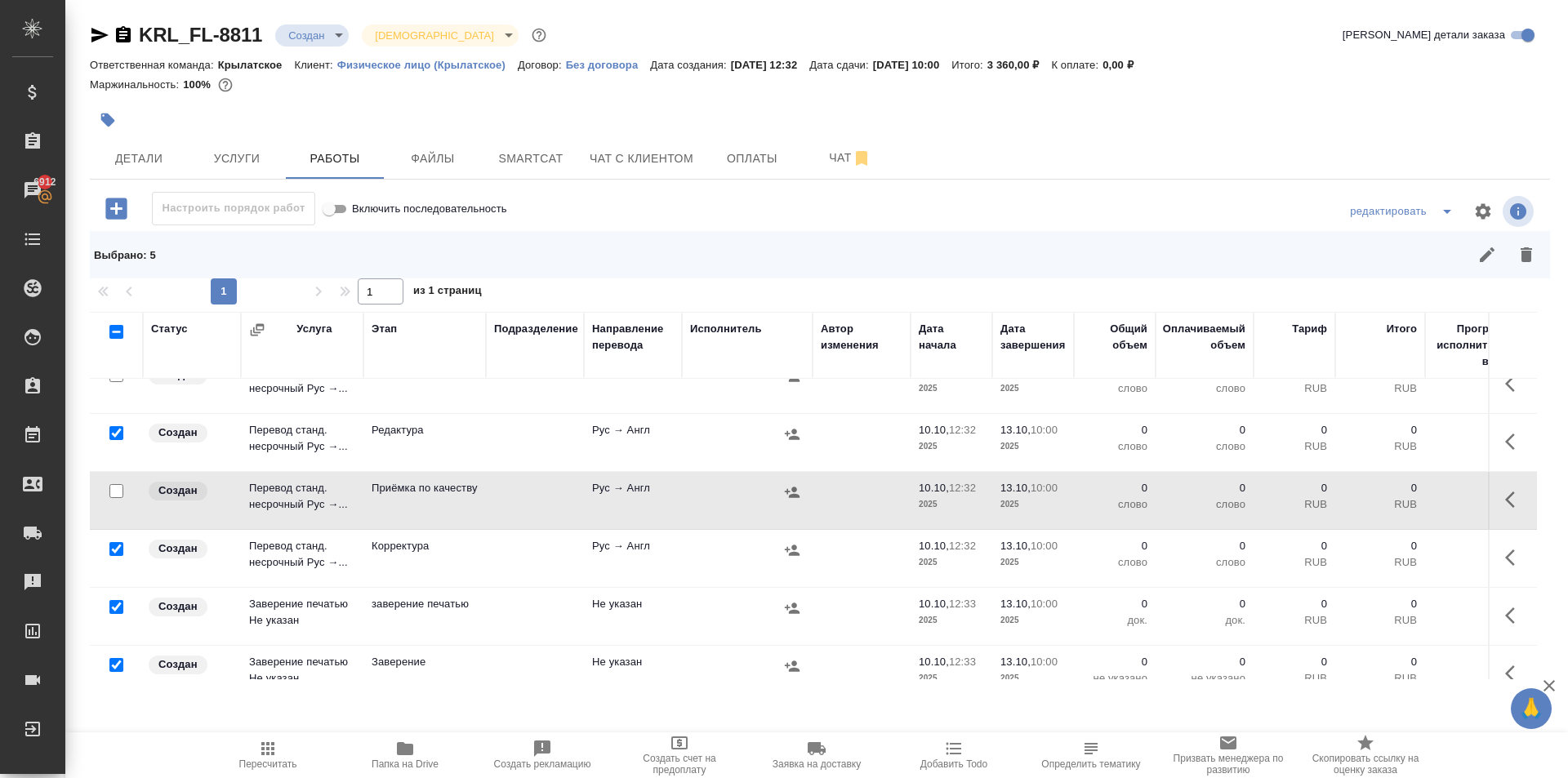
scroll to position [127, 0]
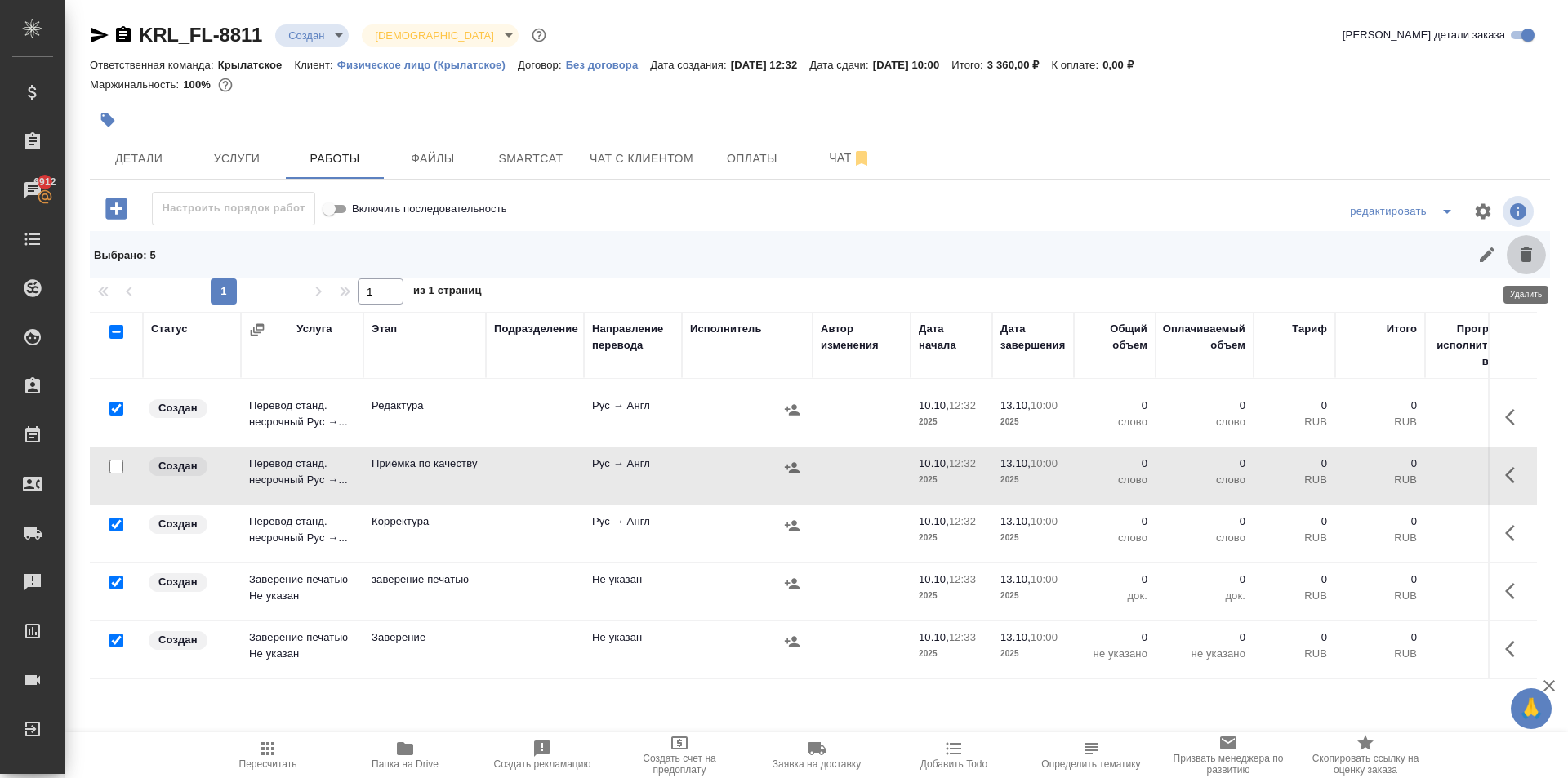
click at [1518, 257] on icon "button" at bounding box center [1526, 255] width 19 height 19
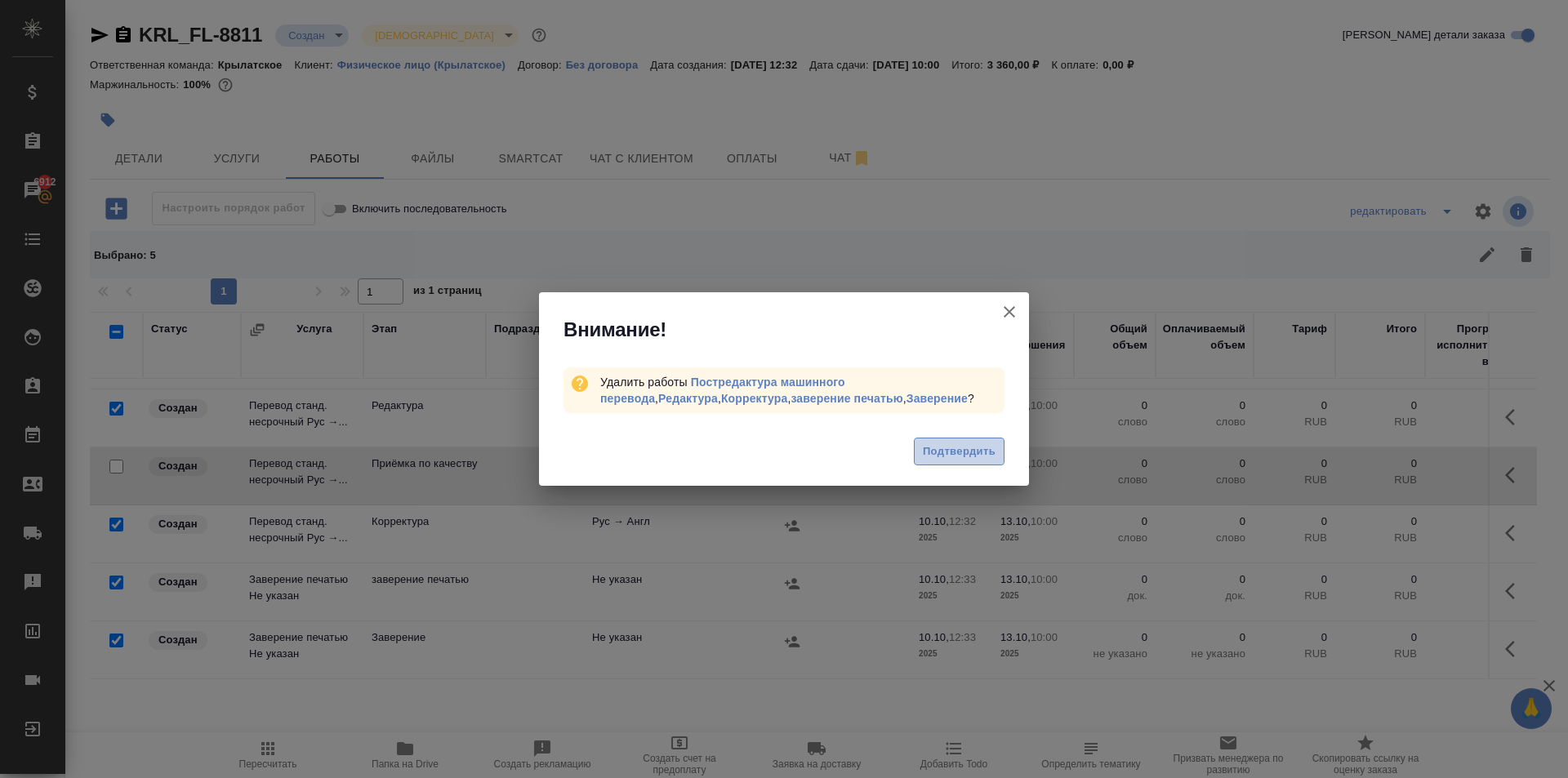
click at [974, 459] on span "Подтвердить" at bounding box center [959, 451] width 73 height 19
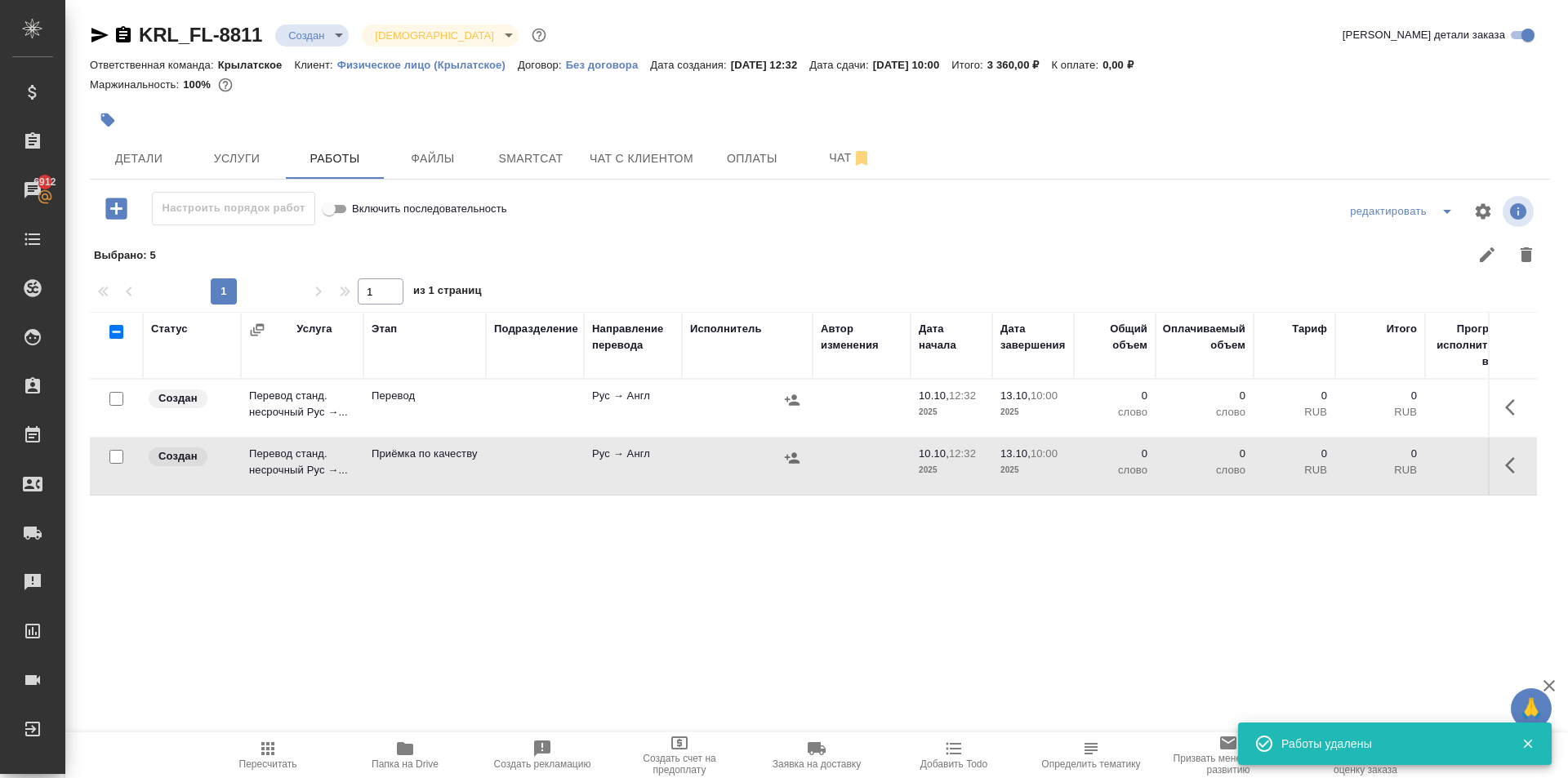
scroll to position [0, 0]
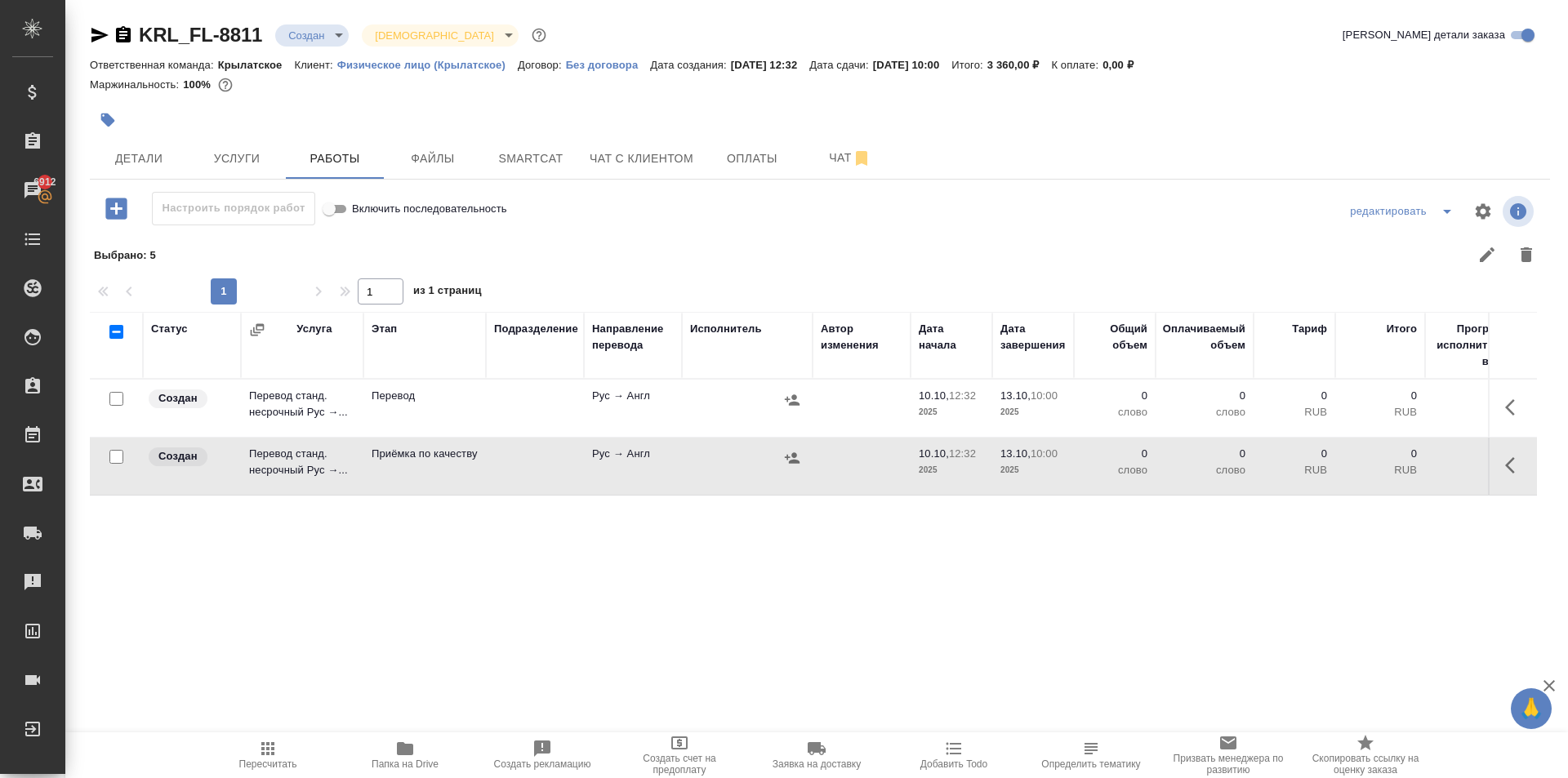
drag, startPoint x: 1534, startPoint y: 422, endPoint x: 1528, endPoint y: 414, distance: 10.0
click at [1528, 416] on td at bounding box center [1512, 408] width 49 height 58
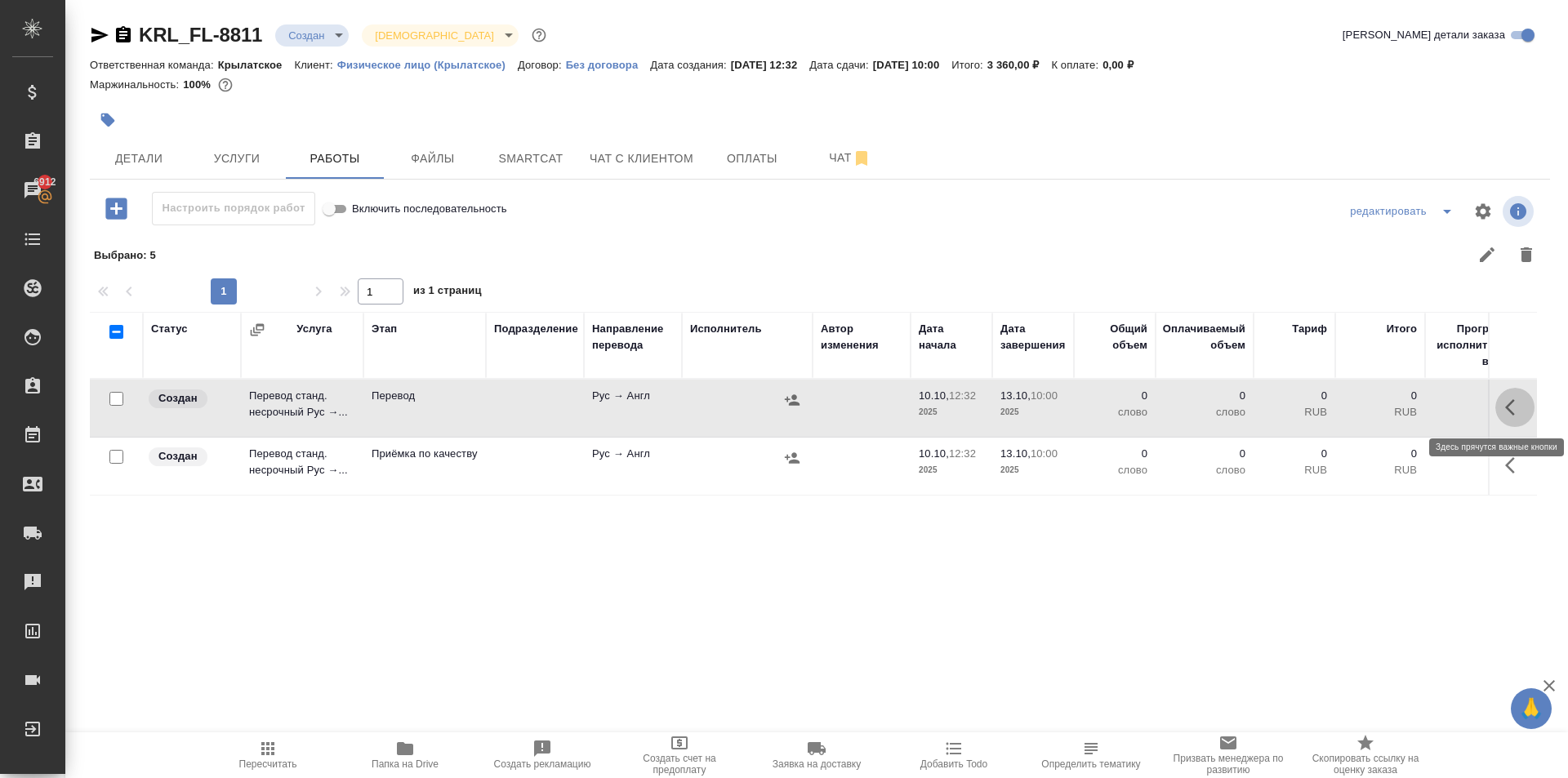
click at [1511, 401] on icon "button" at bounding box center [1510, 407] width 10 height 16
click at [1387, 409] on button "button" at bounding box center [1394, 407] width 27 height 39
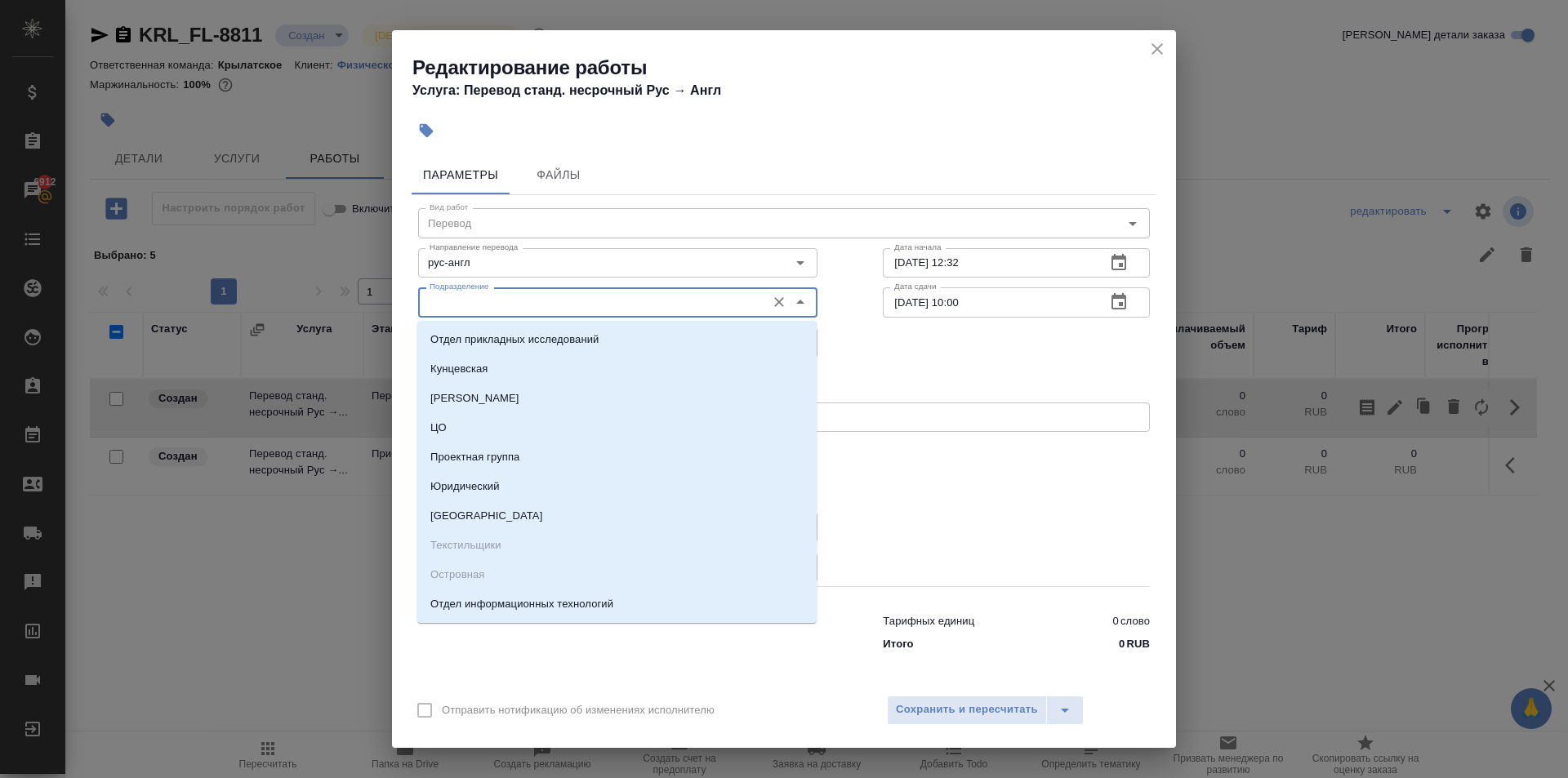
click at [565, 305] on input "Подразделение" at bounding box center [591, 302] width 335 height 19
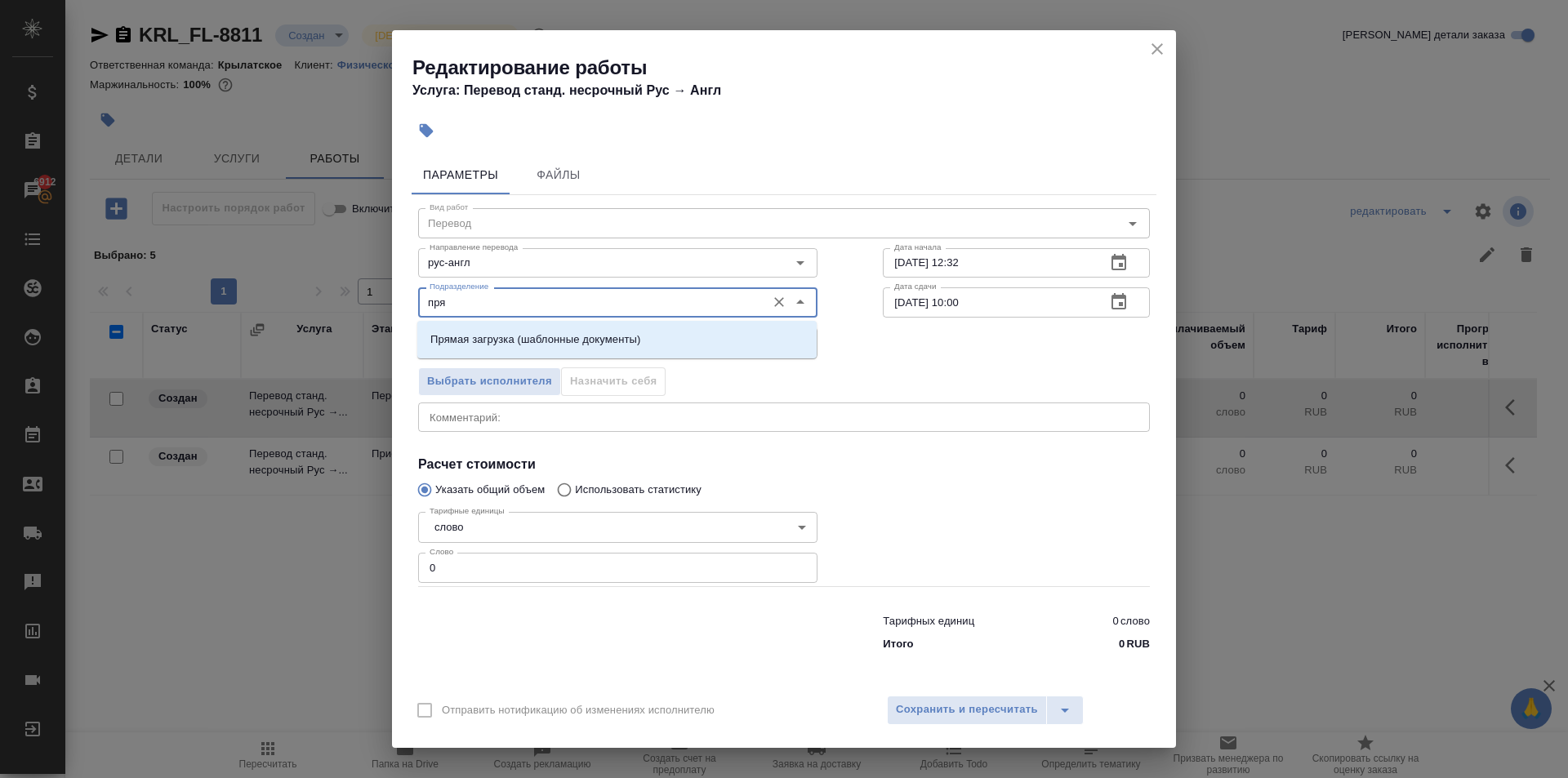
click at [563, 343] on p "Прямая загрузка (шаблонные документы)" at bounding box center [535, 340] width 210 height 16
click at [457, 584] on div "Тарифных единиц 0 слово Итого 0 RUB" at bounding box center [784, 628] width 797 height 111
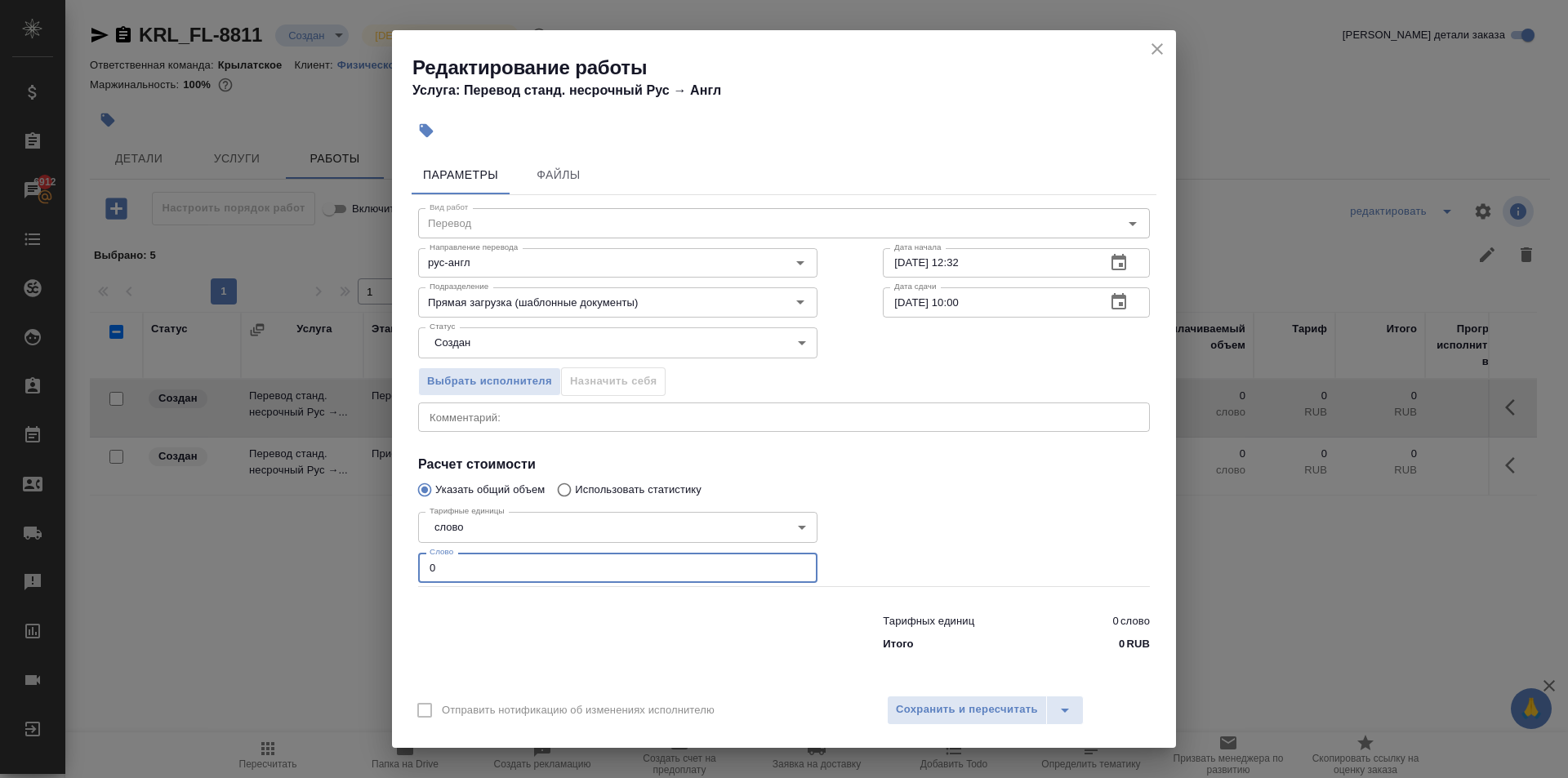
drag, startPoint x: 406, startPoint y: 563, endPoint x: 376, endPoint y: 555, distance: 31.0
click at [376, 555] on div "Редактирование работы Услуга: Перевод станд. несрочный Рус → Англ Параметры Фай…" at bounding box center [784, 389] width 1568 height 778
click at [474, 352] on body "🙏 .cls-1 fill:#fff; AWATERA Kasymov Timur Клиенты Спецификации Заказы 6912 Чаты…" at bounding box center [784, 389] width 1568 height 778
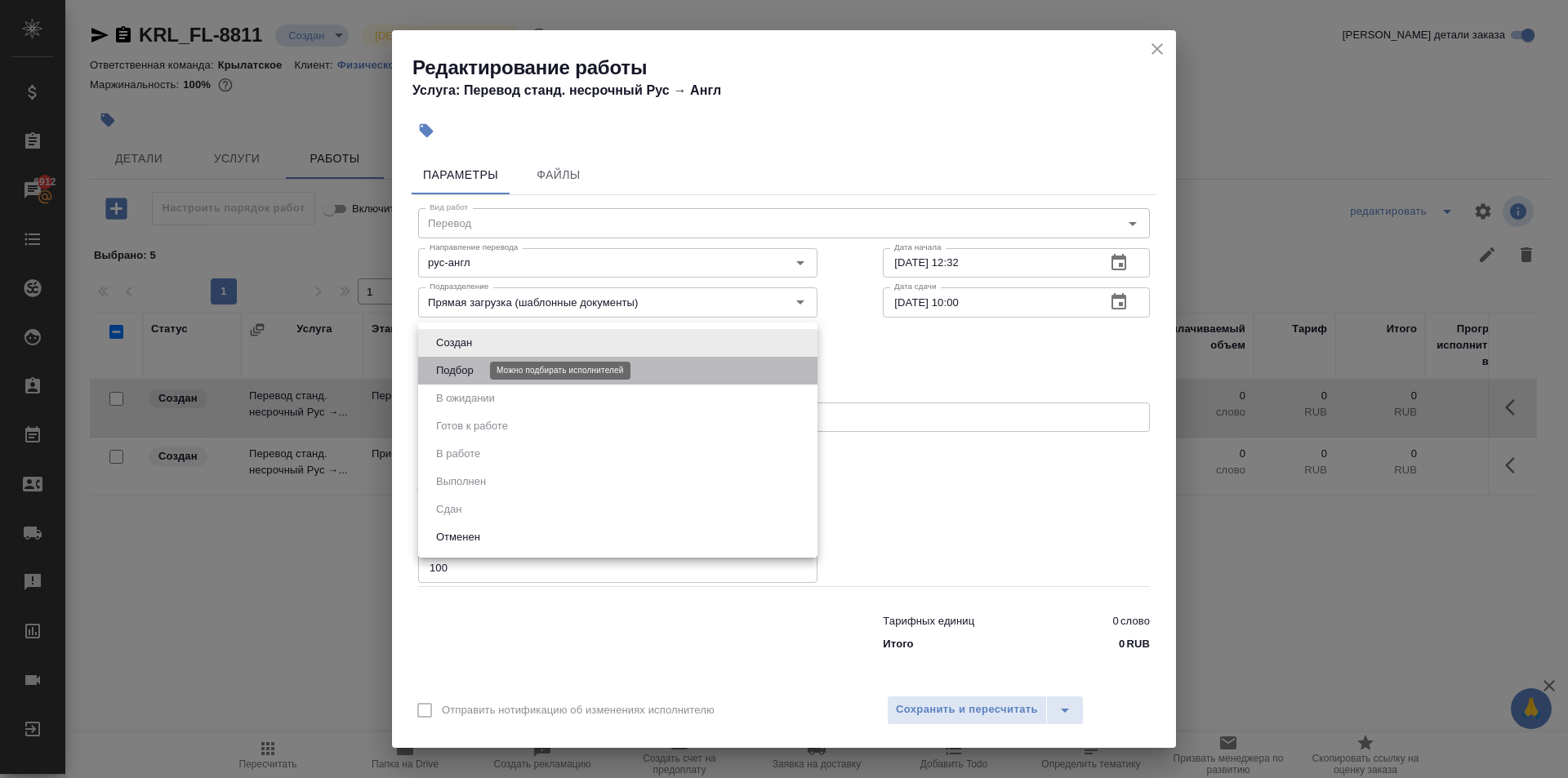
click at [456, 376] on button "Подбор" at bounding box center [455, 371] width 48 height 18
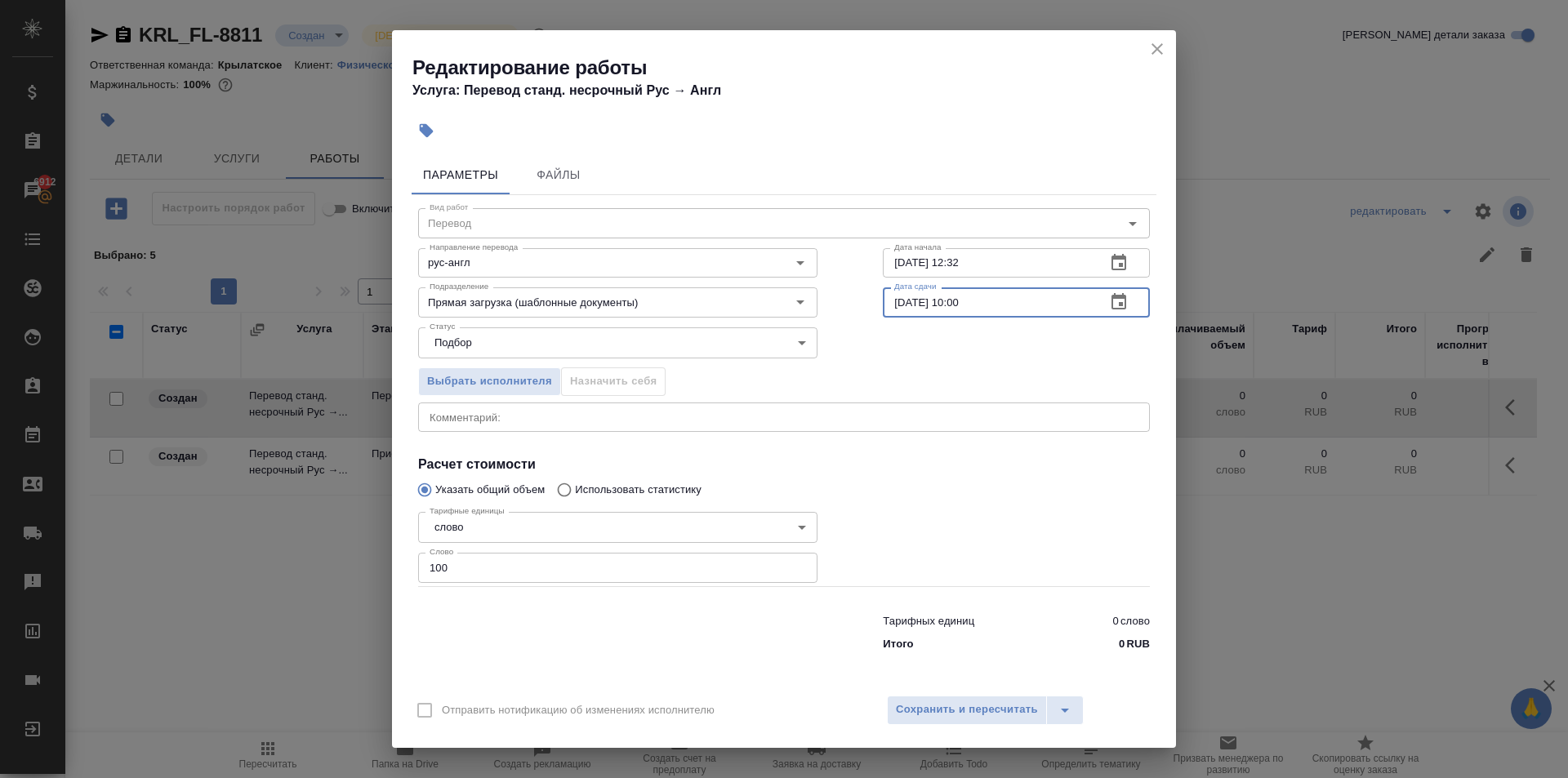
drag, startPoint x: 997, startPoint y: 300, endPoint x: 953, endPoint y: 327, distance: 51.6
click at [953, 327] on div "Вид работ Перевод Вид работ Направление перевода рус-англ Направление перевода …" at bounding box center [784, 426] width 745 height 463
click at [963, 715] on span "Сохранить и пересчитать" at bounding box center [967, 709] width 143 height 19
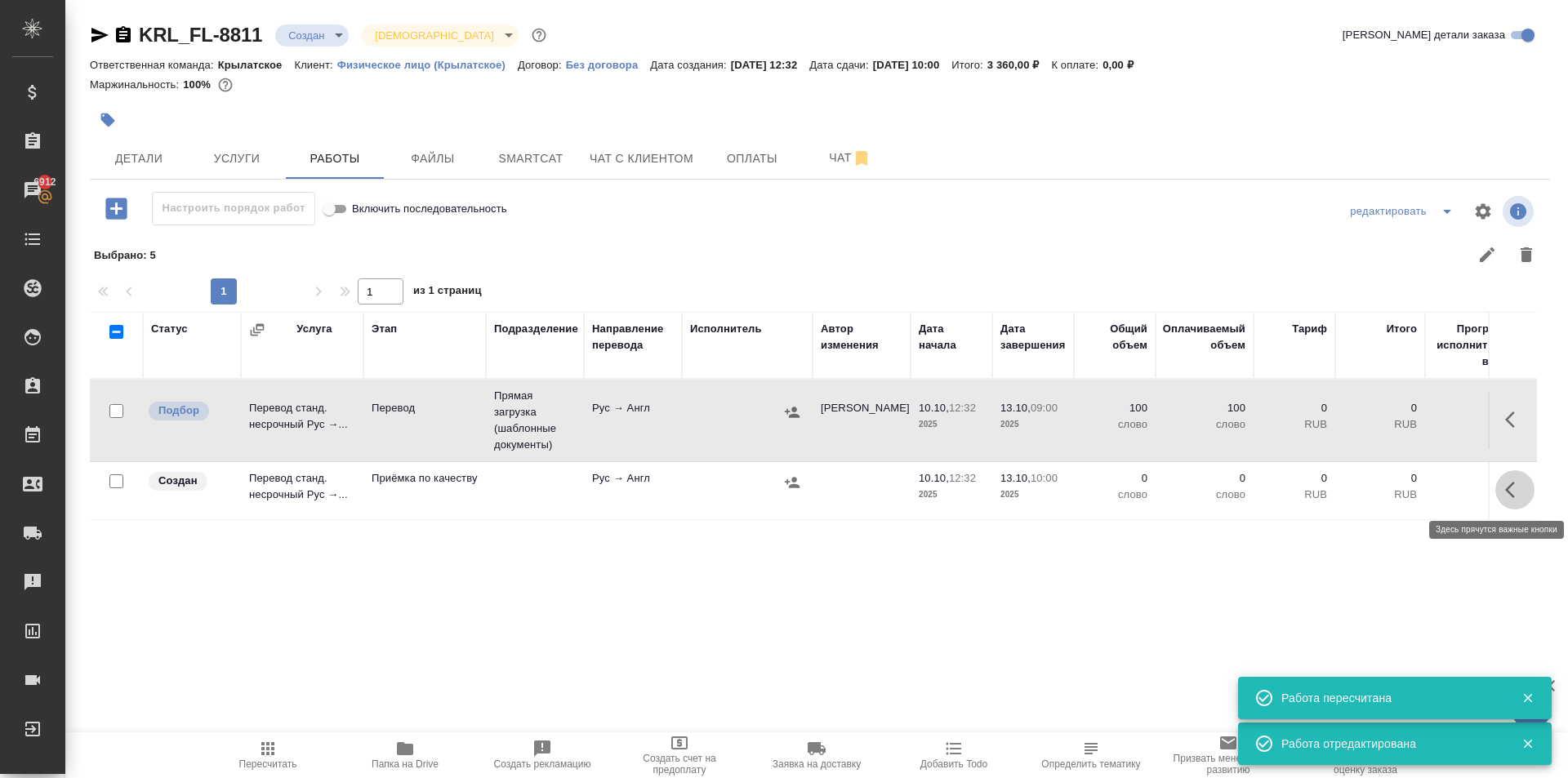
click at [1514, 490] on icon "button" at bounding box center [1515, 489] width 19 height 19
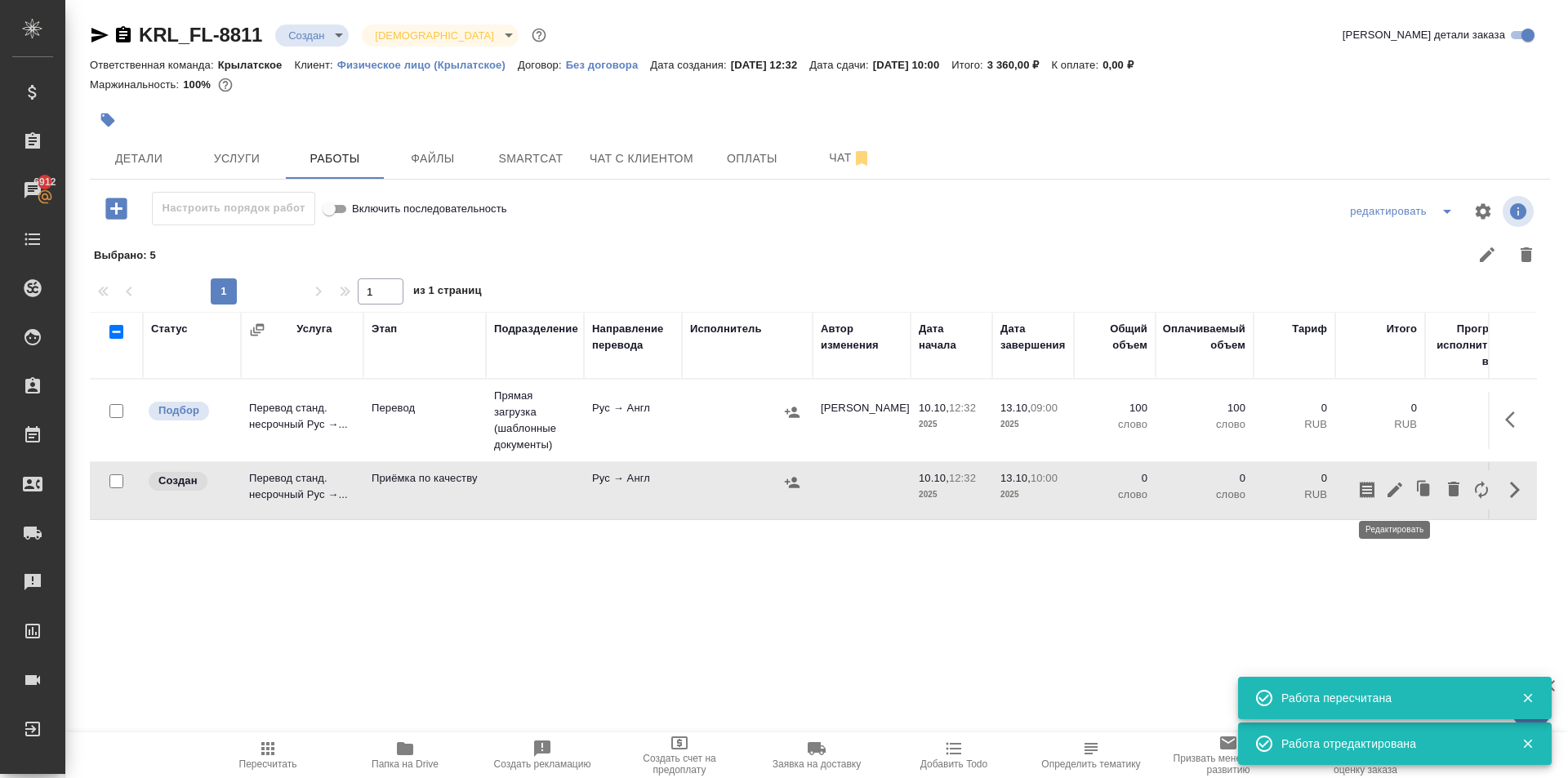
click at [1394, 493] on icon "button" at bounding box center [1394, 489] width 15 height 15
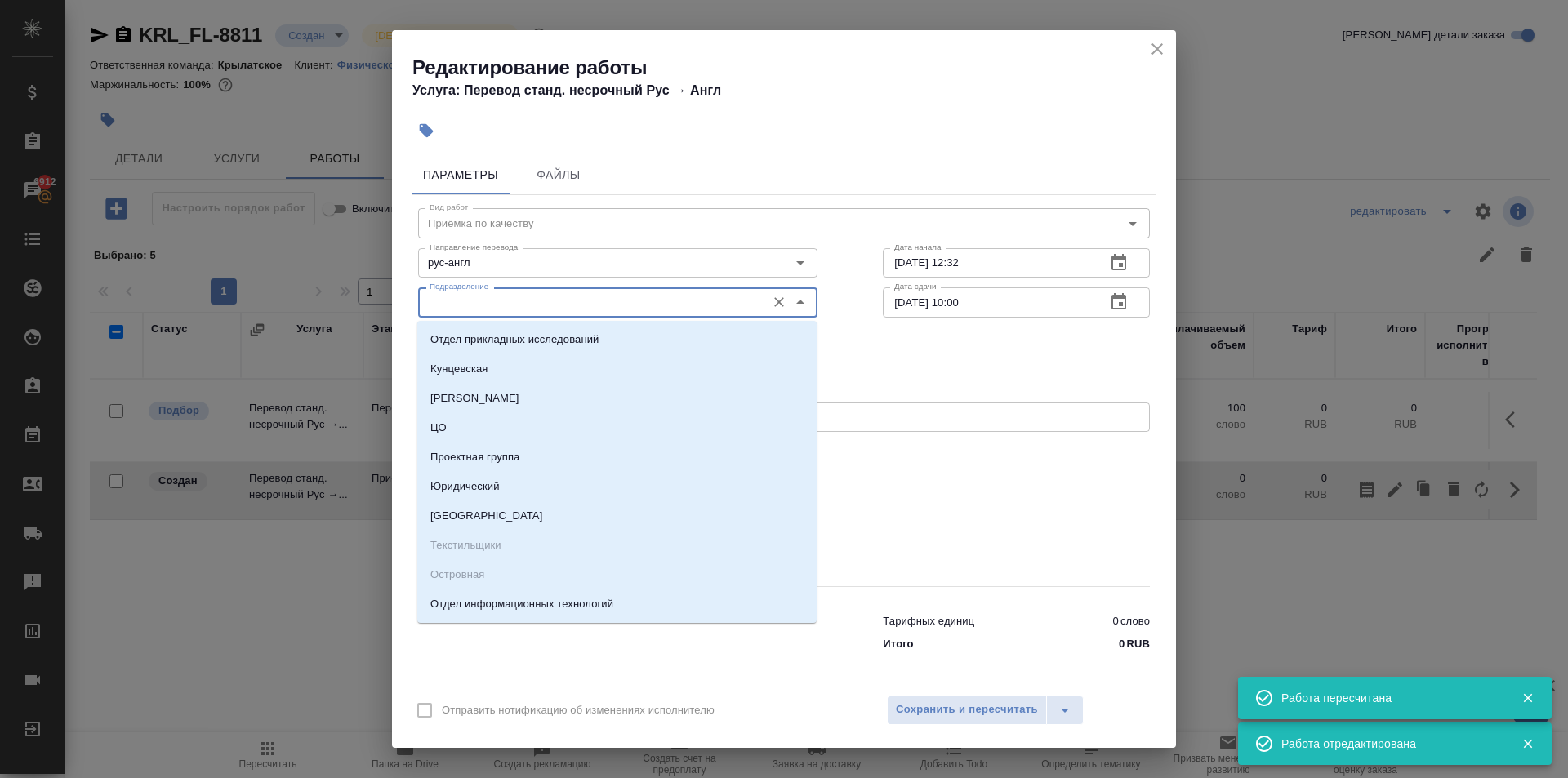
click at [452, 305] on input "Подразделение" at bounding box center [591, 302] width 335 height 19
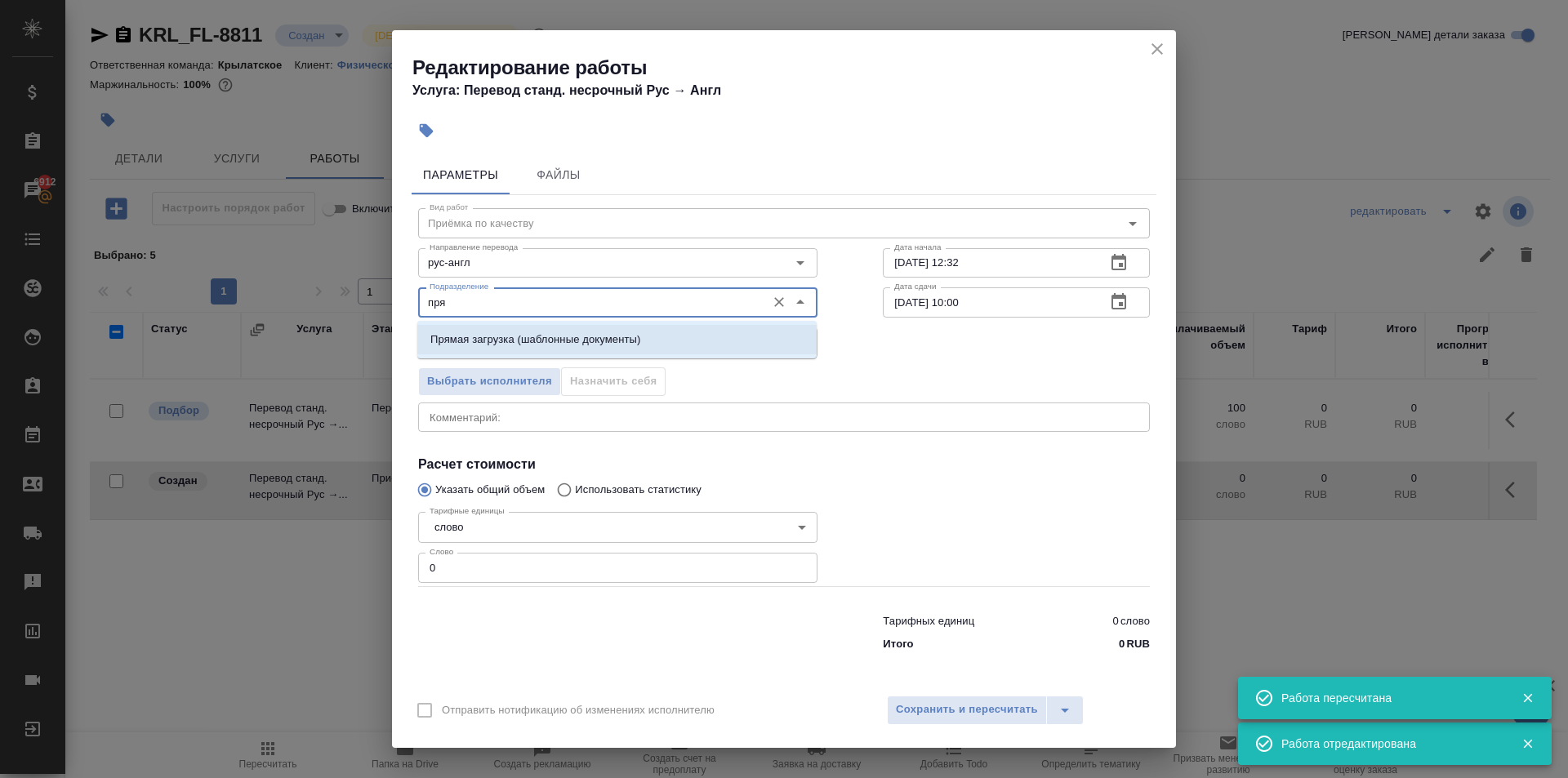
click at [499, 334] on p "Прямая загрузка (шаблонные документы)" at bounding box center [535, 340] width 210 height 16
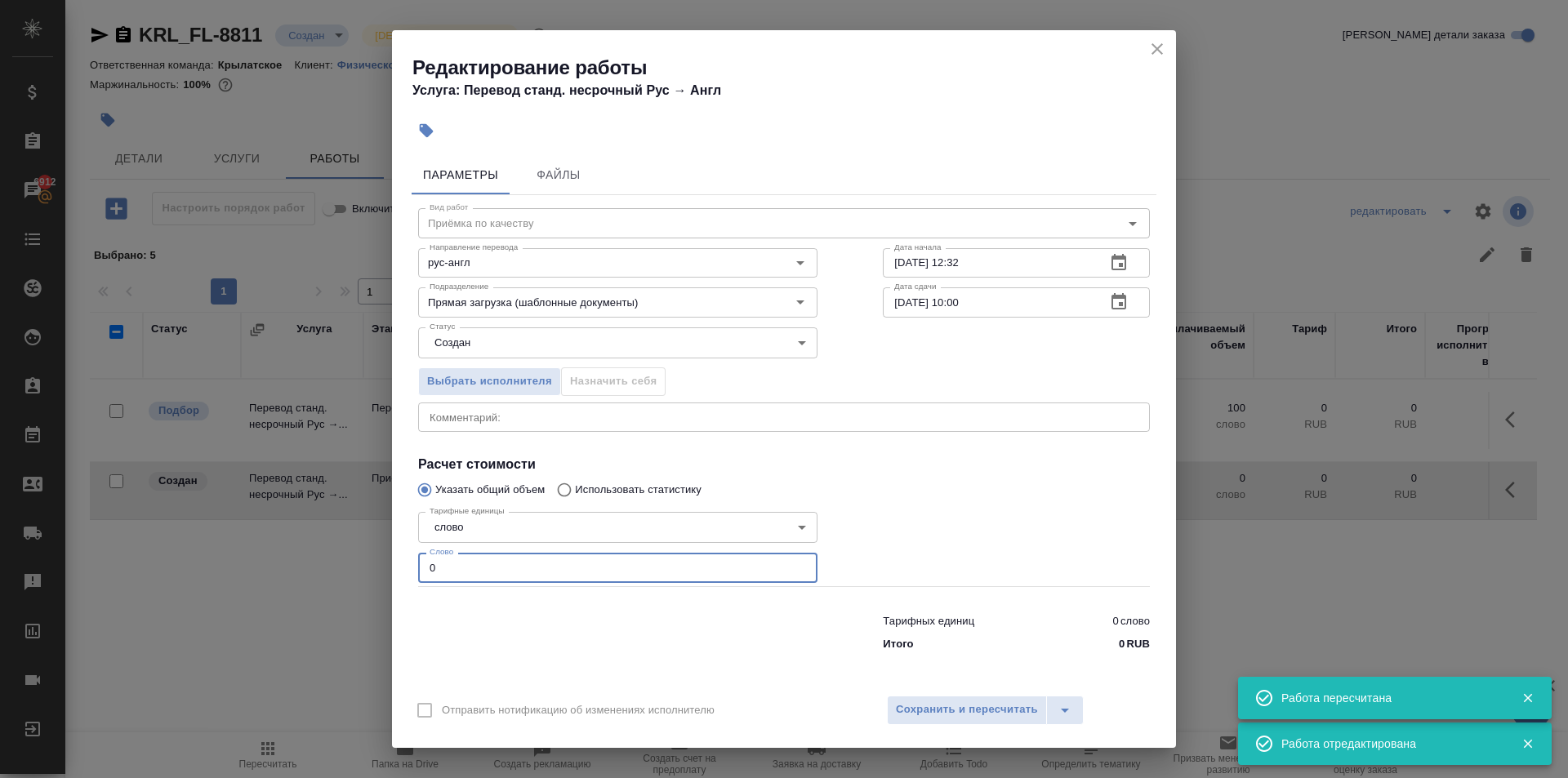
drag, startPoint x: 456, startPoint y: 569, endPoint x: 384, endPoint y: 564, distance: 72.2
click at [384, 564] on div "Редактирование работы Услуга: Перевод станд. несрочный Рус → Англ Параметры Фай…" at bounding box center [784, 389] width 1568 height 778
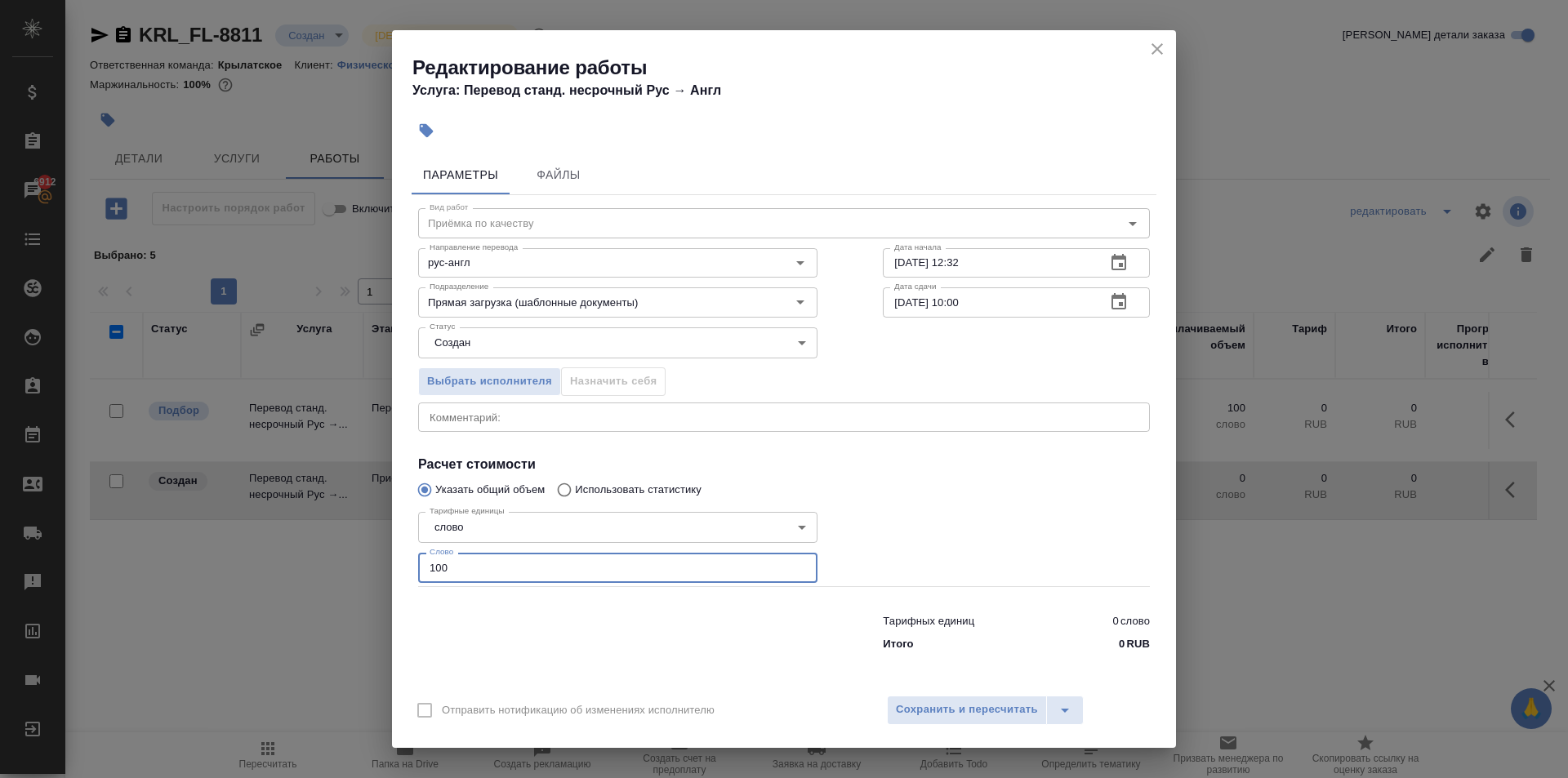
click at [504, 321] on div "Статус Создан created Статус" at bounding box center [617, 342] width 465 height 106
click at [501, 336] on body "🙏 .cls-1 fill:#fff; AWATERA Kasymov Timur Клиенты Спецификации Заказы 6912 Чаты…" at bounding box center [784, 389] width 1568 height 778
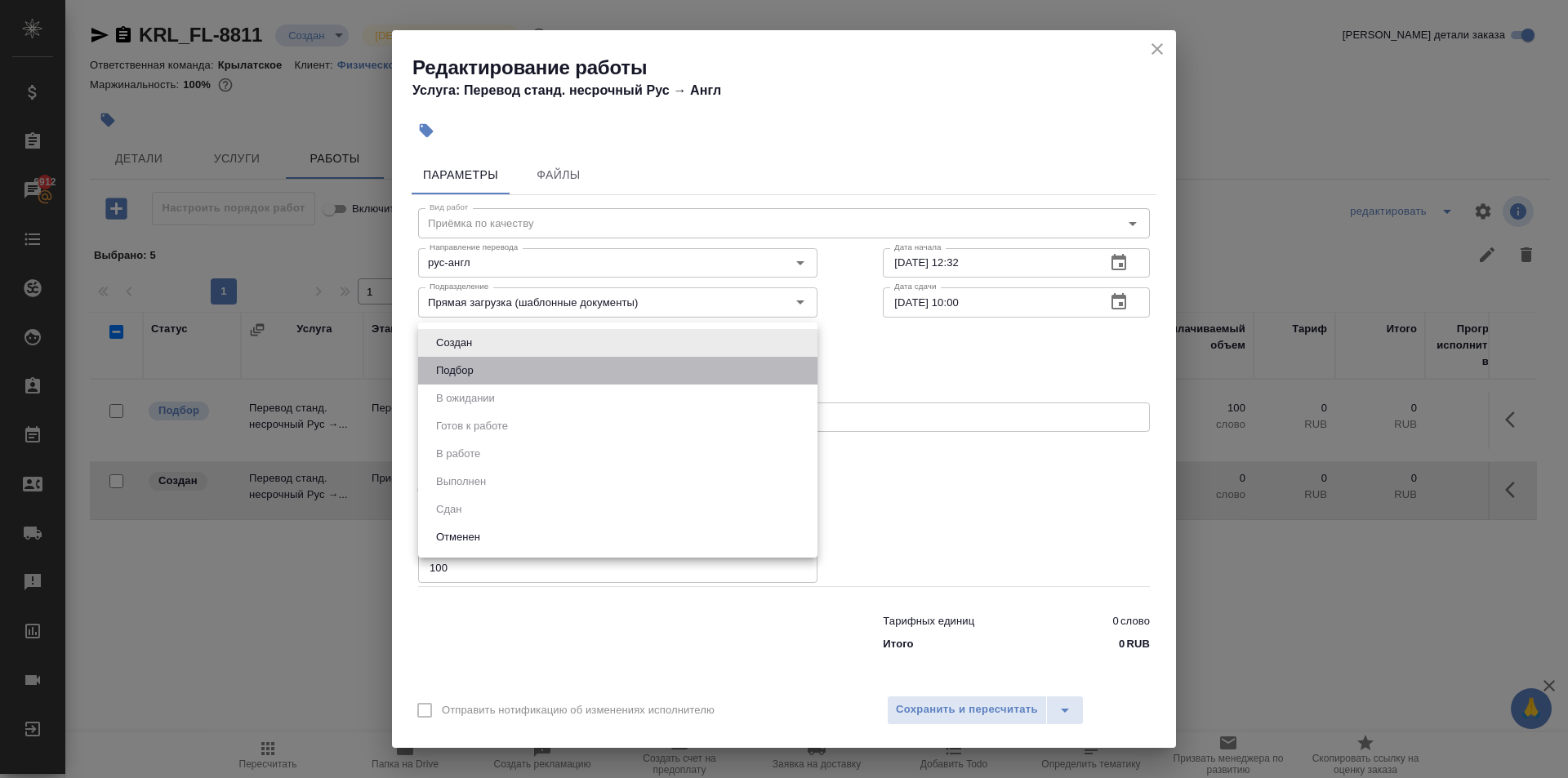
click at [491, 365] on li "Подбор" at bounding box center [617, 370] width 399 height 27
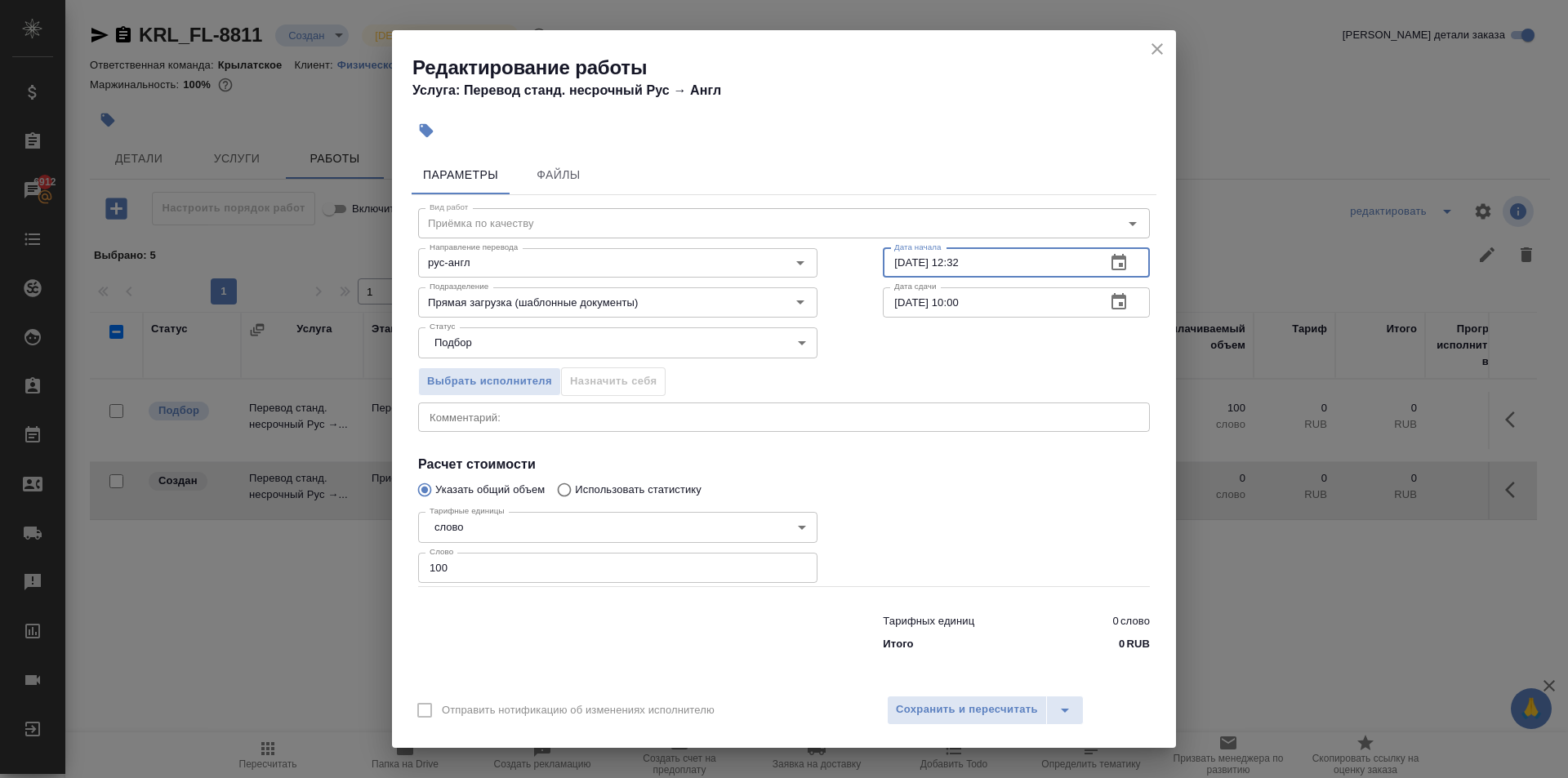
drag, startPoint x: 995, startPoint y: 260, endPoint x: 858, endPoint y: 274, distance: 137.7
click at [858, 274] on div "Вид работ Приёмка по качеству Вид работ Направление перевода рус-англ Направлен…" at bounding box center [784, 426] width 745 height 463
click at [967, 700] on span "Сохранить и пересчитать" at bounding box center [967, 709] width 143 height 19
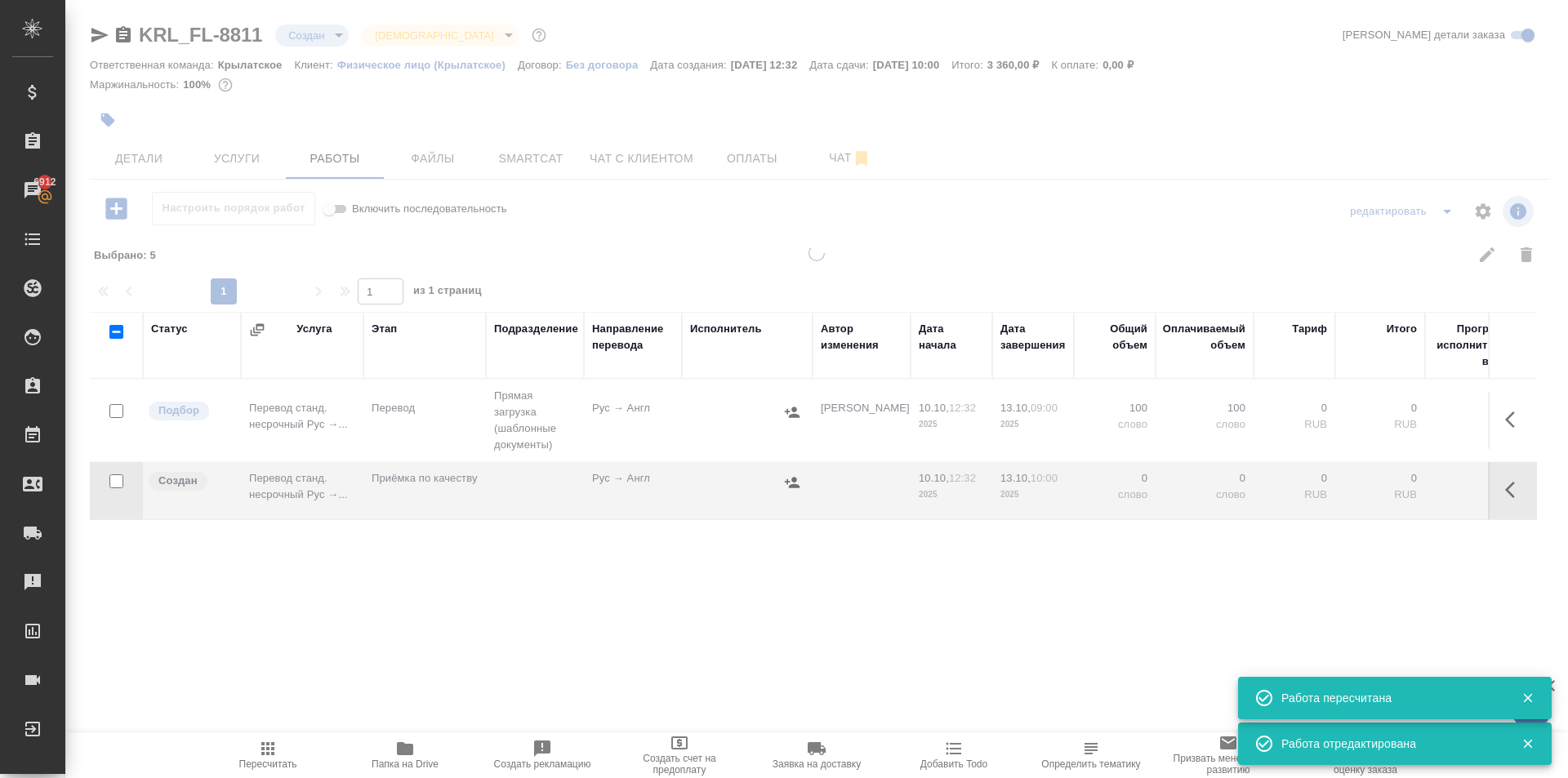
click at [251, 756] on span "Пересчитать" at bounding box center [267, 754] width 118 height 31
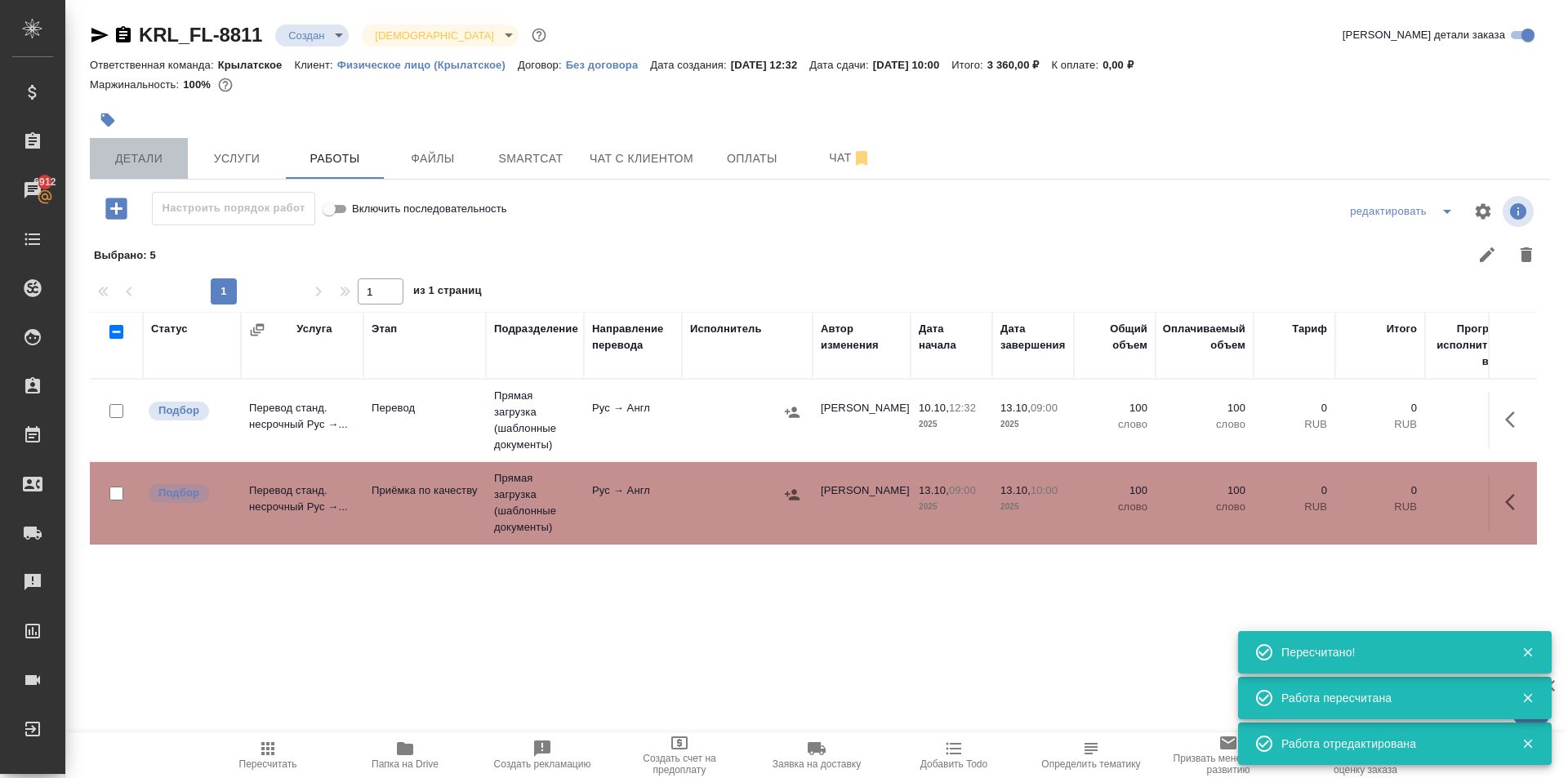
click at [164, 151] on span "Детали" at bounding box center [139, 158] width 79 height 20
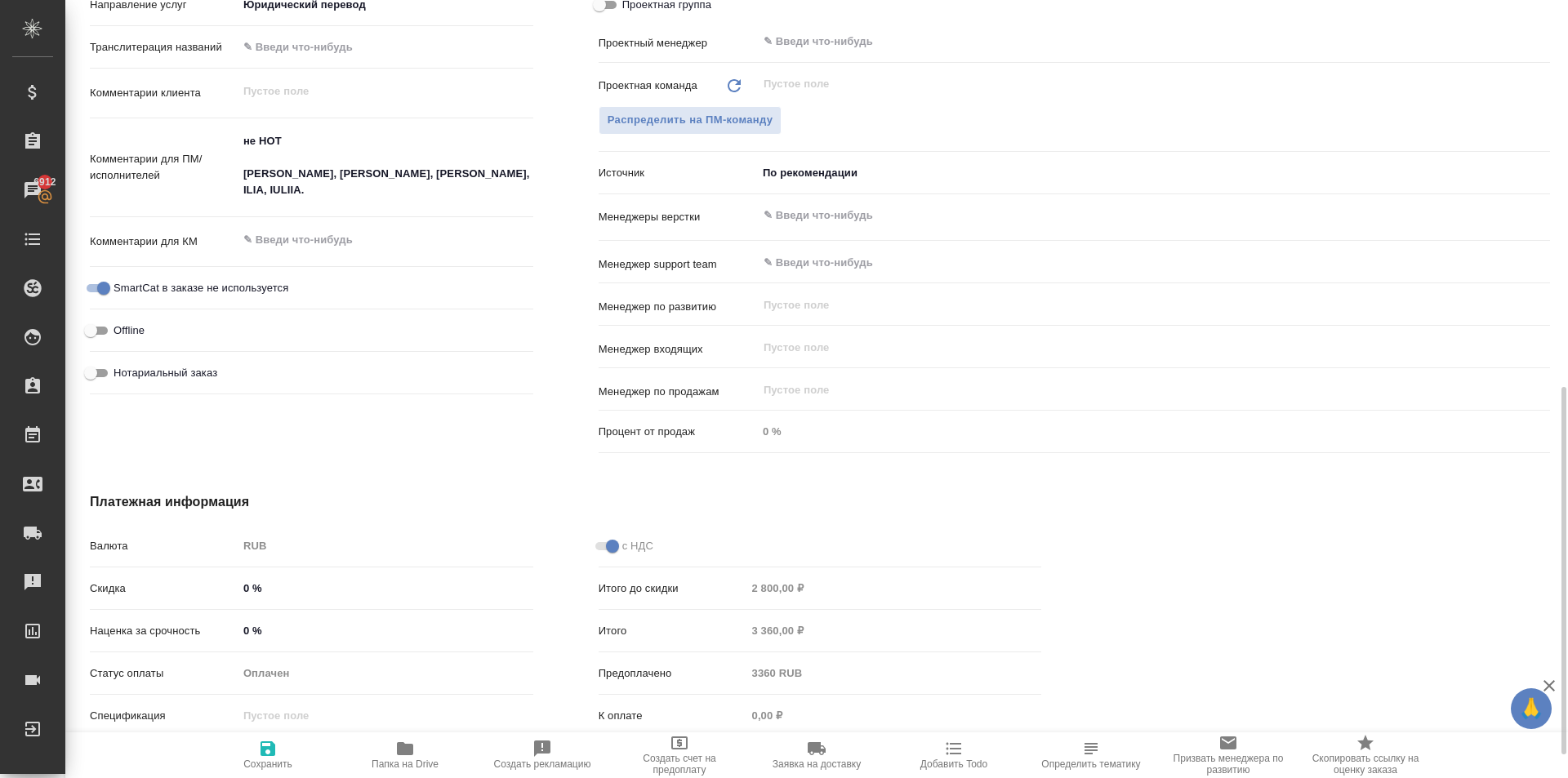
scroll to position [408, 0]
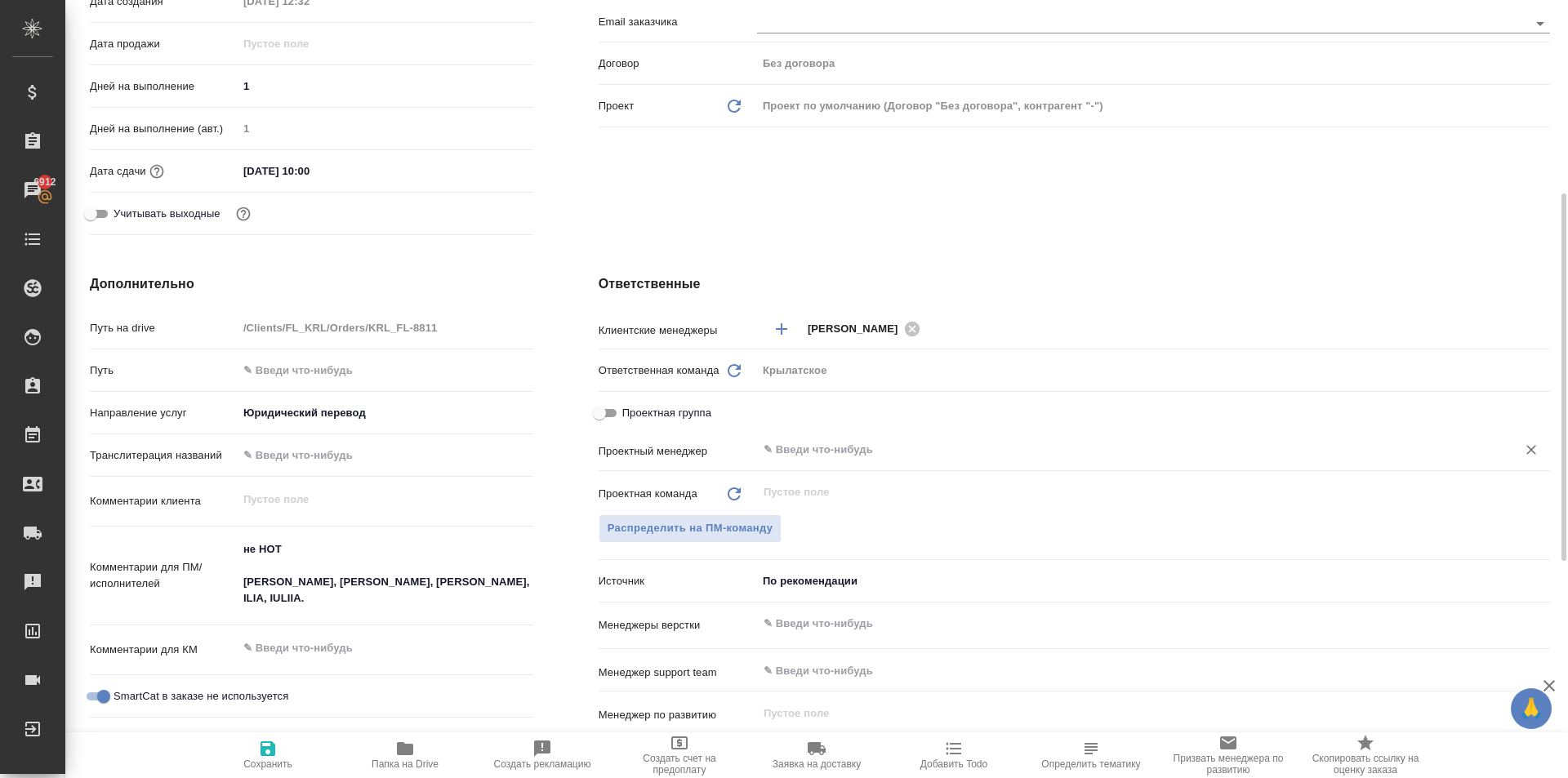
click at [851, 454] on input "text" at bounding box center [1126, 450] width 729 height 19
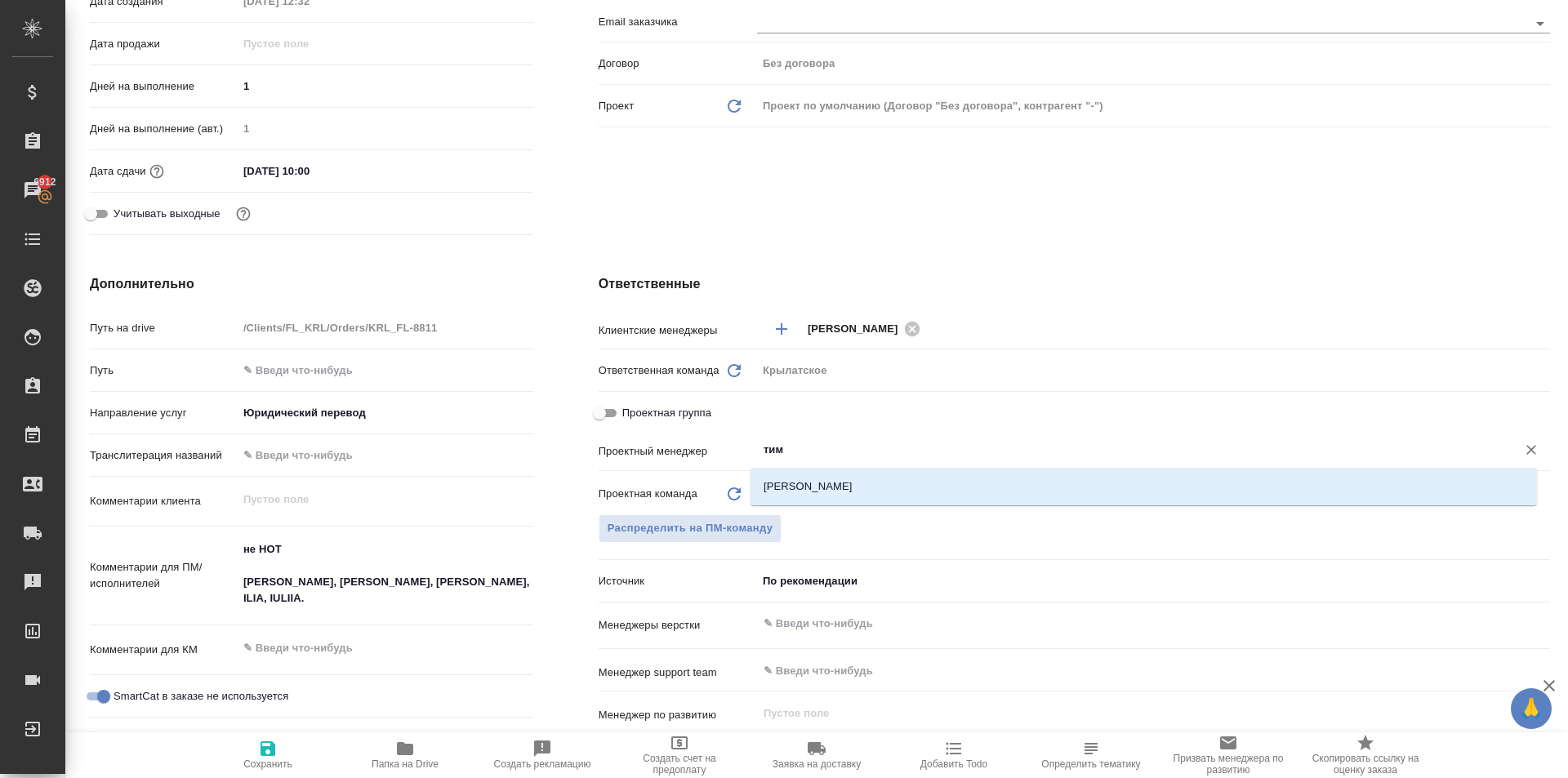
drag, startPoint x: 871, startPoint y: 486, endPoint x: 805, endPoint y: 521, distance: 74.7
click at [870, 486] on li "[PERSON_NAME]" at bounding box center [1144, 486] width 786 height 29
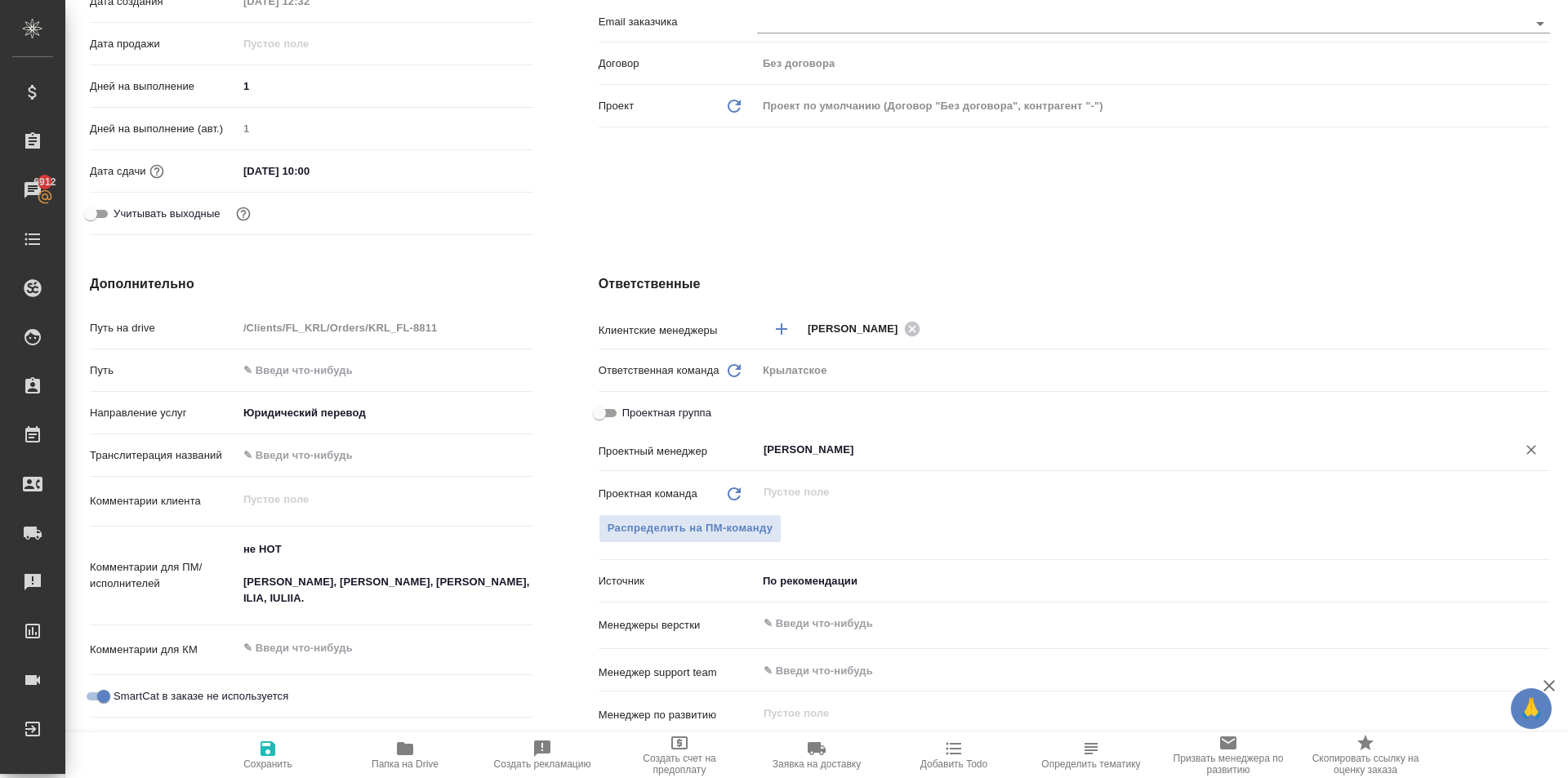
click at [280, 752] on span "Сохранить" at bounding box center [267, 754] width 118 height 31
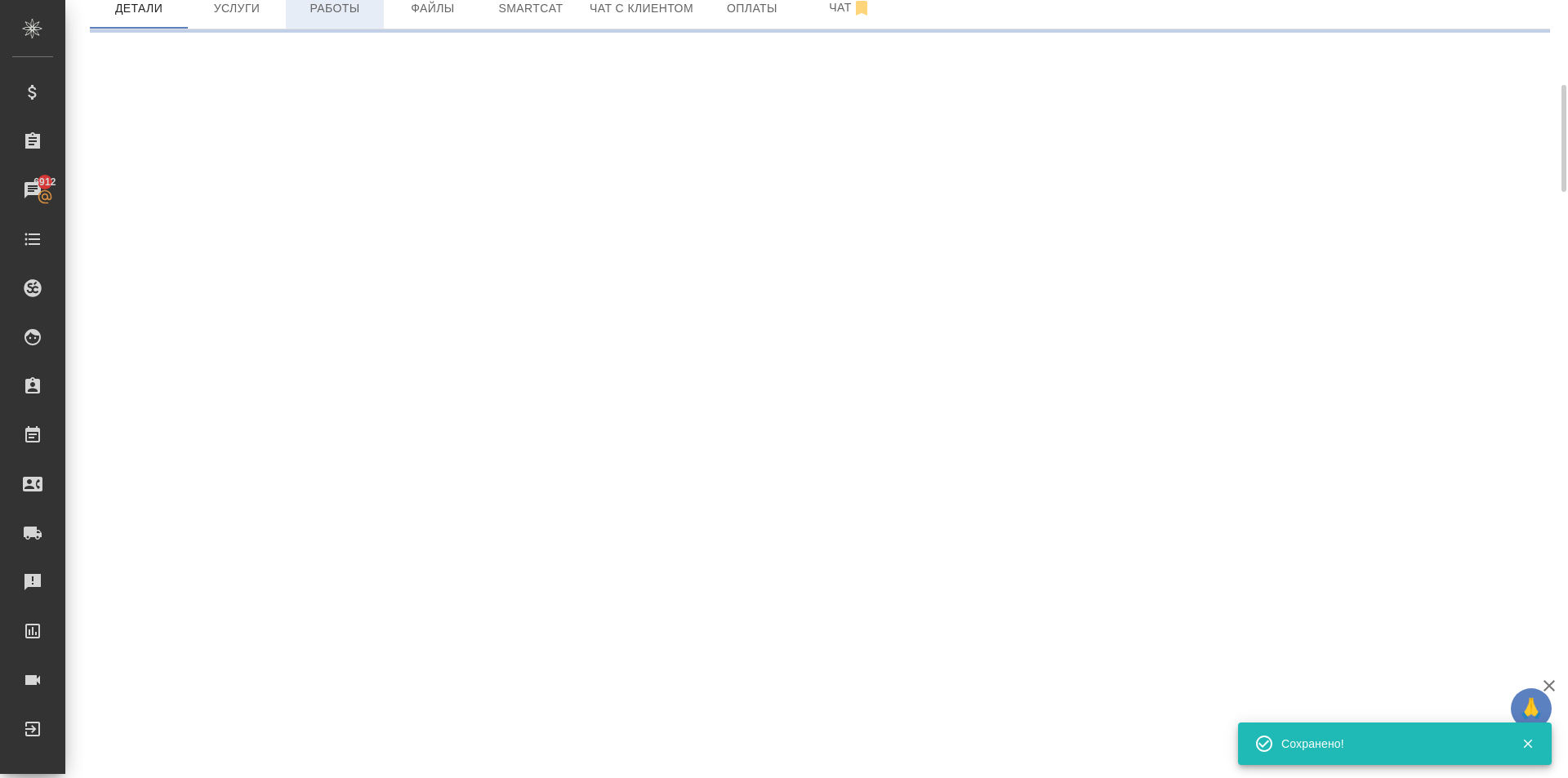
scroll to position [0, 0]
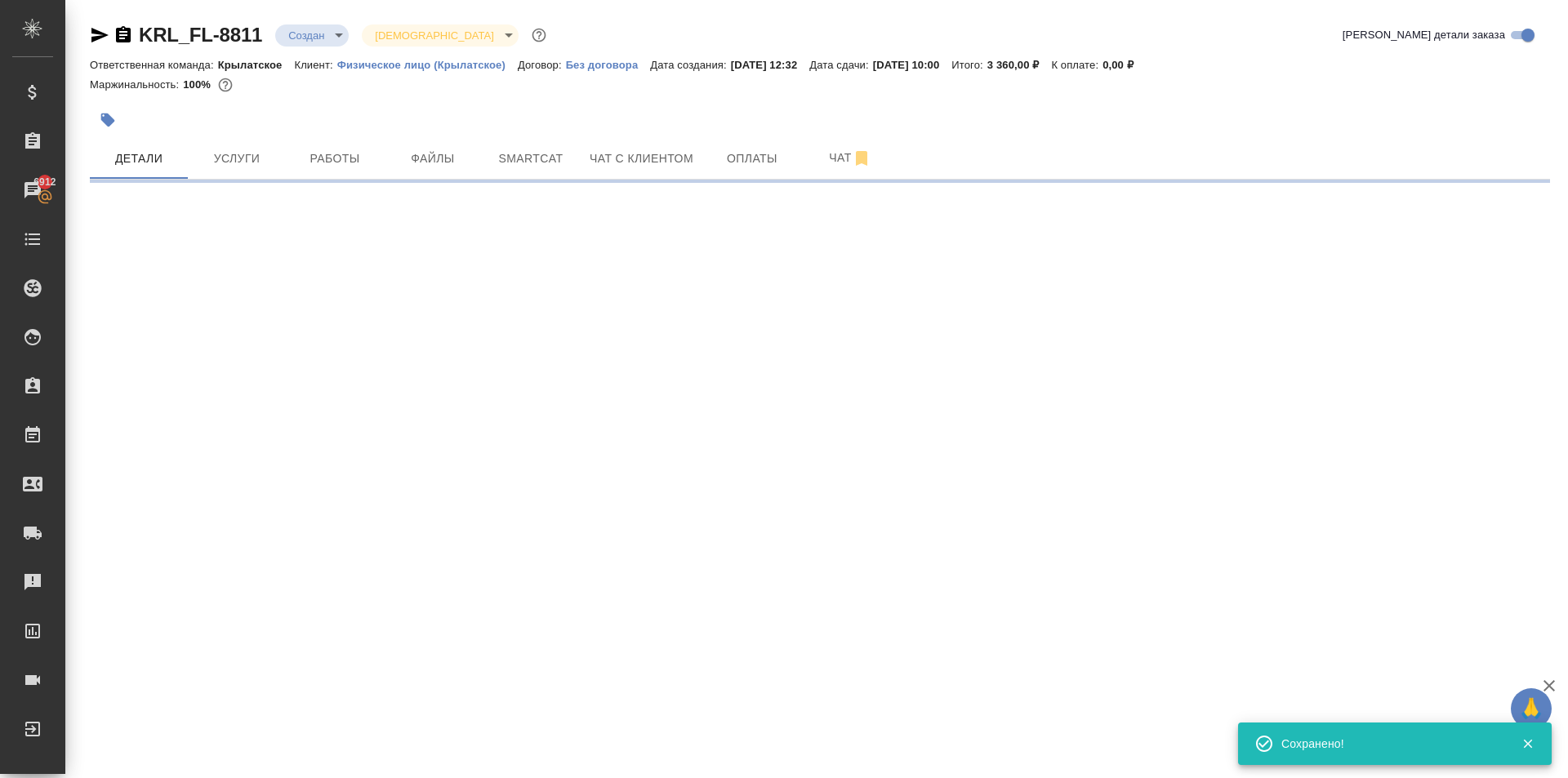
click at [339, 32] on body "🙏 .cls-1 fill:#fff; AWATERA Kasymov Timur Клиенты Спецификации Заказы 6912 Чаты…" at bounding box center [784, 389] width 1568 height 778
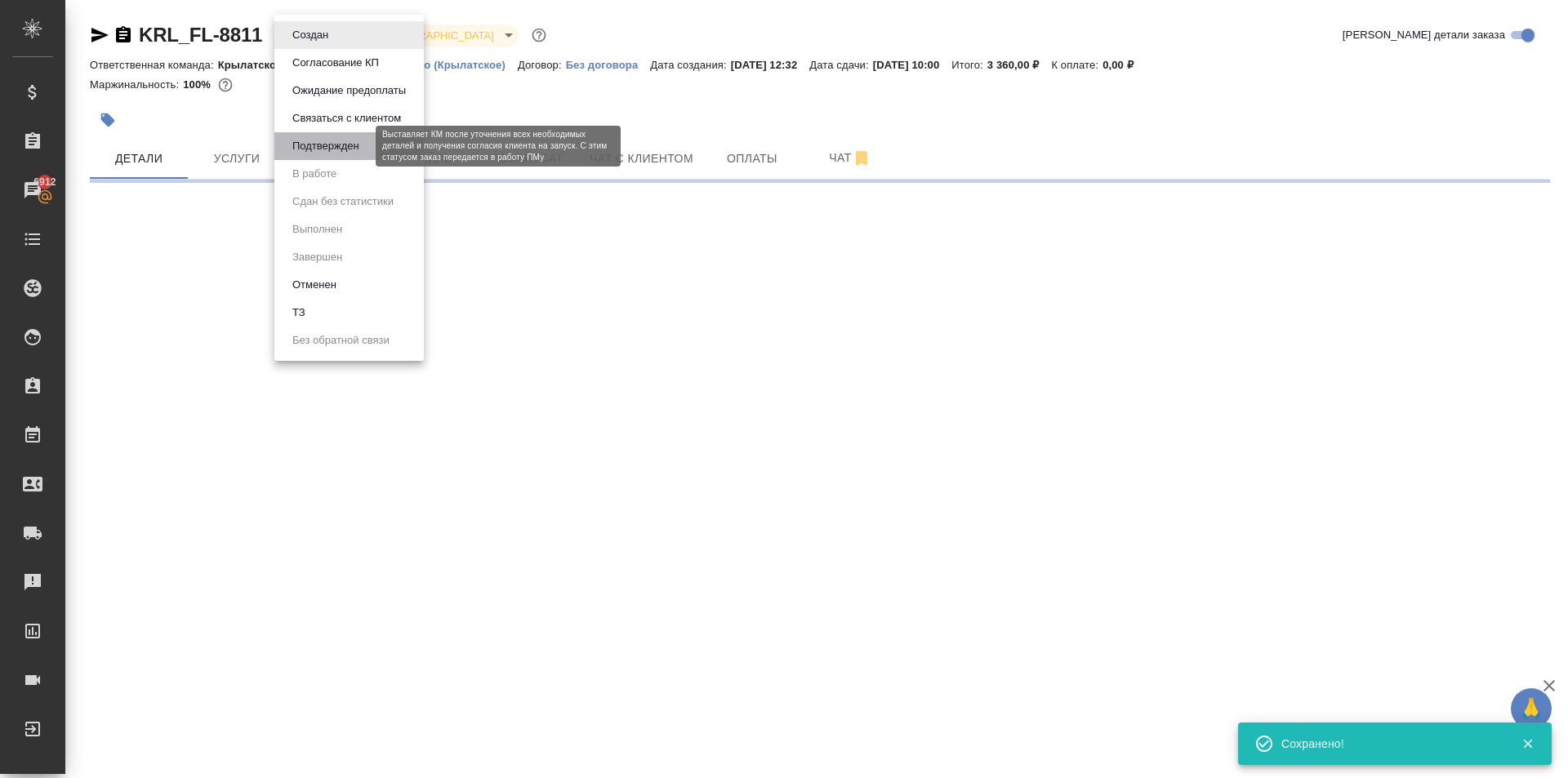
click at [339, 152] on button "Подтвержден" at bounding box center [326, 146] width 77 height 18
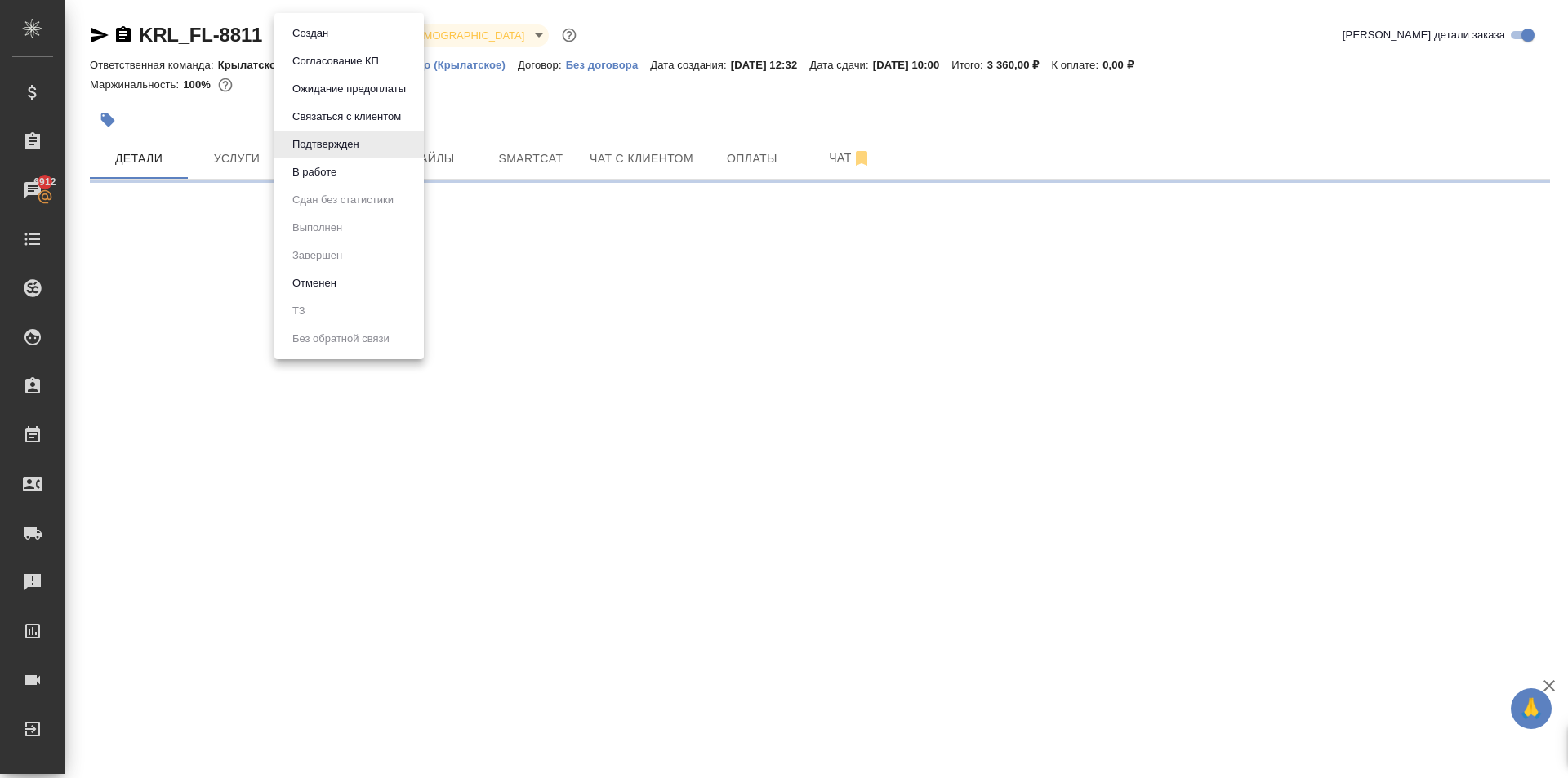
click at [320, 35] on body "🙏 .cls-1 fill:#fff; AWATERA Kasymov Timur Клиенты Спецификации Заказы 6912 Чаты…" at bounding box center [784, 389] width 1568 height 778
click at [322, 166] on button "В работе" at bounding box center [314, 172] width 54 height 18
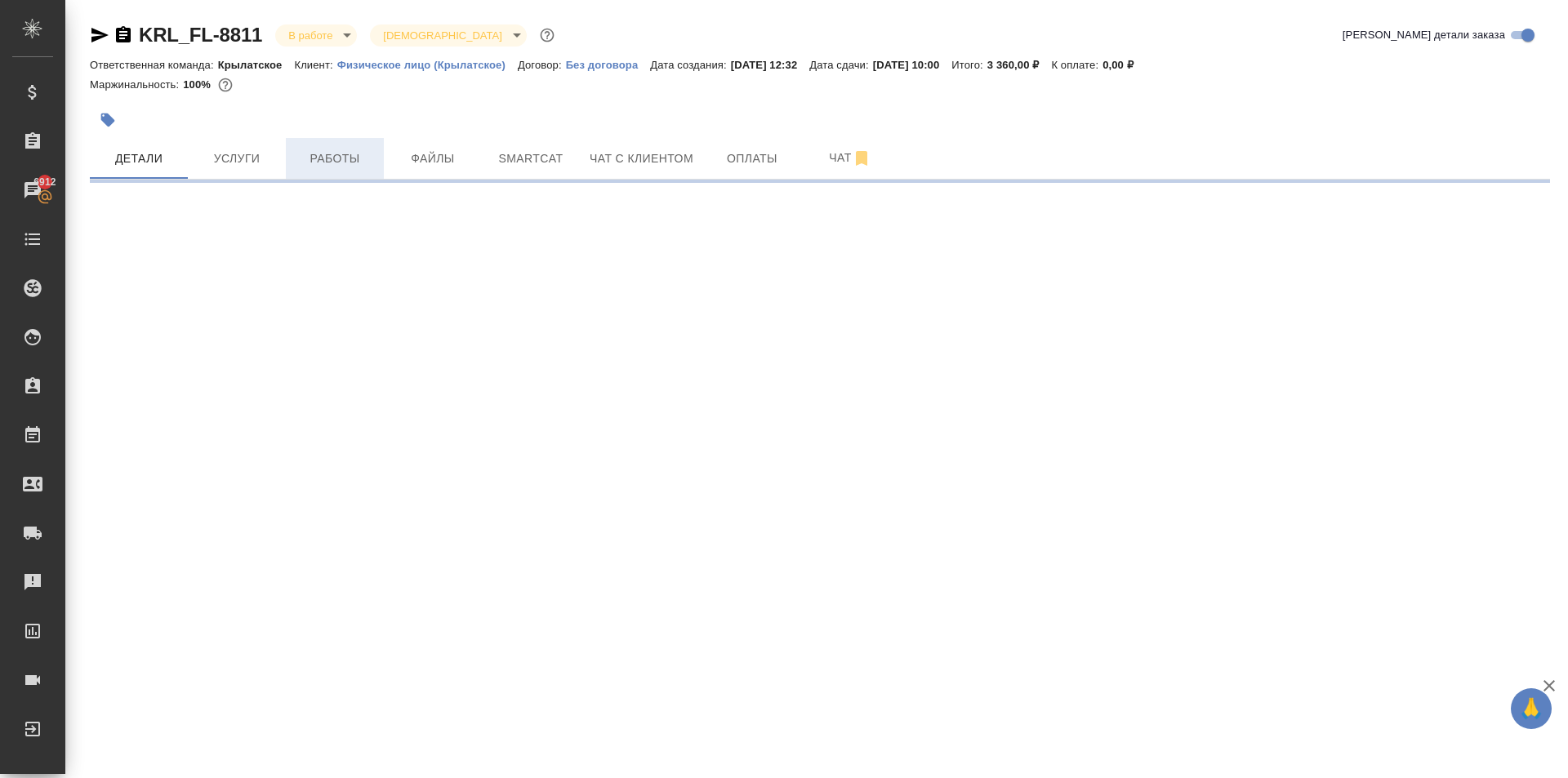
click at [359, 156] on span "Работы" at bounding box center [335, 158] width 79 height 20
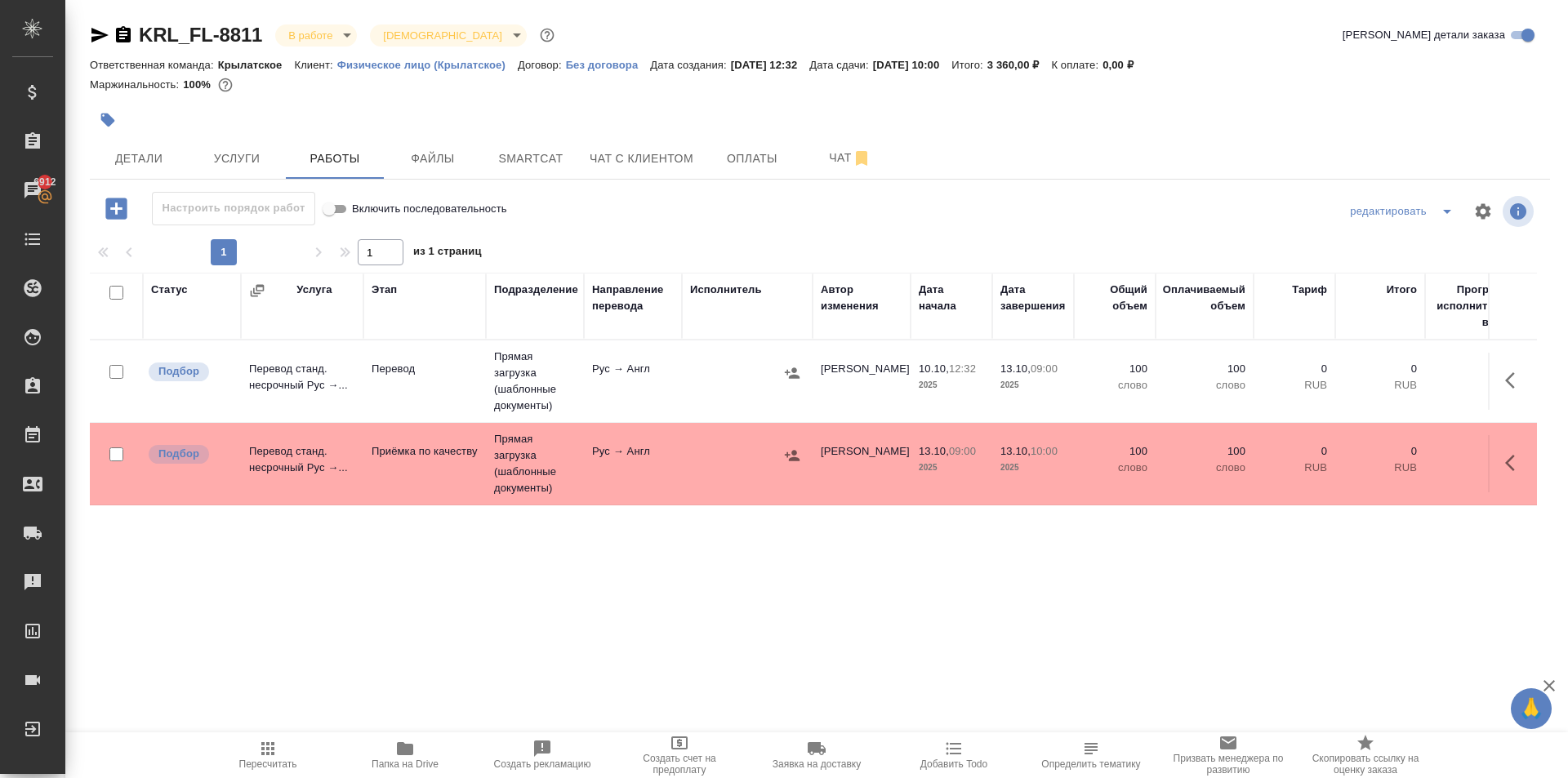
click at [268, 754] on icon "button" at bounding box center [267, 749] width 13 height 13
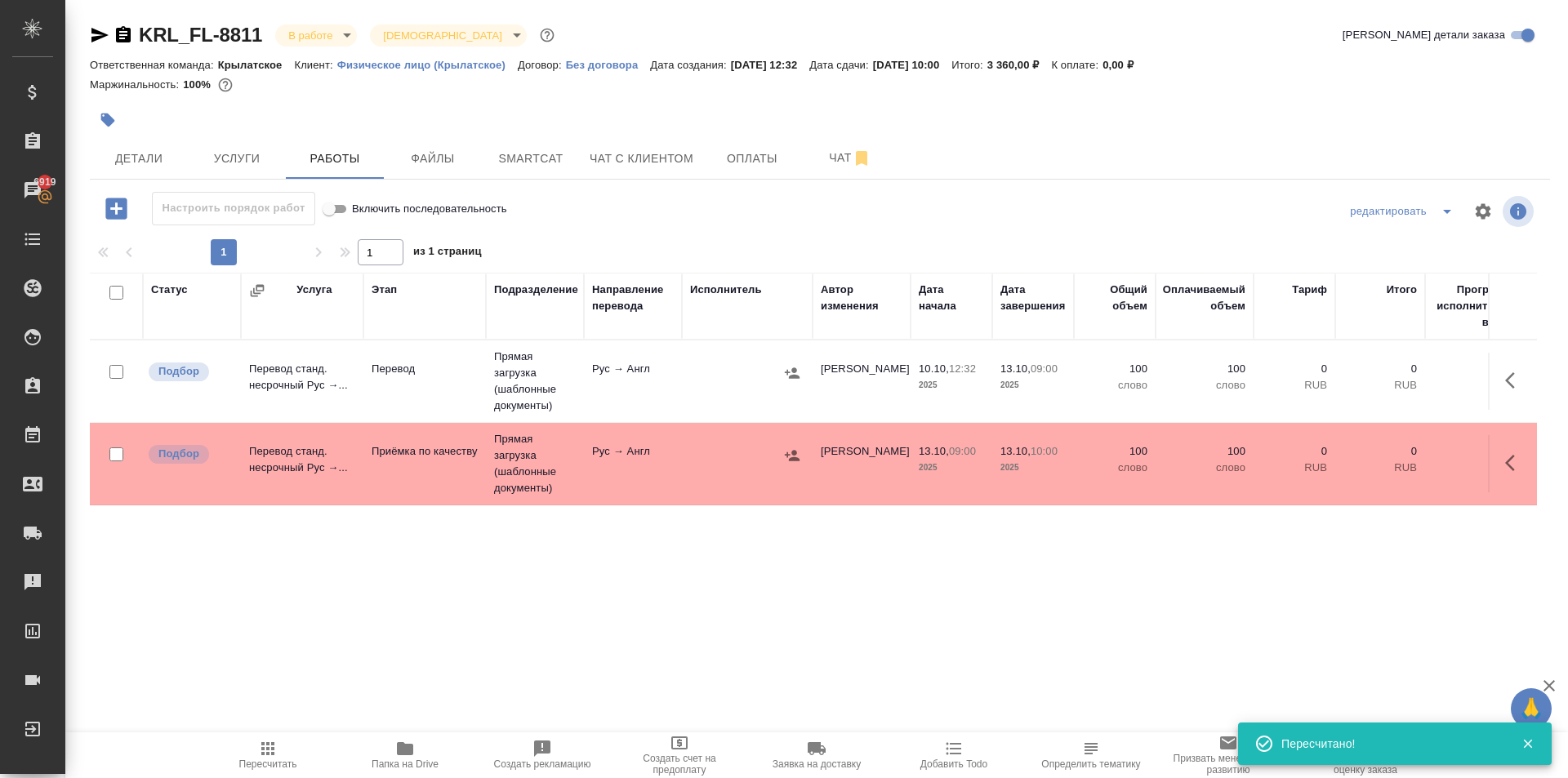
click at [279, 758] on span "Пересчитать" at bounding box center [267, 754] width 118 height 31
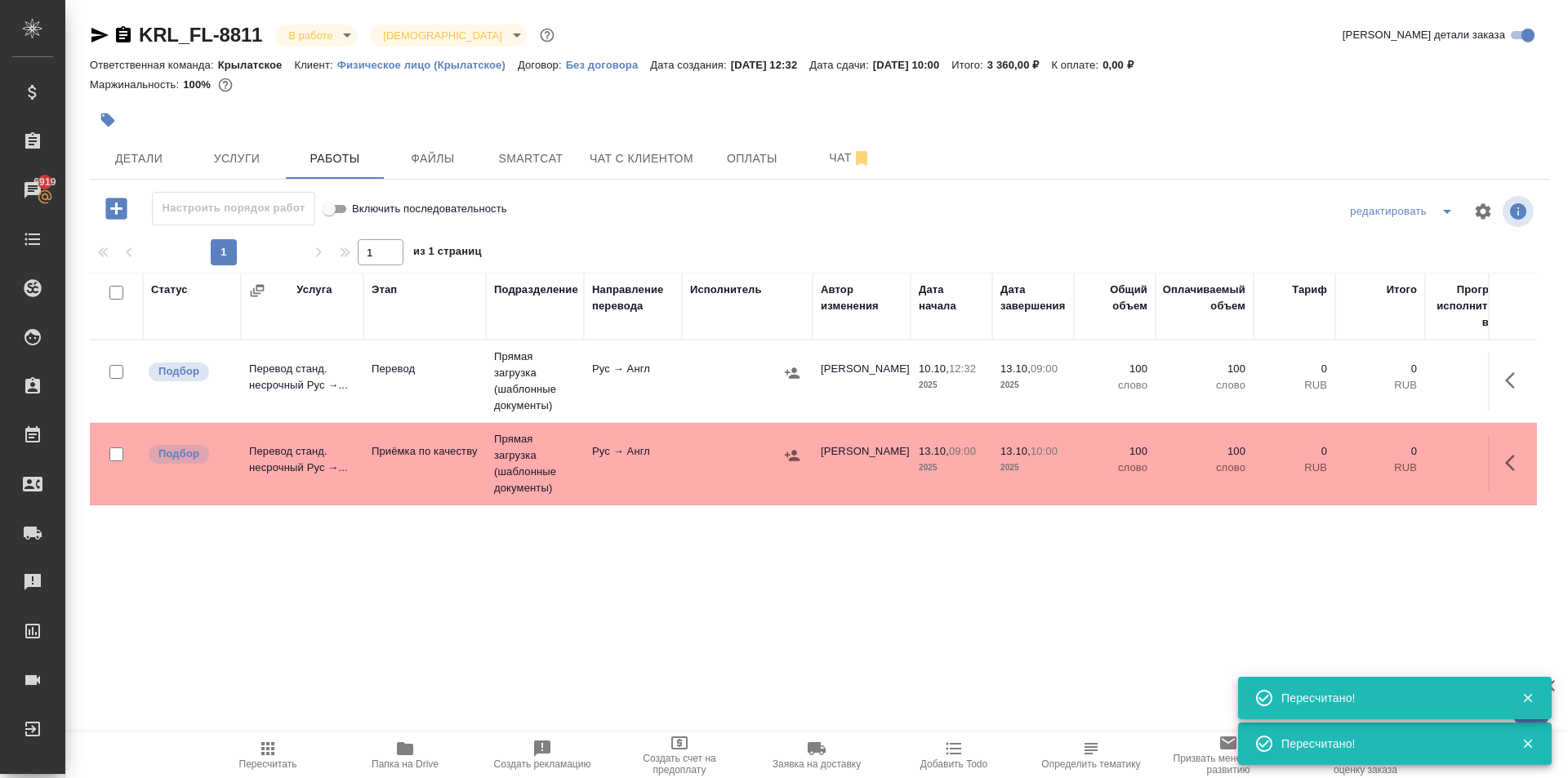
click at [284, 756] on span "Пересчитать" at bounding box center [267, 754] width 118 height 31
click at [436, 149] on span "Файлы" at bounding box center [433, 158] width 79 height 20
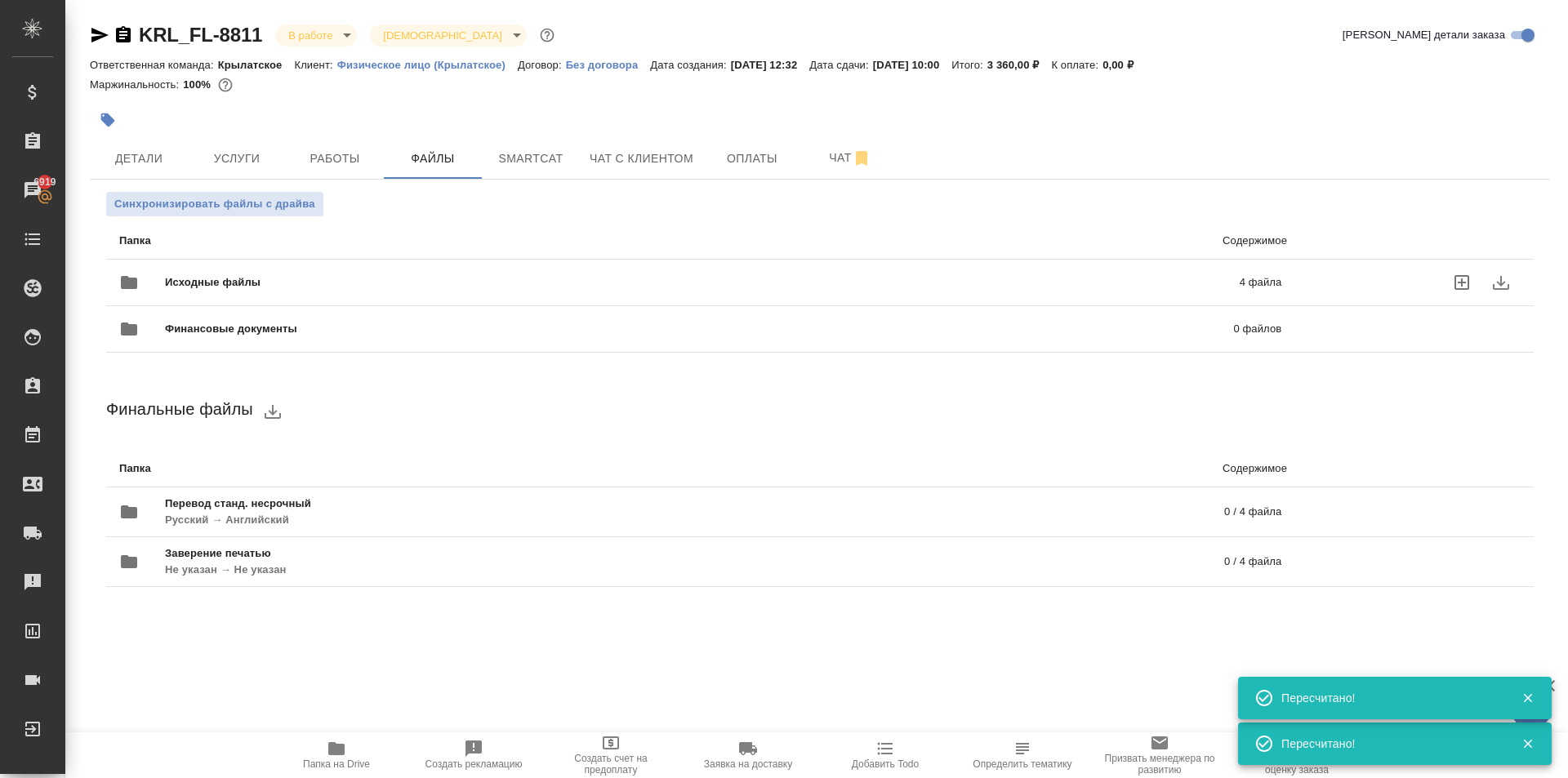
click at [271, 261] on div "Исходные файлы 4 файла" at bounding box center [700, 282] width 1195 height 72
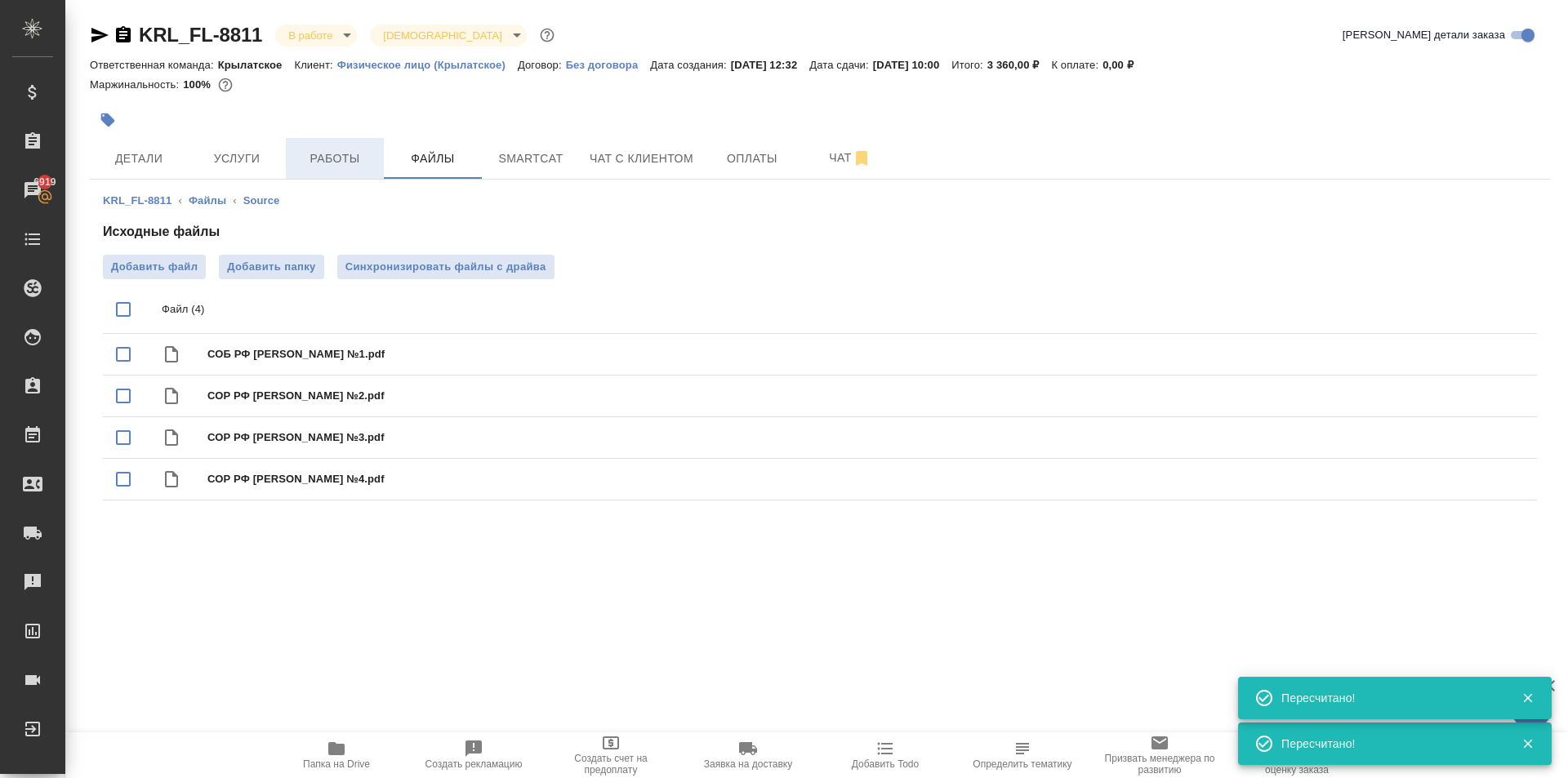
click at [340, 170] on button "Работы" at bounding box center [335, 158] width 98 height 41
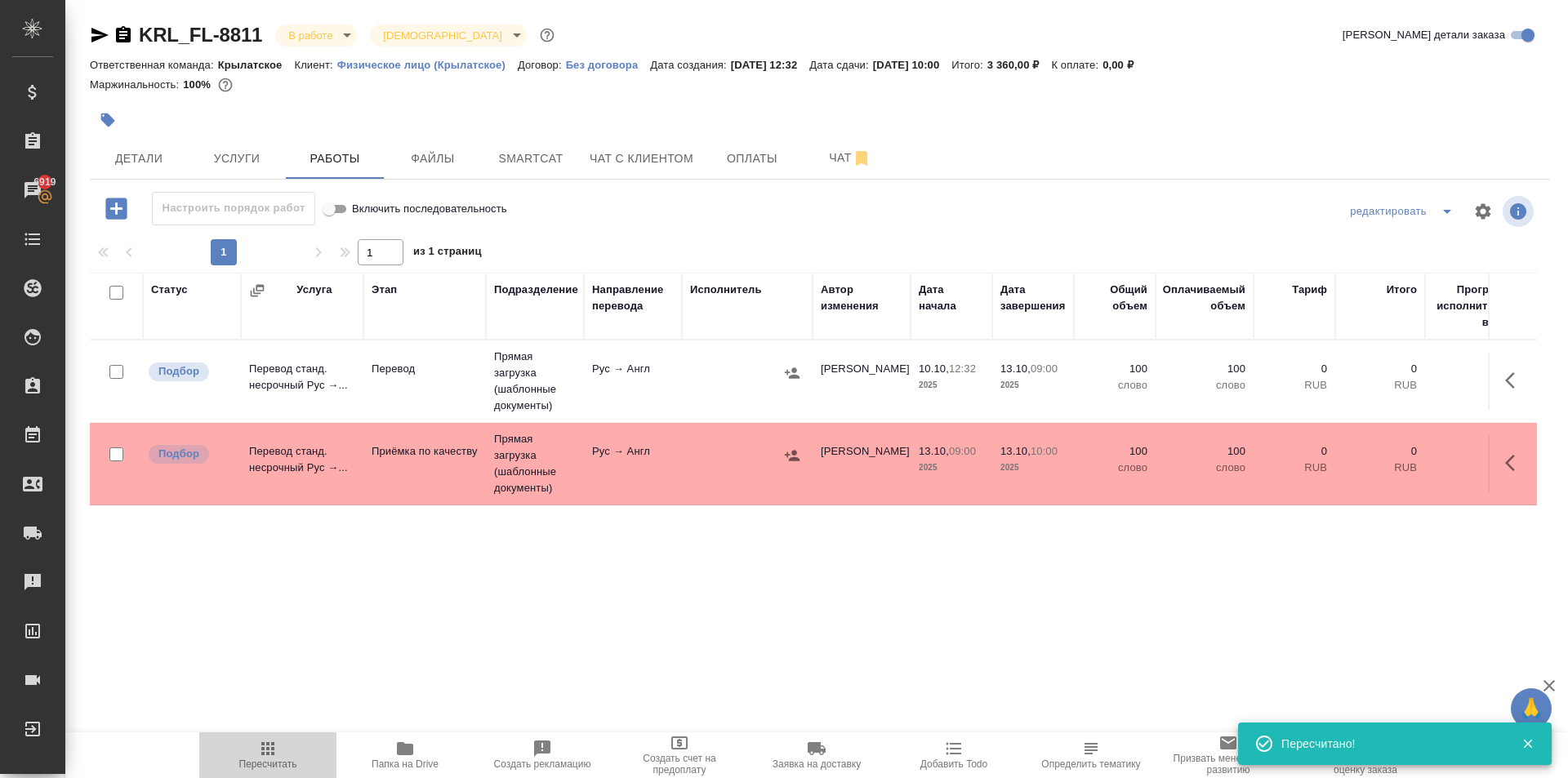
click at [250, 769] on span "Пересчитать" at bounding box center [267, 764] width 58 height 12
click at [247, 747] on span "Пересчитать" at bounding box center [267, 754] width 118 height 31
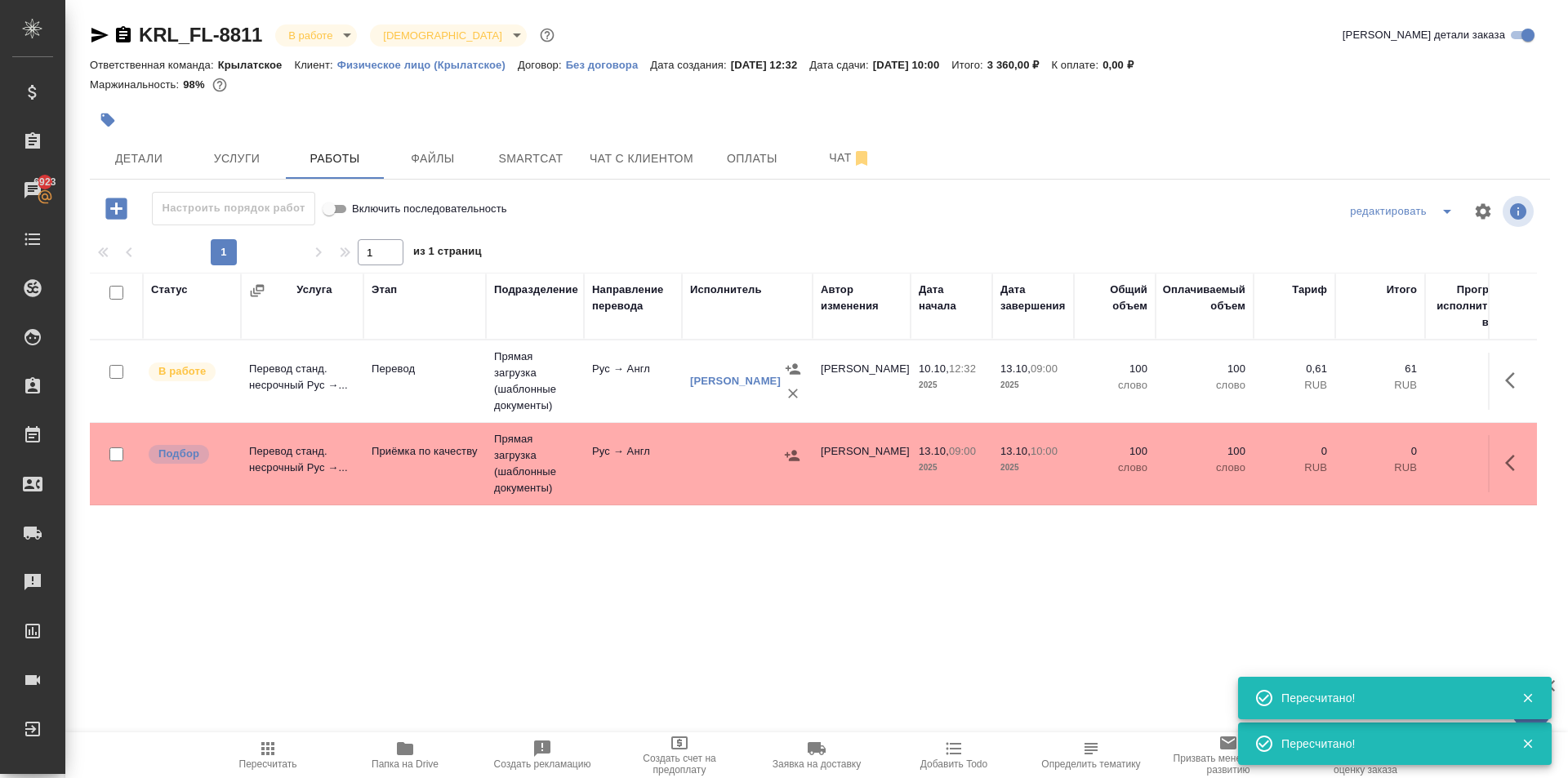
click at [290, 749] on span "Пересчитать" at bounding box center [267, 754] width 118 height 31
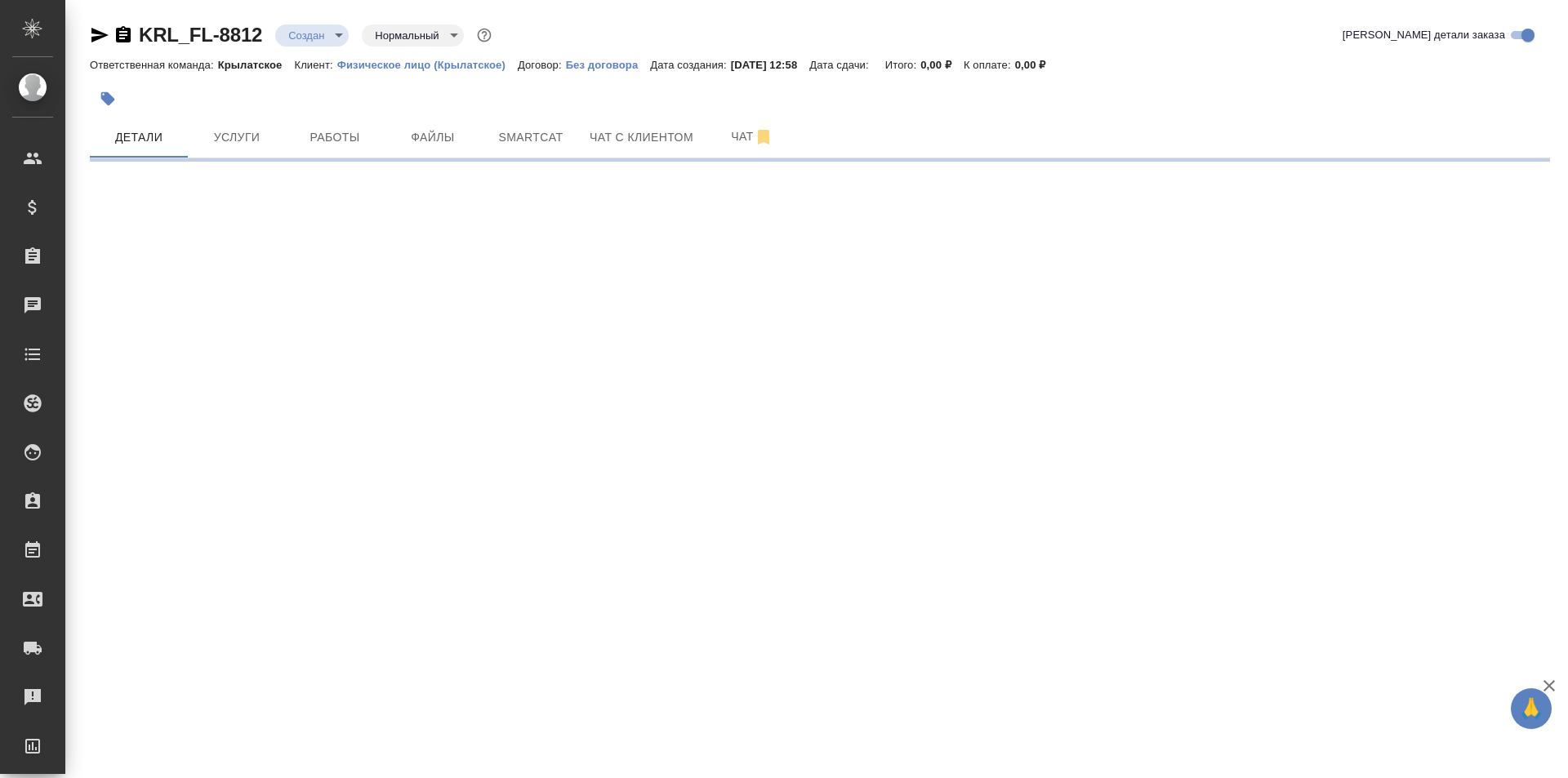
select select "RU"
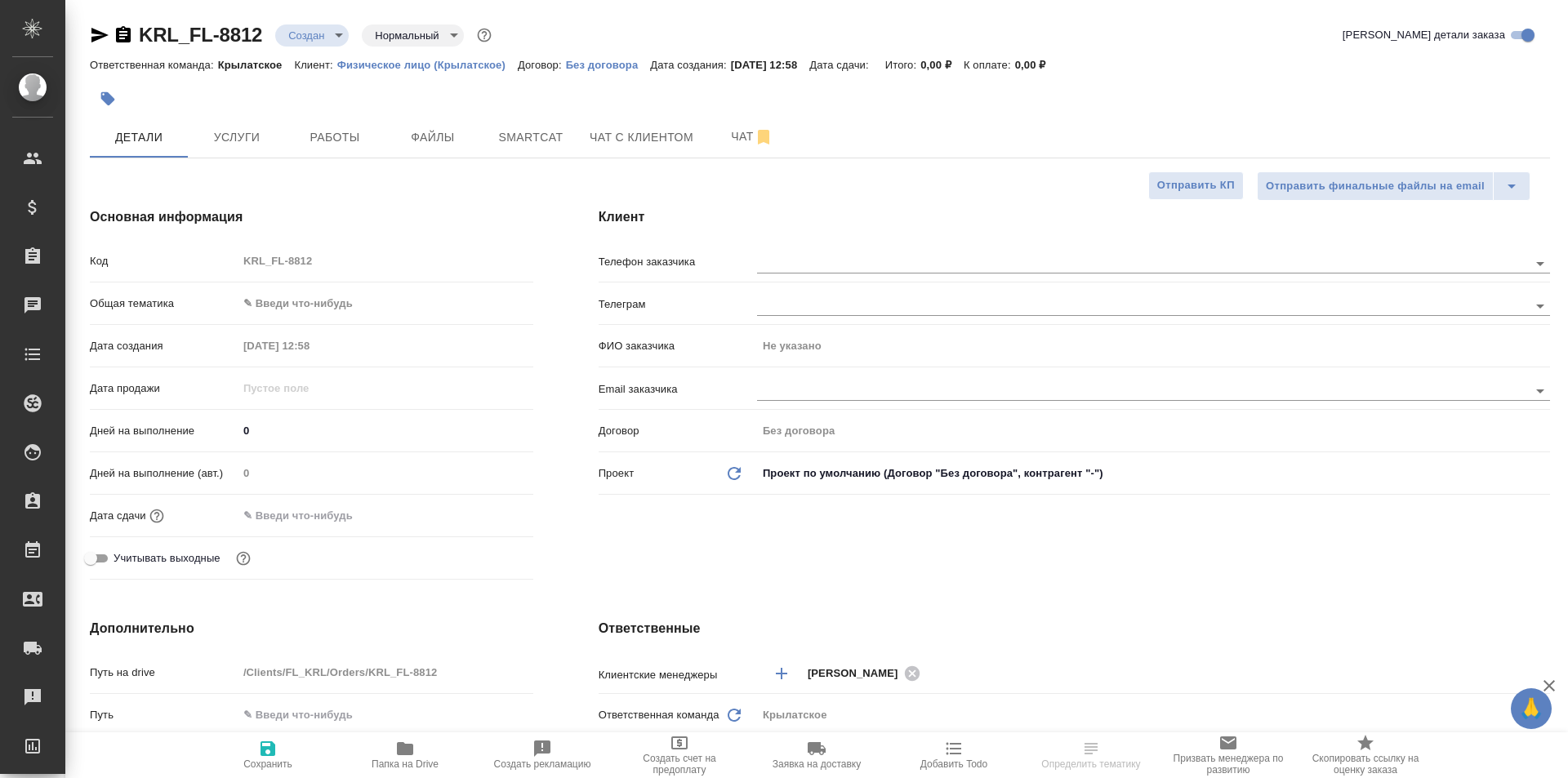
type textarea "x"
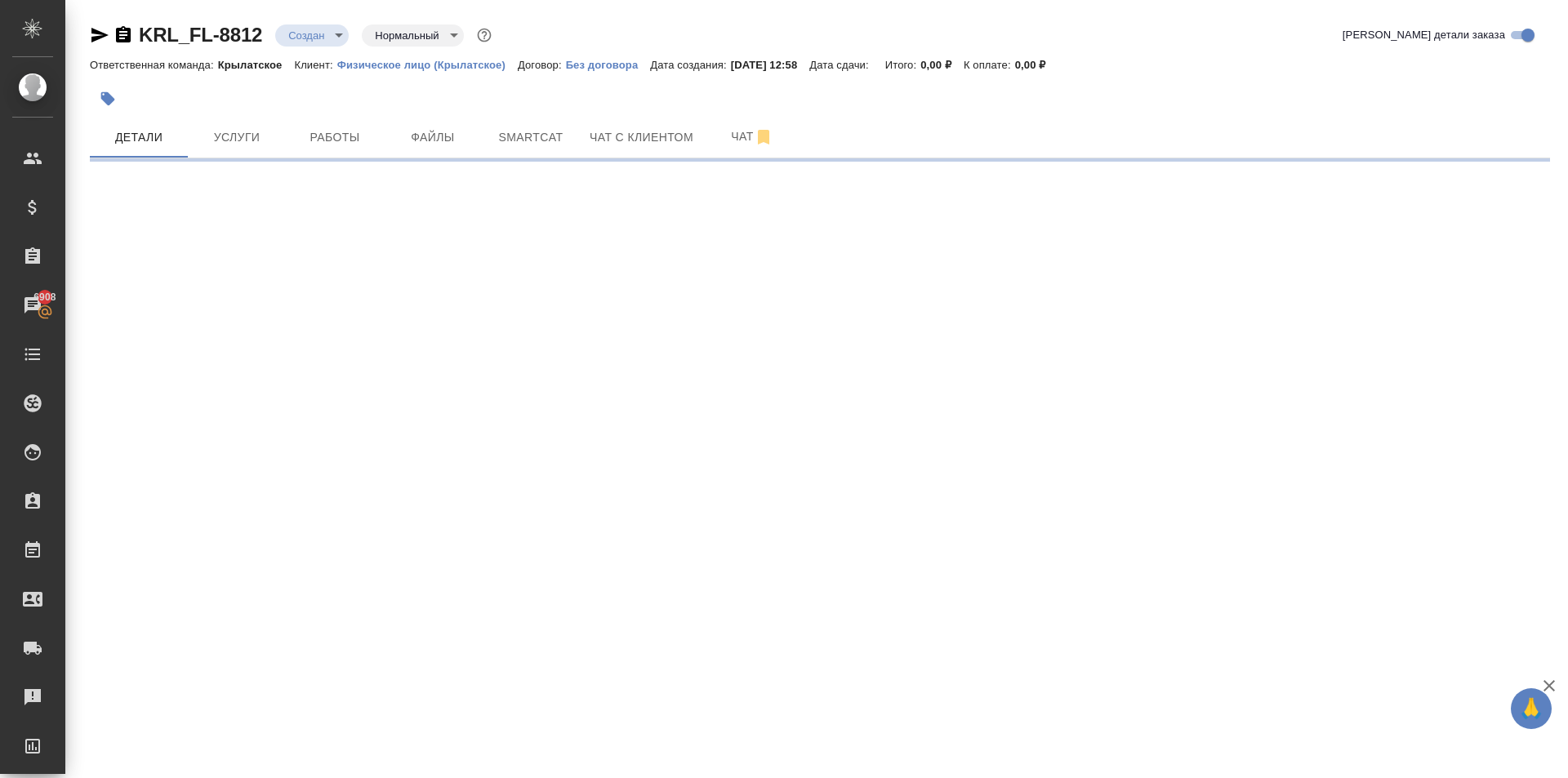
select select "RU"
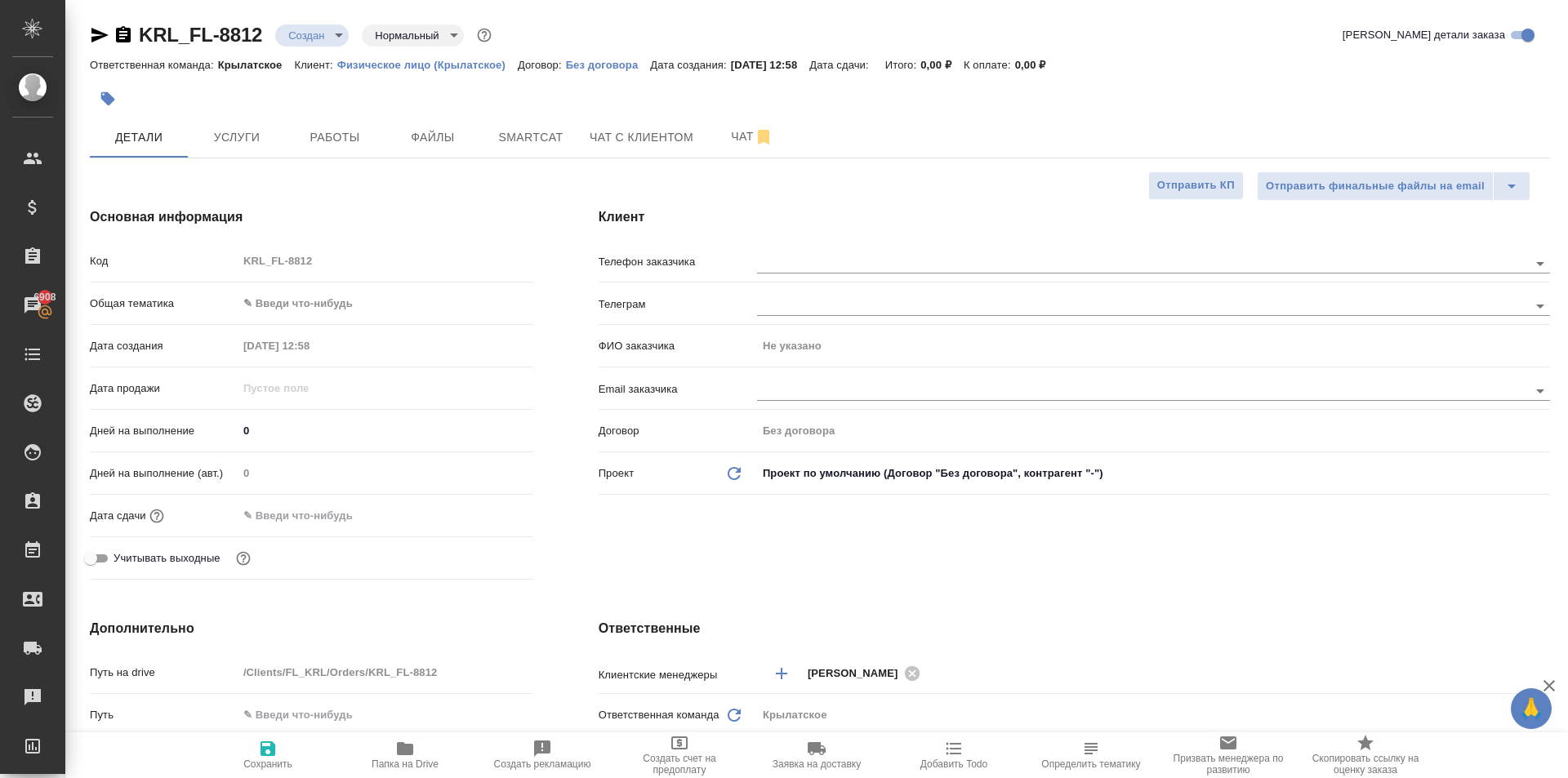
type textarea "x"
click at [369, 287] on div "Код KRL_FL-8812" at bounding box center [311, 268] width 444 height 42
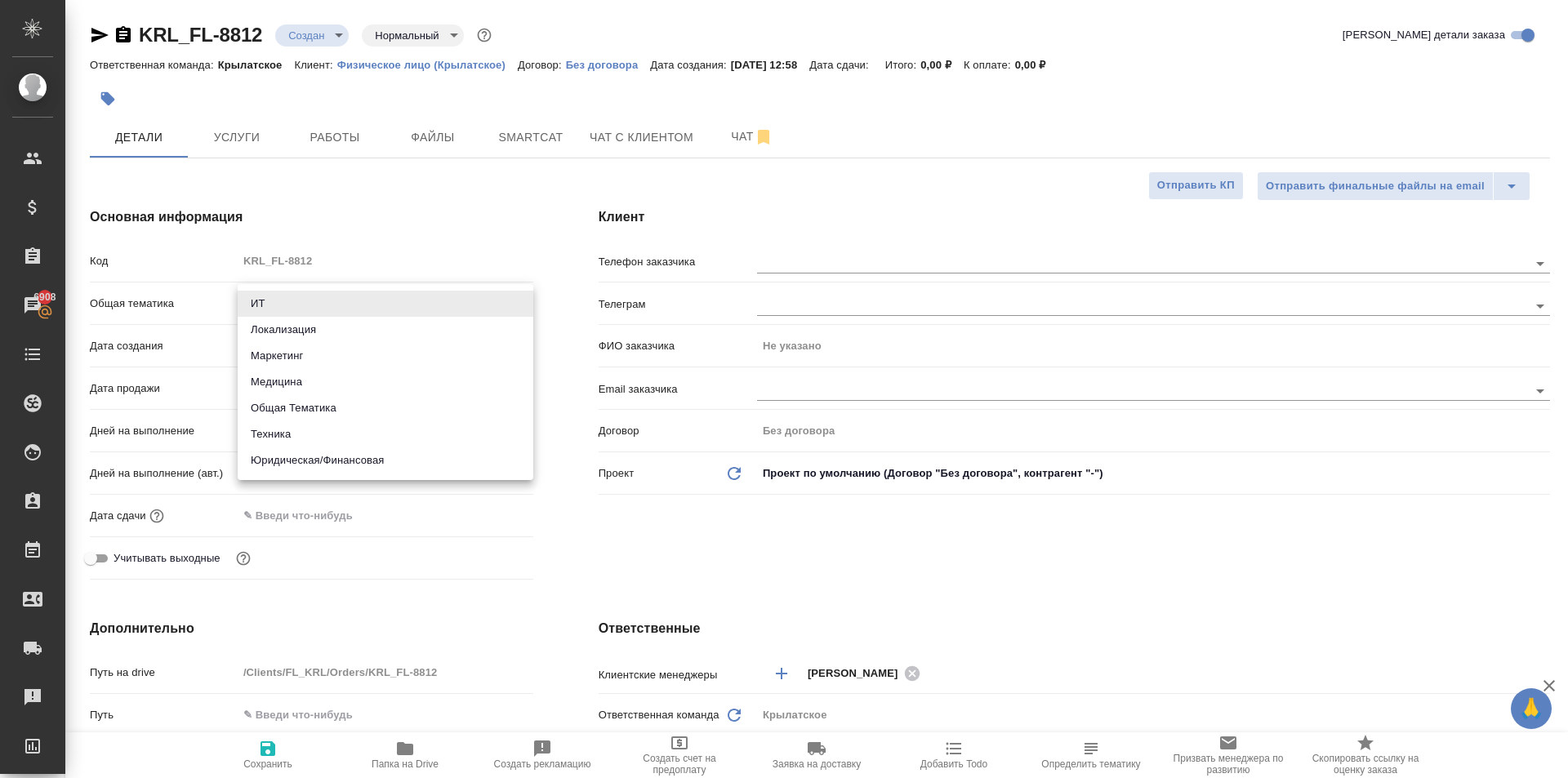
click at [365, 309] on body "🙏 .cls-1 fill:#fff; AWATERA [PERSON_NAME] Клиенты Спецификации Заказы 6908 Чаты…" at bounding box center [784, 389] width 1568 height 778
drag, startPoint x: 358, startPoint y: 472, endPoint x: 341, endPoint y: 447, distance: 30.2
click at [357, 472] on li "Юридическая/Финансовая" at bounding box center [385, 460] width 296 height 27
type input "yr-fn"
type textarea "x"
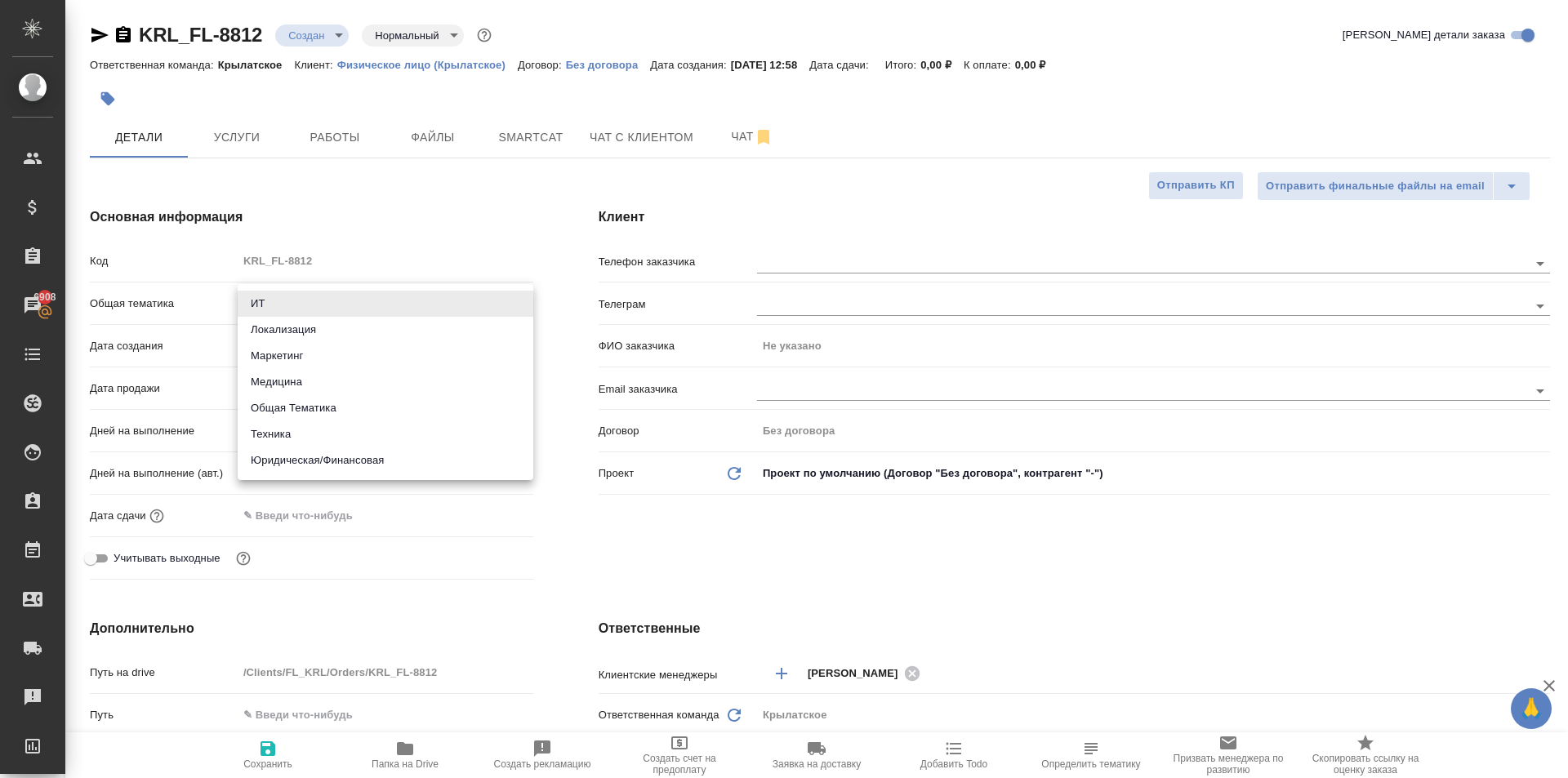
type textarea "x"
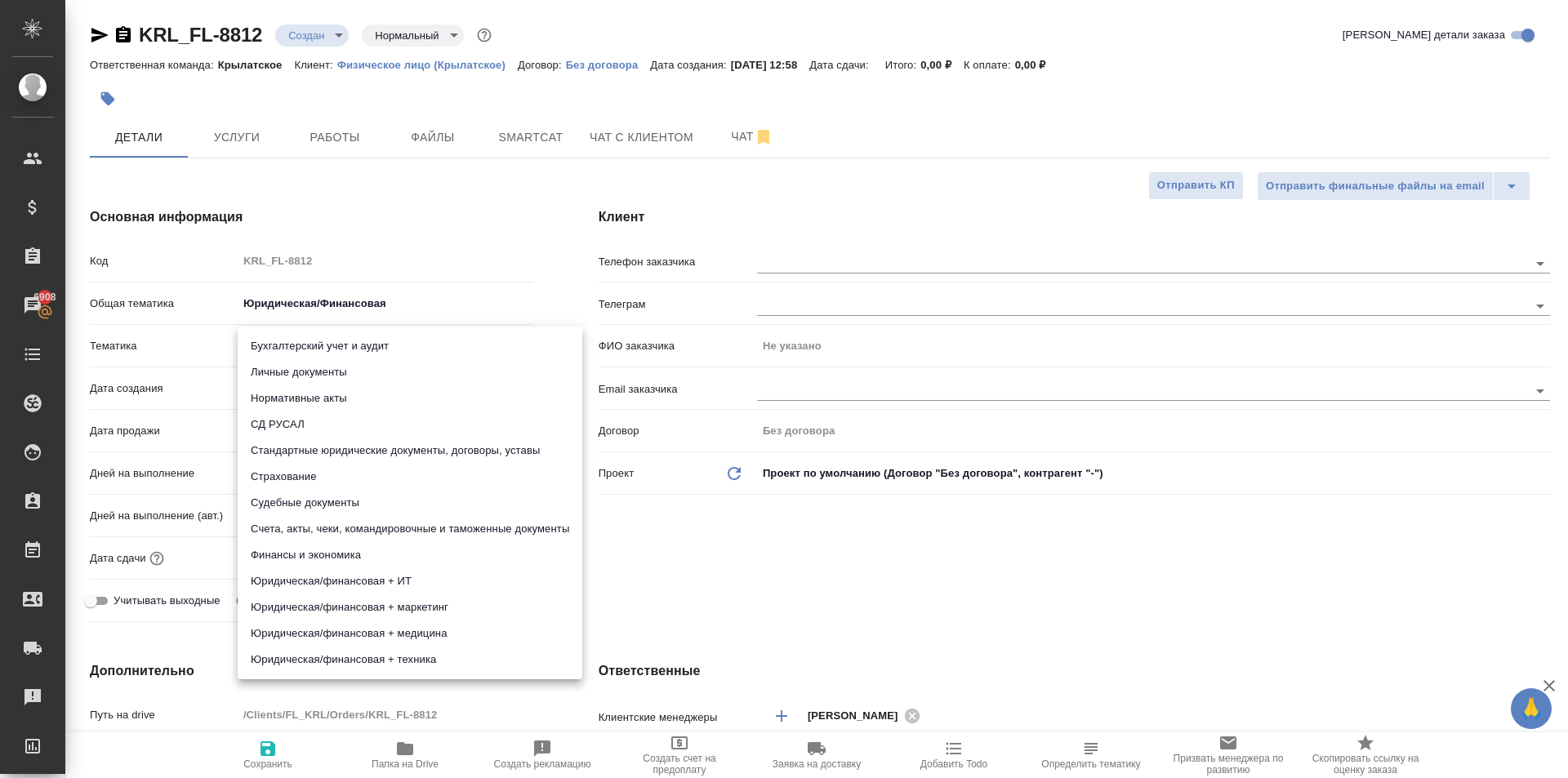
drag, startPoint x: 295, startPoint y: 347, endPoint x: 298, endPoint y: 390, distance: 43.1
click at [296, 347] on body "🙏 .cls-1 fill:#fff; AWATERA [PERSON_NAME] Клиенты Спецификации Заказы 6908 Чаты…" at bounding box center [784, 389] width 1568 height 778
click at [293, 382] on li "Личные документы" at bounding box center [409, 373] width 344 height 27
type textarea "x"
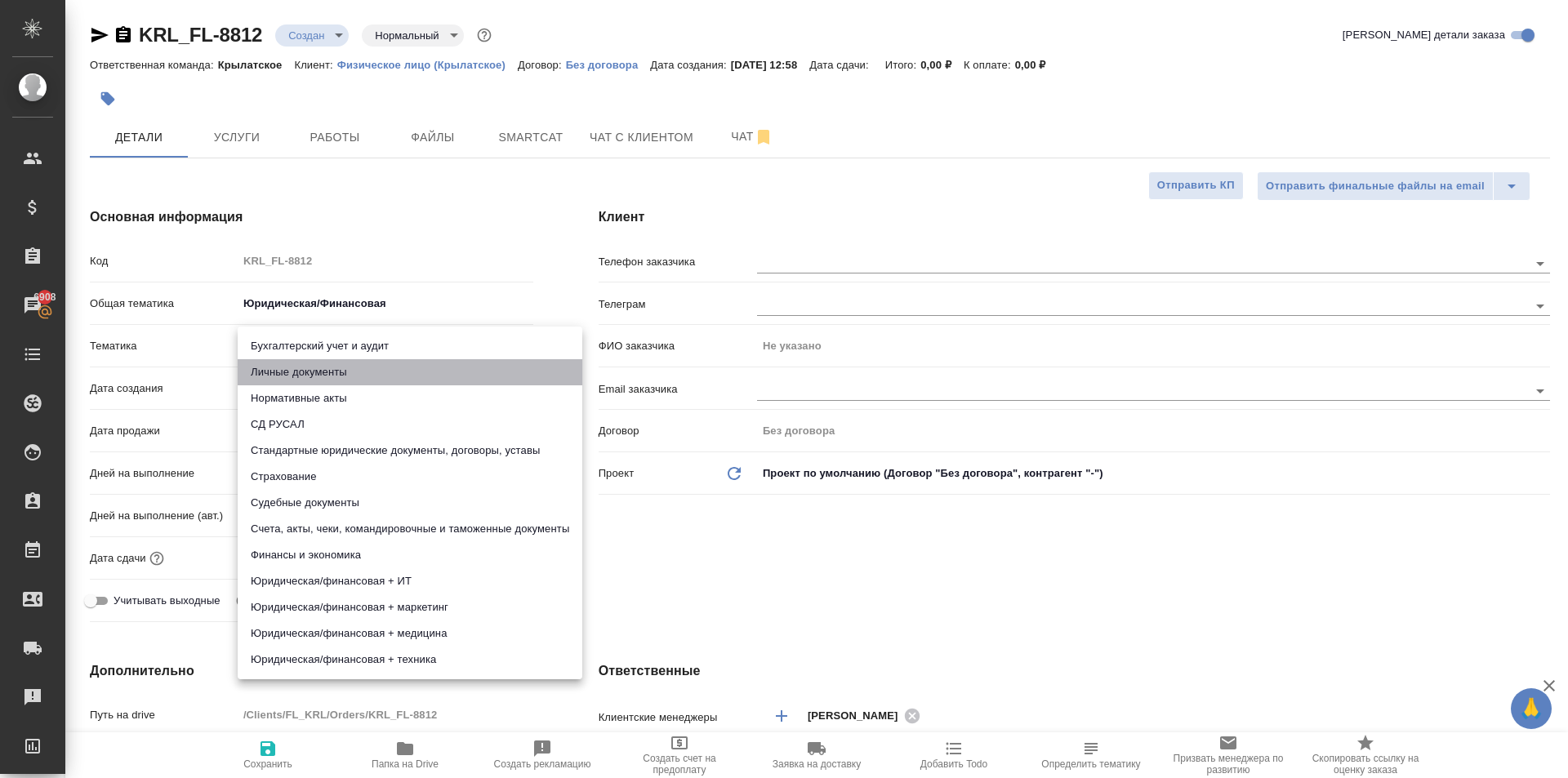
type textarea "x"
type input "5a8b8b956a9677013d343cfe"
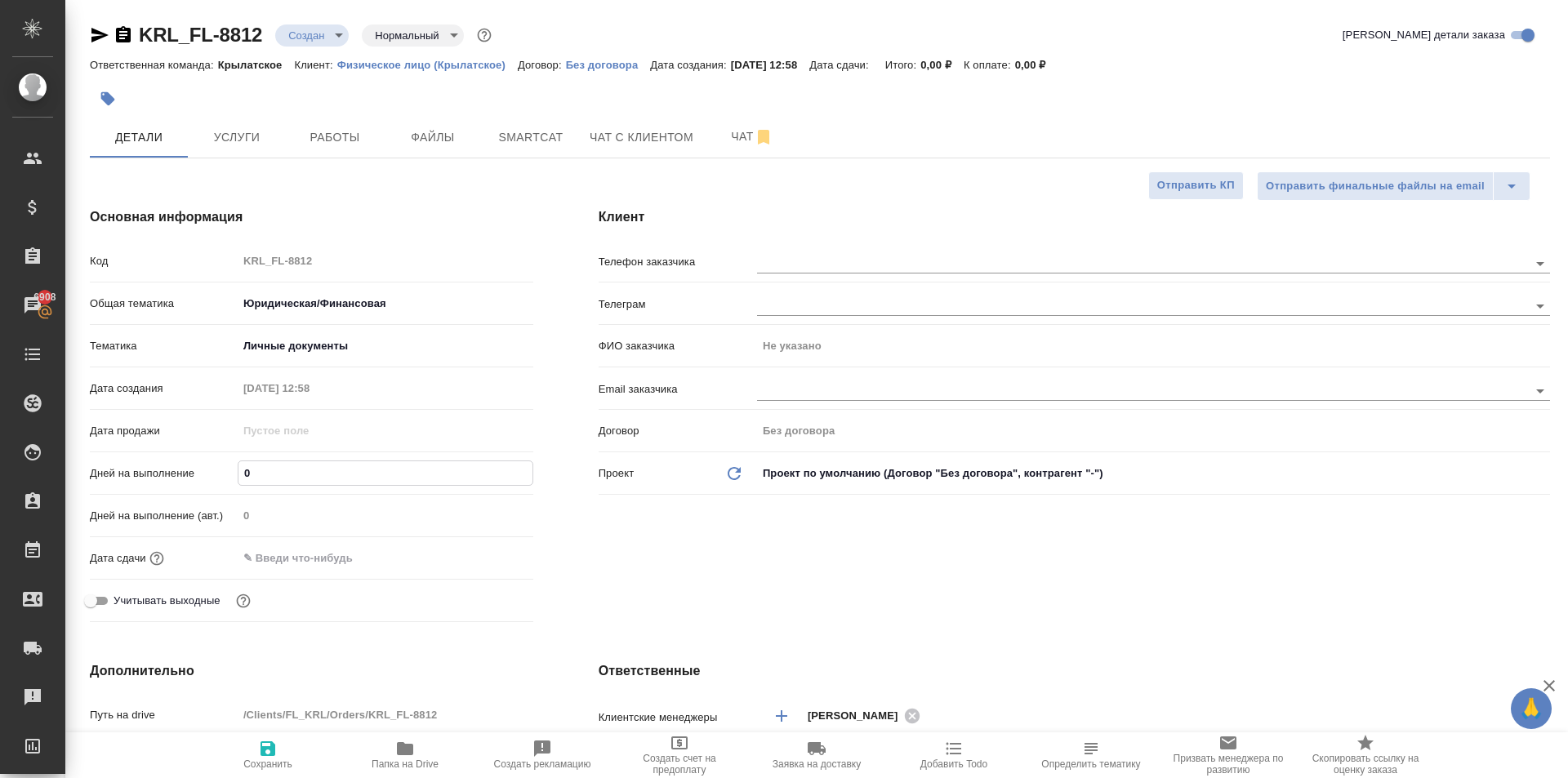
drag, startPoint x: 273, startPoint y: 477, endPoint x: 187, endPoint y: 475, distance: 86.0
click at [187, 475] on div "Дней на выполнение 0" at bounding box center [311, 473] width 444 height 28
type input "1"
type textarea "x"
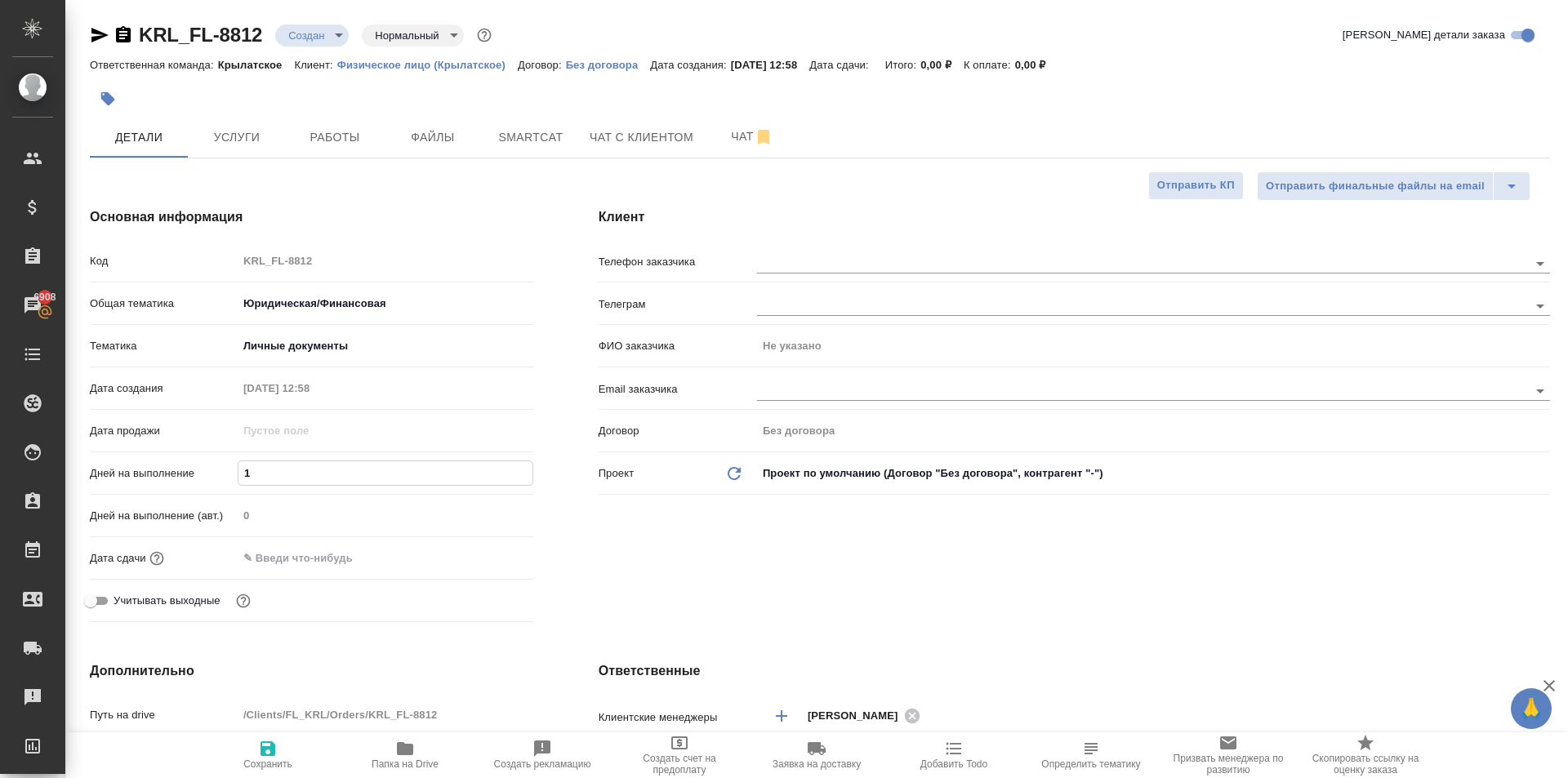
type textarea "x"
type input "1"
drag, startPoint x: 248, startPoint y: 565, endPoint x: 260, endPoint y: 564, distance: 12.0
click at [250, 565] on input "text" at bounding box center [308, 558] width 143 height 24
click at [491, 557] on icon "button" at bounding box center [486, 556] width 15 height 16
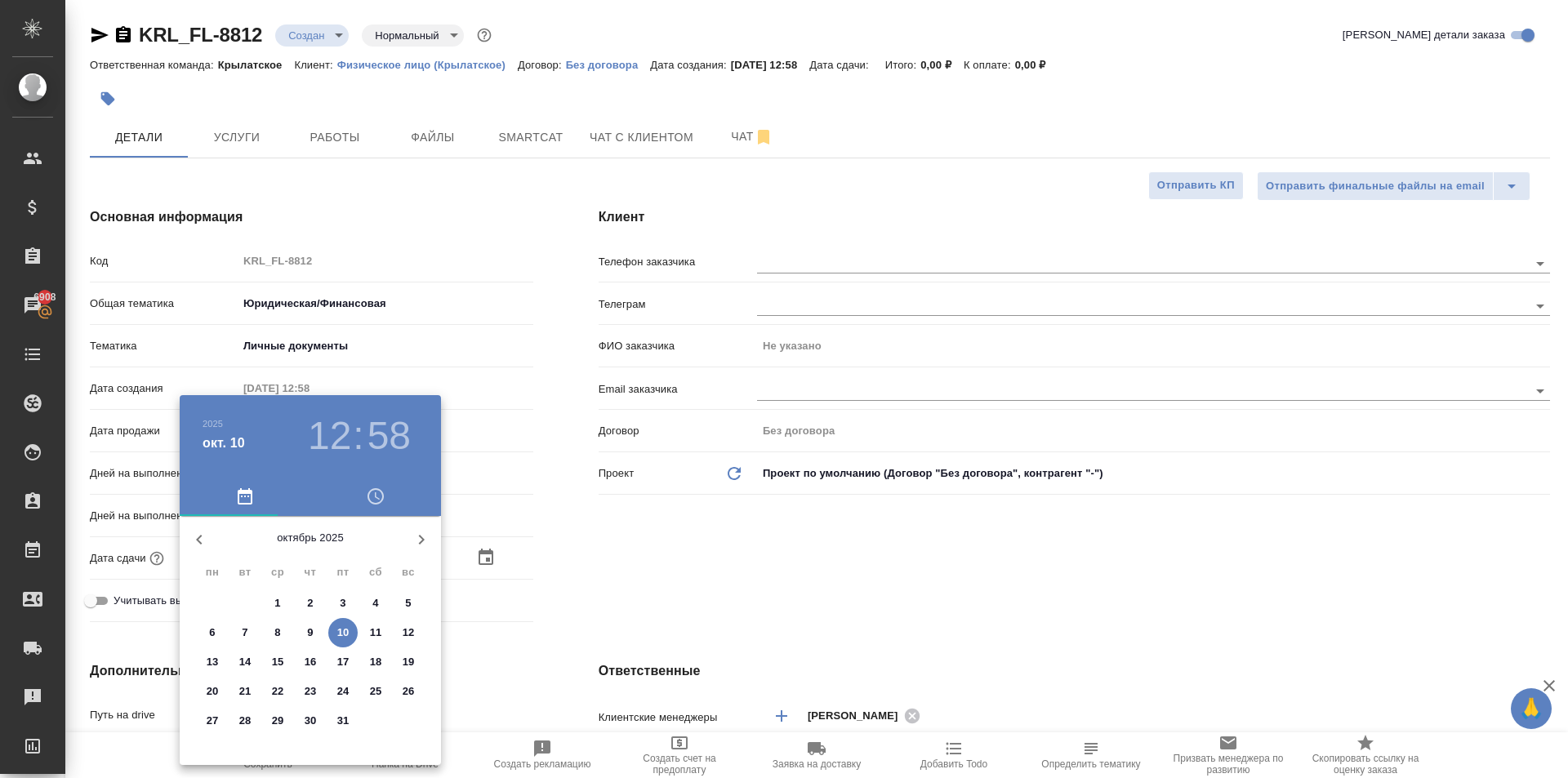
click at [215, 661] on p "13" at bounding box center [212, 662] width 12 height 16
type input "[DATE] 12:58"
type textarea "x"
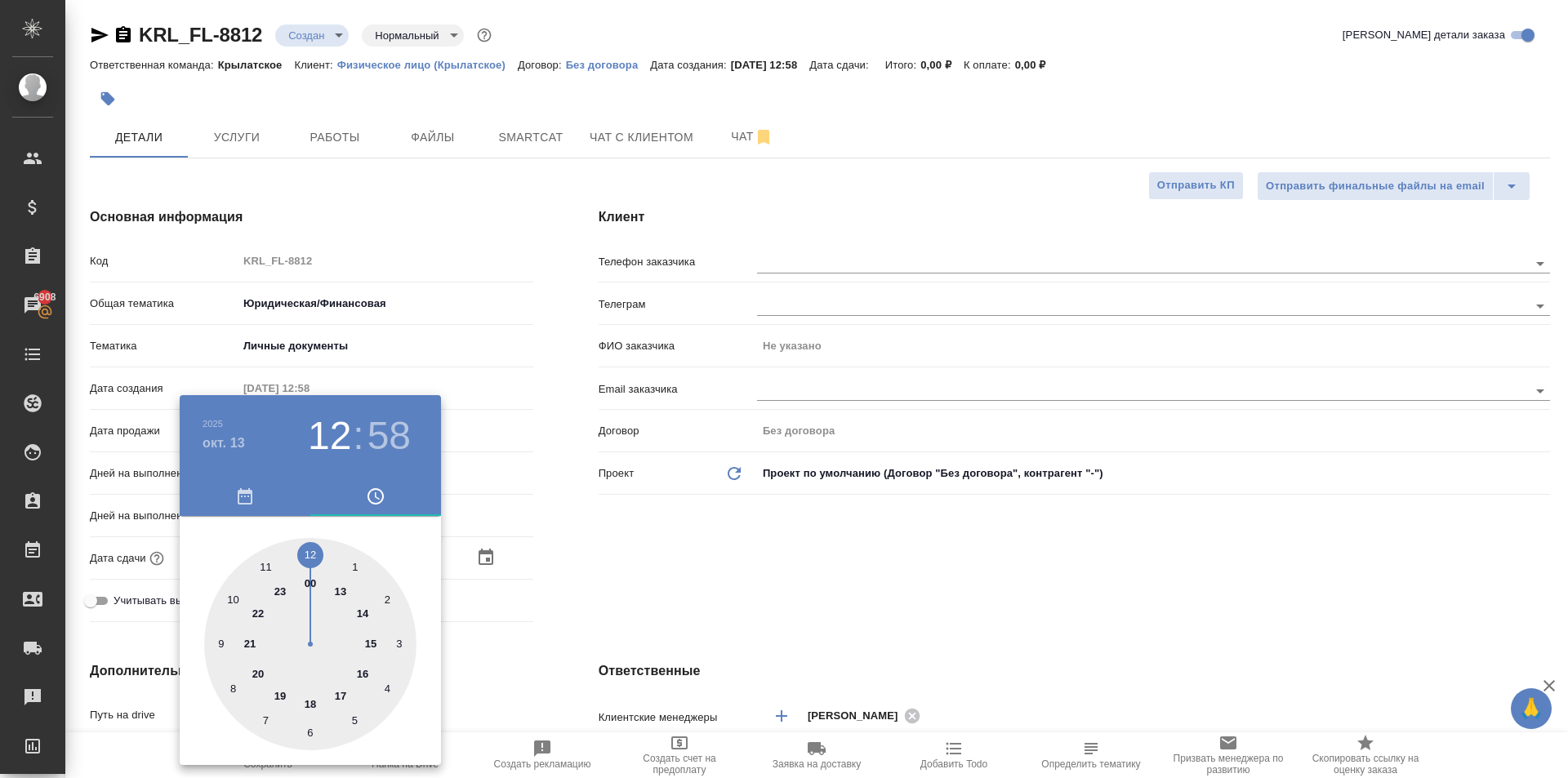
click at [235, 605] on div at bounding box center [311, 644] width 212 height 212
type input "[DATE] 10:58"
type textarea "x"
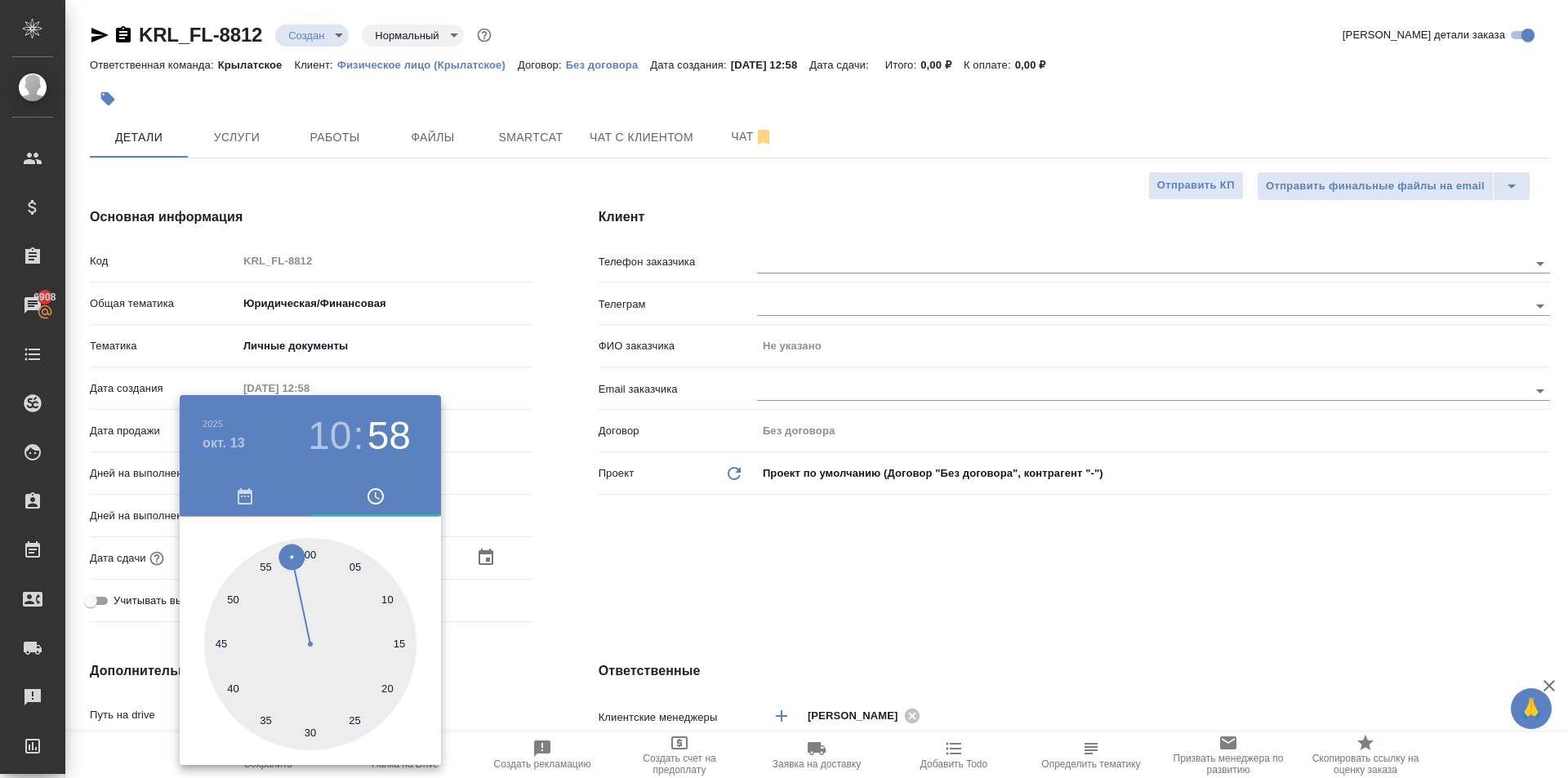
type input "[DATE] 10:00"
type textarea "x"
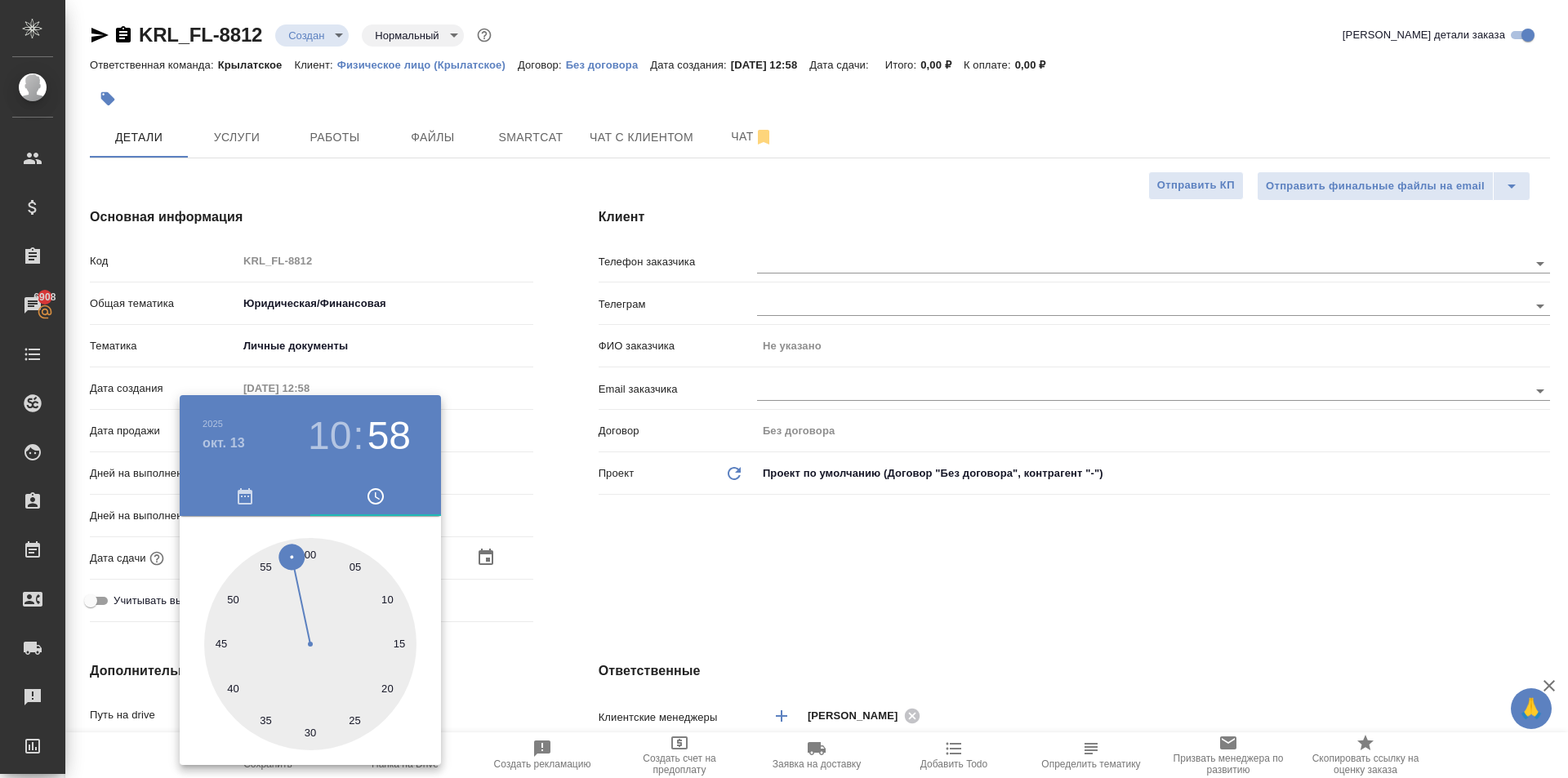
type textarea "x"
click at [312, 555] on div at bounding box center [311, 644] width 212 height 212
type textarea "x"
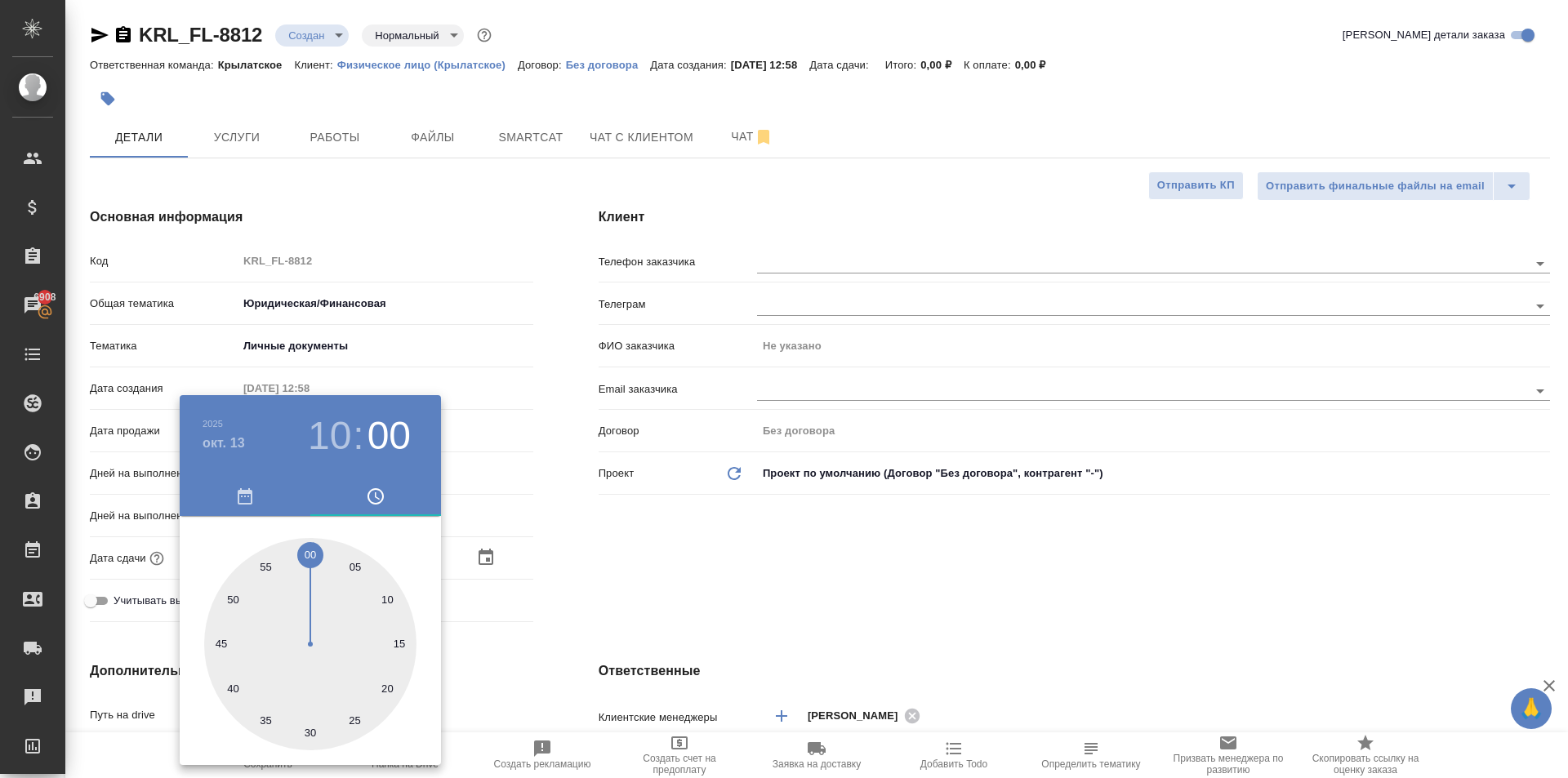
type textarea "x"
click at [671, 572] on div at bounding box center [784, 389] width 1568 height 778
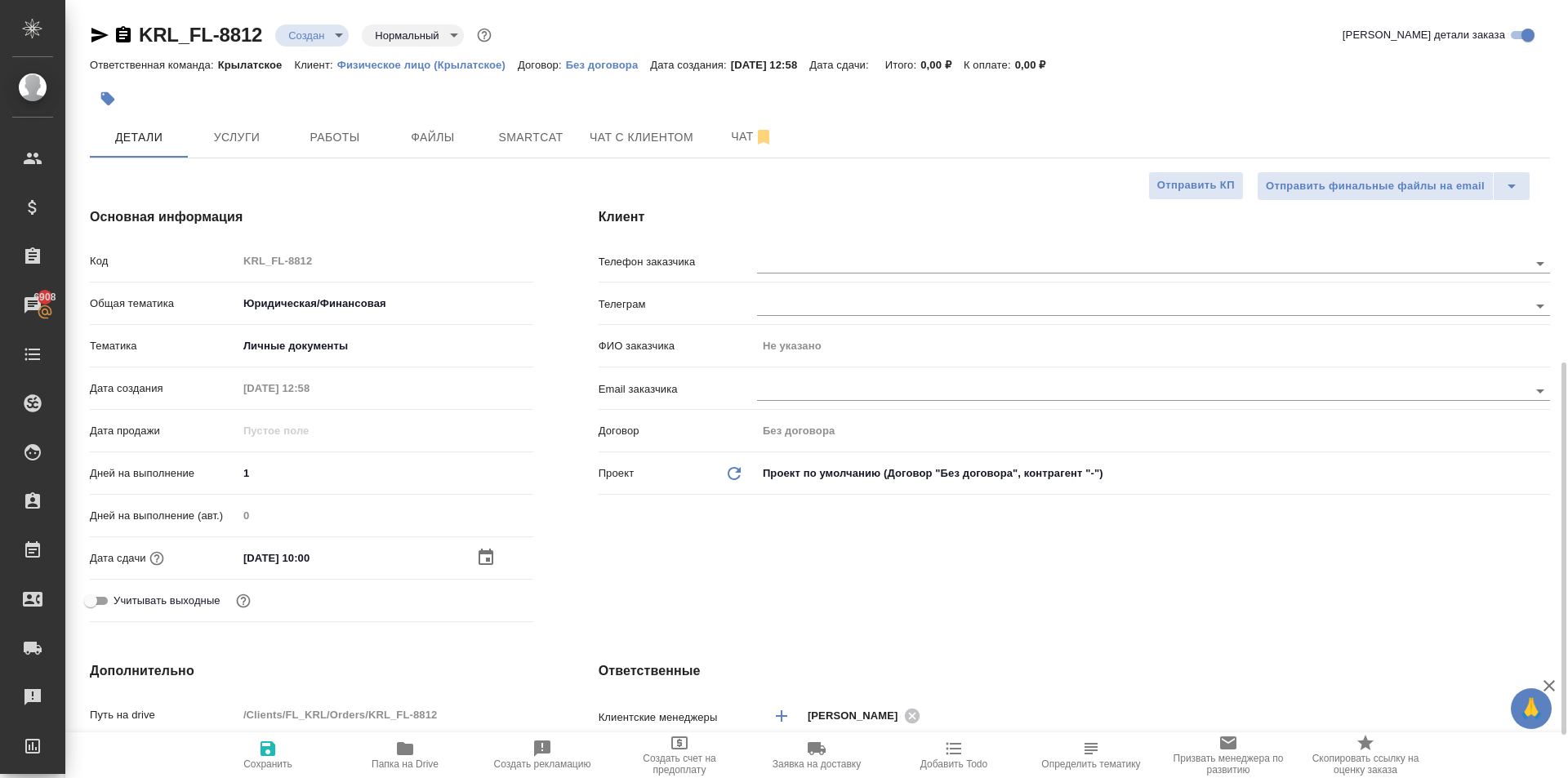
scroll to position [489, 0]
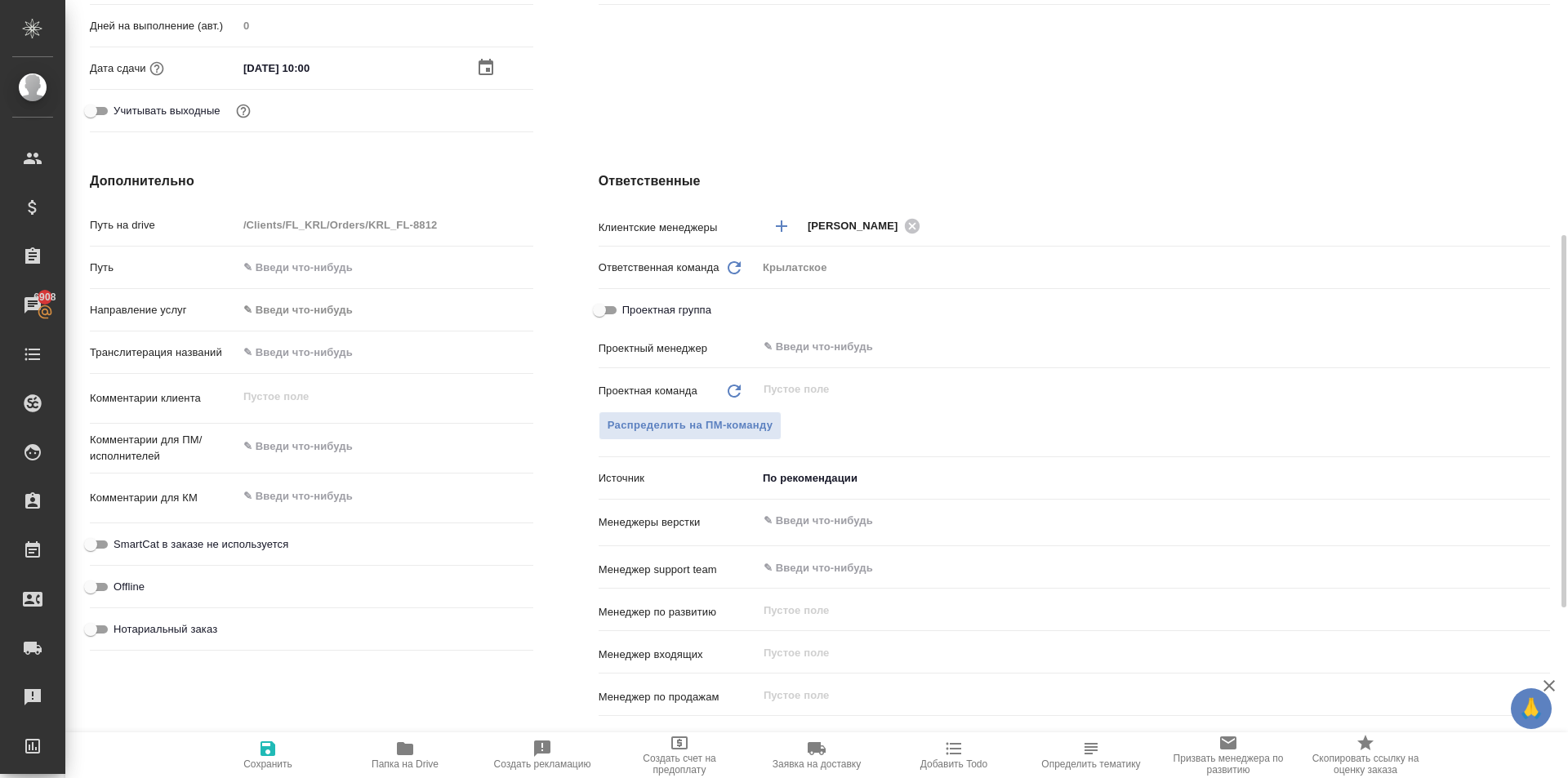
drag, startPoint x: 336, startPoint y: 325, endPoint x: 347, endPoint y: 310, distance: 18.6
click at [338, 321] on div "Направление услуг ✎ Введи что-нибудь" at bounding box center [311, 317] width 444 height 42
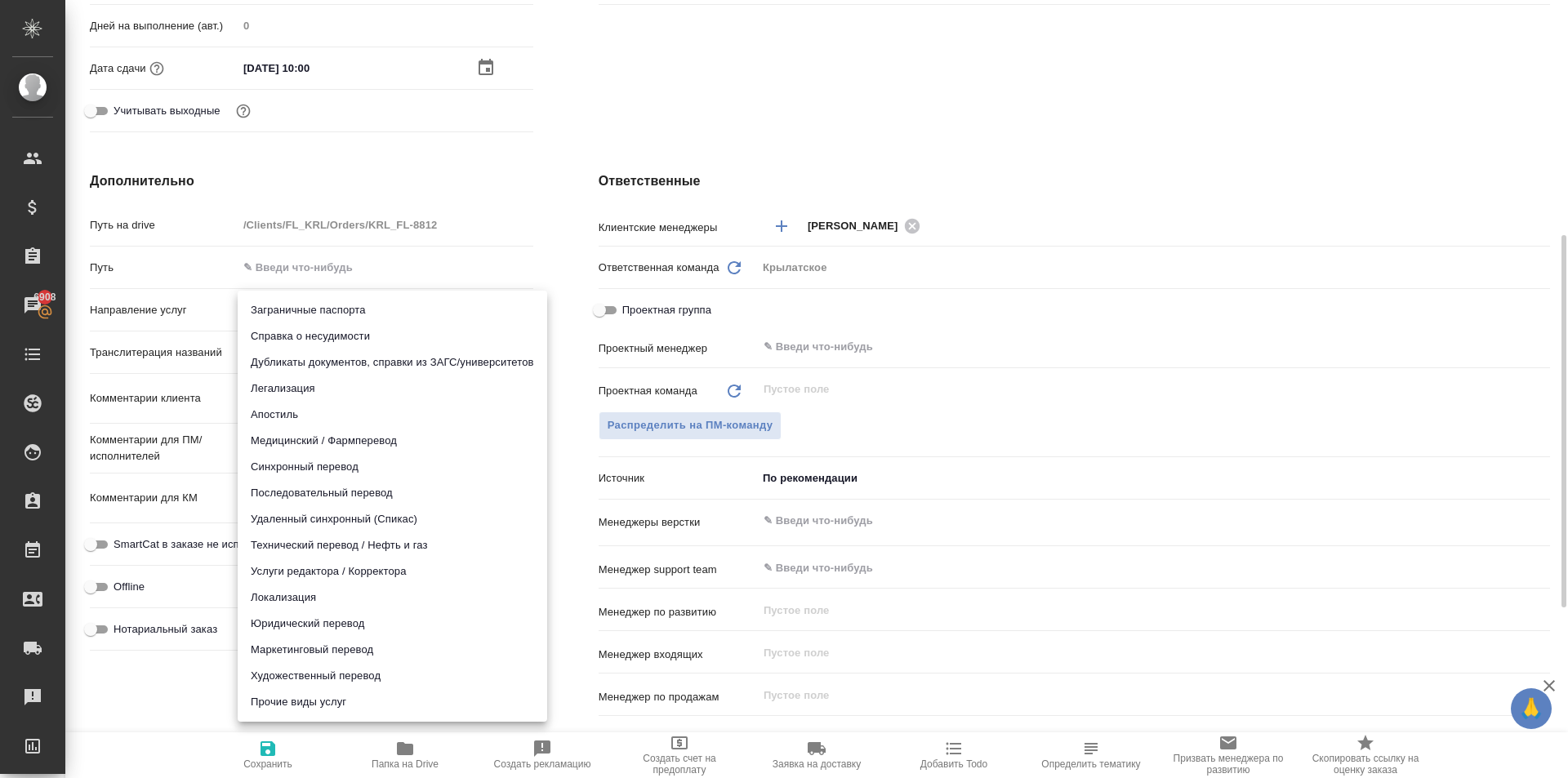
click at [347, 310] on body "🙏 .cls-1 fill:#fff; AWATERA Kasymov Timur Клиенты Спецификации Заказы 6908 Чаты…" at bounding box center [784, 389] width 1568 height 778
click at [278, 628] on li "Юридический перевод" at bounding box center [392, 624] width 310 height 27
type input "legalTranslation"
type textarea "x"
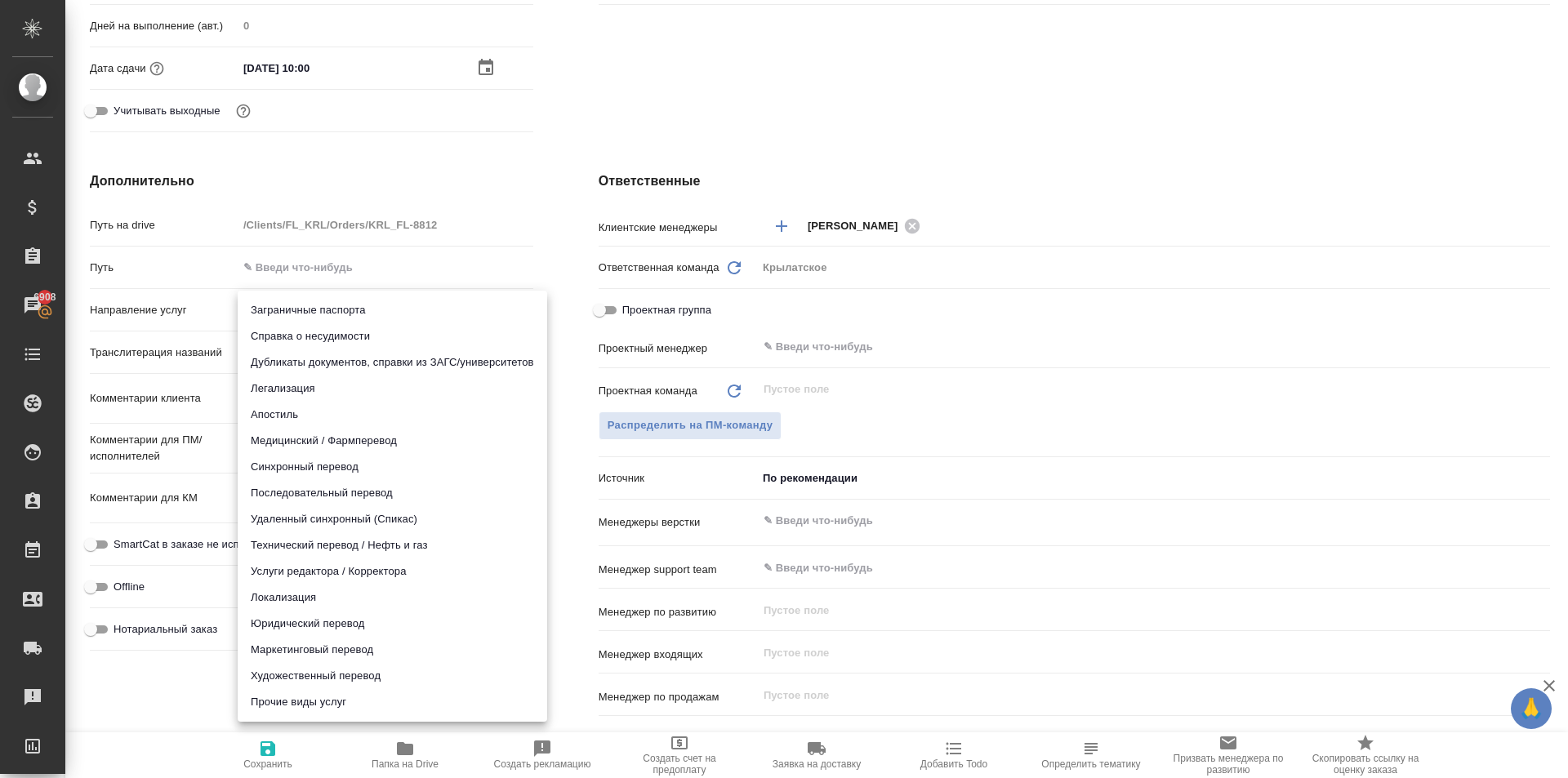
type textarea "x"
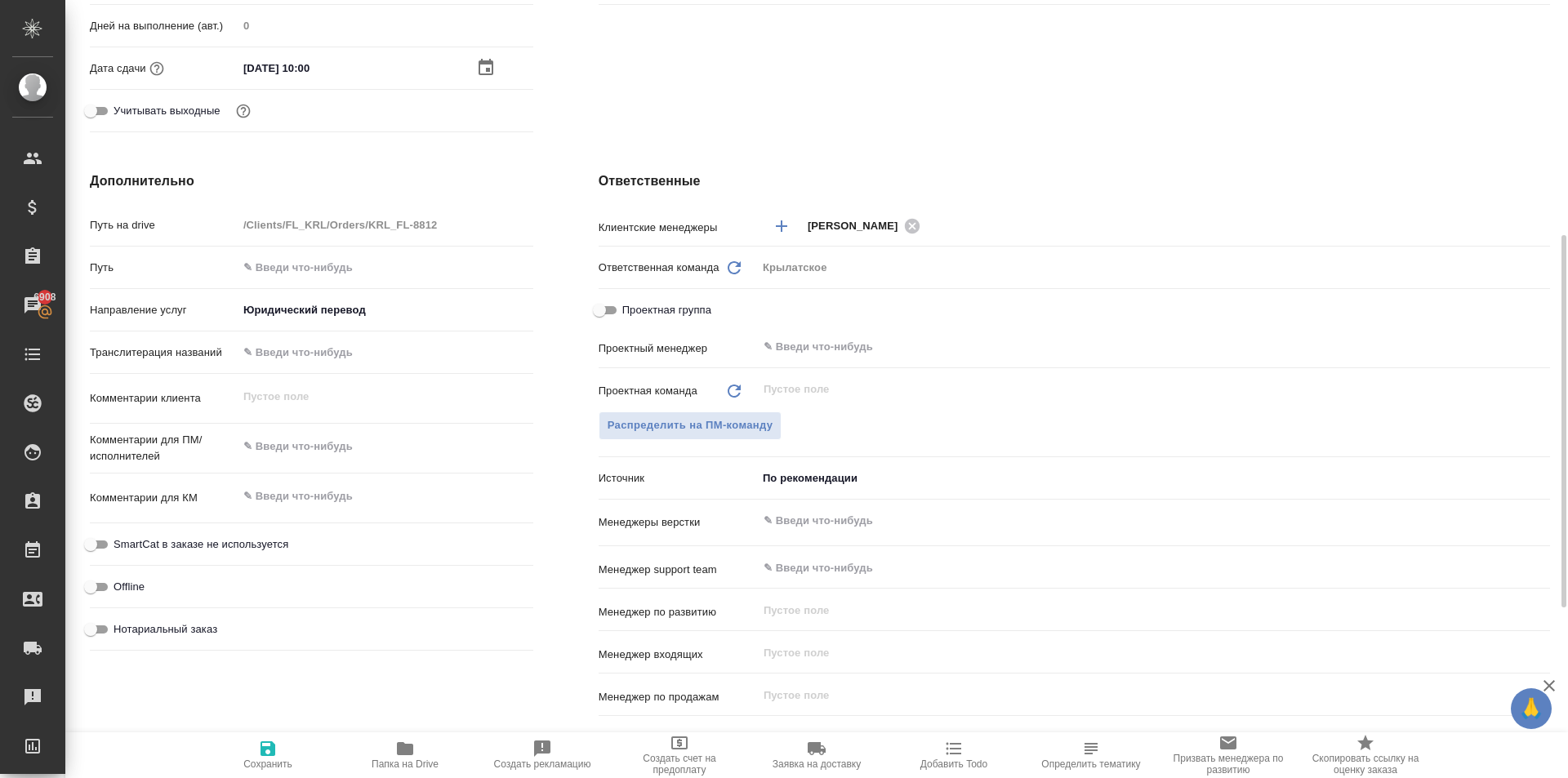
click at [154, 629] on span "Нотариальный заказ" at bounding box center [165, 629] width 104 height 16
click at [120, 629] on input "Нотариальный заказ" at bounding box center [90, 629] width 58 height 19
checkbox input "true"
type textarea "x"
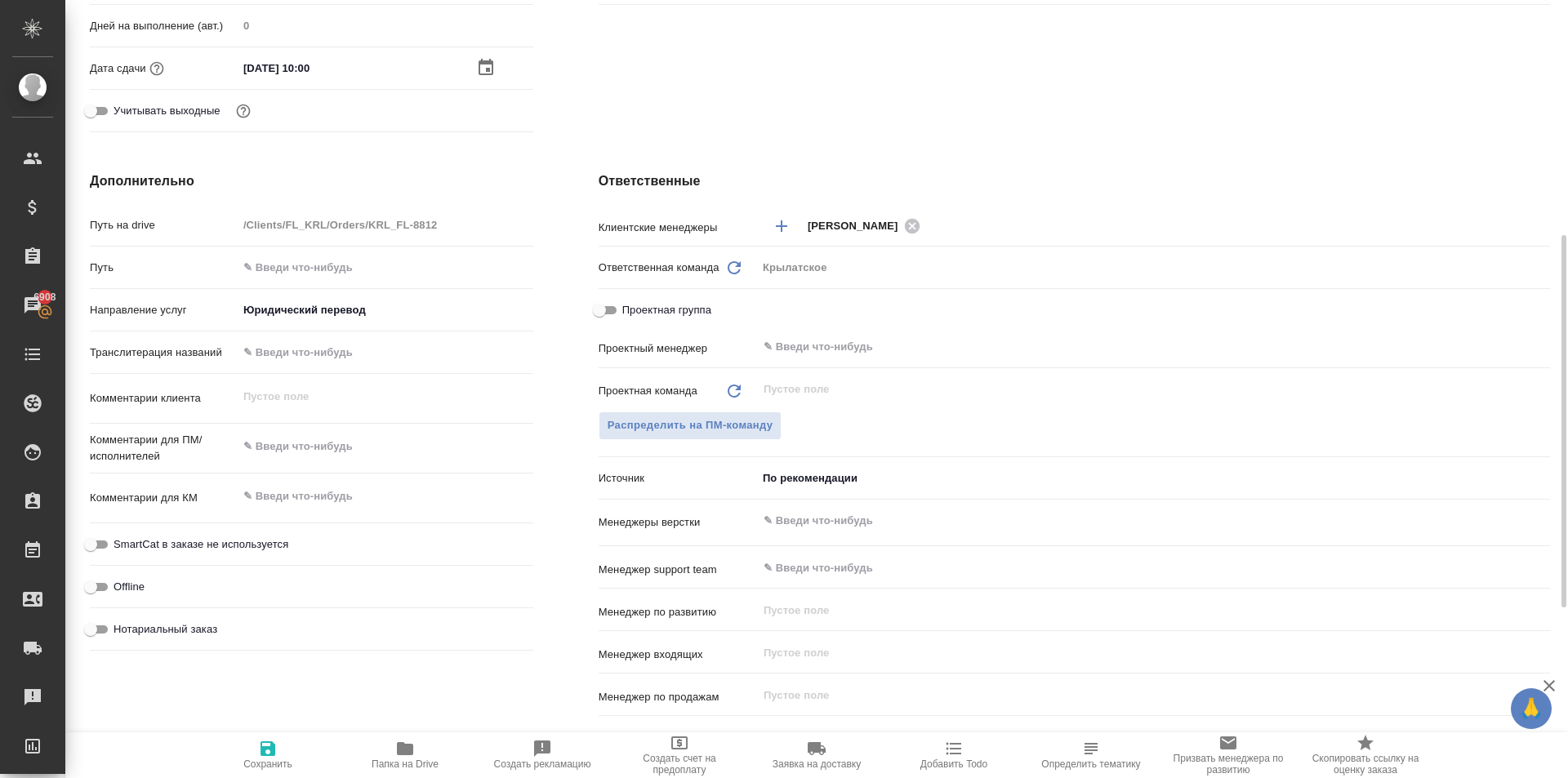
type textarea "x"
click at [194, 542] on span "SmartCat в заказе не используется" at bounding box center [200, 544] width 174 height 16
click at [120, 542] on input "SmartCat в заказе не используется" at bounding box center [90, 544] width 58 height 19
checkbox input "true"
type textarea "x"
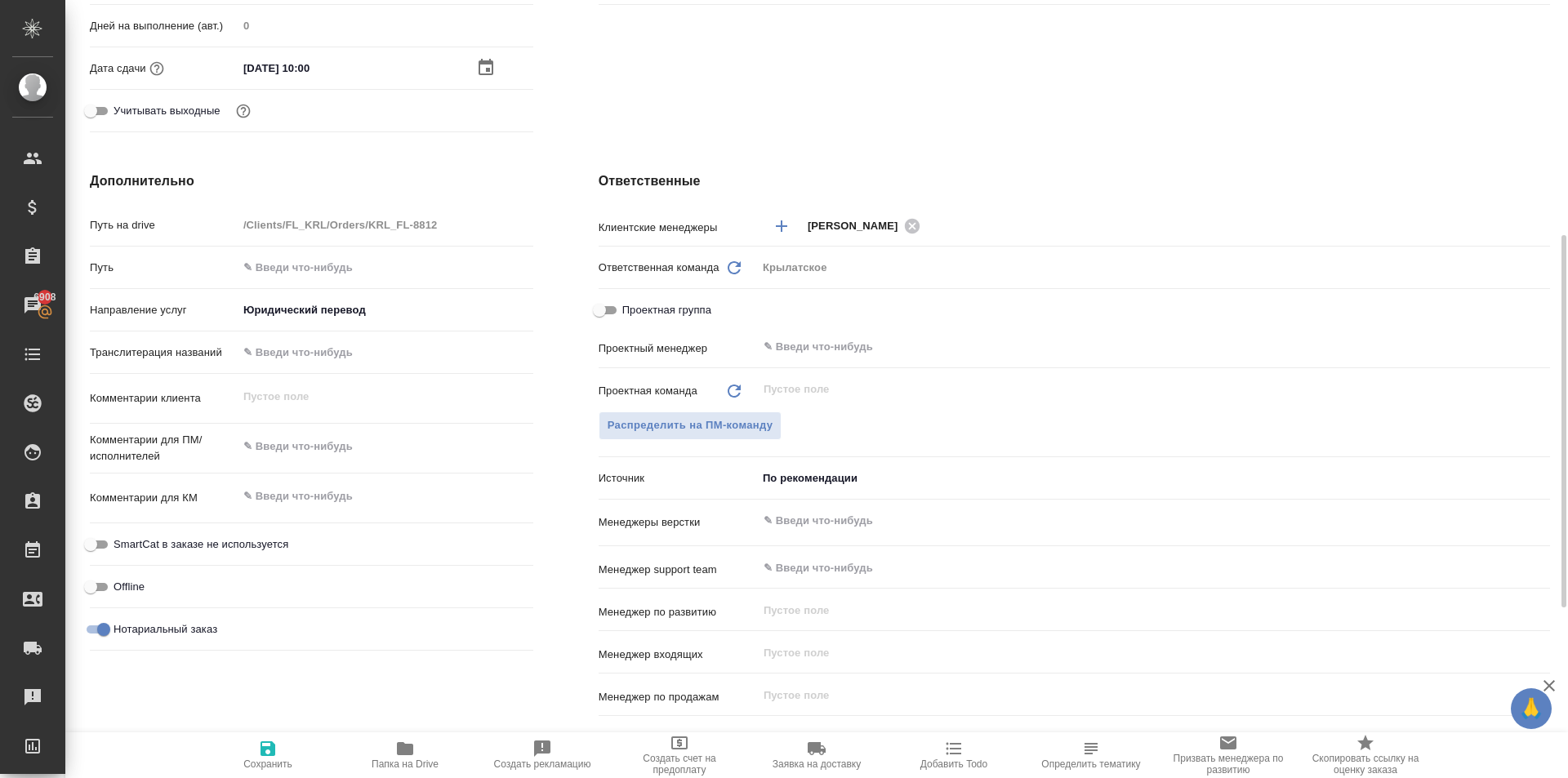
type textarea "x"
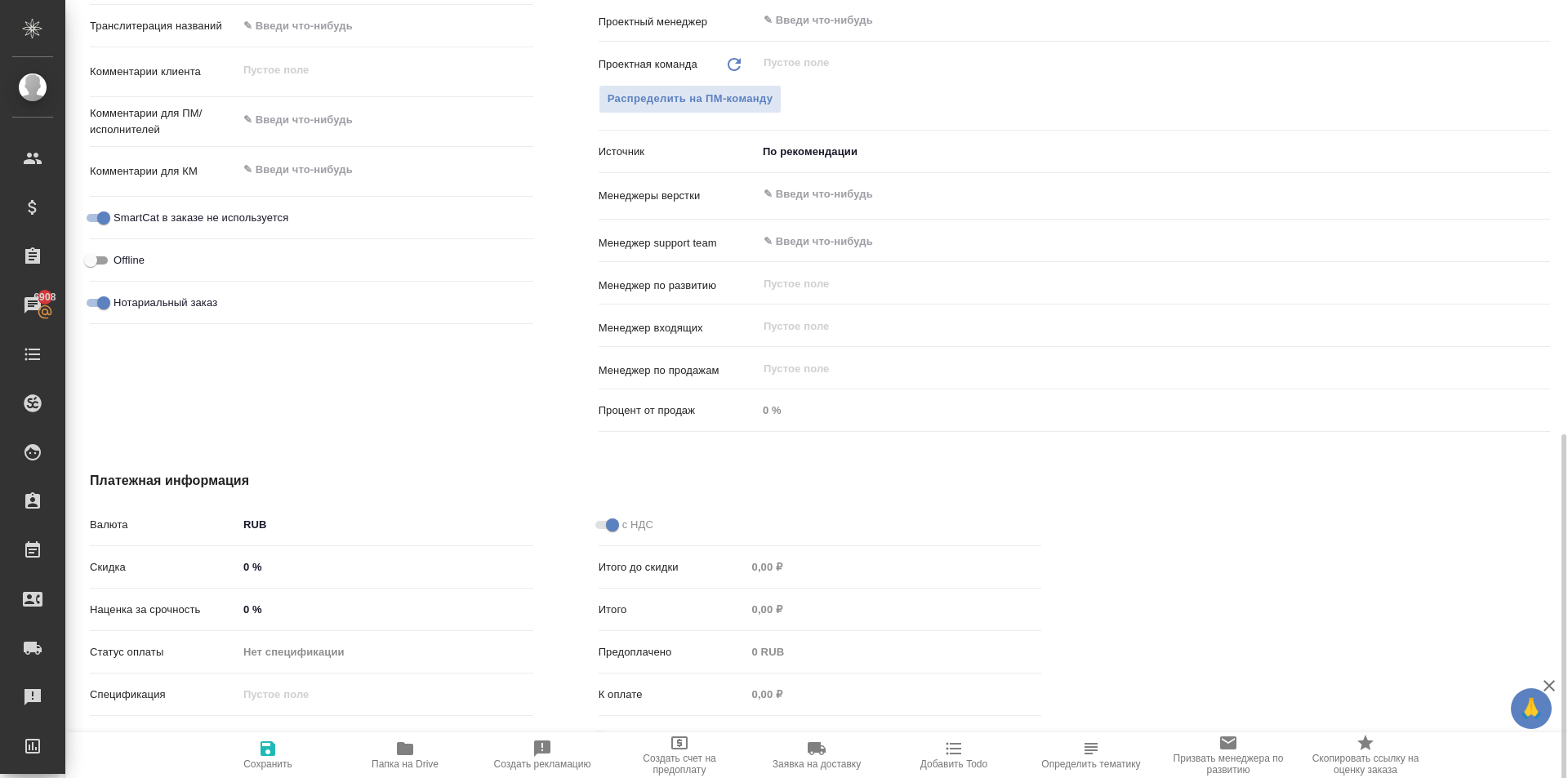
scroll to position [845, 0]
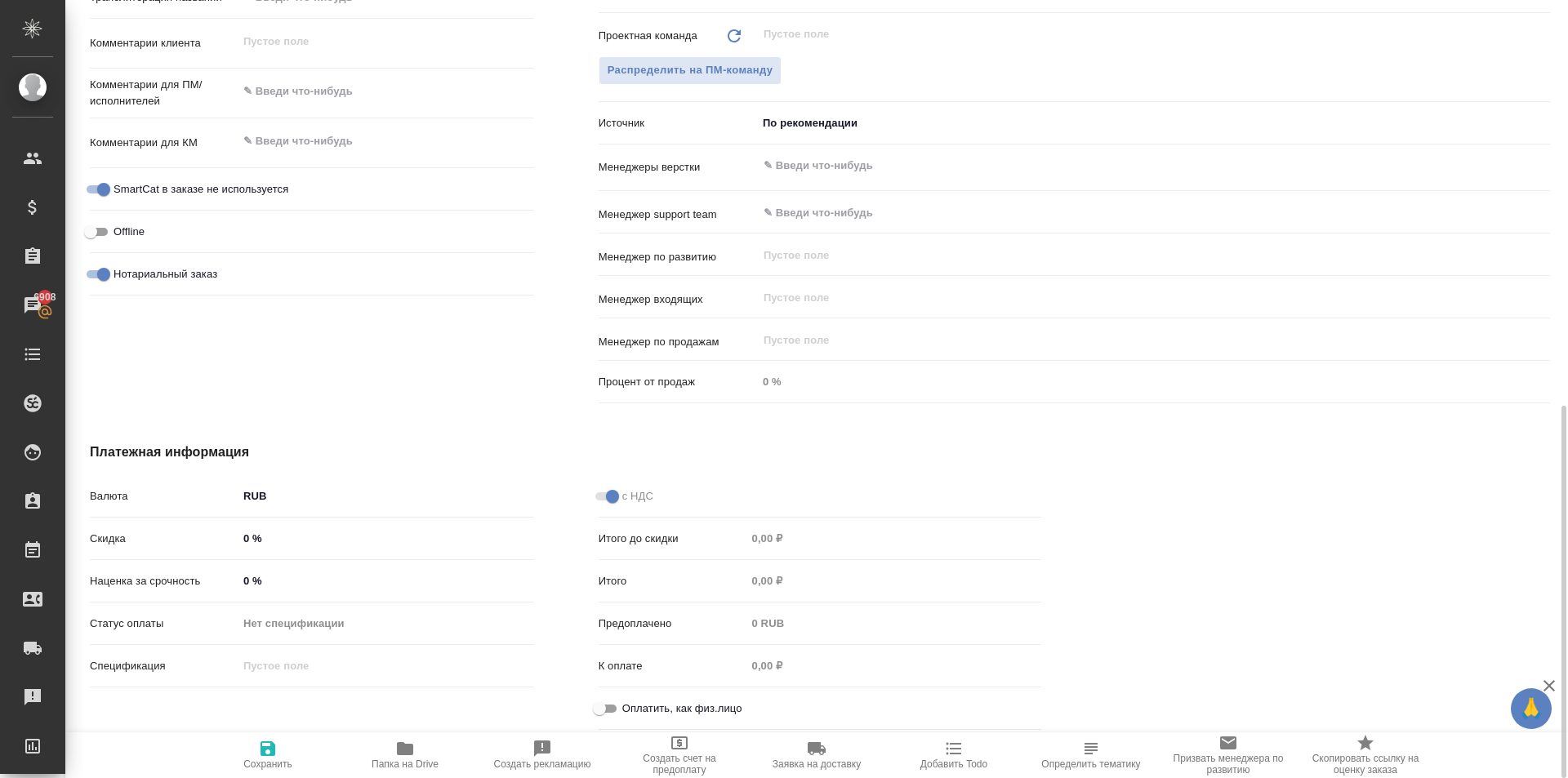
click at [650, 701] on span "Оплатить, как физ.лицо" at bounding box center [683, 708] width 120 height 16
click at [629, 701] on input "Оплатить, как физ.лицо" at bounding box center [599, 709] width 58 height 19
checkbox input "true"
type textarea "x"
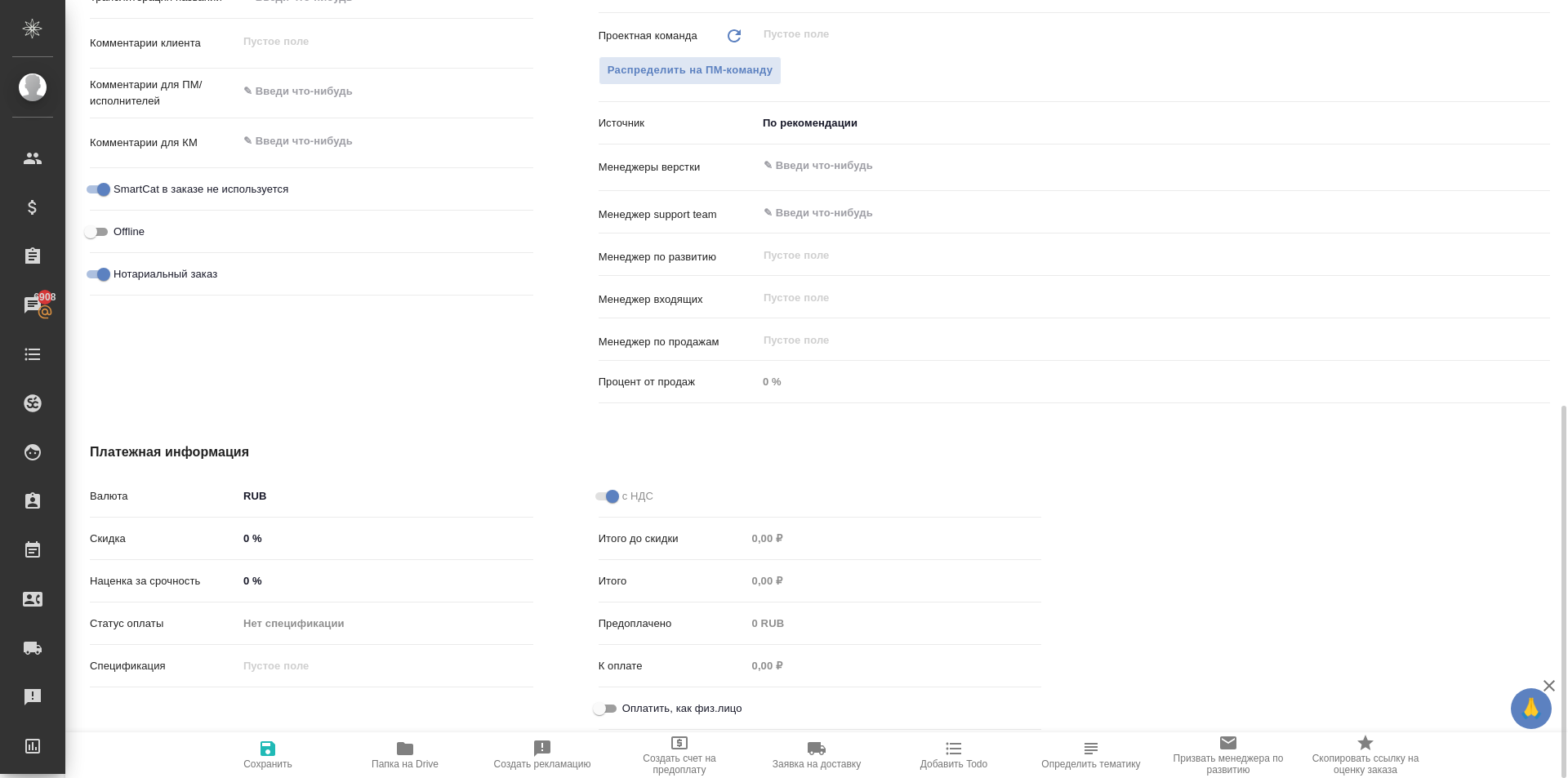
type textarea "x"
click at [298, 750] on span "Сохранить" at bounding box center [267, 754] width 118 height 31
type textarea "x"
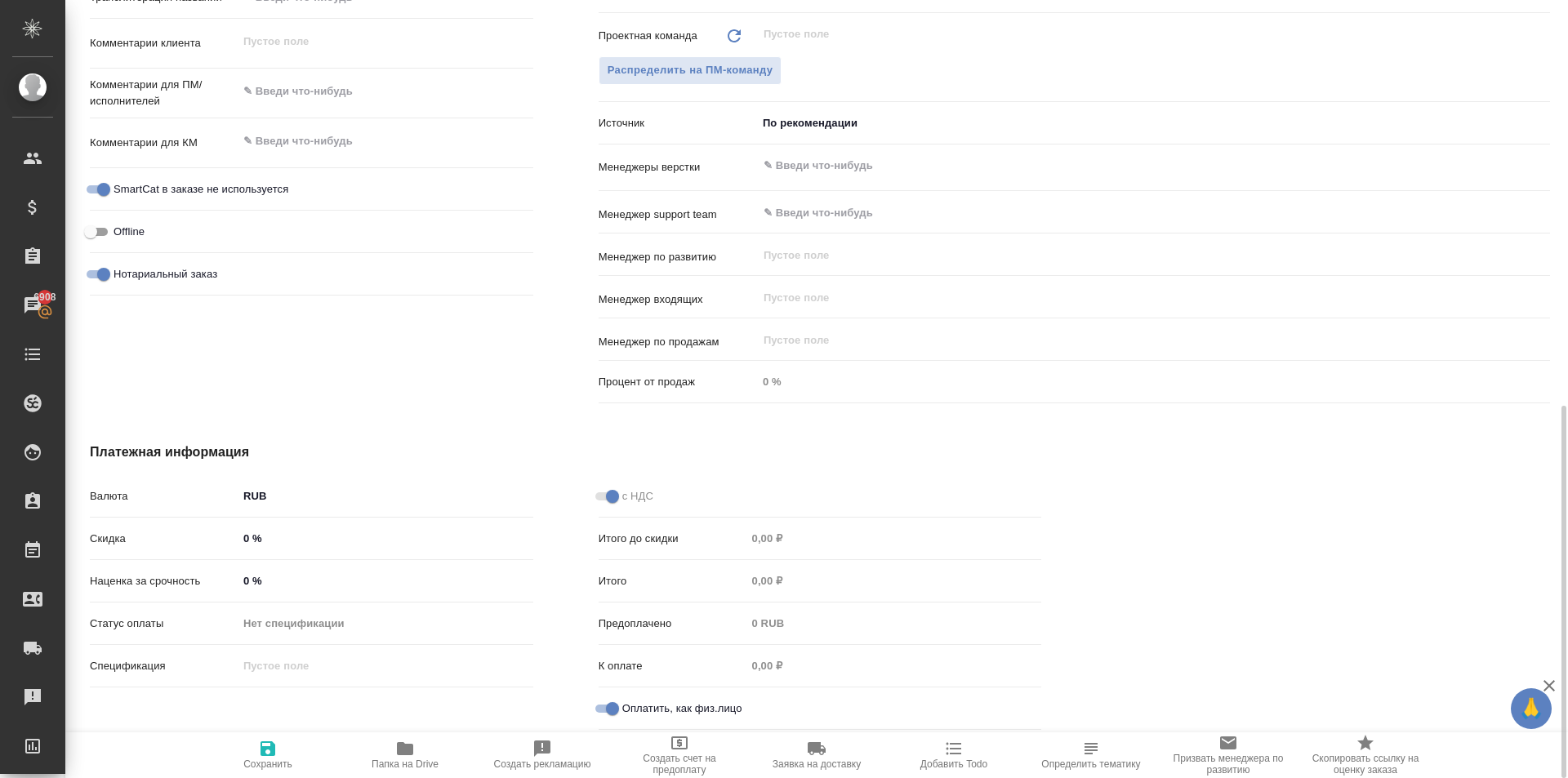
type textarea "x"
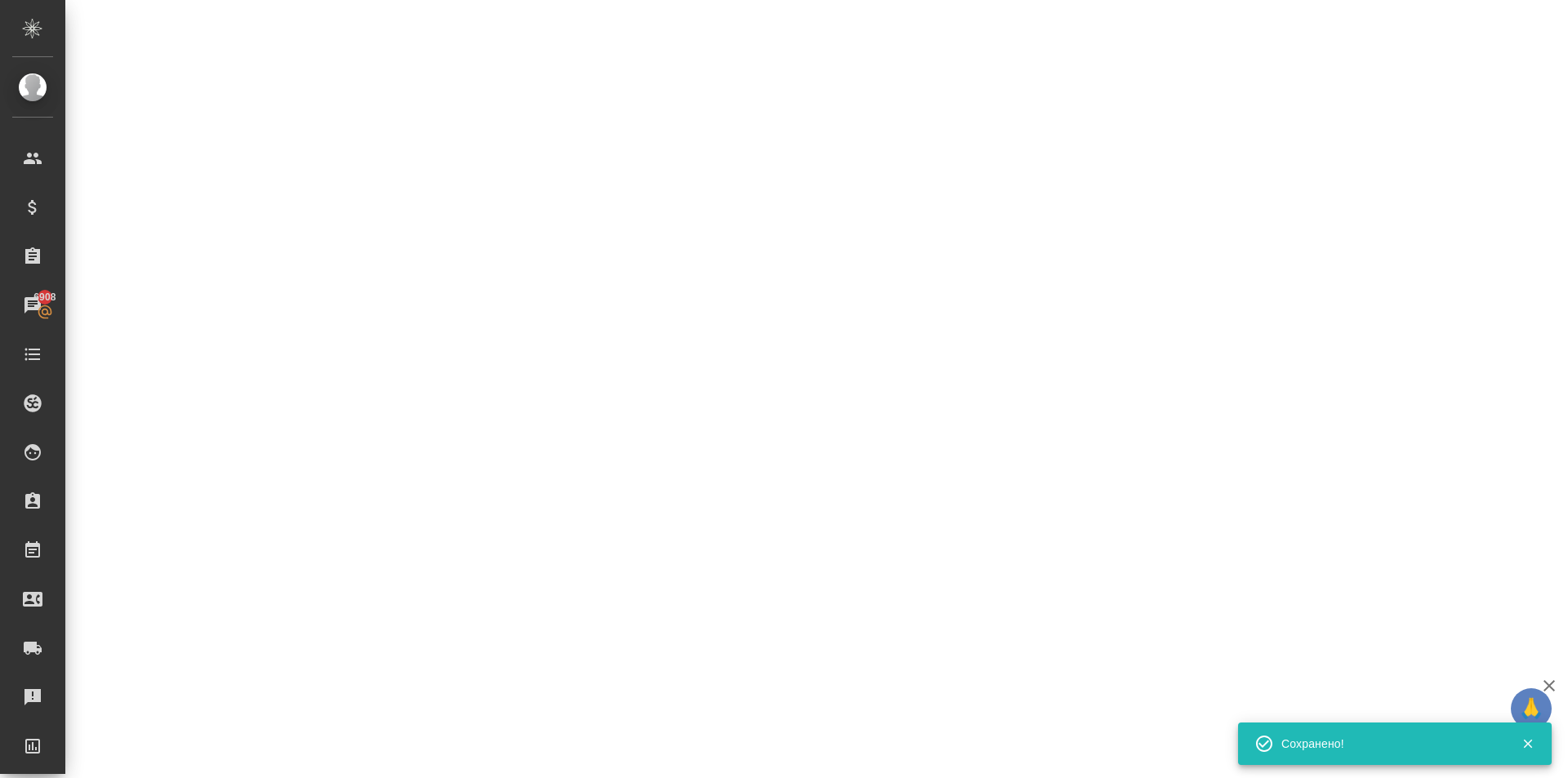
select select "RU"
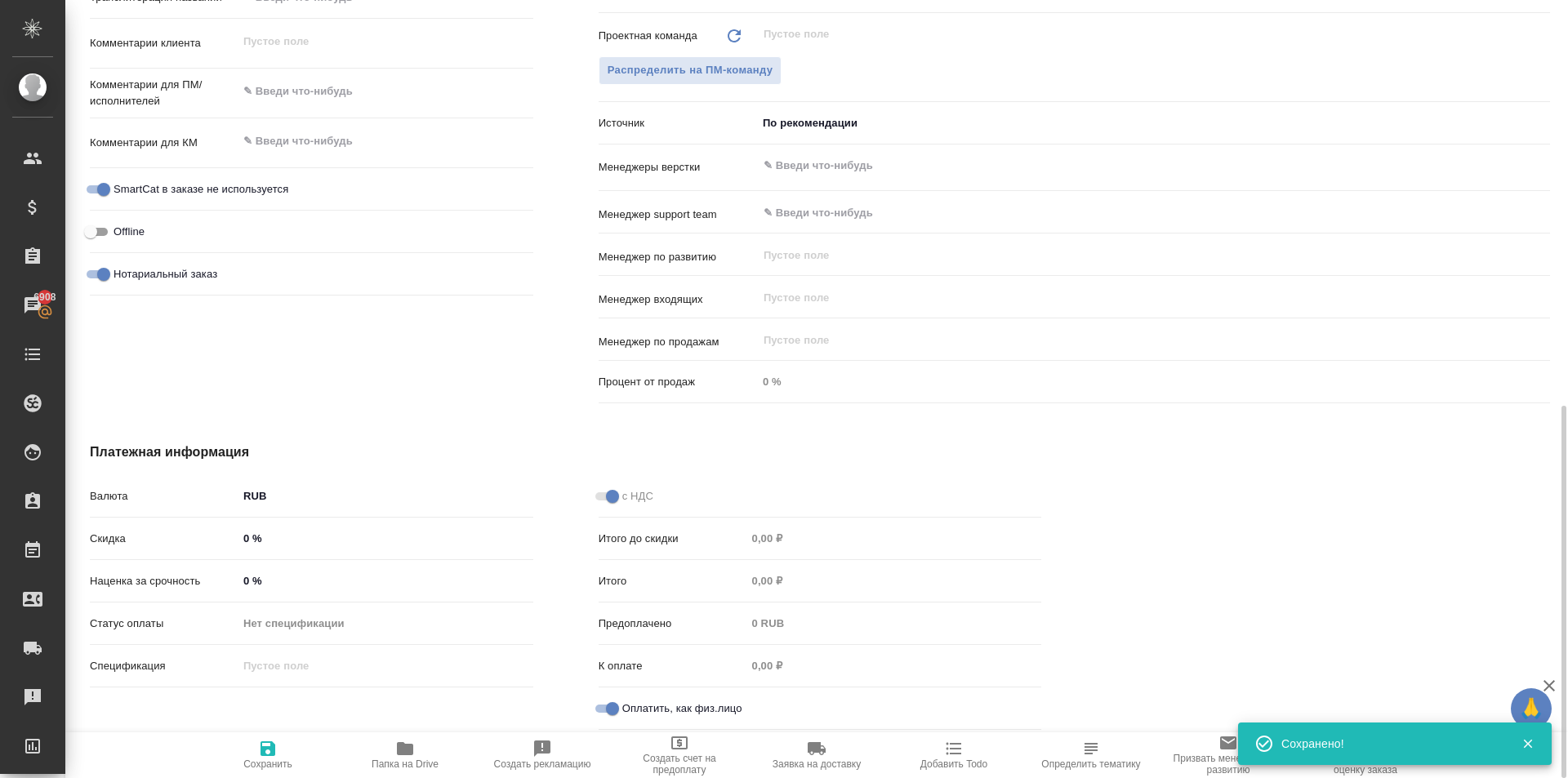
type textarea "x"
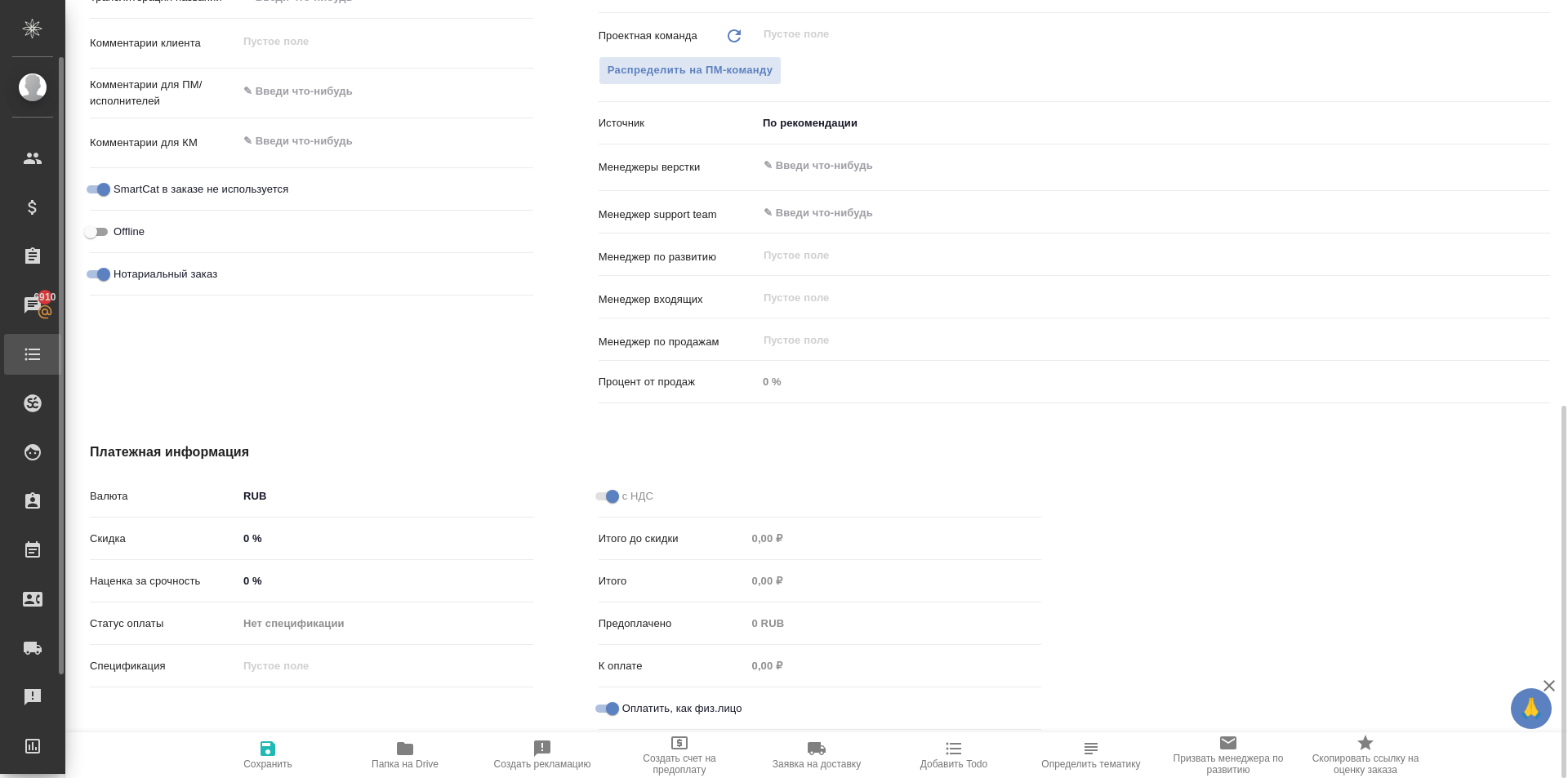
type textarea "x"
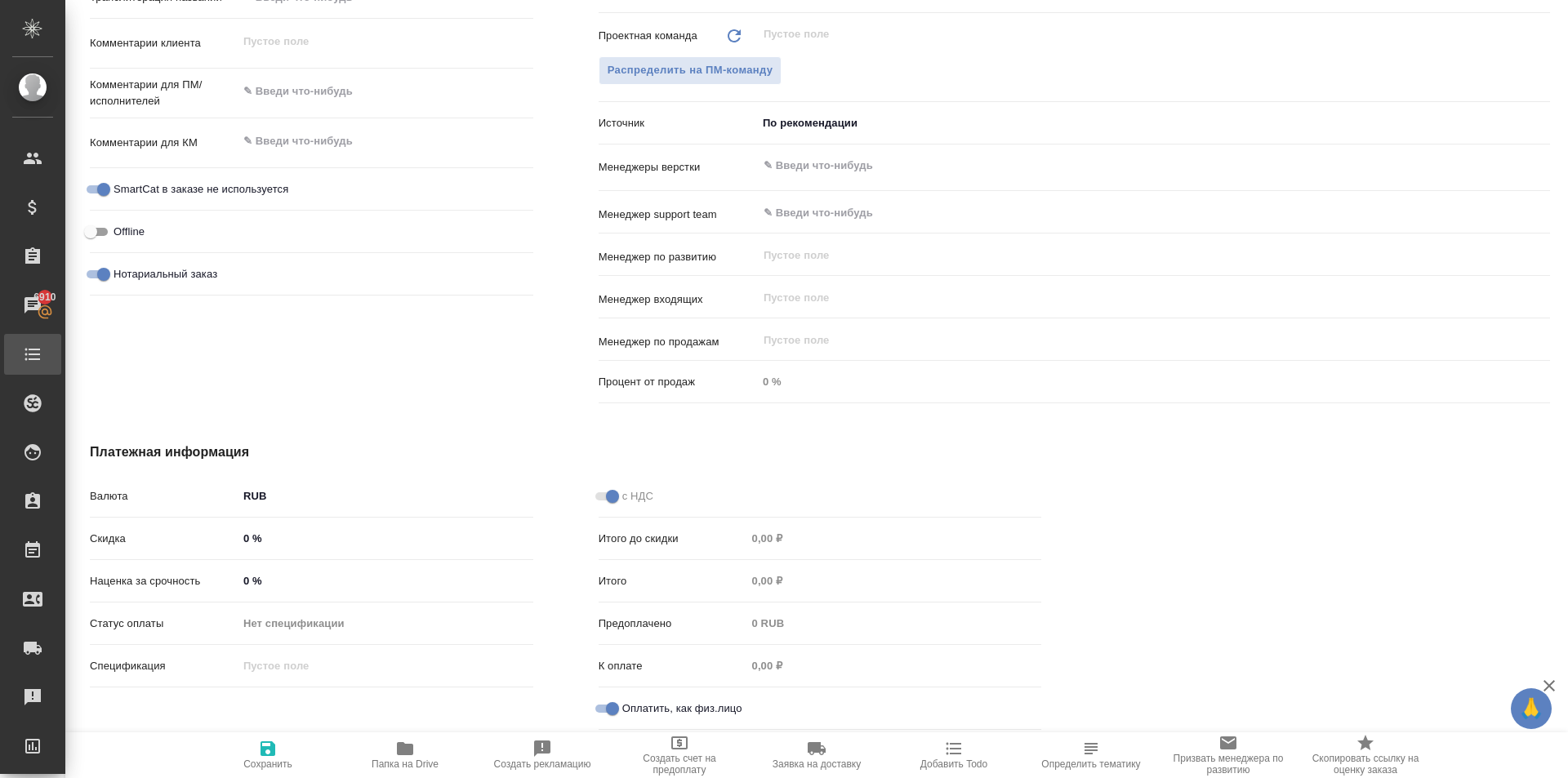
type textarea "x"
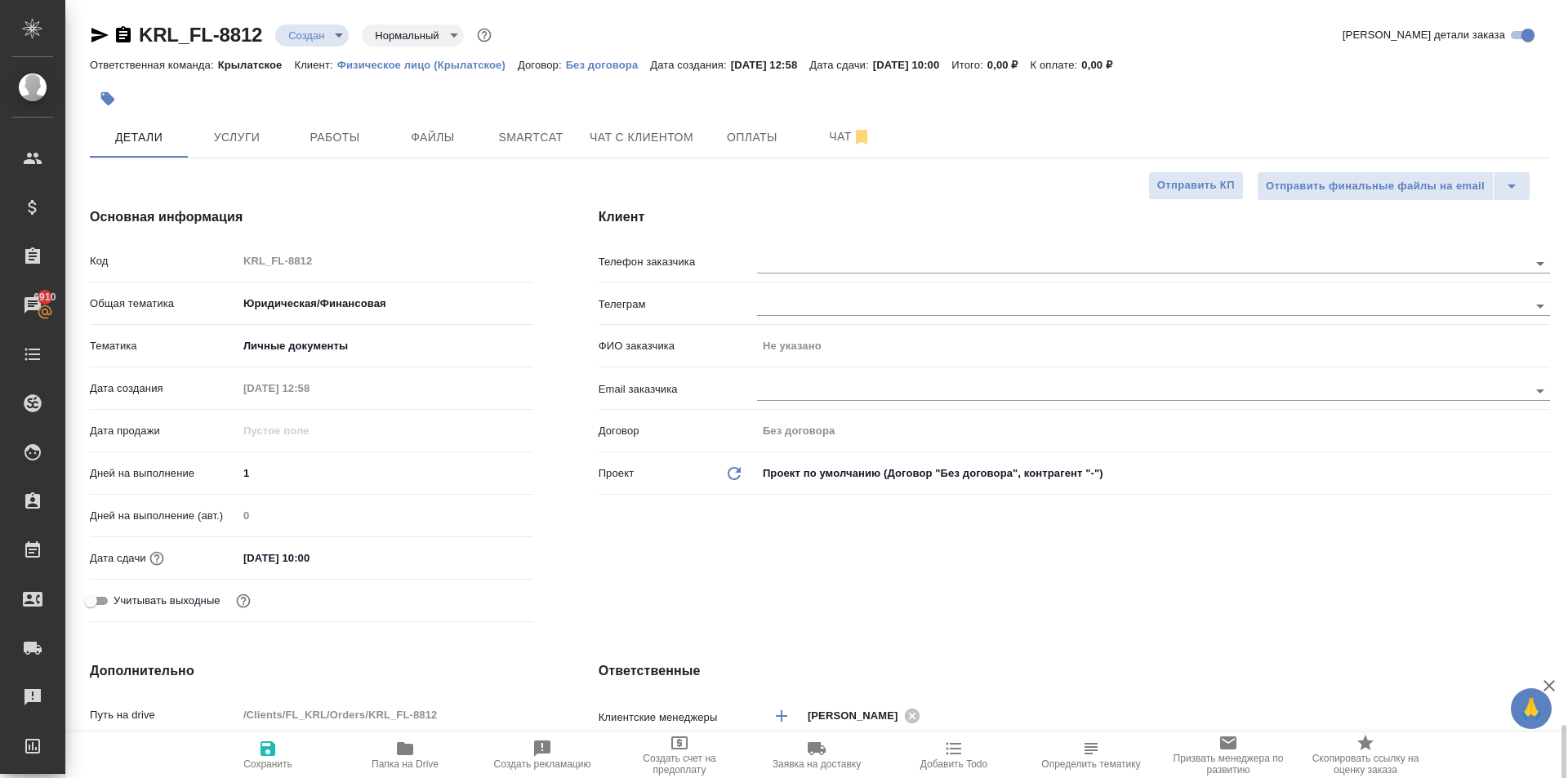
scroll to position [489, 0]
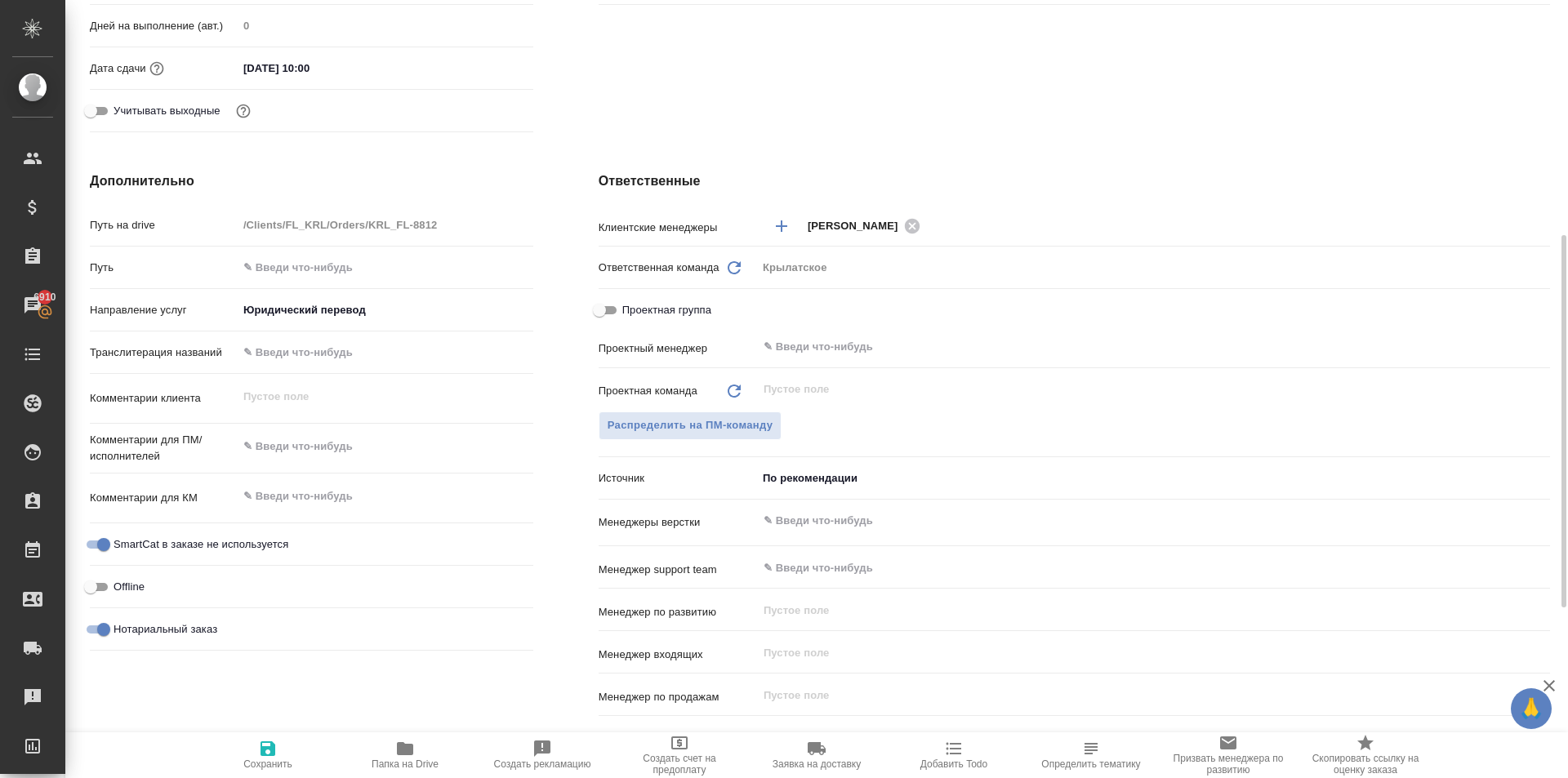
drag, startPoint x: 224, startPoint y: 454, endPoint x: 266, endPoint y: 451, distance: 42.1
click at [230, 447] on p "Комментарии для ПМ/исполнителей" at bounding box center [163, 448] width 148 height 33
click at [300, 462] on div "x" at bounding box center [385, 448] width 296 height 36
type textarea "x"
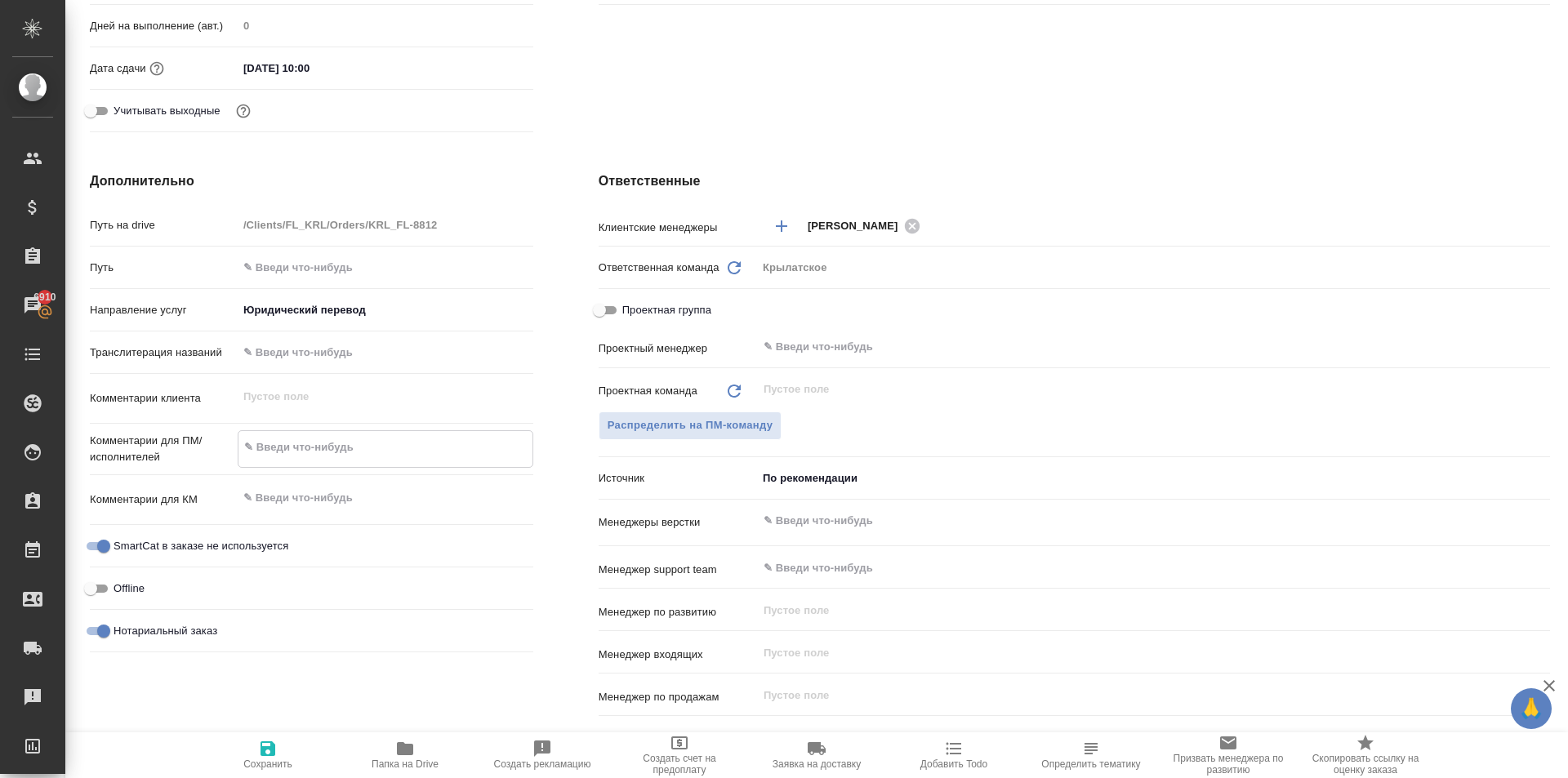
type textarea "Н"
type textarea "x"
type textarea "НО"
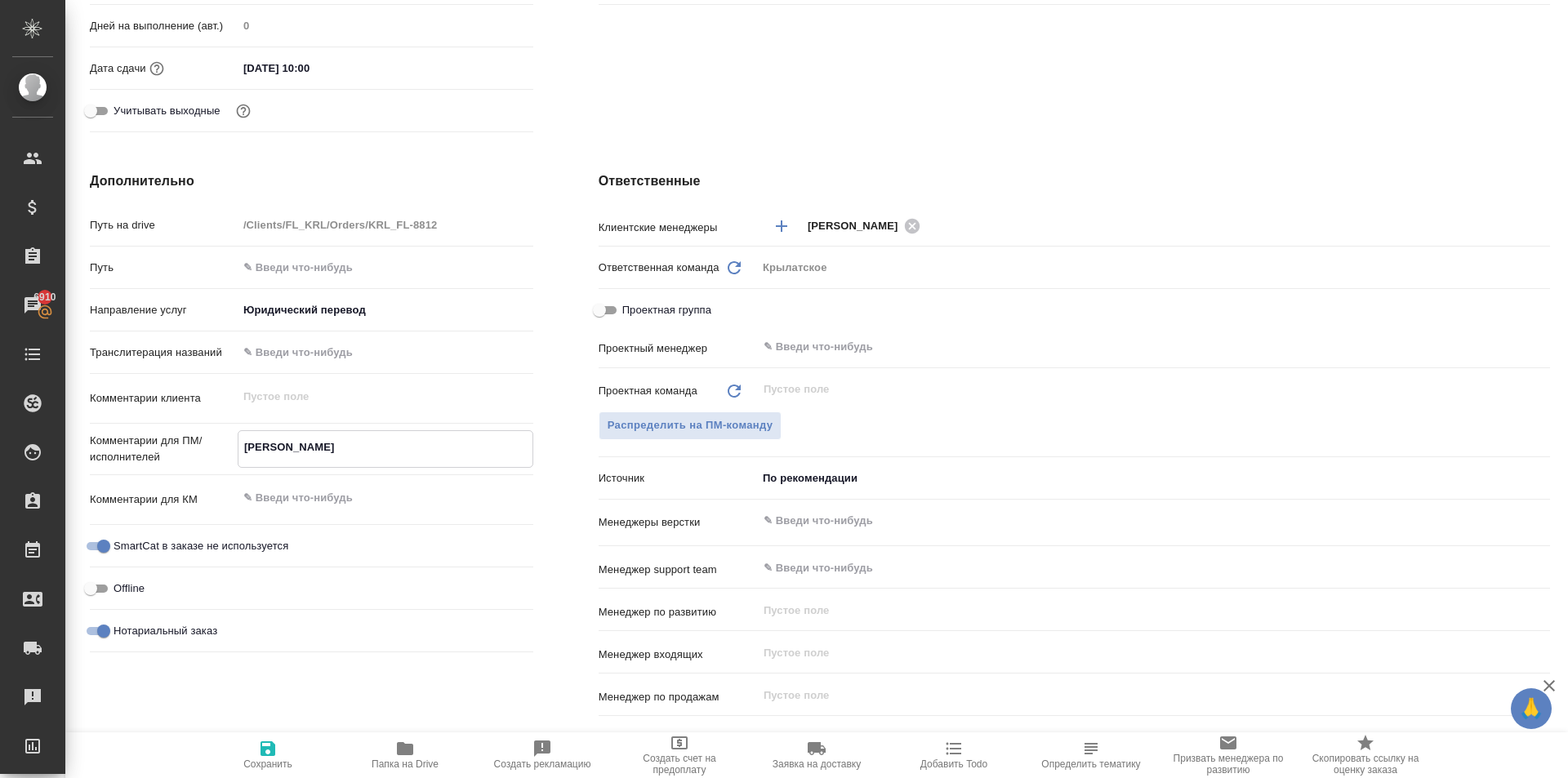
type textarea "x"
type textarea "НОТ"
type textarea "x"
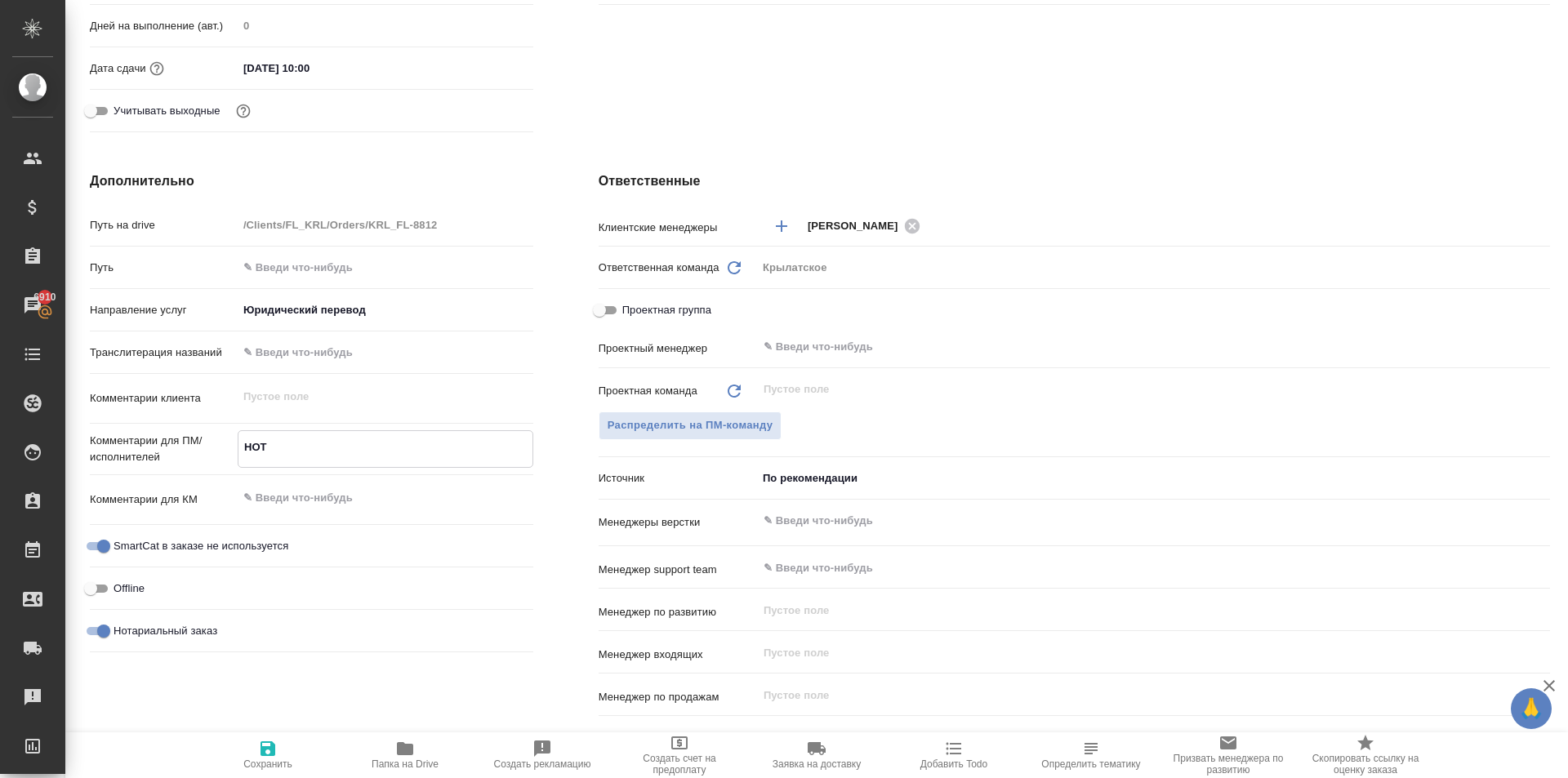
type textarea "x"
type textarea "НОТ"
type textarea "x"
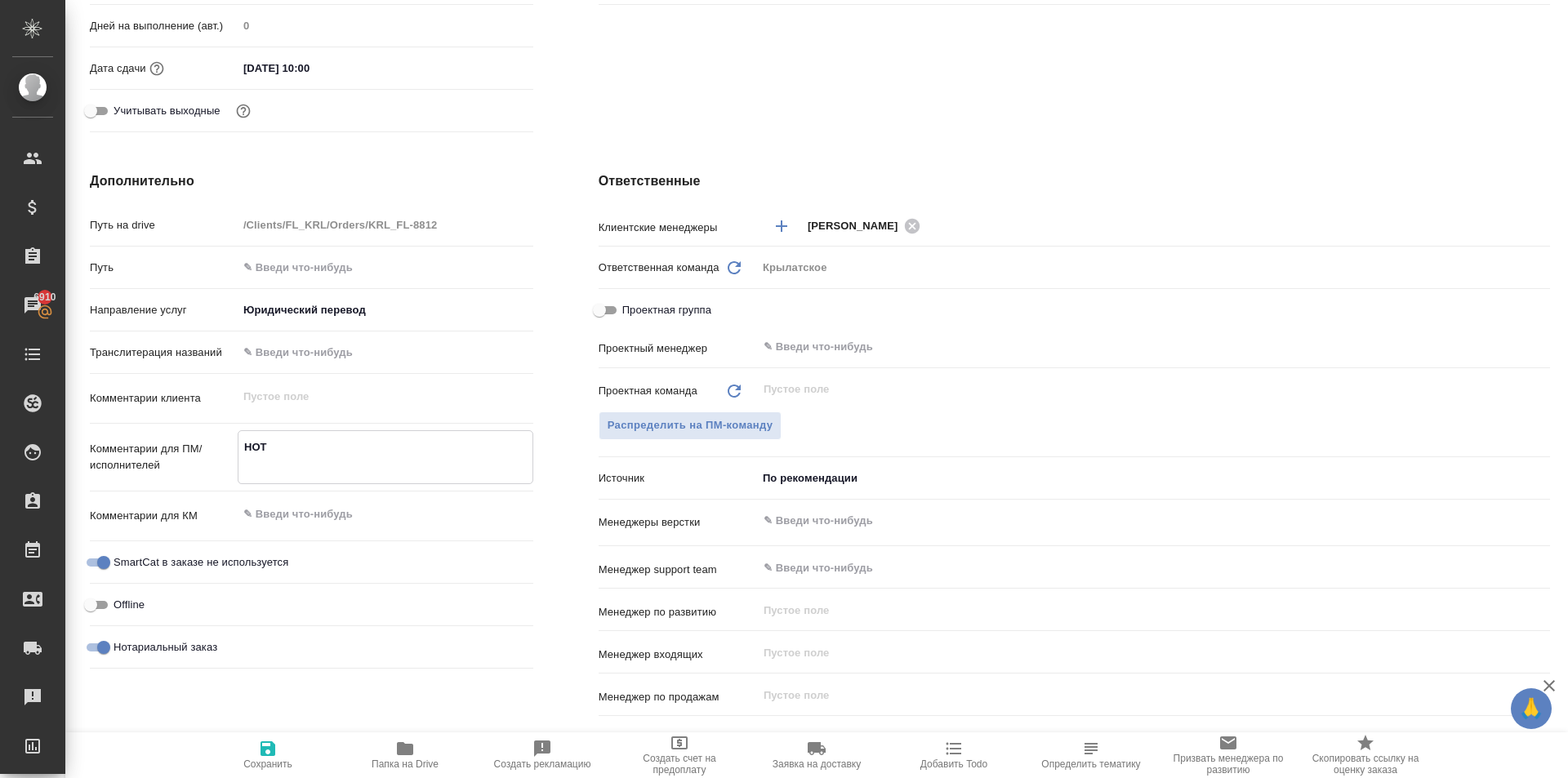
type textarea "x"
type textarea "НОТ"
type textarea "x"
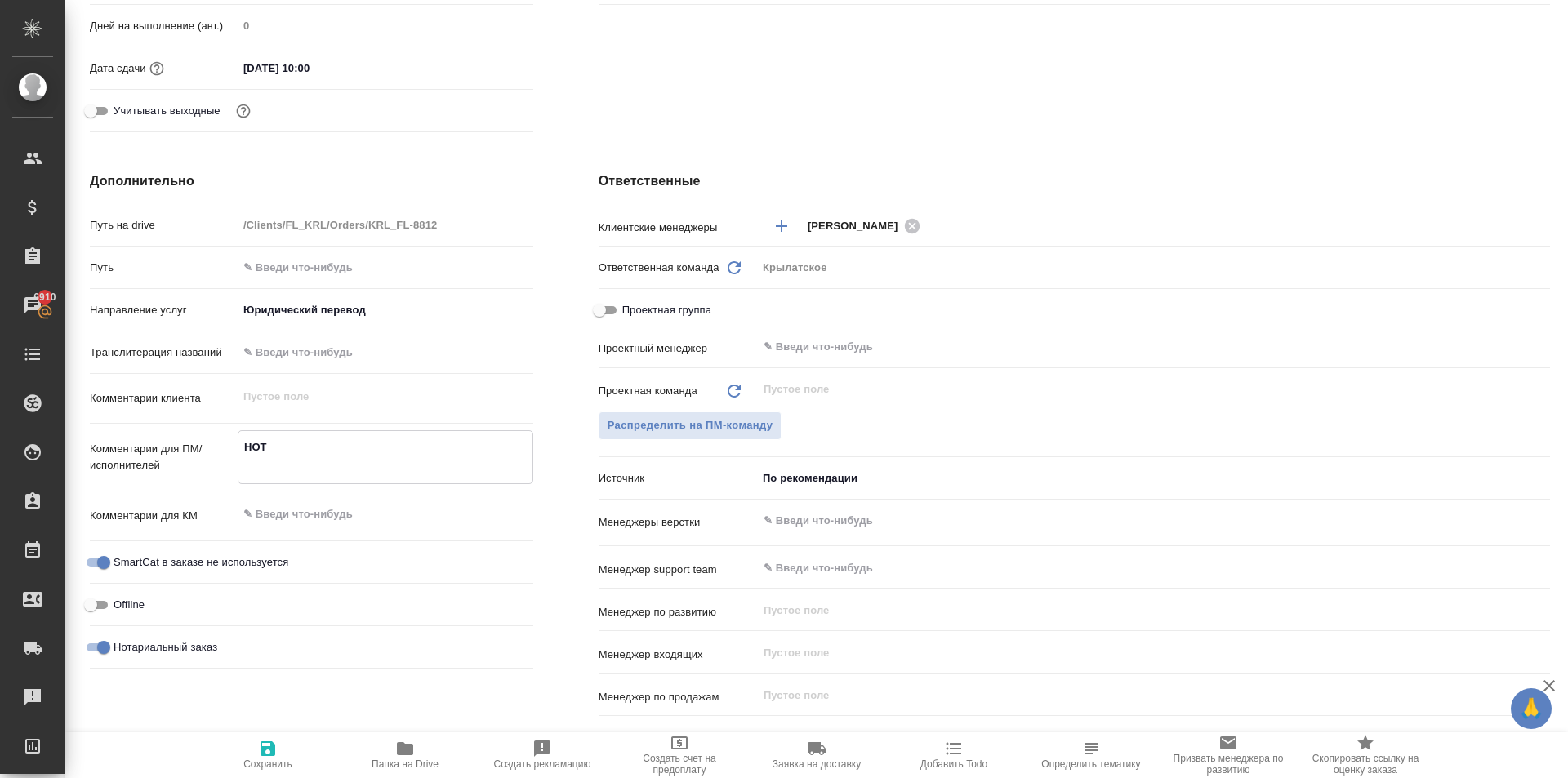
type textarea "НОТ В"
type textarea "x"
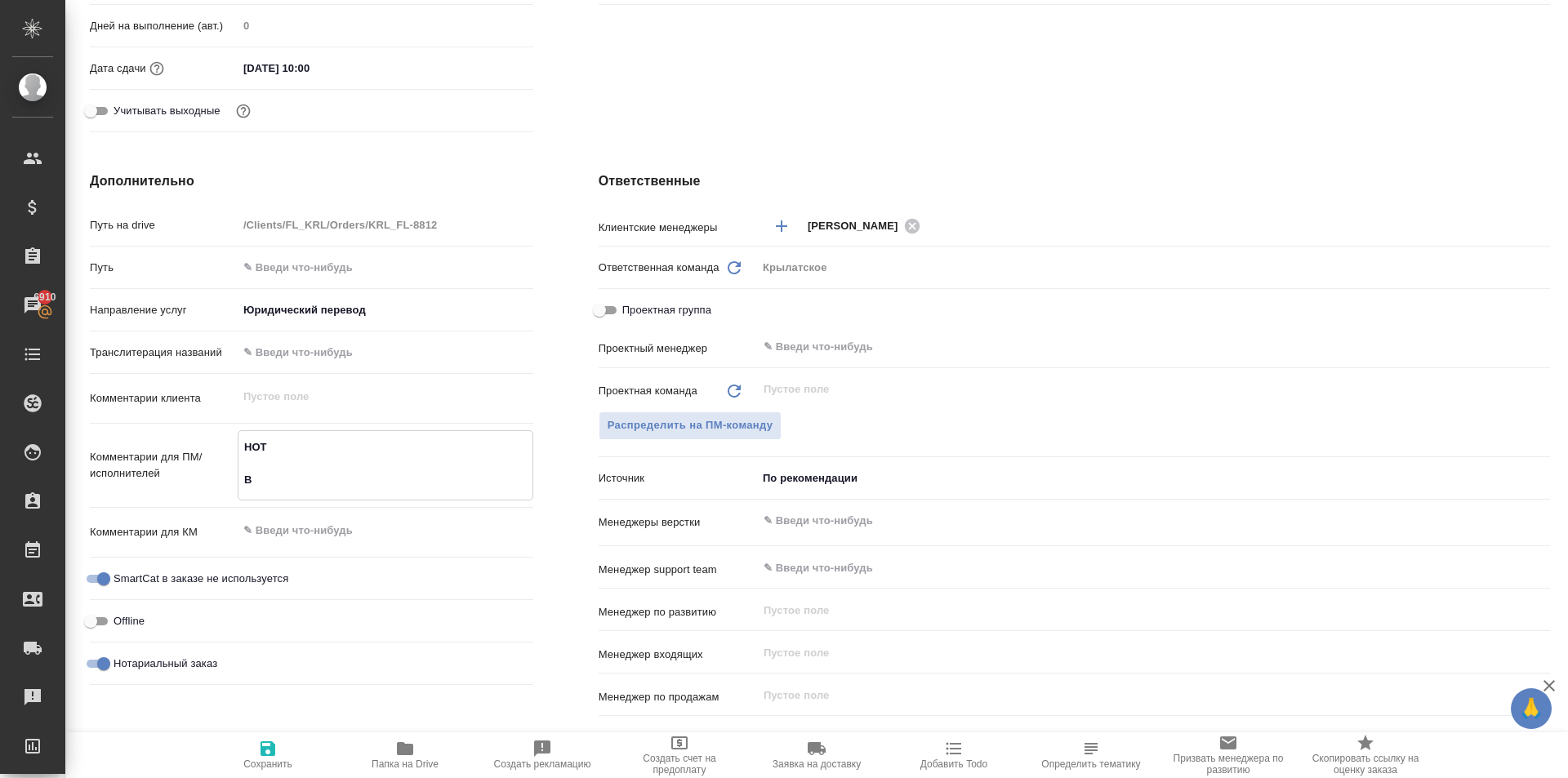
type textarea "x"
type textarea "НОТ ВН"
type textarea "x"
type textarea "НОТ ВНЖ"
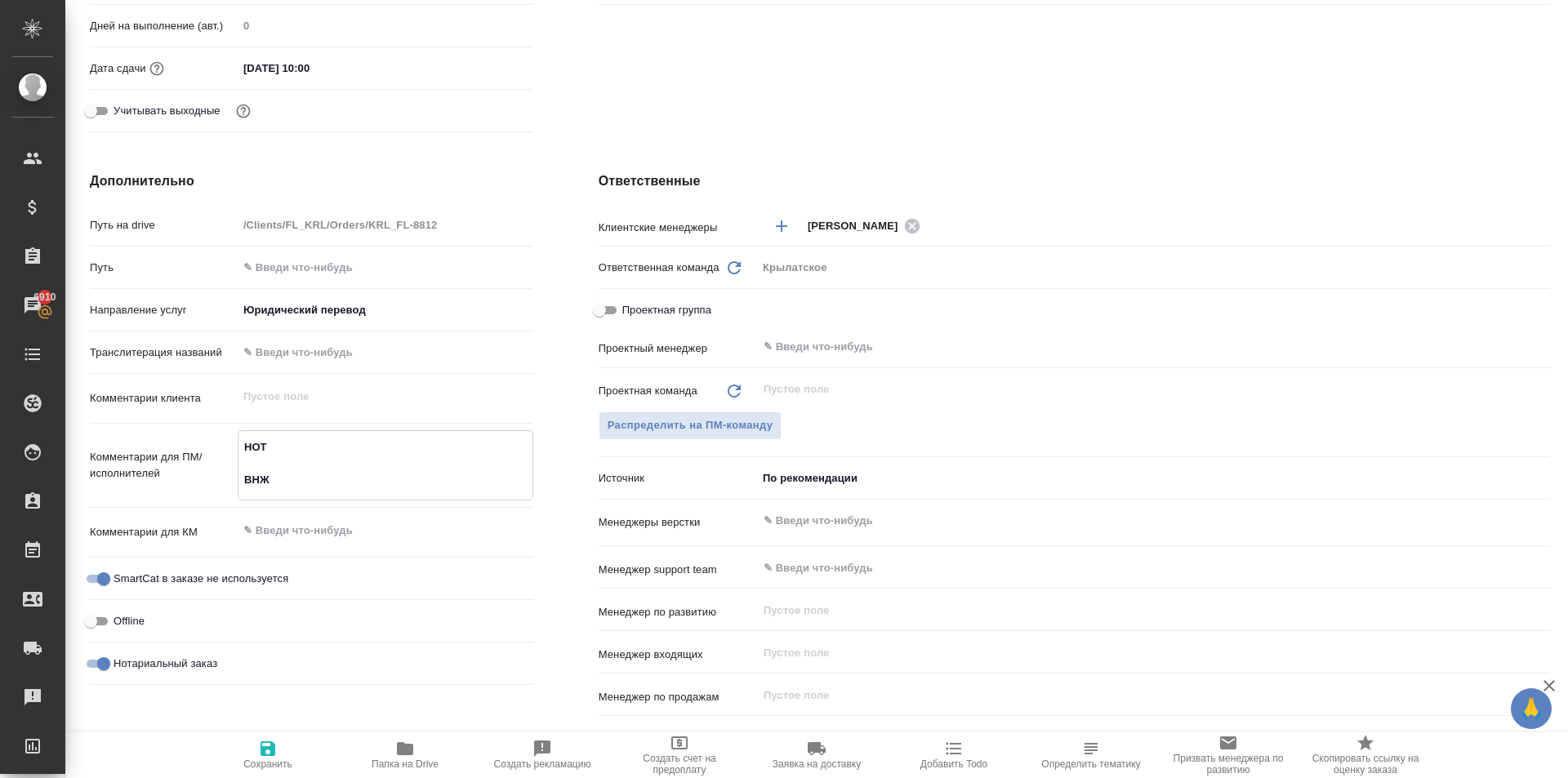
type textarea "x"
type textarea "НОТ ВНЖ"
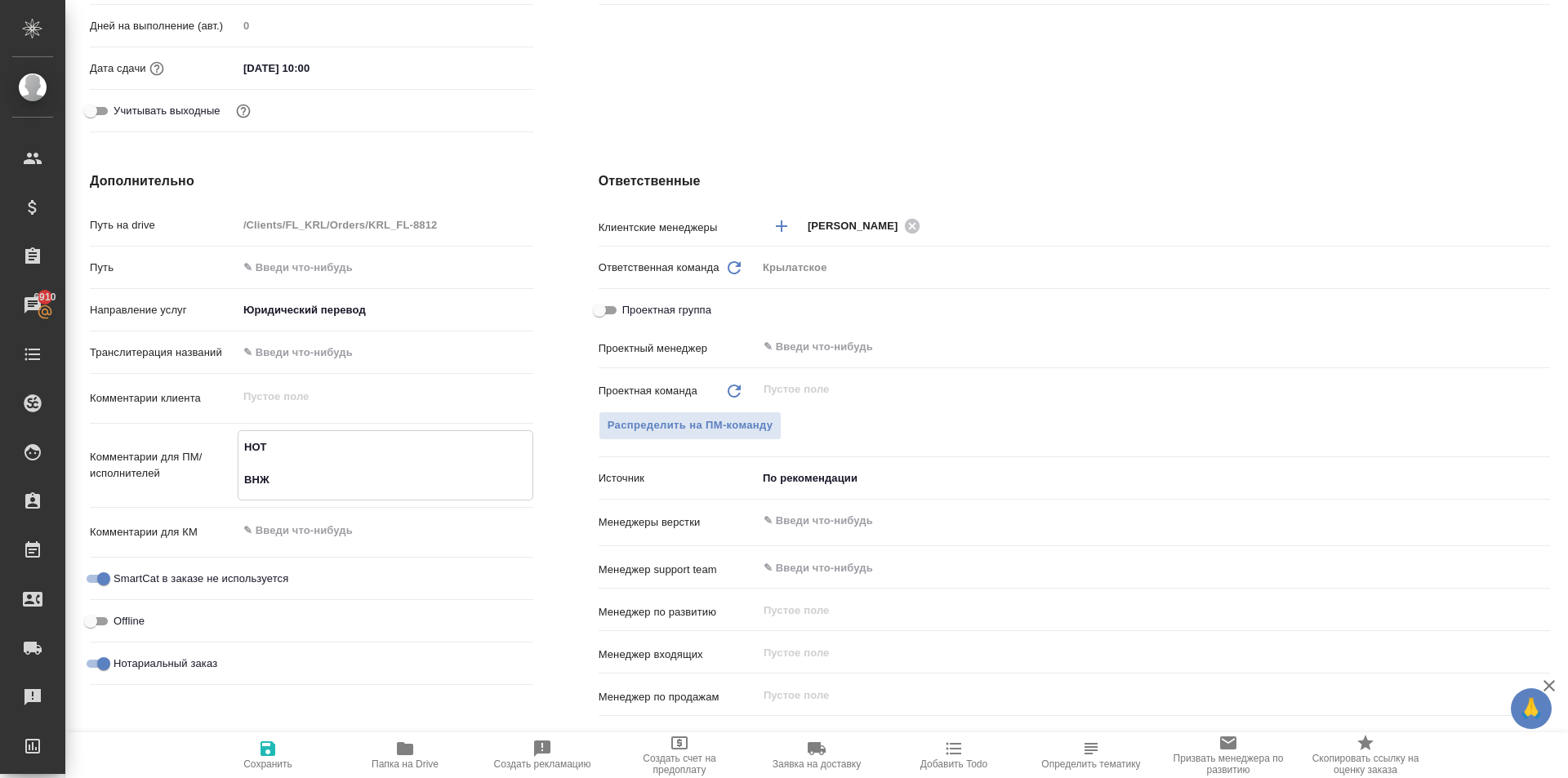
type textarea "x"
type textarea "НОТ ВНЖ \"
type textarea "x"
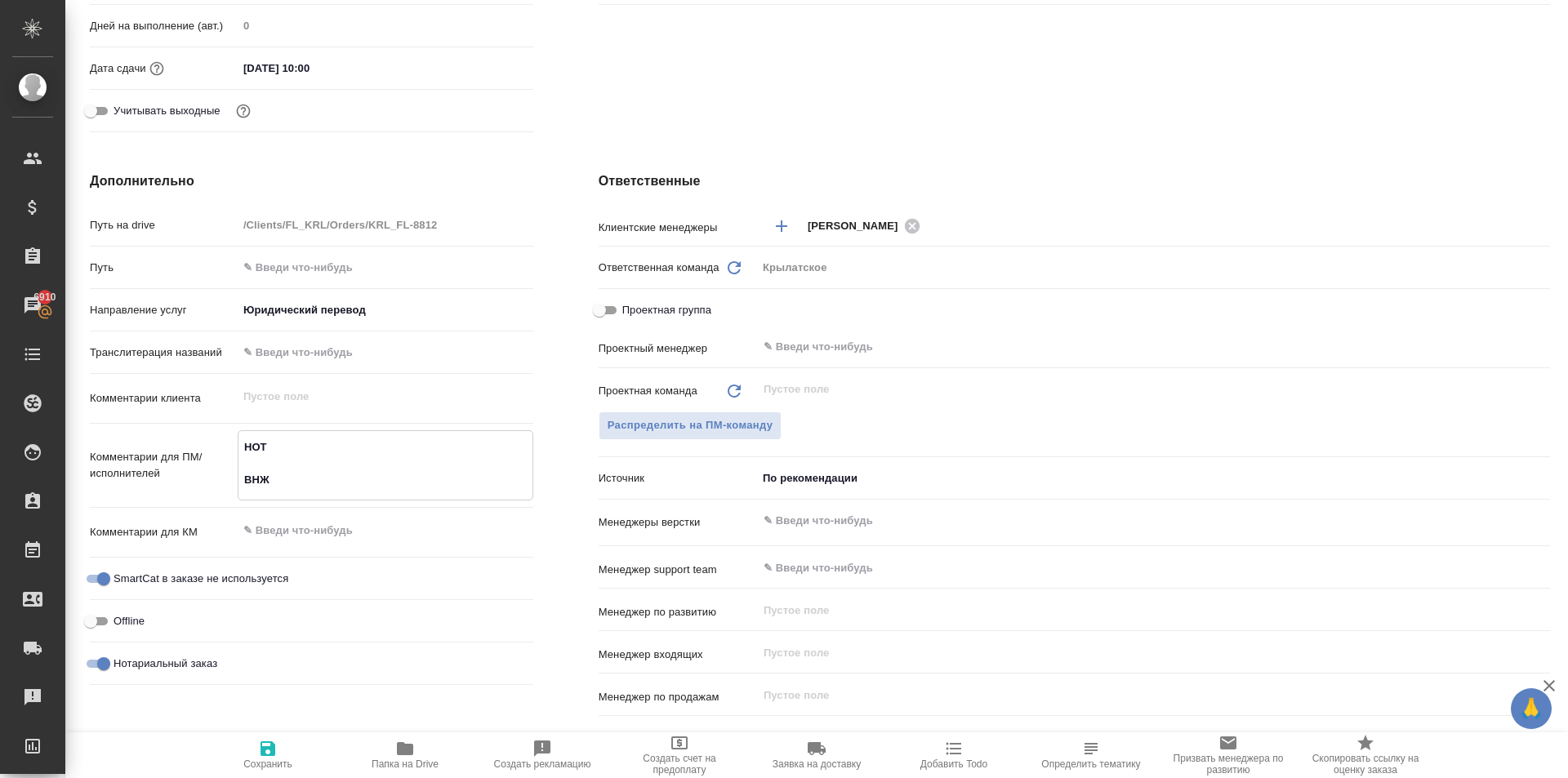
type textarea "x"
type textarea "НОТ ВНЖ \"
type textarea "x"
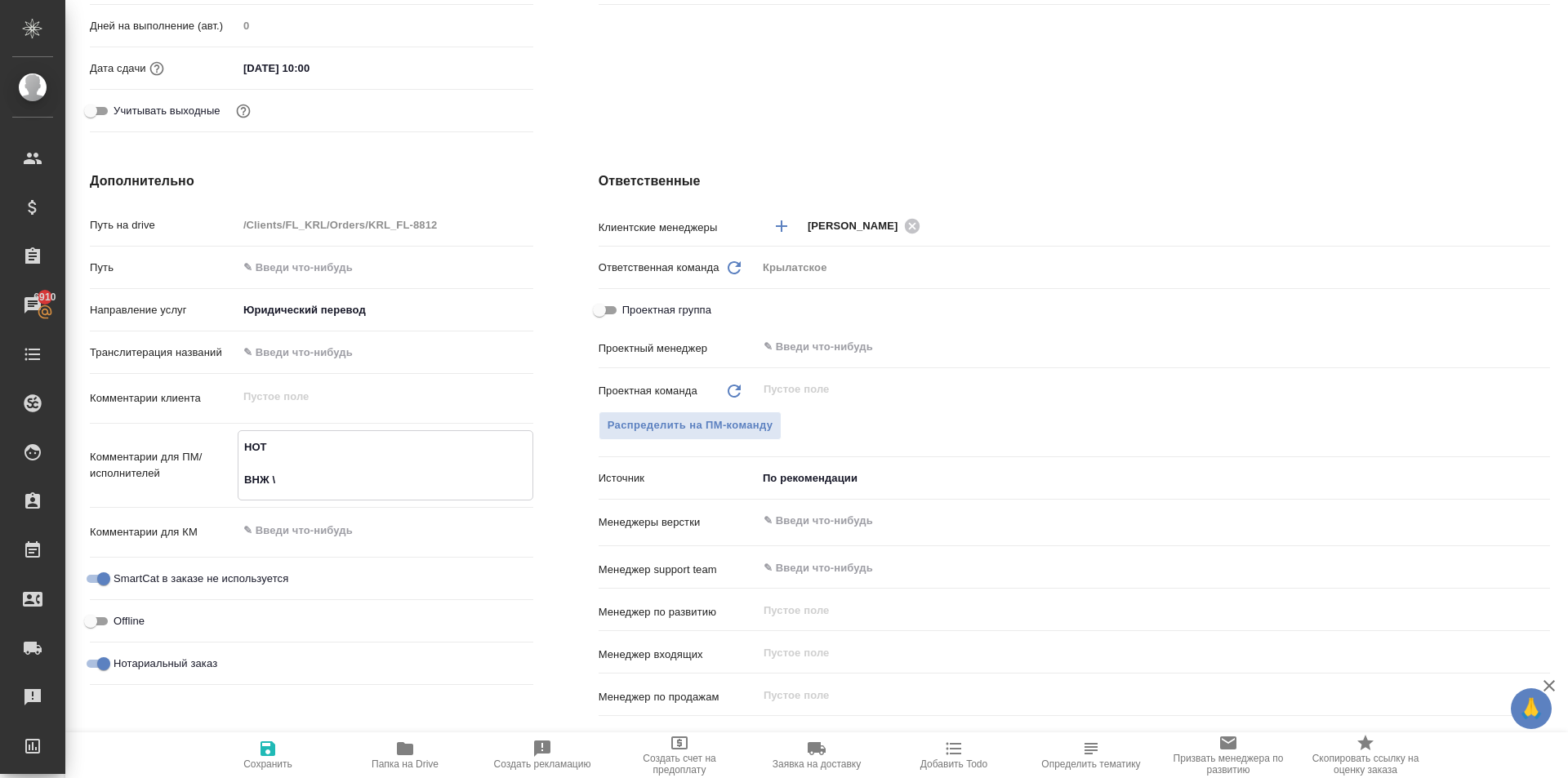
type textarea "x"
type textarea "НОТ ВНЖ \ С"
type textarea "x"
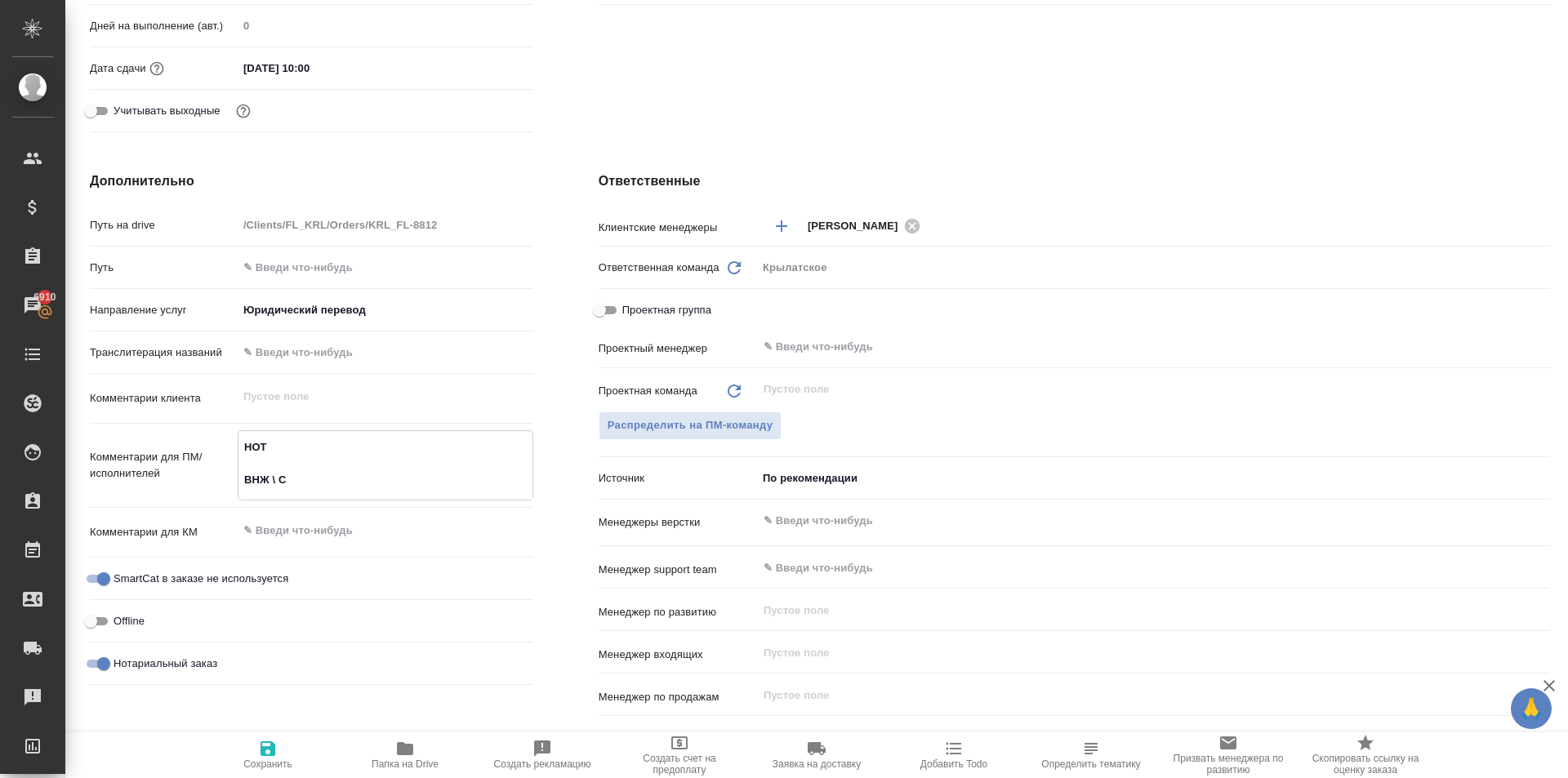
type textarea "НОТ ВНЖ \ Са"
type textarea "x"
type textarea "НОТ ВНЖ \ Сах"
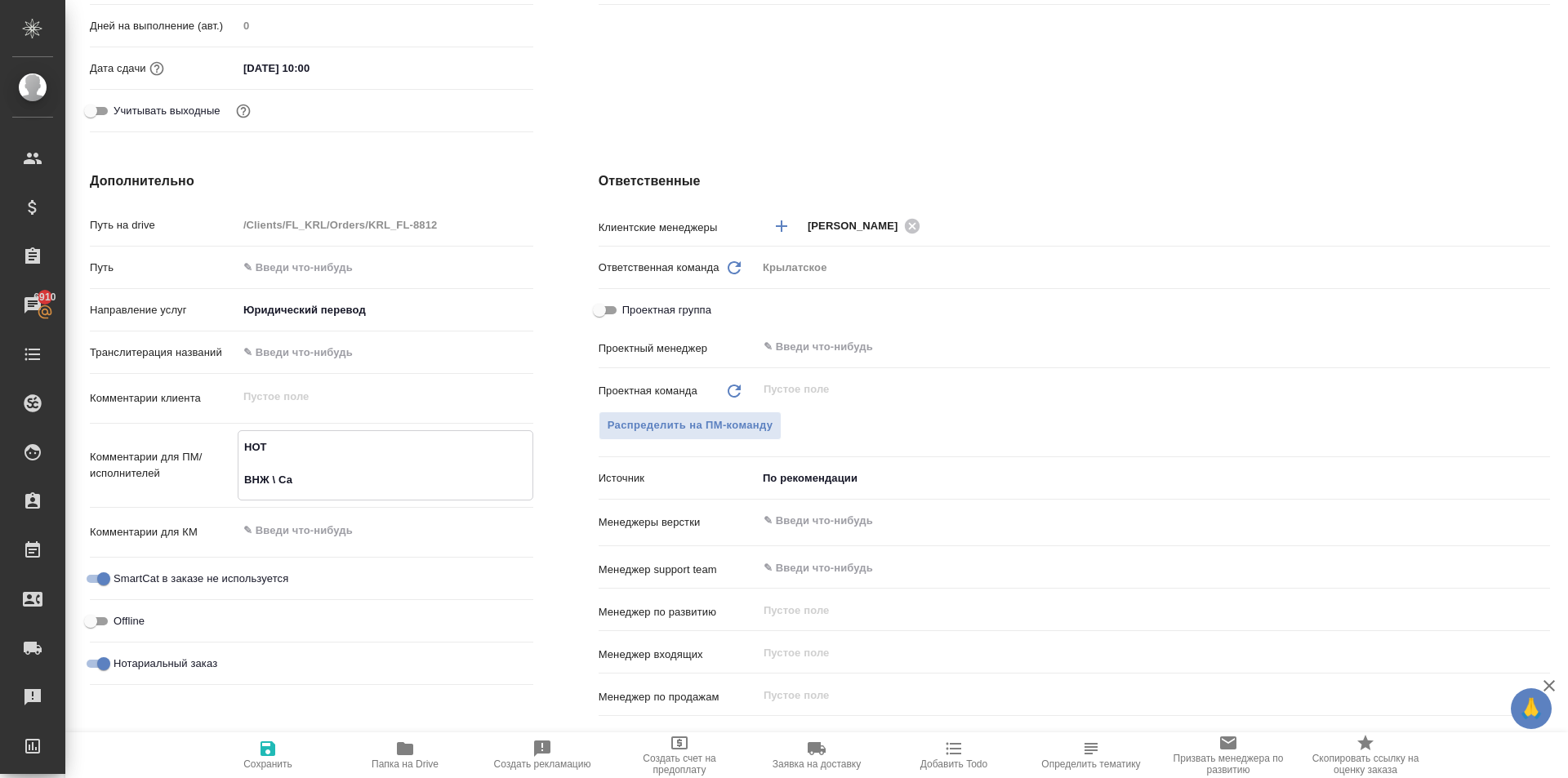
type textarea "x"
type textarea "НОТ ВНЖ \ Саха"
type textarea "x"
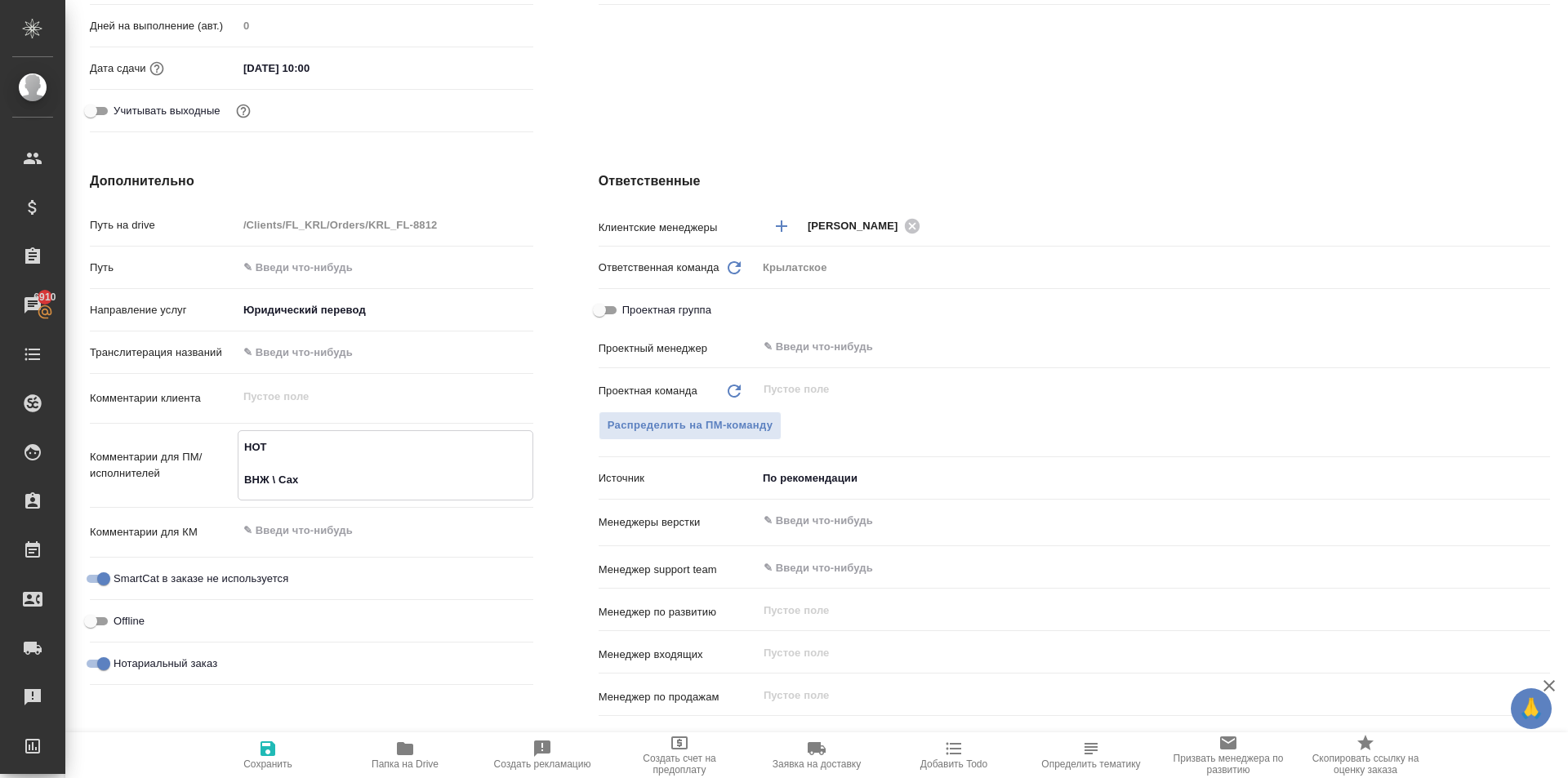
type textarea "x"
type textarea "НОТ ВНЖ \ Сахар"
type textarea "x"
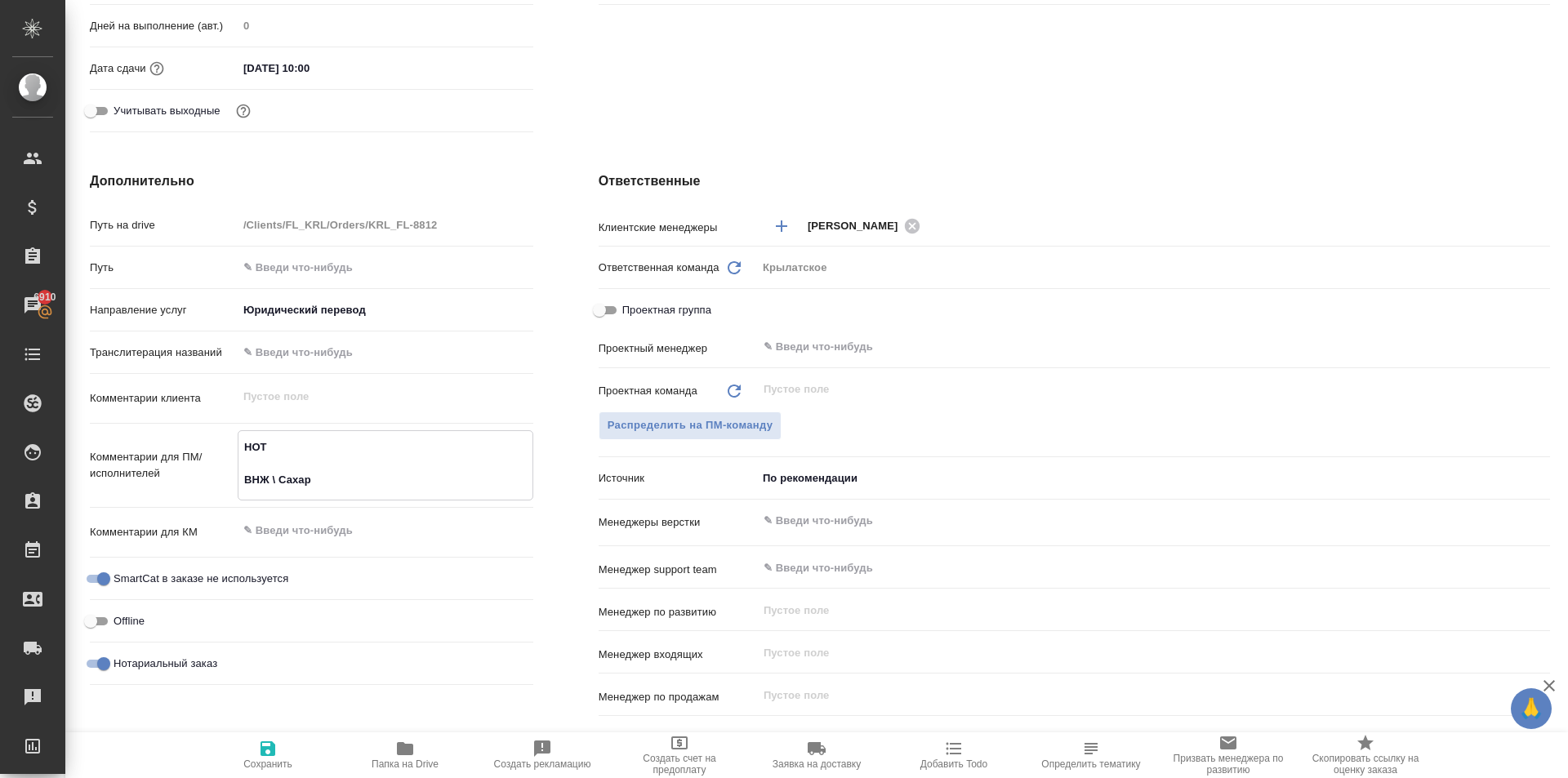
type textarea "x"
type textarea "НОТ ВНЖ \ Сахаро"
type textarea "x"
type textarea "НОТ ВНЖ \ Сахаров"
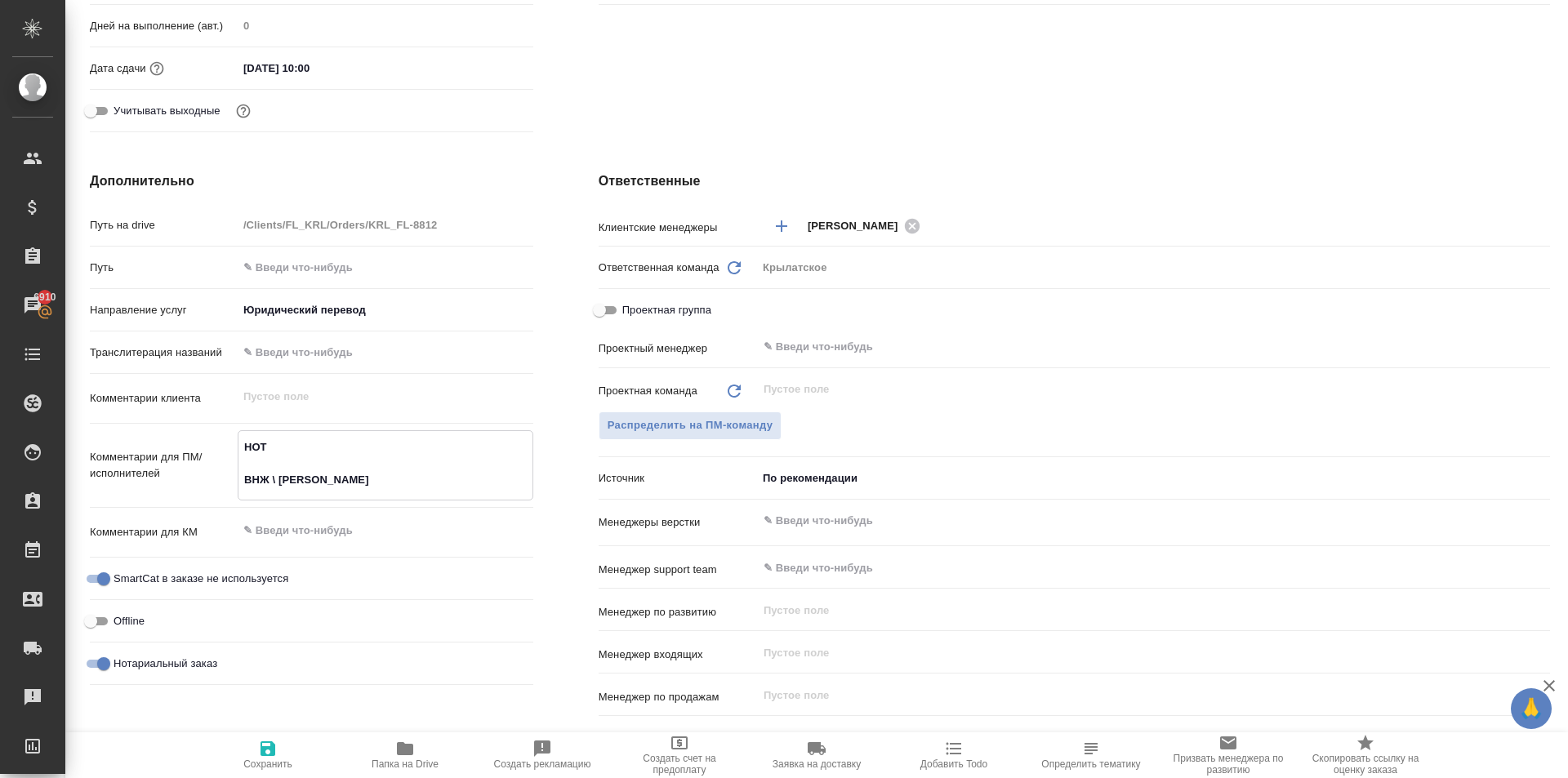
type textarea "x"
type textarea "НОТ ВНЖ \ Сахарово"
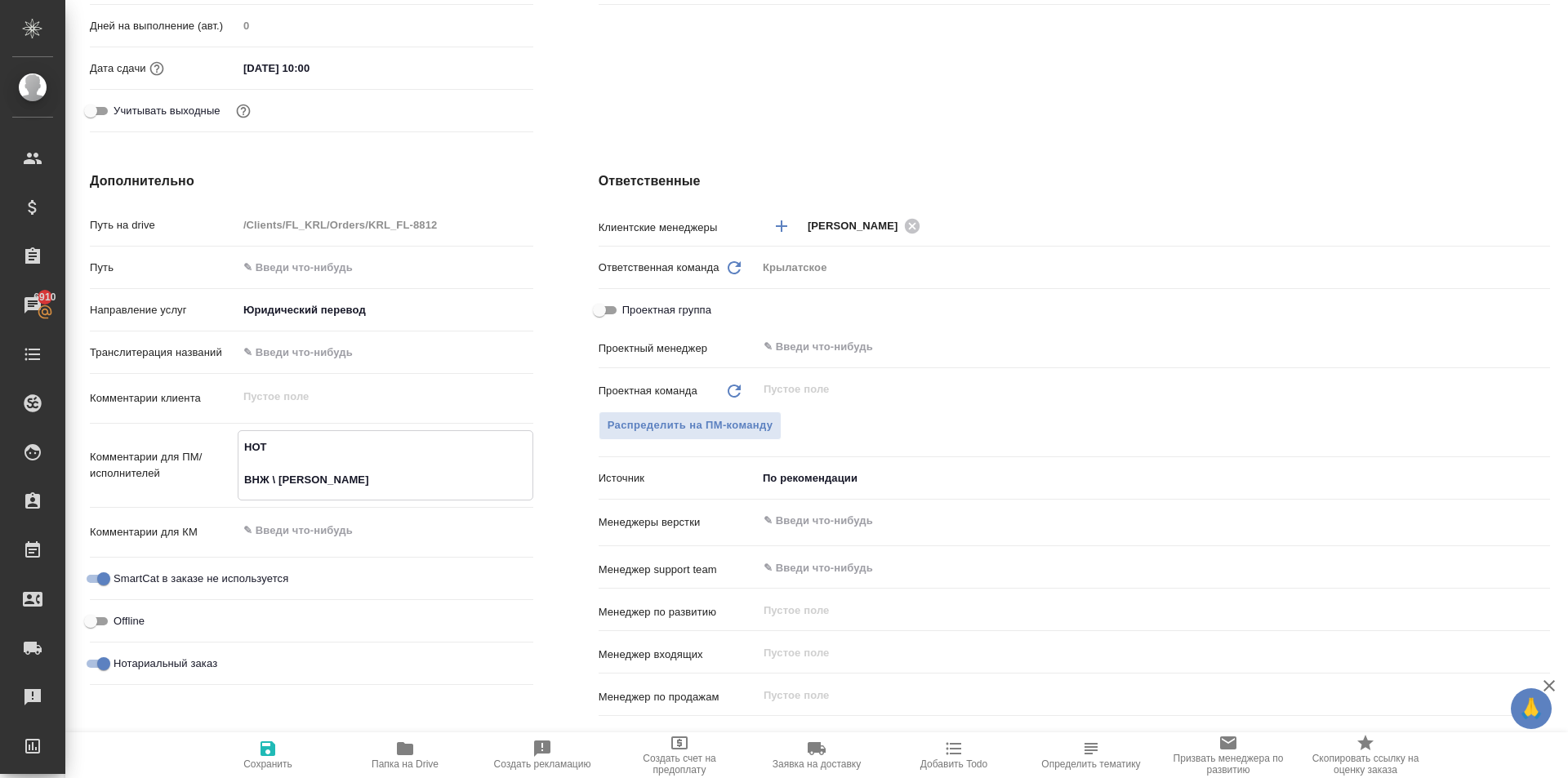
type textarea "x"
type textarea "НОТ ВНЖ \ Сахарово"
type textarea "x"
click at [283, 741] on span "Сохранить" at bounding box center [267, 754] width 118 height 31
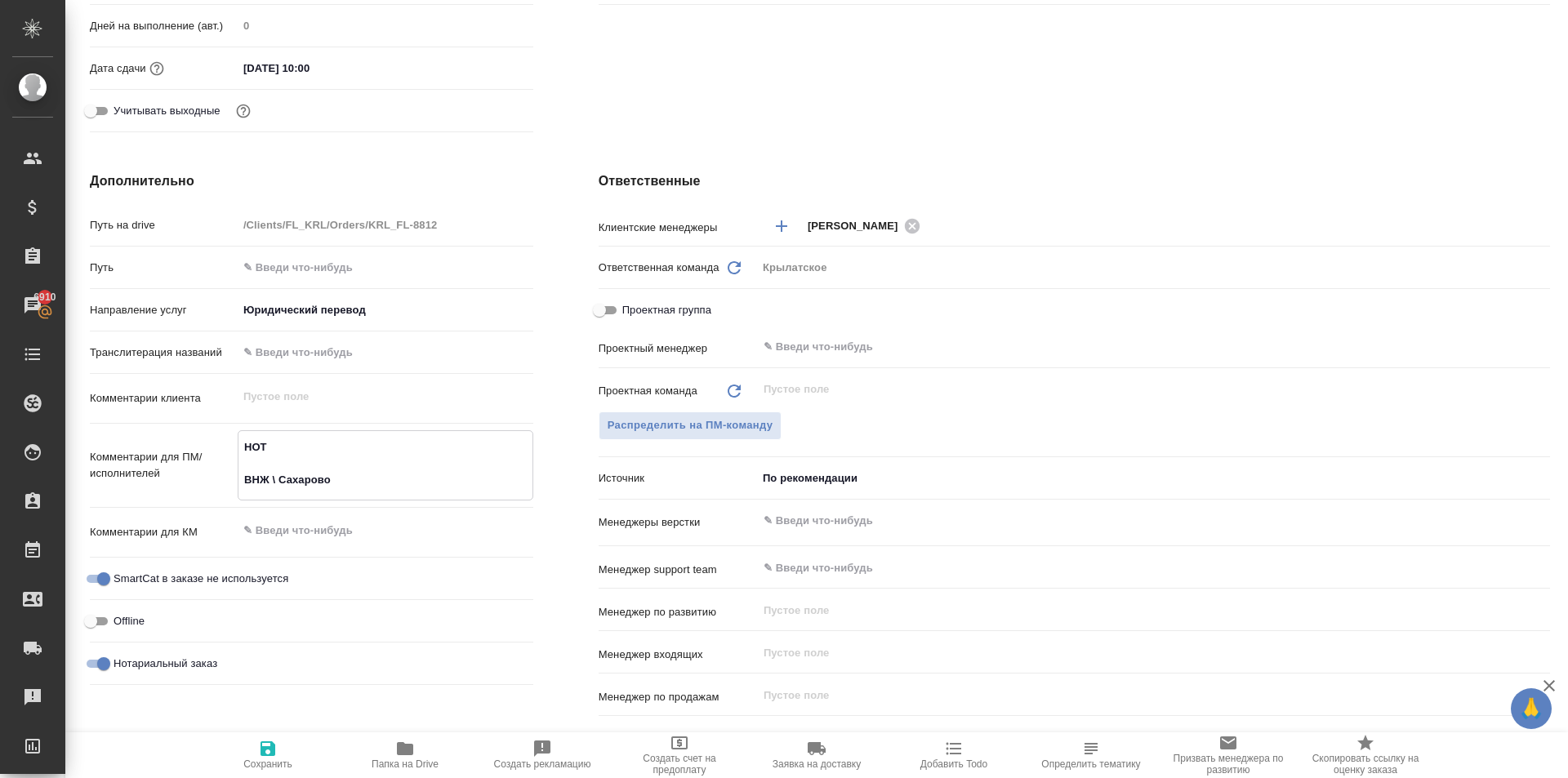
type textarea "x"
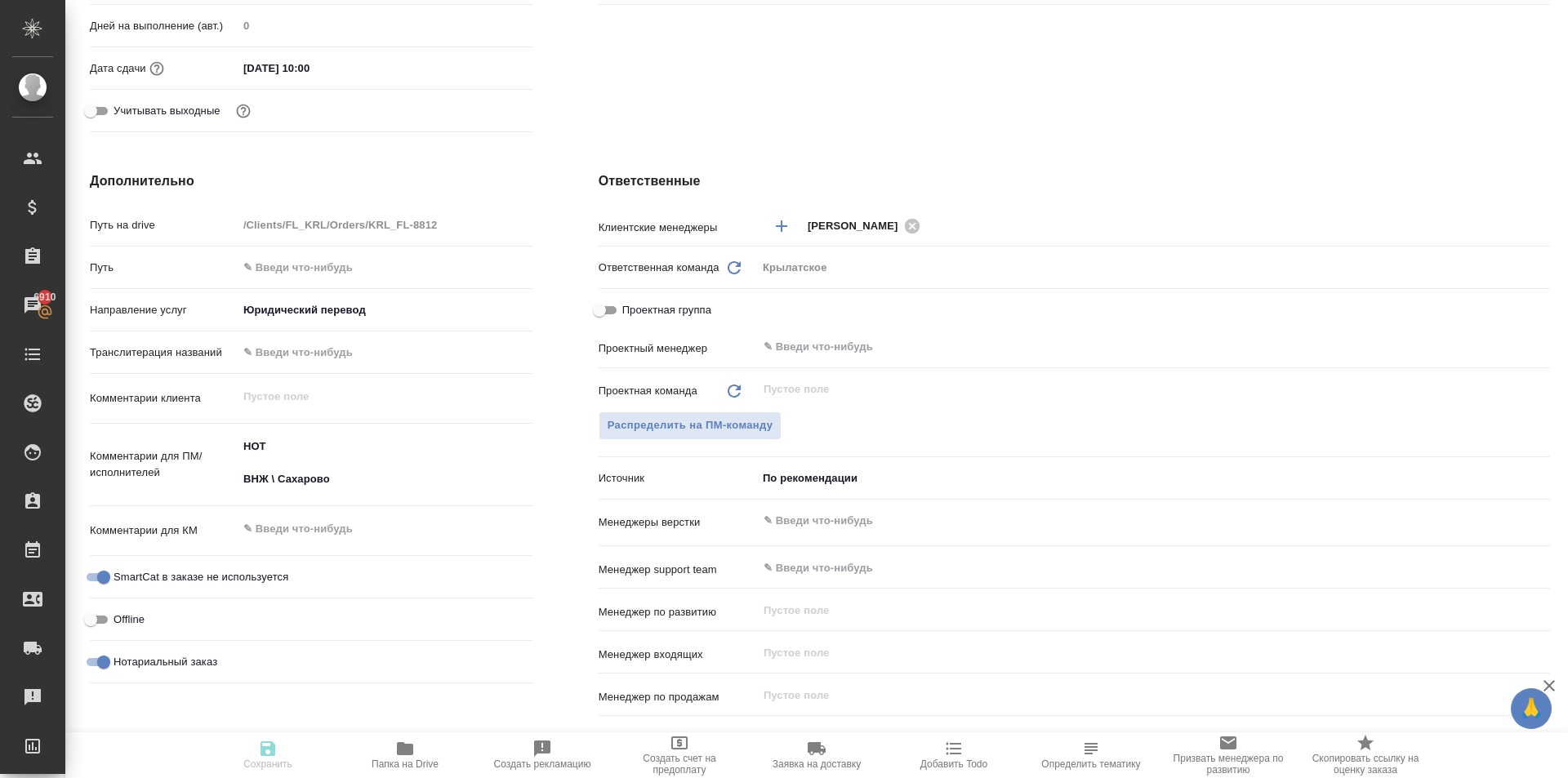
type textarea "x"
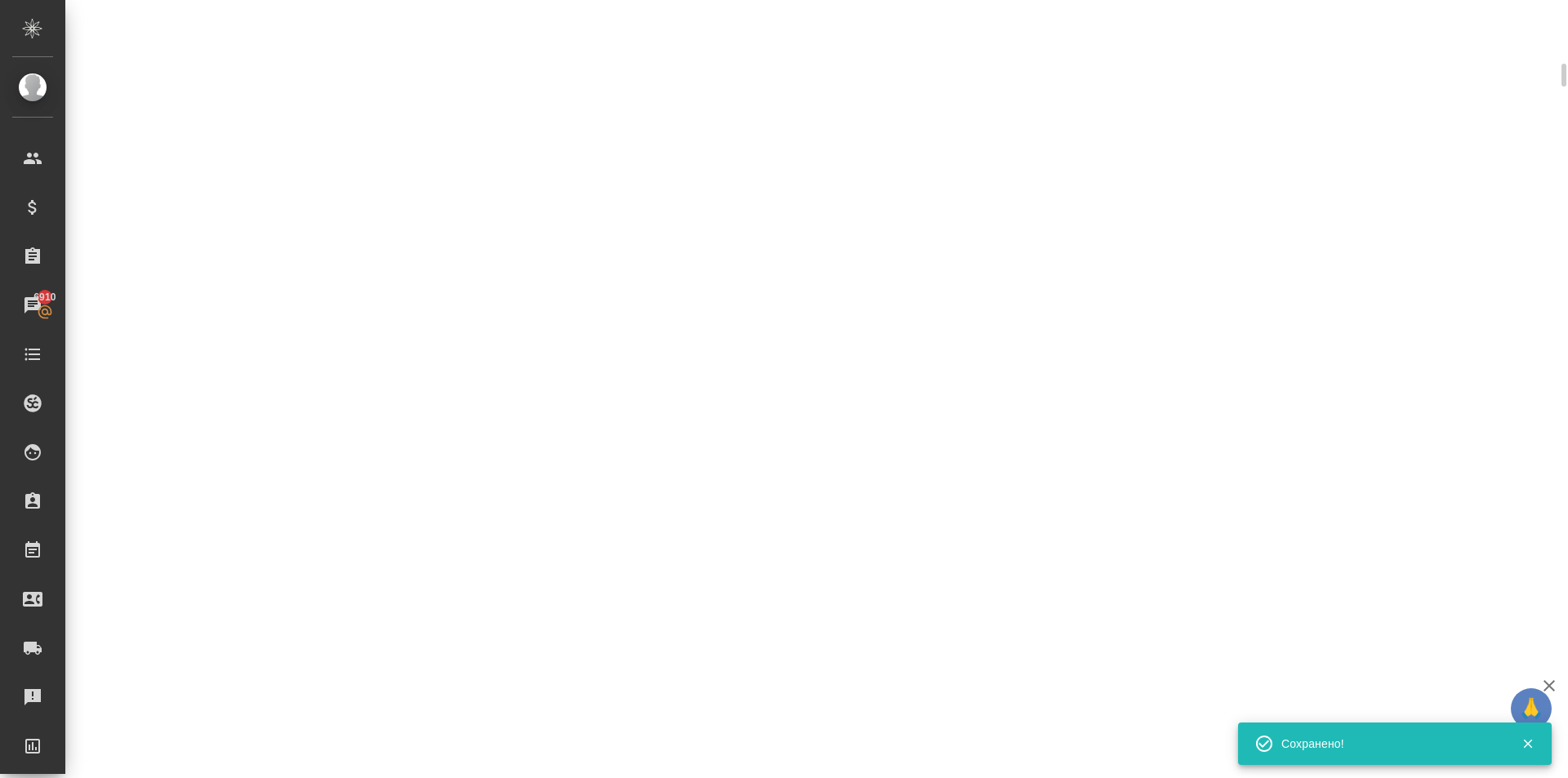
scroll to position [477, 0]
select select "RU"
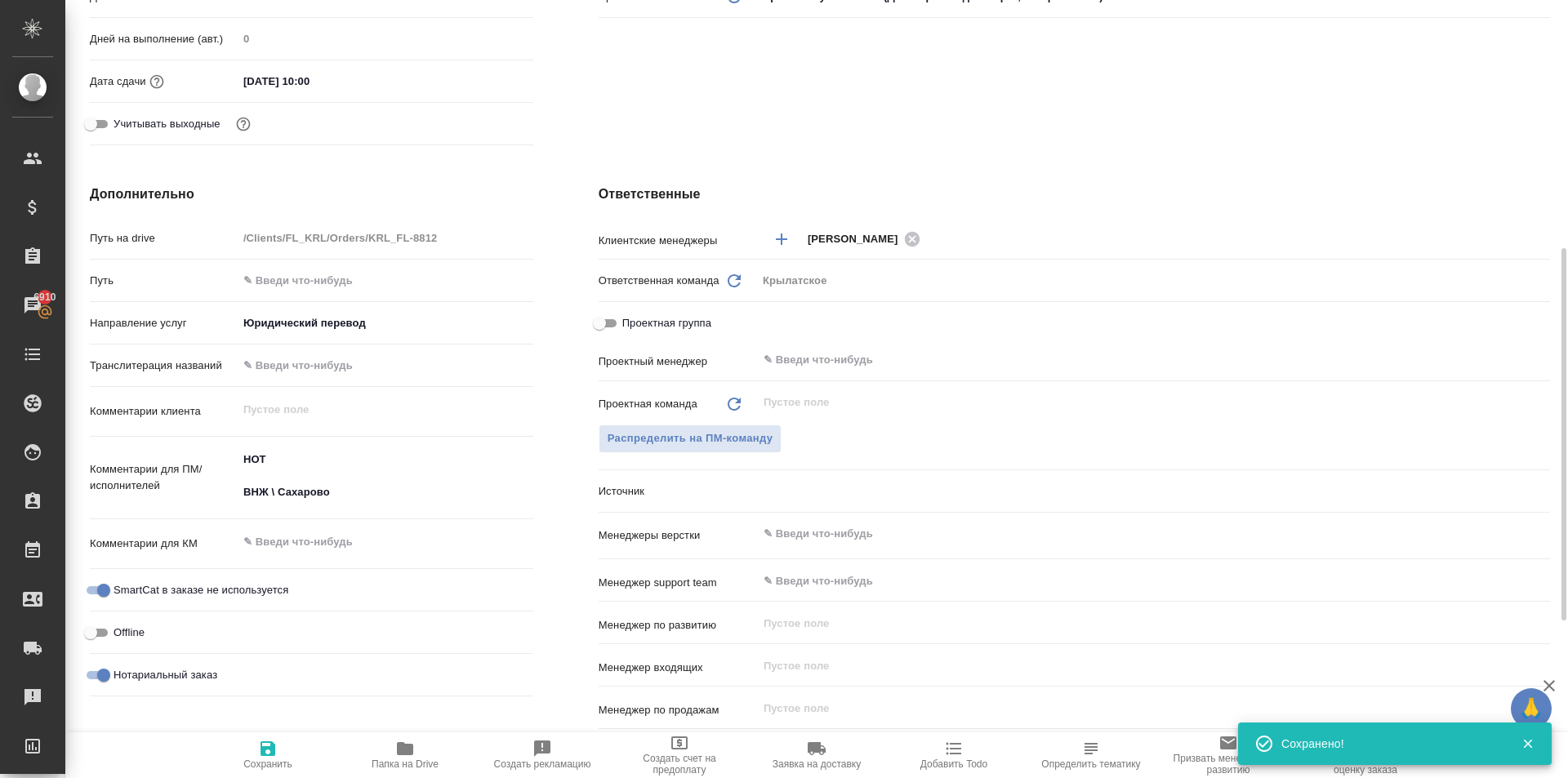
scroll to position [489, 0]
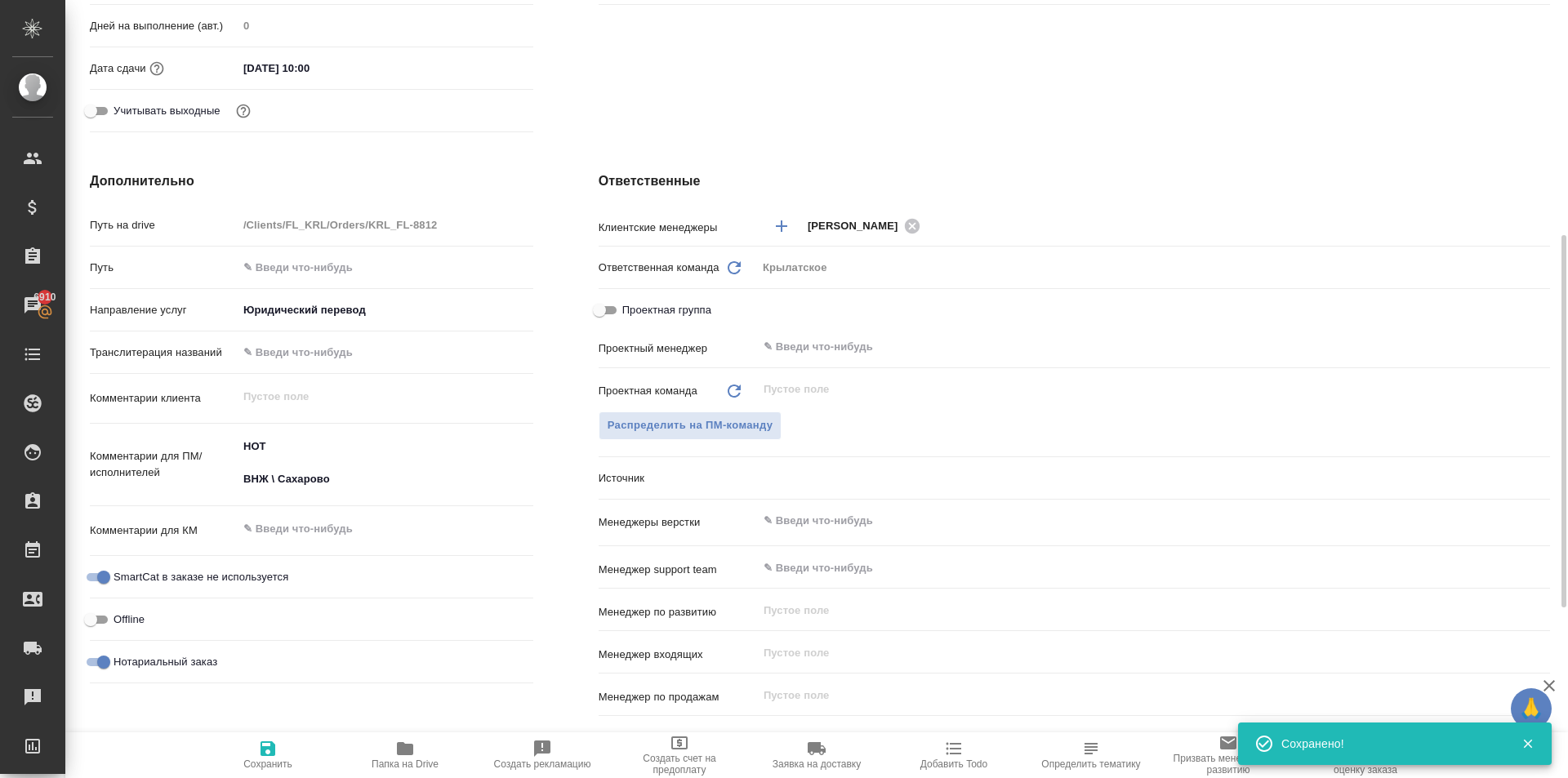
type textarea "x"
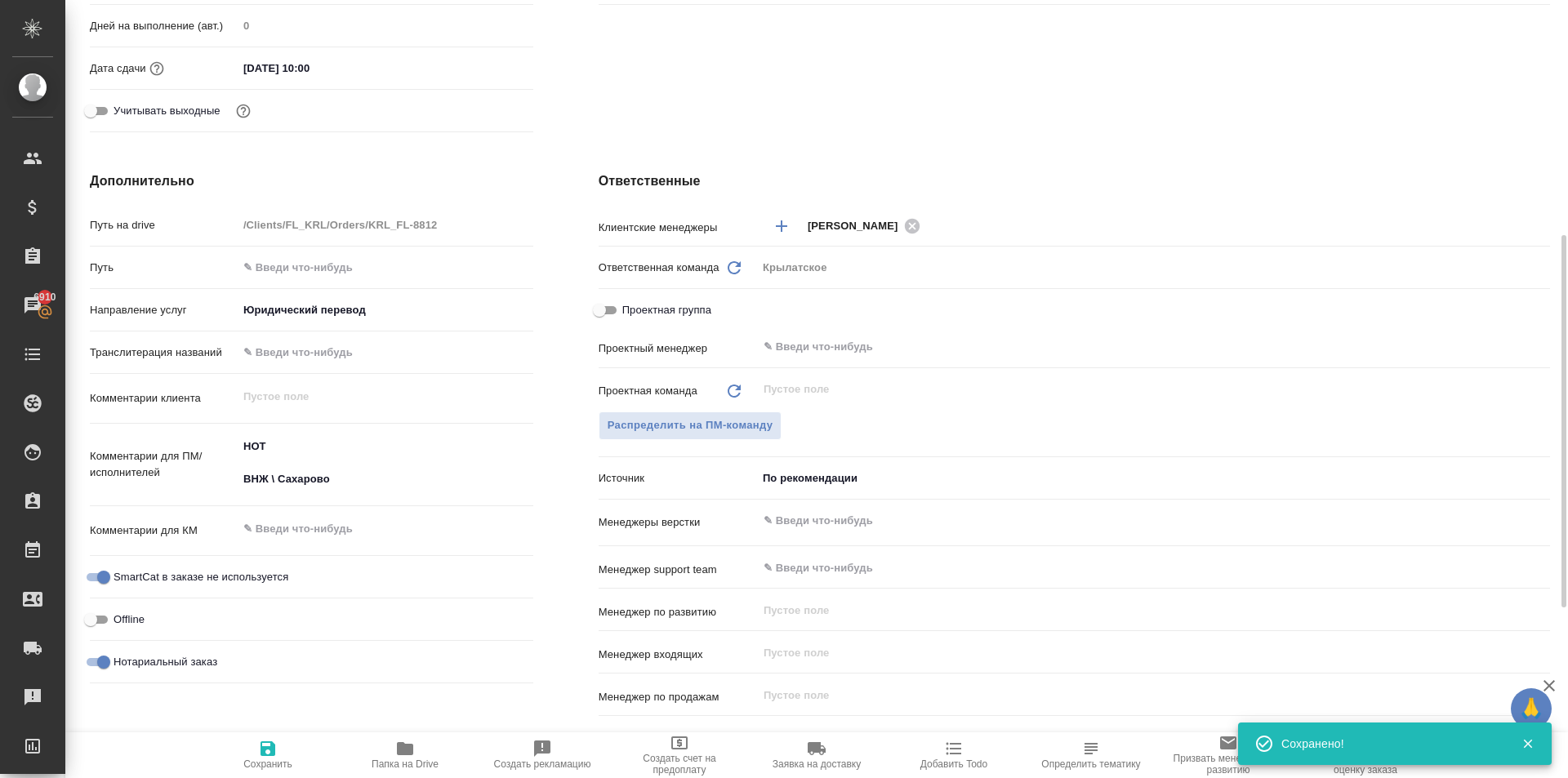
type textarea "x"
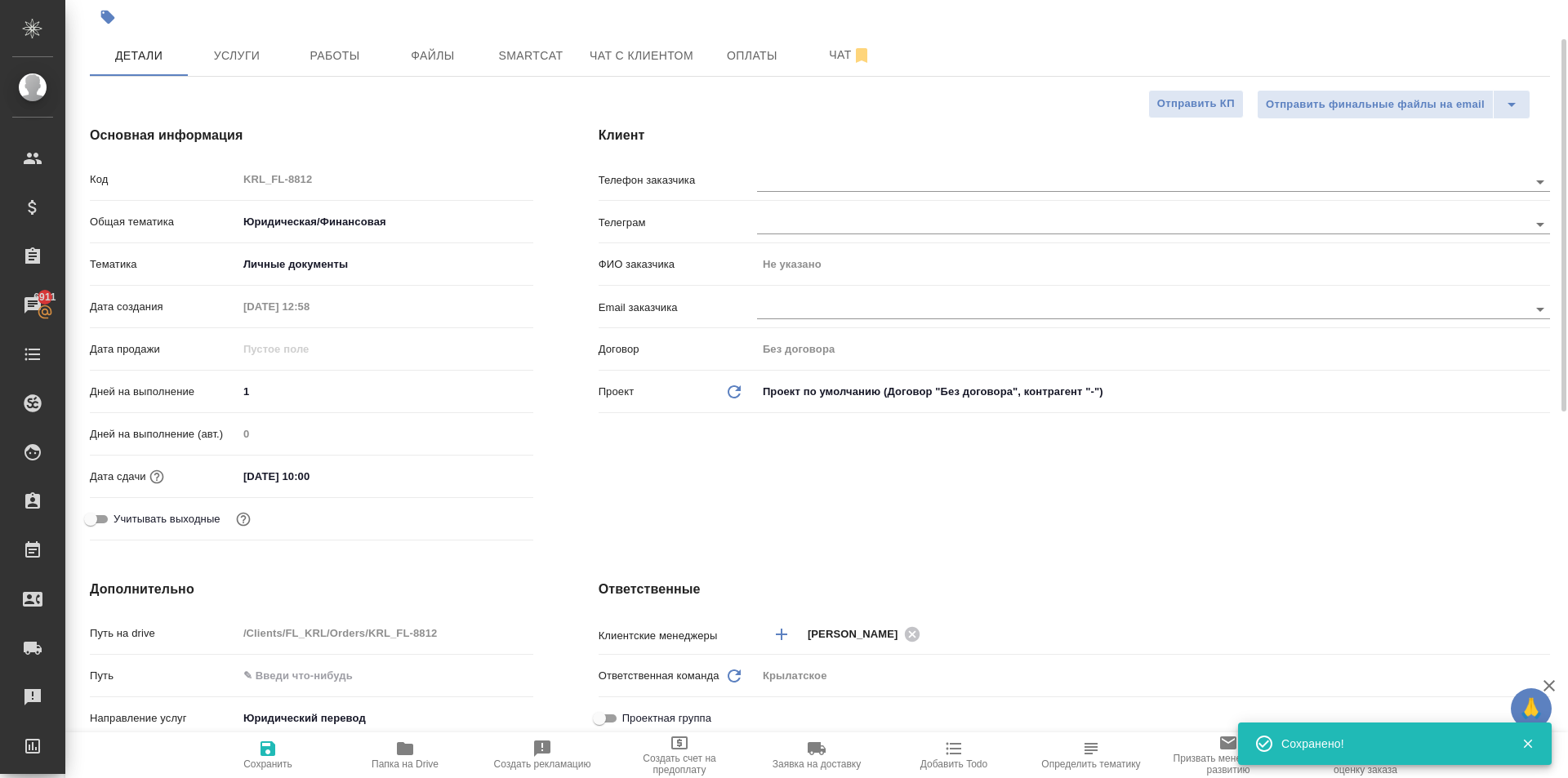
scroll to position [0, 0]
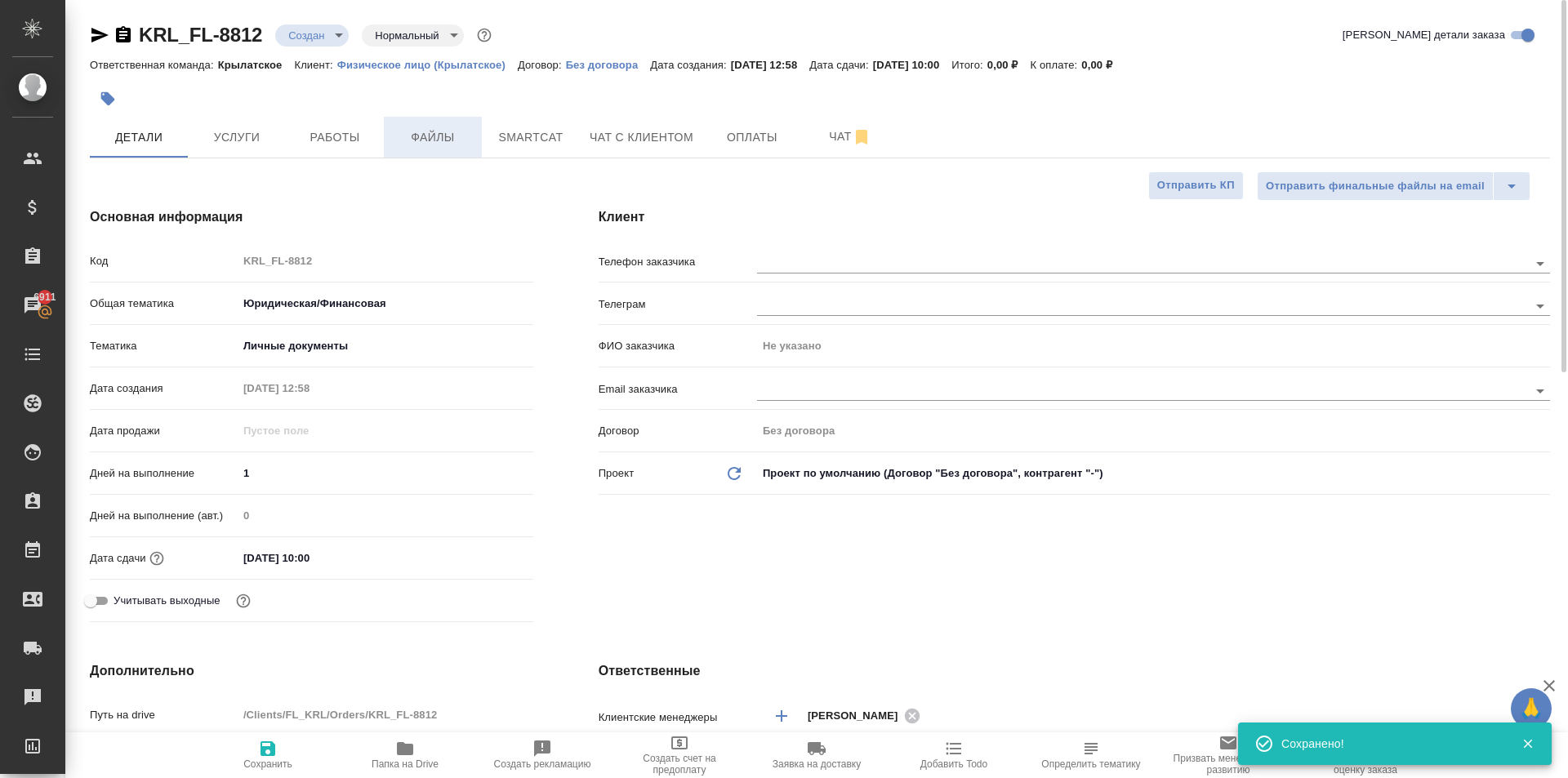
drag, startPoint x: 403, startPoint y: 108, endPoint x: 458, endPoint y: 156, distance: 73.0
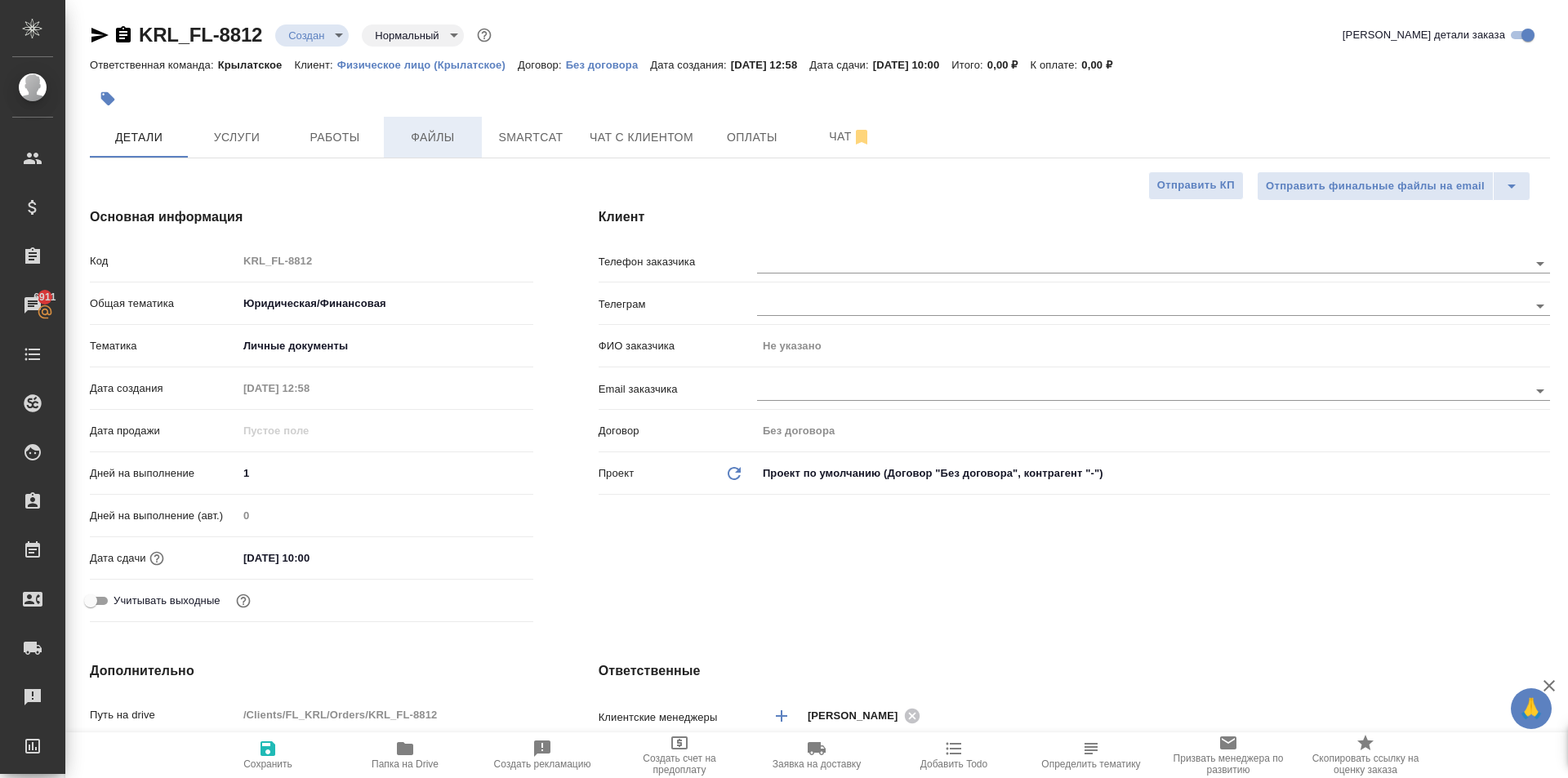
click at [449, 148] on button "Файлы" at bounding box center [433, 137] width 98 height 41
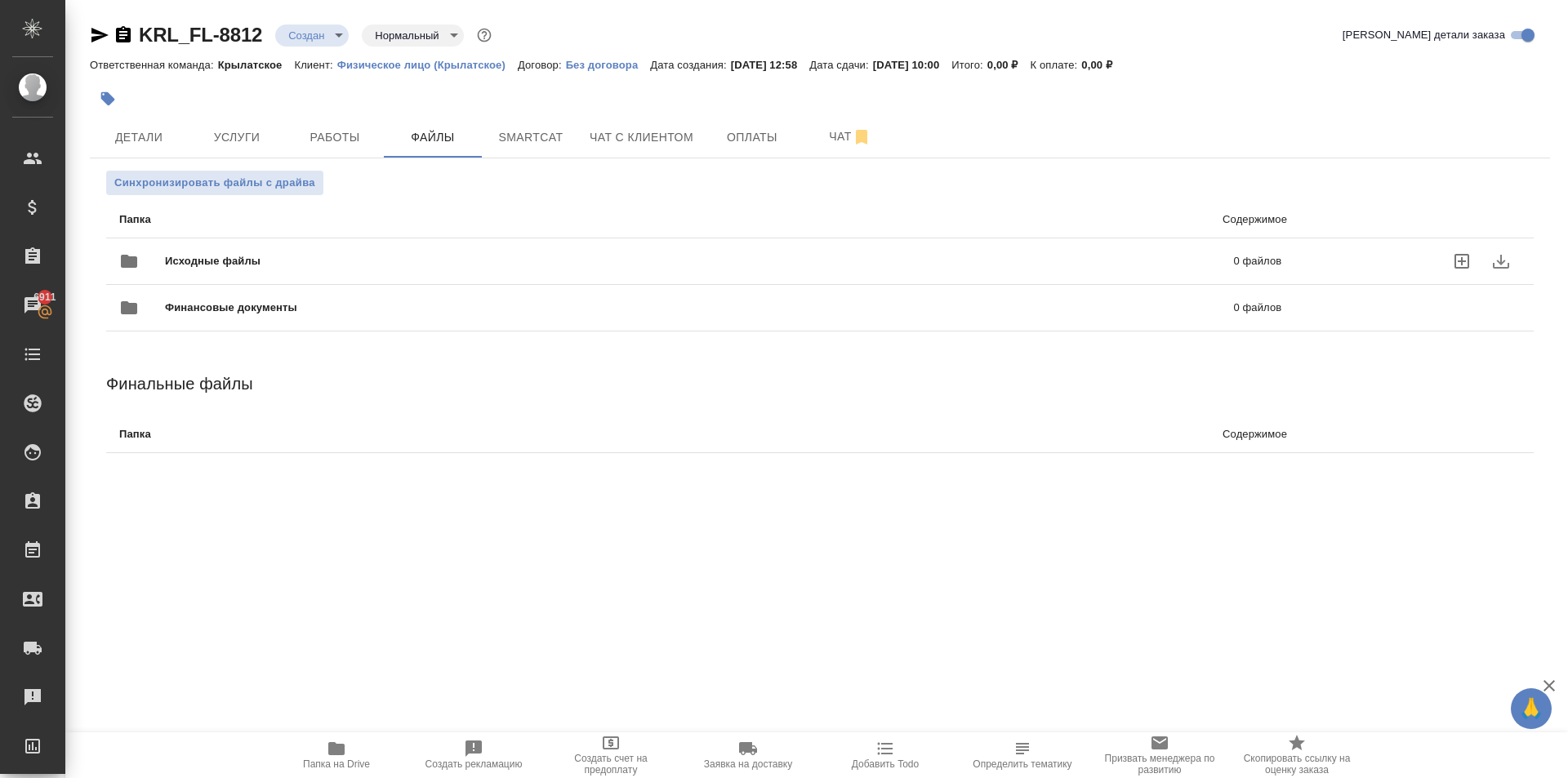
click at [189, 237] on div "Исходные файлы 0 файлов" at bounding box center [700, 261] width 1195 height 72
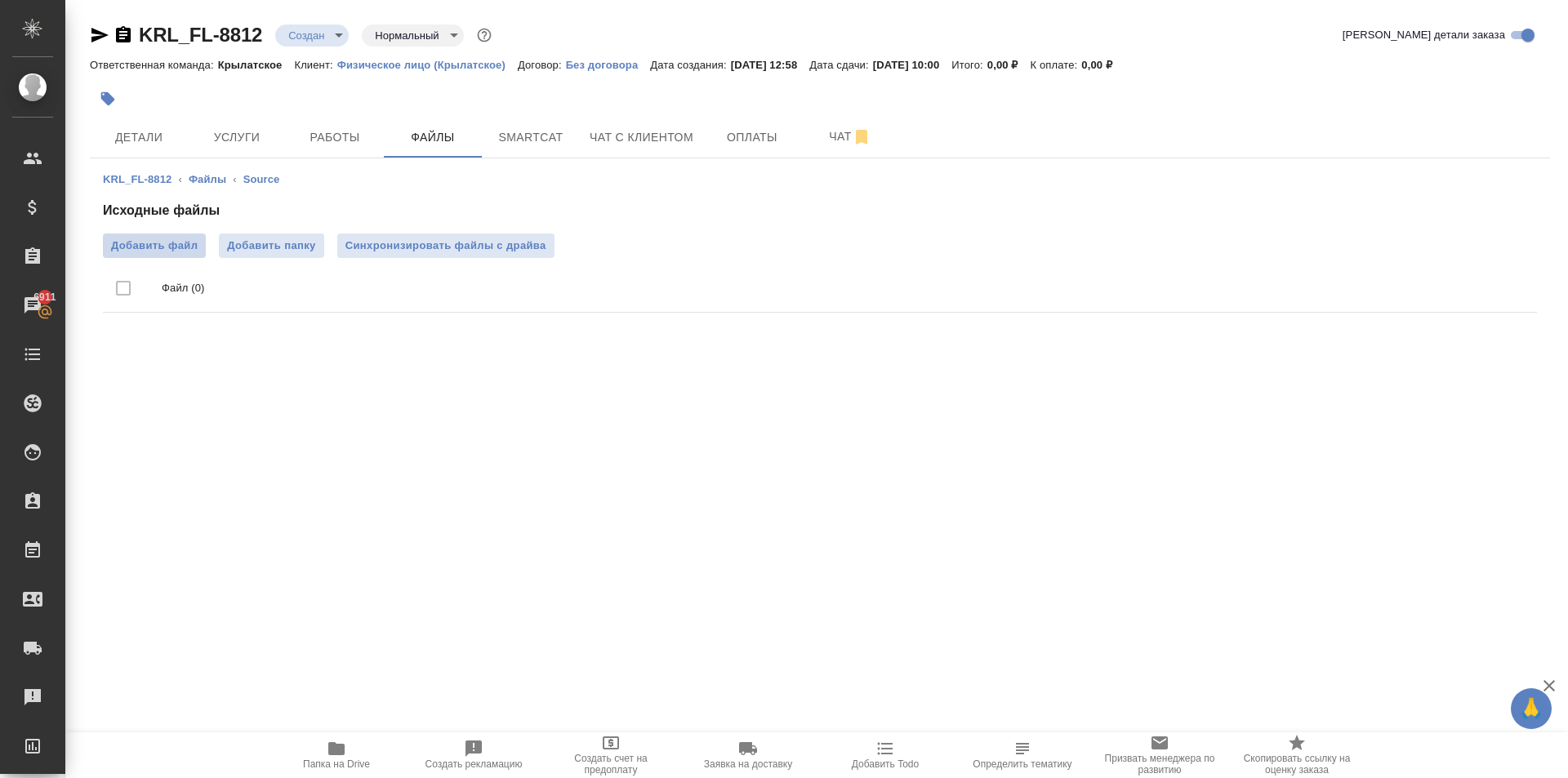
click at [190, 248] on span "Добавить файл" at bounding box center [154, 245] width 87 height 16
click at [0, 0] on input "Добавить файл" at bounding box center [0, 0] width 0 height 0
click at [235, 138] on span "Услуги" at bounding box center [236, 137] width 79 height 20
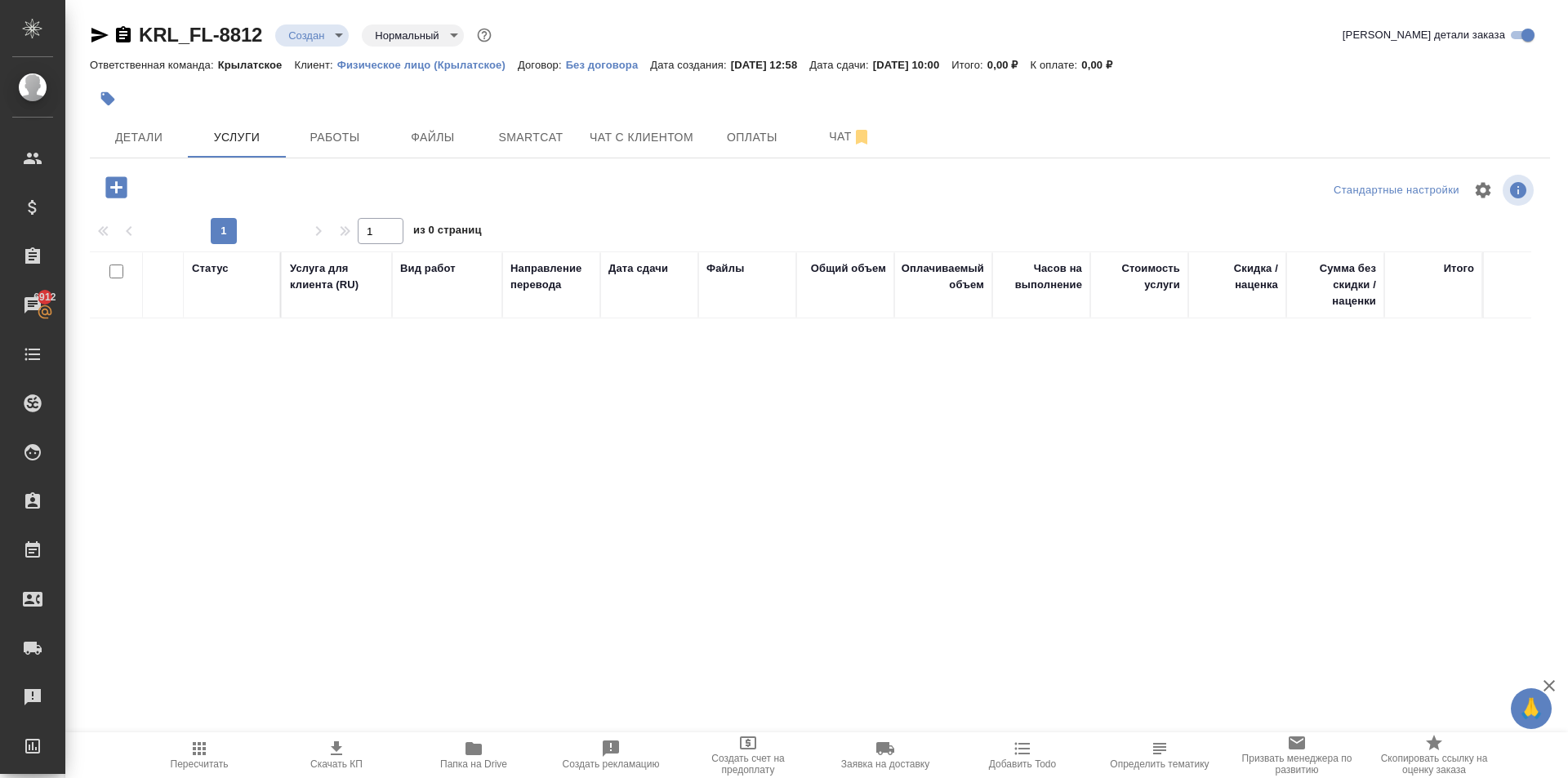
click at [121, 186] on icon "button" at bounding box center [116, 187] width 21 height 21
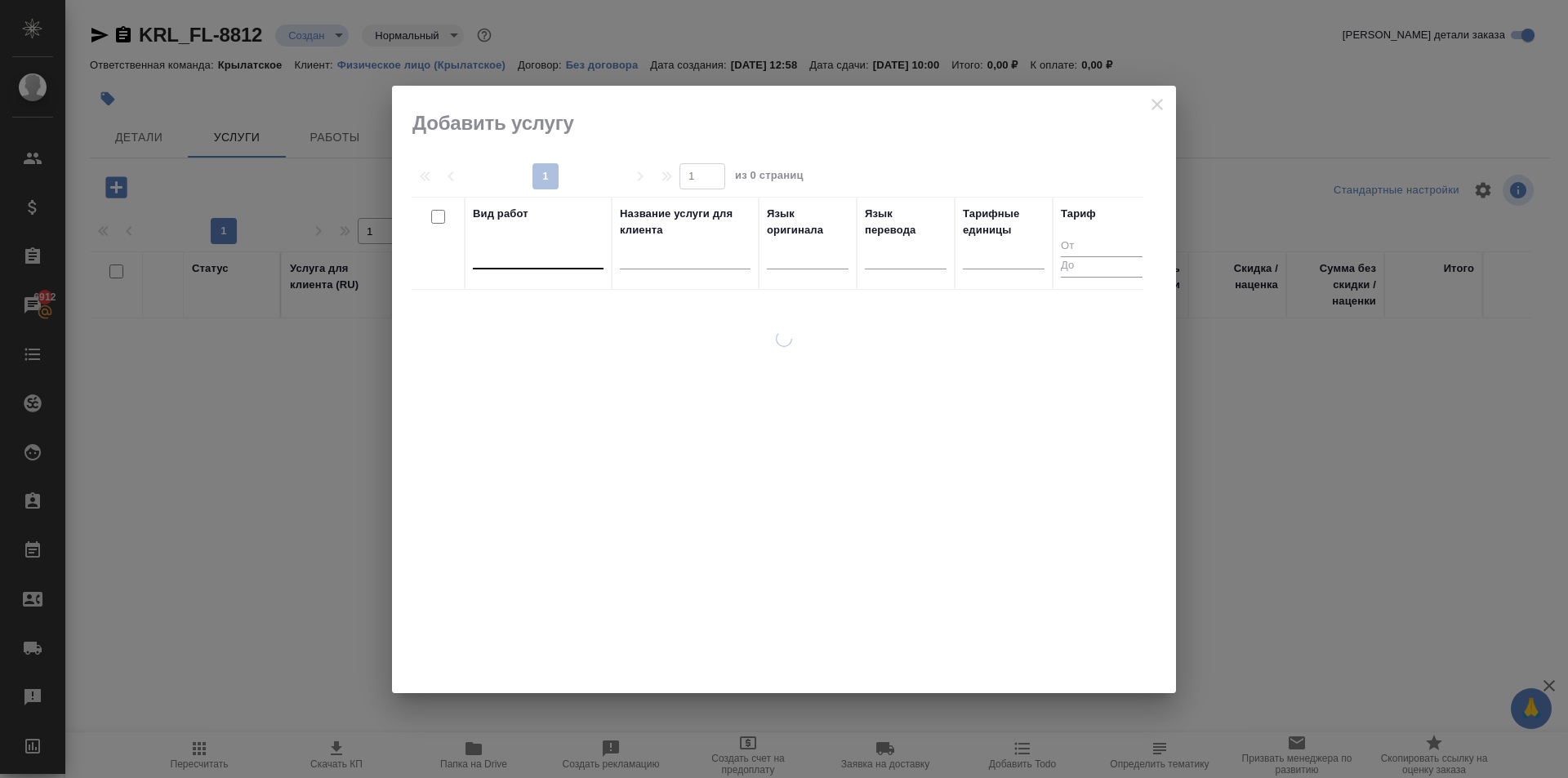
click at [532, 266] on div at bounding box center [538, 253] width 131 height 31
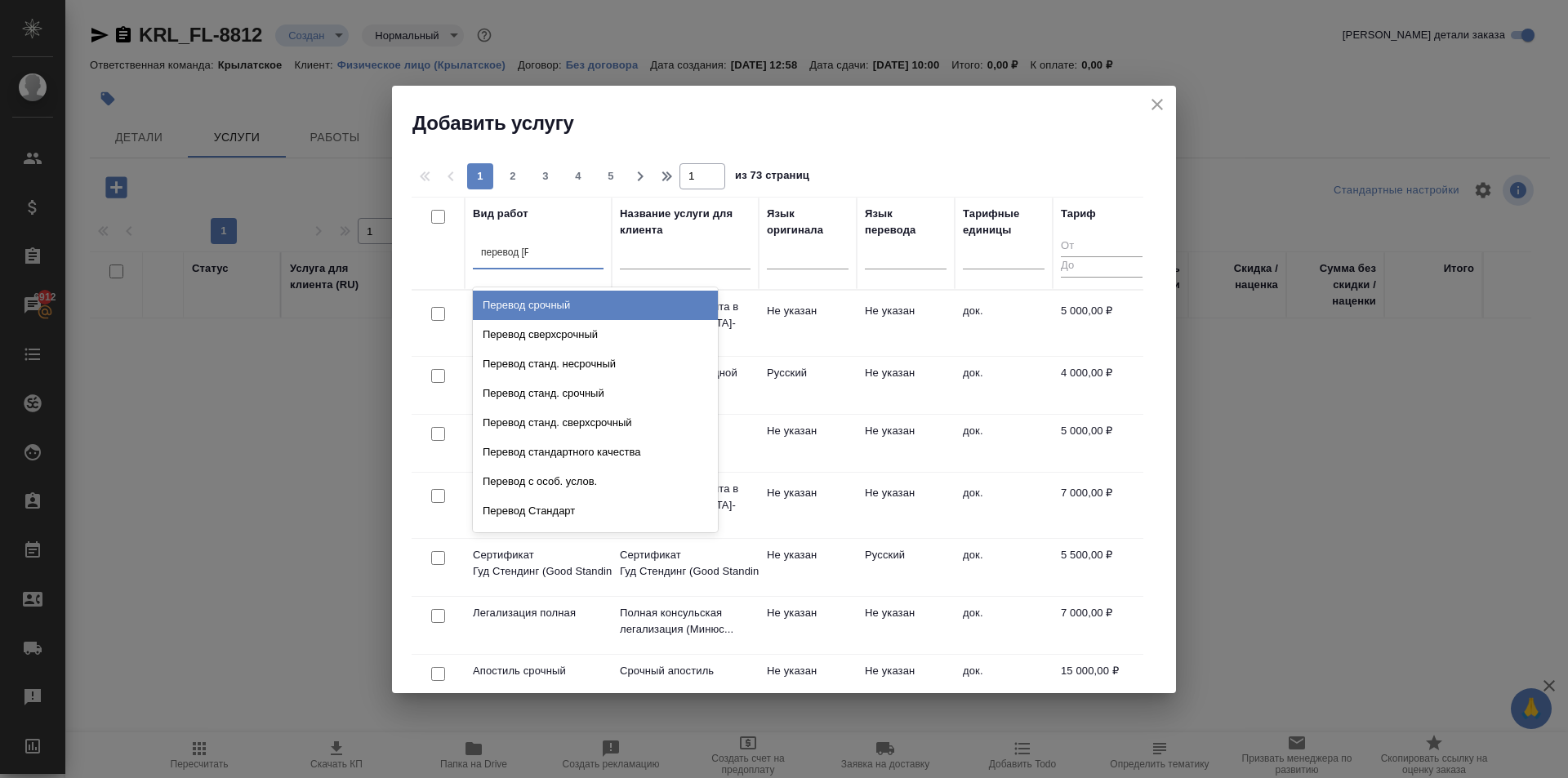
type input "перевод ст"
click at [574, 304] on div "Перевод станд. несрочный" at bounding box center [595, 304] width 245 height 29
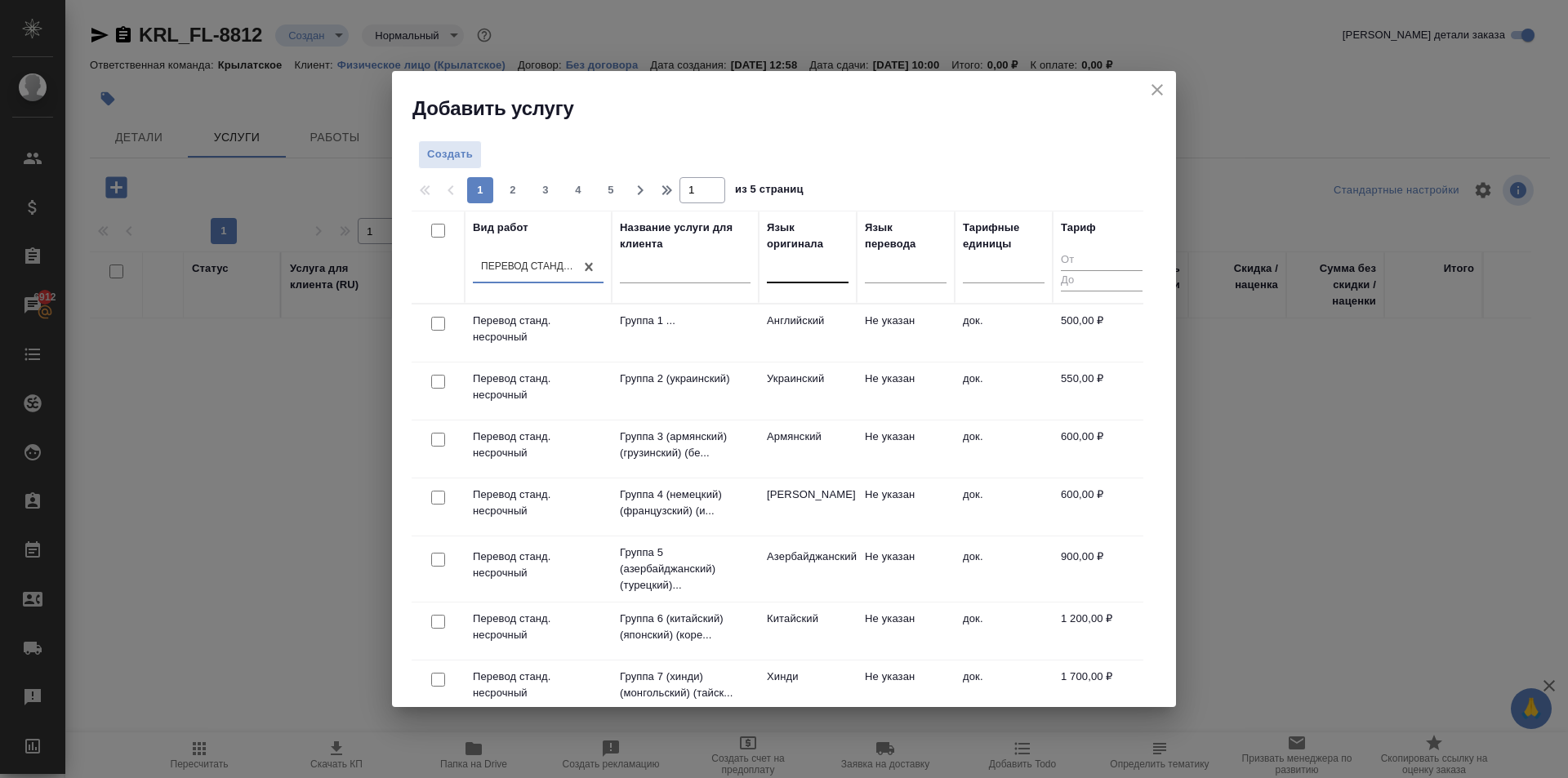
click at [800, 277] on div at bounding box center [807, 266] width 81 height 24
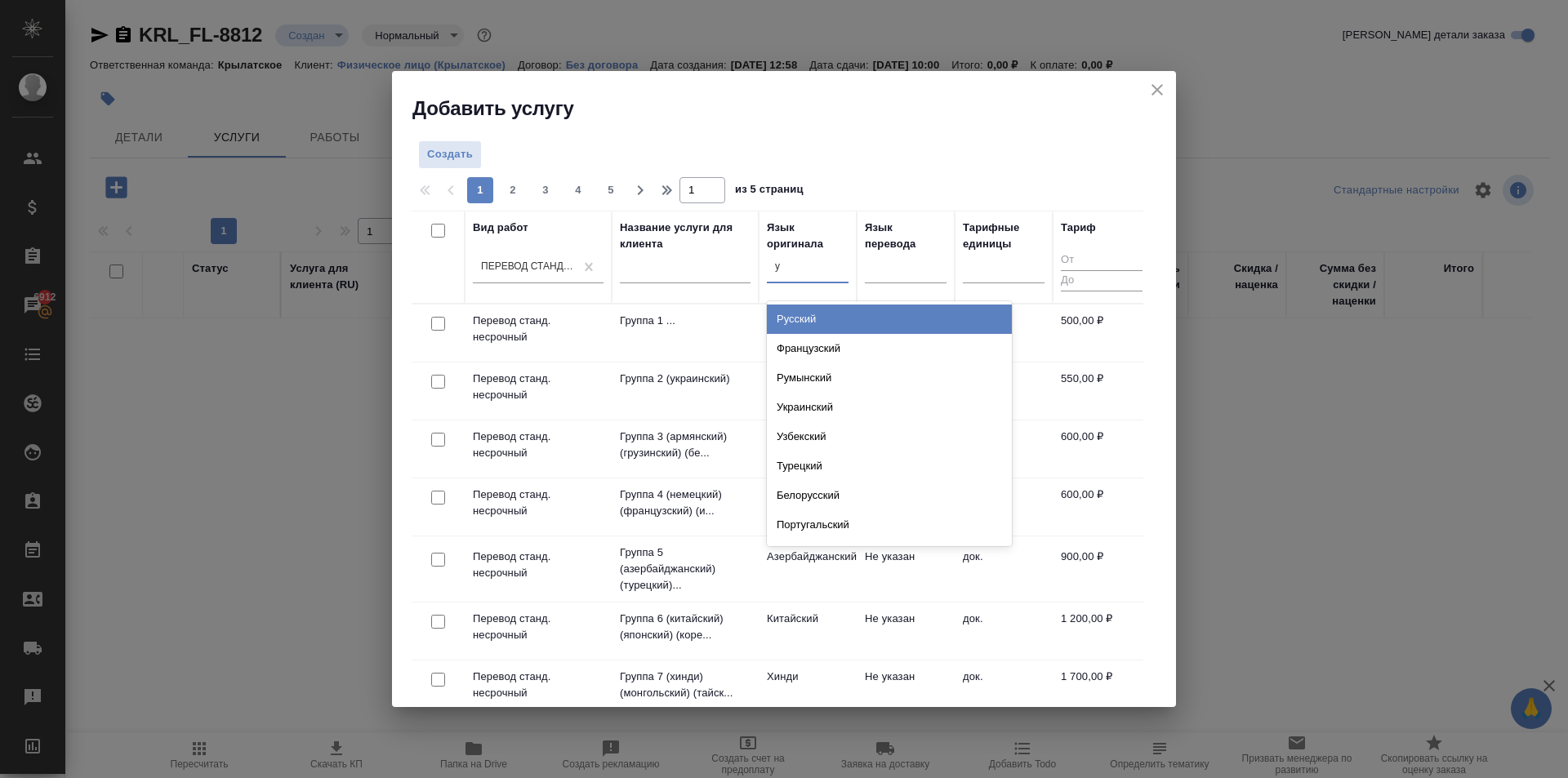
type input "уз"
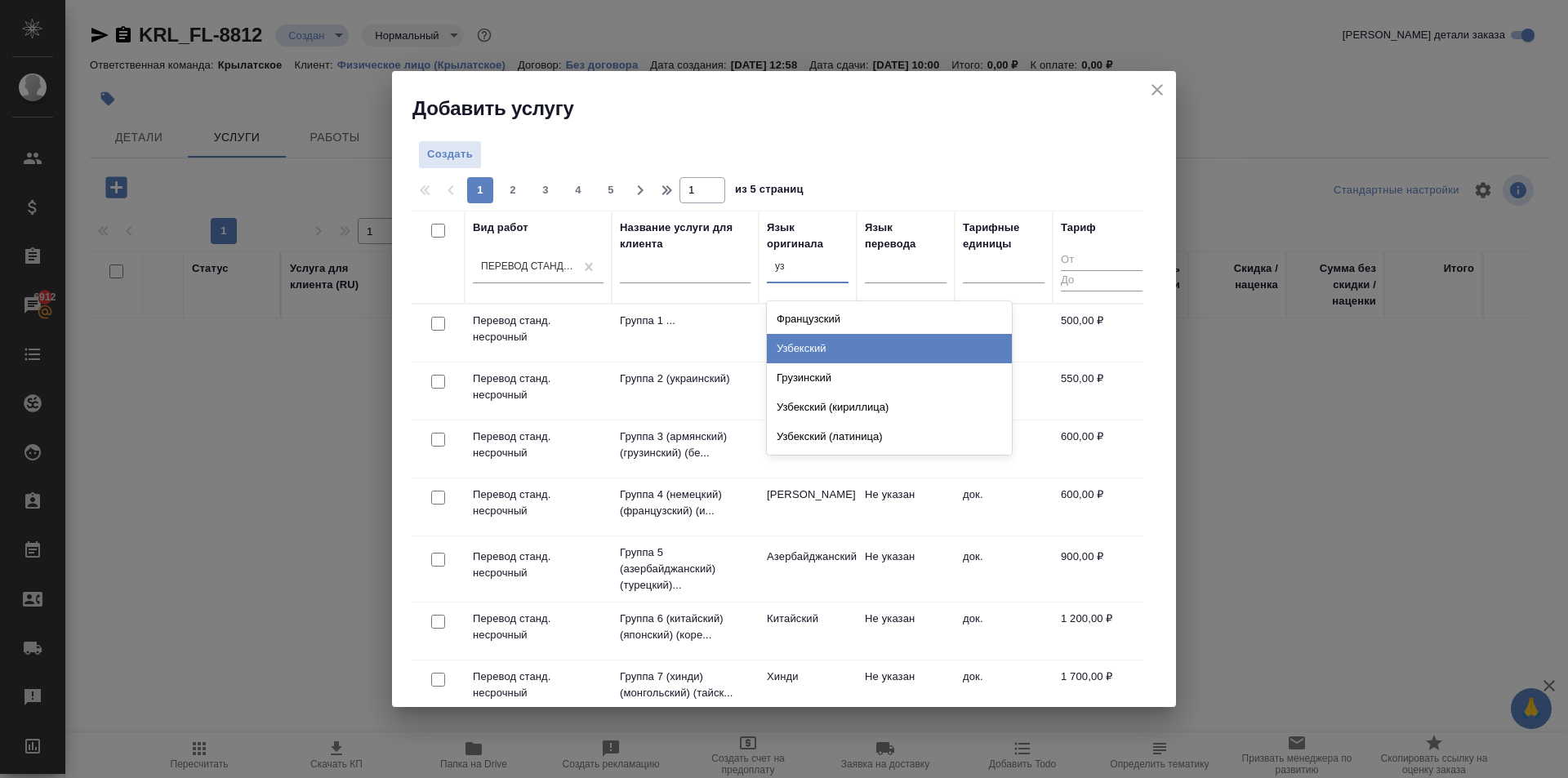
click at [831, 350] on div "Узбекский" at bounding box center [889, 348] width 245 height 29
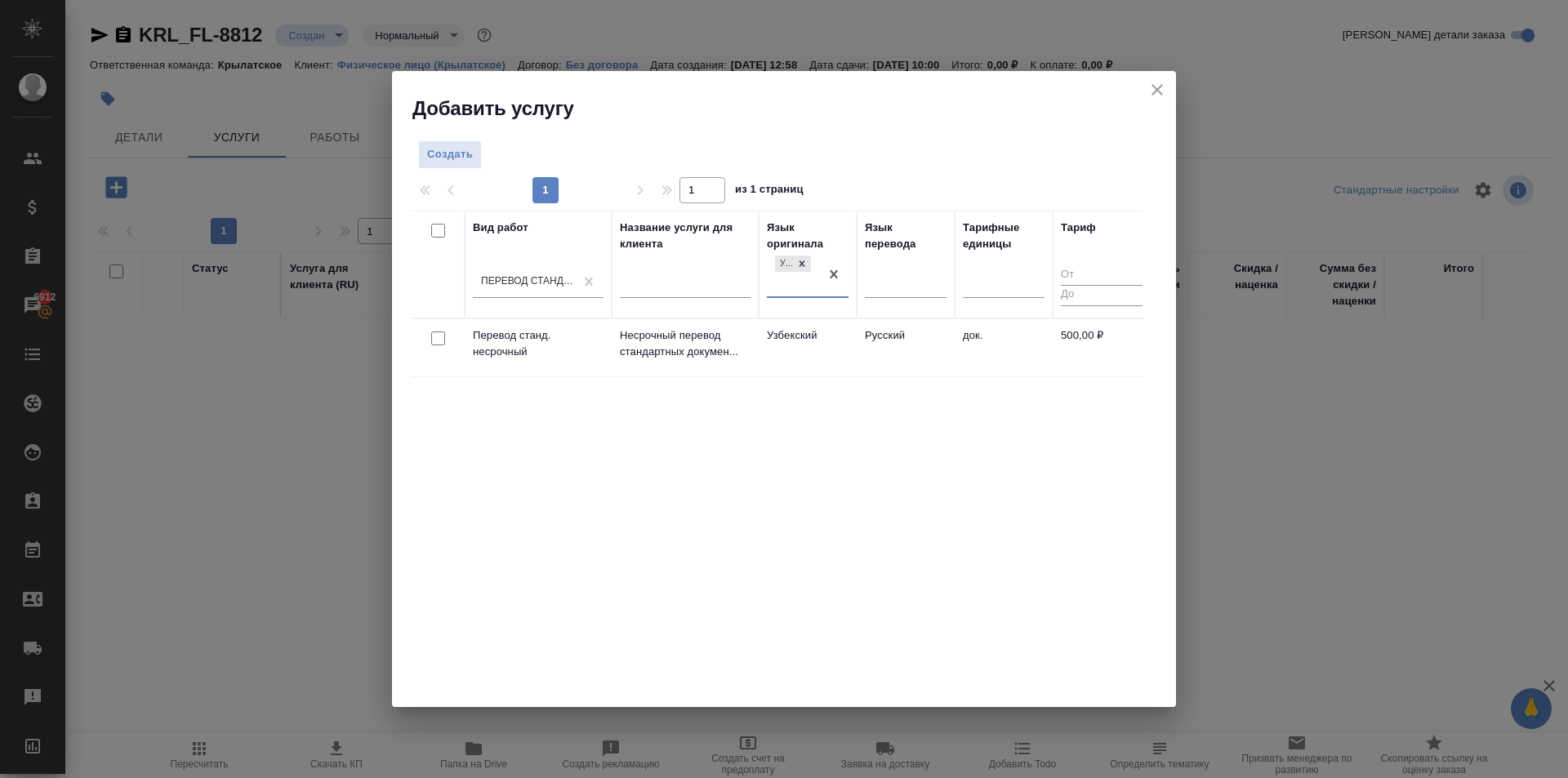
click at [812, 357] on td "Узбекский" at bounding box center [807, 348] width 98 height 58
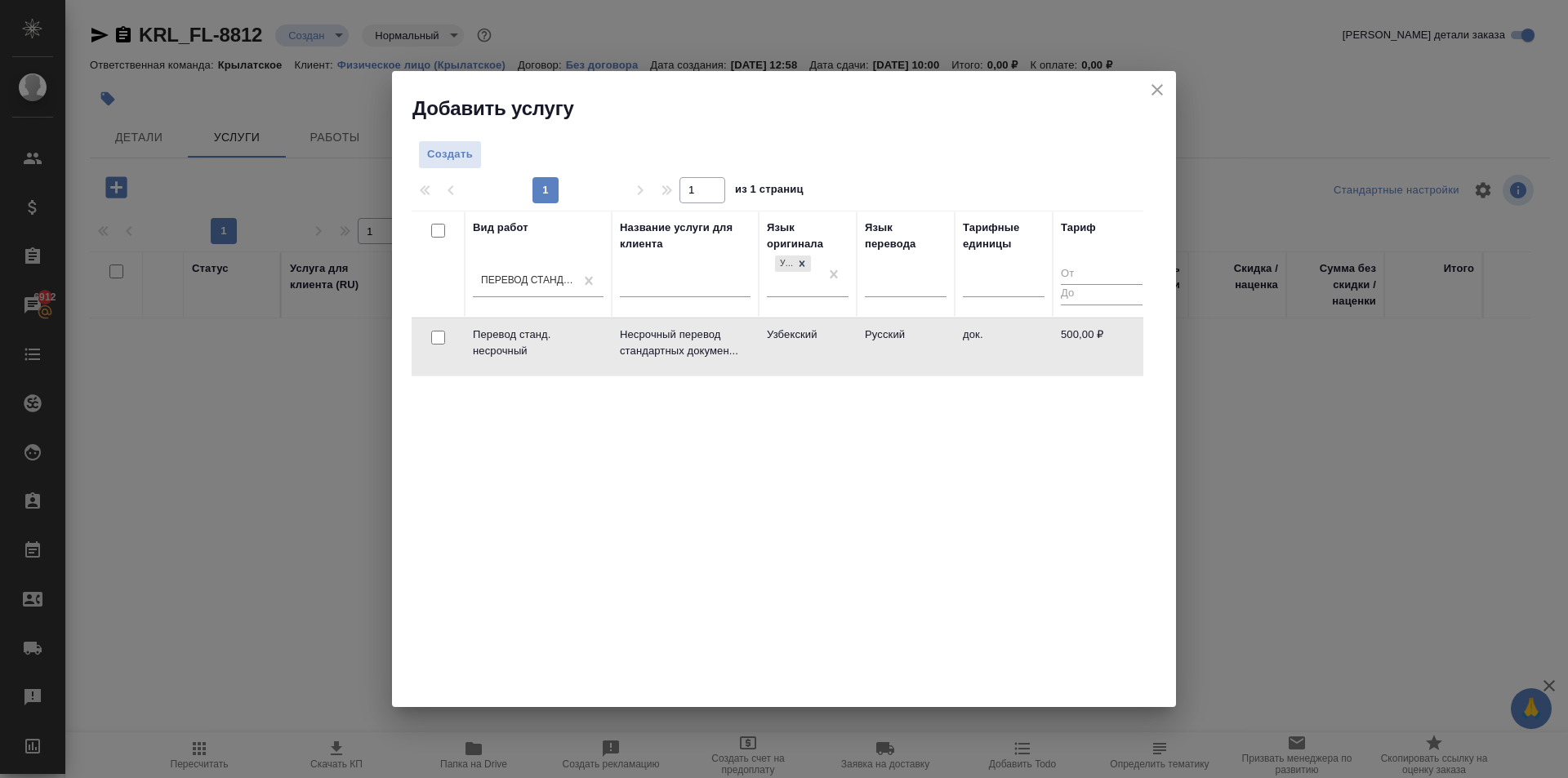
click at [812, 357] on td "Узбекский" at bounding box center [807, 347] width 98 height 58
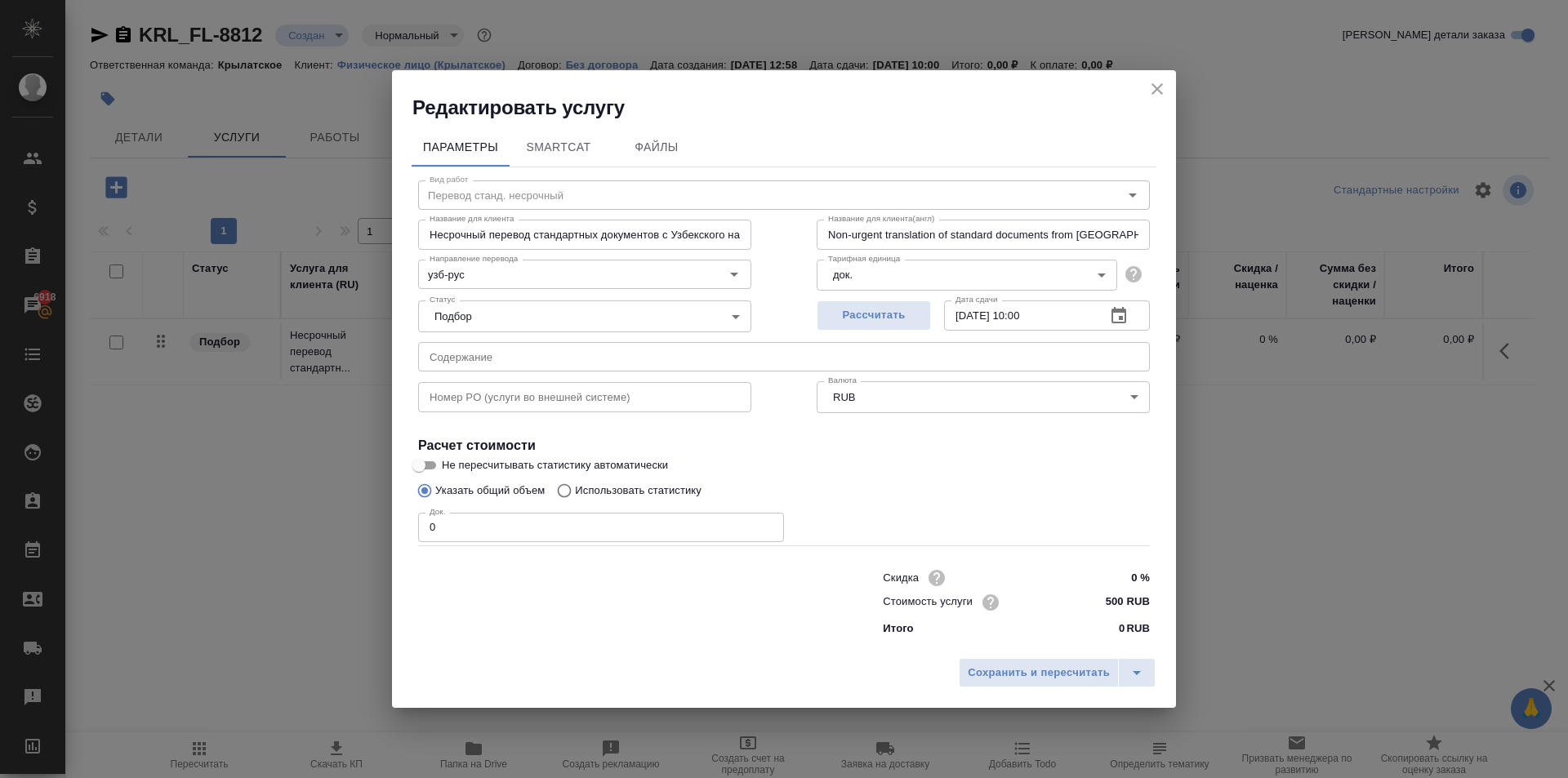
drag, startPoint x: 812, startPoint y: 357, endPoint x: 446, endPoint y: 535, distance: 407.0
click at [446, 535] on input "0" at bounding box center [600, 527] width 366 height 29
drag, startPoint x: 446, startPoint y: 535, endPoint x: 358, endPoint y: 545, distance: 88.6
click at [358, 545] on div "Редактировать услугу Параметры SmartCat Файлы Вид работ Перевод станд. несрочны…" at bounding box center [784, 389] width 1568 height 778
type input "1"
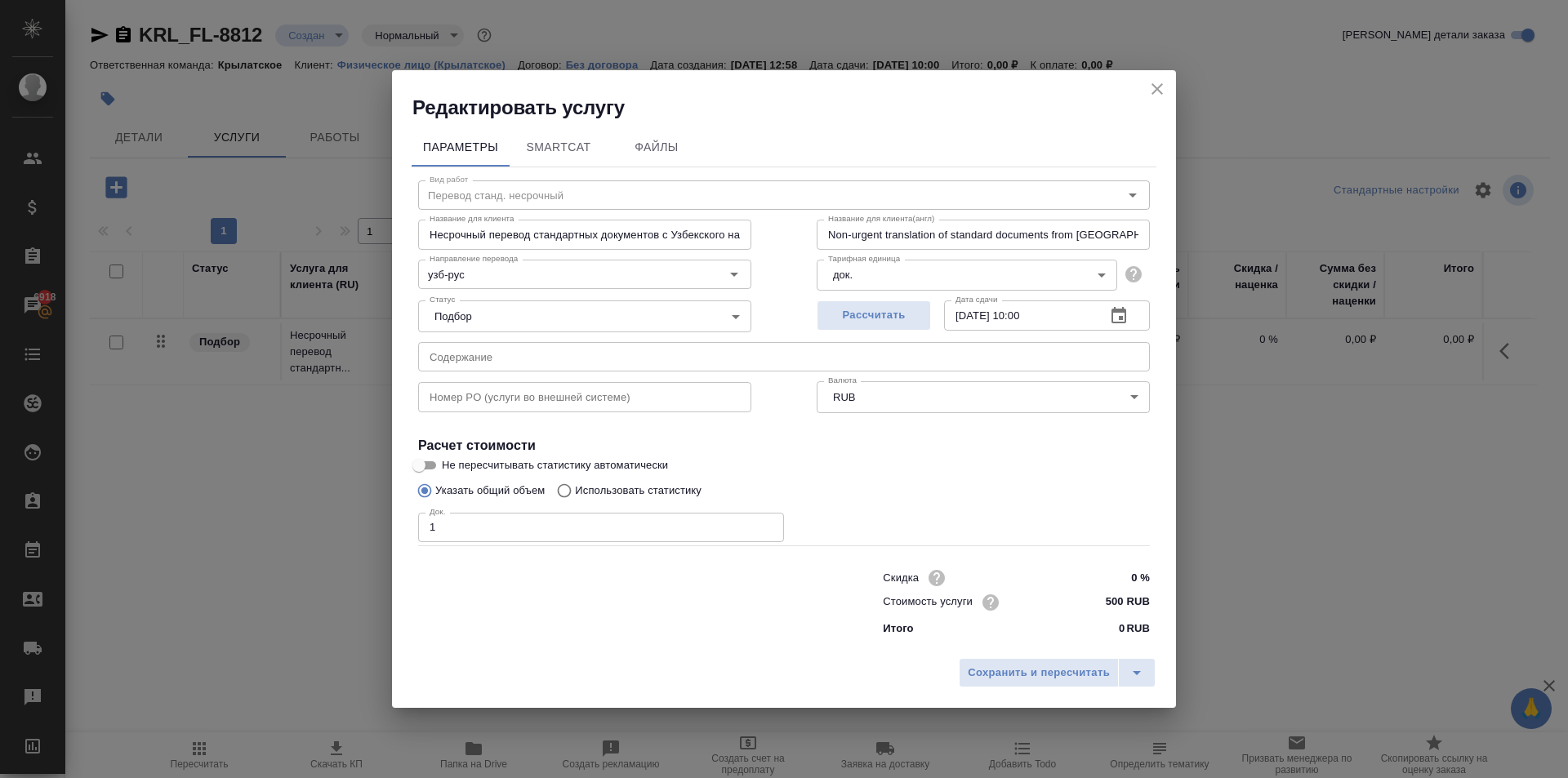
drag, startPoint x: 1075, startPoint y: 679, endPoint x: 1116, endPoint y: 626, distance: 67.0
click at [1116, 626] on div "Редактировать услугу Параметры SmartCat Файлы Вид работ Перевод станд. несрочны…" at bounding box center [784, 389] width 784 height 637
click at [1111, 597] on input "500 RUB" at bounding box center [1119, 602] width 61 height 24
click at [1111, 597] on input "500 RUB" at bounding box center [1119, 602] width 59 height 24
type input "1000 RUB"
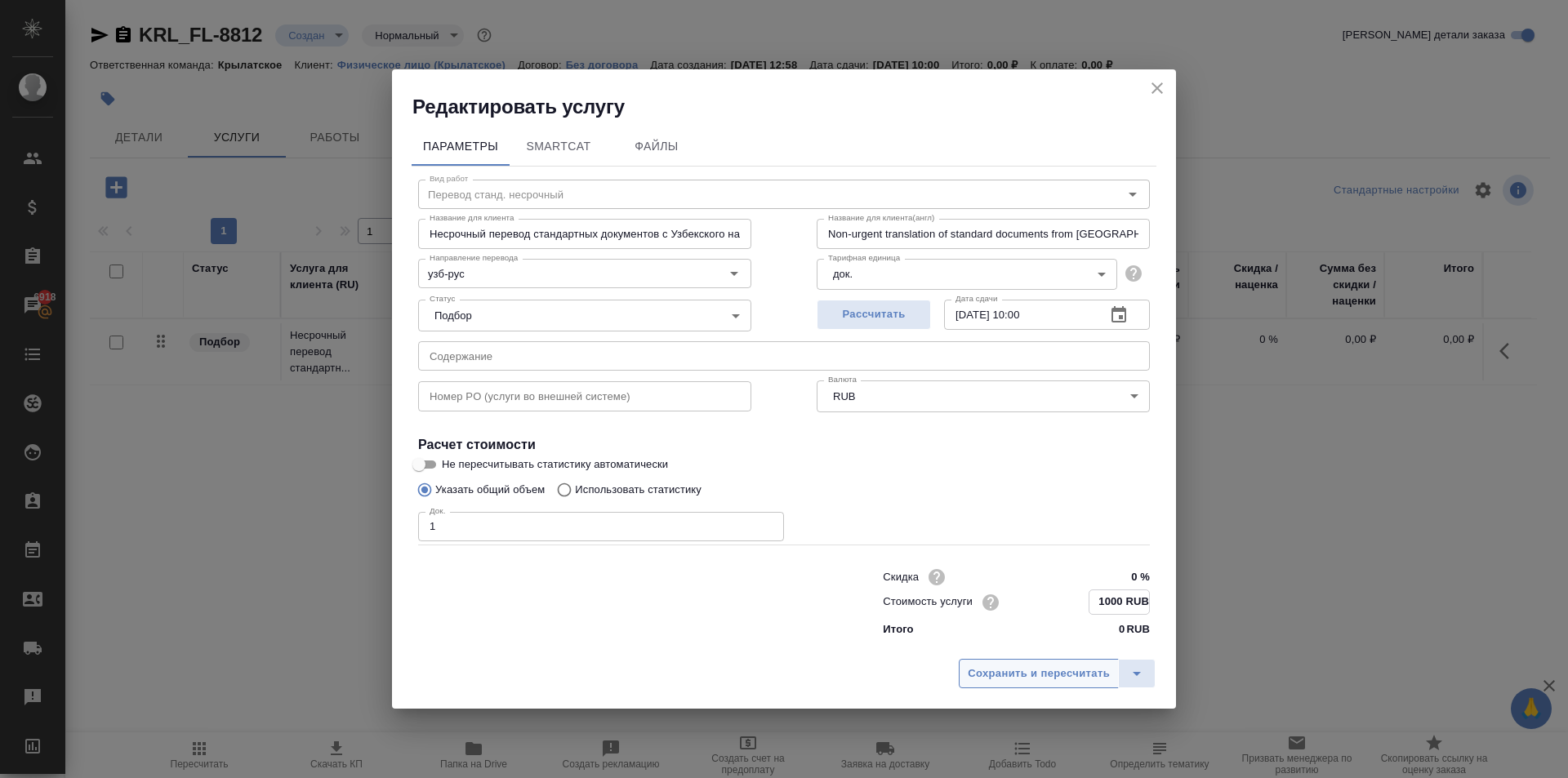
click at [1078, 659] on button "Сохранить и пересчитать" at bounding box center [1039, 673] width 160 height 29
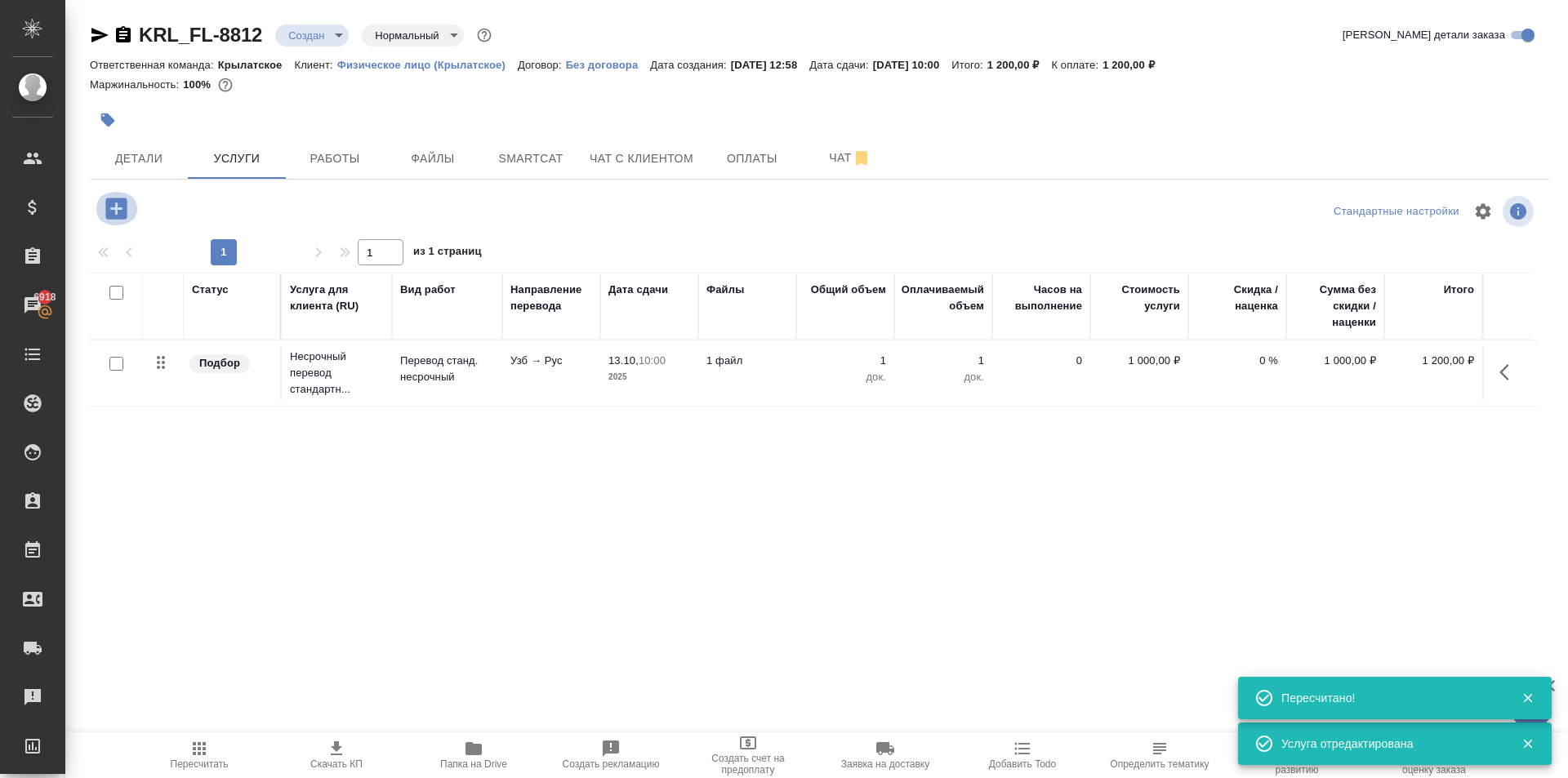
click at [119, 201] on icon "button" at bounding box center [116, 208] width 21 height 21
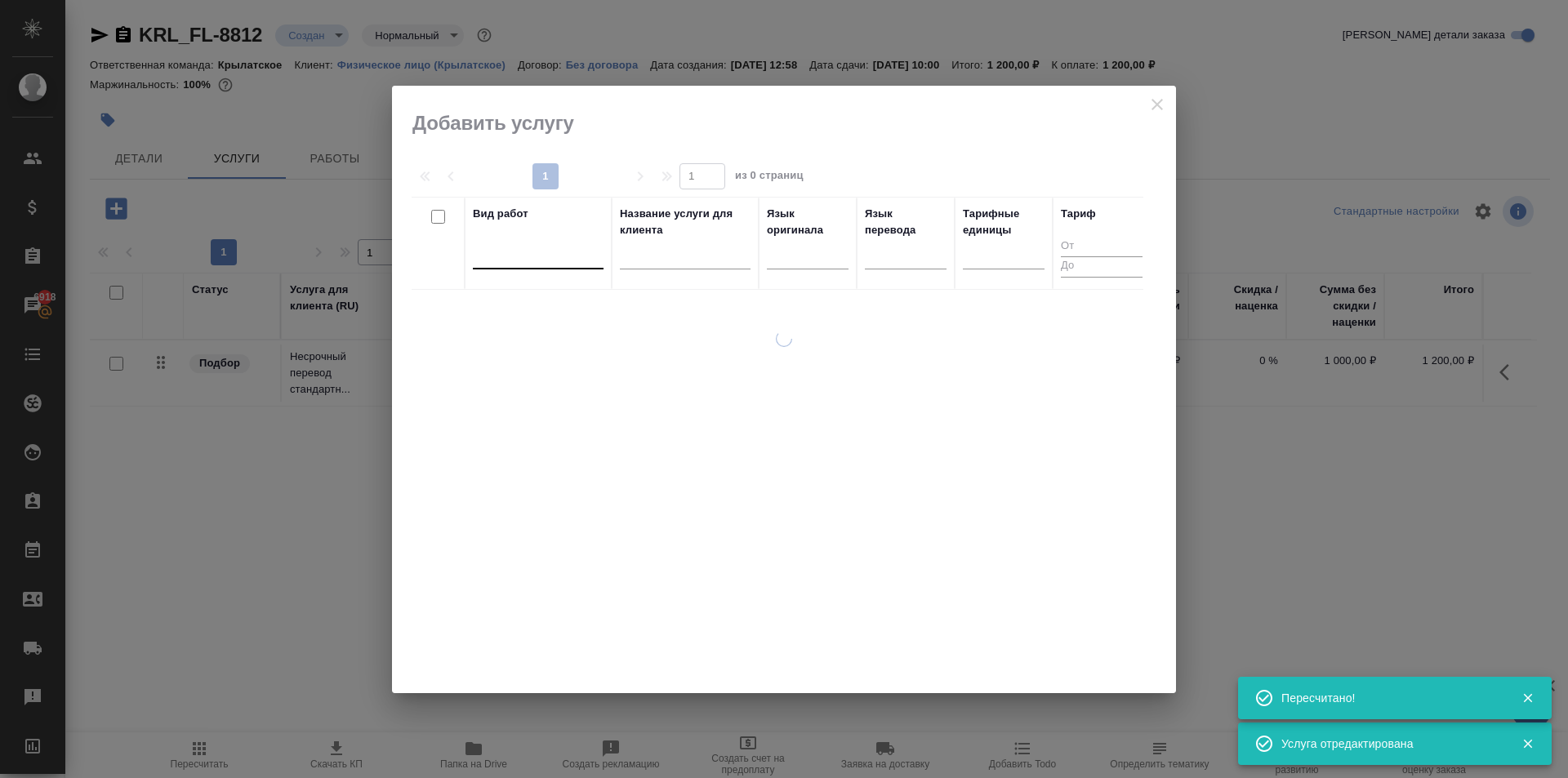
click at [536, 256] on div at bounding box center [538, 252] width 131 height 24
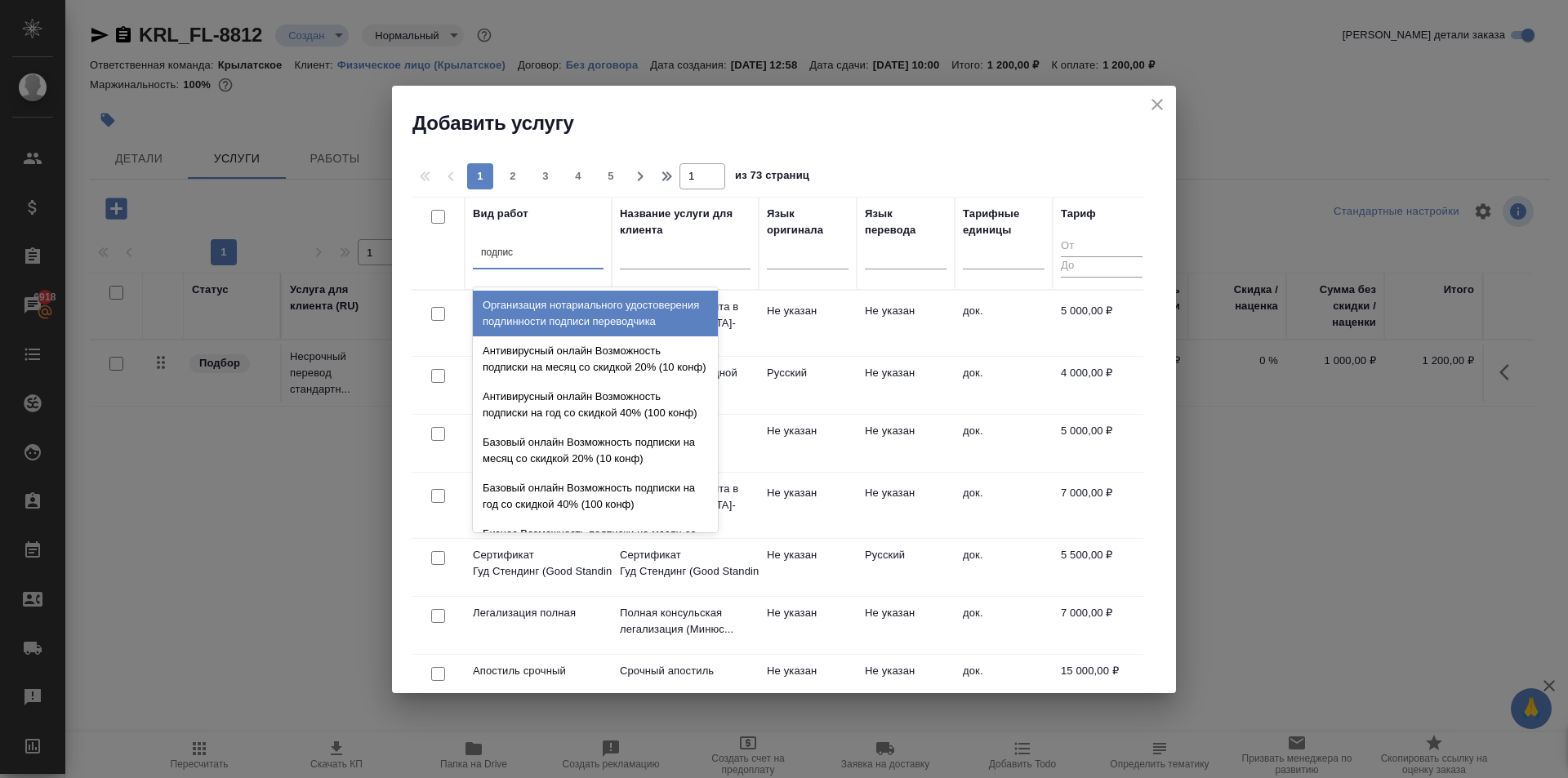
type input "подписи"
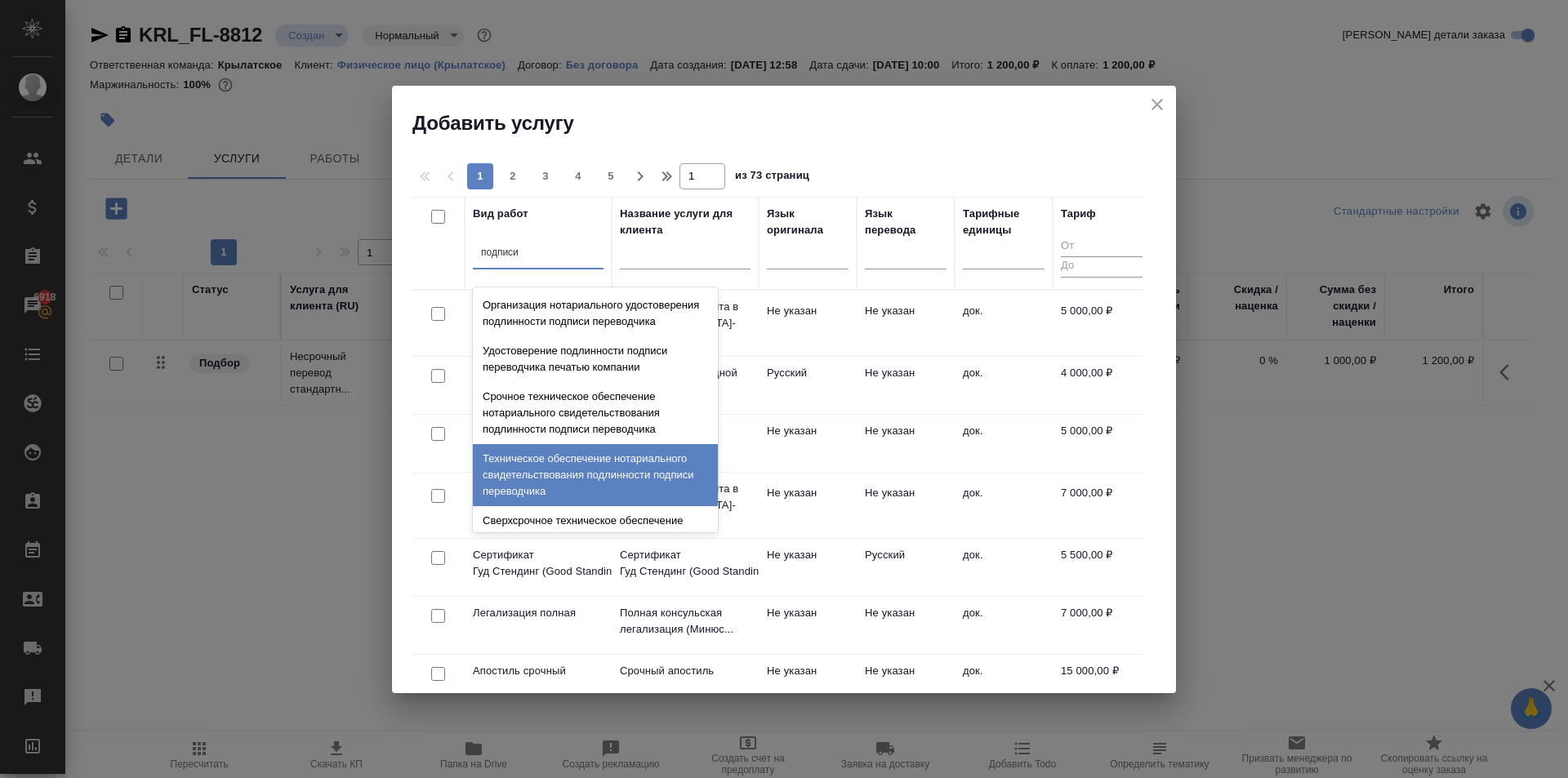
drag, startPoint x: 586, startPoint y: 477, endPoint x: 700, endPoint y: 405, distance: 134.8
click at [587, 477] on div "Техническое обеспечение нотариального свидетельствования подлинности подписи пе…" at bounding box center [595, 475] width 245 height 62
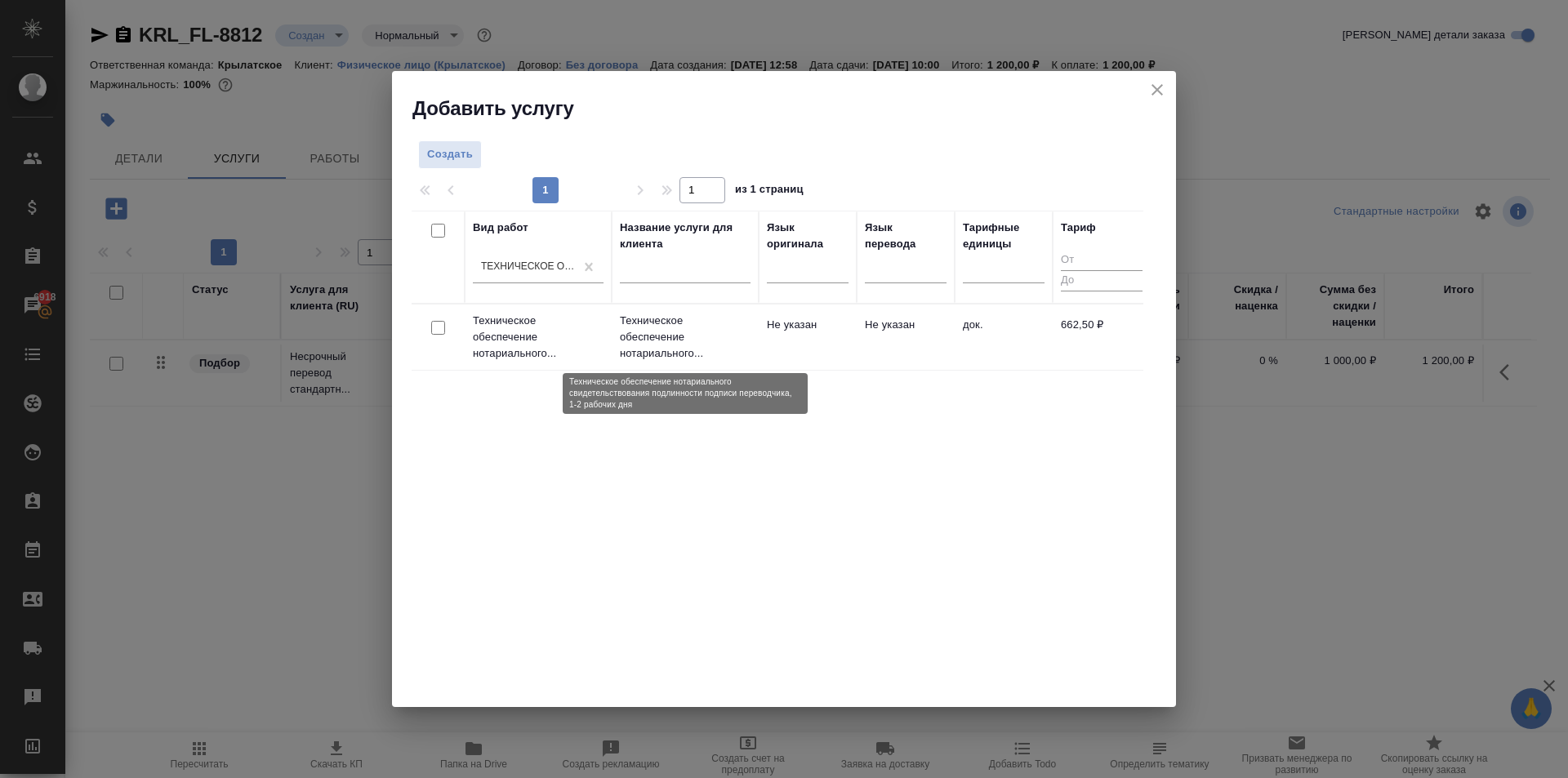
click at [746, 351] on p "Техническое обеспечение нотариального..." at bounding box center [685, 336] width 131 height 49
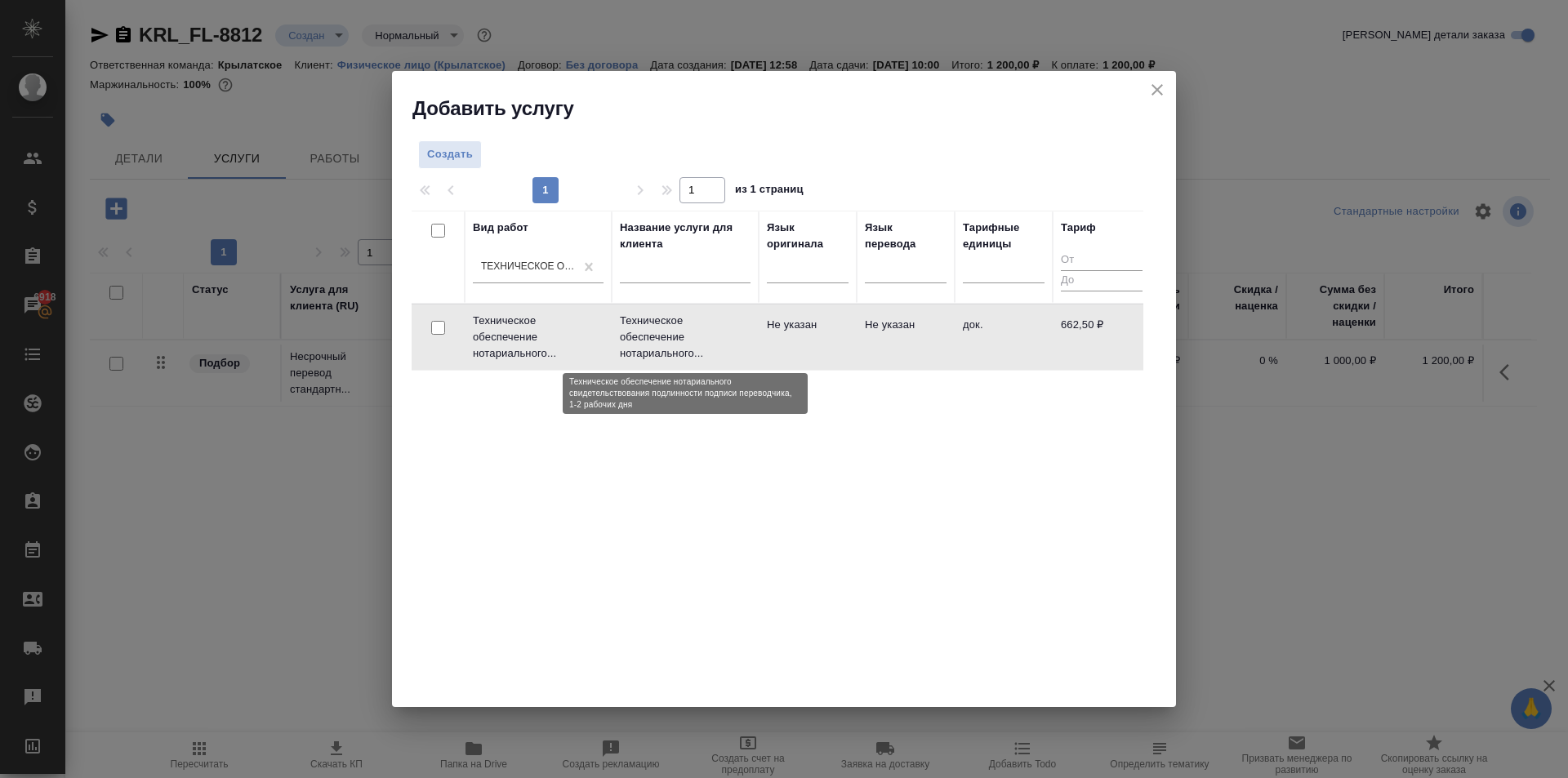
click at [746, 351] on p "Техническое обеспечение нотариального..." at bounding box center [685, 336] width 131 height 49
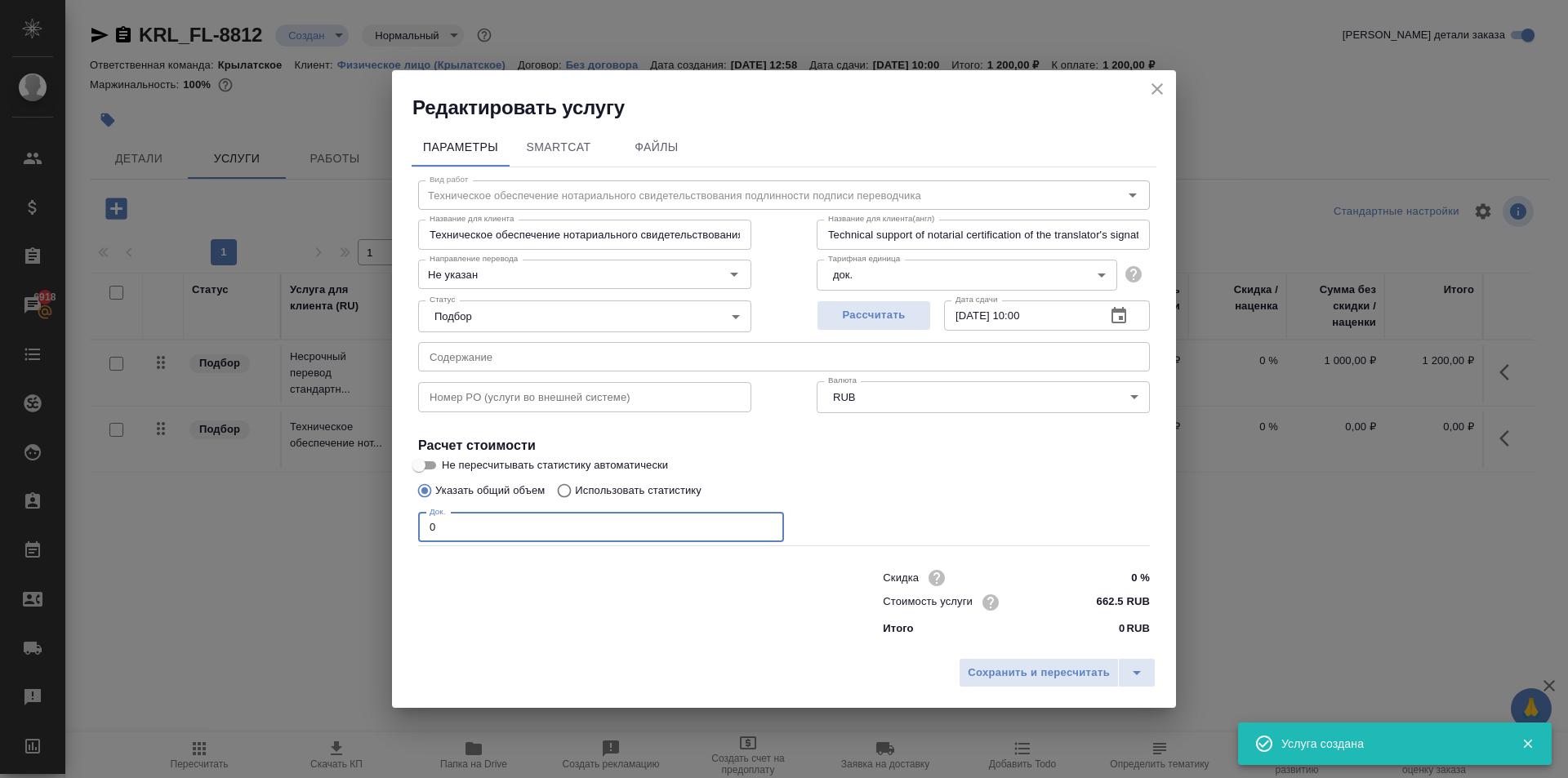
drag, startPoint x: 511, startPoint y: 522, endPoint x: 330, endPoint y: 530, distance: 181.2
click at [330, 530] on div "Редактировать услугу Параметры SmartCat Файлы Вид работ Техническое обеспечение…" at bounding box center [784, 389] width 1568 height 778
type input "1"
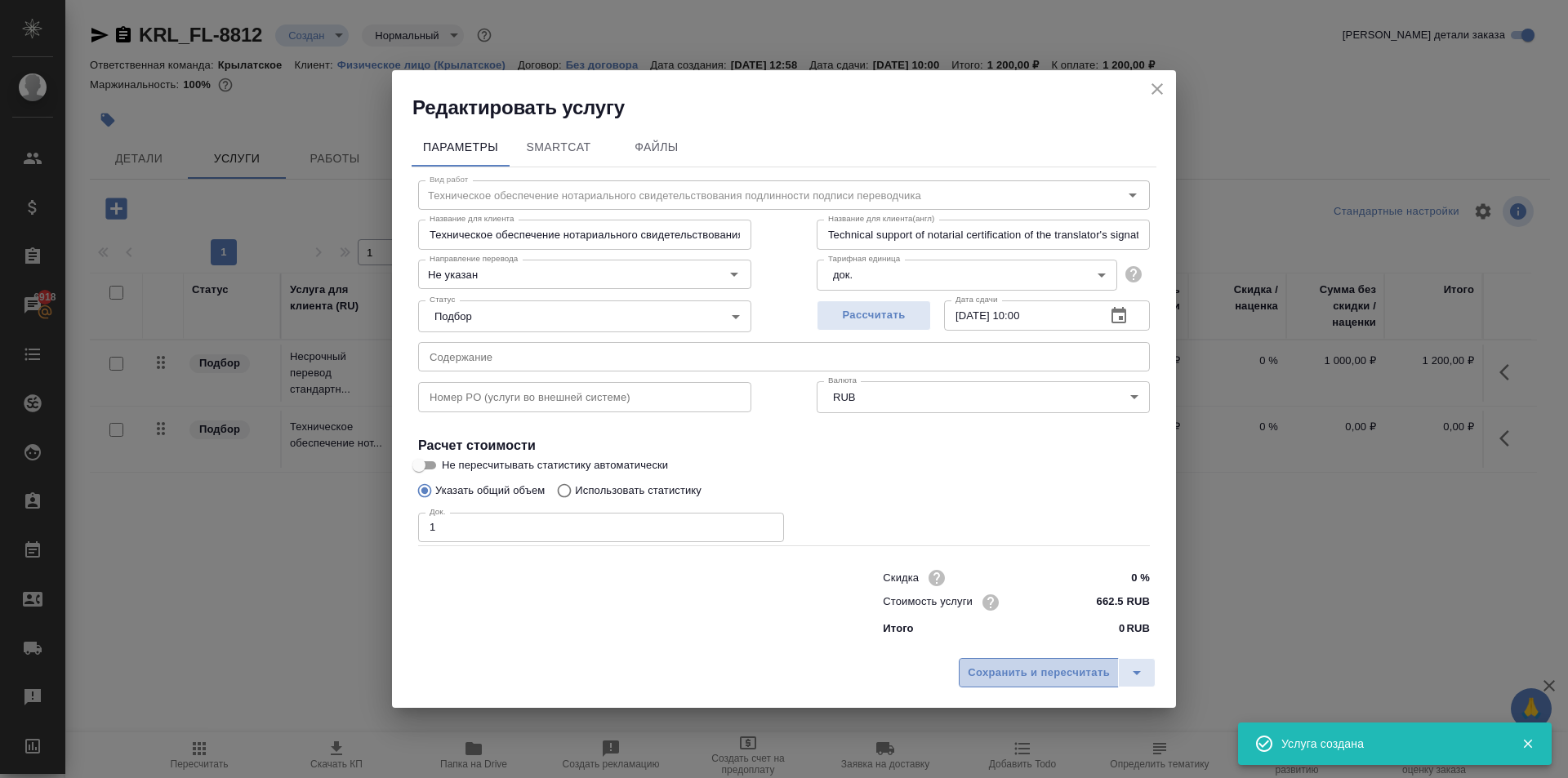
click at [1085, 668] on span "Сохранить и пересчитать" at bounding box center [1039, 673] width 143 height 19
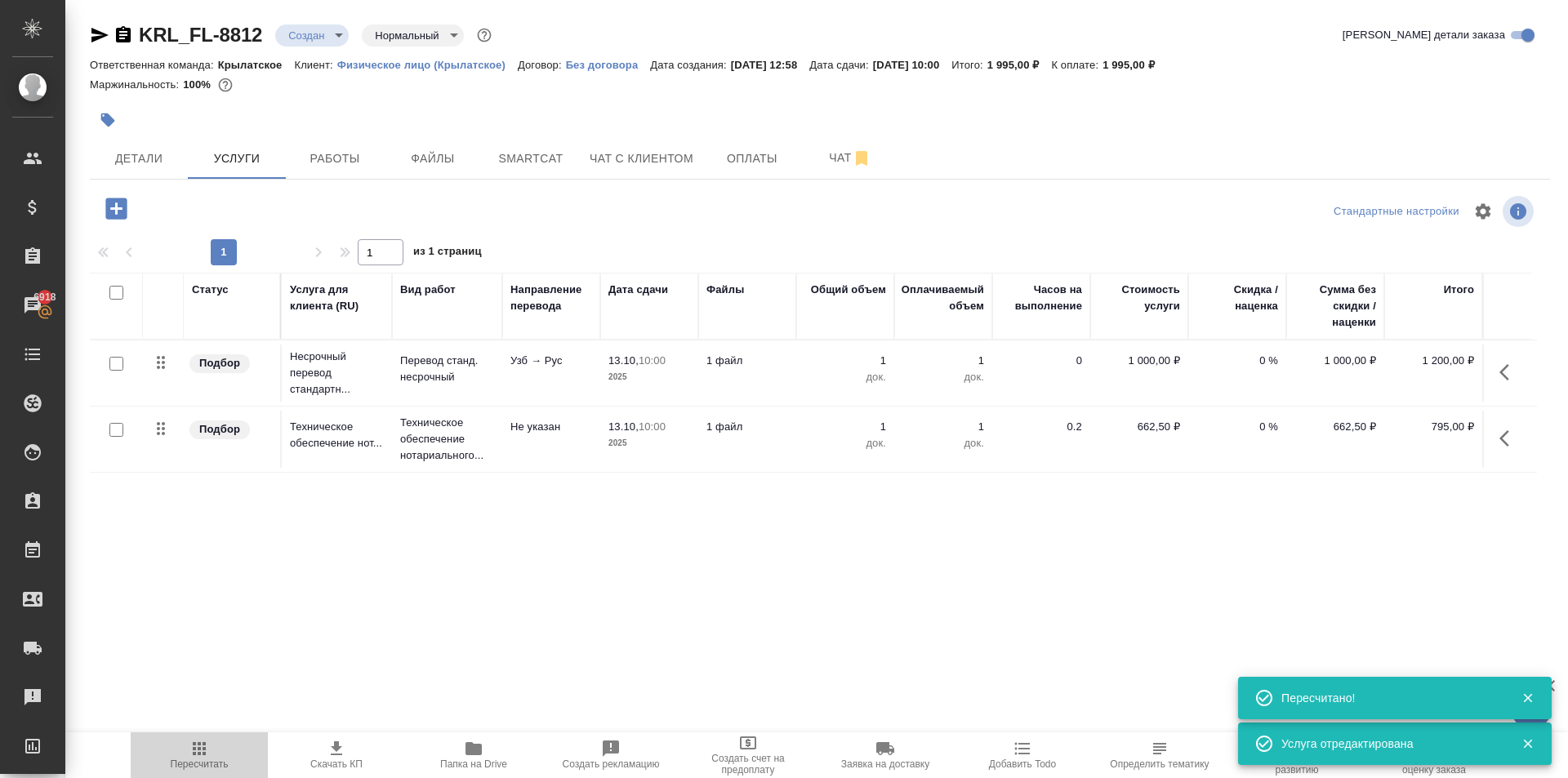
click at [208, 741] on icon "button" at bounding box center [199, 749] width 19 height 19
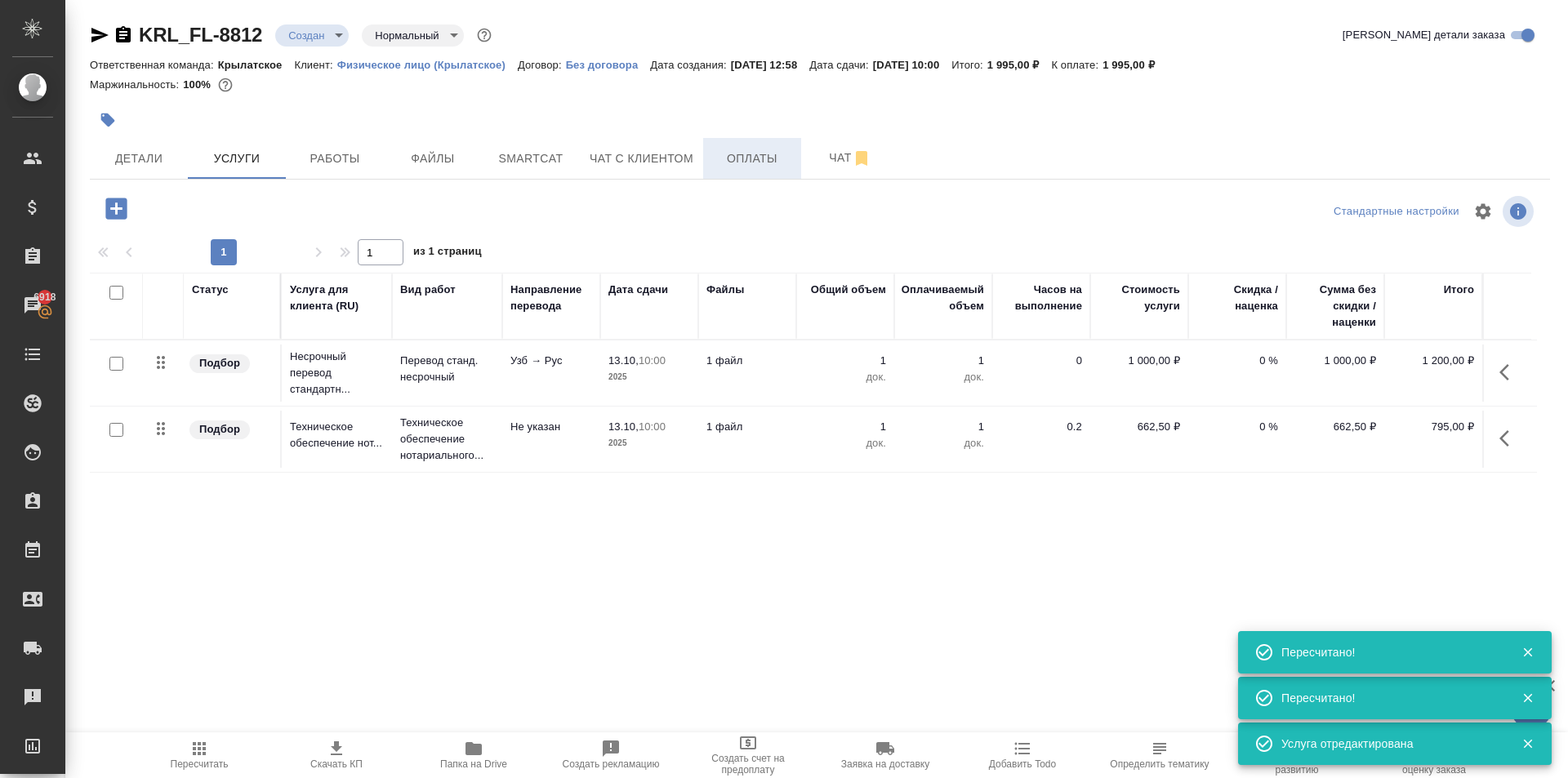
click at [739, 170] on button "Оплаты" at bounding box center [752, 158] width 98 height 41
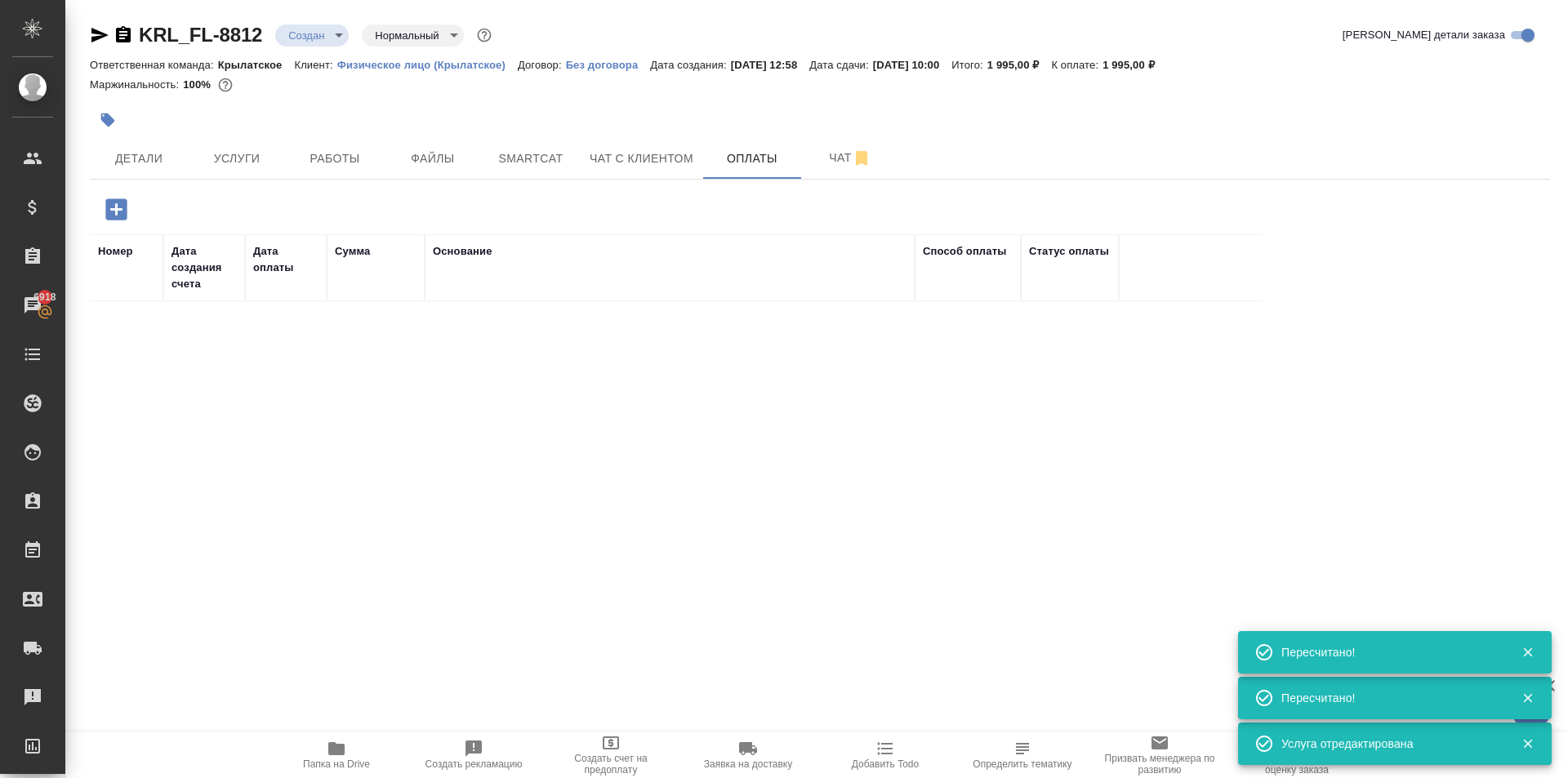
click at [110, 204] on icon "button" at bounding box center [116, 209] width 21 height 21
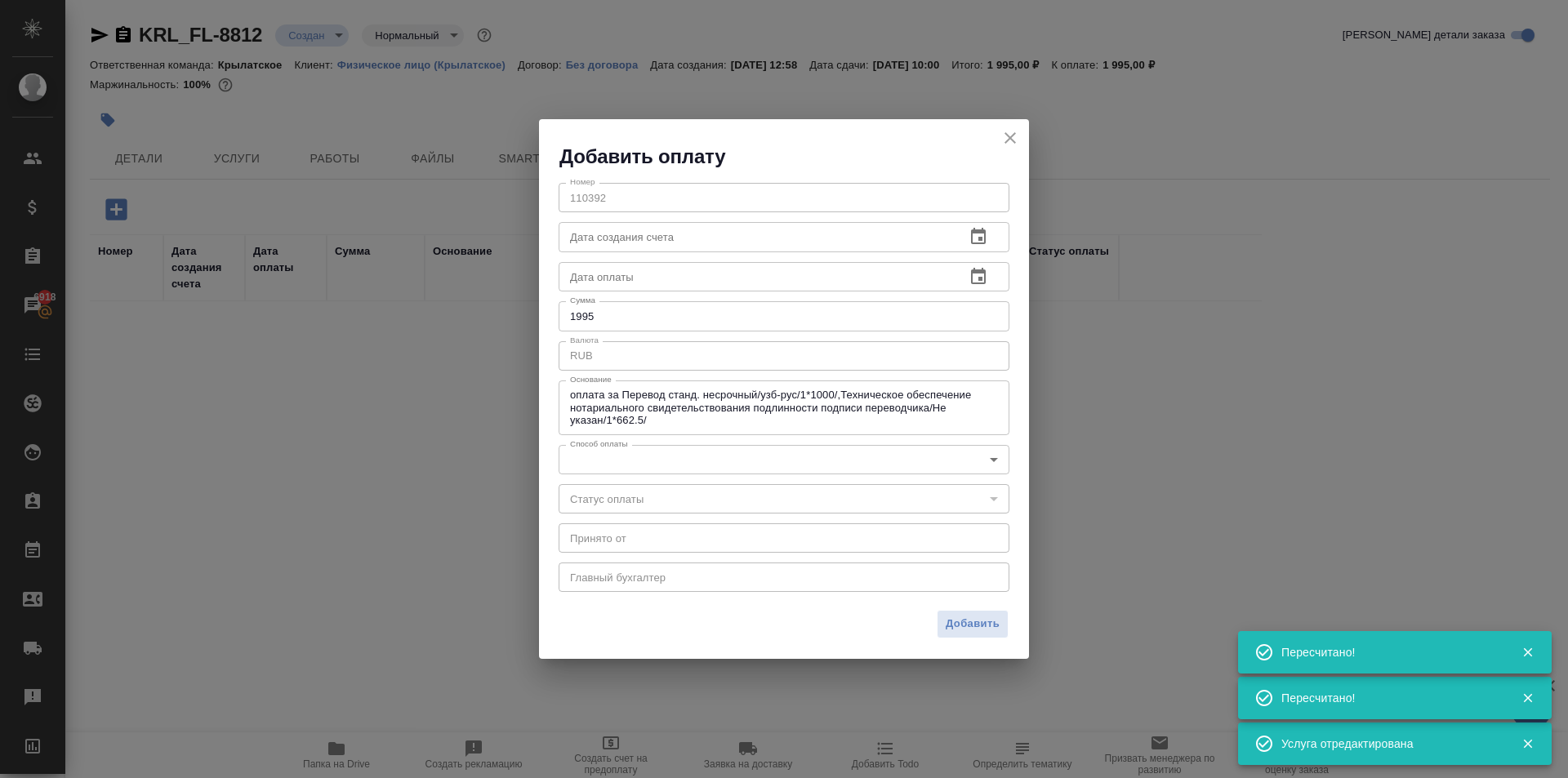
click at [683, 466] on body "🙏 .cls-1 fill:#fff; AWATERA Kasymov Timur Клиенты Спецификации Заказы 6918 Чаты…" at bounding box center [784, 389] width 1568 height 778
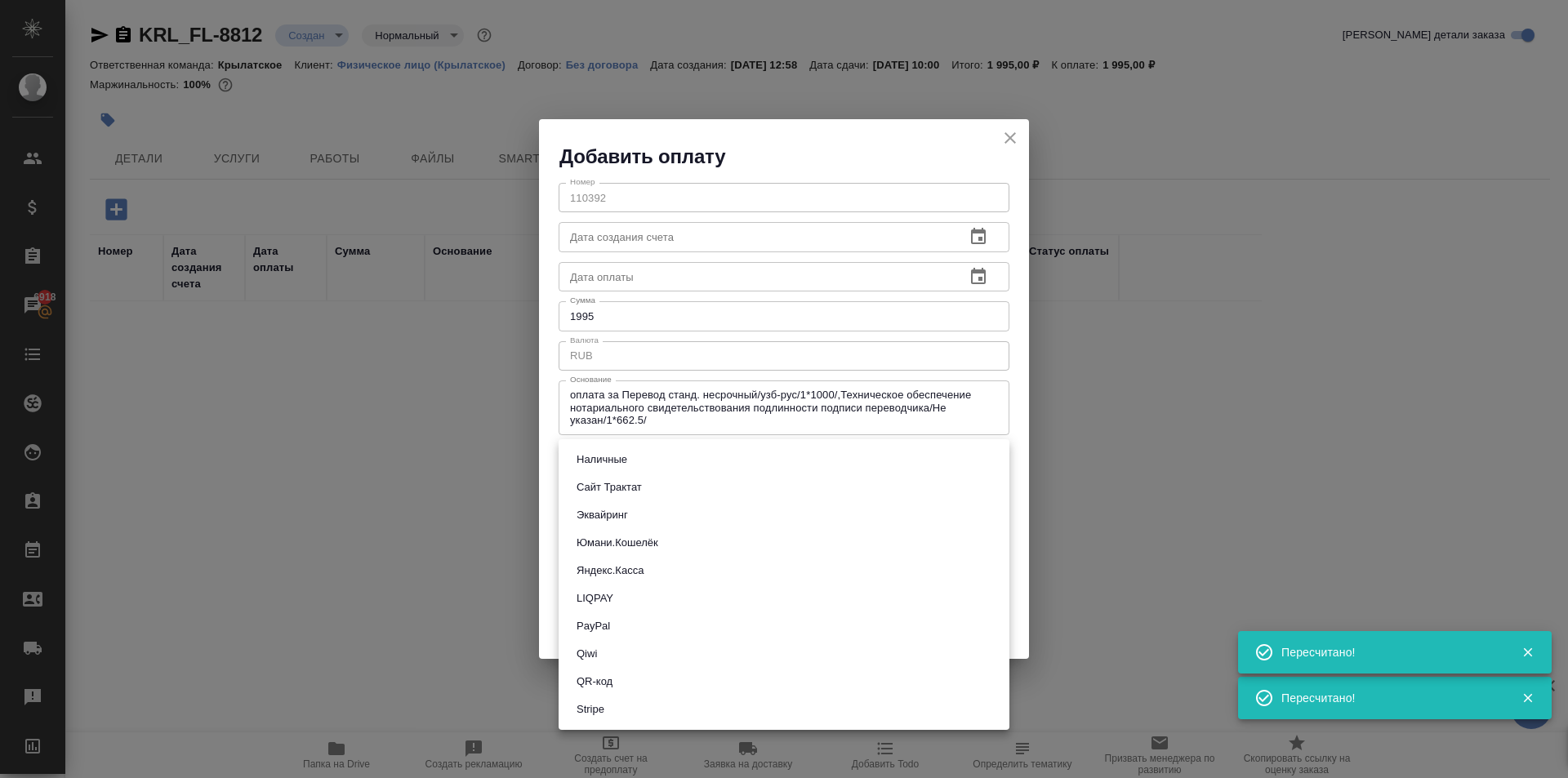
drag, startPoint x: 589, startPoint y: 521, endPoint x: 647, endPoint y: 515, distance: 58.3
click at [593, 521] on button "Эквайринг" at bounding box center [602, 515] width 61 height 18
type input "acquiring"
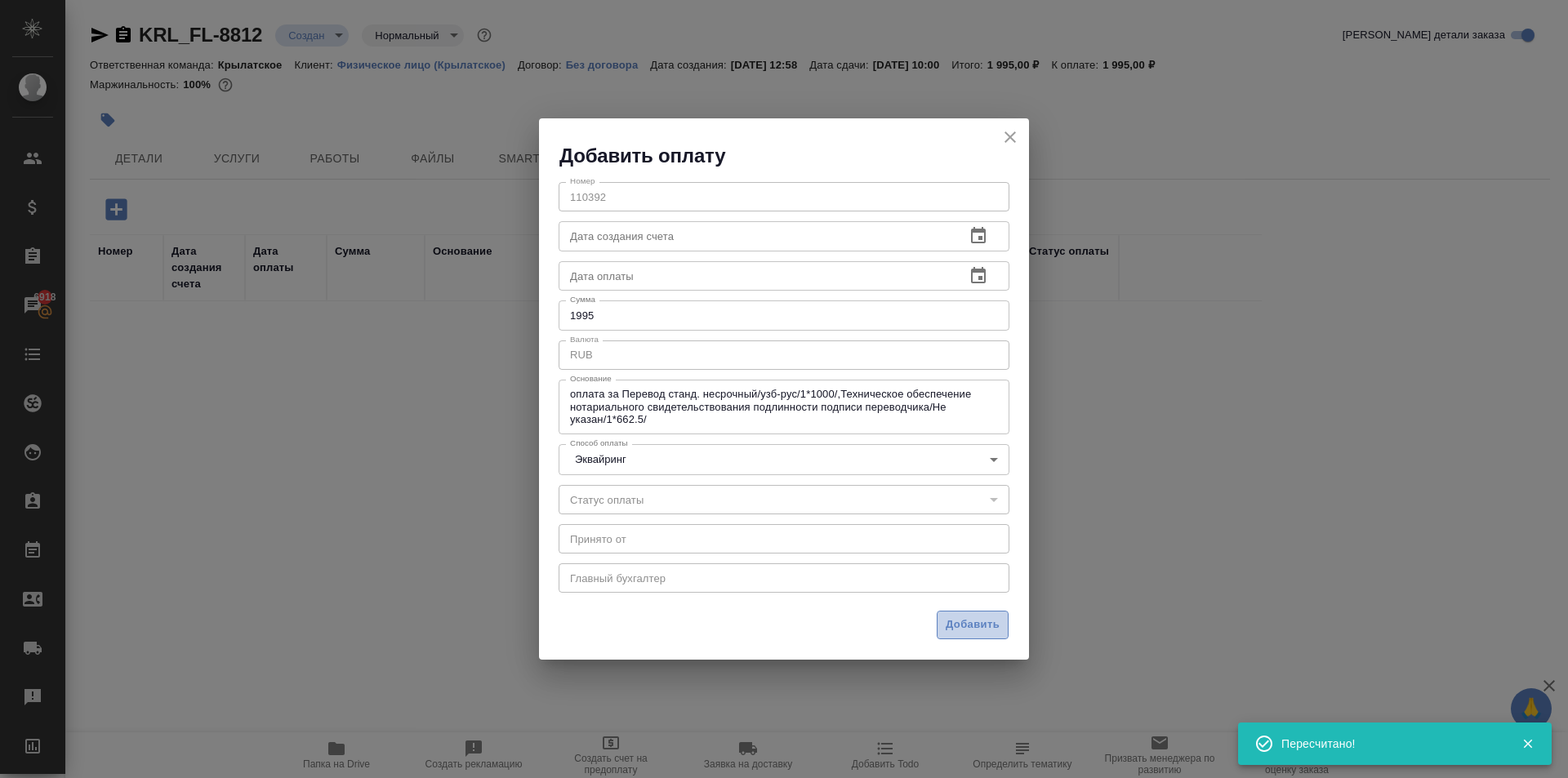
click at [974, 627] on span "Добавить" at bounding box center [972, 625] width 54 height 19
type input "0"
type input "auto-kassa"
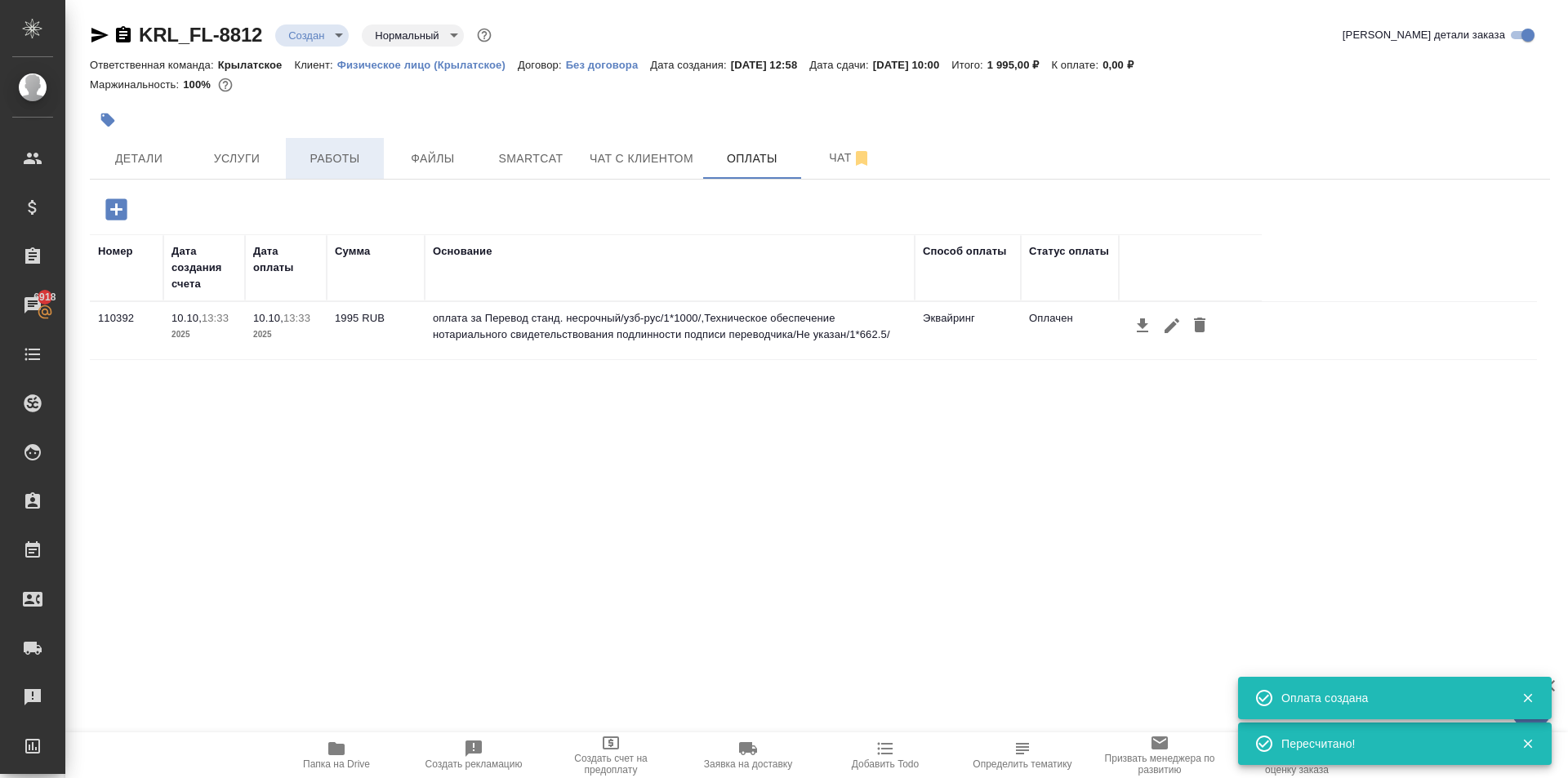
click at [338, 154] on span "Работы" at bounding box center [335, 158] width 79 height 20
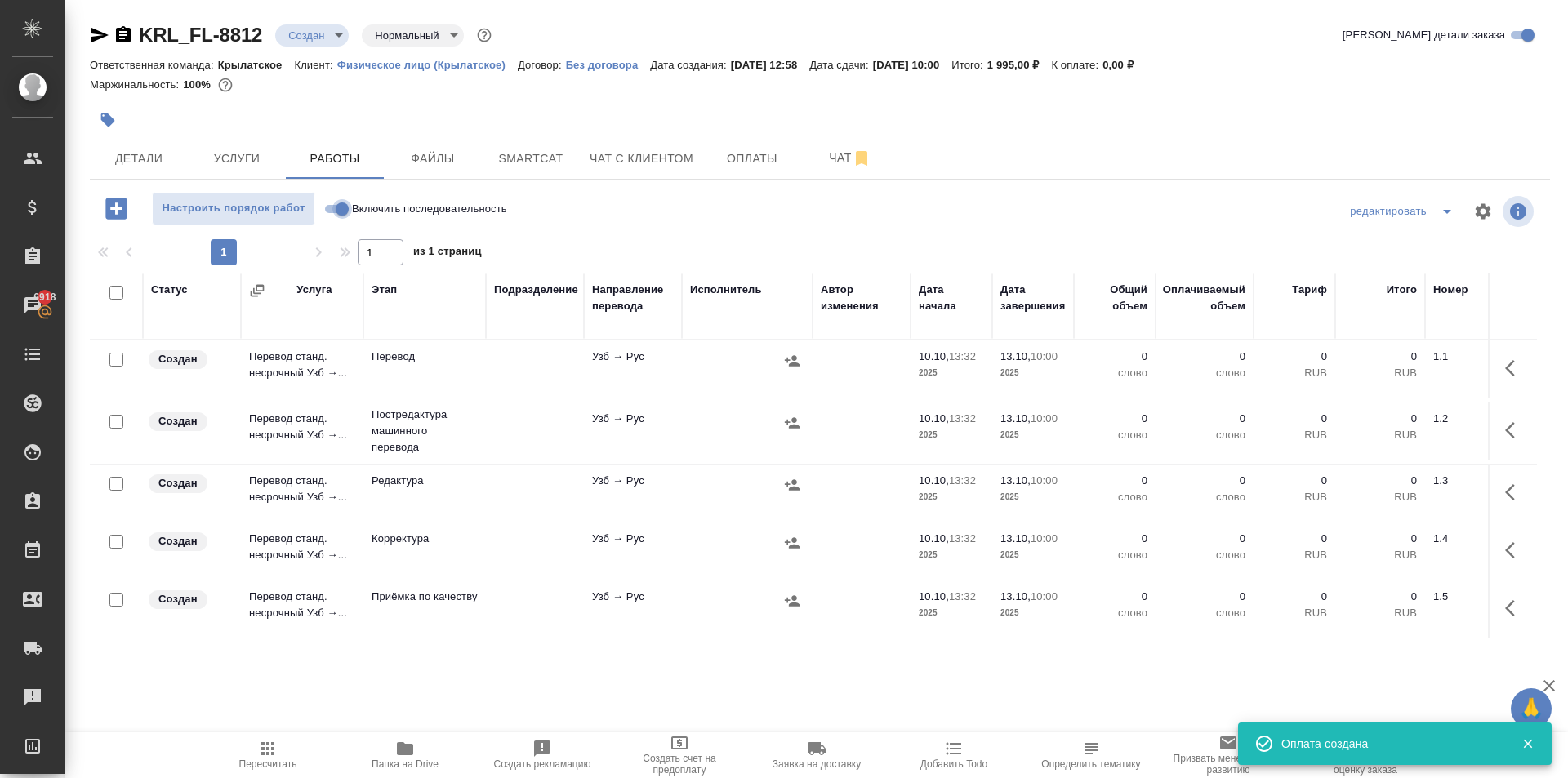
click at [335, 212] on input "Включить последовательность" at bounding box center [342, 209] width 58 height 19
checkbox input "true"
click at [119, 290] on input "checkbox" at bounding box center [117, 293] width 14 height 14
checkbox input "true"
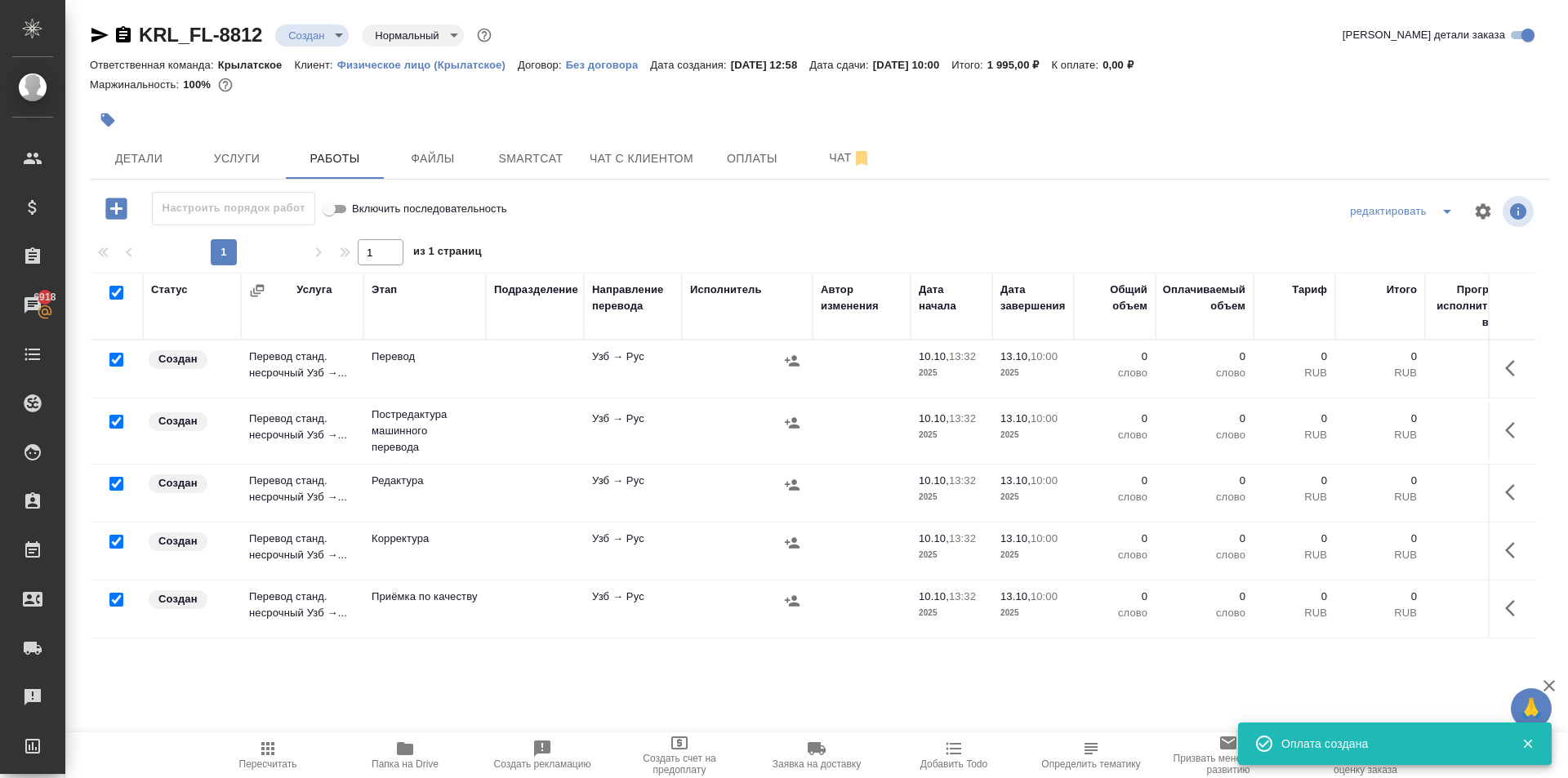
checkbox input "true"
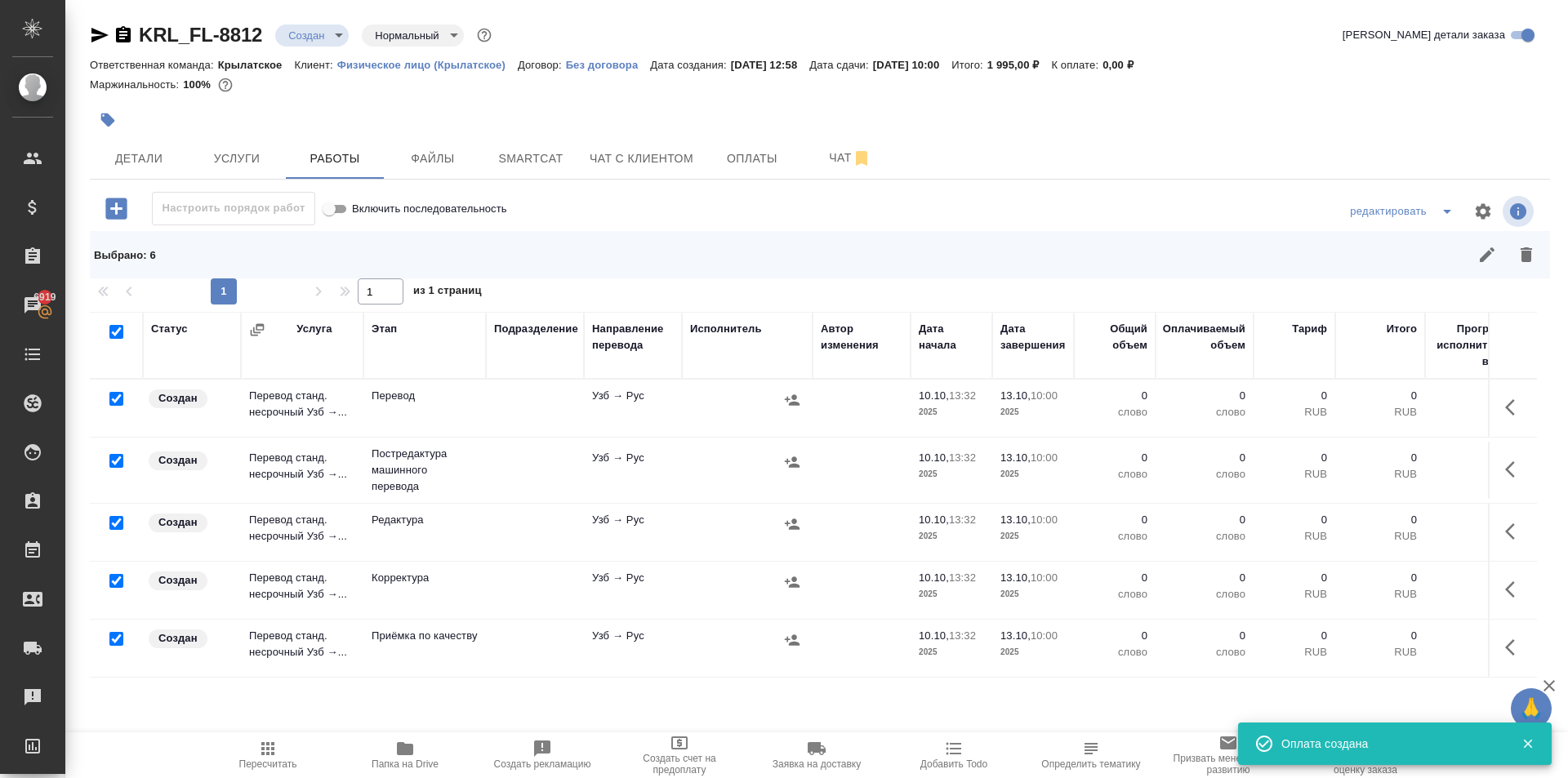
click at [116, 397] on input "checkbox" at bounding box center [117, 399] width 14 height 14
checkbox input "false"
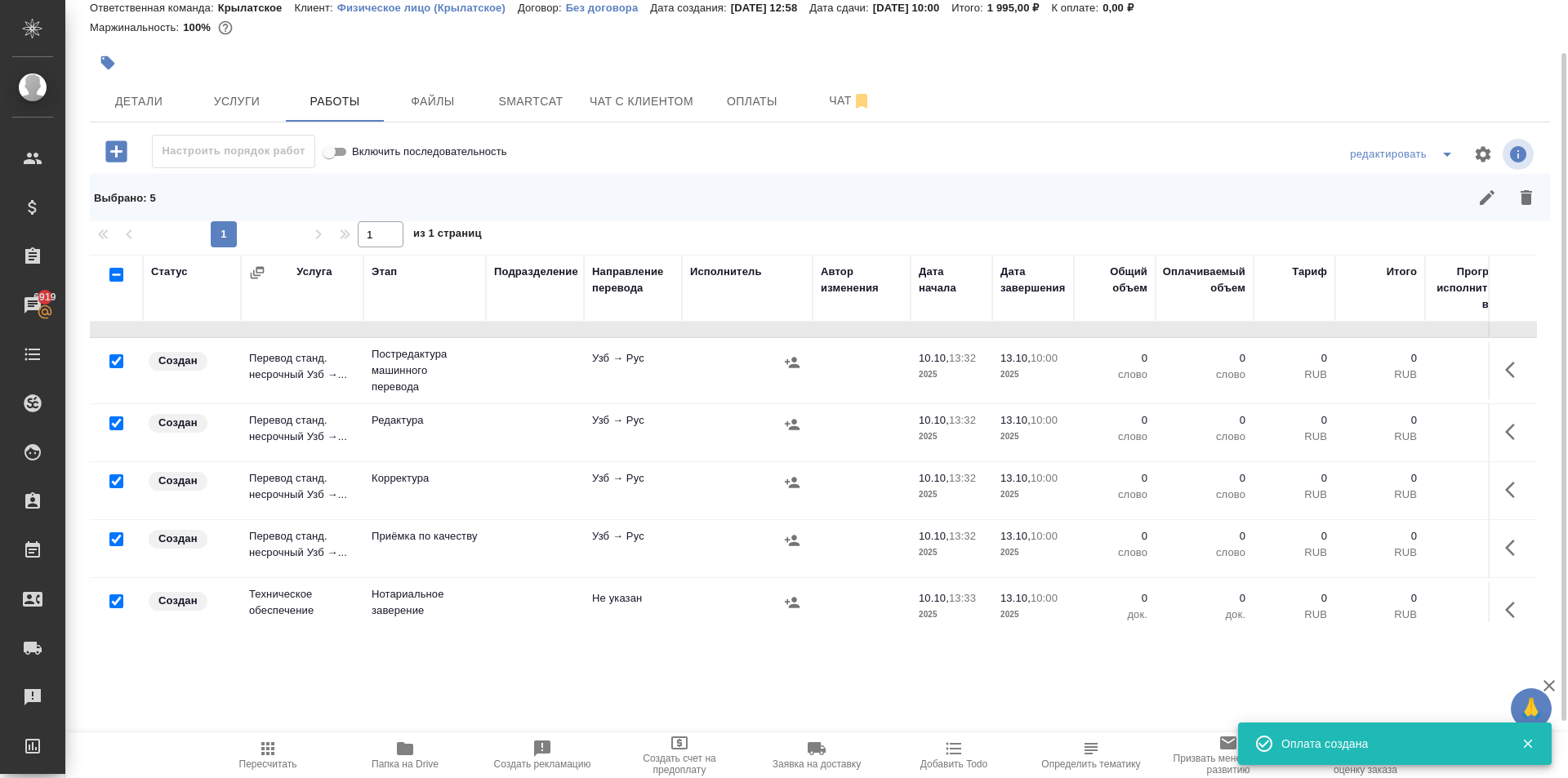
scroll to position [77, 0]
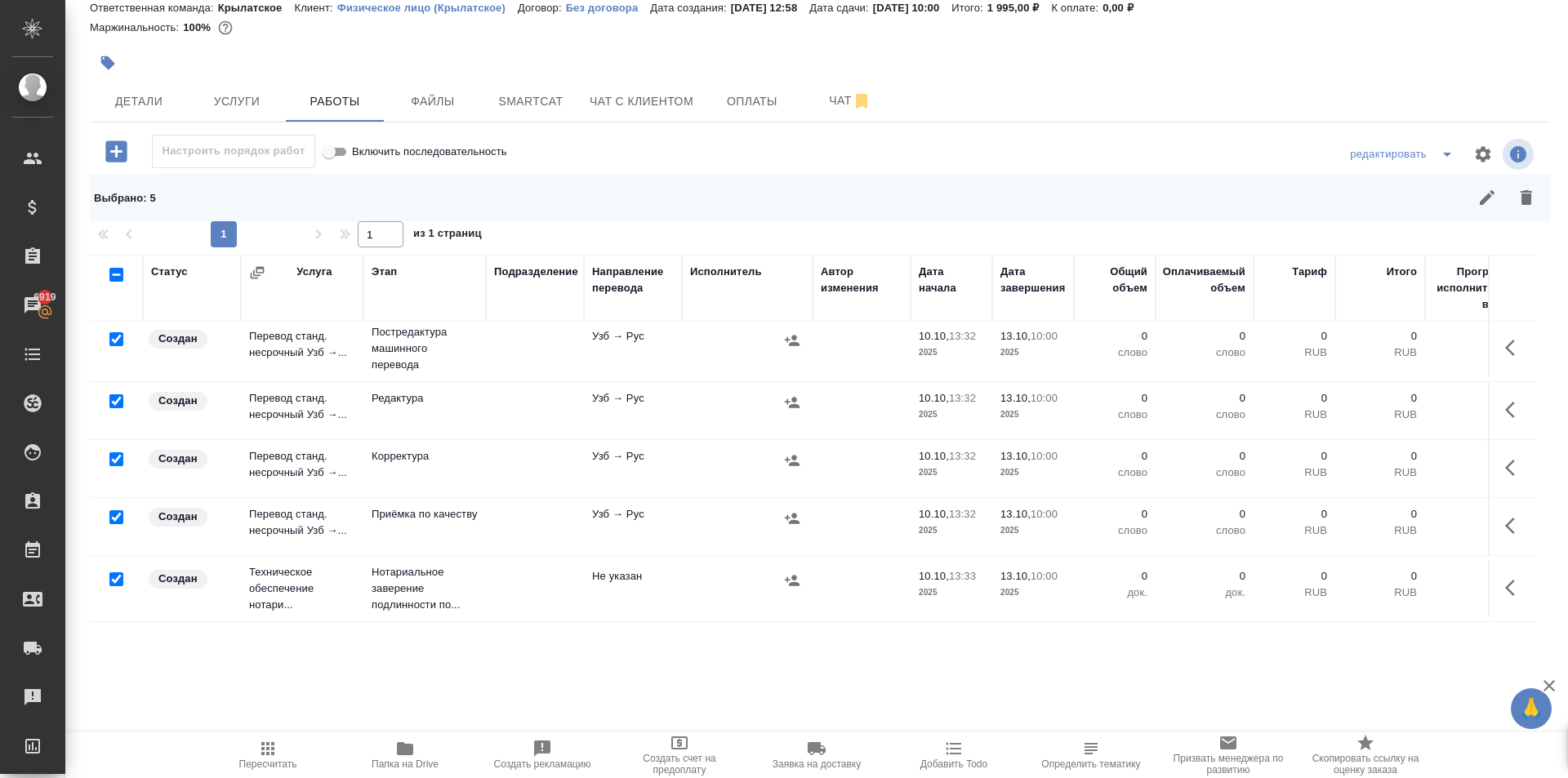
click at [115, 511] on input "checkbox" at bounding box center [117, 518] width 14 height 14
checkbox input "false"
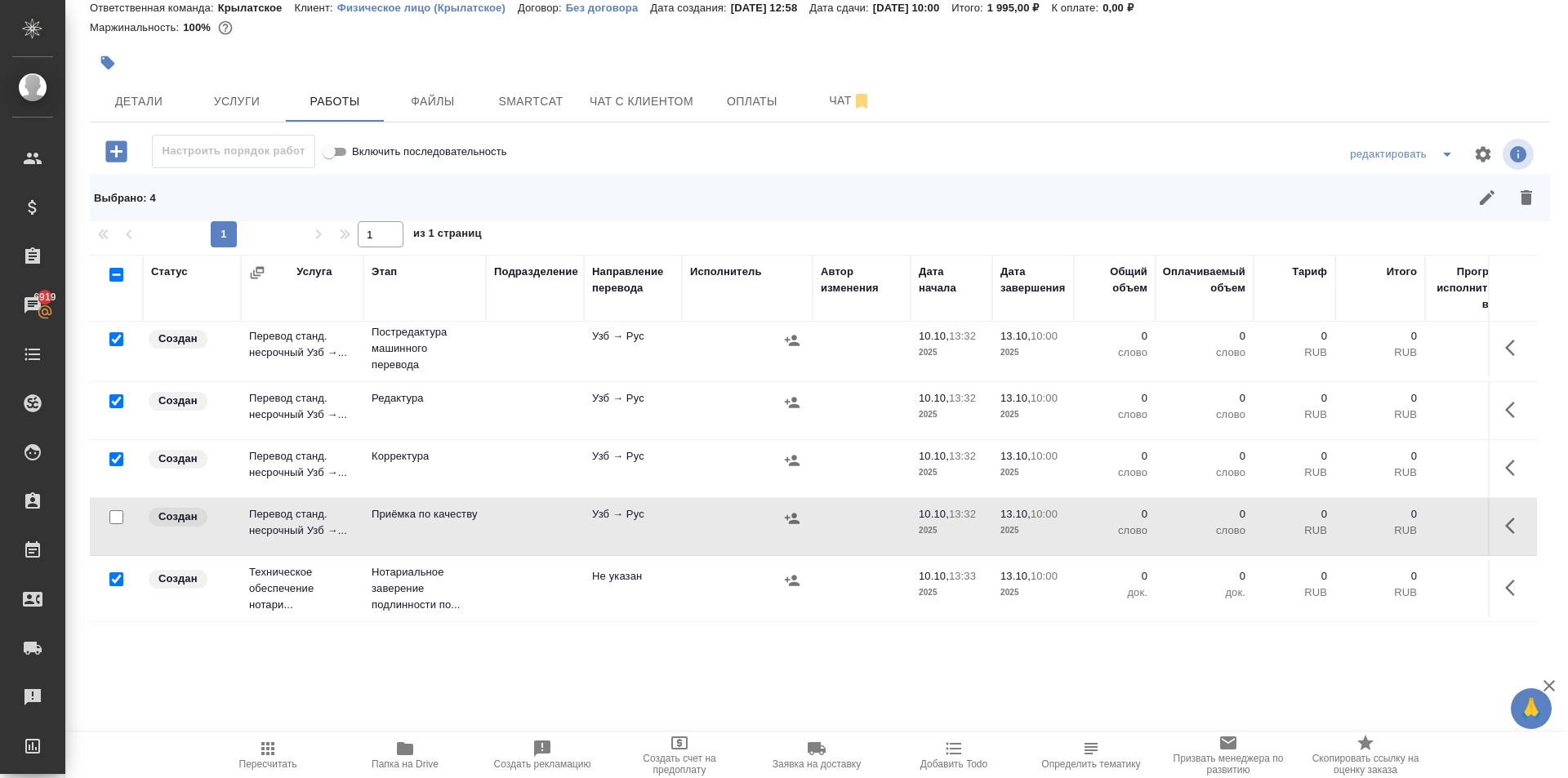
click at [114, 573] on input "checkbox" at bounding box center [117, 580] width 14 height 14
checkbox input "false"
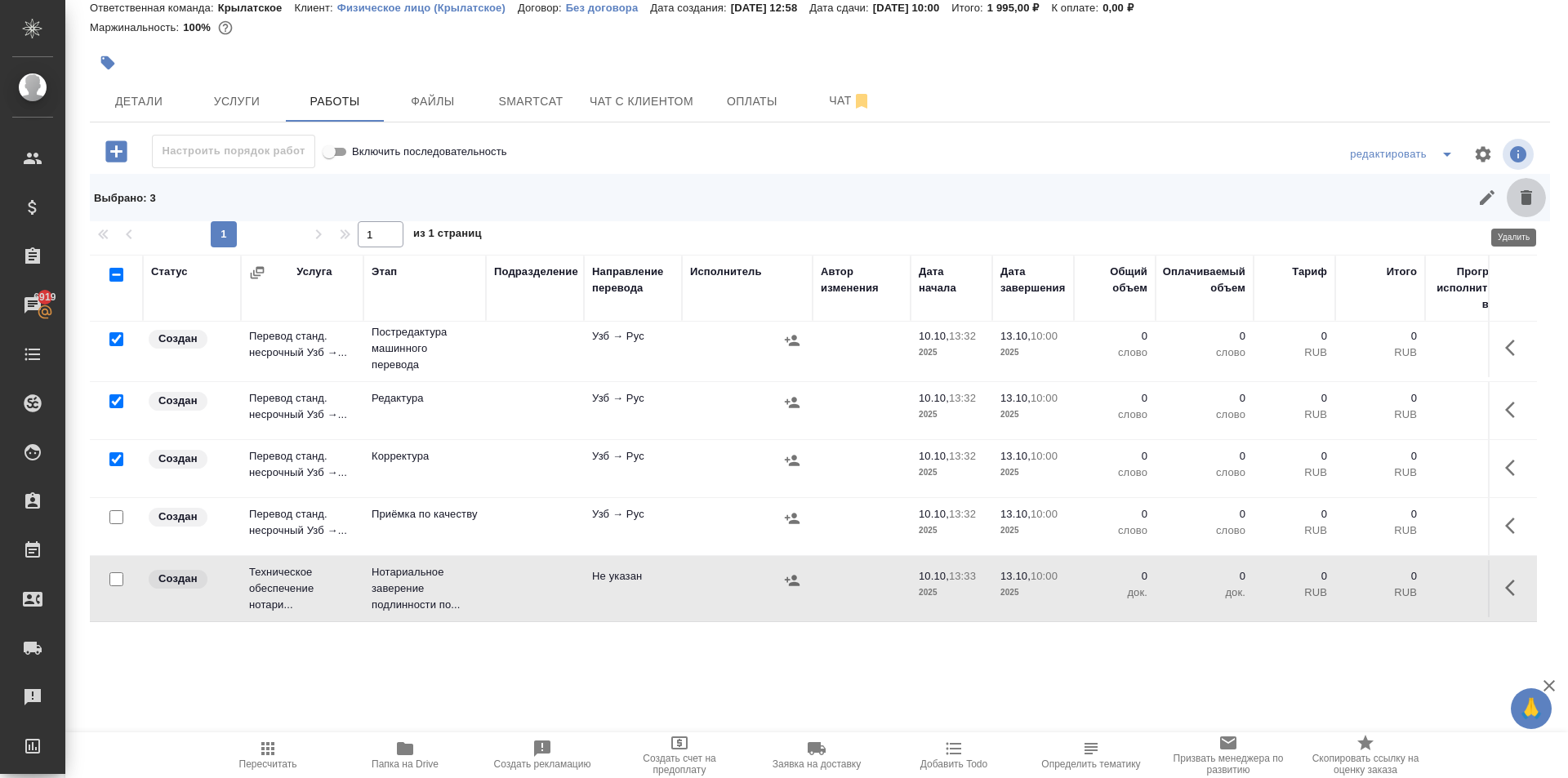
click at [1517, 212] on button "button" at bounding box center [1526, 197] width 39 height 39
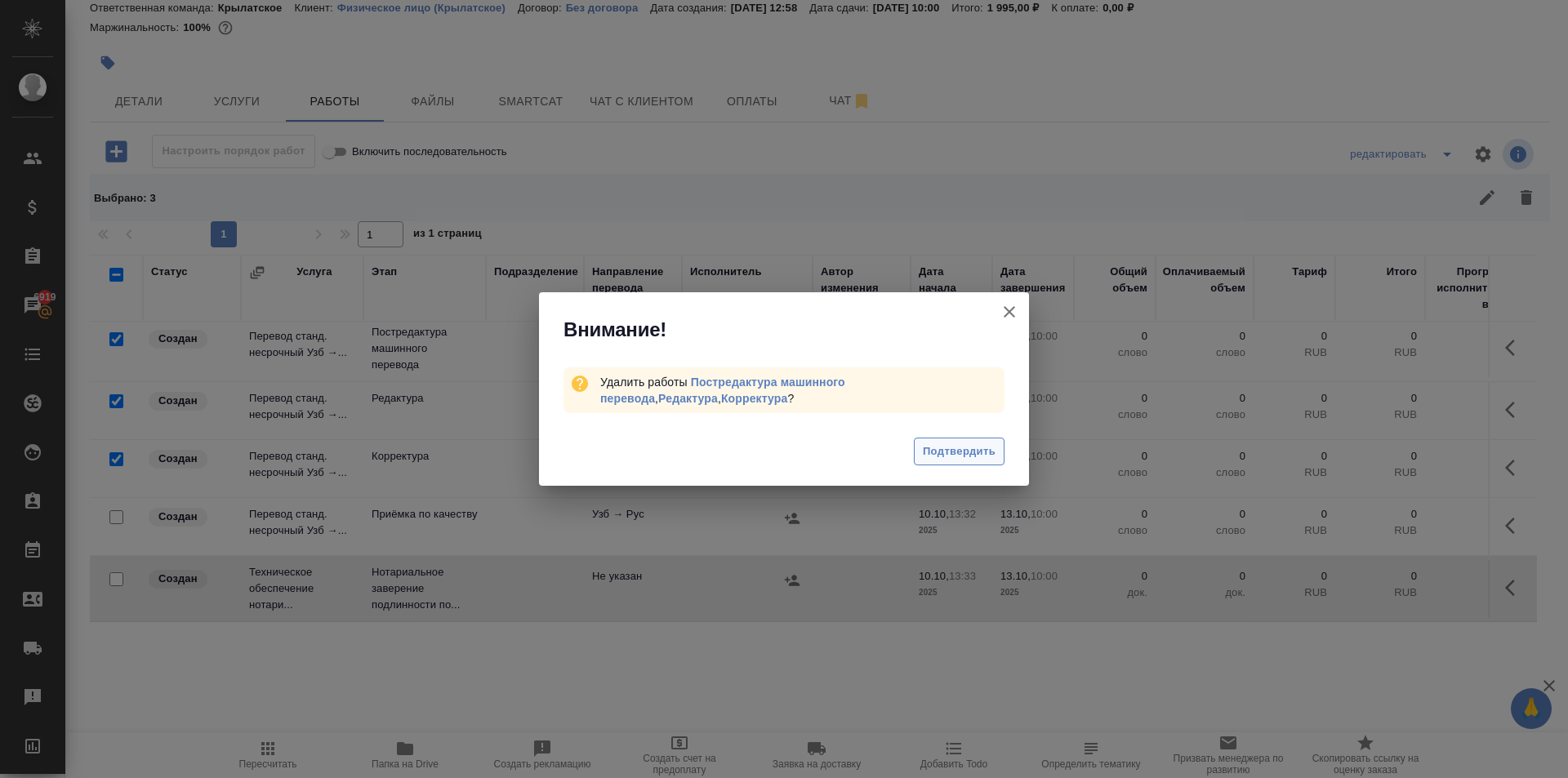
click at [987, 437] on button "Подтвердить" at bounding box center [959, 451] width 90 height 28
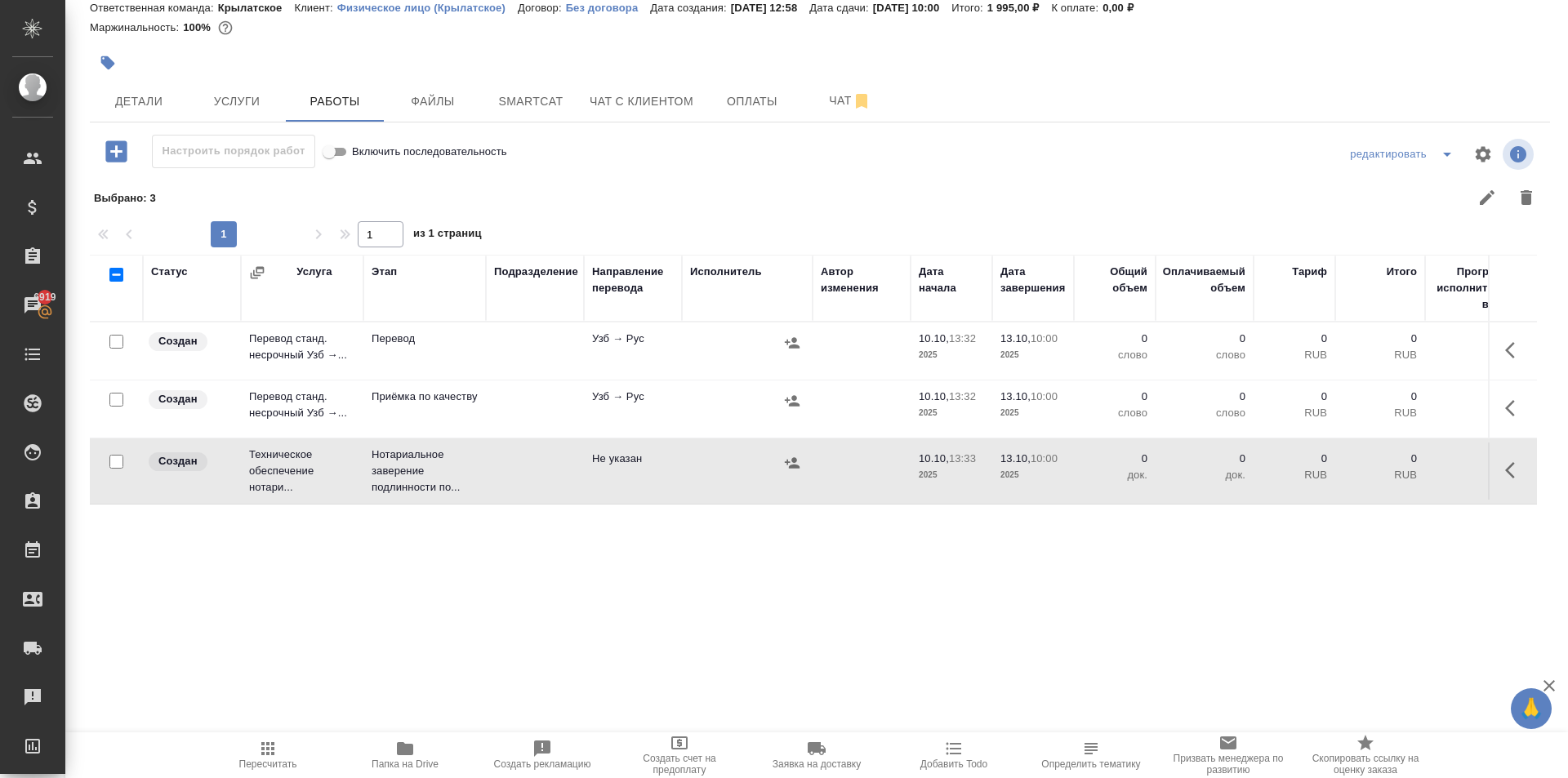
scroll to position [0, 0]
click at [1498, 342] on button "button" at bounding box center [1515, 350] width 39 height 39
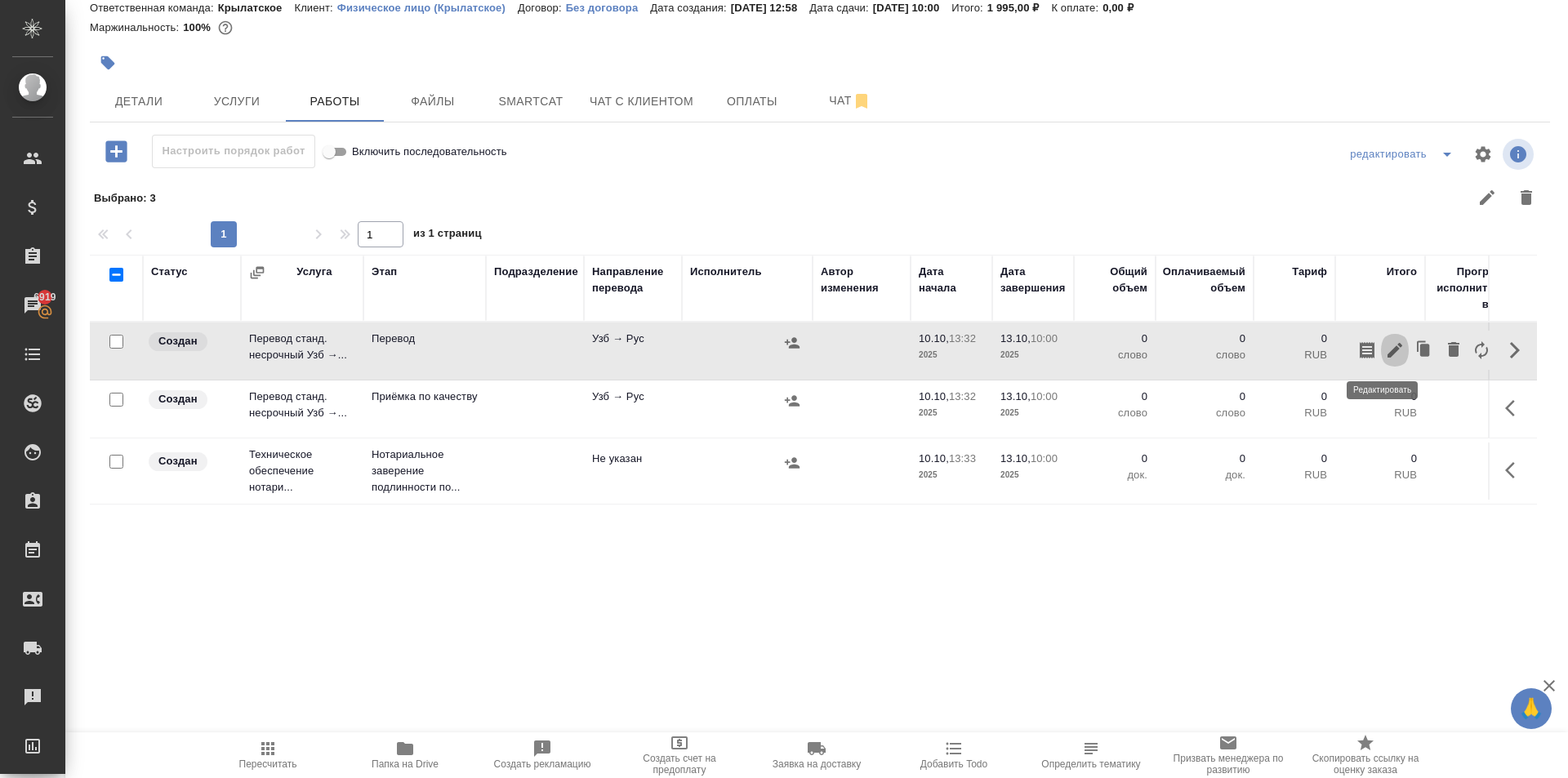
click at [1388, 348] on icon "button" at bounding box center [1394, 350] width 19 height 19
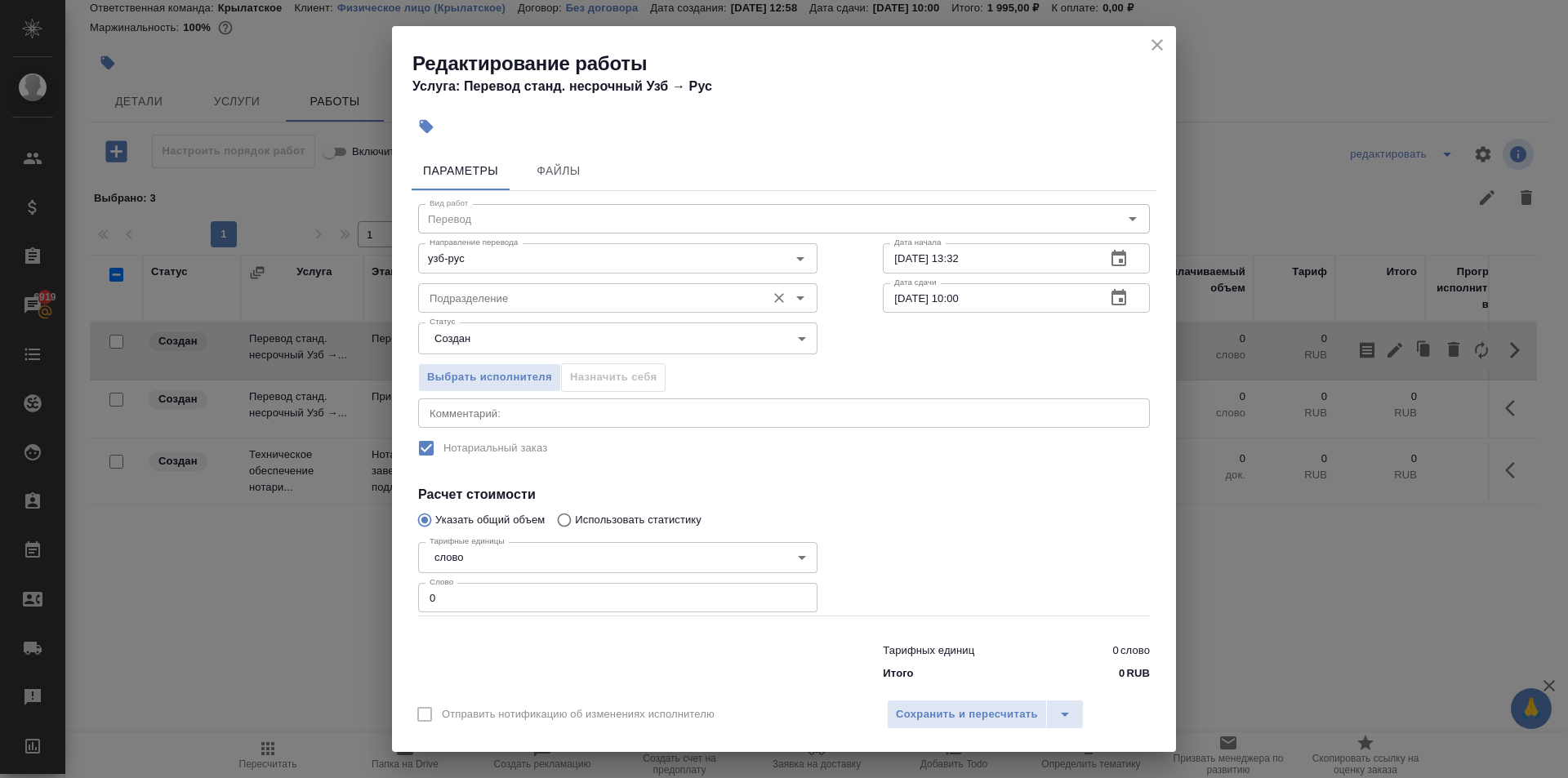
click at [499, 286] on div "Подразделение Подразделение" at bounding box center [617, 297] width 399 height 39
click at [499, 289] on input "Подразделение" at bounding box center [591, 298] width 335 height 19
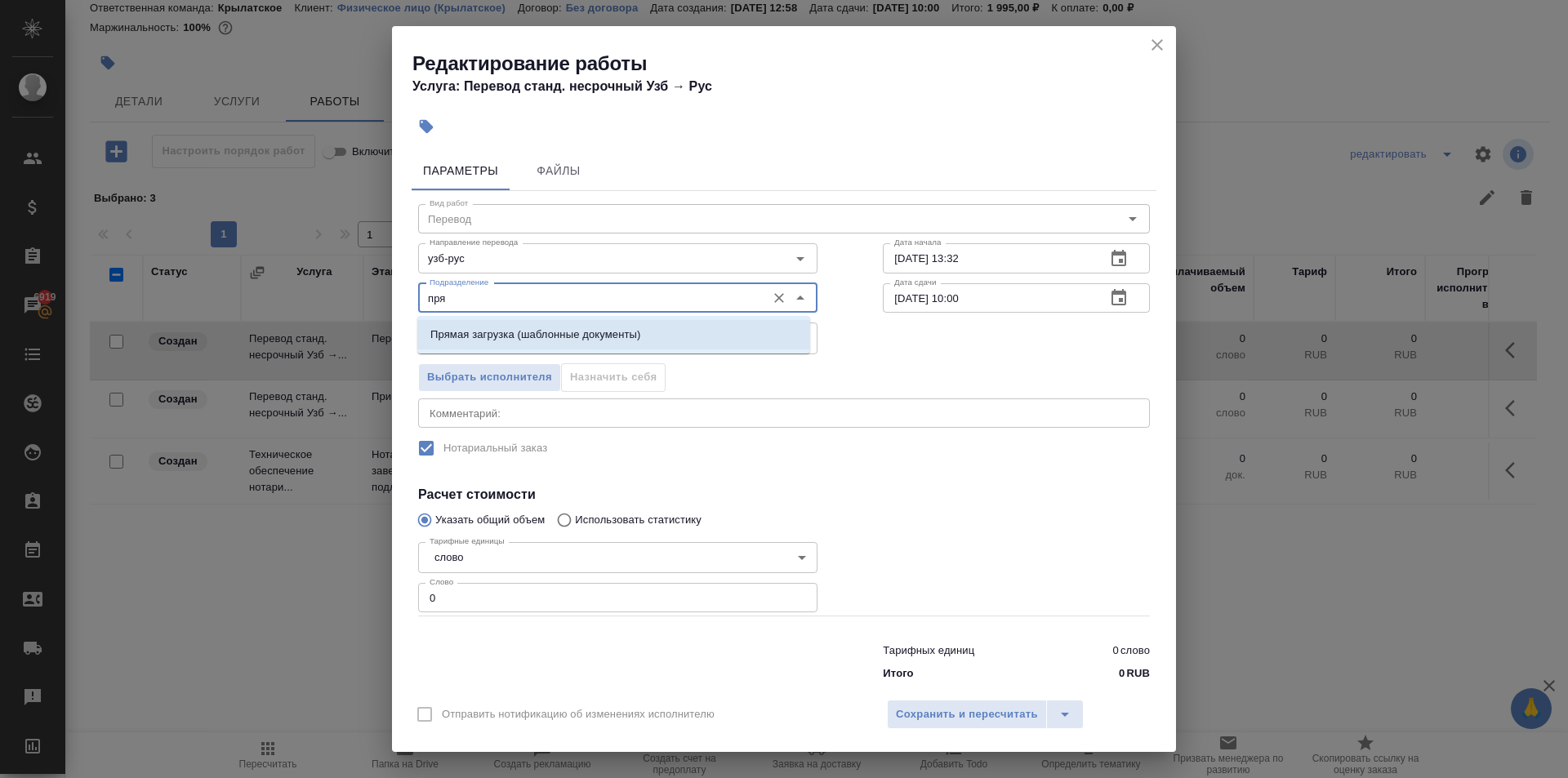
click at [505, 327] on p "Прямая загрузка (шаблонные документы)" at bounding box center [535, 335] width 210 height 16
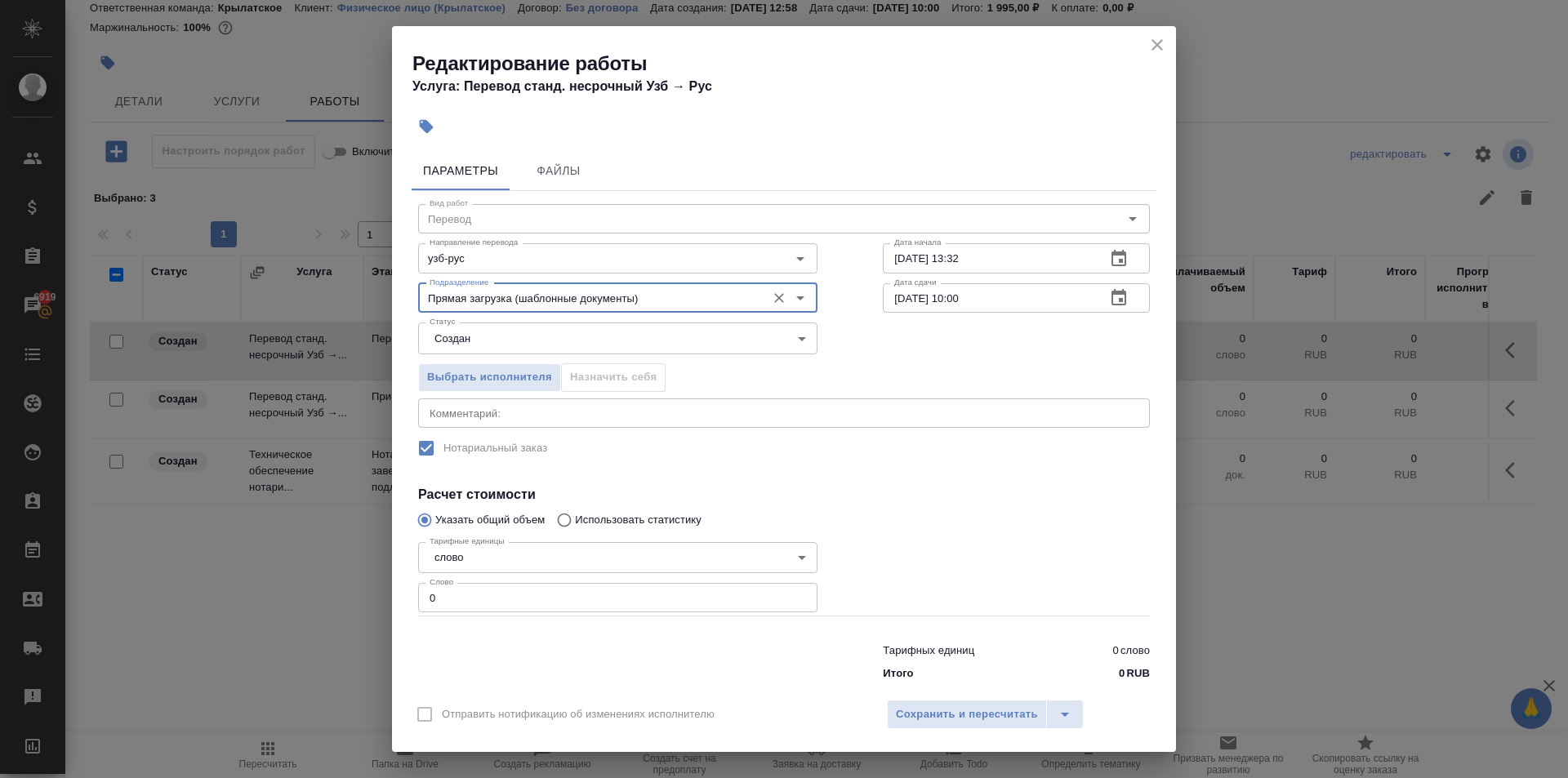
type input "Прямая загрузка (шаблонные документы)"
click at [392, 601] on div "Параметры Файлы Вид работ Перевод Вид работ Направление перевода узб-рус Направ…" at bounding box center [784, 416] width 784 height 544
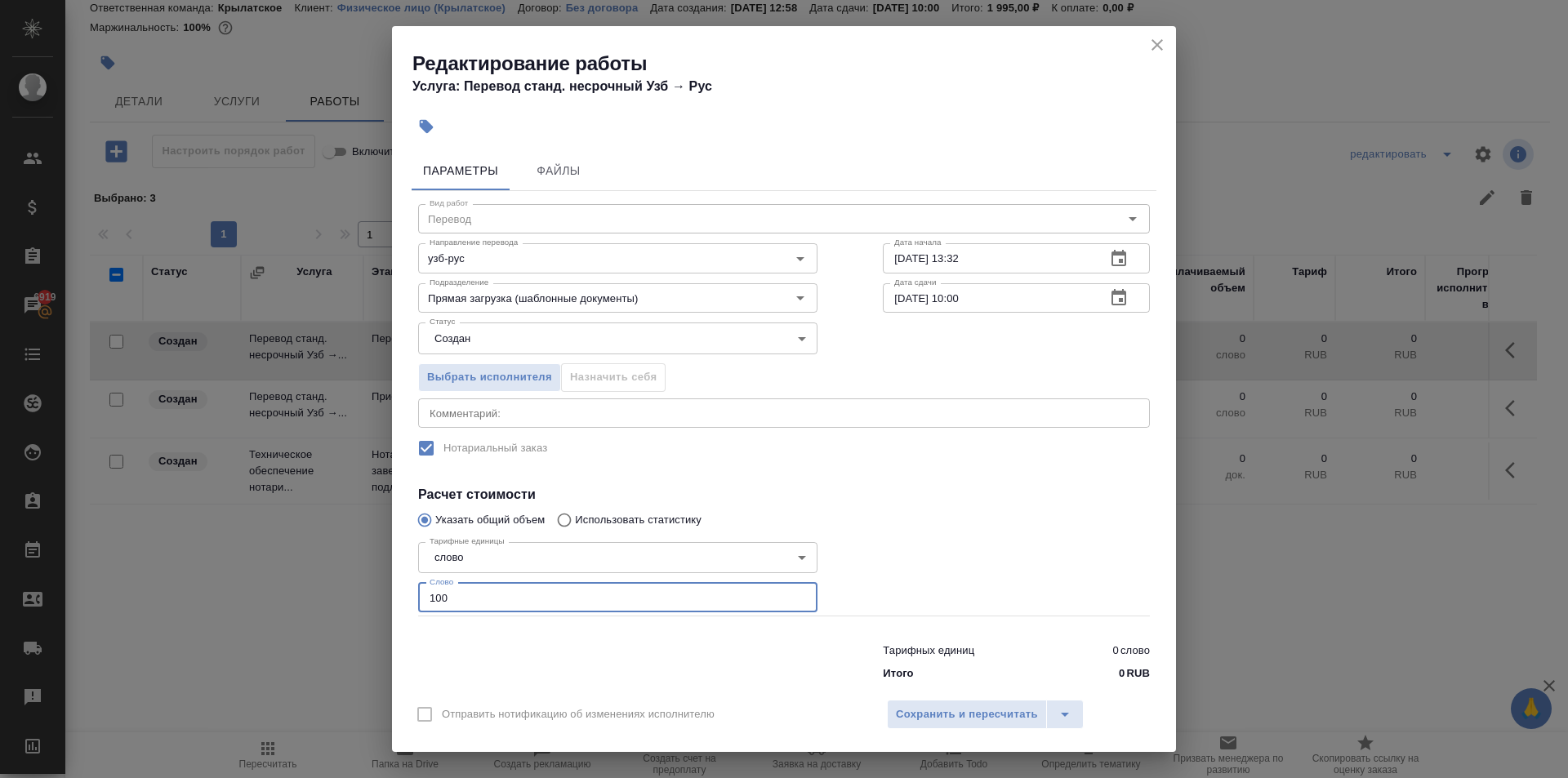
type input "100"
click at [478, 343] on body "🙏 .cls-1 fill:#fff; AWATERA Kasymov Timur Клиенты Спецификации Заказы 6919 Чаты…" at bounding box center [784, 389] width 1568 height 778
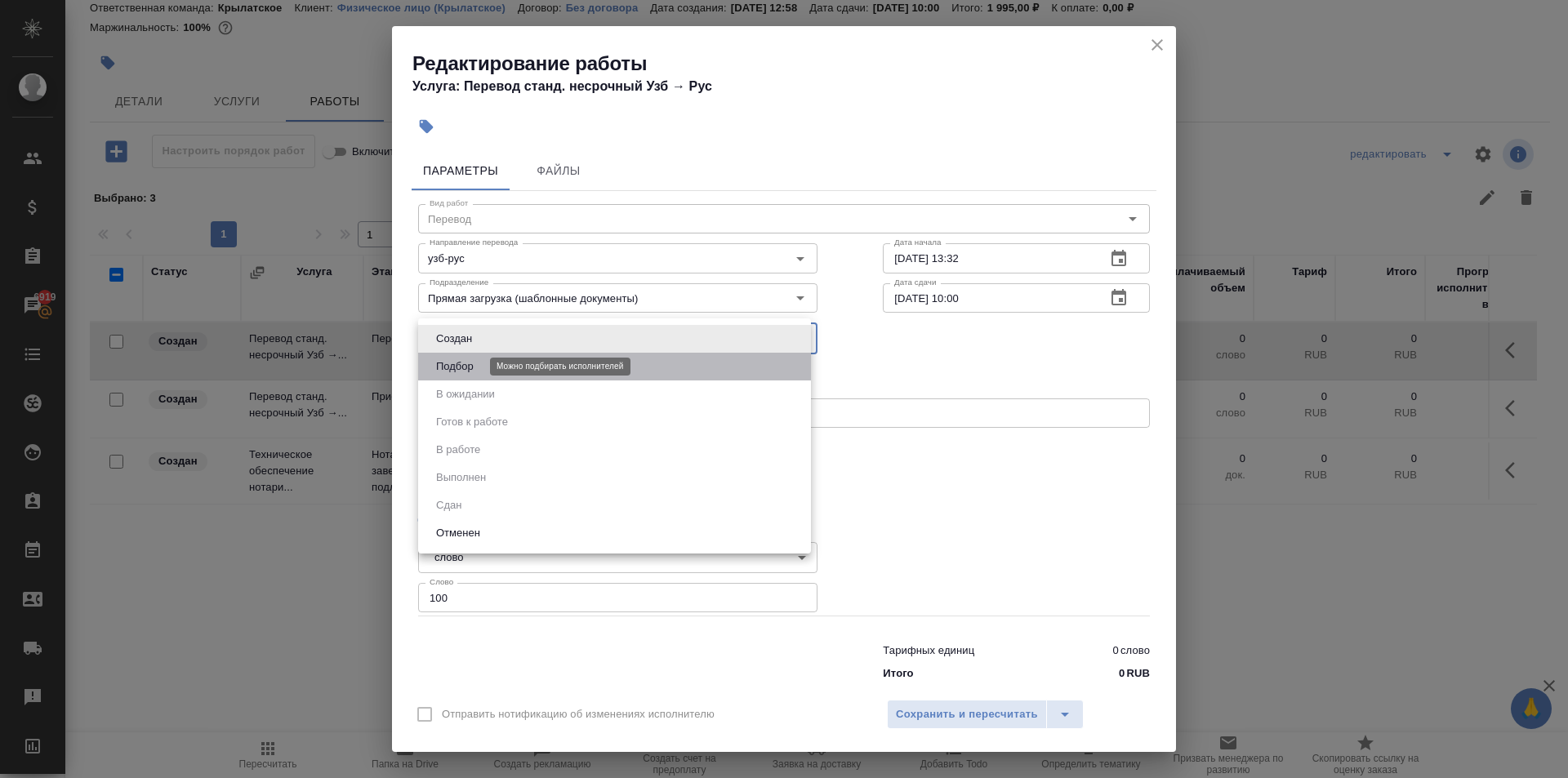
click at [459, 374] on li "Подбор" at bounding box center [614, 366] width 393 height 27
type input "recruiting"
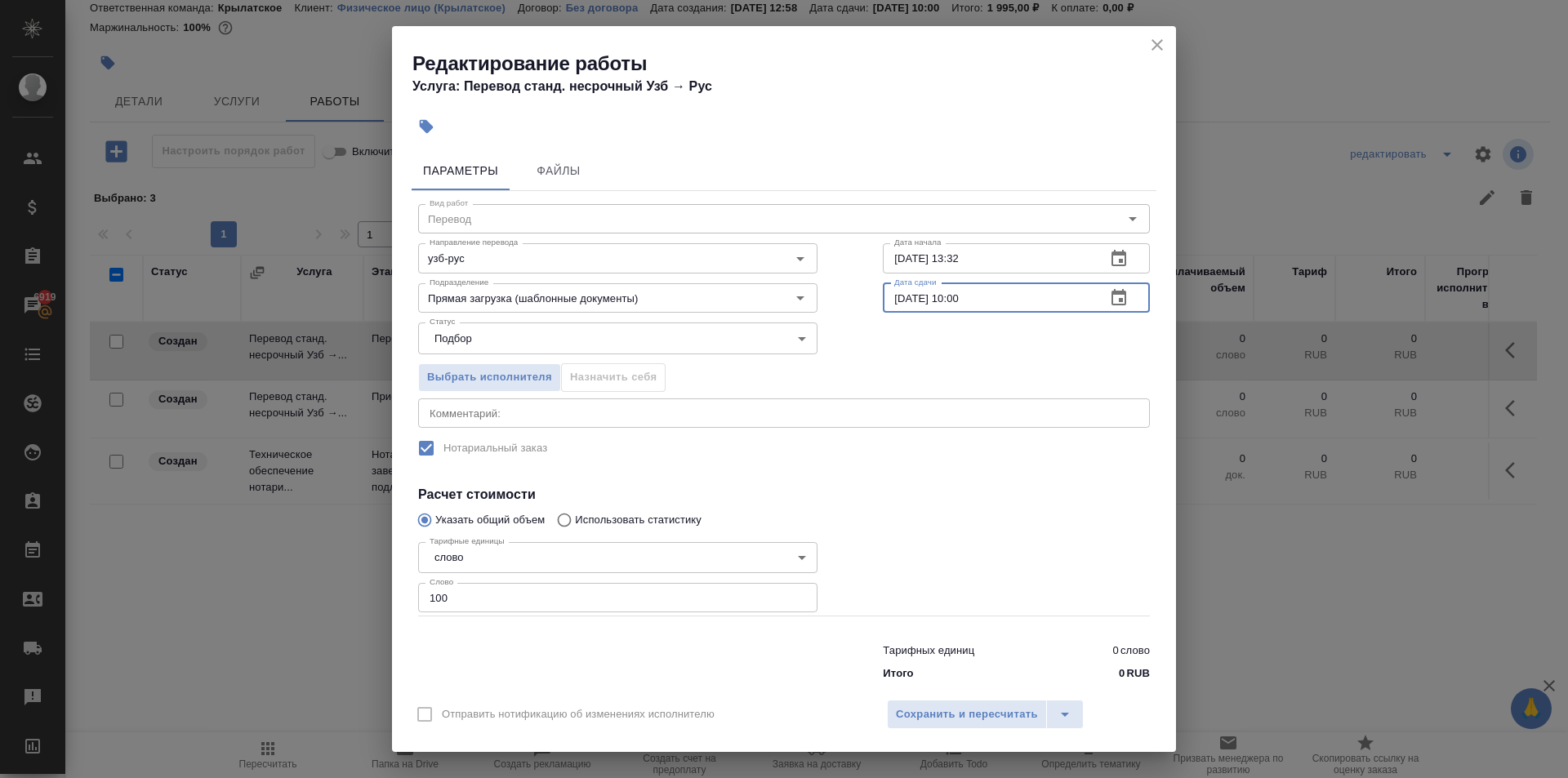
drag, startPoint x: 975, startPoint y: 297, endPoint x: 946, endPoint y: 315, distance: 34.1
click at [946, 315] on div "Вид работ Перевод Вид работ Направление перевода узб-рус Направление перевода Д…" at bounding box center [784, 440] width 745 height 497
type input "13.10.2025 09:00"
click at [925, 694] on div "Отправить нотификацию об изменениях исполнителю Сохранить и пересчитать" at bounding box center [784, 720] width 784 height 63
click at [936, 711] on span "Сохранить и пересчитать" at bounding box center [967, 714] width 143 height 19
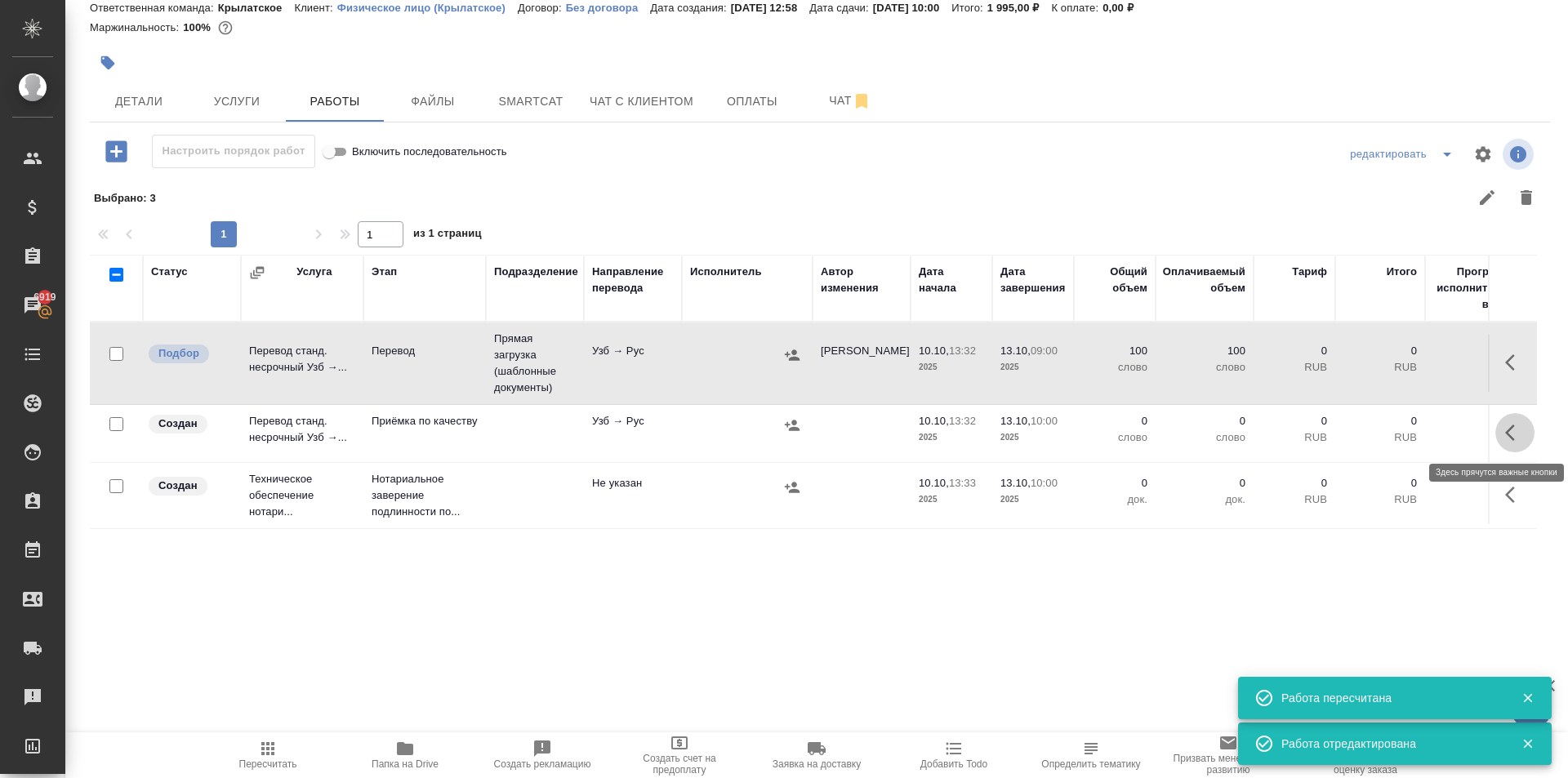
click at [1513, 437] on button "button" at bounding box center [1515, 433] width 39 height 39
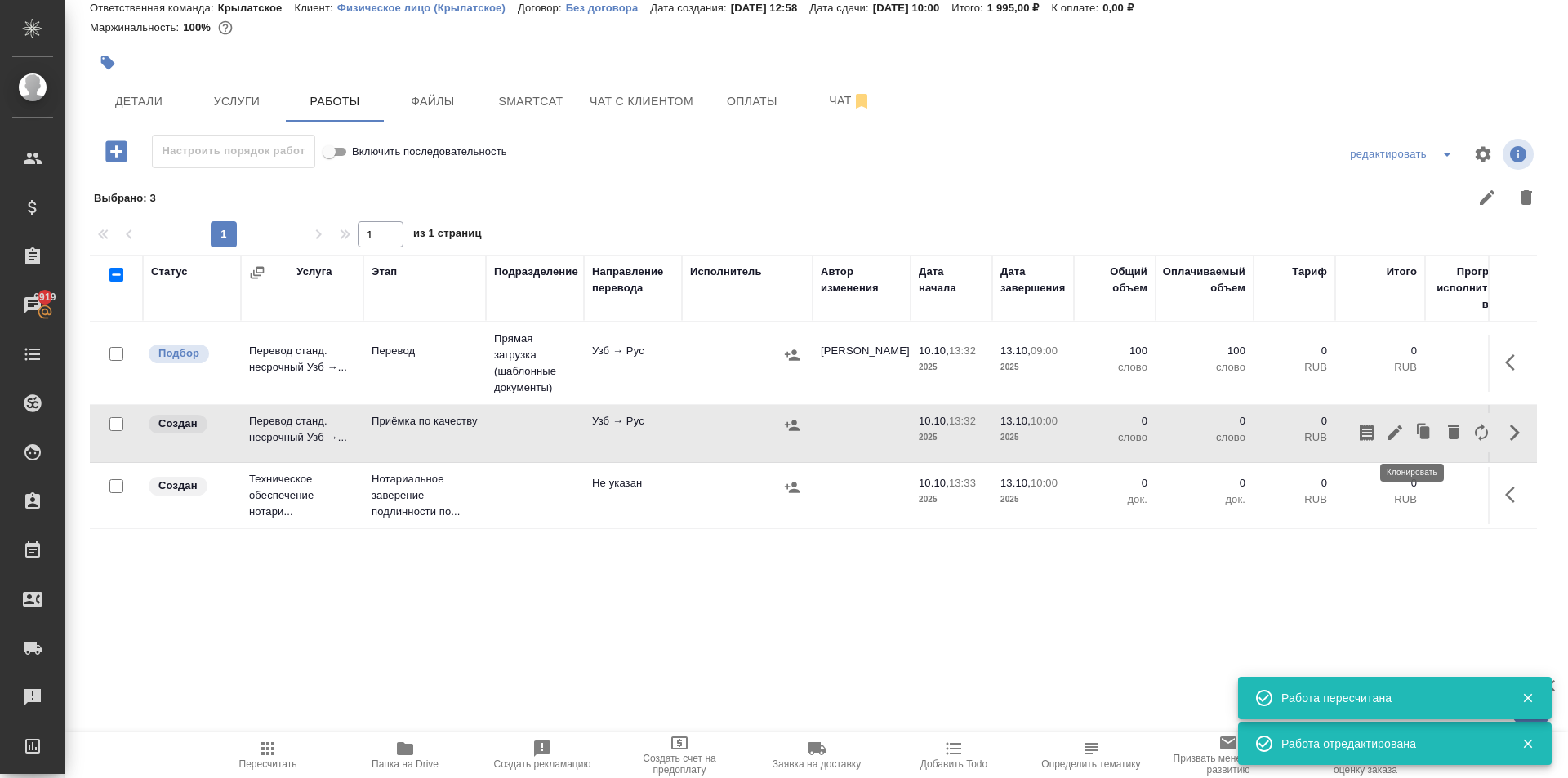
click at [1385, 433] on icon "button" at bounding box center [1394, 433] width 19 height 19
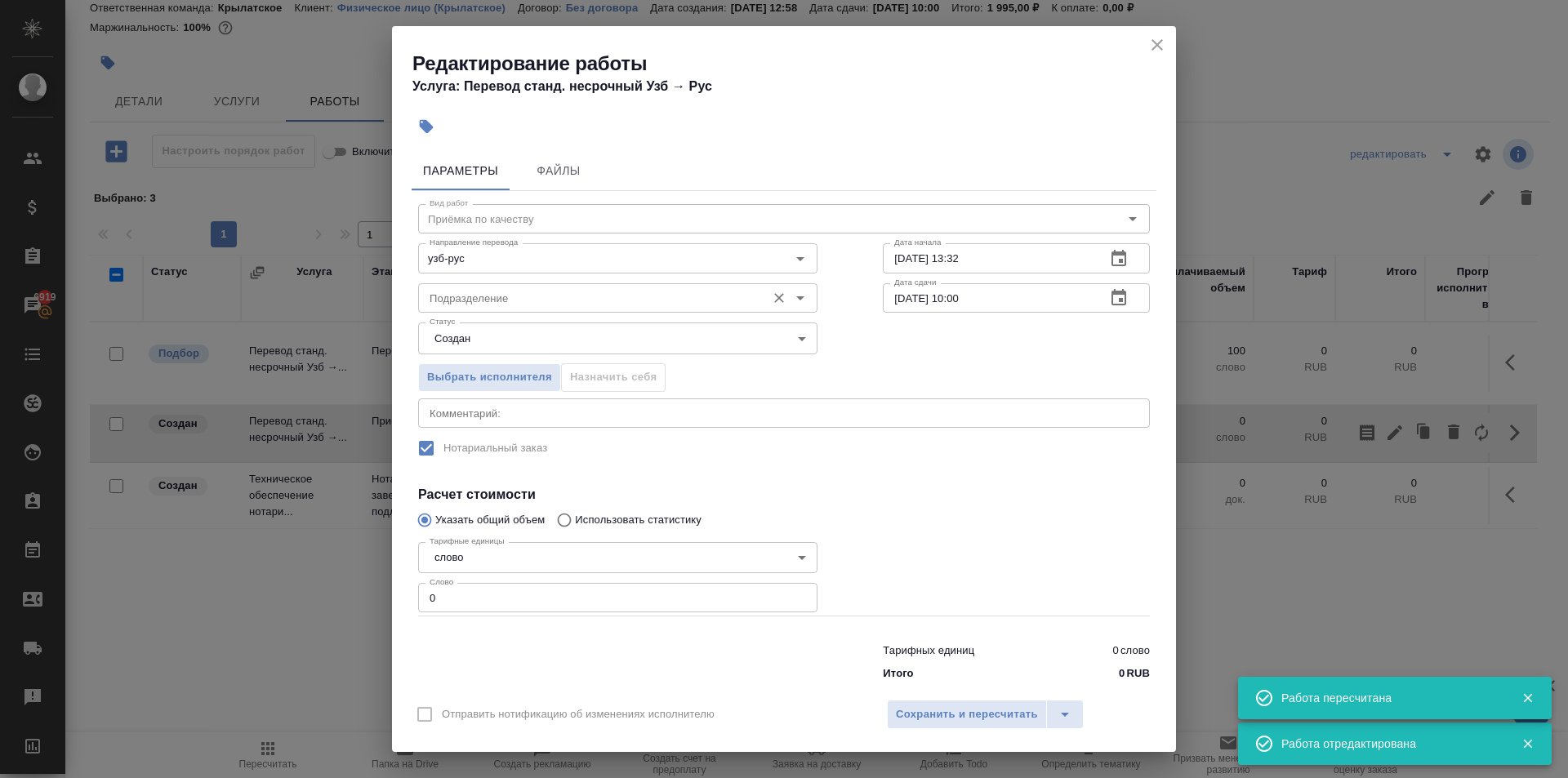
click at [556, 297] on input "Подразделение" at bounding box center [591, 298] width 335 height 19
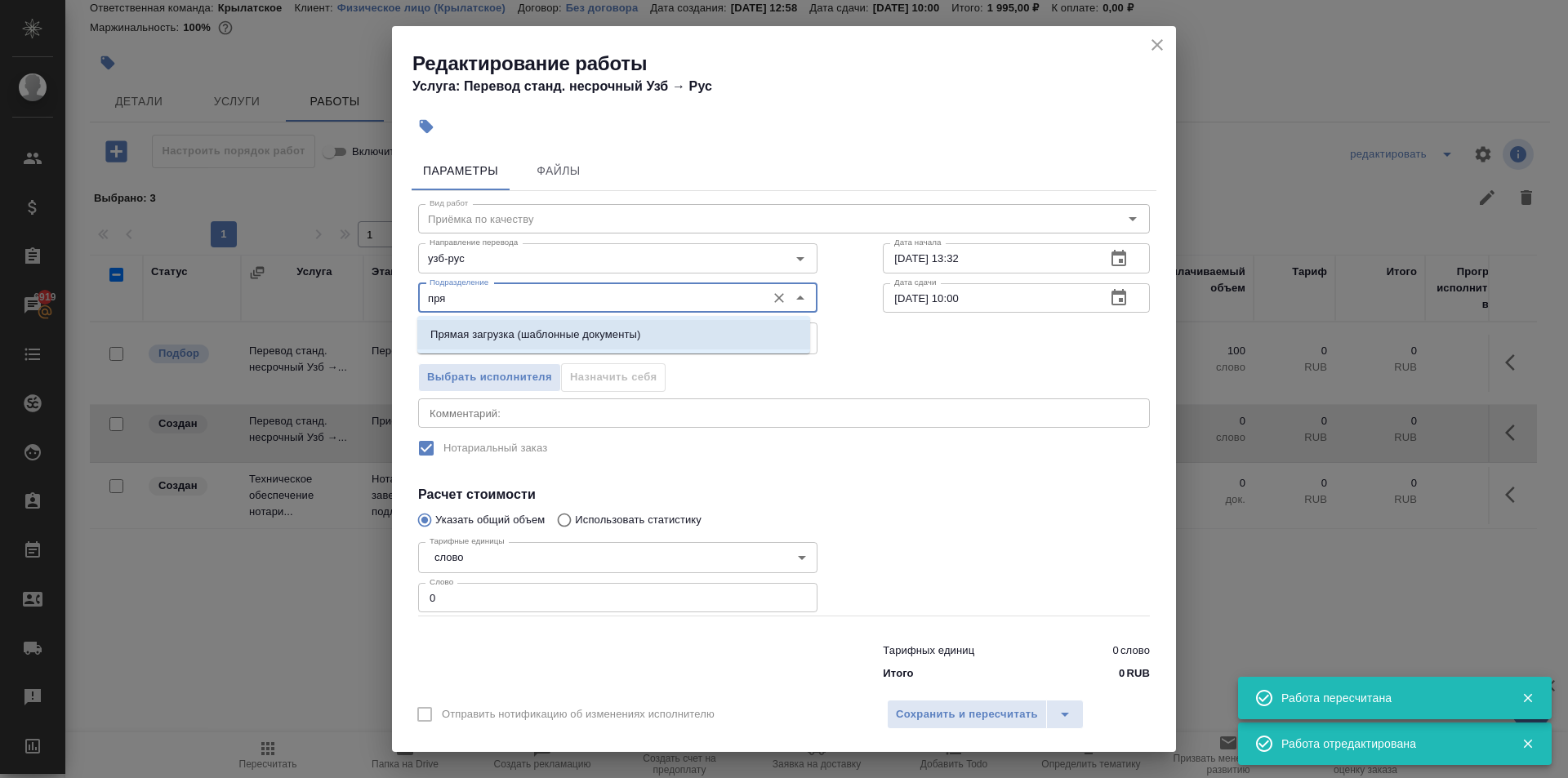
click at [567, 335] on p "Прямая загрузка (шаблонные документы)" at bounding box center [535, 335] width 210 height 16
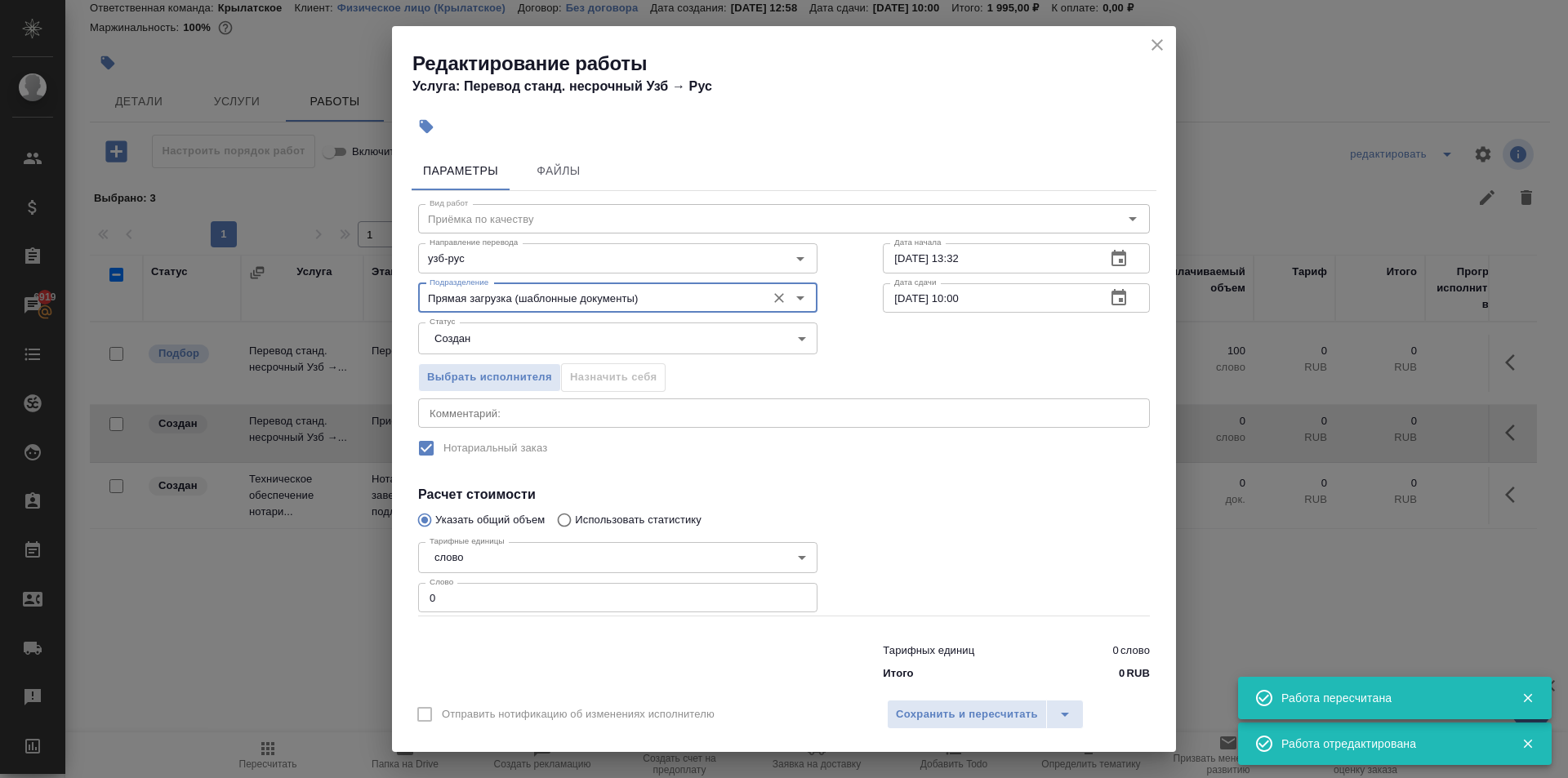
type input "Прямая загрузка (шаблонные документы)"
drag, startPoint x: 498, startPoint y: 575, endPoint x: 476, endPoint y: 593, distance: 28.4
click at [488, 584] on div "Тарифные единицы слово 5a8b1489cc6b4906c91bfd90 Тарифные единицы Слово 0 Слово" at bounding box center [617, 575] width 399 height 81
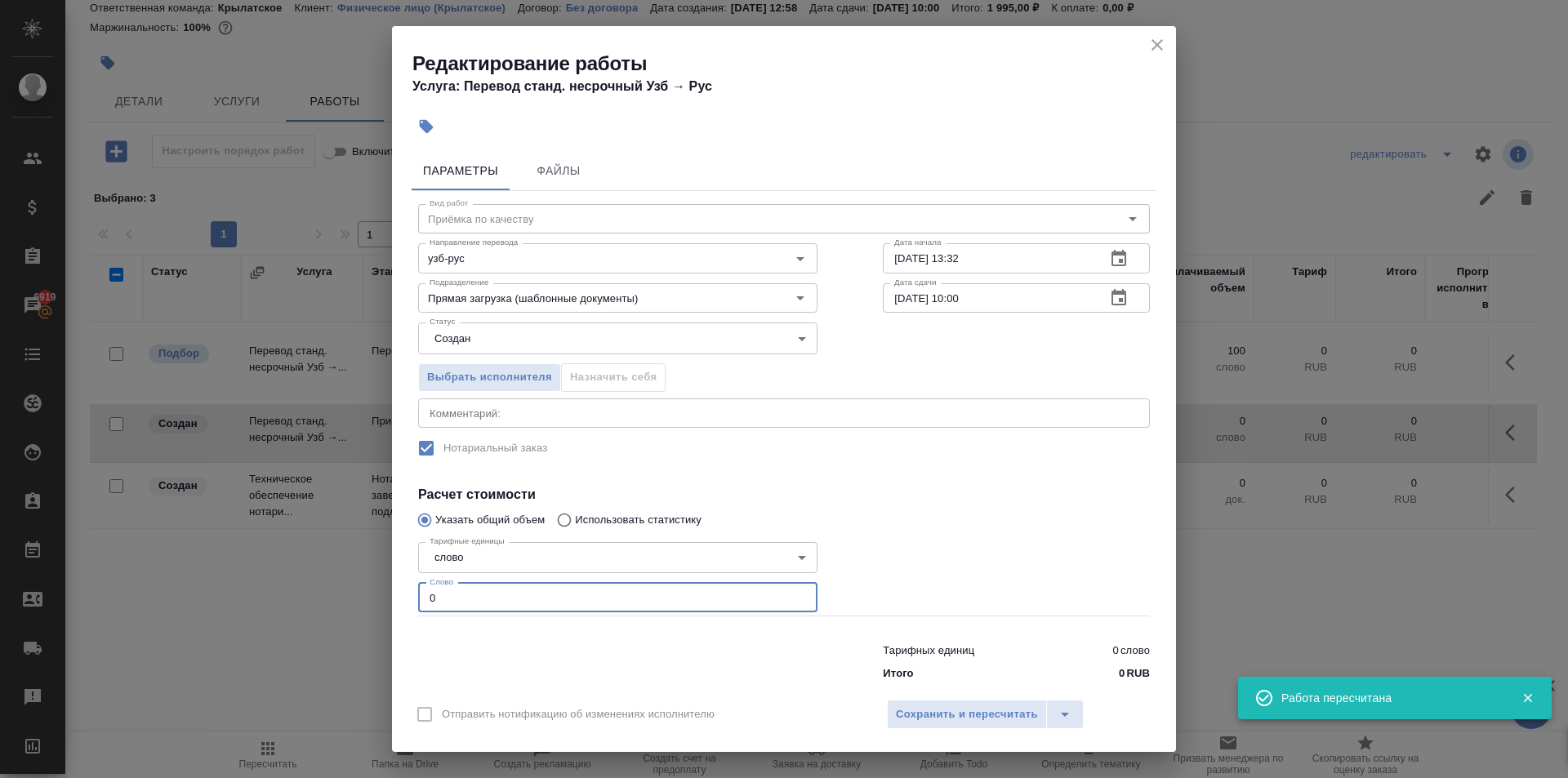
drag, startPoint x: 476, startPoint y: 593, endPoint x: 368, endPoint y: 581, distance: 108.7
click at [368, 581] on div "Редактирование работы Услуга: Перевод станд. несрочный Узб → Рус Параметры Файл…" at bounding box center [784, 389] width 1568 height 778
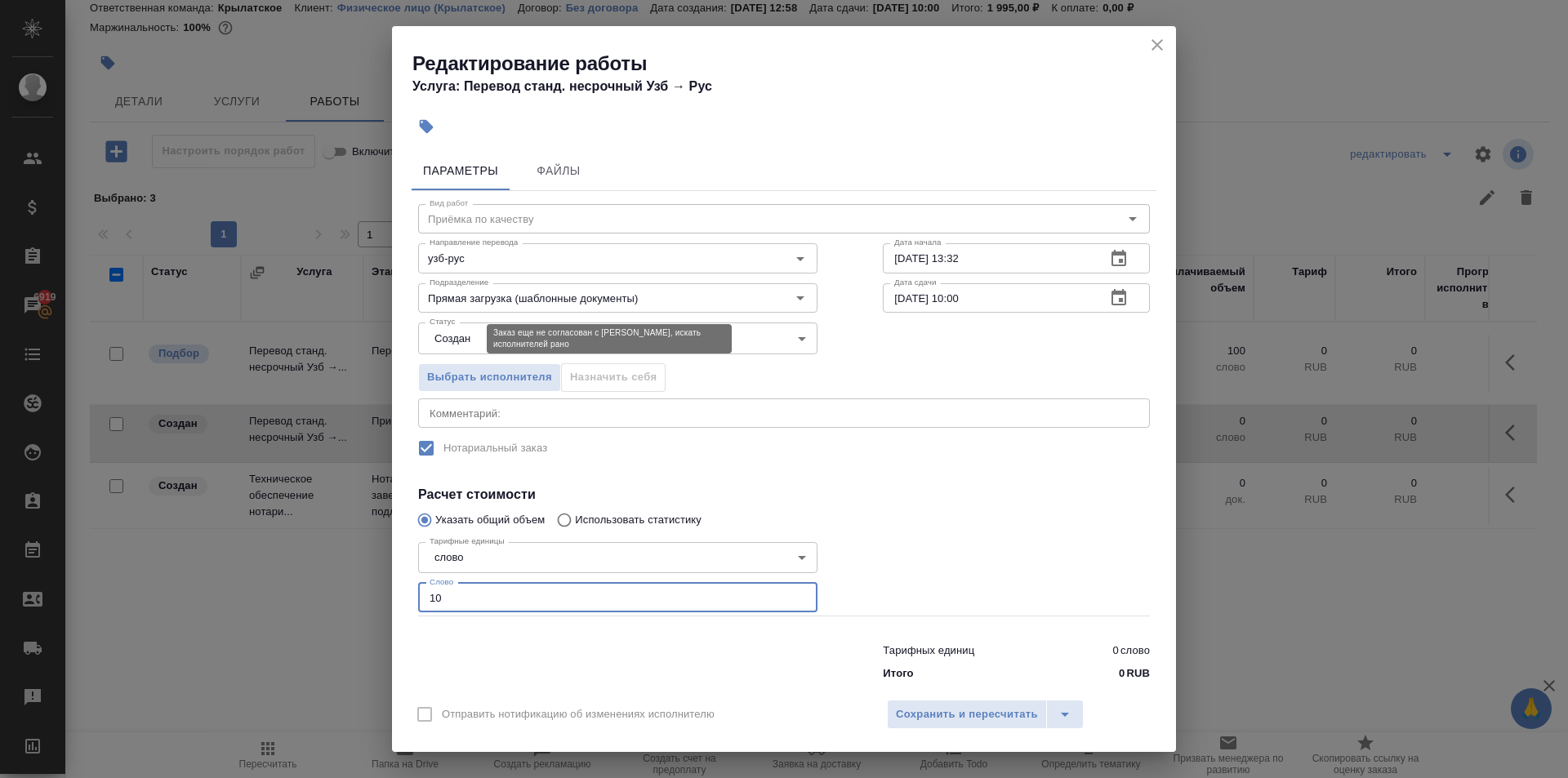
type input "10"
click at [468, 346] on body "🙏 .cls-1 fill:#fff; AWATERA Kasymov Timur Клиенты Спецификации Заказы 6919 Чаты…" at bounding box center [784, 389] width 1568 height 778
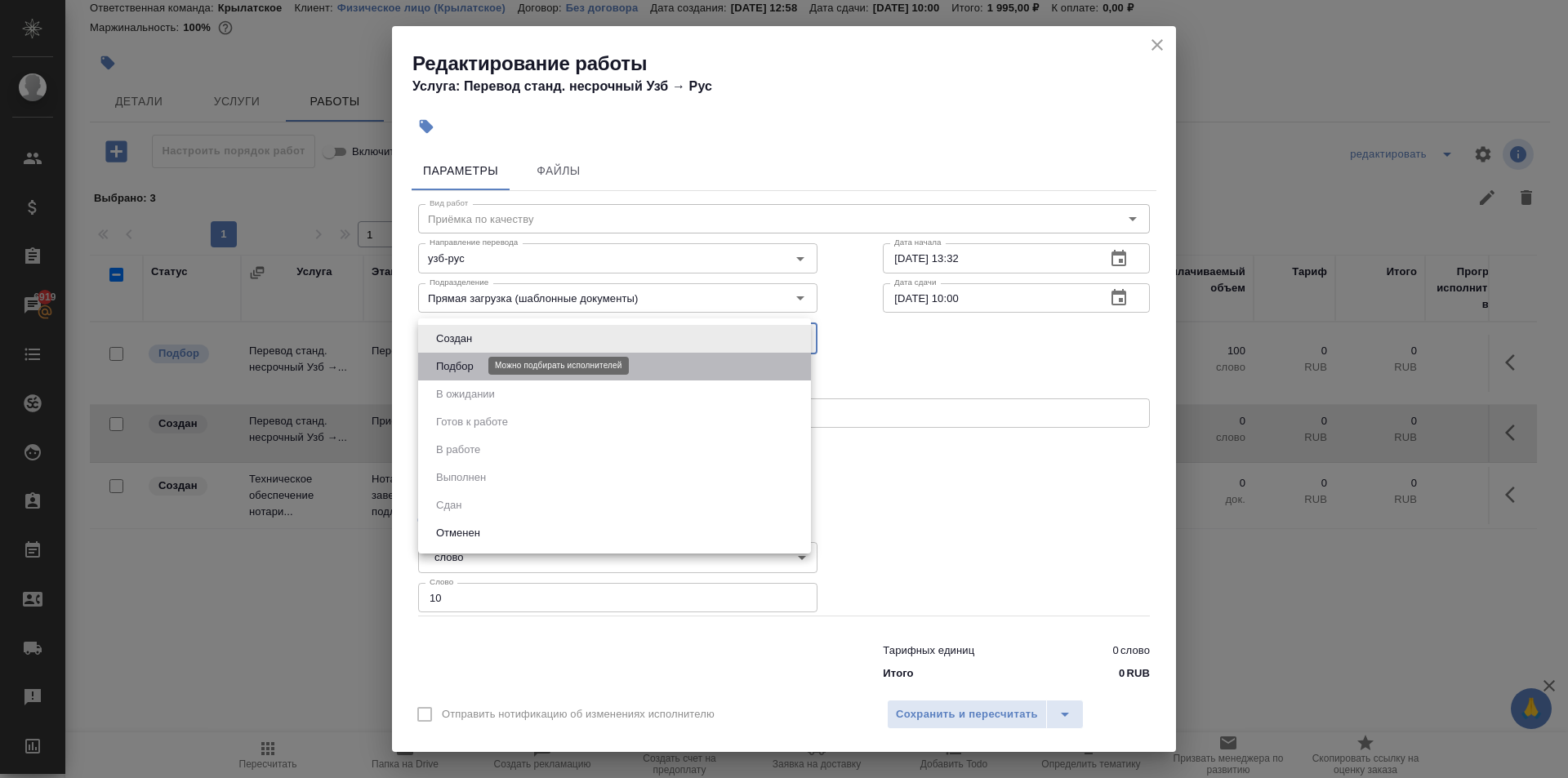
click at [466, 371] on button "Подбор" at bounding box center [455, 366] width 48 height 18
type input "recruiting"
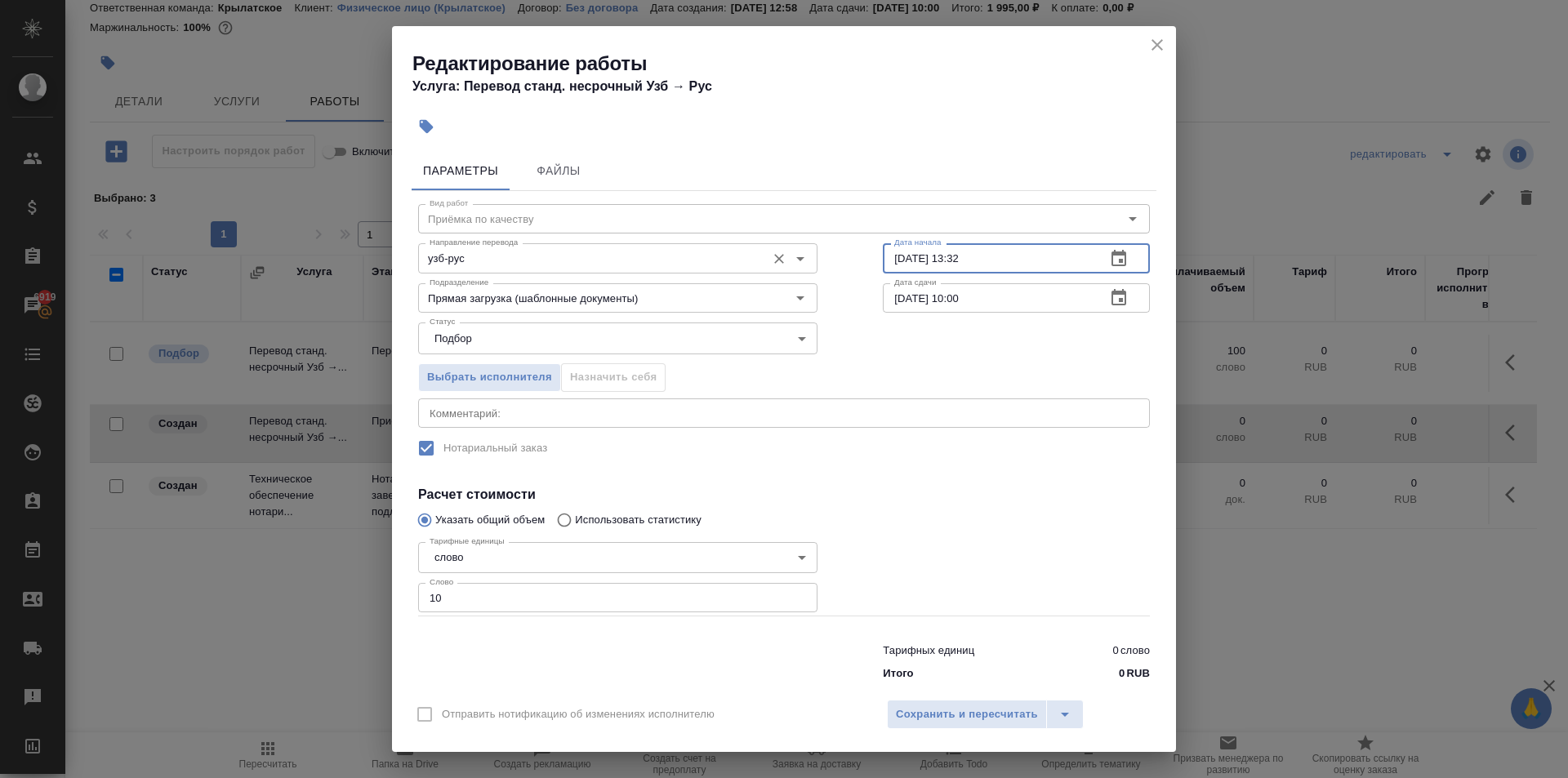
drag, startPoint x: 980, startPoint y: 254, endPoint x: 795, endPoint y: 243, distance: 185.3
click at [795, 243] on div "Направление перевода узб-рус Направление перевода Дата начала 10.10.2025 13:32 …" at bounding box center [784, 257] width 797 height 104
click at [977, 715] on span "Сохранить и пересчитать" at bounding box center [967, 714] width 143 height 19
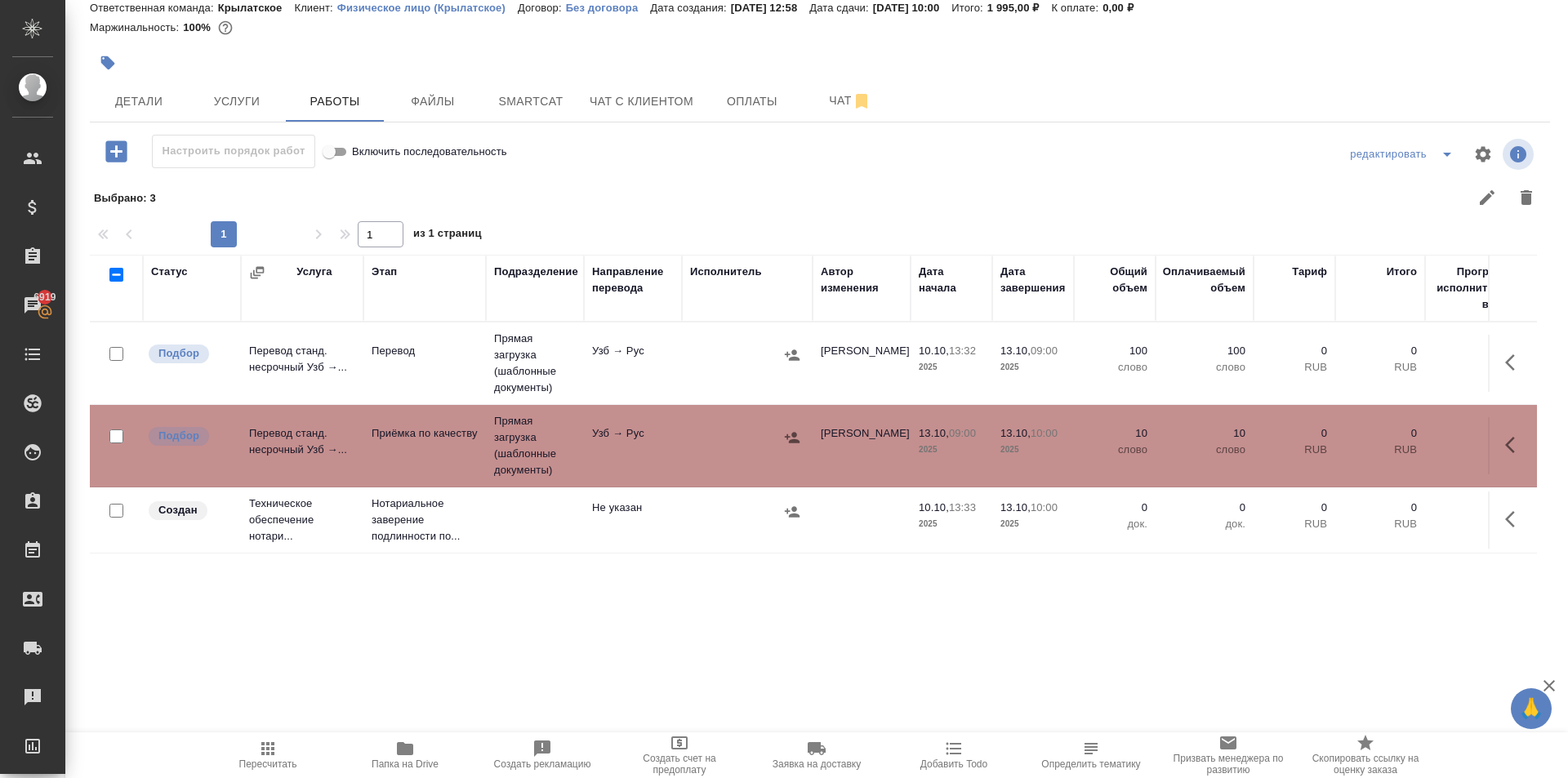
click at [286, 743] on span "Пересчитать" at bounding box center [267, 754] width 118 height 31
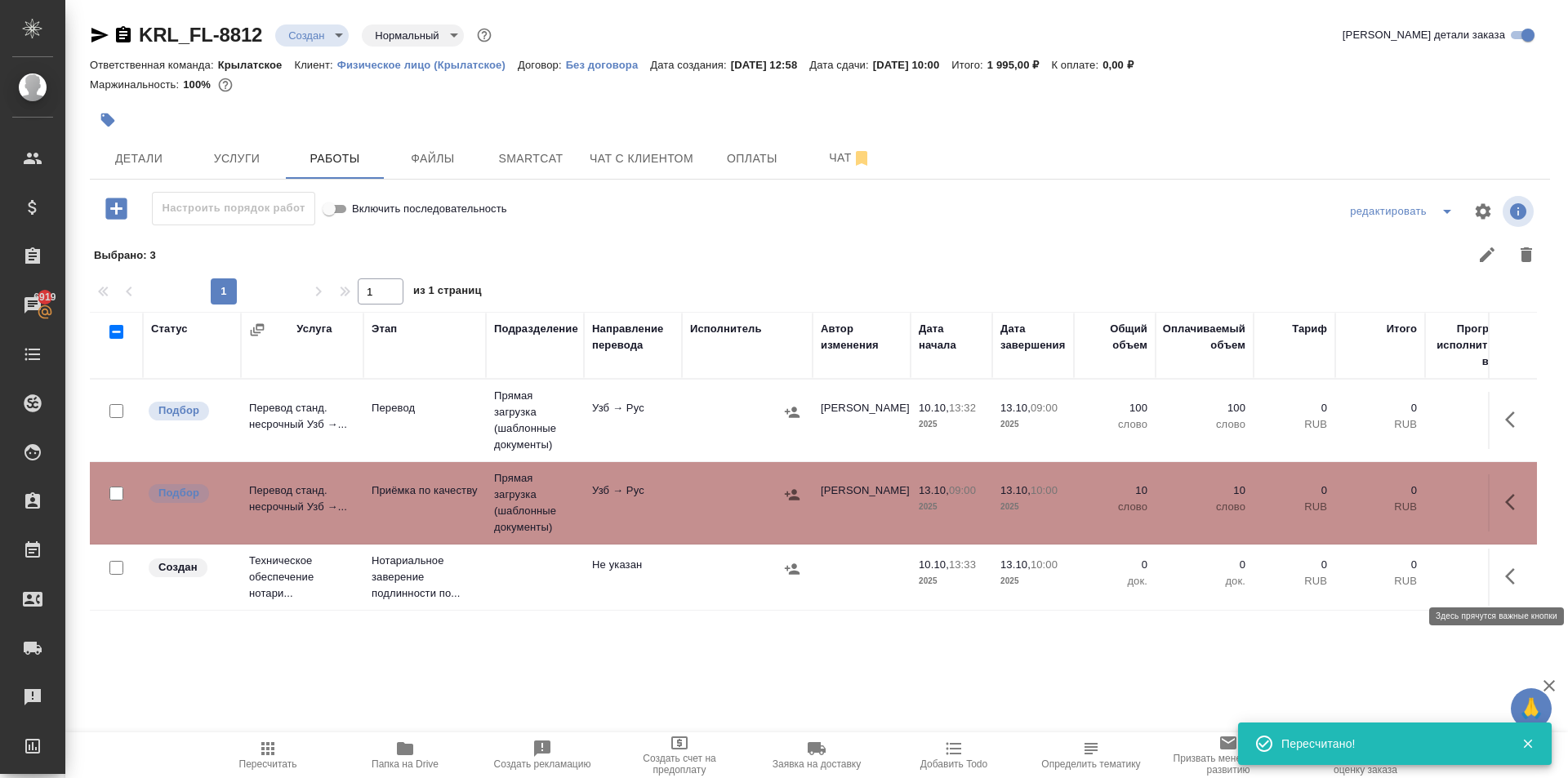
click at [1511, 572] on icon "button" at bounding box center [1515, 576] width 19 height 19
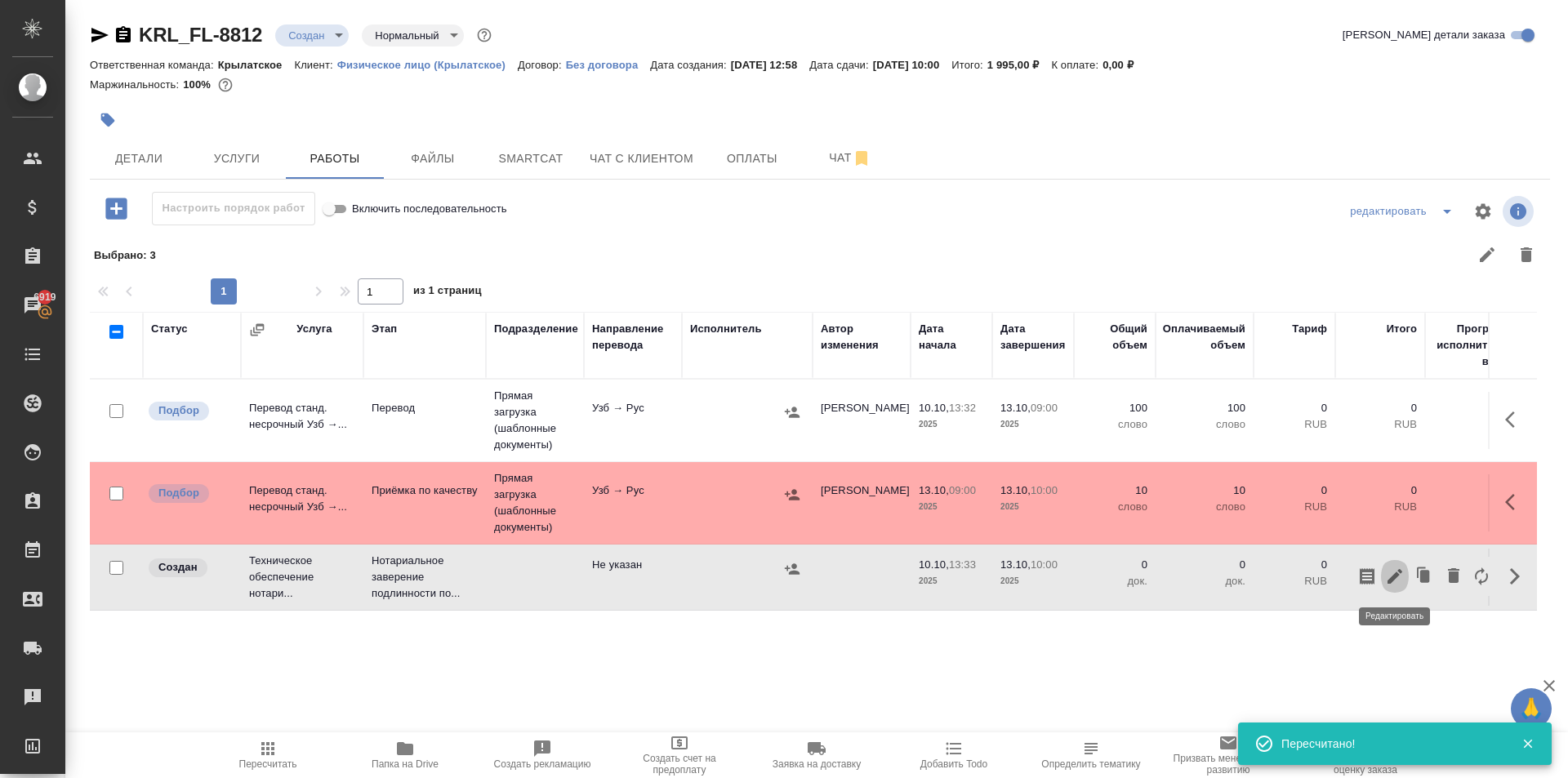
click at [1395, 583] on icon "button" at bounding box center [1394, 576] width 19 height 19
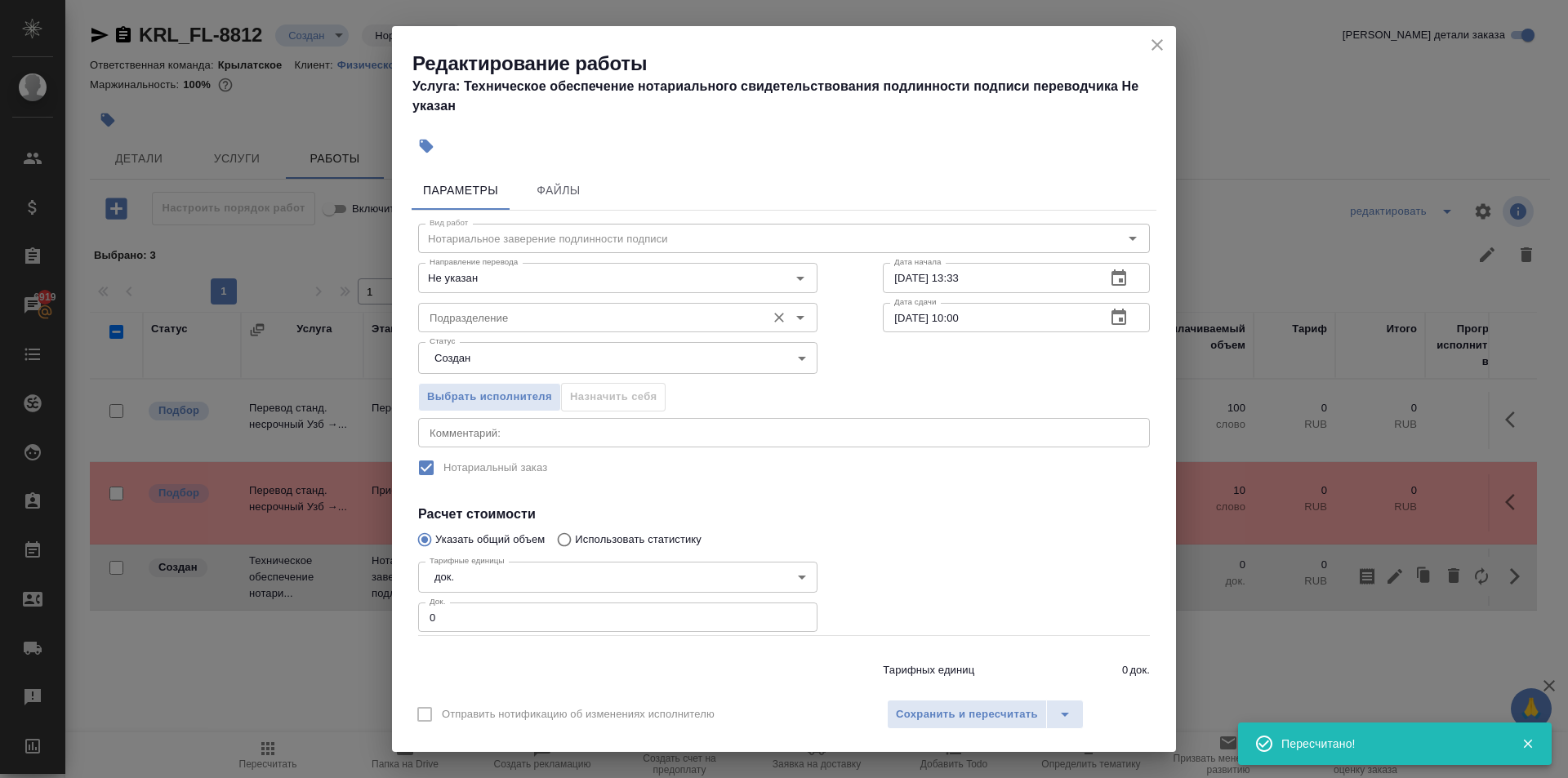
drag, startPoint x: 498, startPoint y: 301, endPoint x: 510, endPoint y: 317, distance: 20.0
click at [499, 303] on div "Подразделение Подразделение" at bounding box center [617, 316] width 399 height 39
click at [510, 318] on input "Подразделение" at bounding box center [591, 318] width 335 height 19
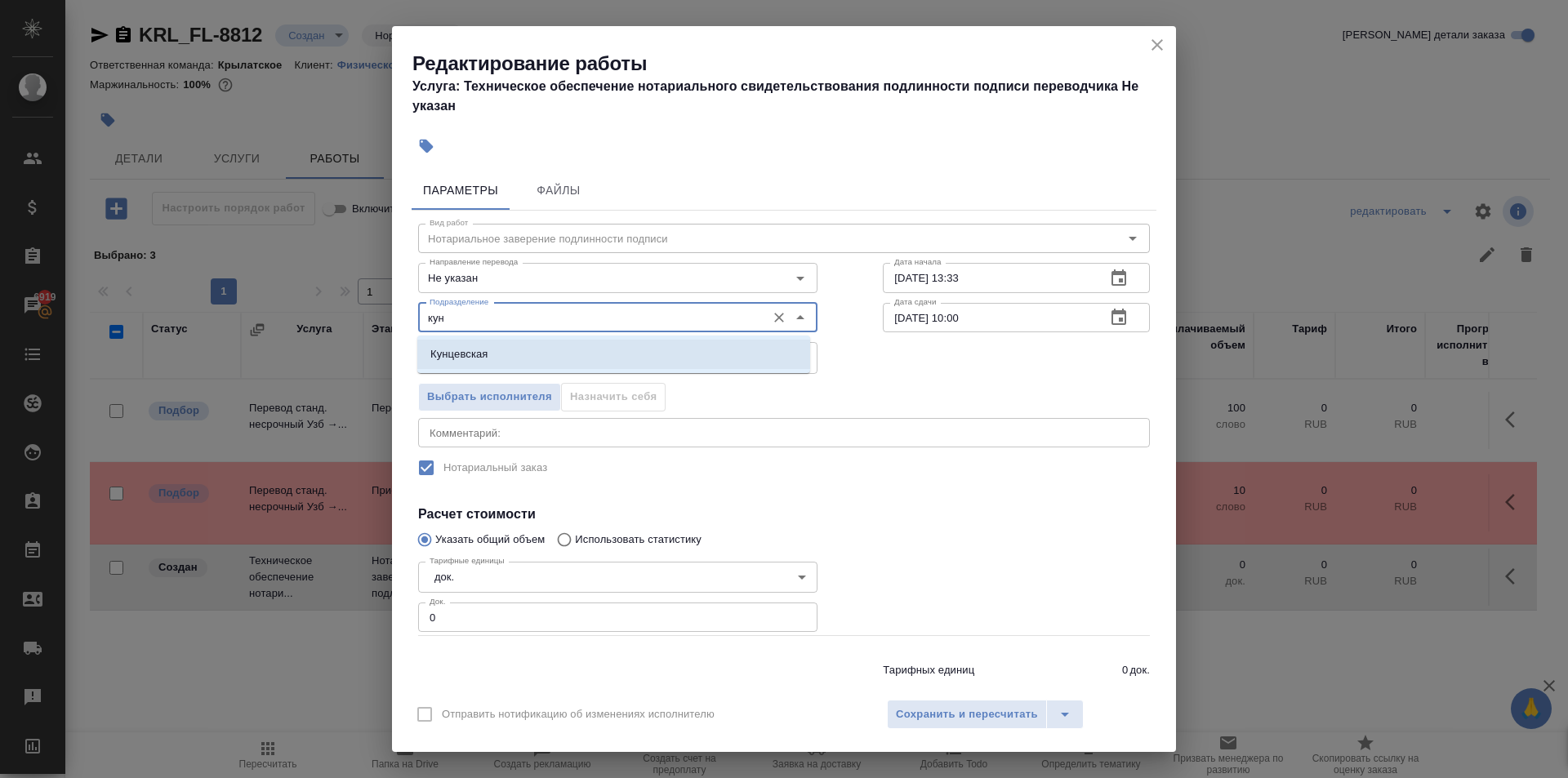
click at [508, 352] on li "Кунцевская" at bounding box center [614, 354] width 393 height 29
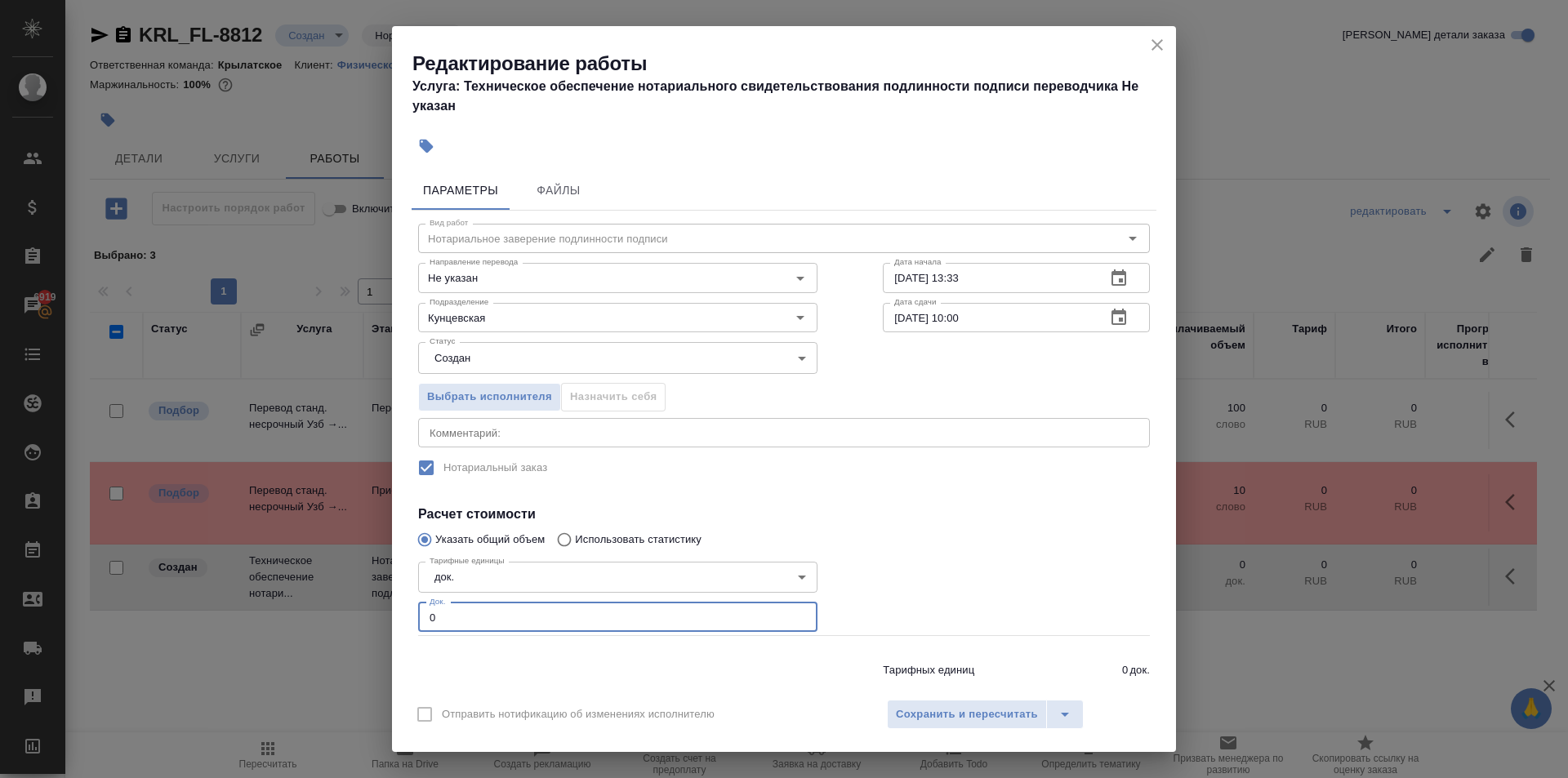
click at [343, 637] on div "Редактирование работы Услуга: Техническое обеспечение нотариального свидетельст…" at bounding box center [784, 389] width 1568 height 778
click at [983, 706] on span "Сохранить и пересчитать" at bounding box center [967, 714] width 143 height 19
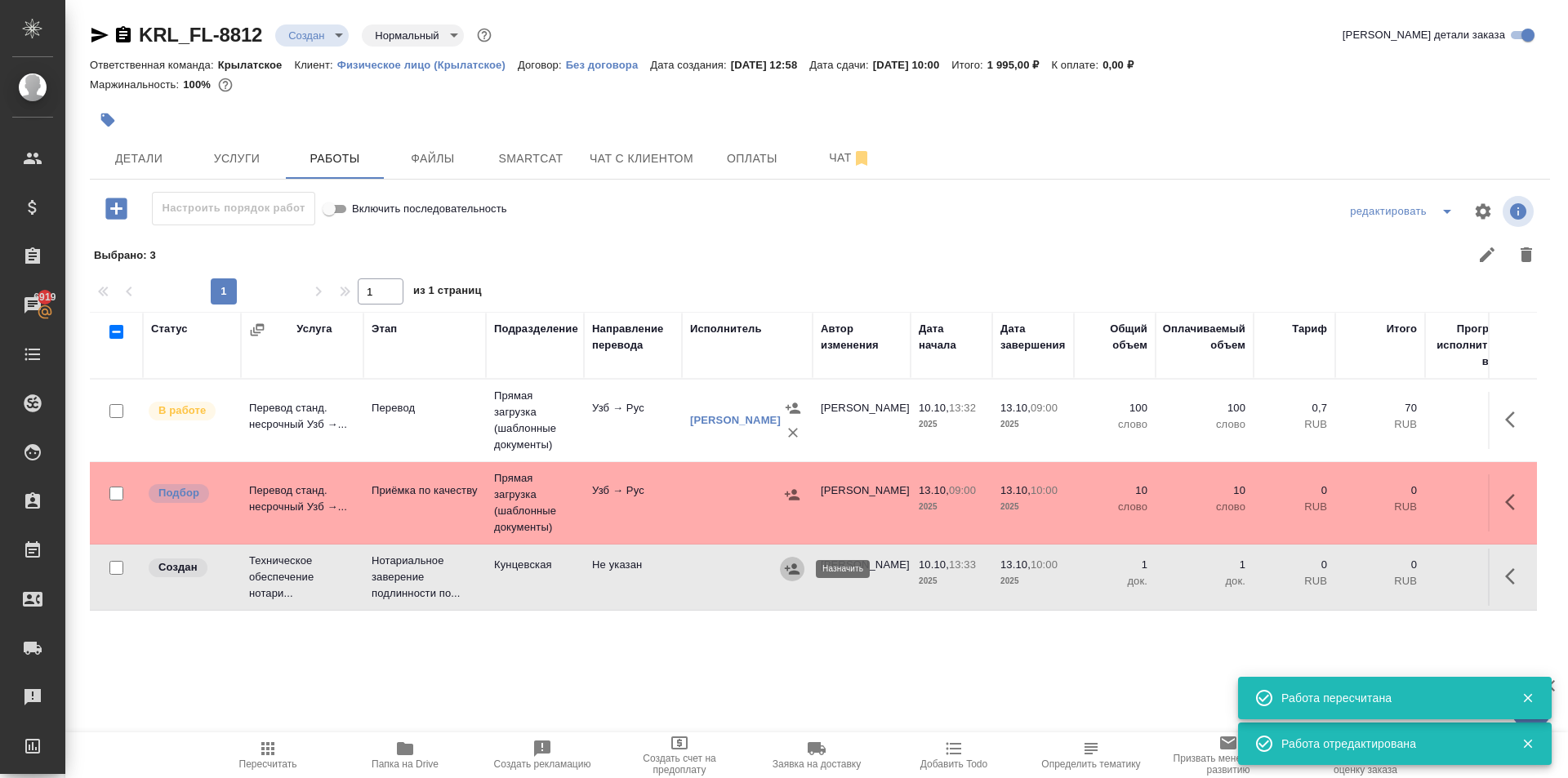
click at [800, 571] on button "button" at bounding box center [792, 569] width 25 height 25
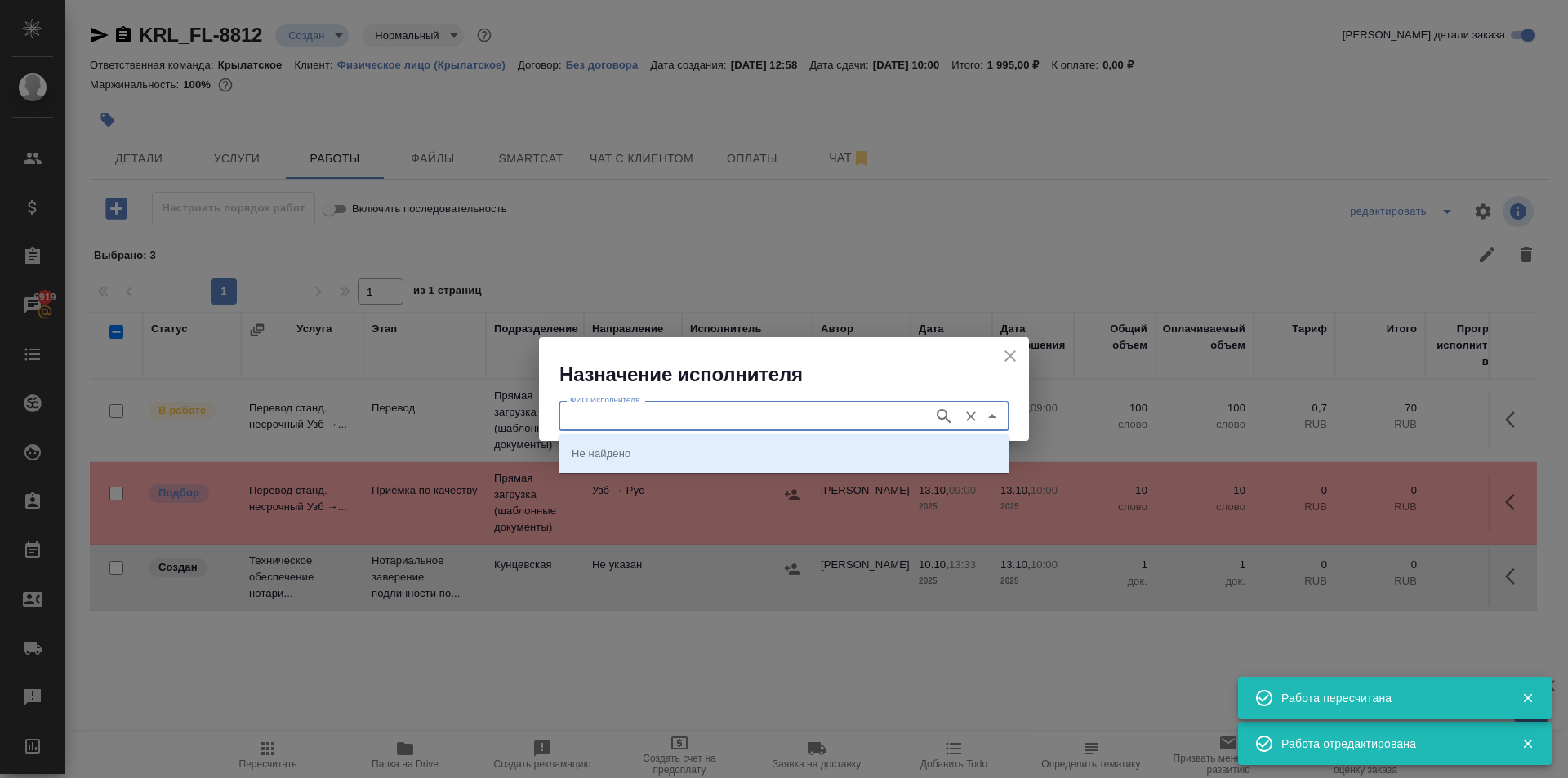
click at [660, 413] on input "ФИО Исполнителя" at bounding box center [744, 415] width 362 height 19
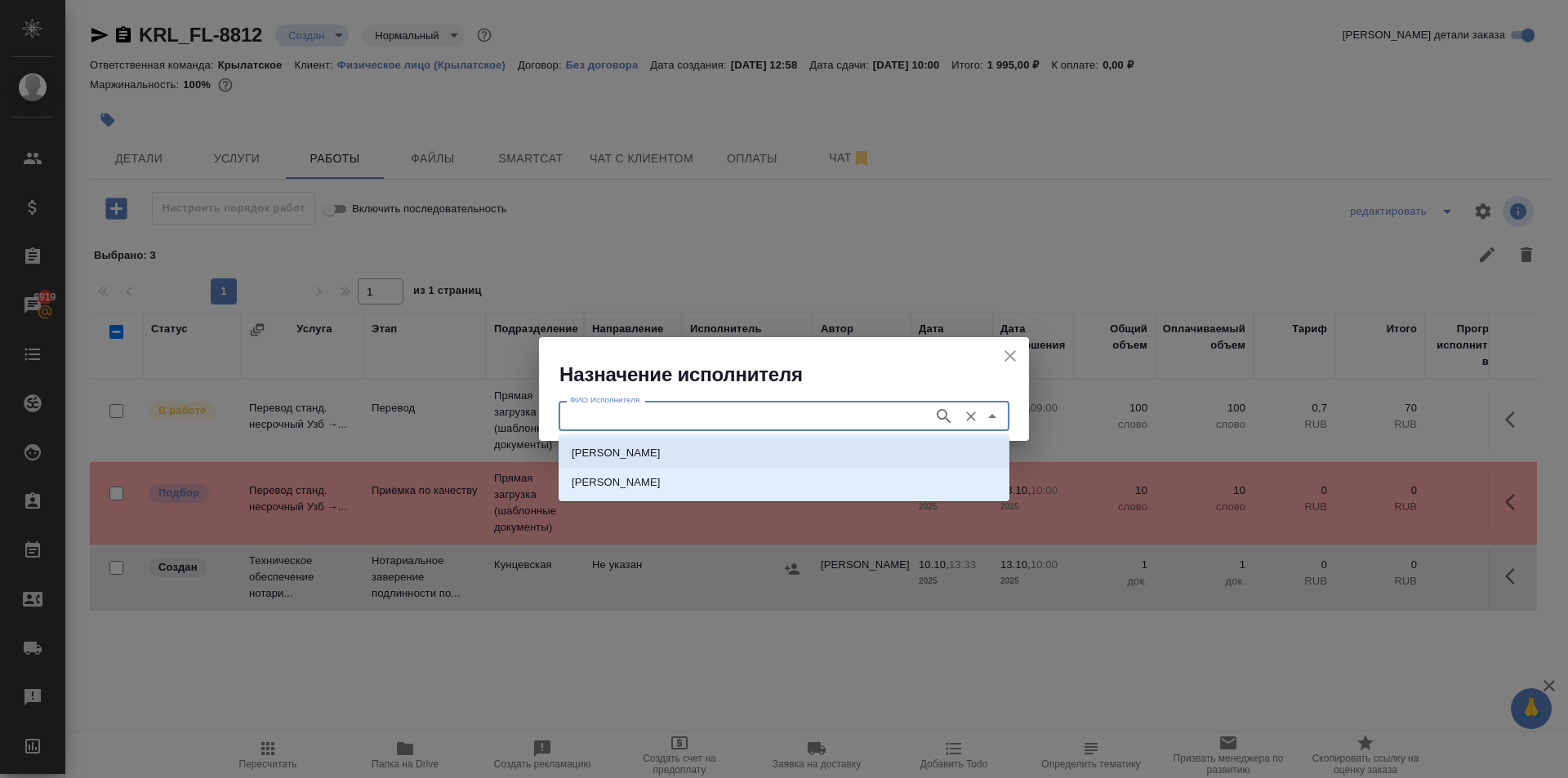
drag, startPoint x: 624, startPoint y: 453, endPoint x: 523, endPoint y: 562, distance: 148.6
click at [623, 453] on p "[PERSON_NAME]" at bounding box center [616, 453] width 89 height 16
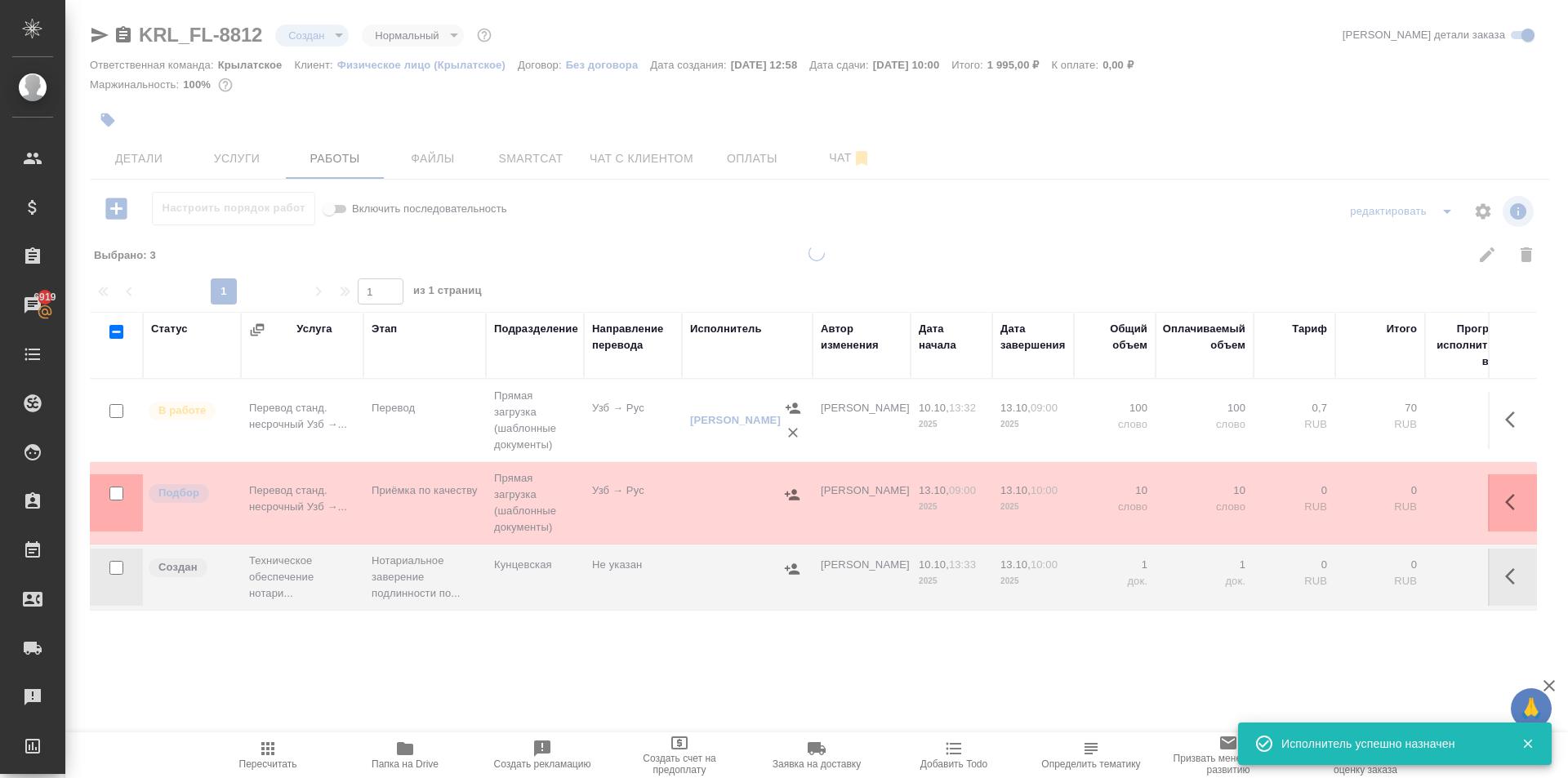
click at [254, 752] on span "Пересчитать" at bounding box center [267, 754] width 118 height 31
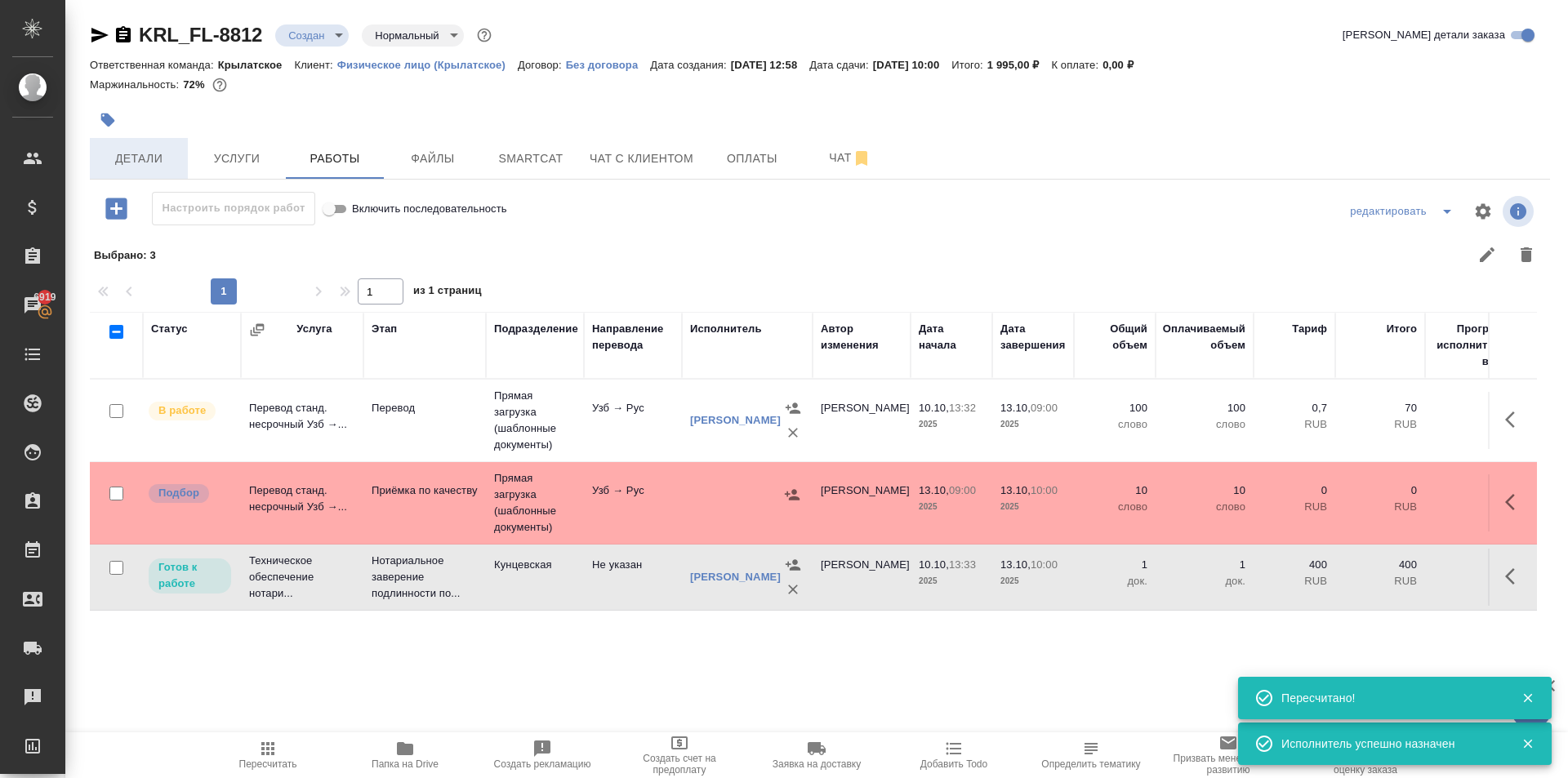
drag, startPoint x: 171, startPoint y: 181, endPoint x: 159, endPoint y: 170, distance: 16.3
click at [159, 170] on div "KRL_FL-8812 Создан new Нормальный normal Кратко детали заказа Ответственная ком…" at bounding box center [820, 360] width 1479 height 721
click at [159, 170] on button "Детали" at bounding box center [138, 158] width 98 height 41
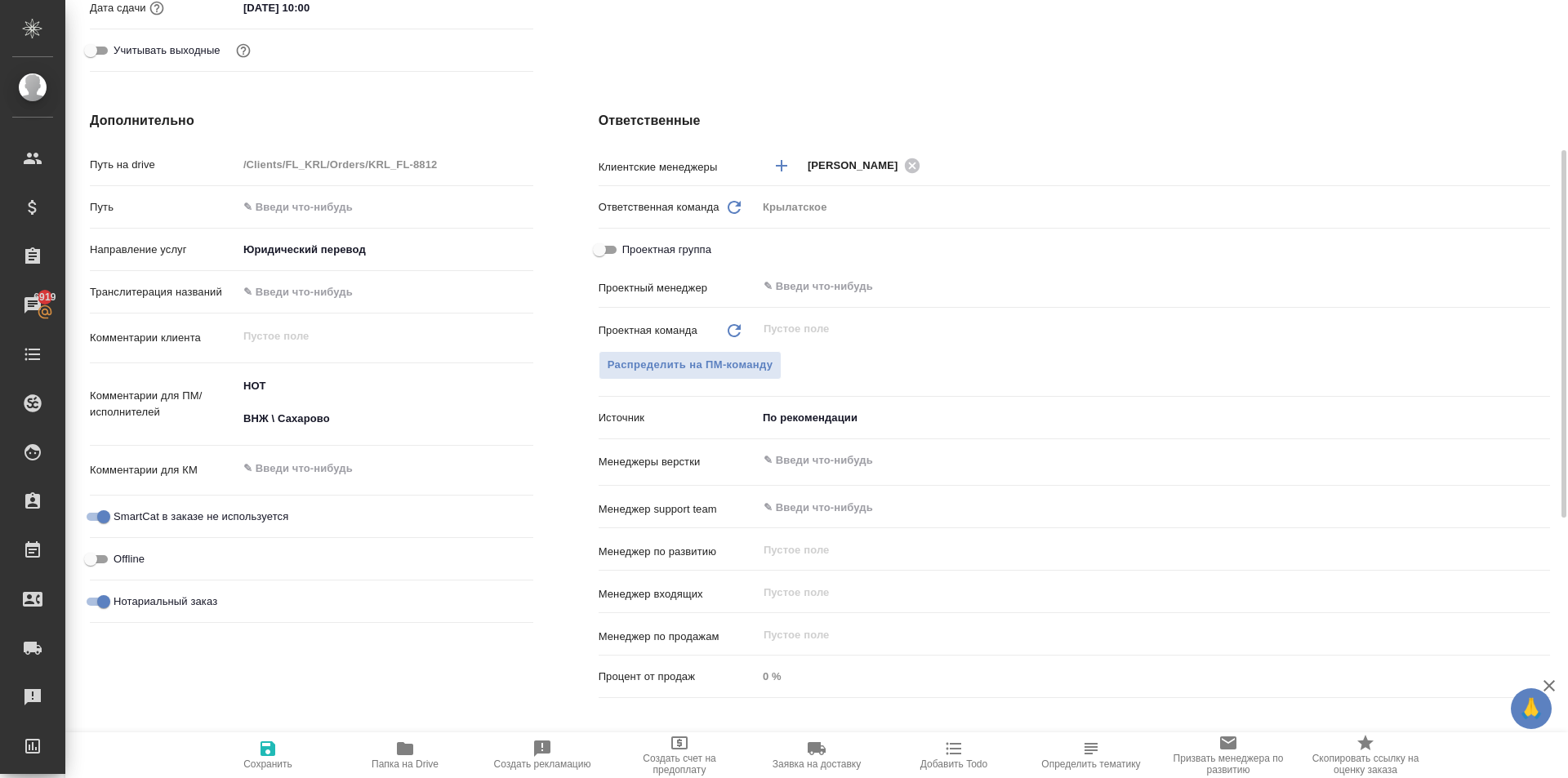
scroll to position [81, 0]
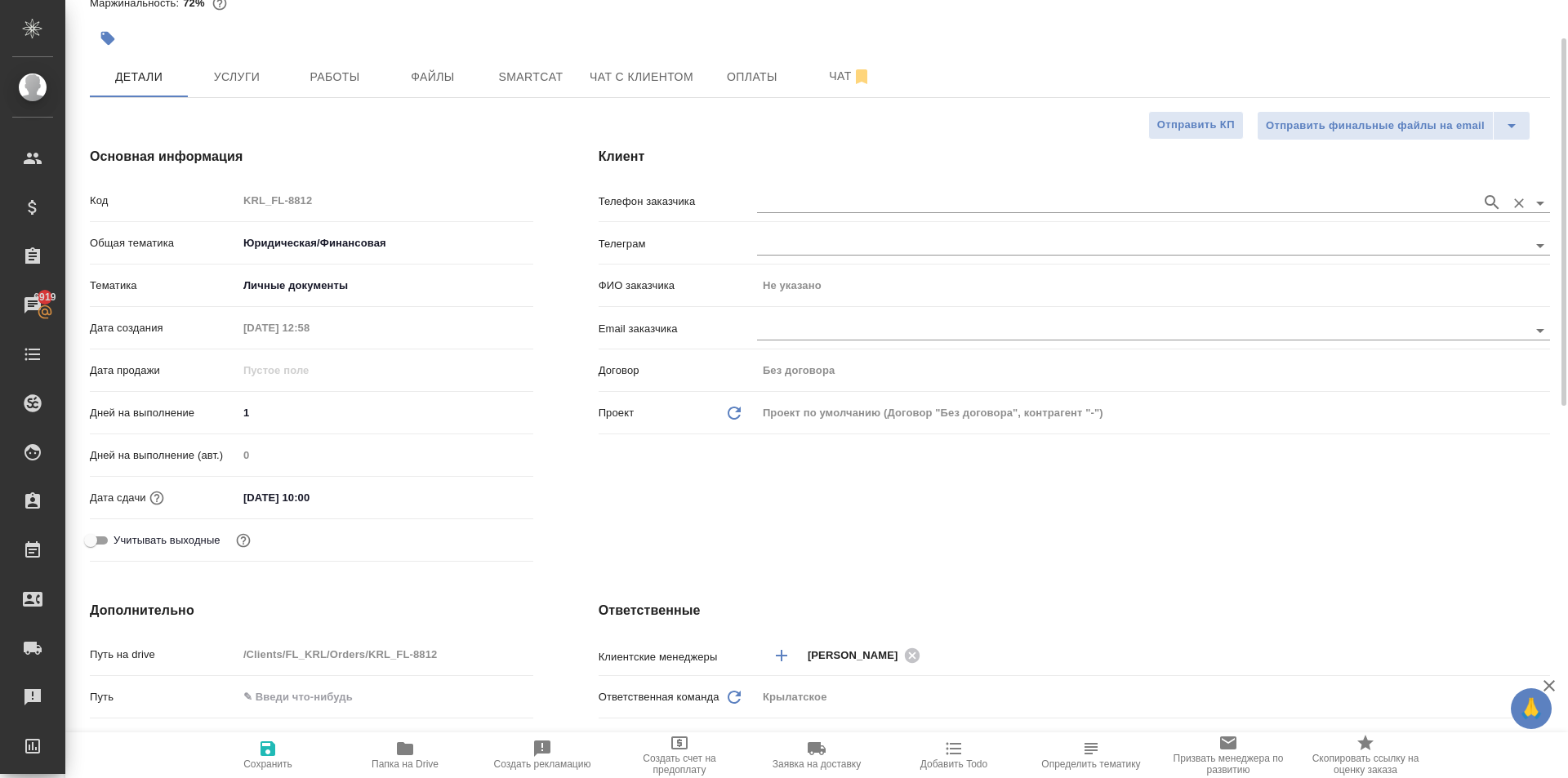
click at [854, 187] on div at bounding box center [1154, 201] width 793 height 30
click at [846, 206] on input "text" at bounding box center [1115, 203] width 716 height 19
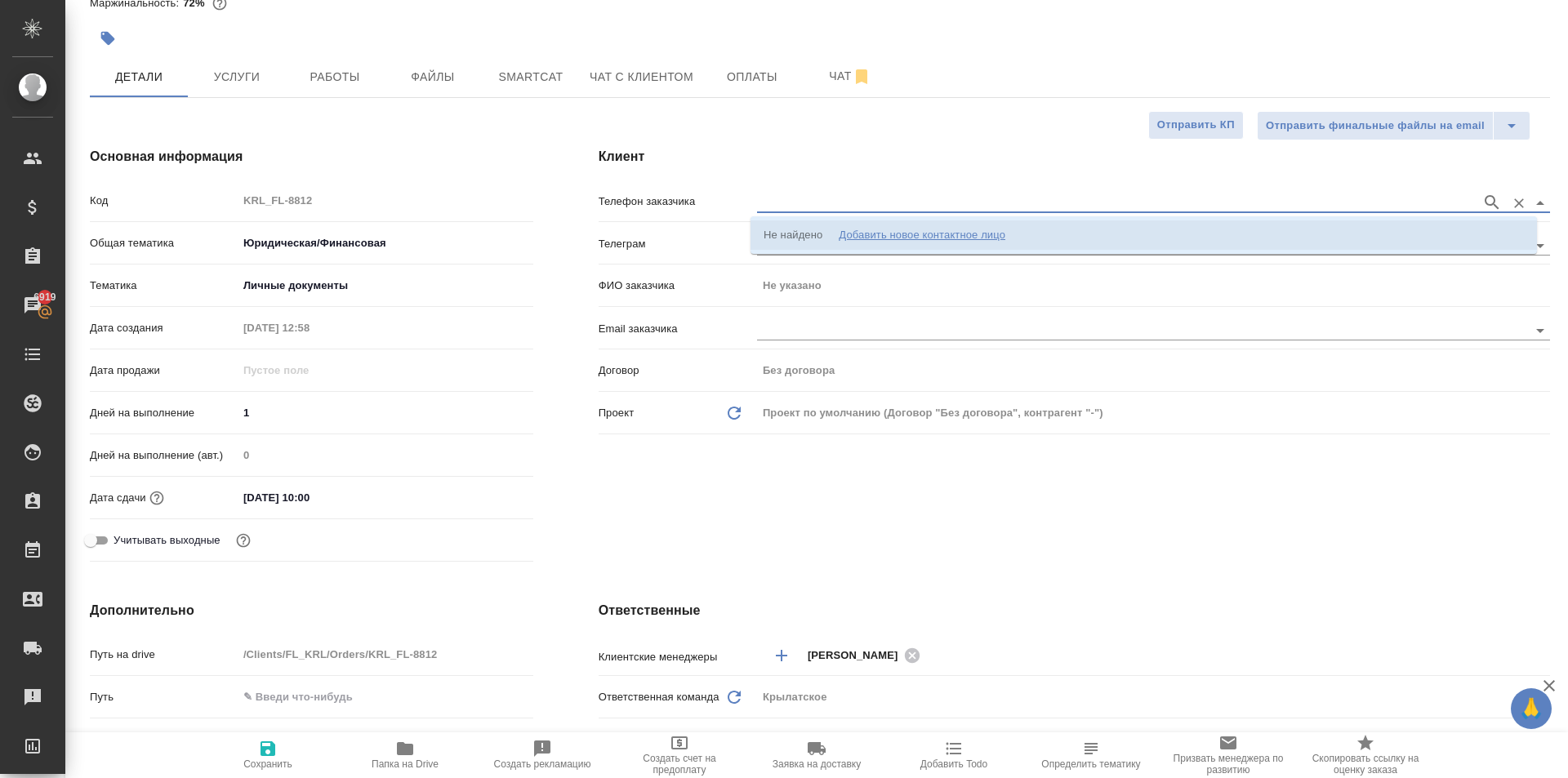
click at [823, 231] on div "Не найдено Добавить новое контактное лицо" at bounding box center [884, 235] width 242 height 16
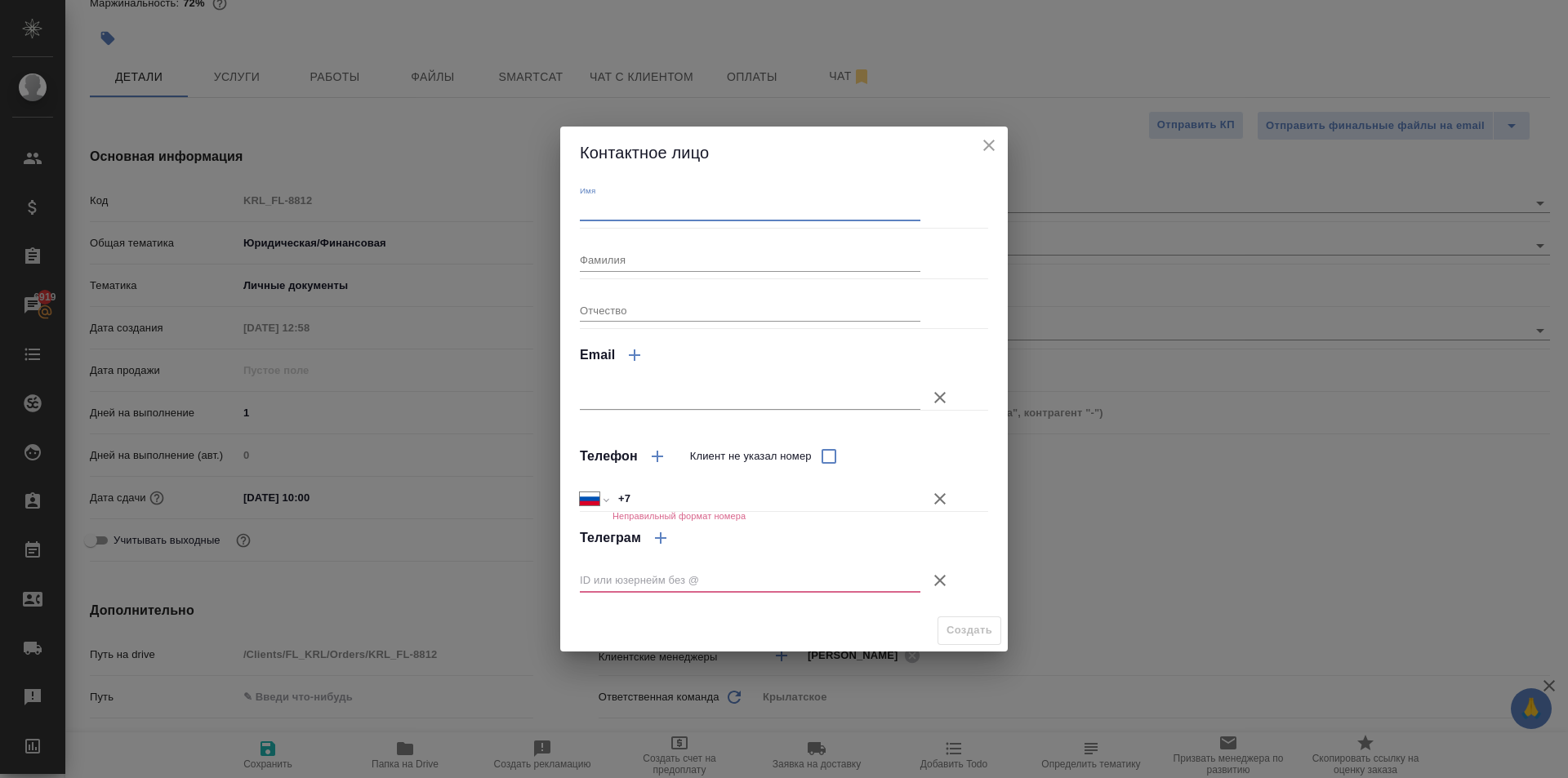
click at [700, 205] on input "Имя" at bounding box center [750, 210] width 341 height 23
click at [989, 150] on icon "close" at bounding box center [989, 145] width 19 height 19
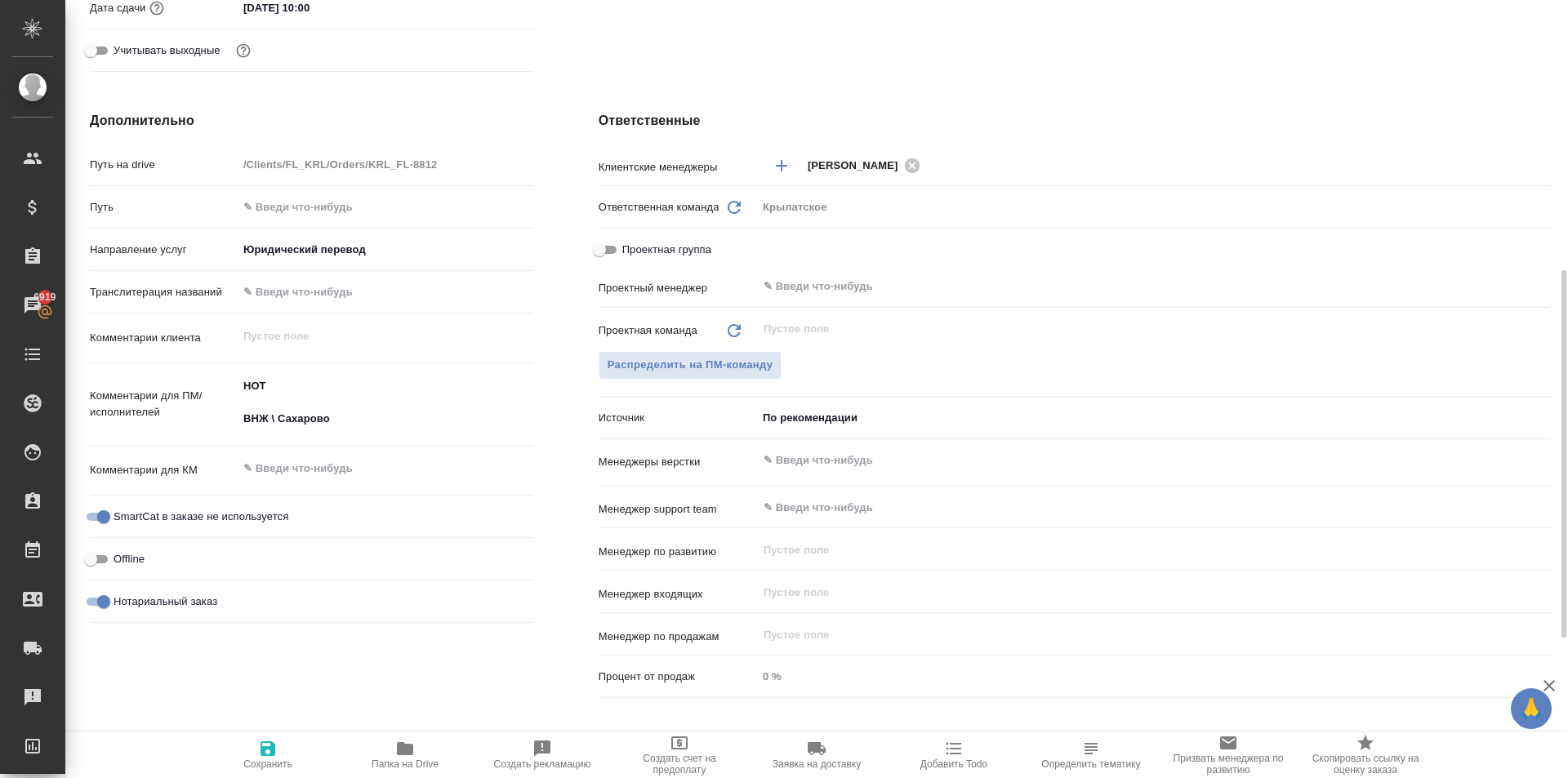
scroll to position [0, 0]
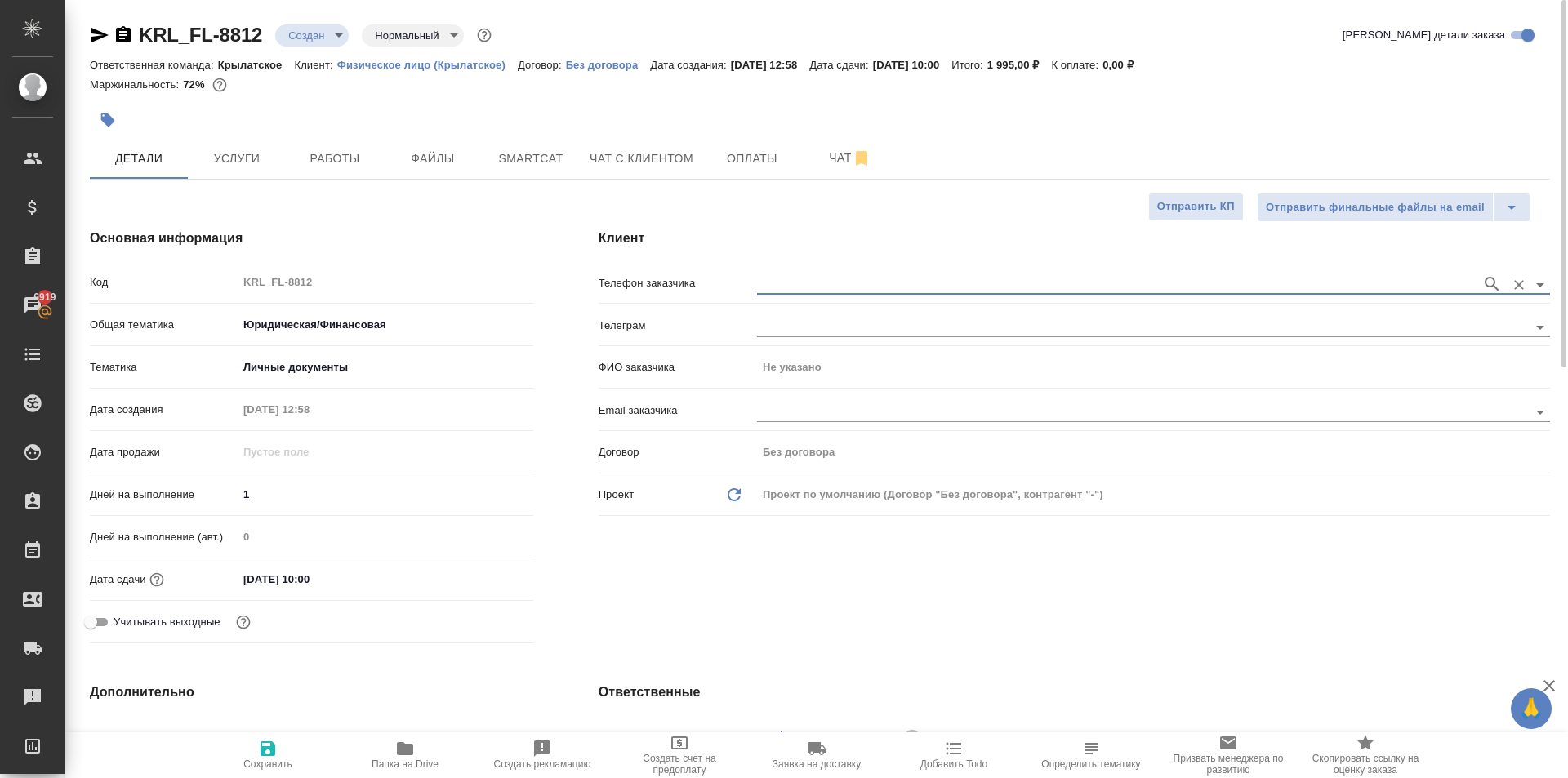
click at [823, 296] on div at bounding box center [1154, 283] width 793 height 30
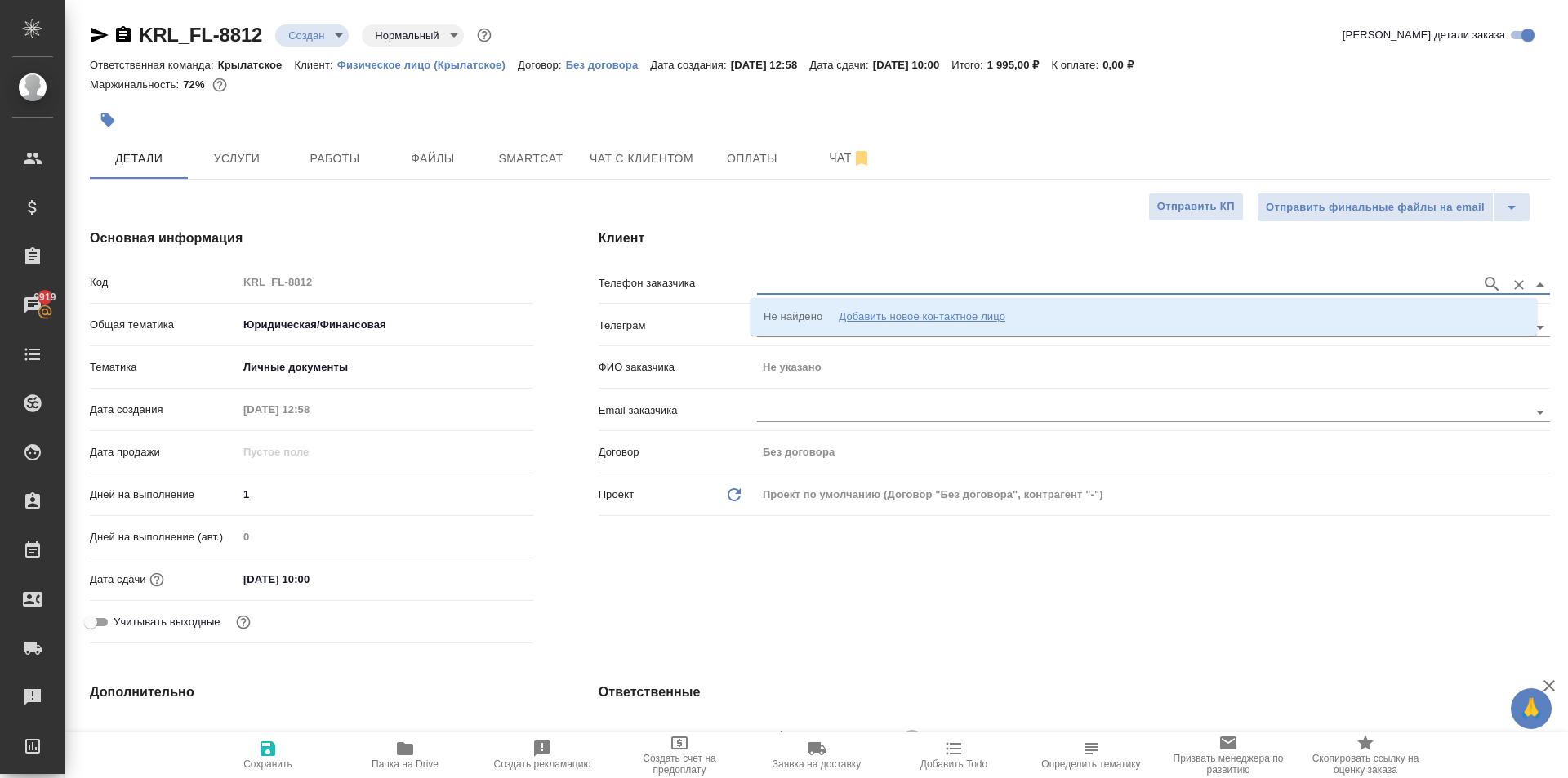
click at [818, 287] on input "text" at bounding box center [1115, 284] width 716 height 19
click at [852, 312] on div "Добавить новое контактное лицо" at bounding box center [922, 317] width 166 height 16
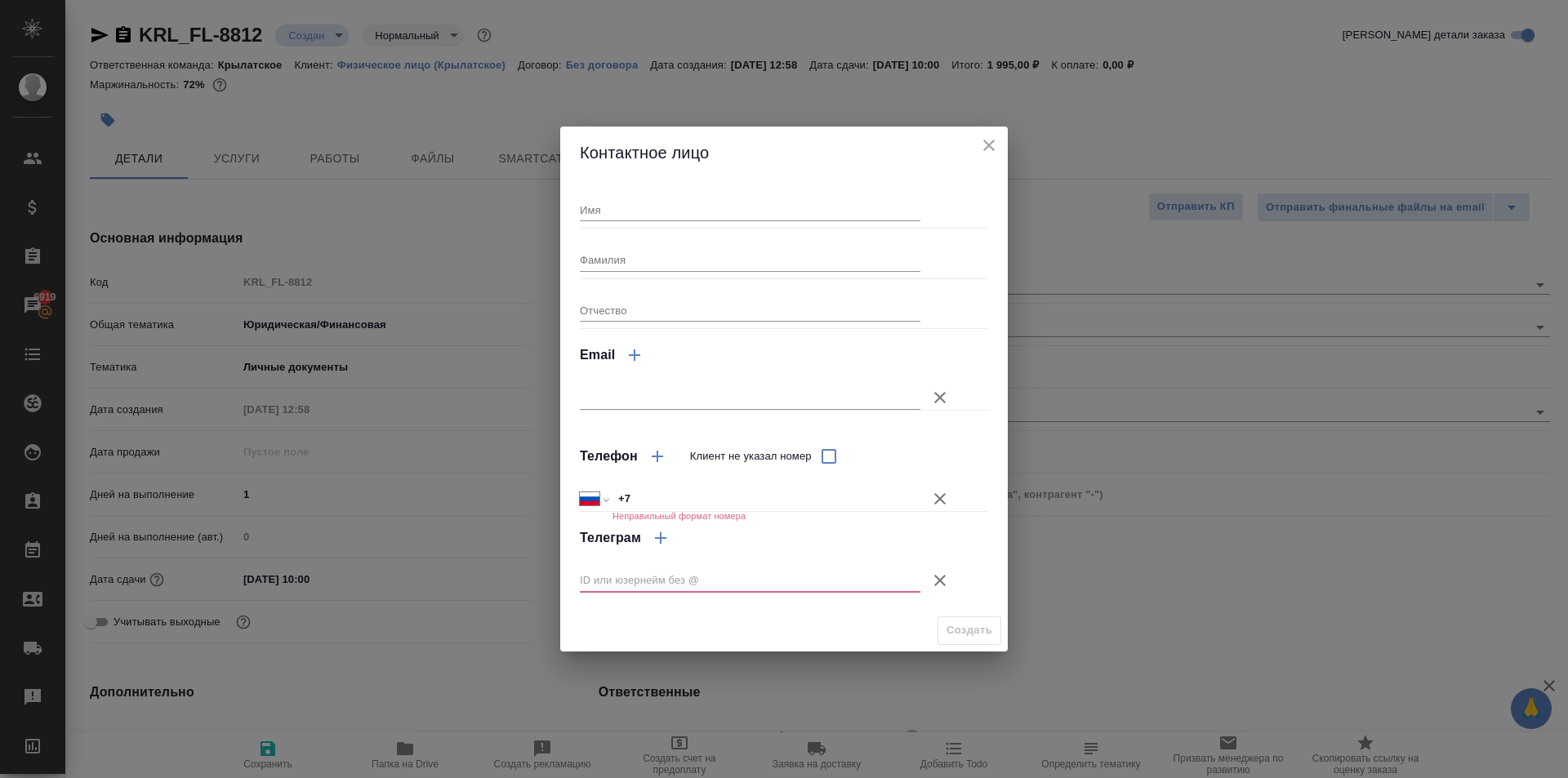
click at [702, 208] on input "Имя" at bounding box center [750, 210] width 341 height 23
drag, startPoint x: 941, startPoint y: 495, endPoint x: 947, endPoint y: 534, distance: 39.5
click at [943, 499] on icon "button" at bounding box center [940, 499] width 19 height 19
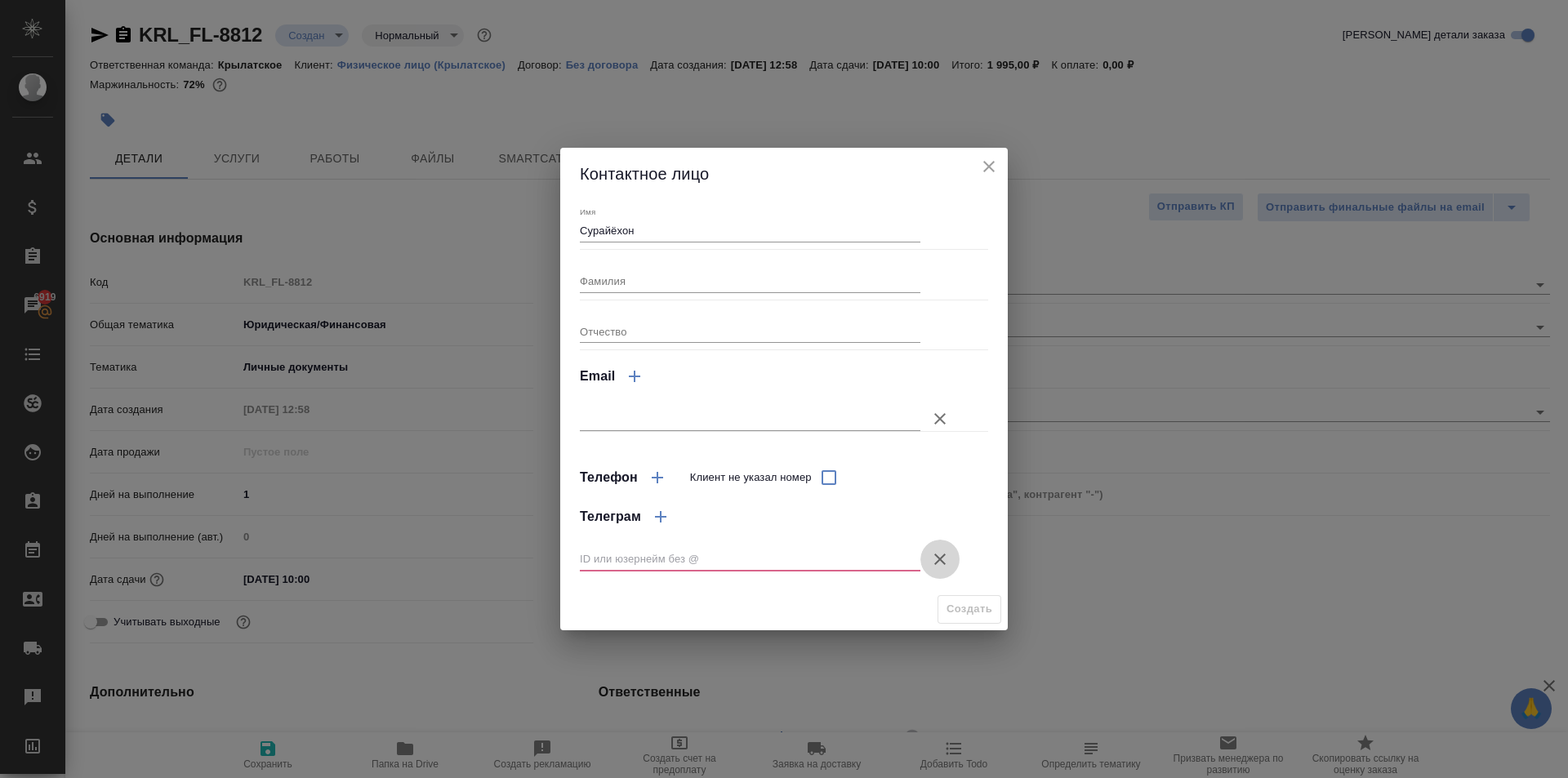
click at [944, 559] on icon "button" at bounding box center [940, 559] width 19 height 19
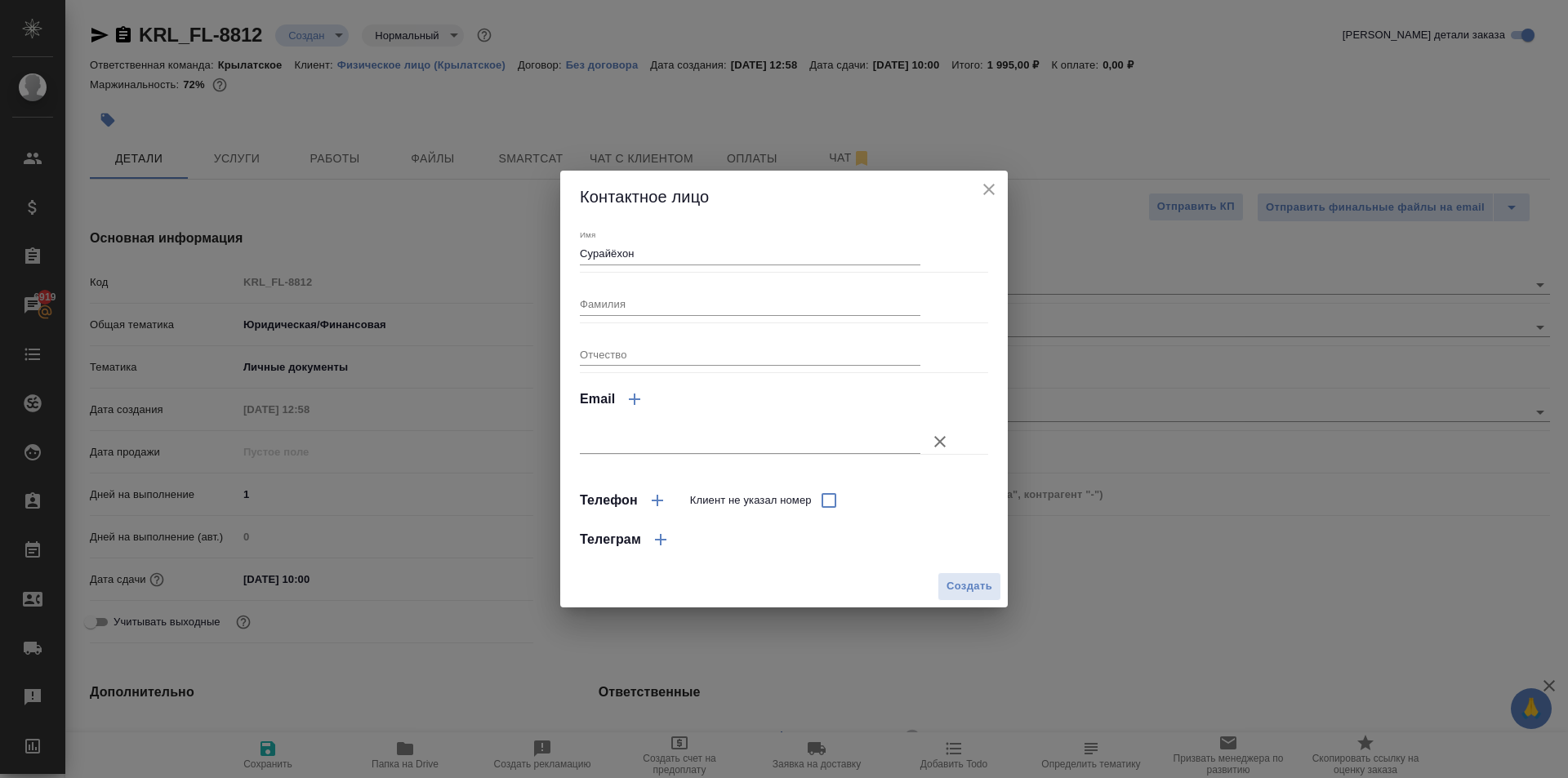
click at [963, 592] on span "Создать" at bounding box center [969, 586] width 46 height 19
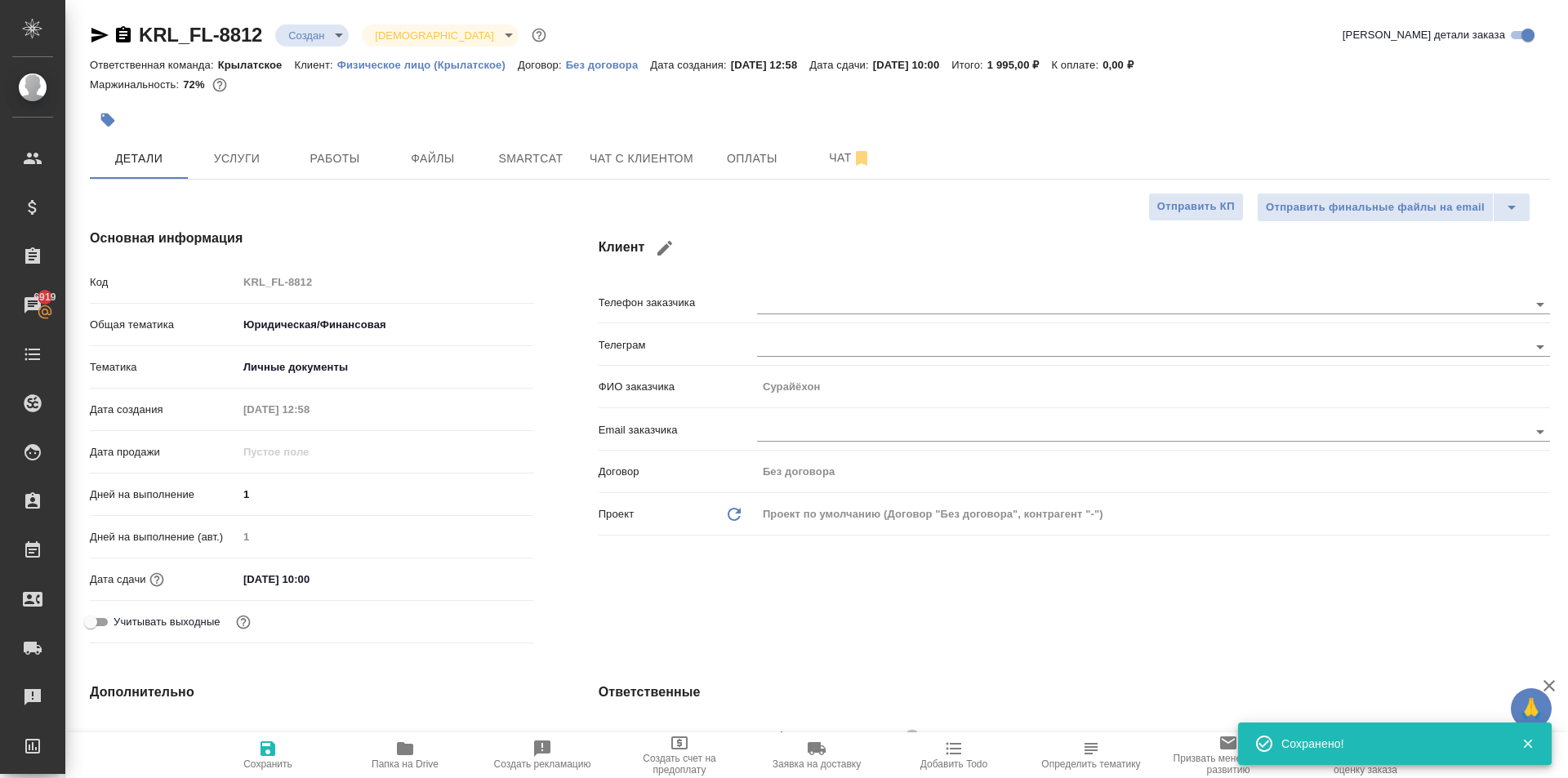
scroll to position [489, 0]
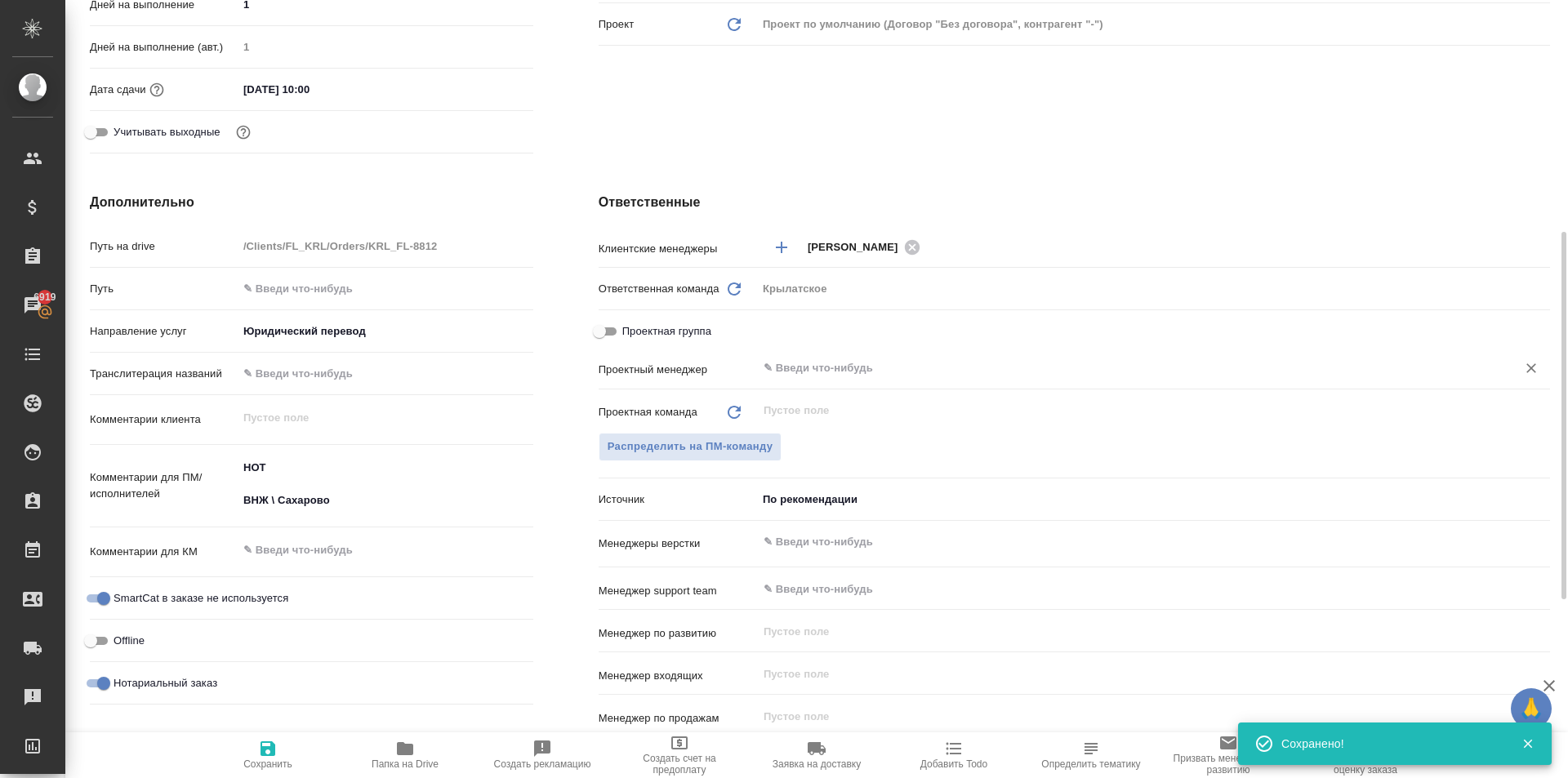
click at [789, 370] on input "text" at bounding box center [1126, 368] width 729 height 19
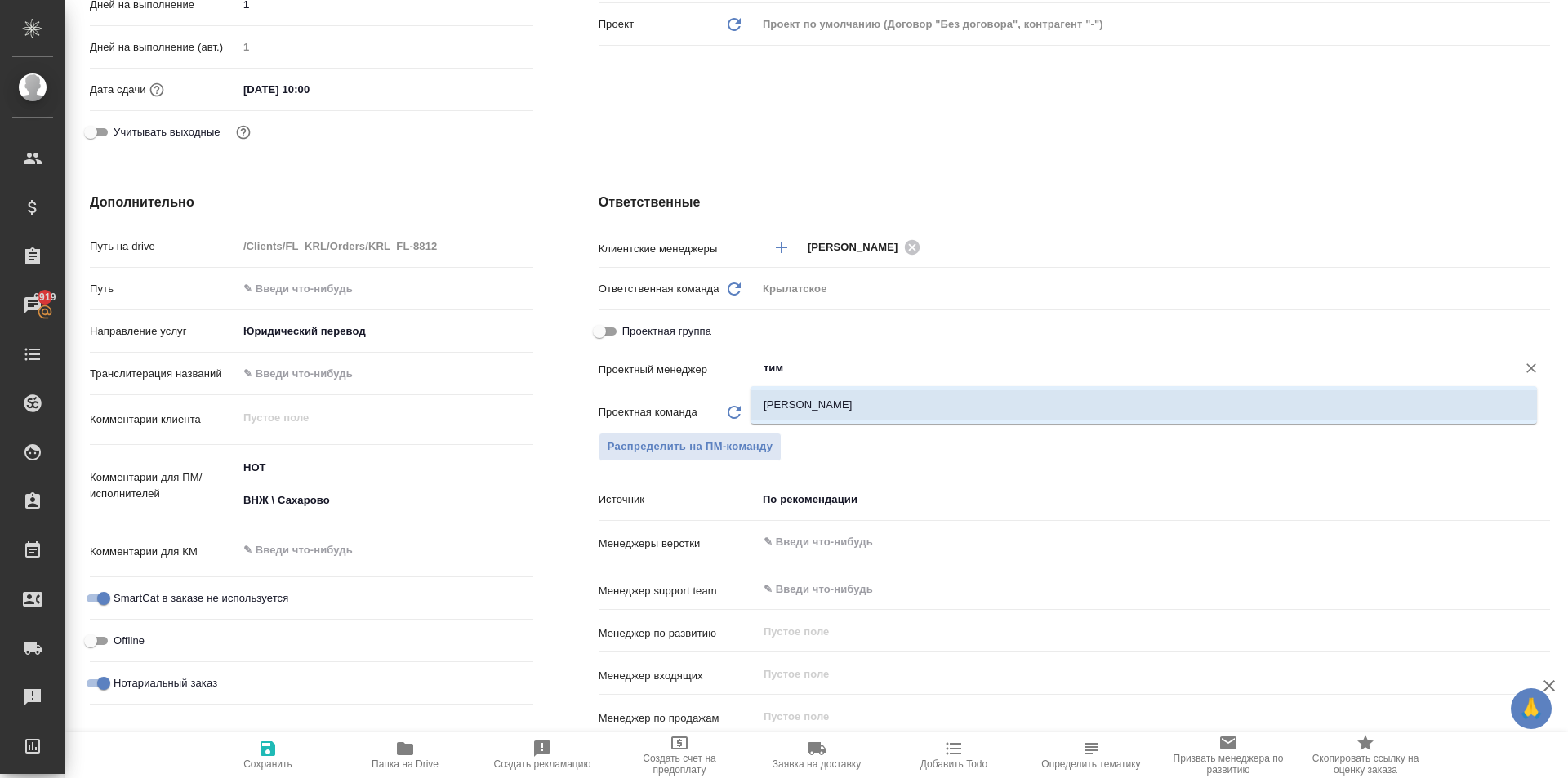
click at [813, 405] on li "[PERSON_NAME]" at bounding box center [1144, 404] width 786 height 29
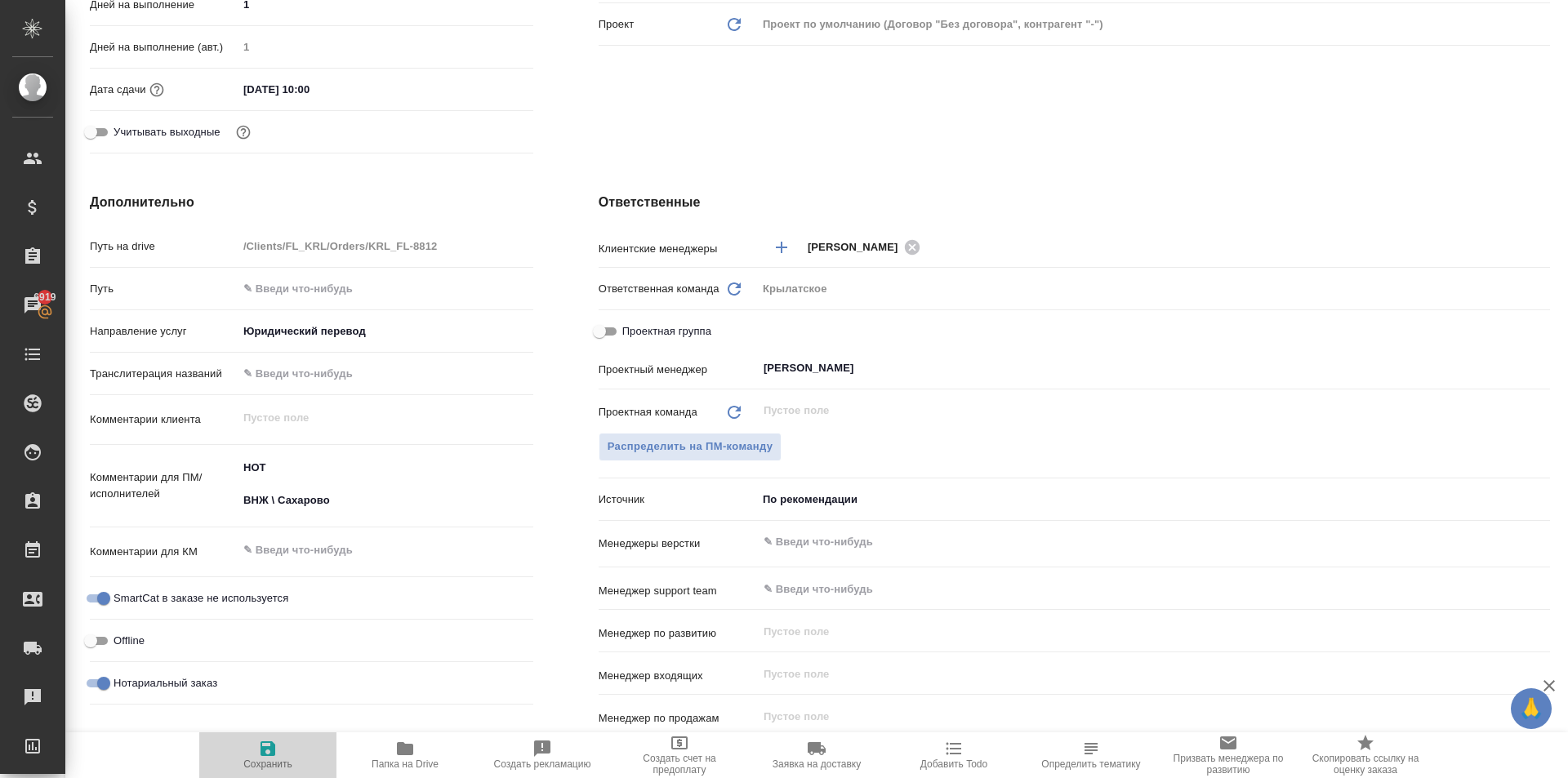
click at [269, 759] on span "Сохранить" at bounding box center [267, 764] width 49 height 12
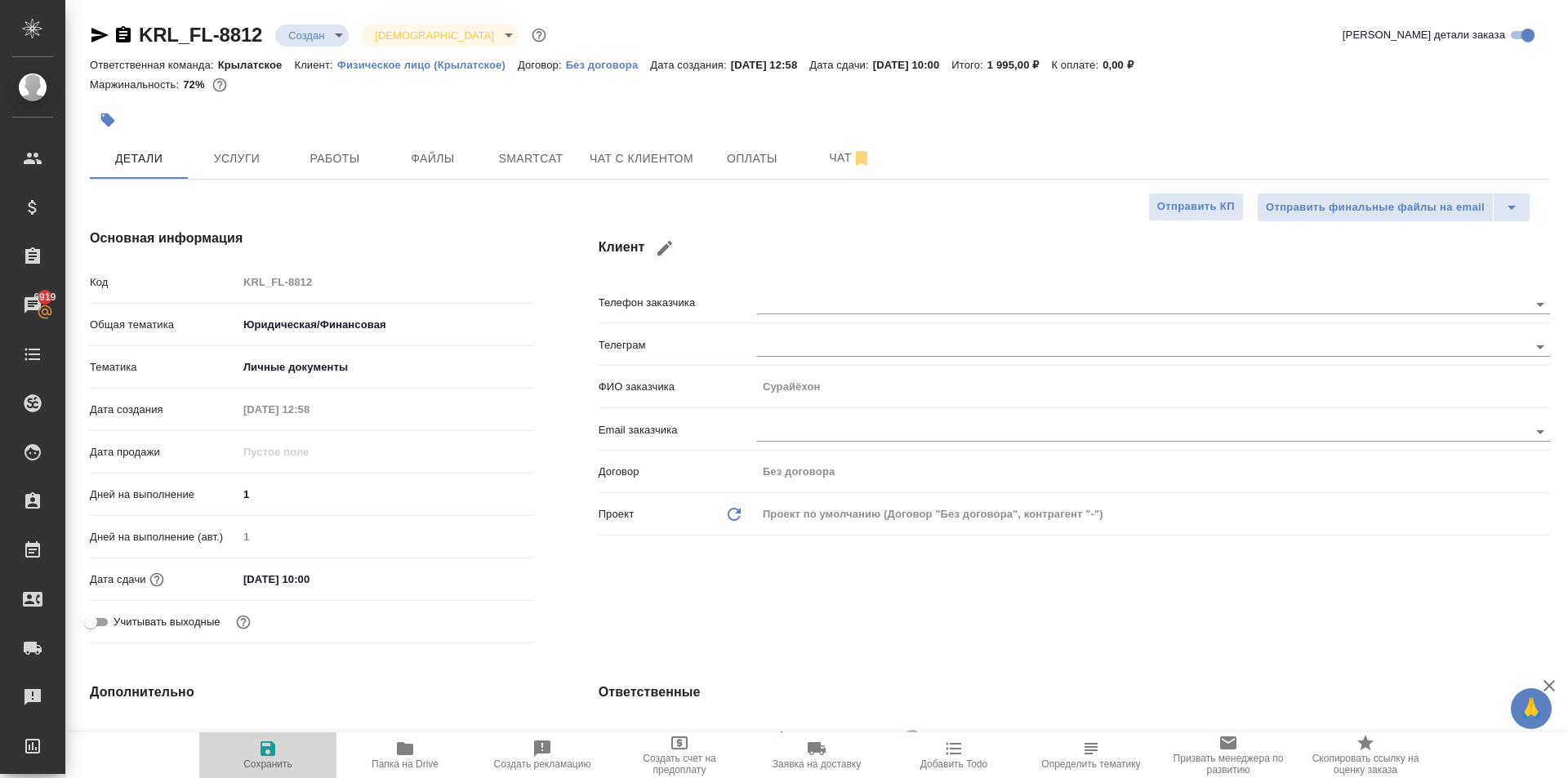
click at [280, 747] on span "Сохранить" at bounding box center [267, 754] width 118 height 31
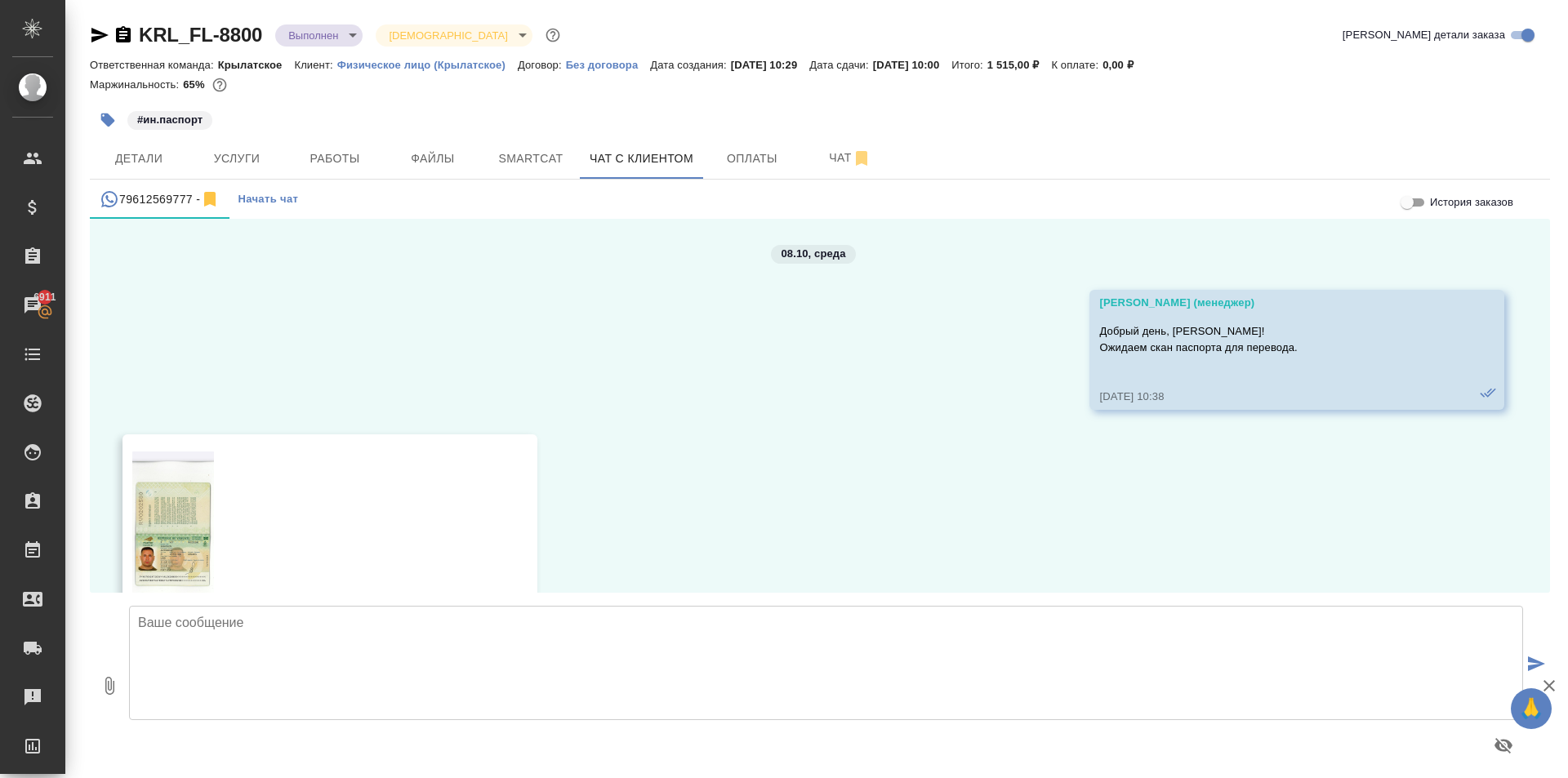
scroll to position [3252, 0]
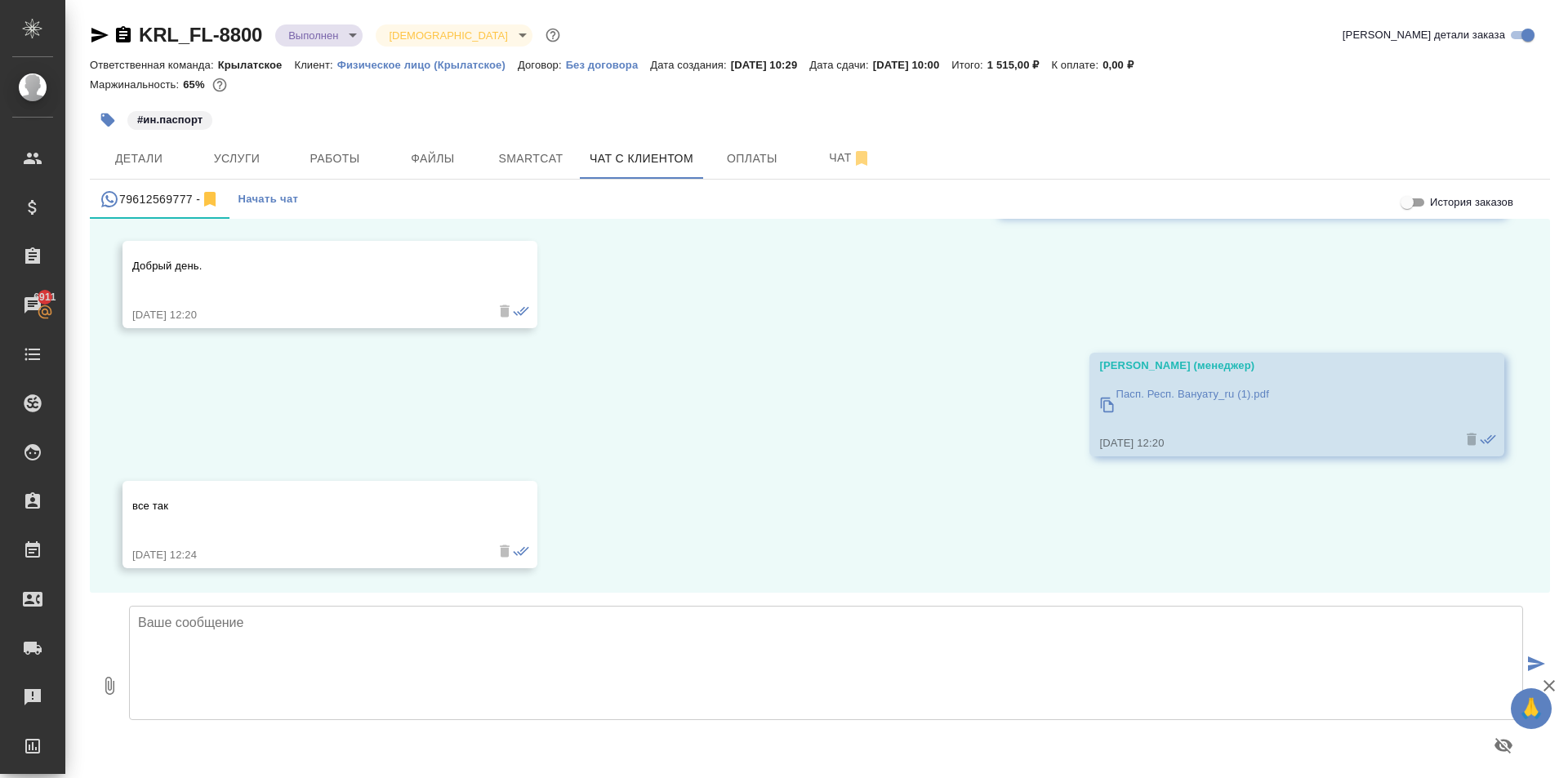
click at [589, 655] on textarea at bounding box center [826, 662] width 1394 height 114
type textarea "Принято, спасибо! О готовности сообщим дополнительно."
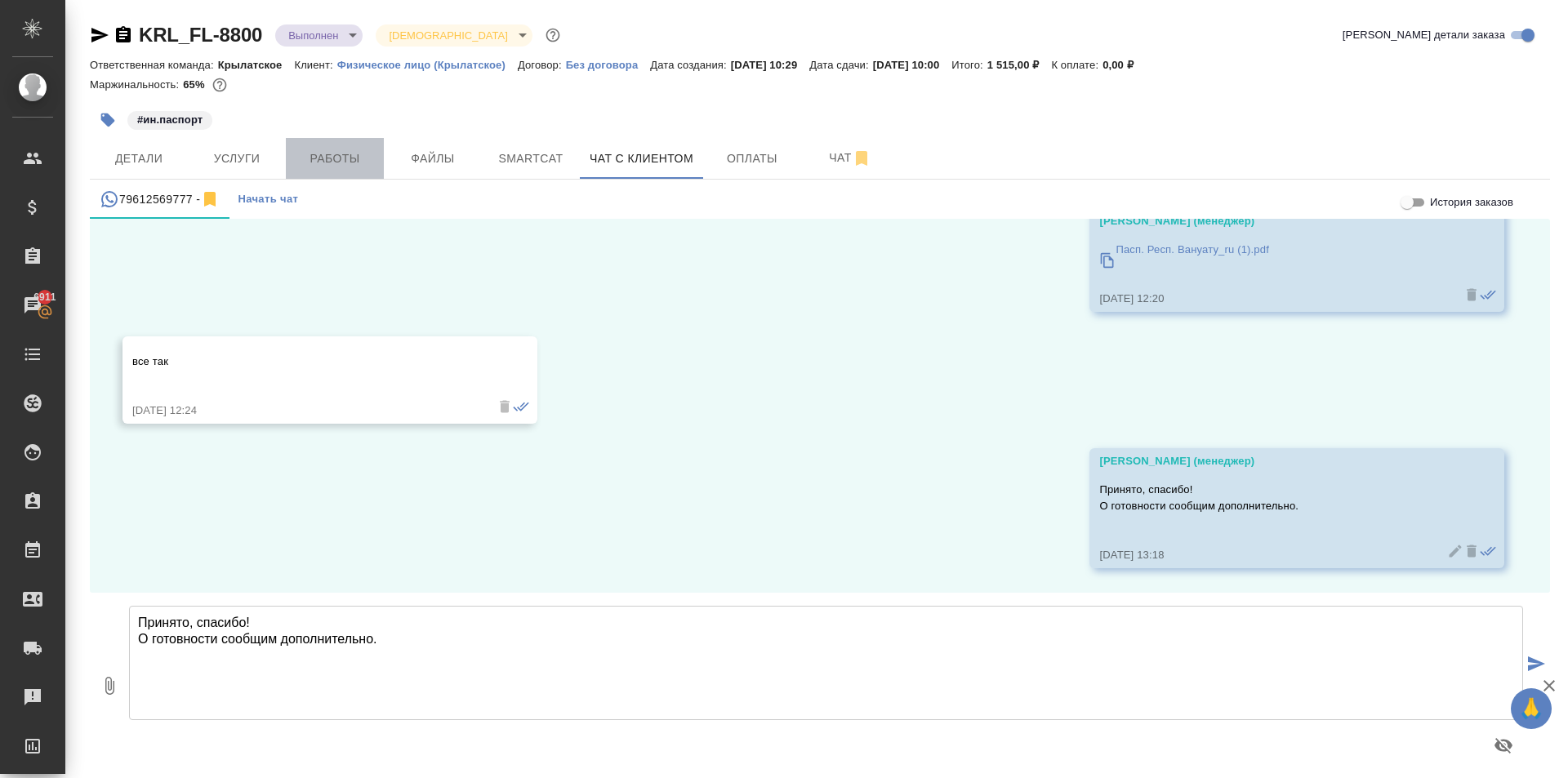
click at [327, 163] on span "Работы" at bounding box center [335, 158] width 79 height 20
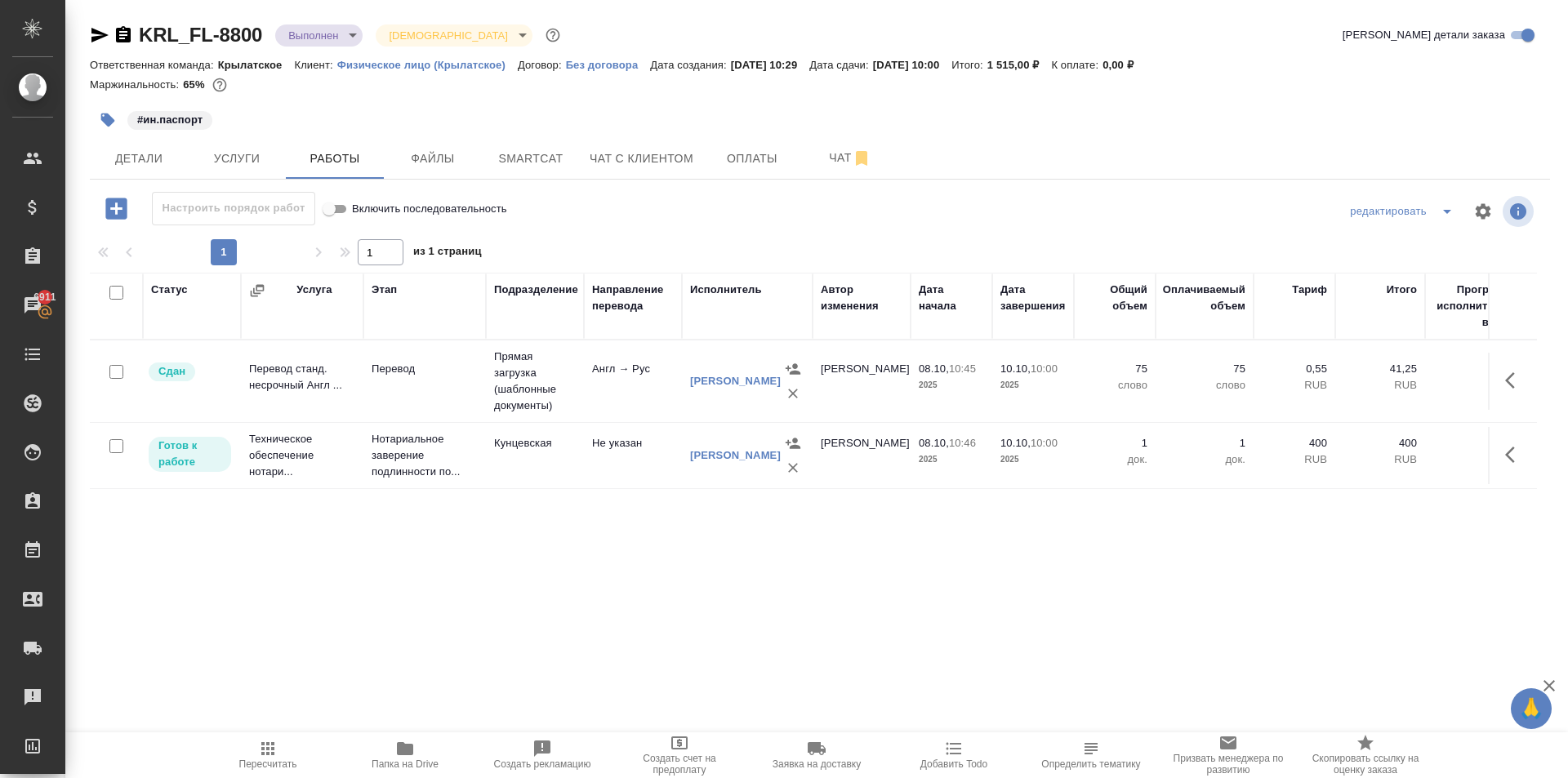
click at [237, 759] on span "Пересчитать" at bounding box center [267, 754] width 118 height 31
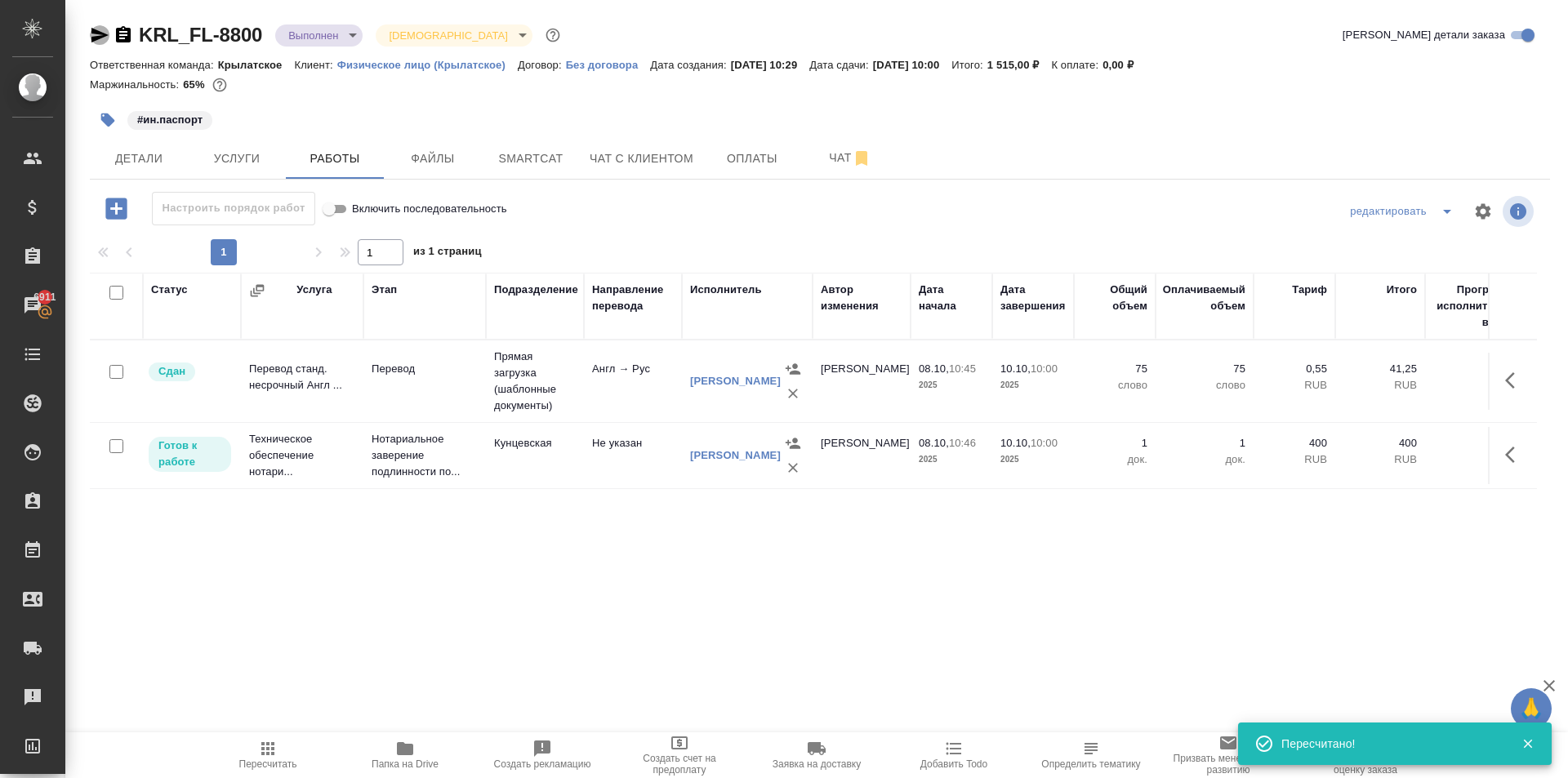
click at [107, 43] on icon "button" at bounding box center [99, 35] width 19 height 19
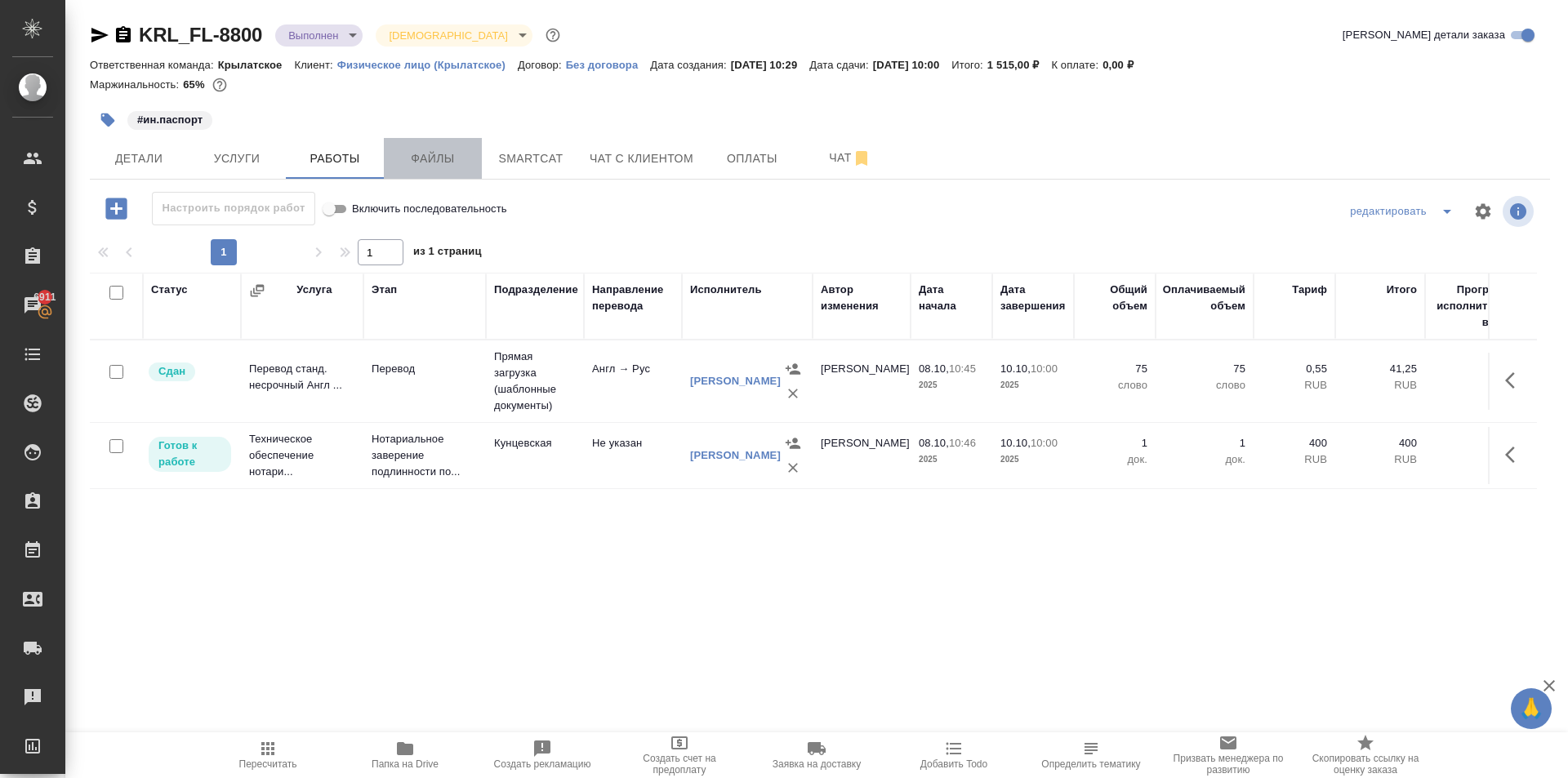
click at [442, 155] on span "Файлы" at bounding box center [433, 158] width 79 height 20
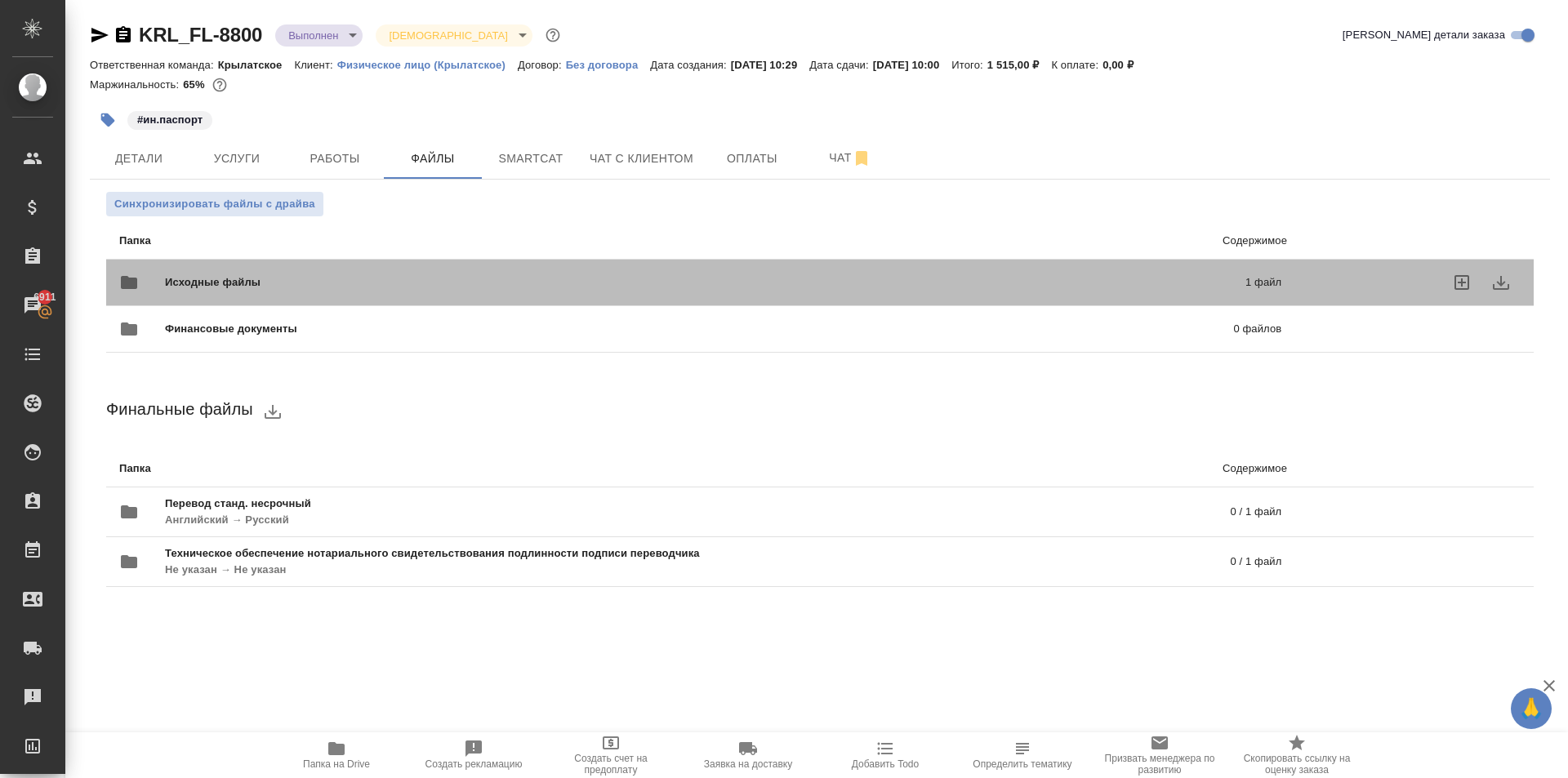
click at [299, 276] on span "Исходные файлы" at bounding box center [459, 282] width 588 height 16
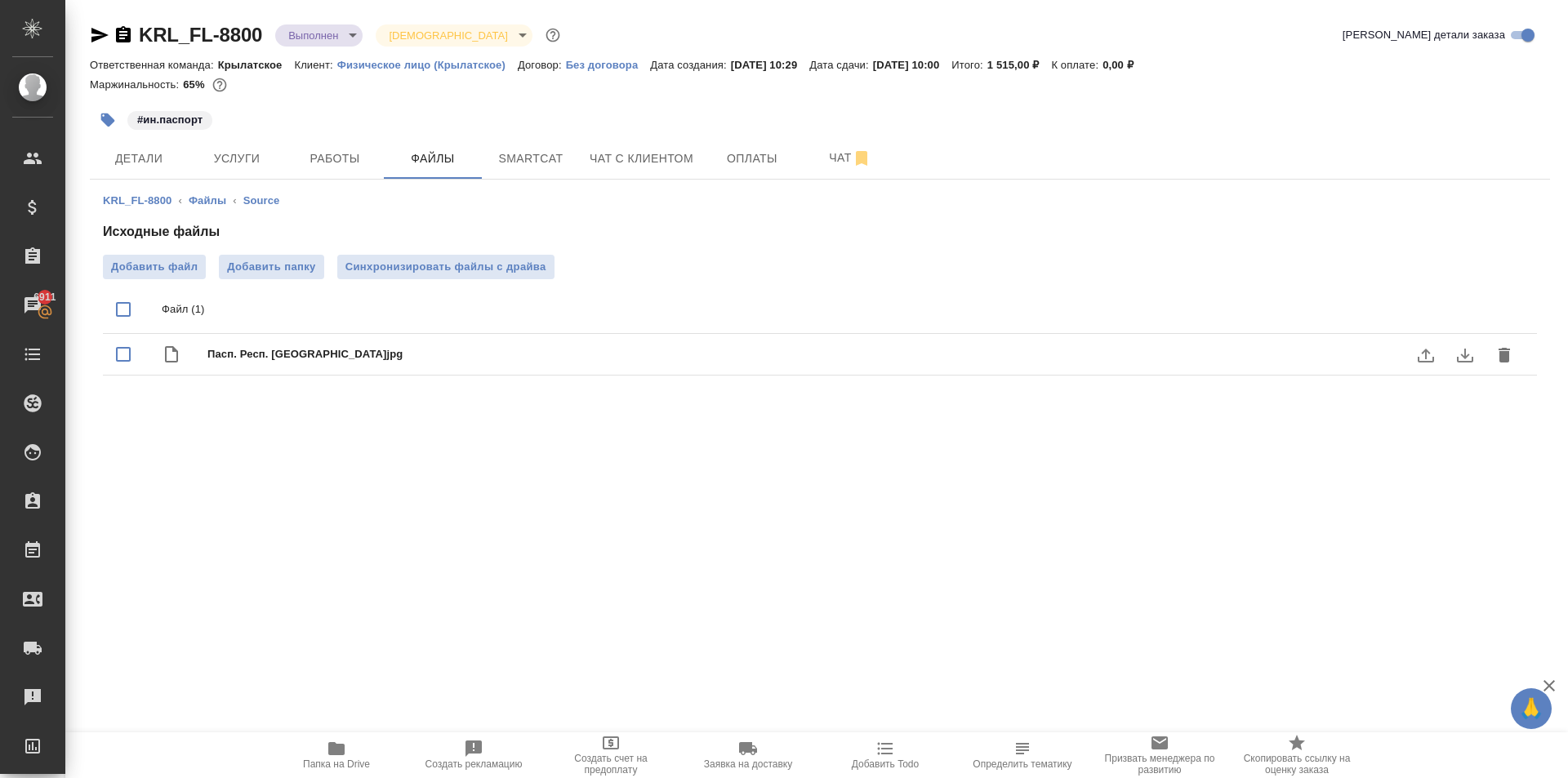
click at [1472, 353] on icon "download" at bounding box center [1465, 355] width 19 height 19
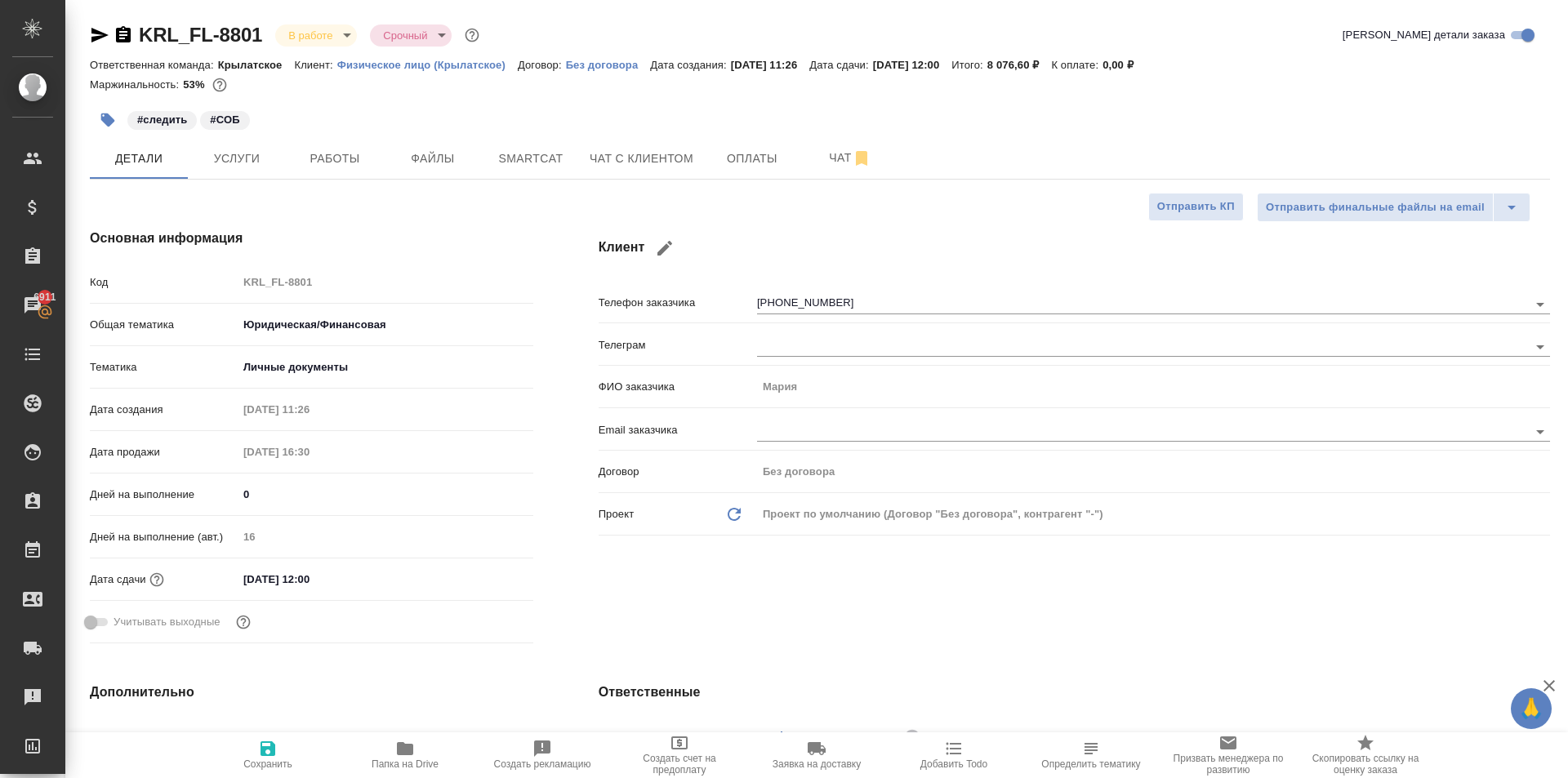
select select "RU"
click at [594, 174] on button "Чат с клиентом" at bounding box center [641, 158] width 123 height 41
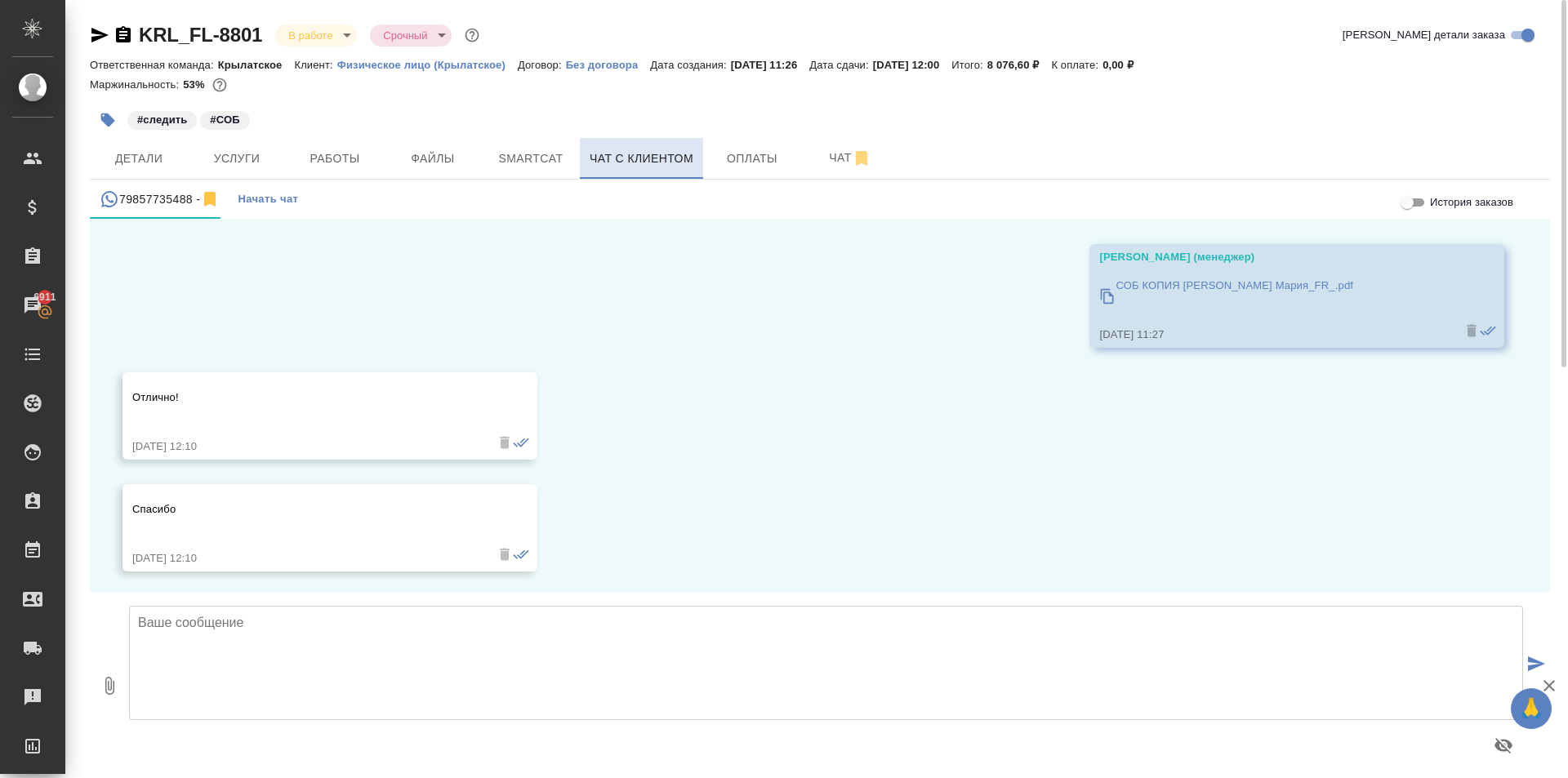
scroll to position [489, 0]
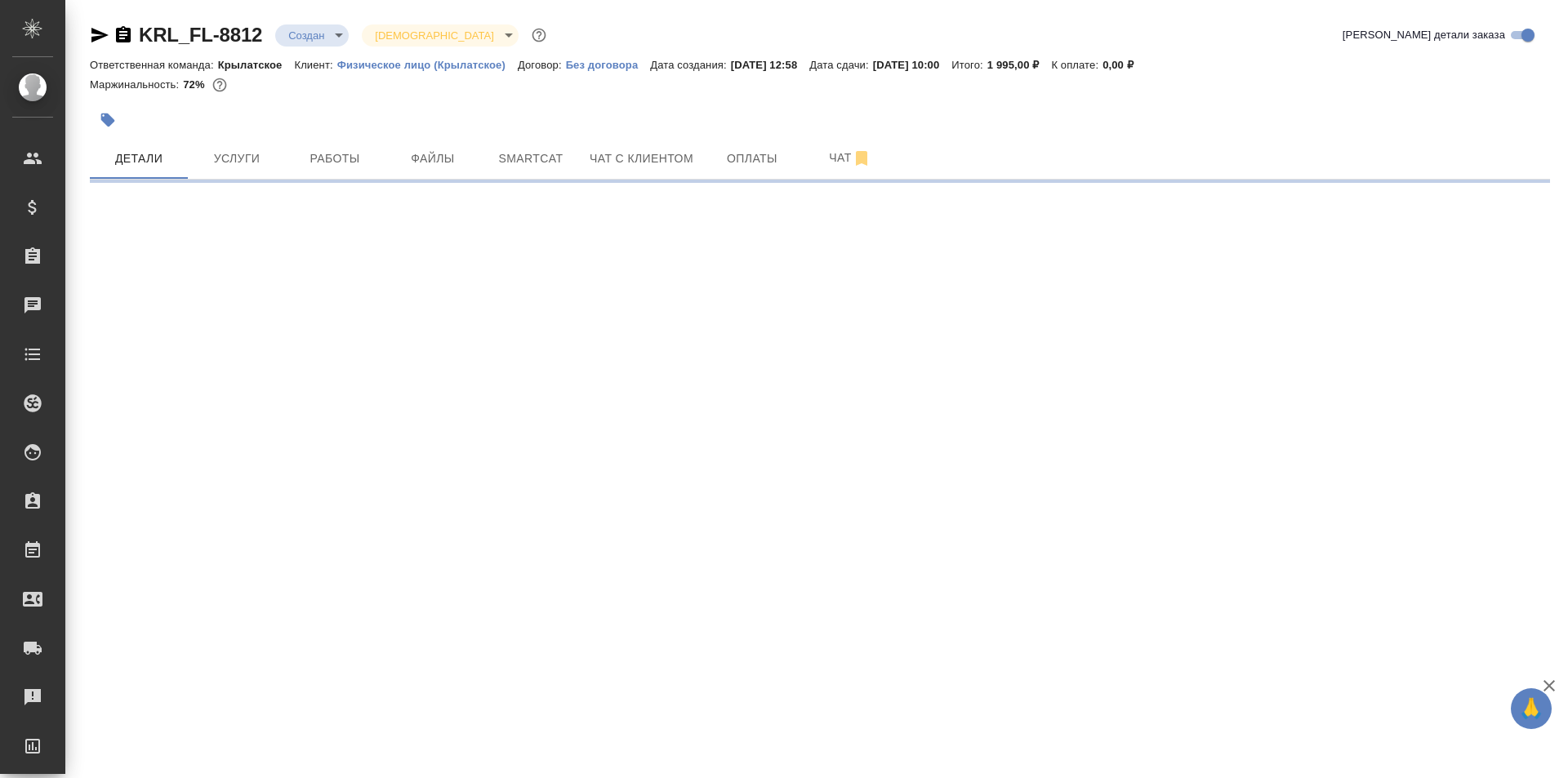
select select "RU"
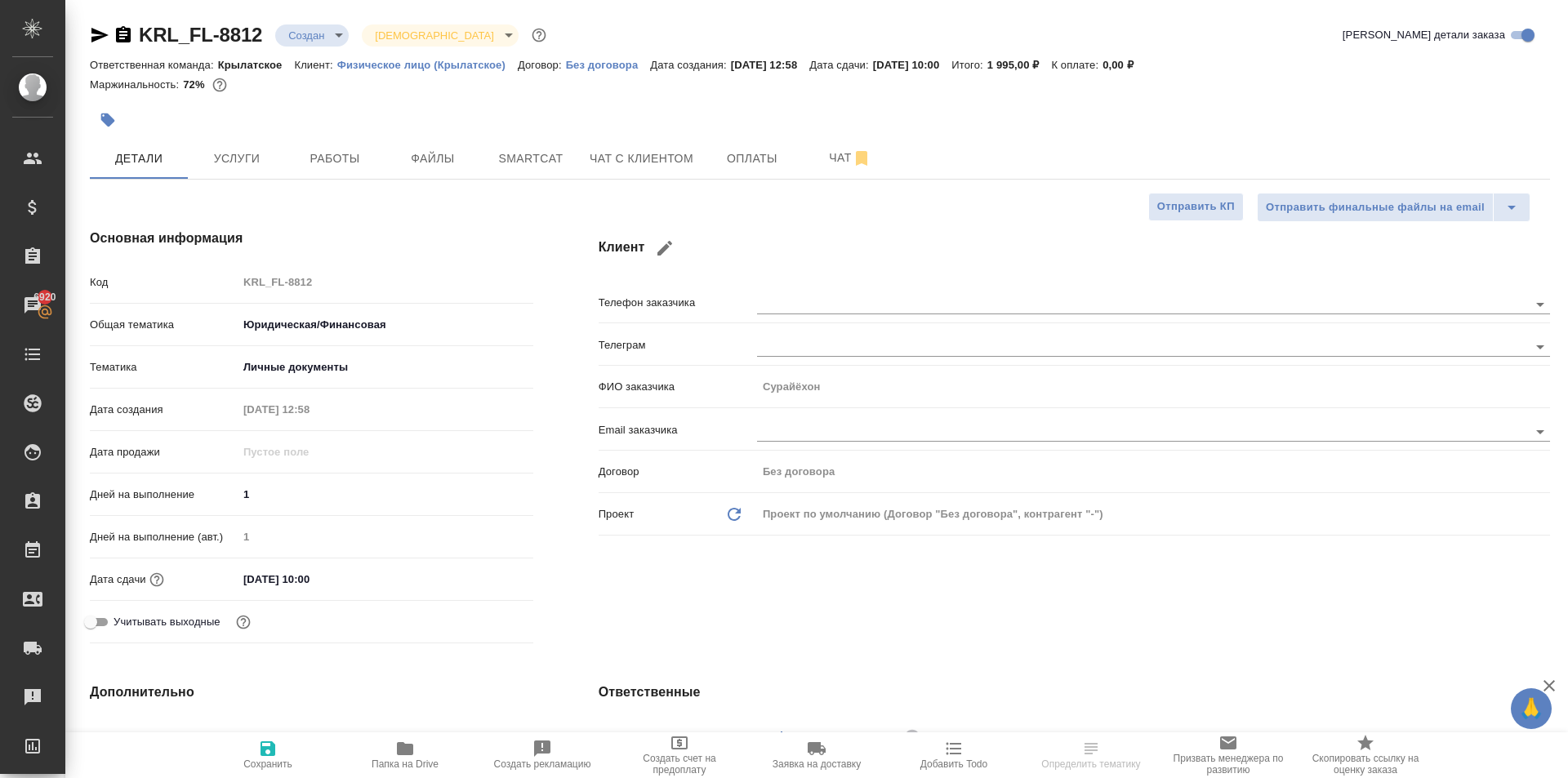
type textarea "x"
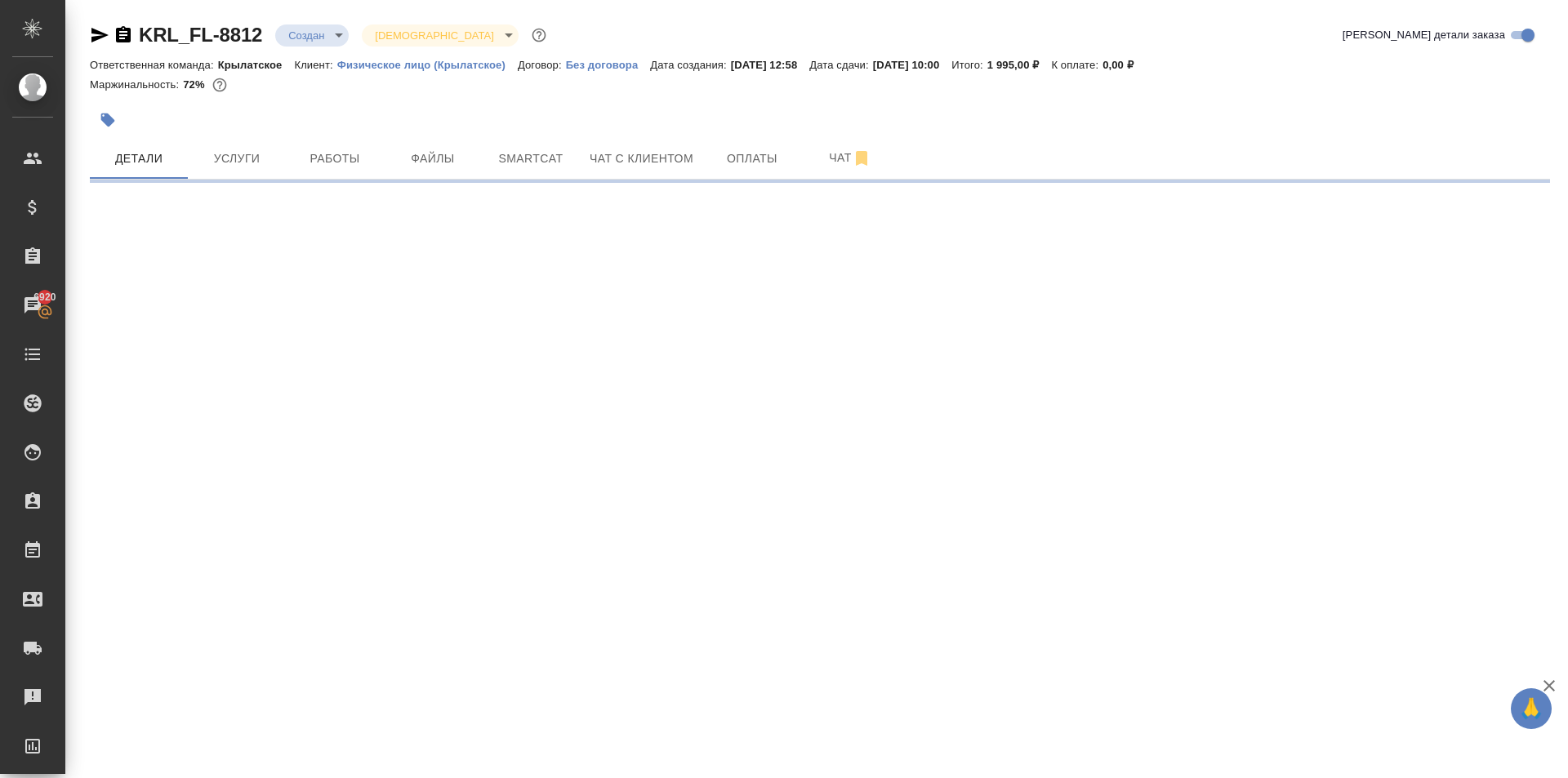
select select "RU"
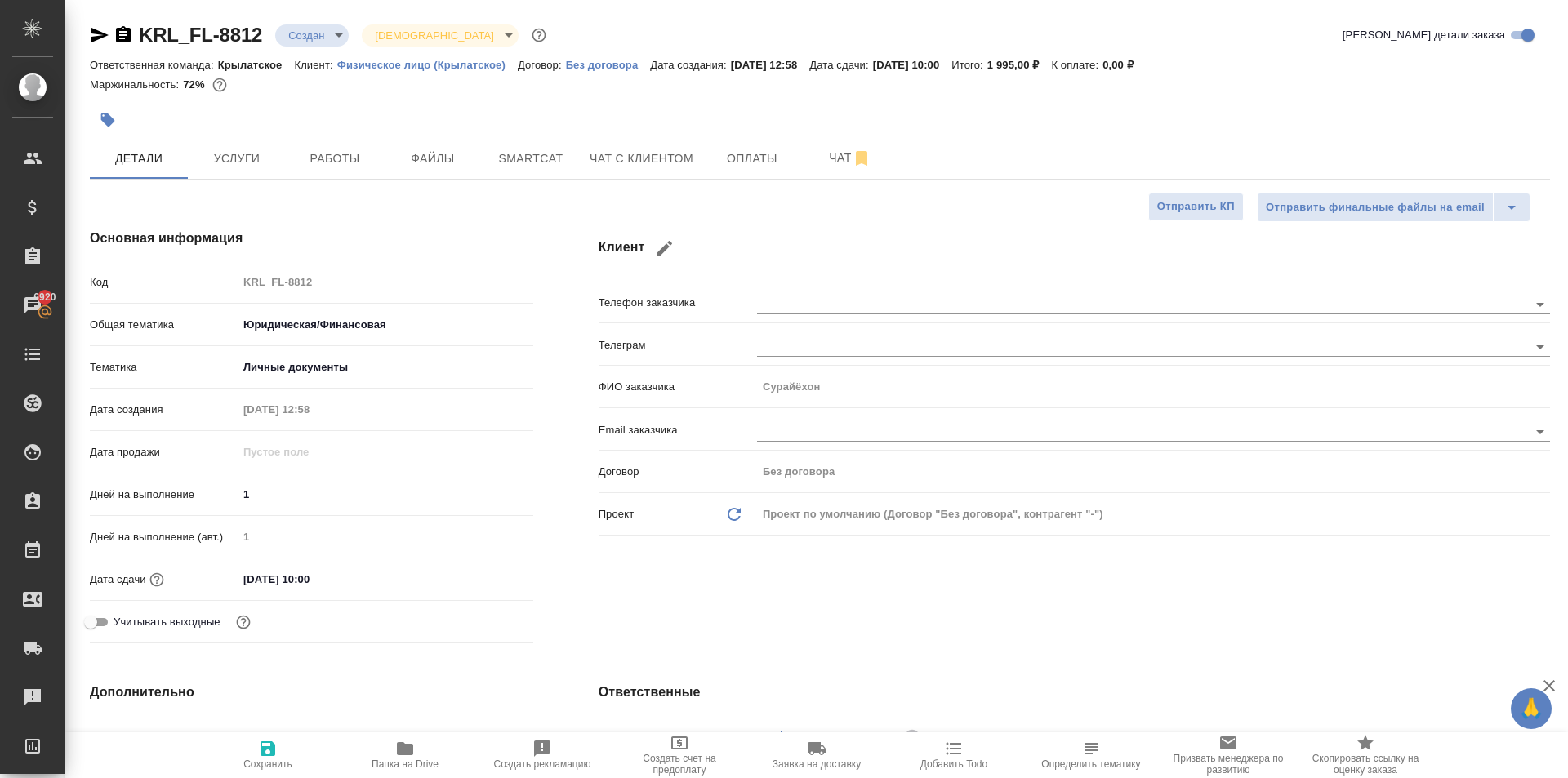
type textarea "x"
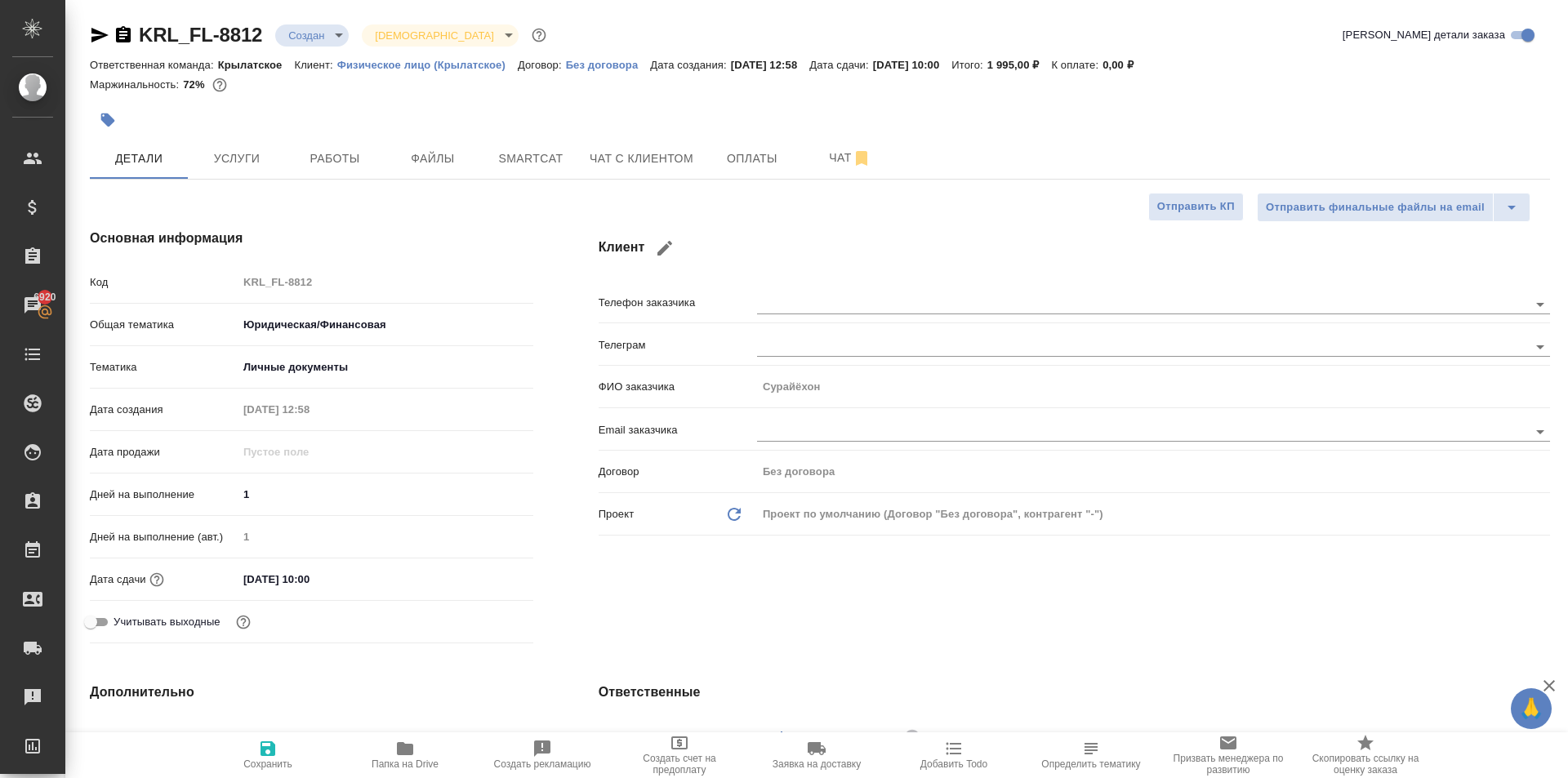
type textarea "x"
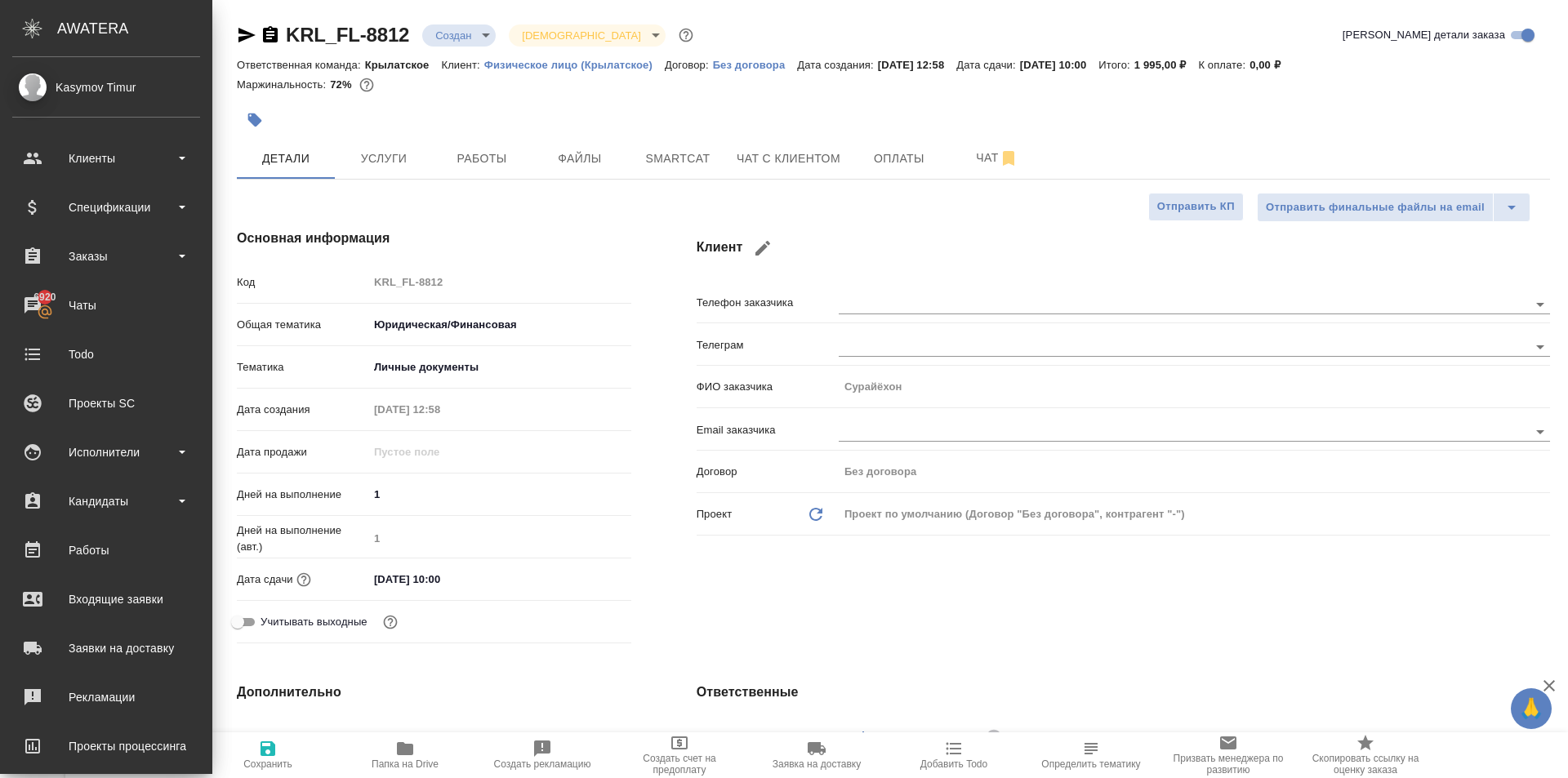
type textarea "x"
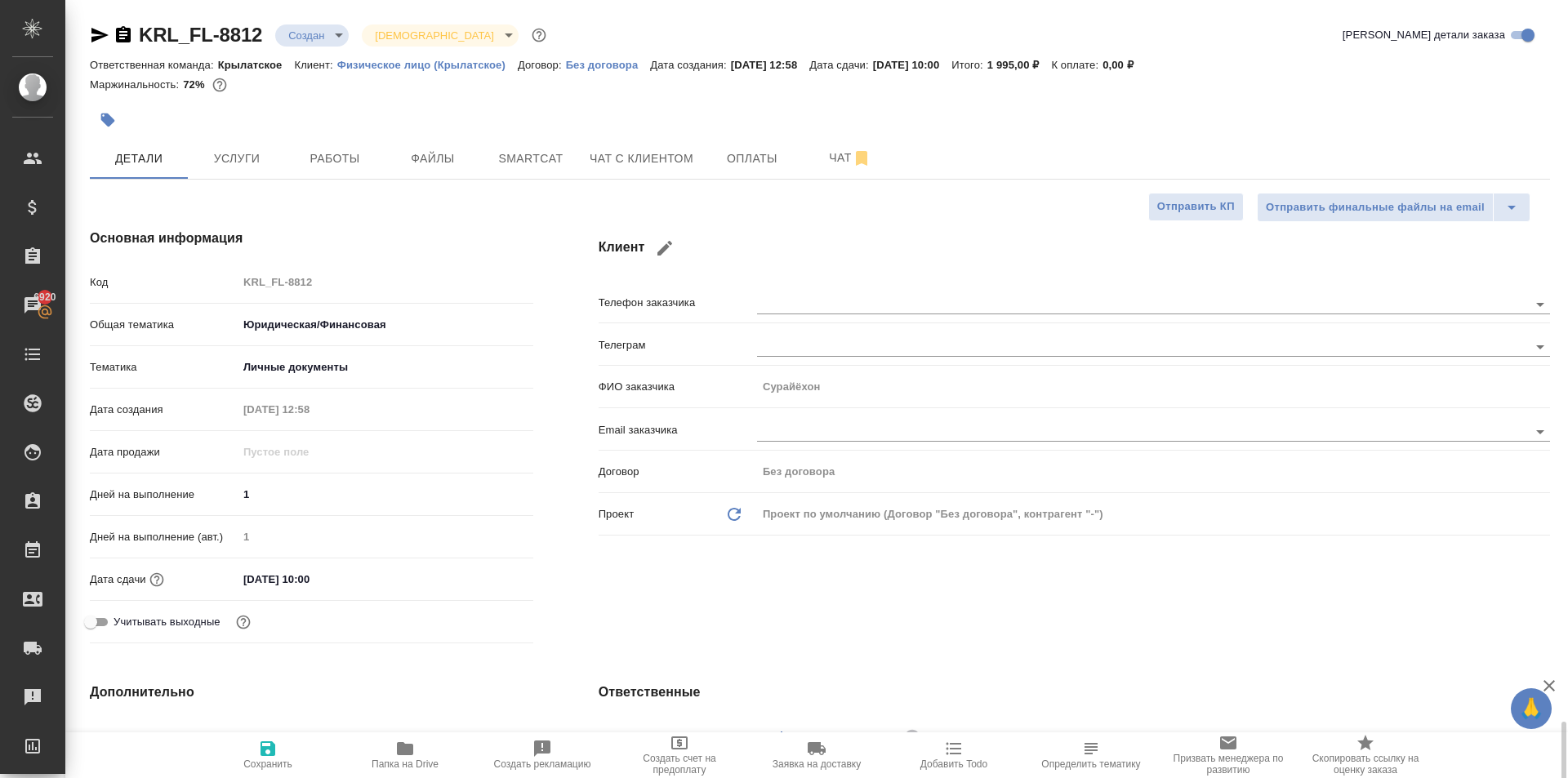
scroll to position [489, 0]
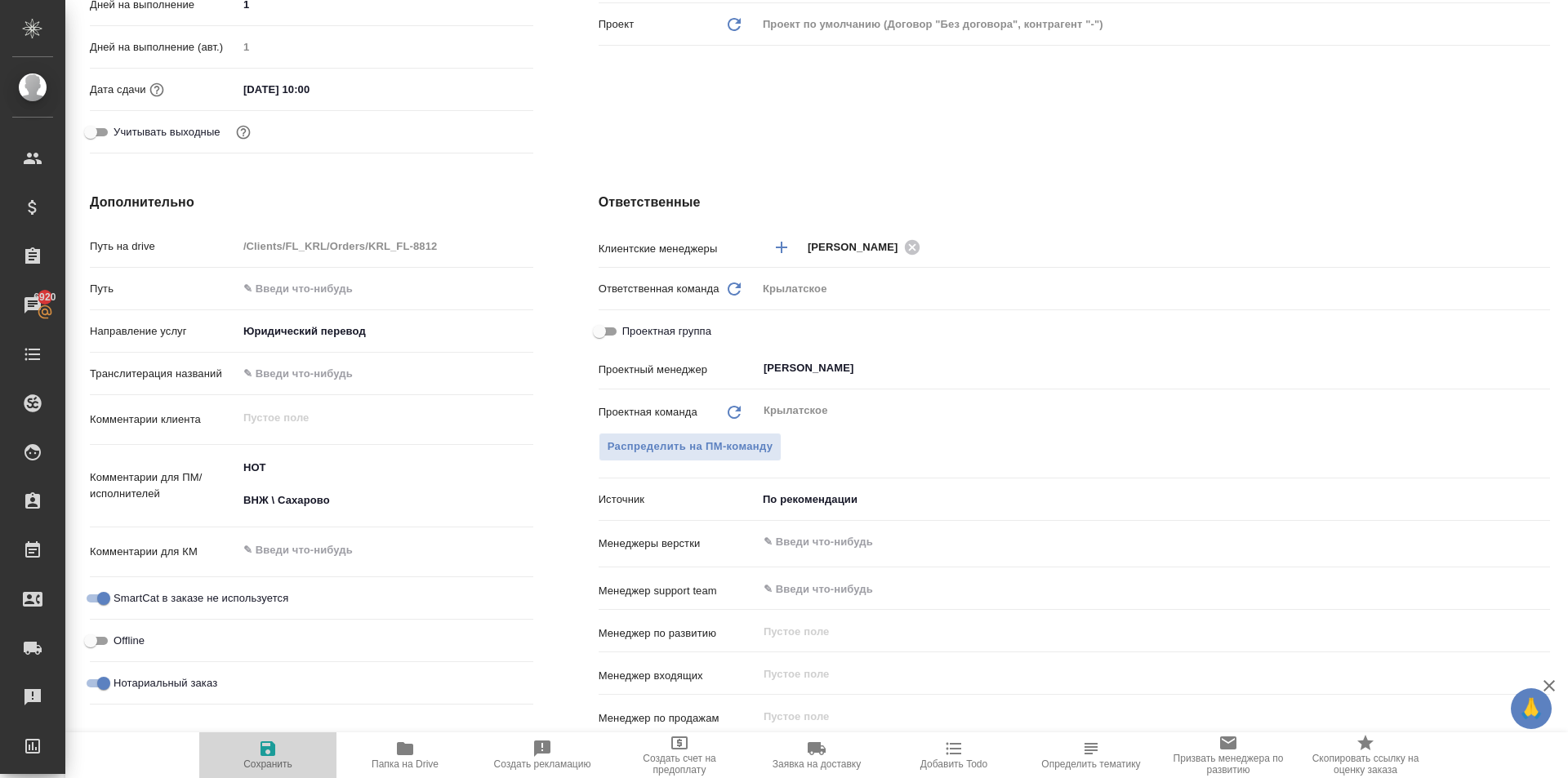
click at [274, 754] on icon "button" at bounding box center [267, 749] width 15 height 15
type textarea "x"
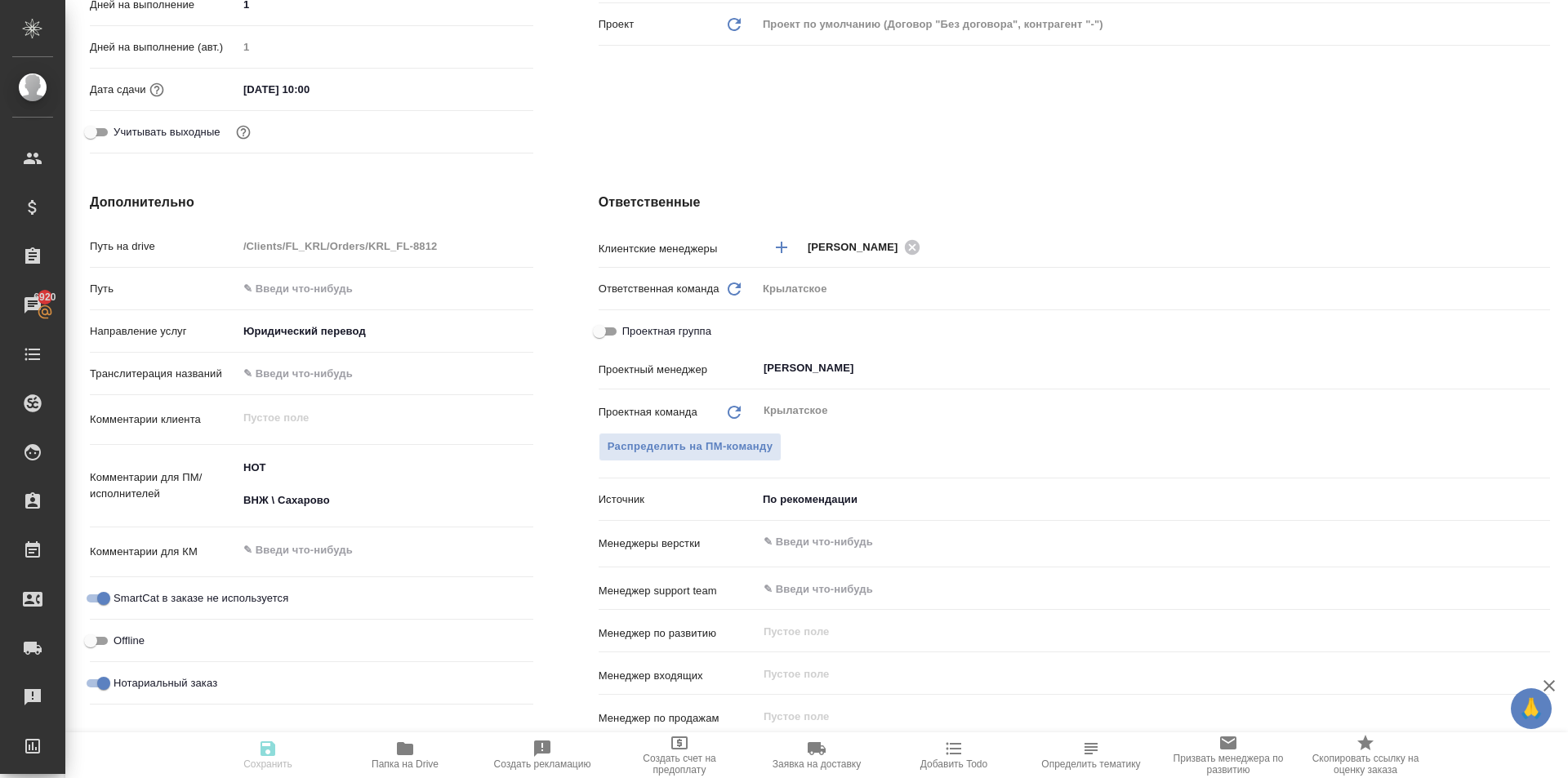
type textarea "x"
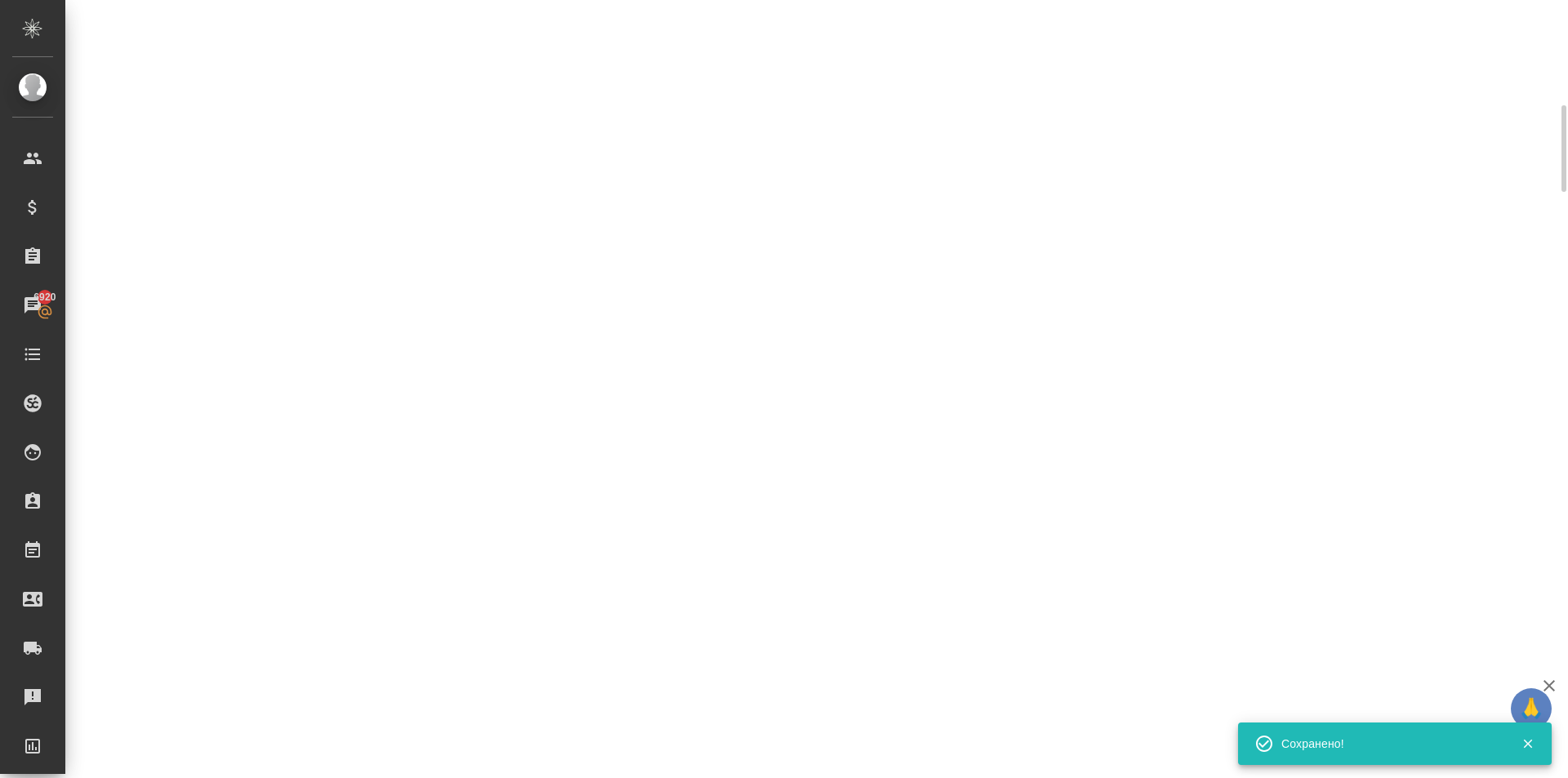
scroll to position [0, 0]
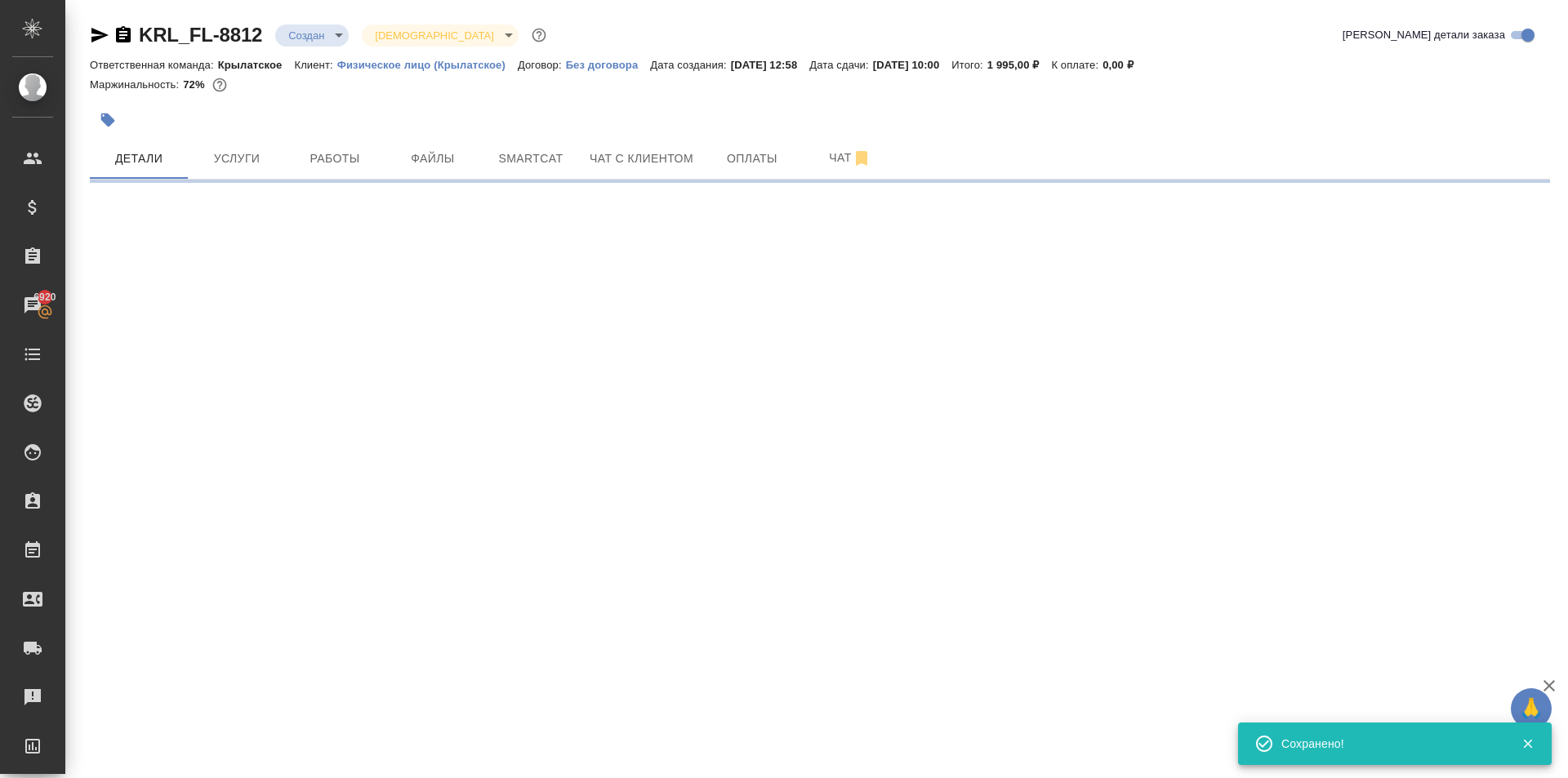
click at [282, 32] on body "🙏 .cls-1 fill:#fff; AWATERA [PERSON_NAME] Клиенты Спецификации Заказы 6920 Чаты…" at bounding box center [784, 389] width 1568 height 778
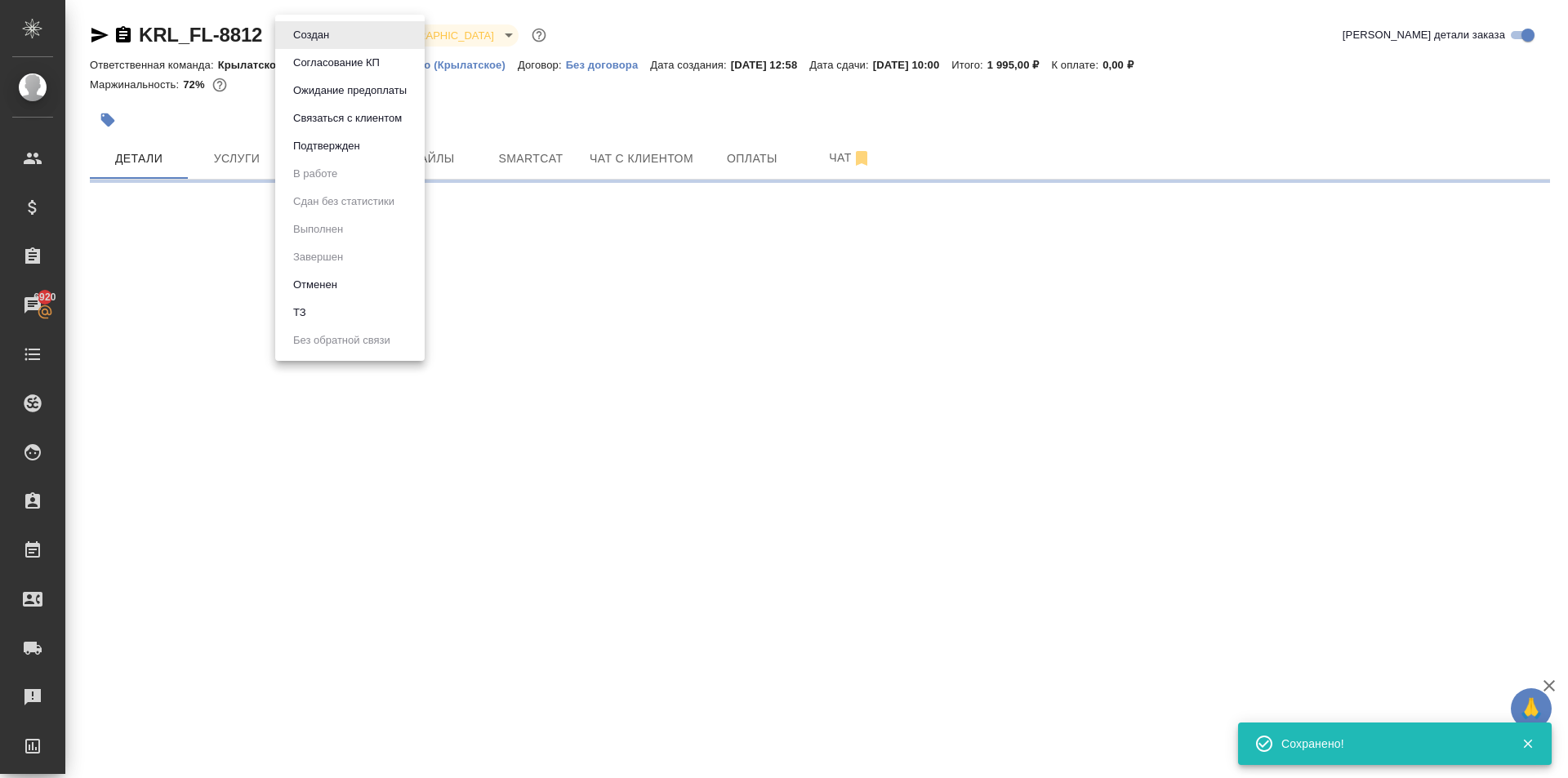
click at [351, 164] on ul "Создан Согласование КП Ожидание предоплаты Связаться с клиентом Подтвержден В р…" at bounding box center [350, 188] width 150 height 346
click at [332, 144] on button "Подтвержден" at bounding box center [327, 146] width 77 height 18
select select "RU"
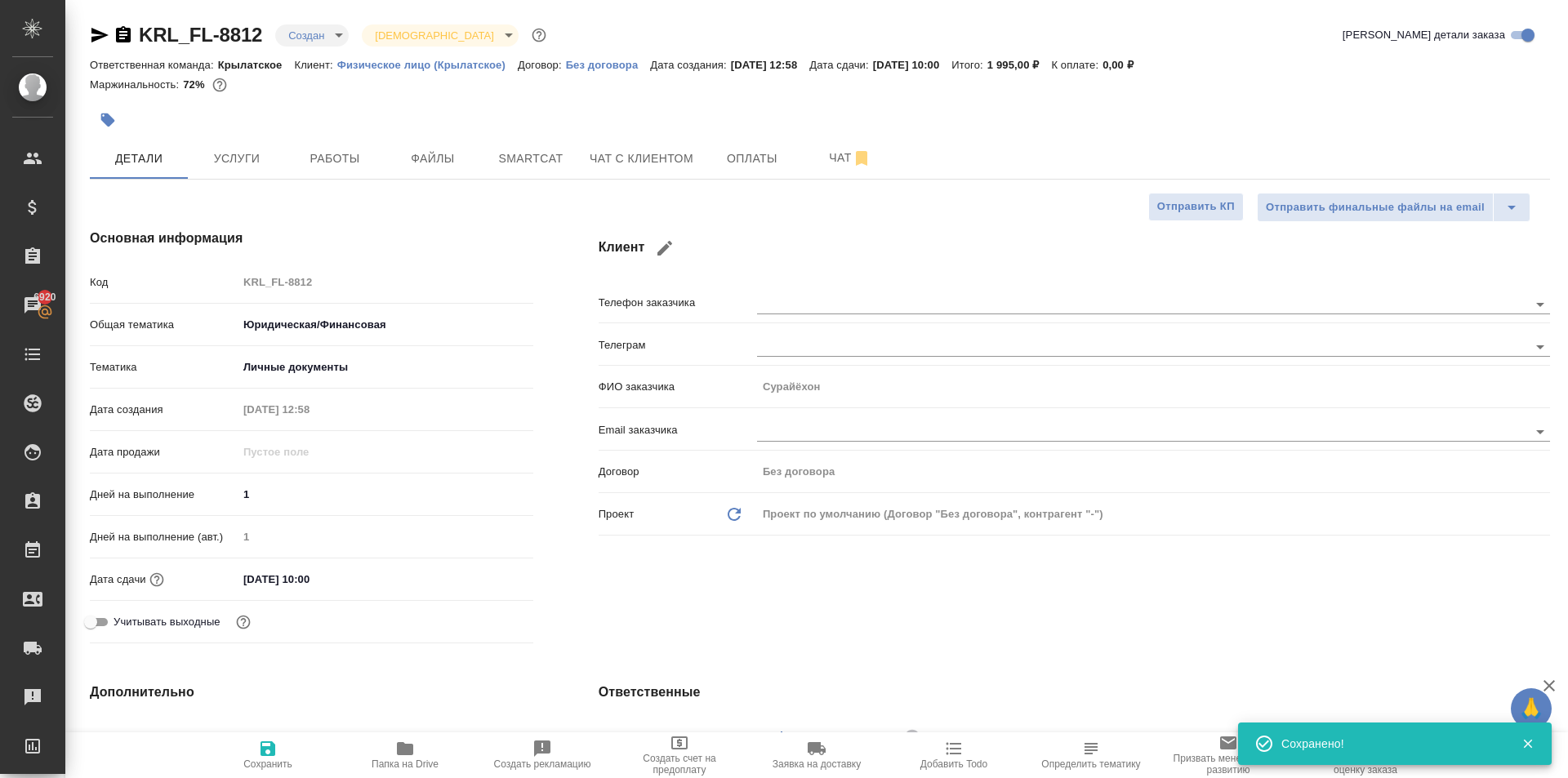
type textarea "x"
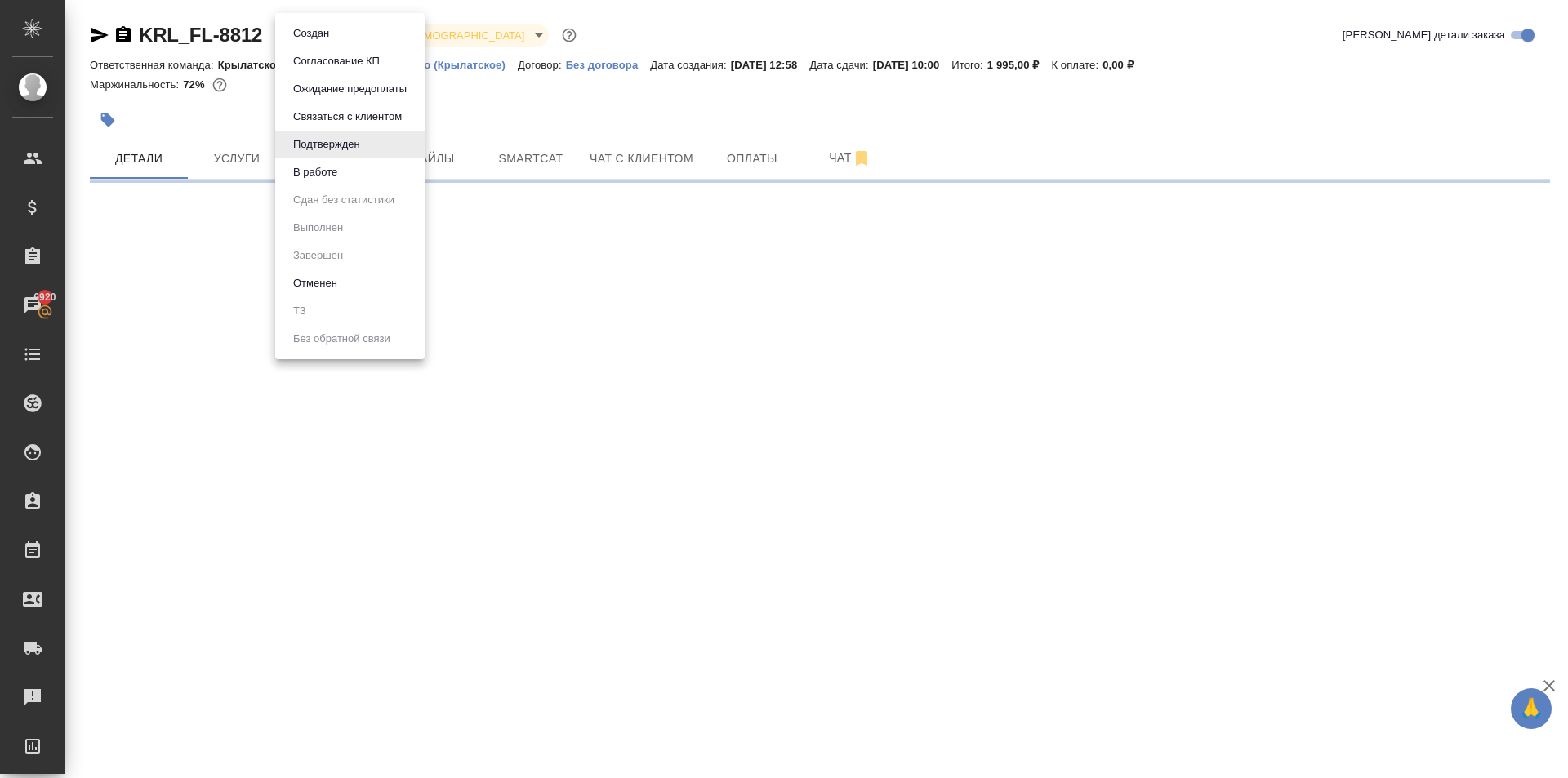
click at [373, 36] on body "🙏 .cls-1 fill:#fff; AWATERA [PERSON_NAME] Спецификации Заказы 6920 Чаты Todo Пр…" at bounding box center [784, 389] width 1568 height 778
click at [350, 174] on li "В работе" at bounding box center [350, 172] width 150 height 27
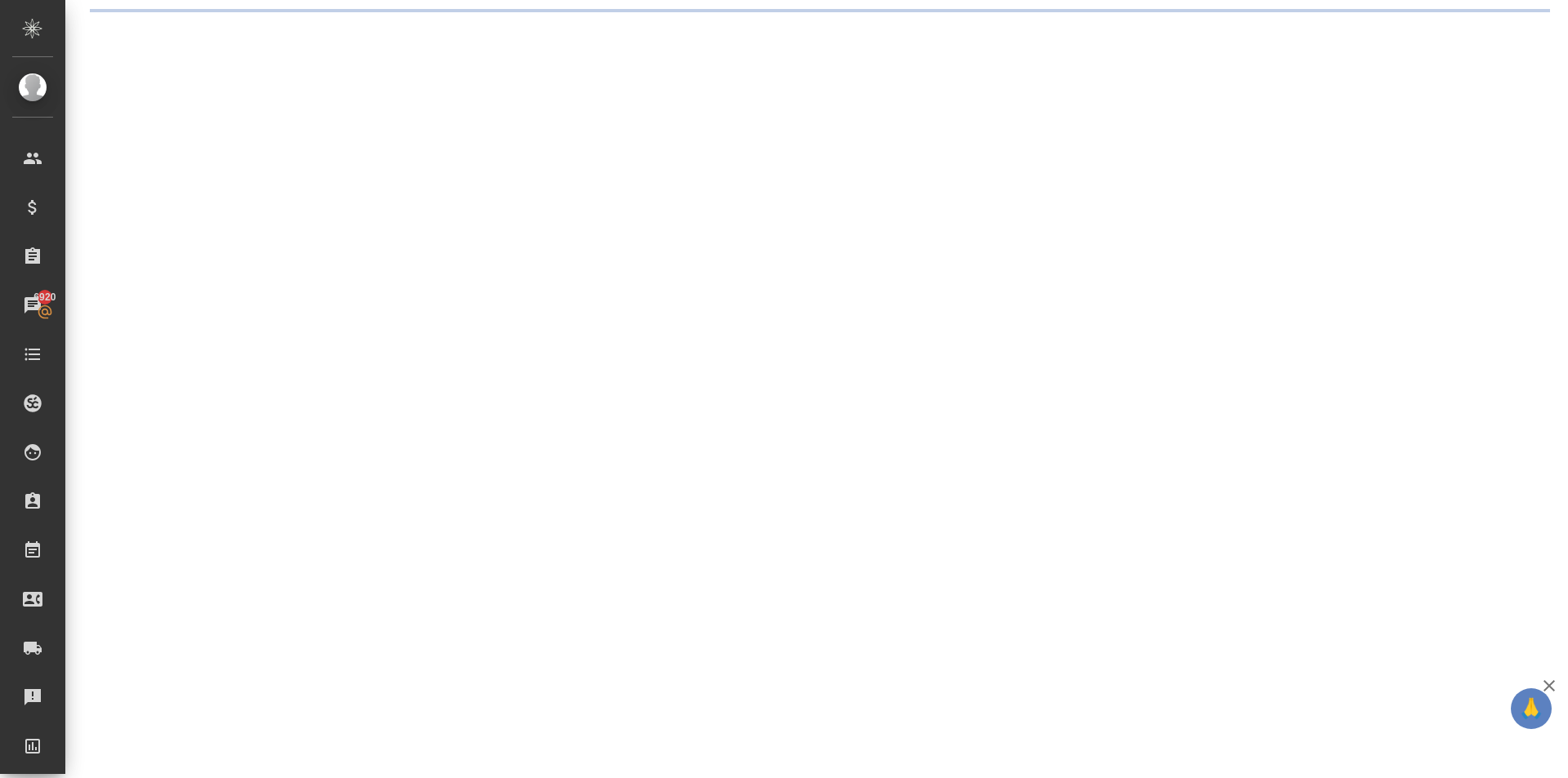
select select "RU"
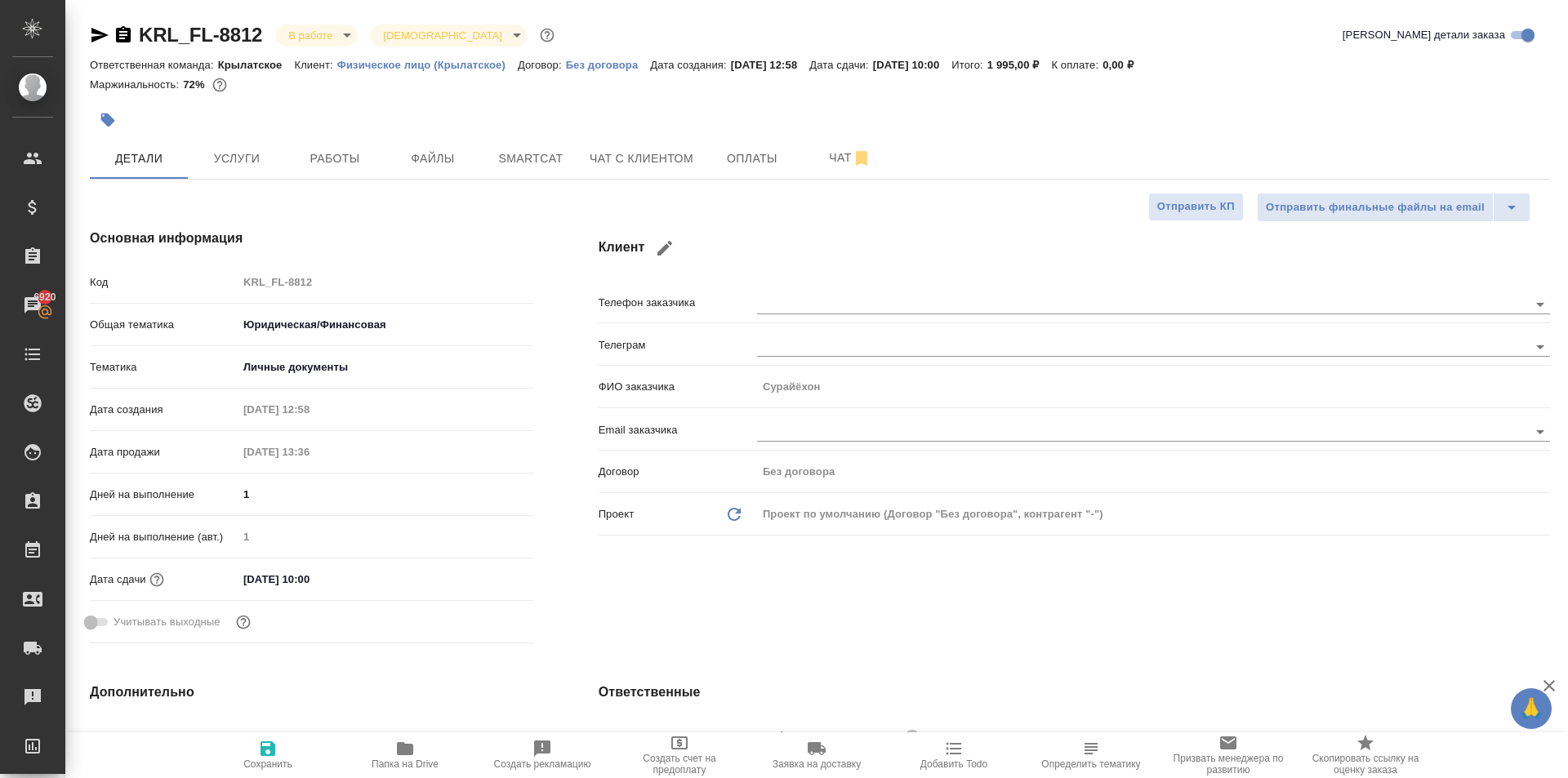
type textarea "x"
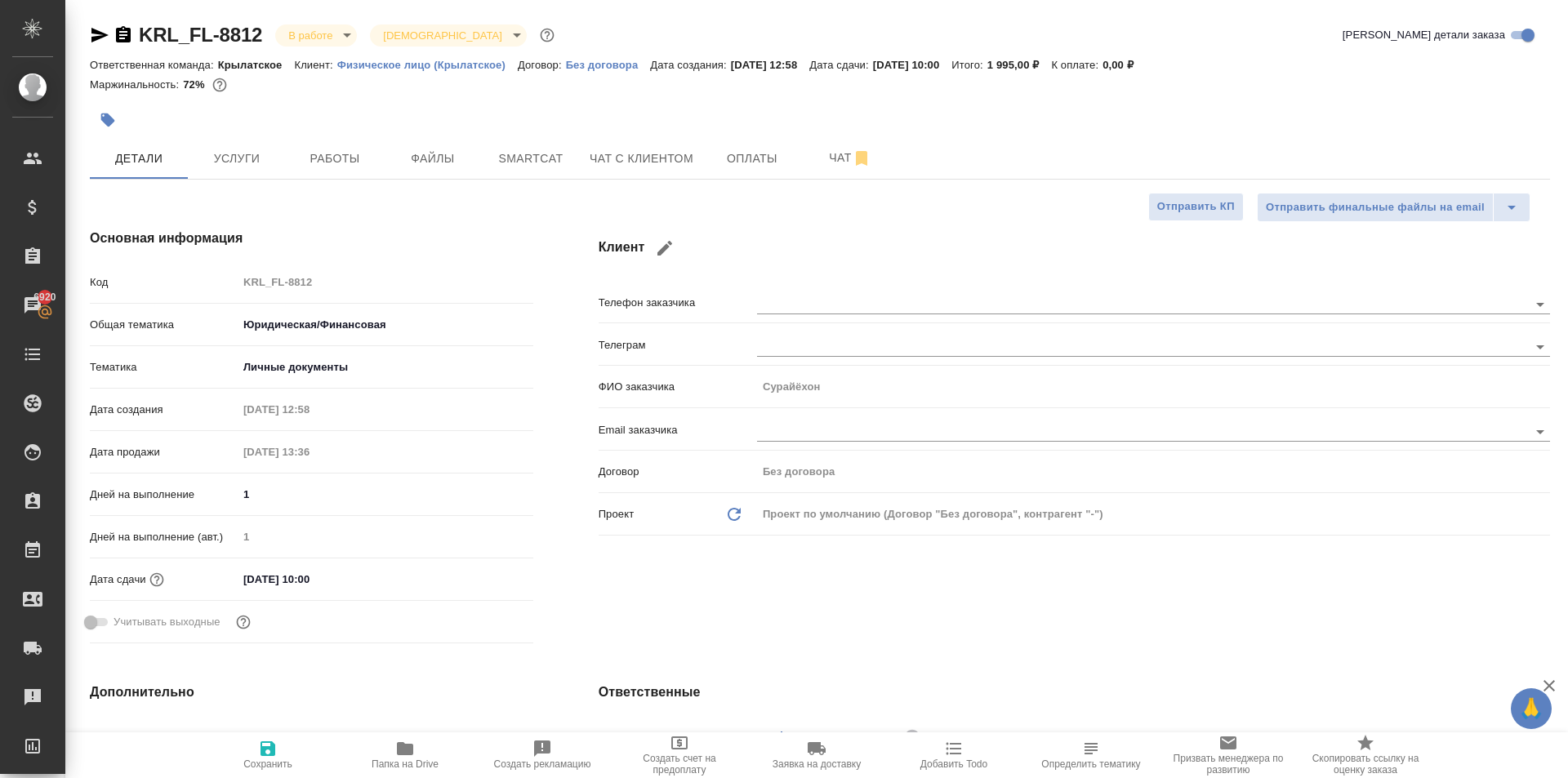
type textarea "x"
click at [328, 149] on span "Работы" at bounding box center [335, 158] width 79 height 20
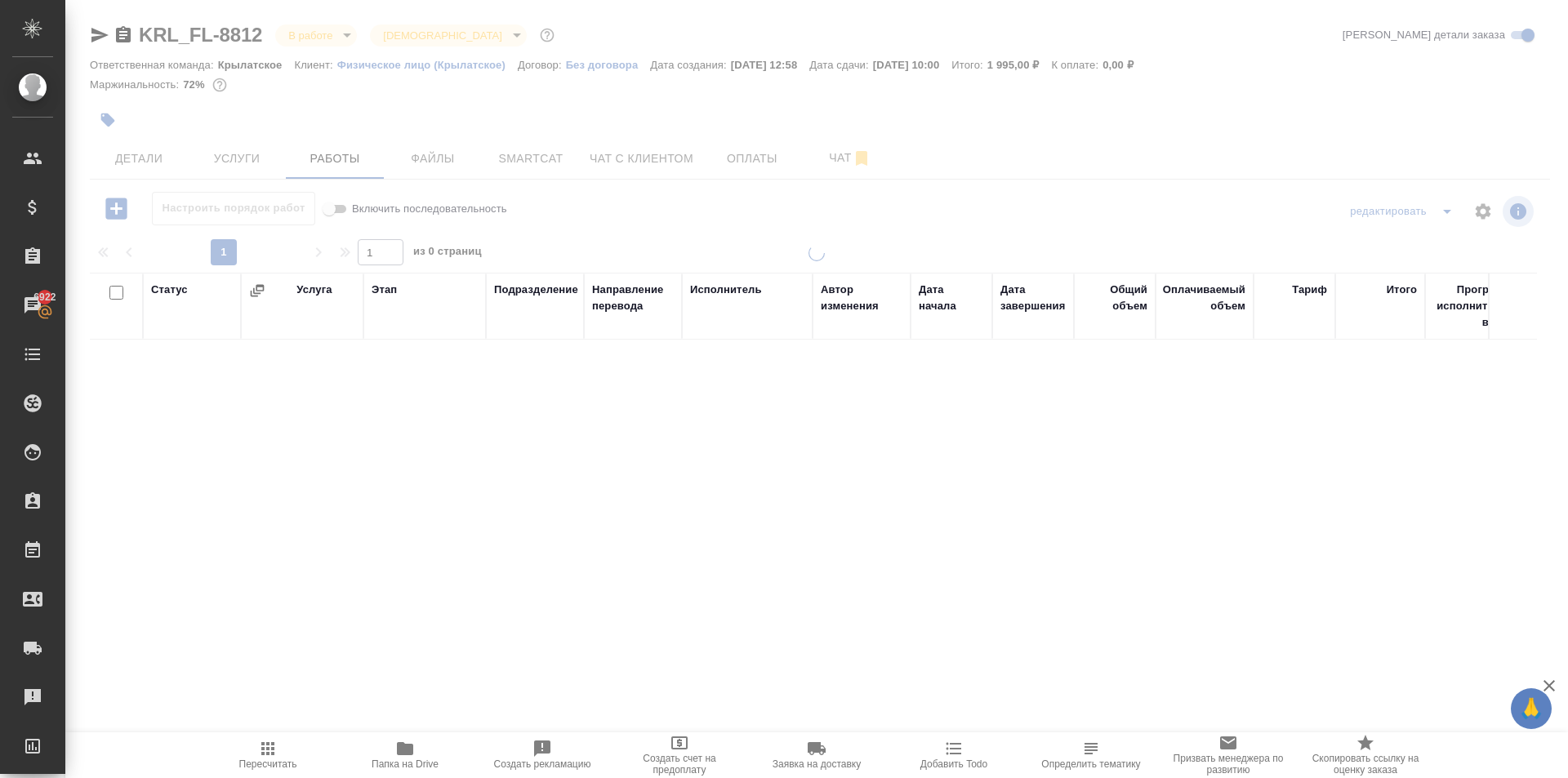
click at [254, 744] on span "Пересчитать" at bounding box center [267, 754] width 118 height 31
